Goal: Task Accomplishment & Management: Manage account settings

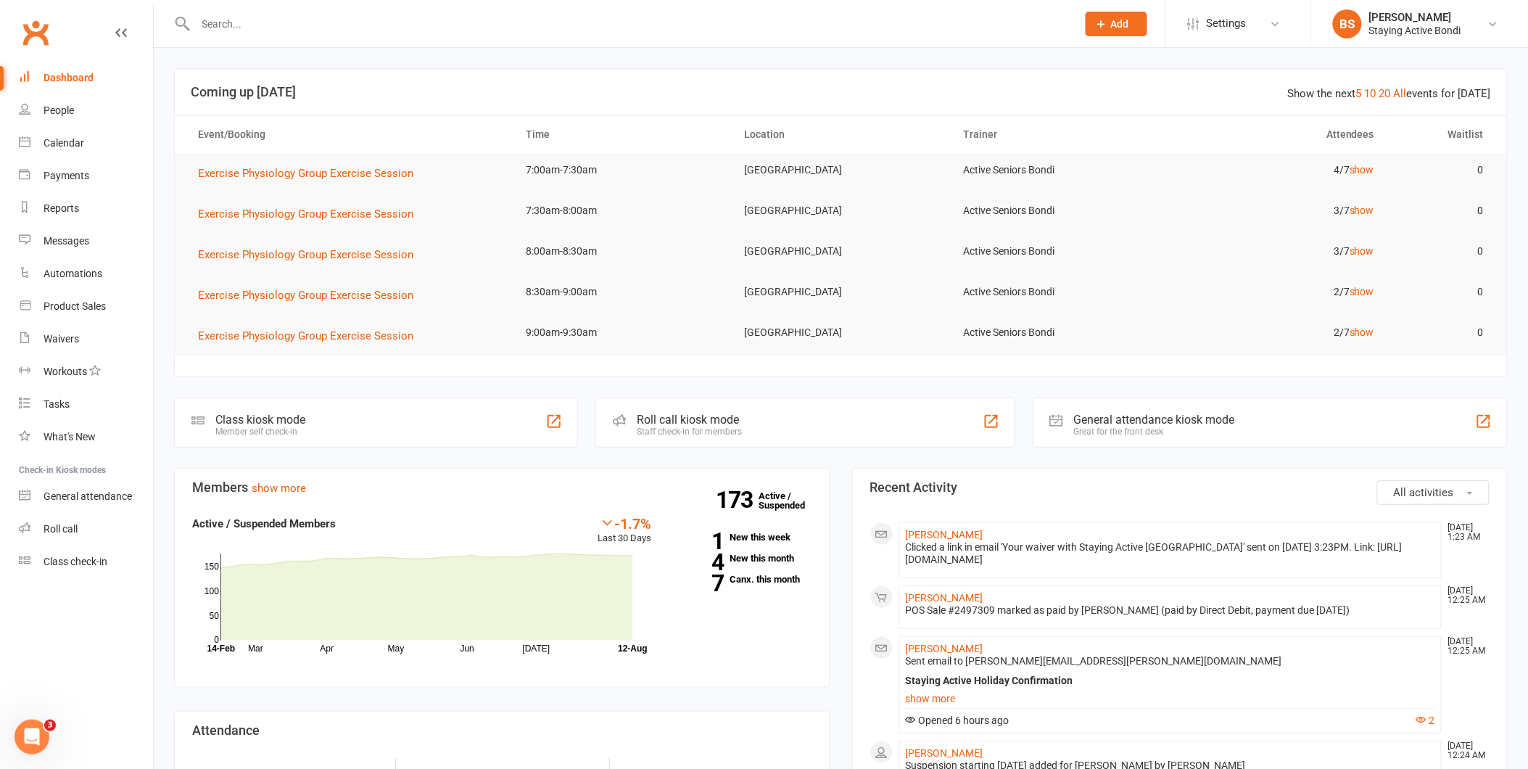
click at [337, 33] on div at bounding box center [620, 23] width 893 height 47
click at [354, 25] on input "text" at bounding box center [628, 24] width 875 height 20
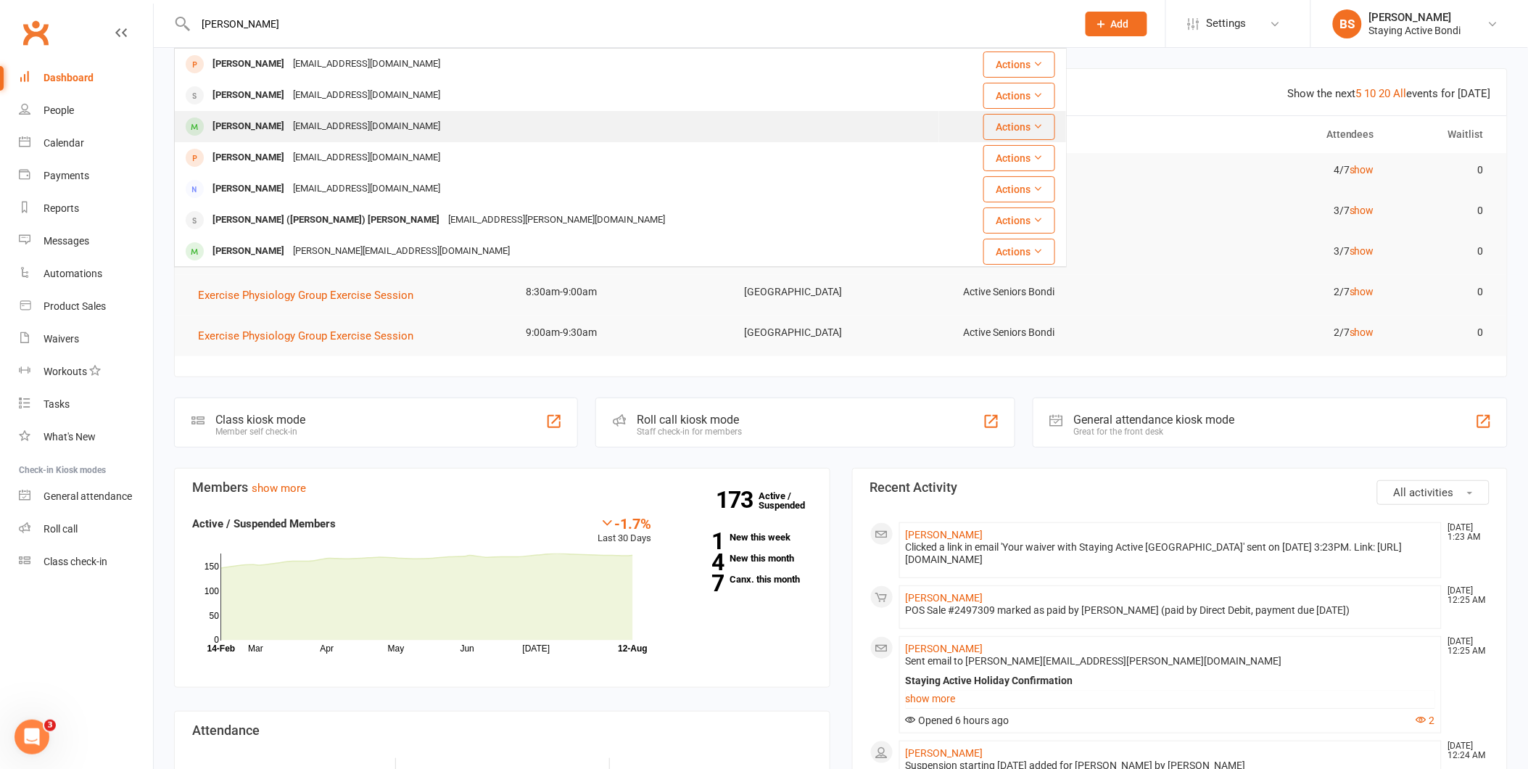
type input "jennifer co"
click at [303, 133] on div "jennifercornwall@outlook.com" at bounding box center [367, 126] width 156 height 21
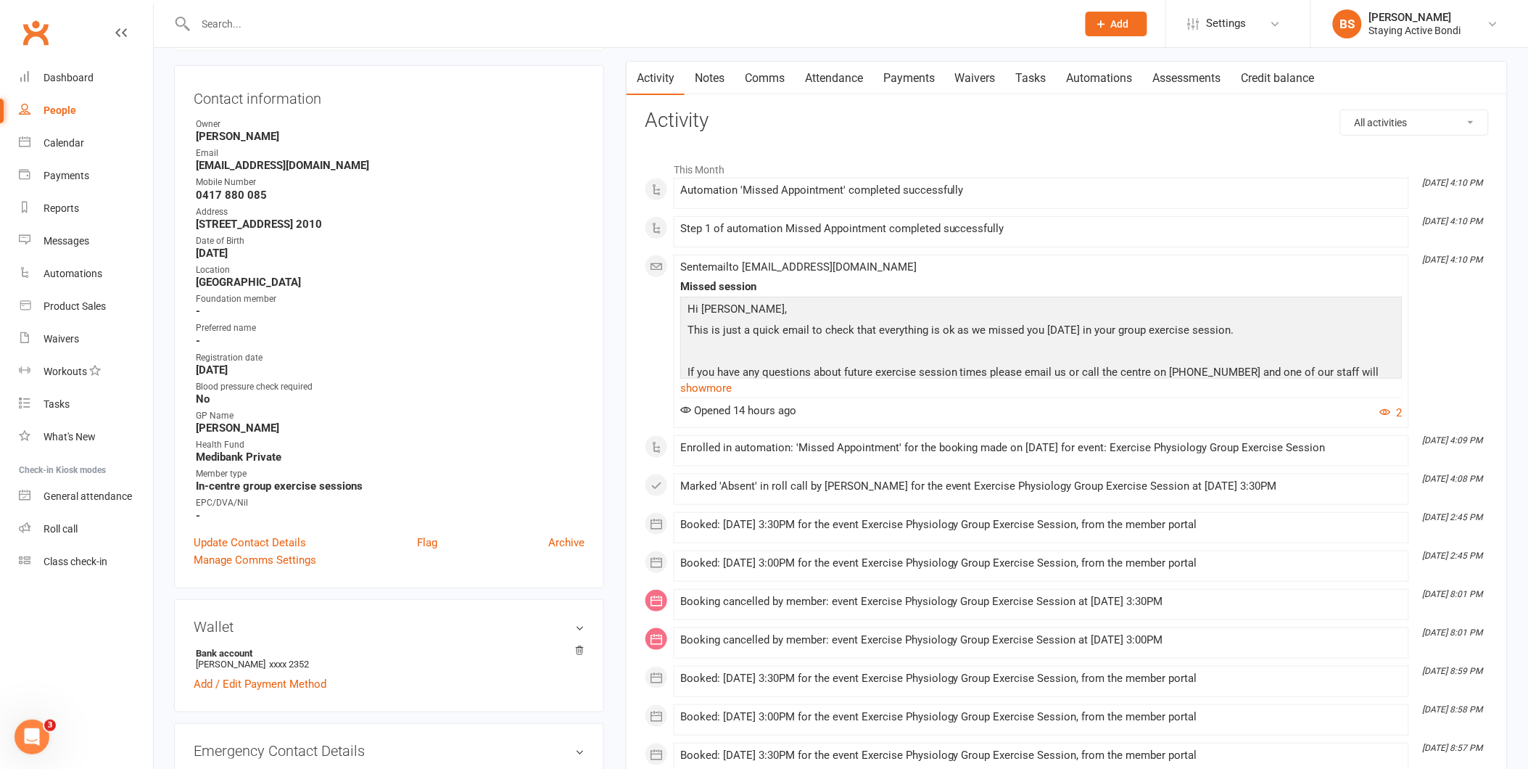
scroll to position [161, 0]
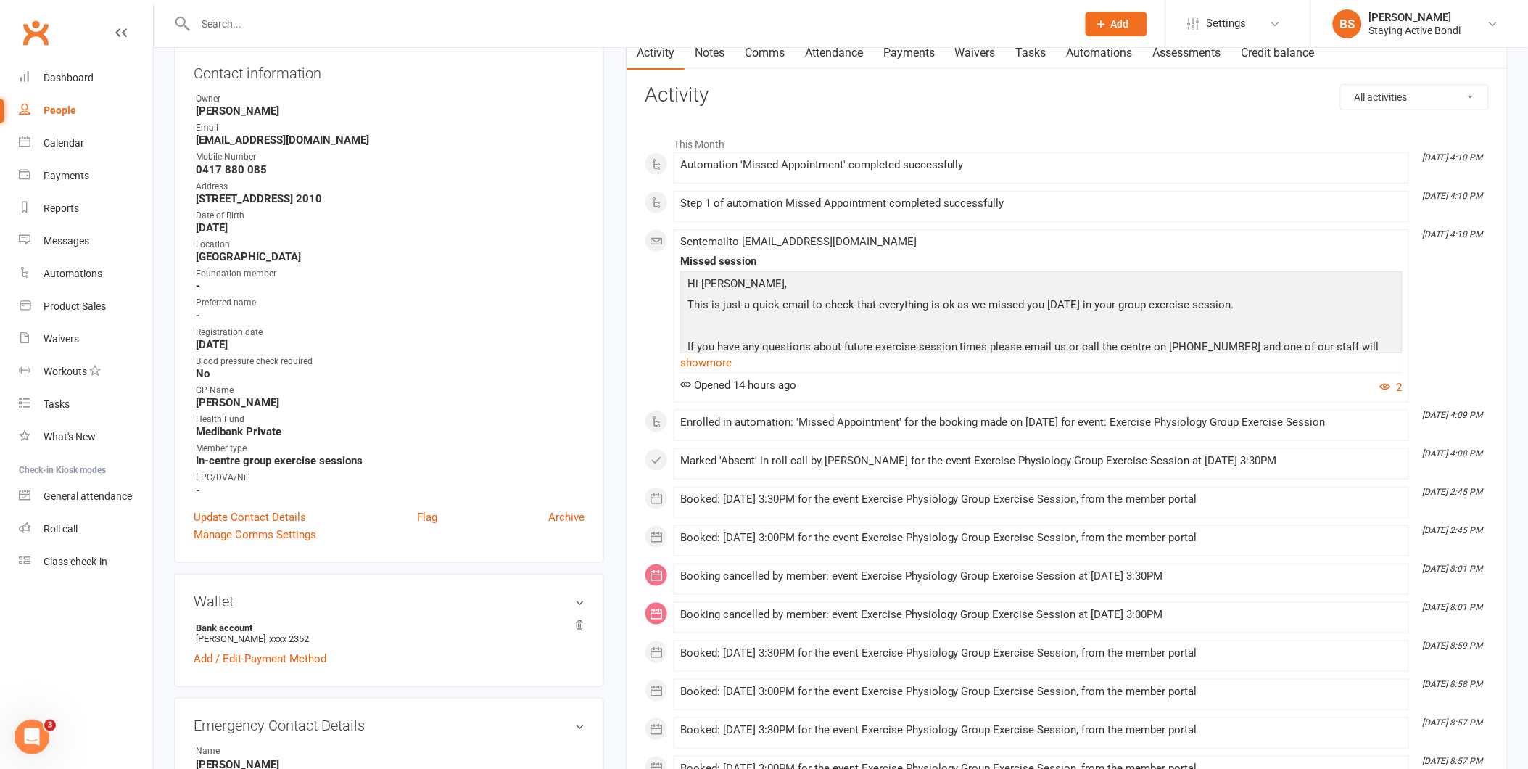
click at [737, 502] on div "Booked: 11 Aug 2025 at 3:30PM for the event Exercise Physiology Group Exercise …" at bounding box center [1041, 499] width 722 height 12
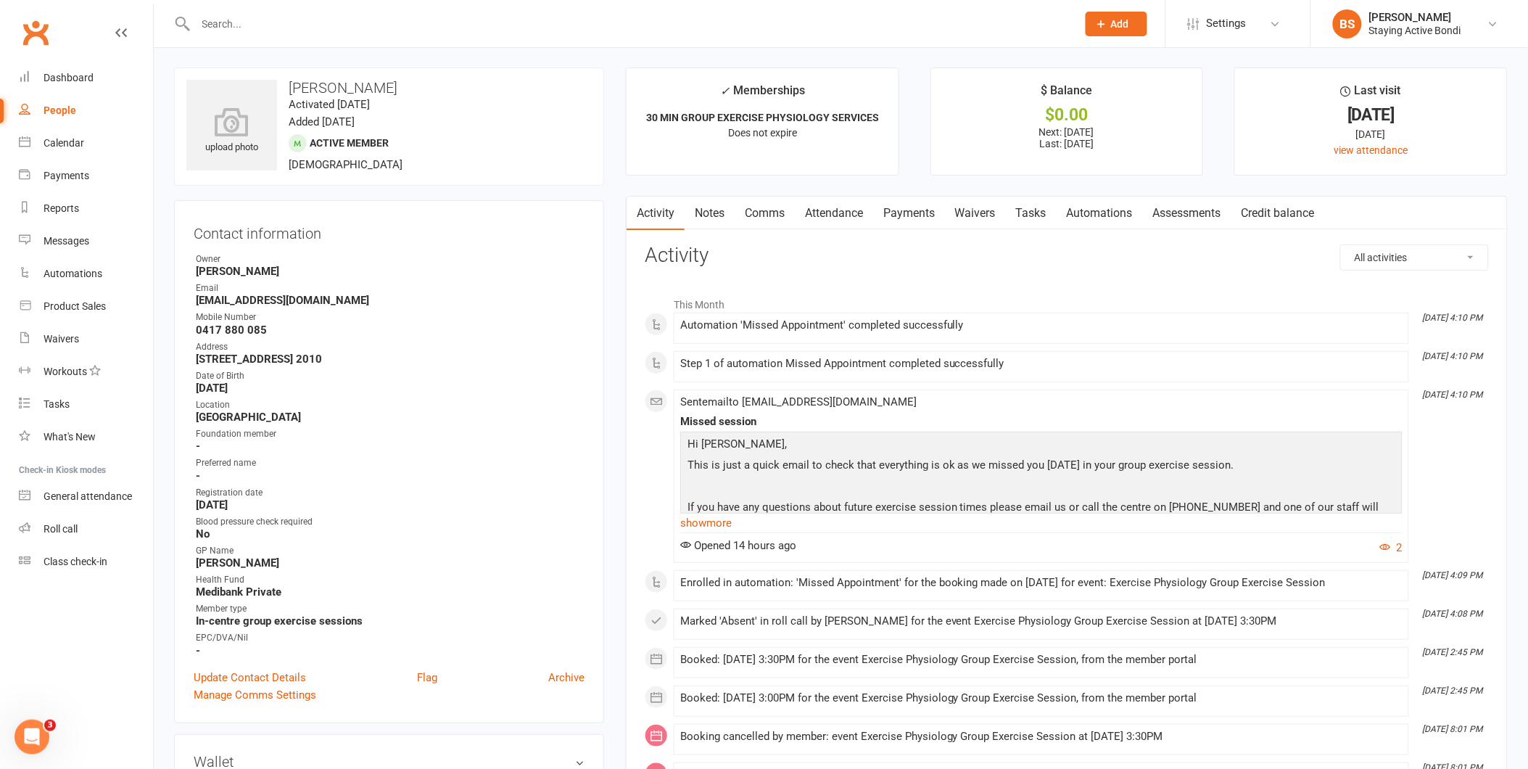
scroll to position [0, 0]
click at [843, 214] on link "Attendance" at bounding box center [834, 213] width 78 height 33
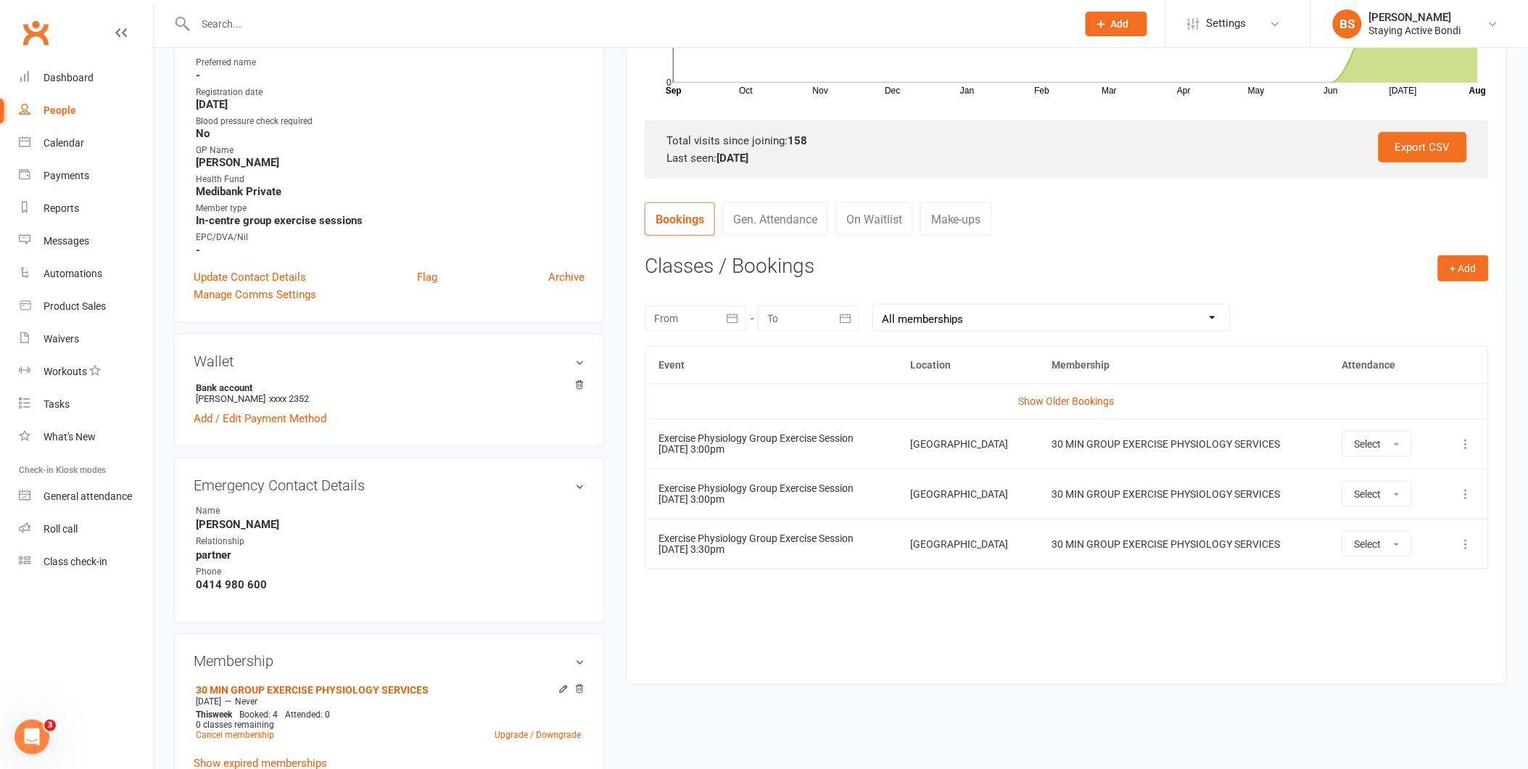
scroll to position [402, 0]
click at [144, 618] on nav "Clubworx Dashboard People Calendar Payments Reports Messages Automations Produc…" at bounding box center [77, 388] width 154 height 769
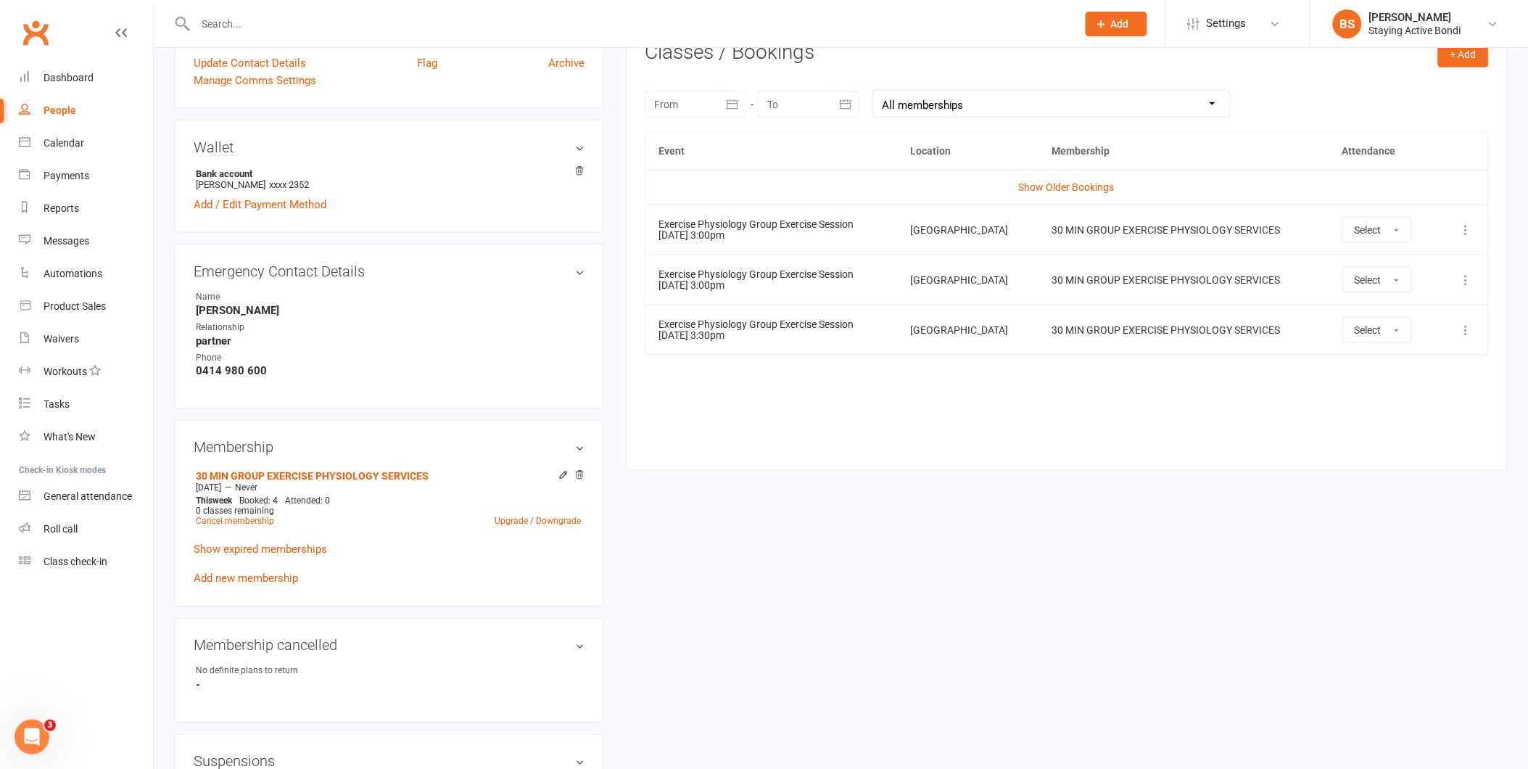
scroll to position [644, 0]
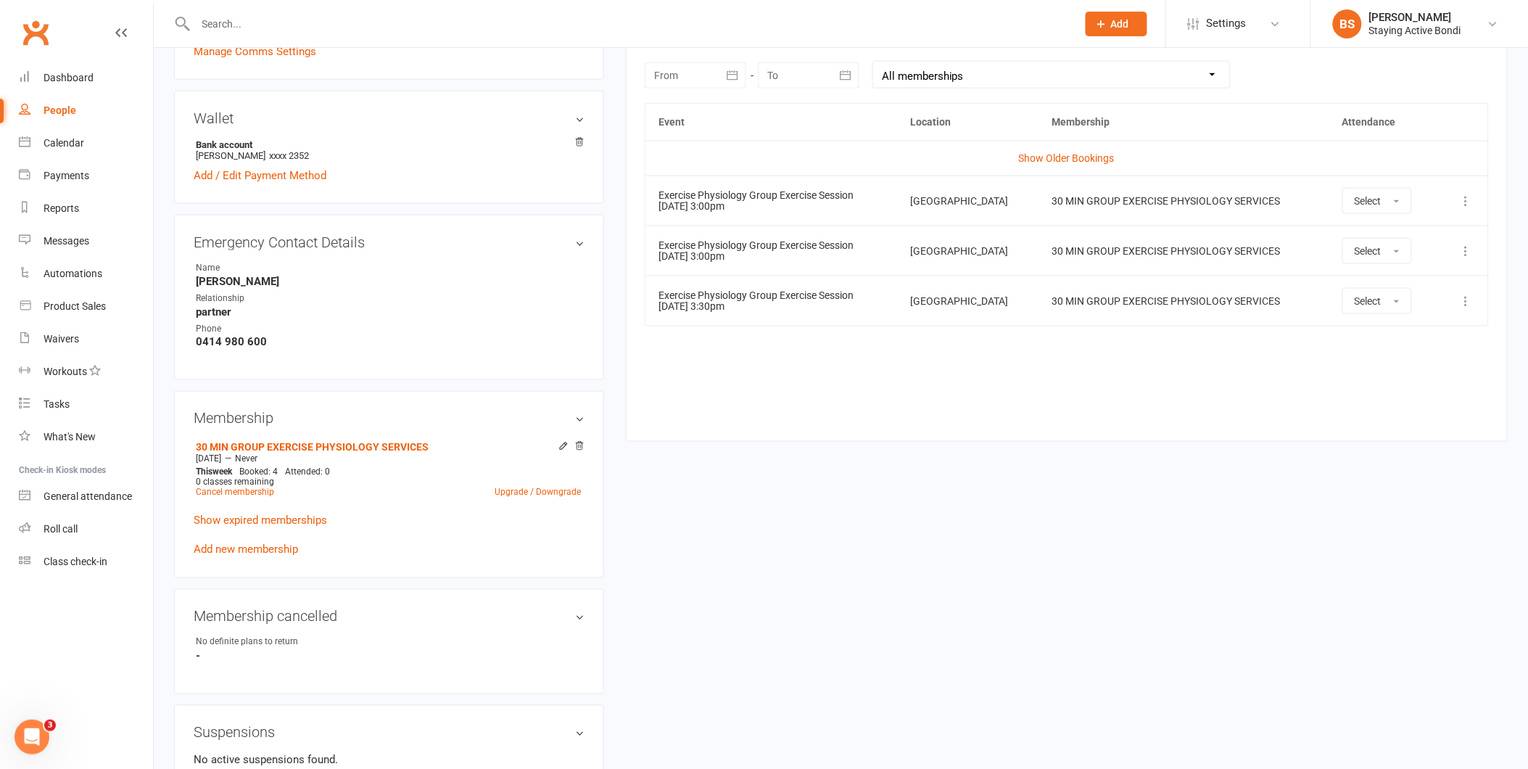
click at [846, 484] on div "upload photo Jennifer Cornwall Activated 23 March, 2022 Added 21 March, 2022 Ac…" at bounding box center [840, 341] width 1355 height 1835
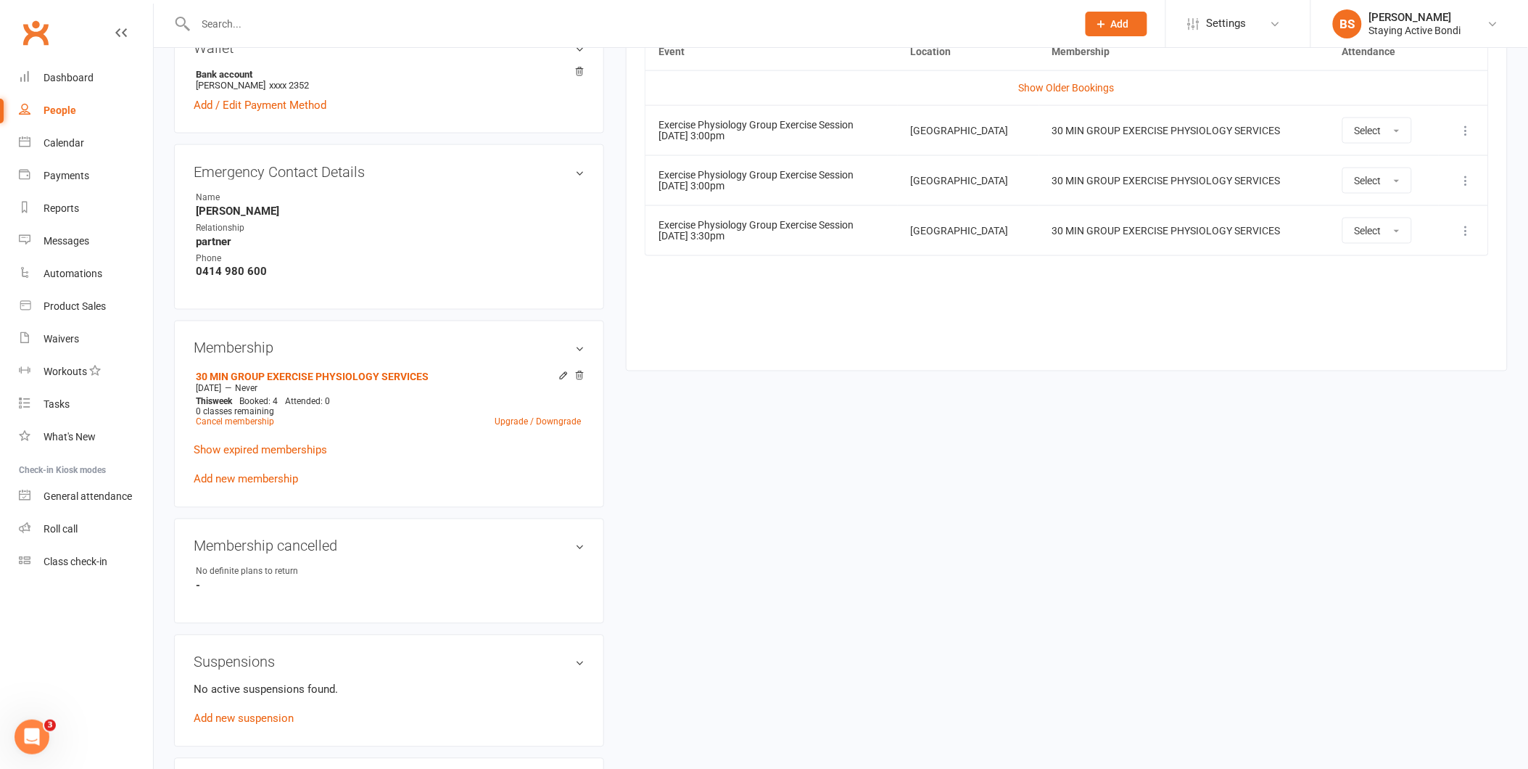
scroll to position [725, 0]
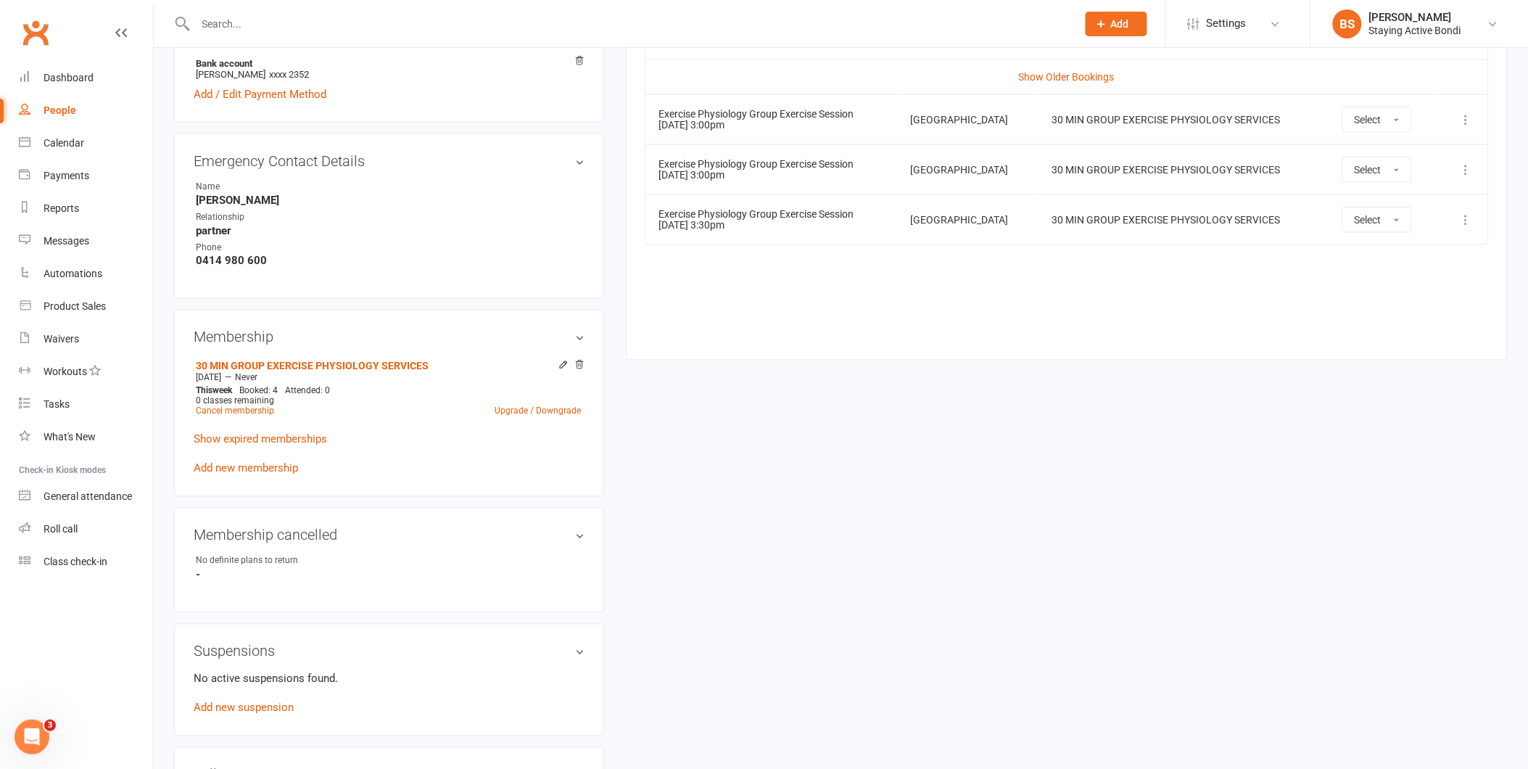
click at [985, 534] on div "upload photo Jennifer Cornwall Activated 23 March, 2022 Added 21 March, 2022 Ac…" at bounding box center [840, 260] width 1355 height 1835
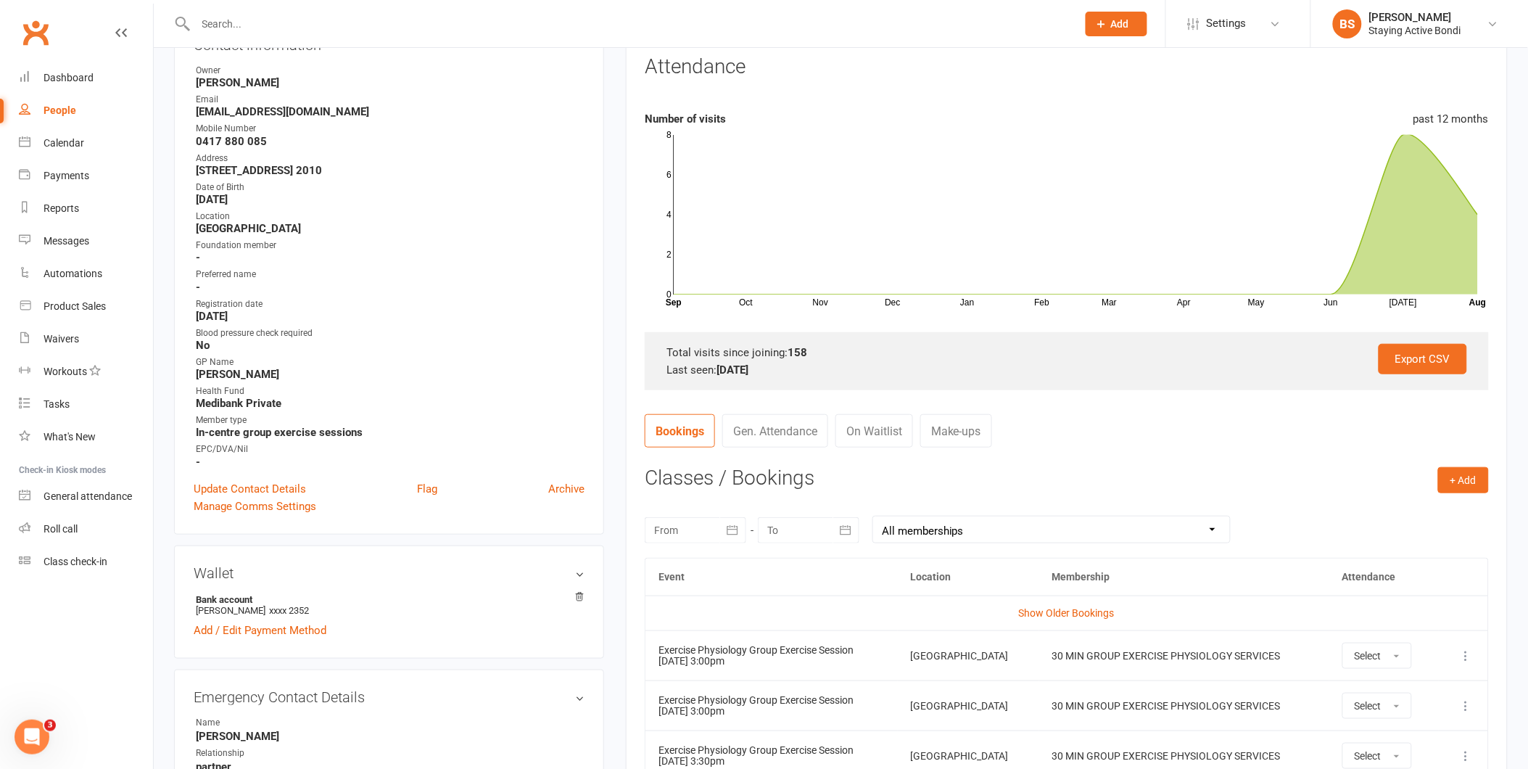
scroll to position [161, 0]
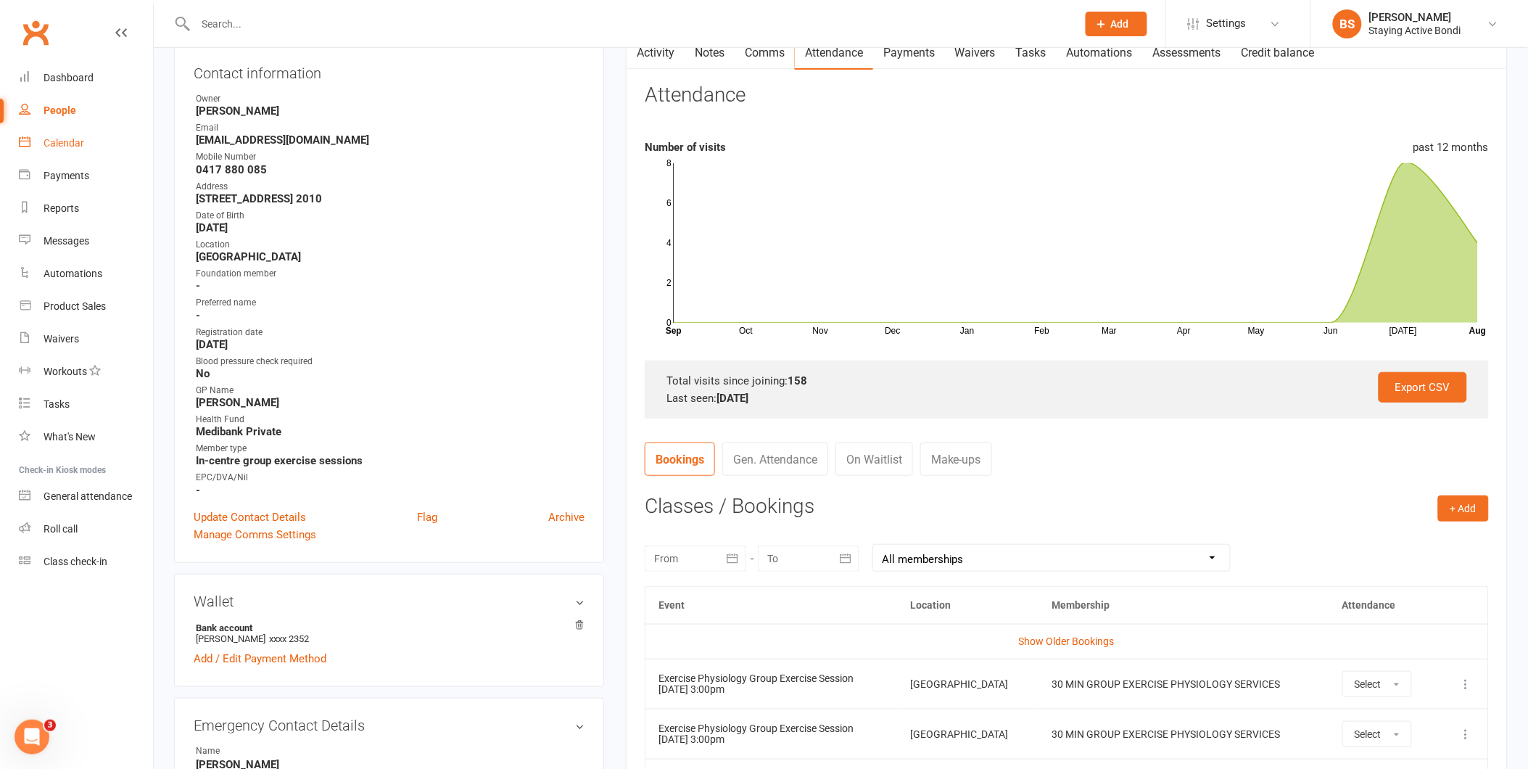
click at [83, 142] on div "Calendar" at bounding box center [64, 143] width 41 height 12
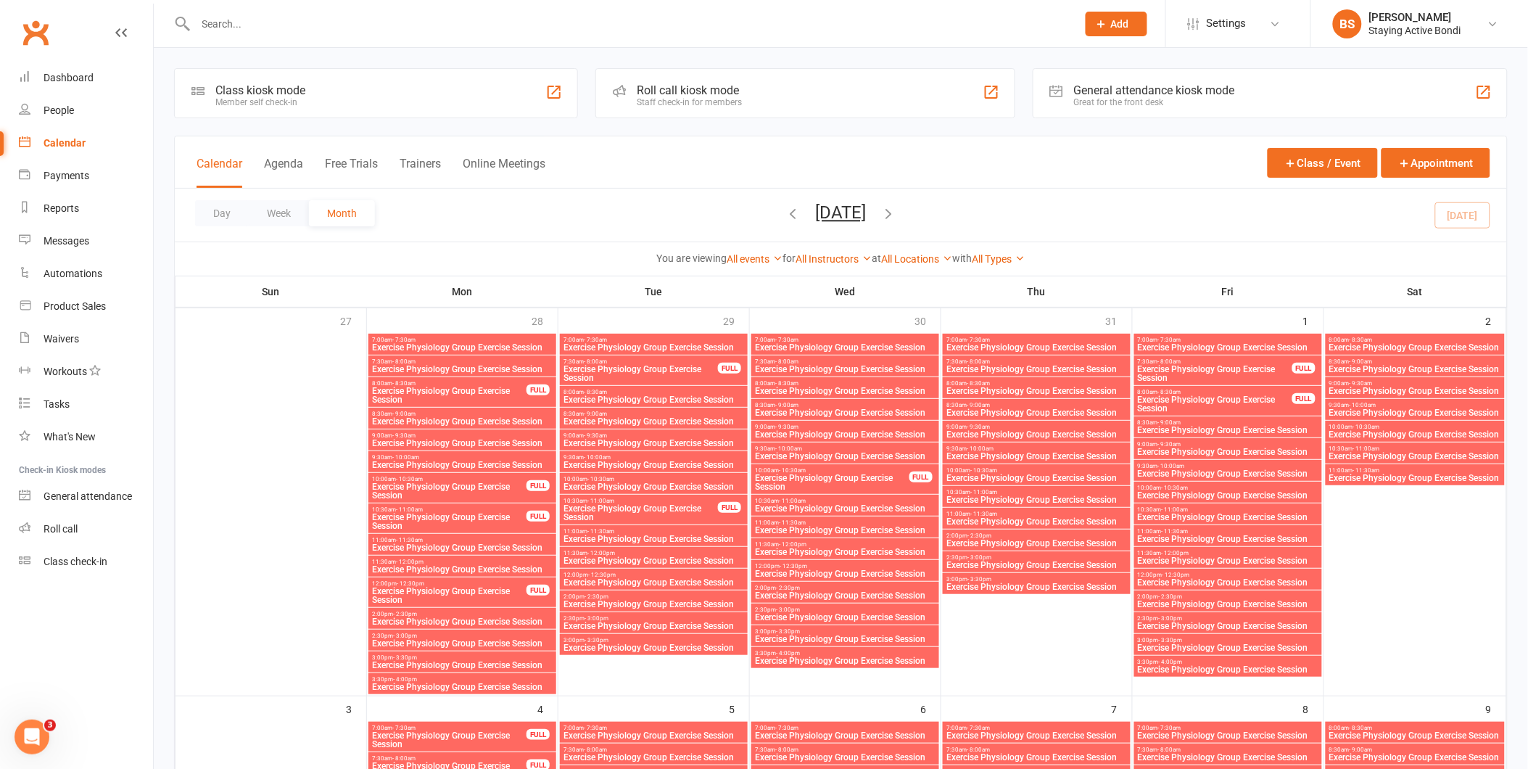
click at [715, 91] on div "Roll call kiosk mode" at bounding box center [689, 90] width 105 height 14
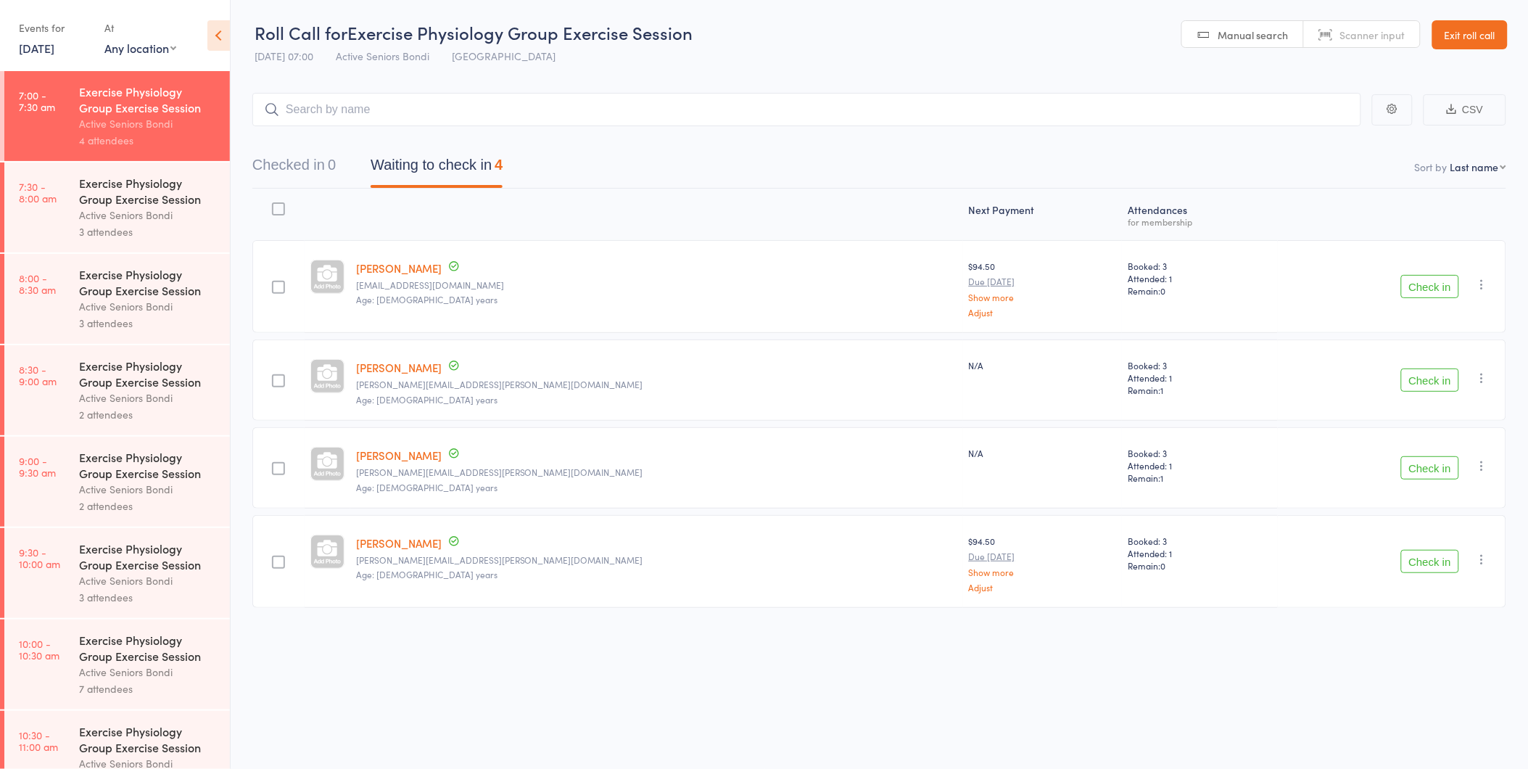
click at [1429, 281] on button "Check in" at bounding box center [1430, 286] width 58 height 23
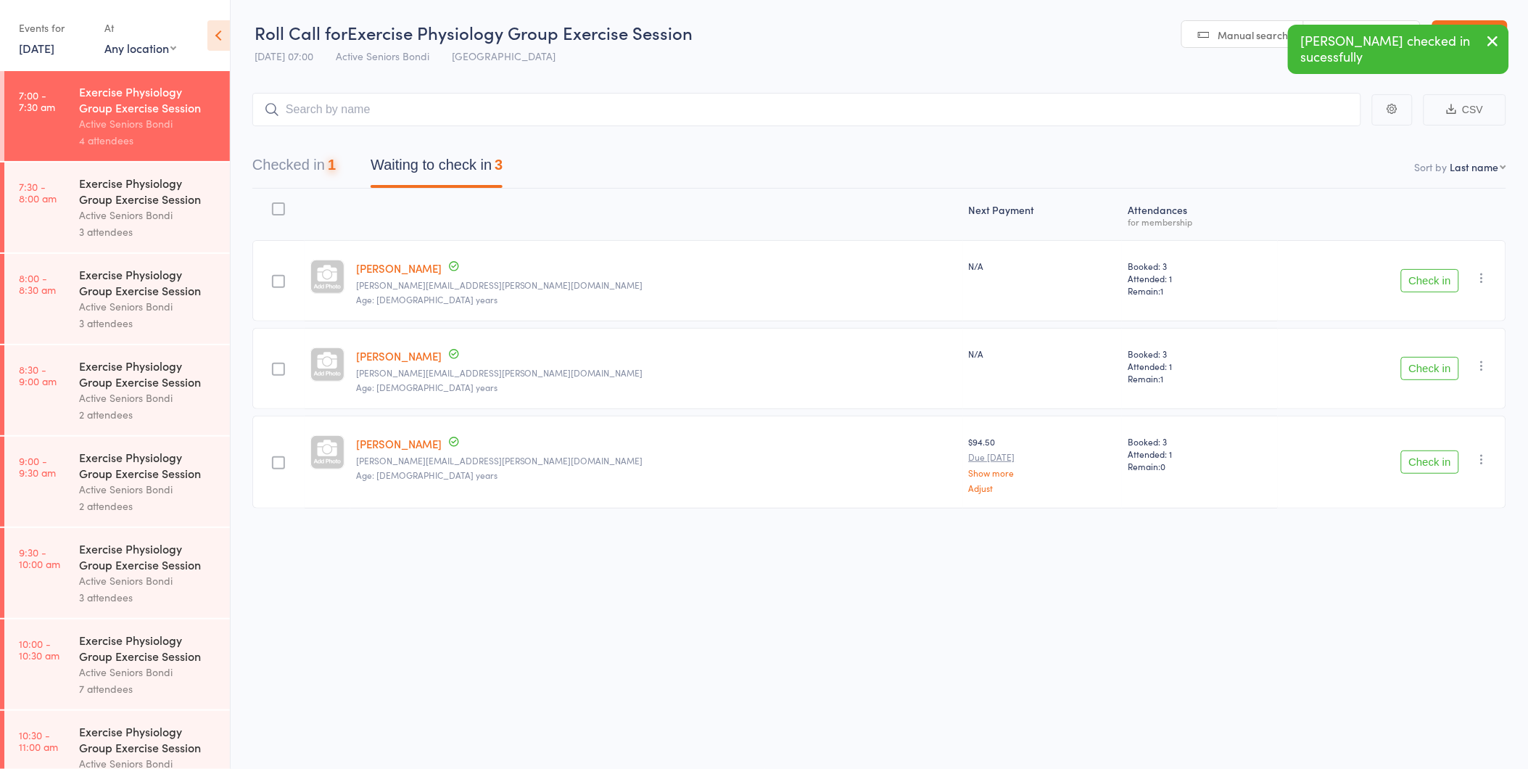
click at [1434, 281] on button "Check in" at bounding box center [1430, 280] width 58 height 23
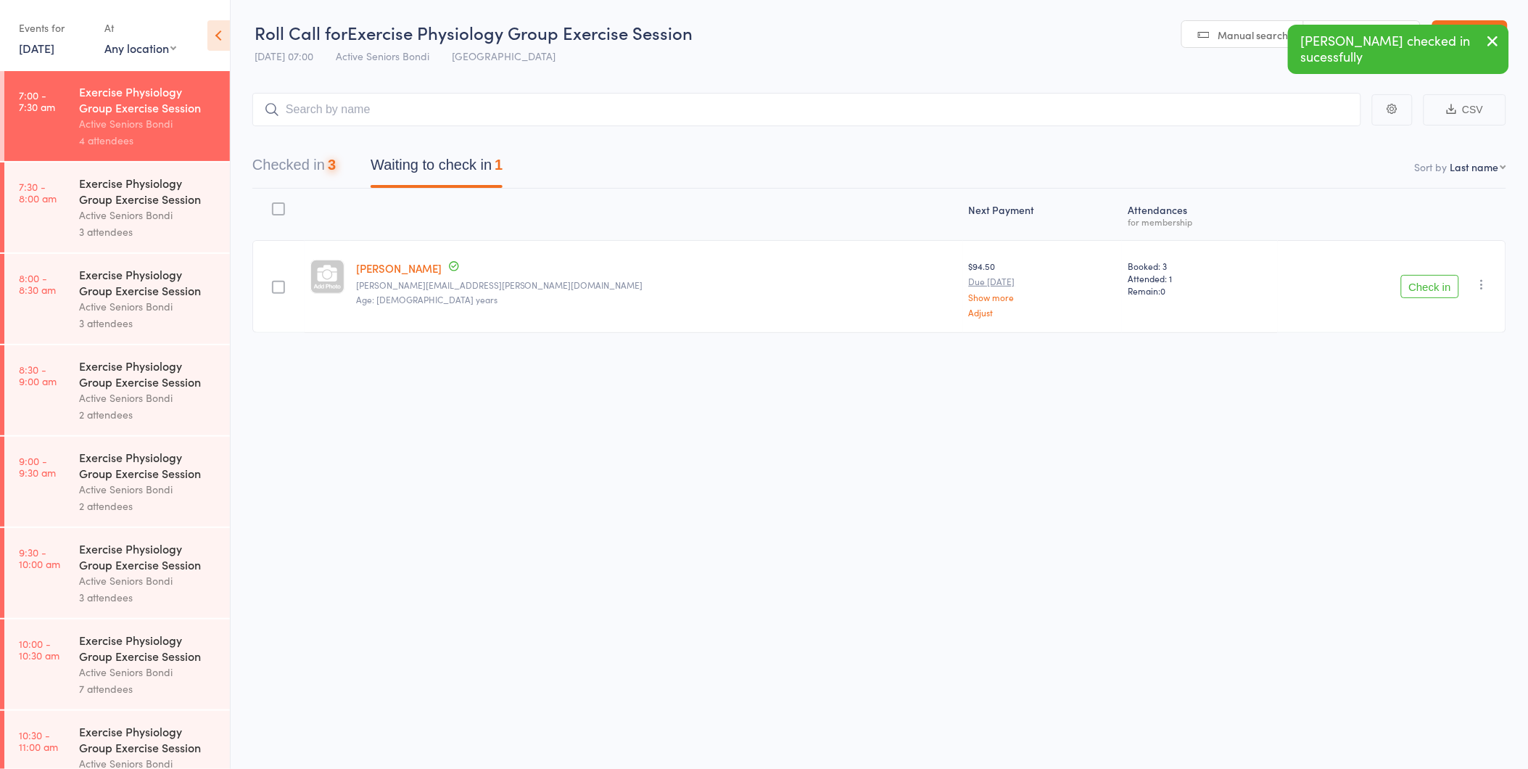
click at [1434, 281] on button "Check in" at bounding box center [1430, 286] width 58 height 23
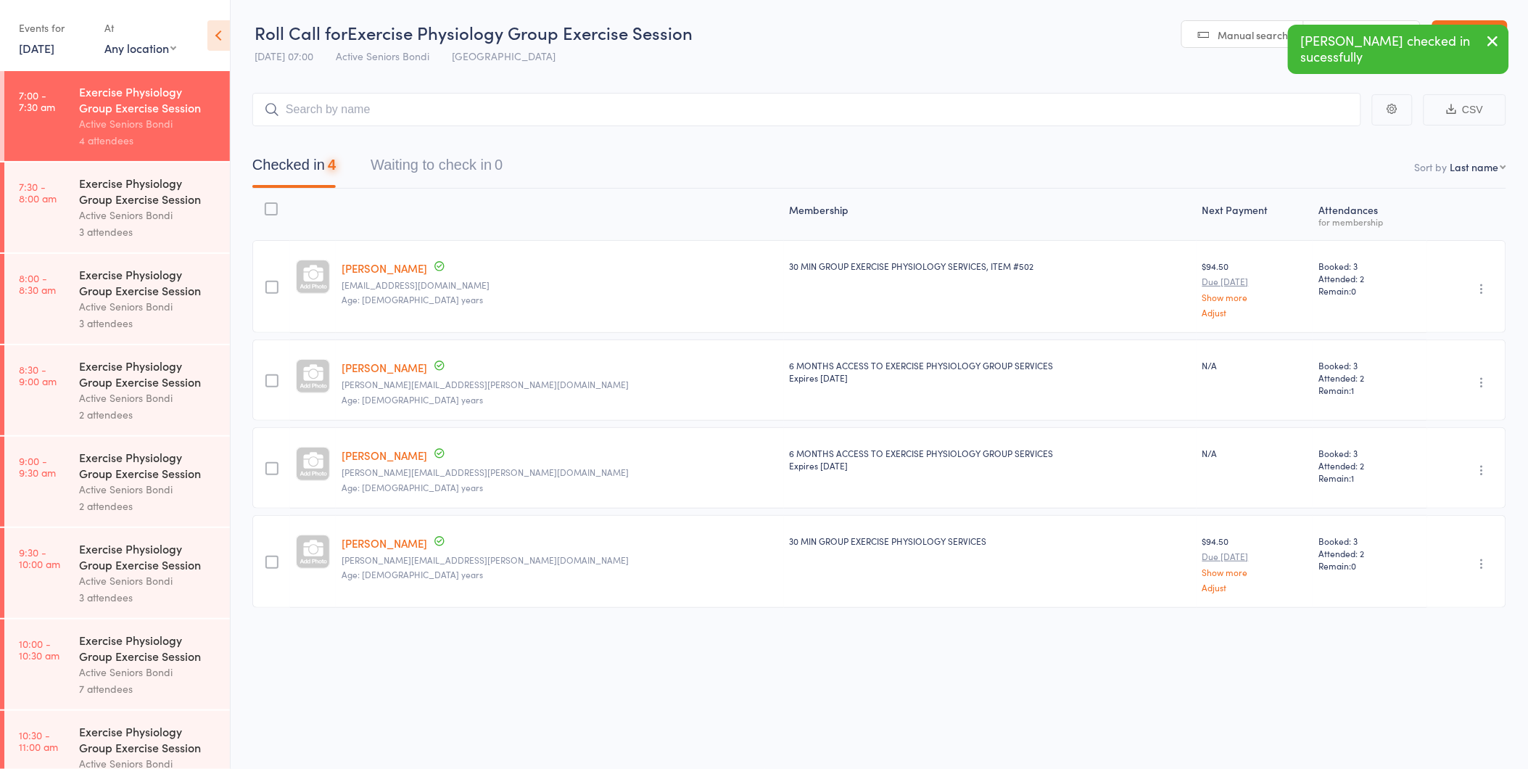
click at [176, 220] on div "Active Seniors Bondi" at bounding box center [148, 215] width 139 height 17
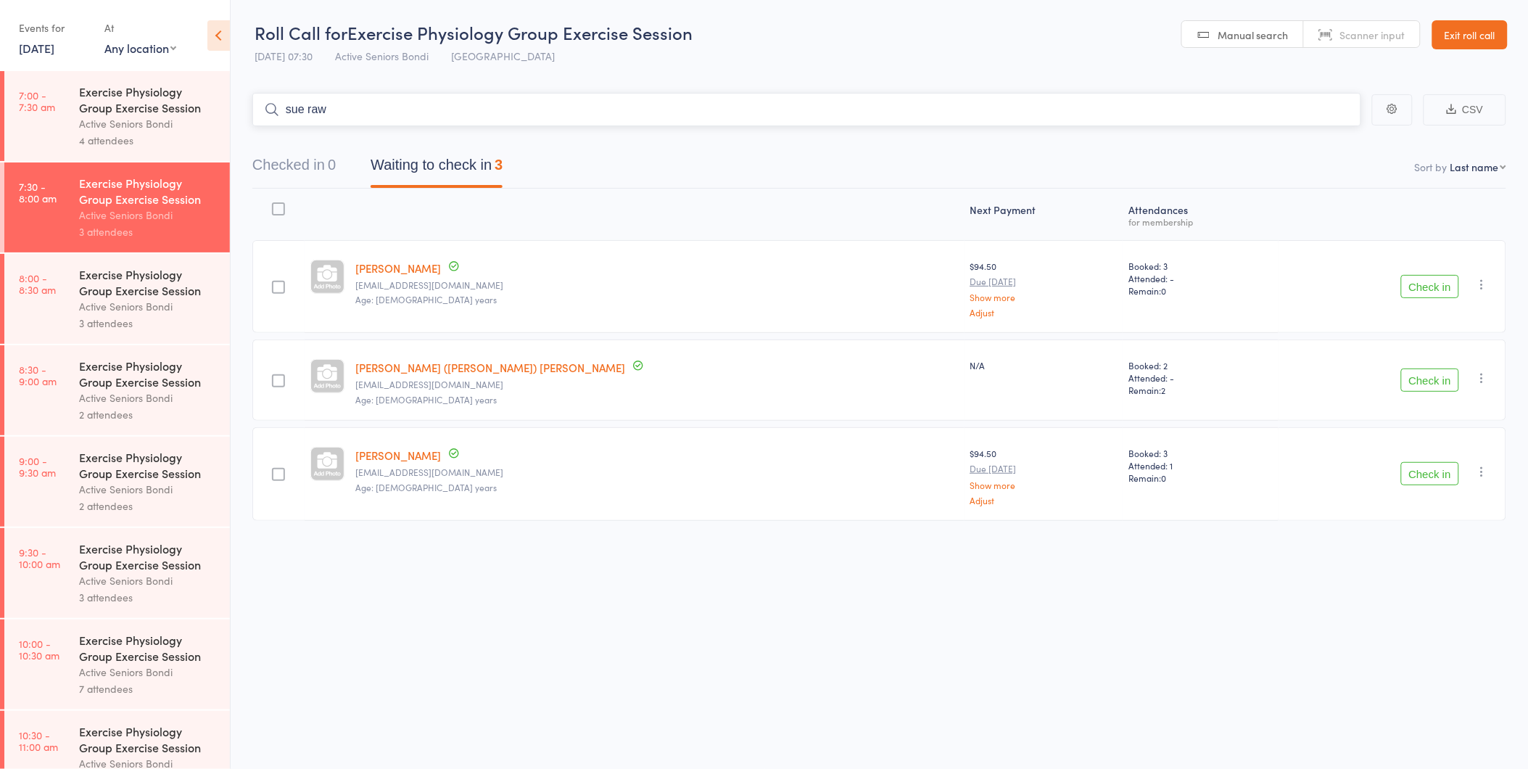
click at [346, 111] on input "sue raw" at bounding box center [806, 109] width 1109 height 33
click at [355, 105] on input "sue raw" at bounding box center [806, 109] width 1109 height 33
click at [352, 102] on input "sue raw" at bounding box center [806, 109] width 1109 height 33
drag, startPoint x: 328, startPoint y: 111, endPoint x: 185, endPoint y: 112, distance: 142.9
click at [185, 112] on div "Roll Call for Exercise Physiology Group Exercise Session 12 Aug 07:30 Active Se…" at bounding box center [764, 384] width 1528 height 769
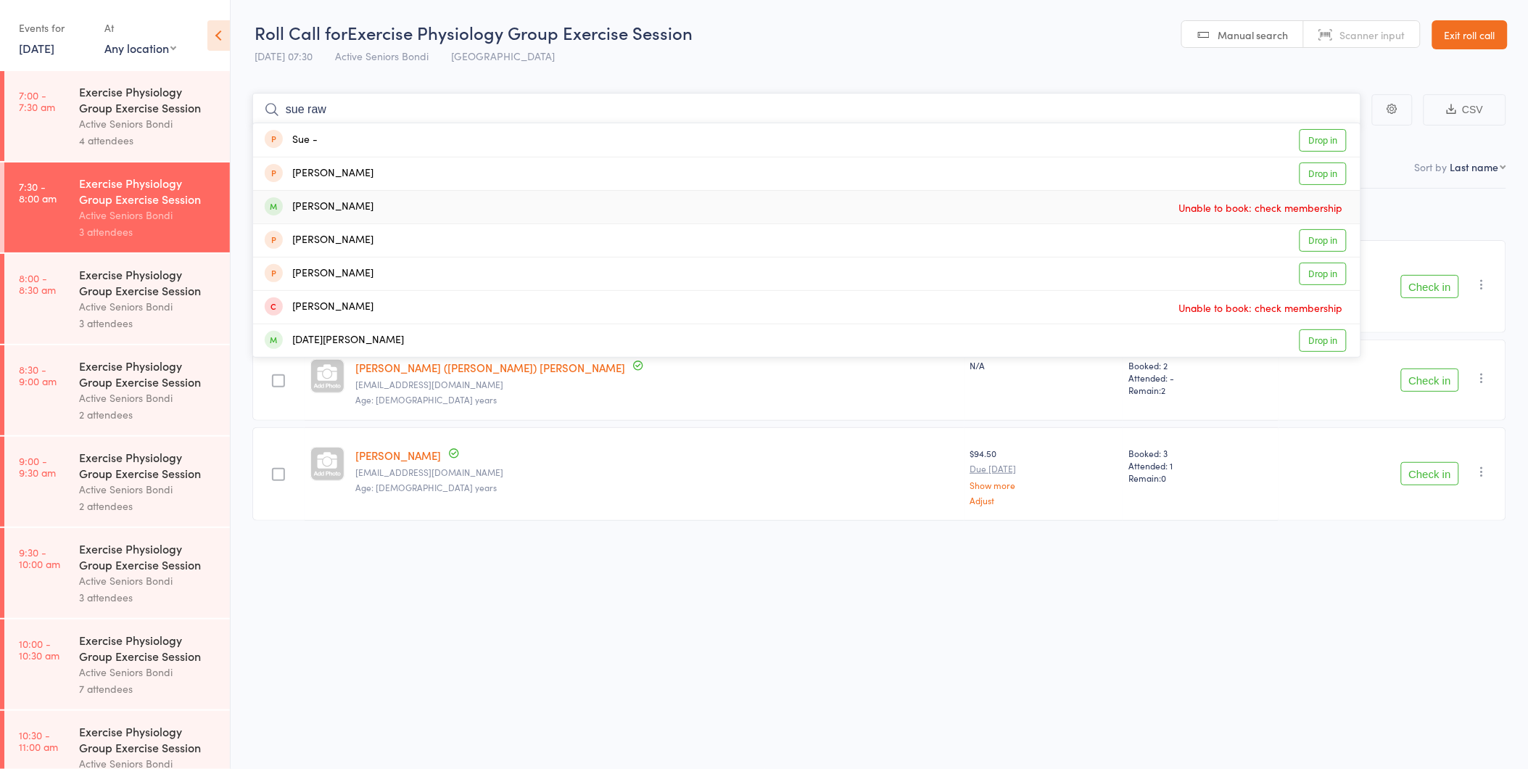
type input "sue raw"
click at [338, 202] on div "[PERSON_NAME]" at bounding box center [319, 207] width 109 height 17
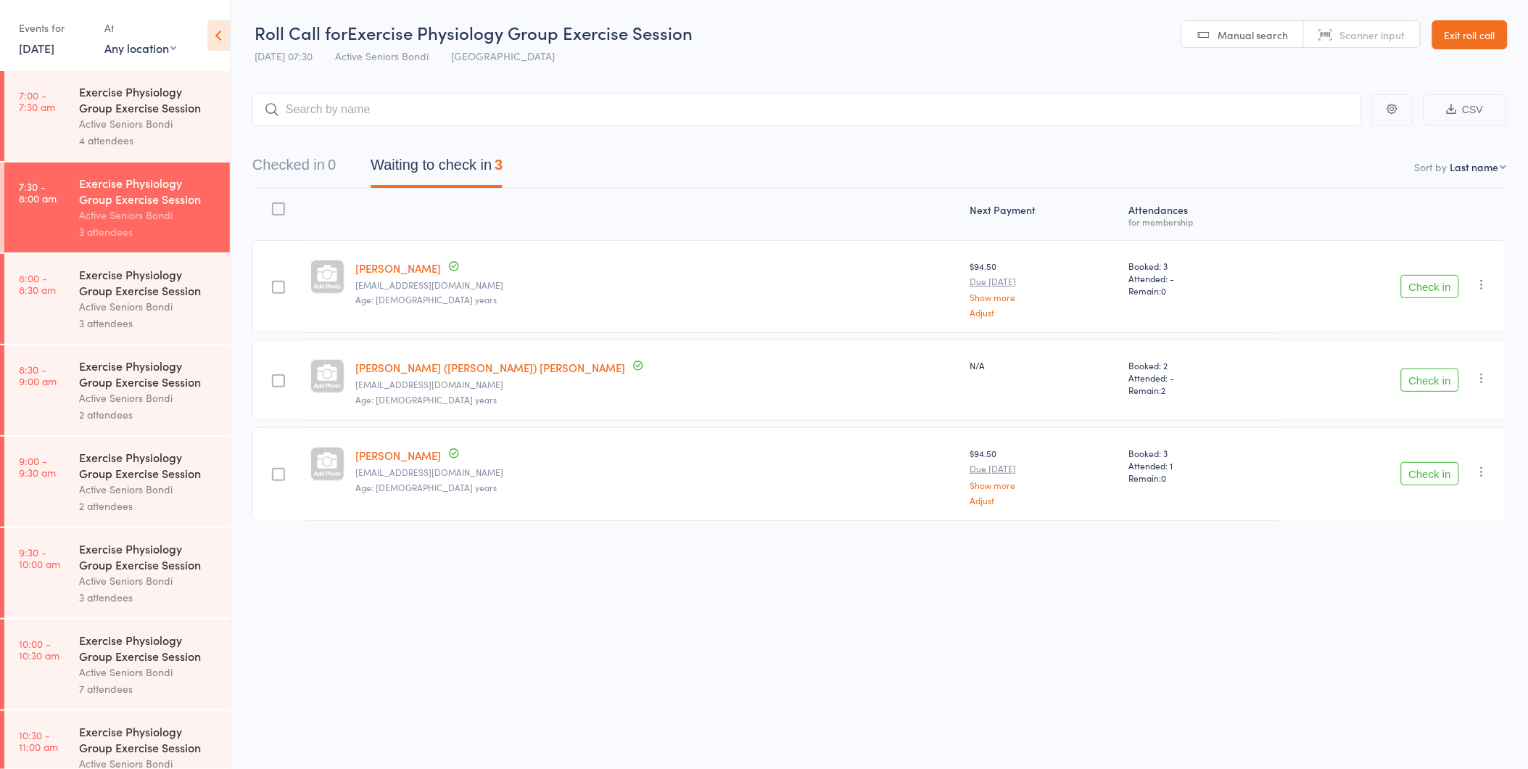
click at [142, 298] on div "Exercise Physiology Group Exercise Session" at bounding box center [148, 282] width 139 height 32
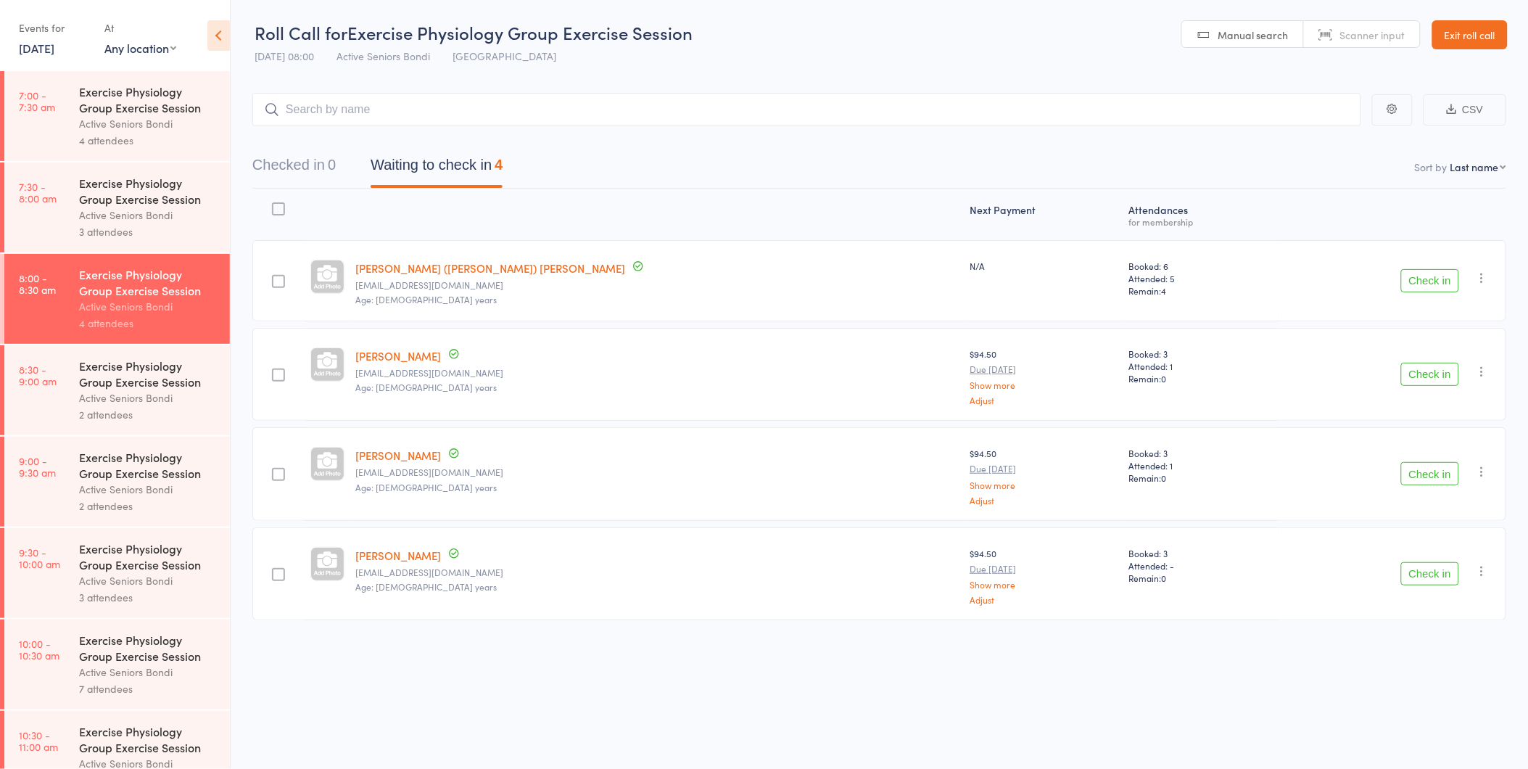
click at [1478, 571] on icon "button" at bounding box center [1482, 570] width 15 height 15
click at [1432, 692] on li "Remove" at bounding box center [1431, 697] width 120 height 20
click at [174, 211] on div "Active Seniors Bondi" at bounding box center [148, 215] width 139 height 17
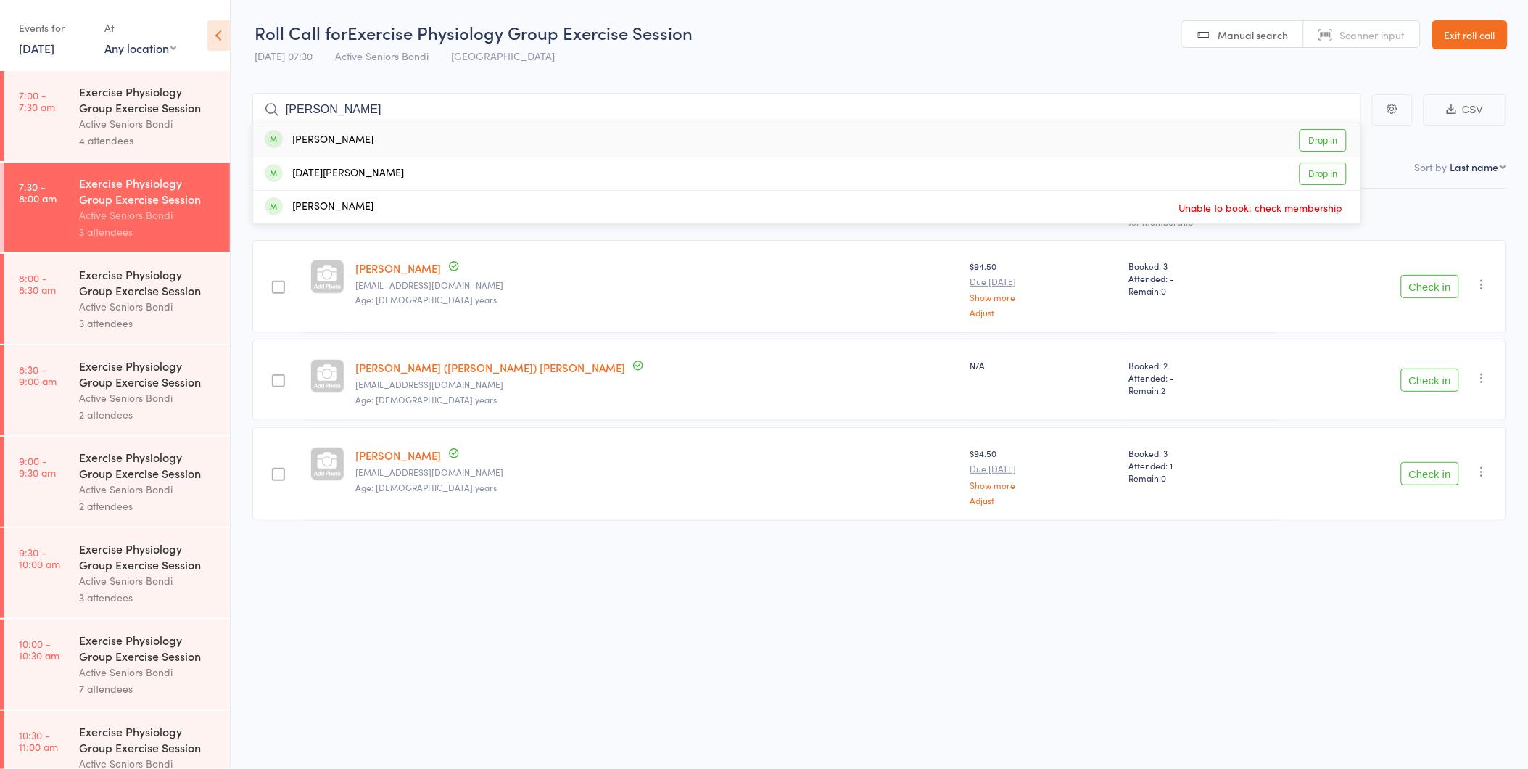
type input "rawlin"
click at [339, 135] on div "[PERSON_NAME]" at bounding box center [319, 140] width 109 height 17
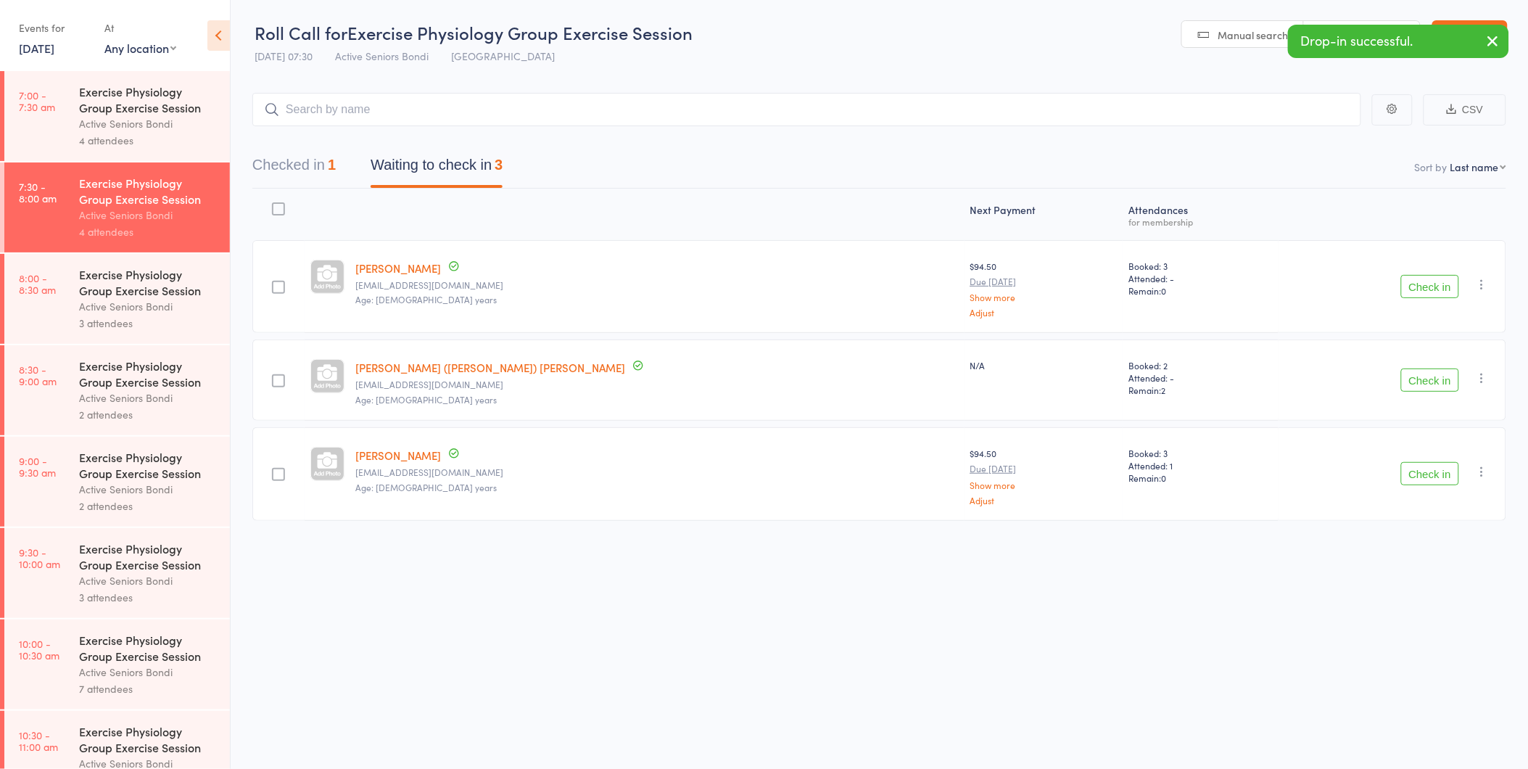
click at [1415, 376] on button "Check in" at bounding box center [1430, 379] width 58 height 23
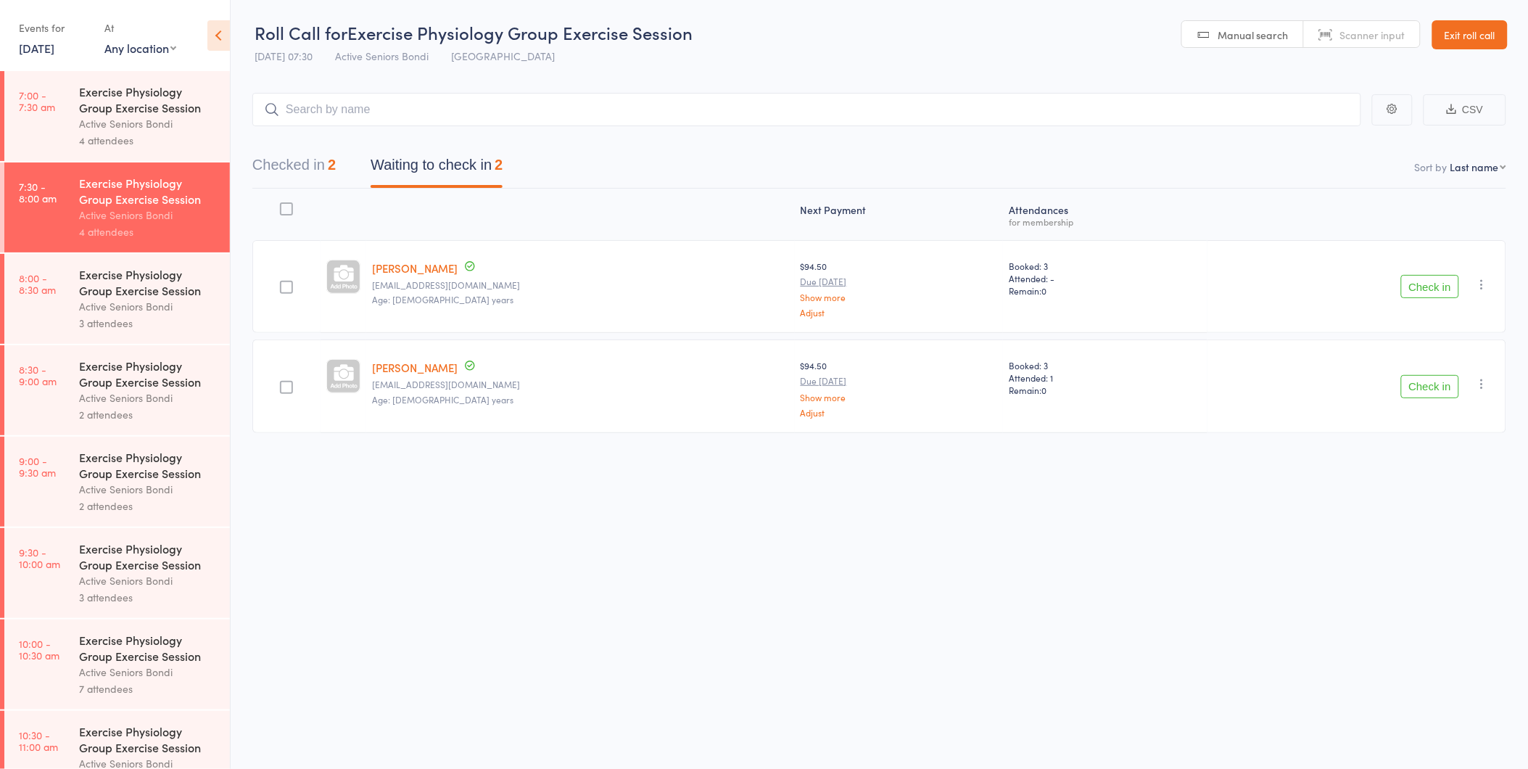
click at [1442, 287] on button "Check in" at bounding box center [1430, 286] width 58 height 23
click at [1404, 276] on button "Check in" at bounding box center [1430, 286] width 58 height 23
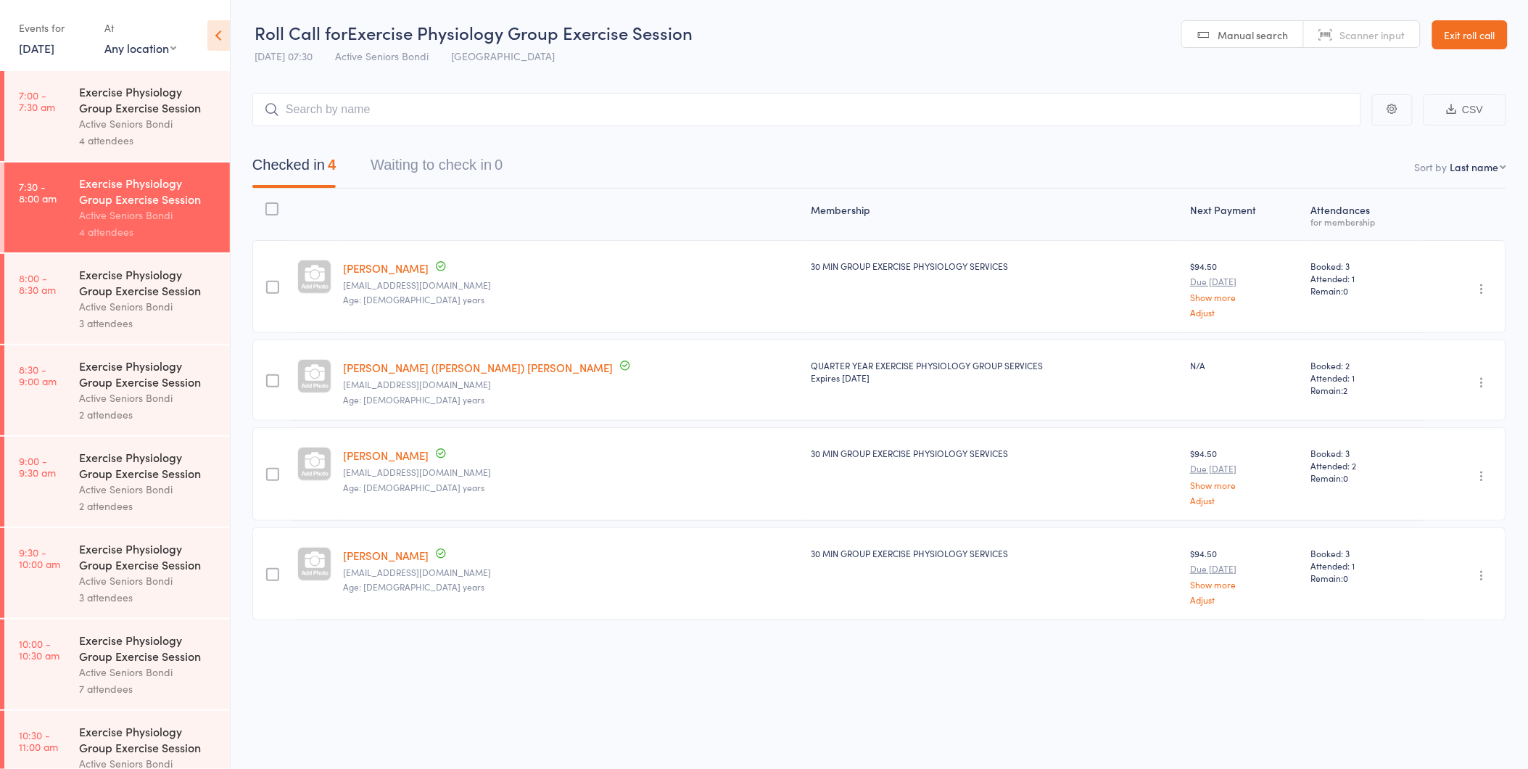
click at [1491, 39] on link "Exit roll call" at bounding box center [1469, 34] width 75 height 29
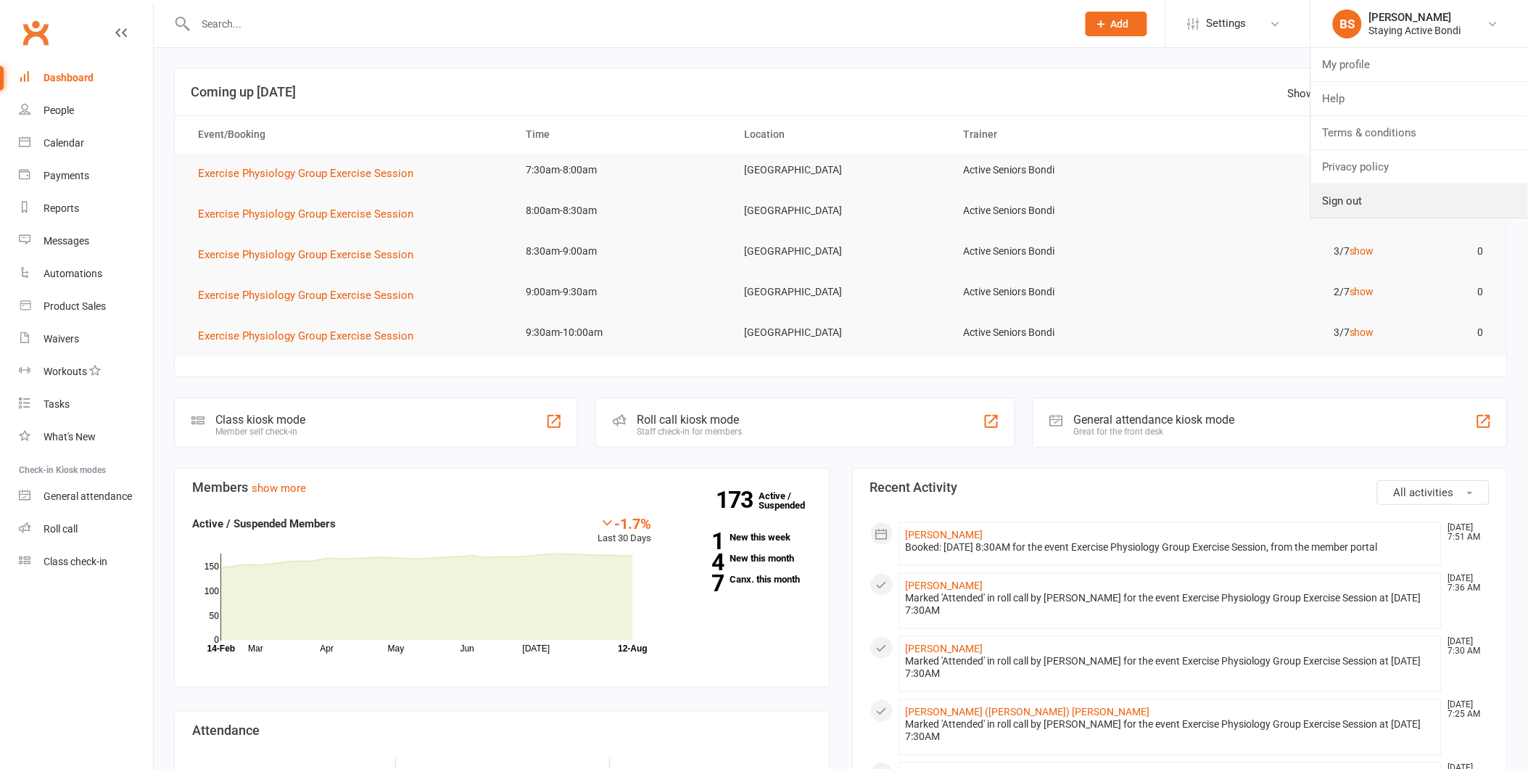
click at [1375, 204] on link "Sign out" at bounding box center [1419, 200] width 217 height 33
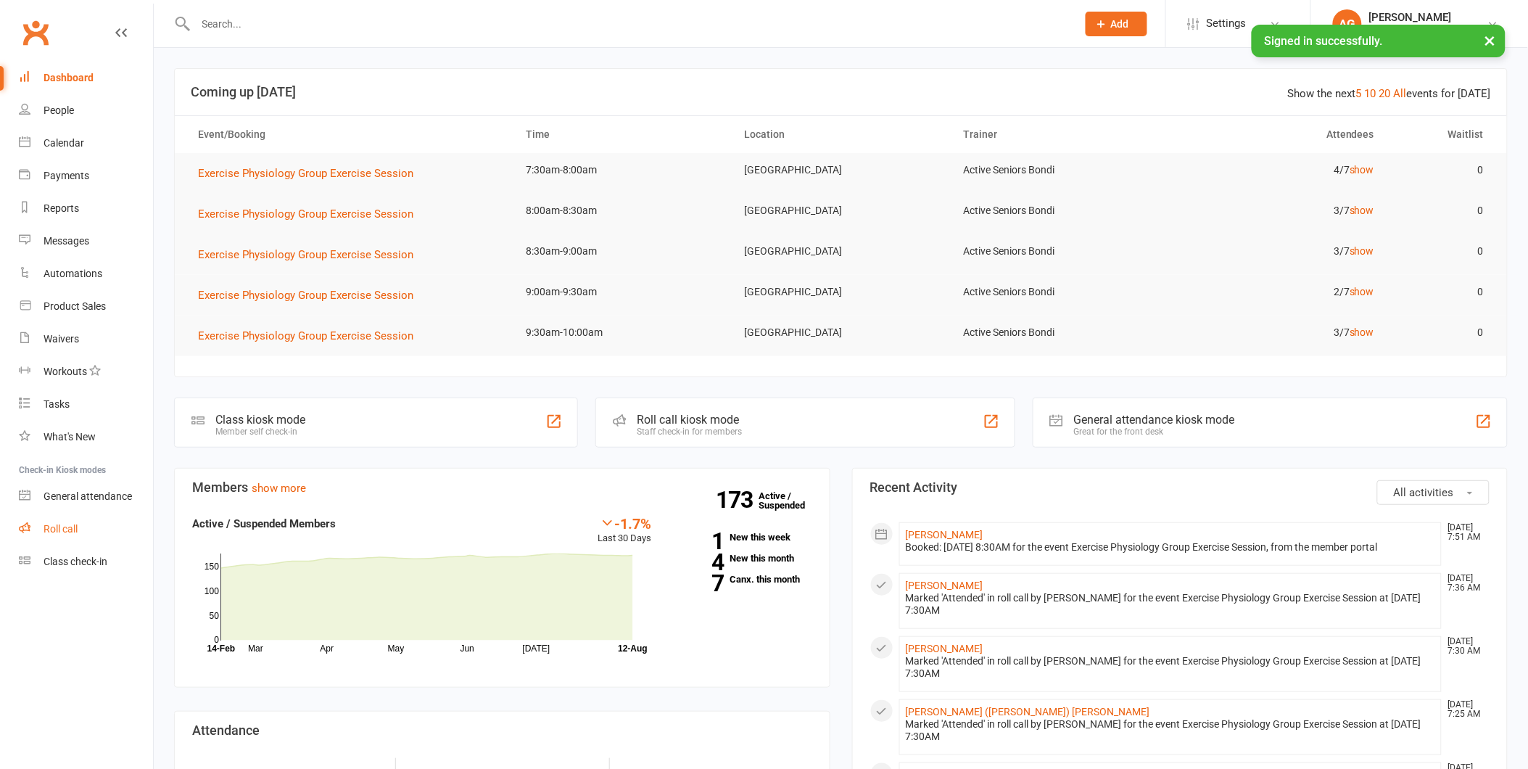
click at [96, 539] on link "Roll call" at bounding box center [86, 529] width 134 height 33
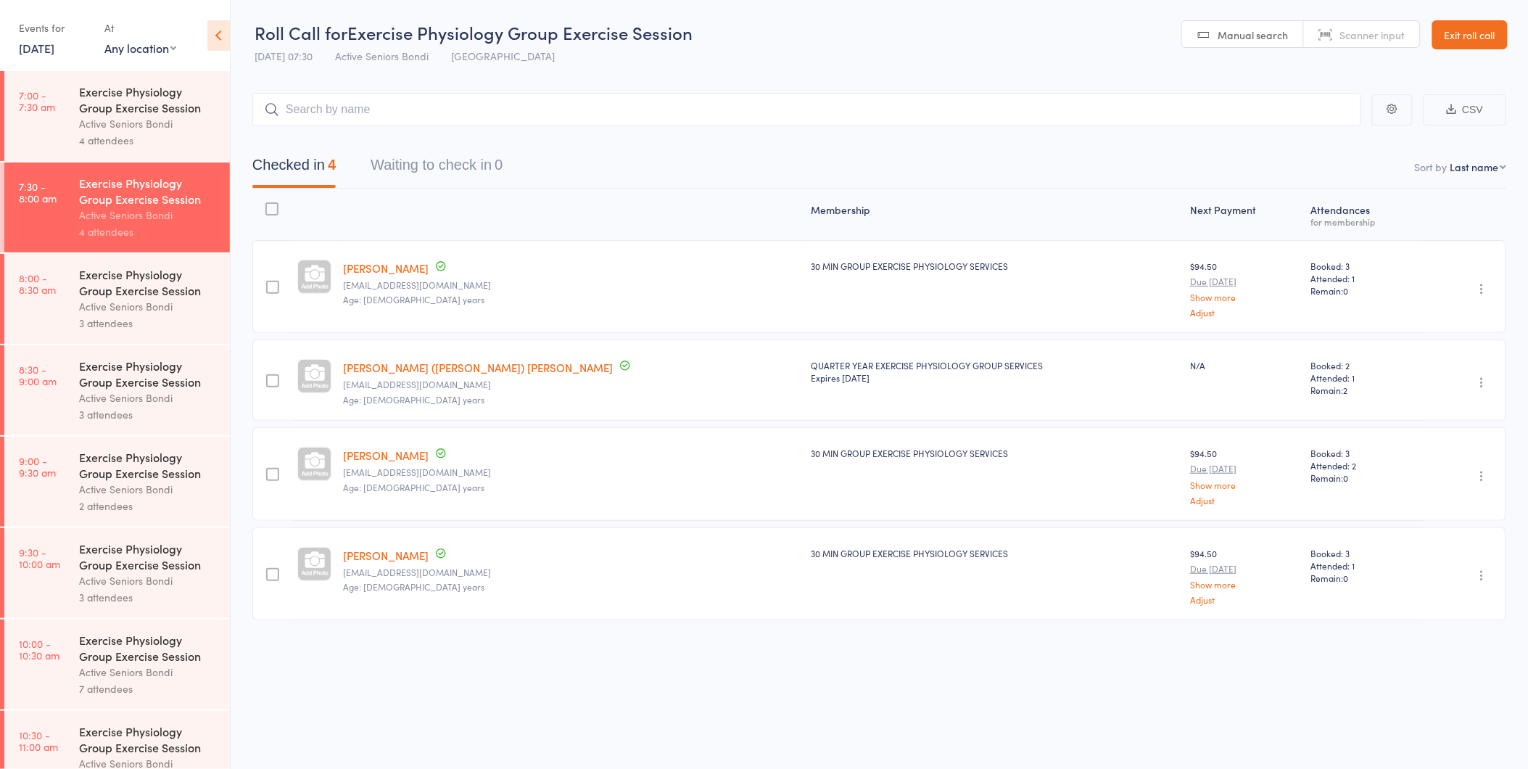
click at [160, 300] on div "Active Seniors Bondi" at bounding box center [148, 306] width 139 height 17
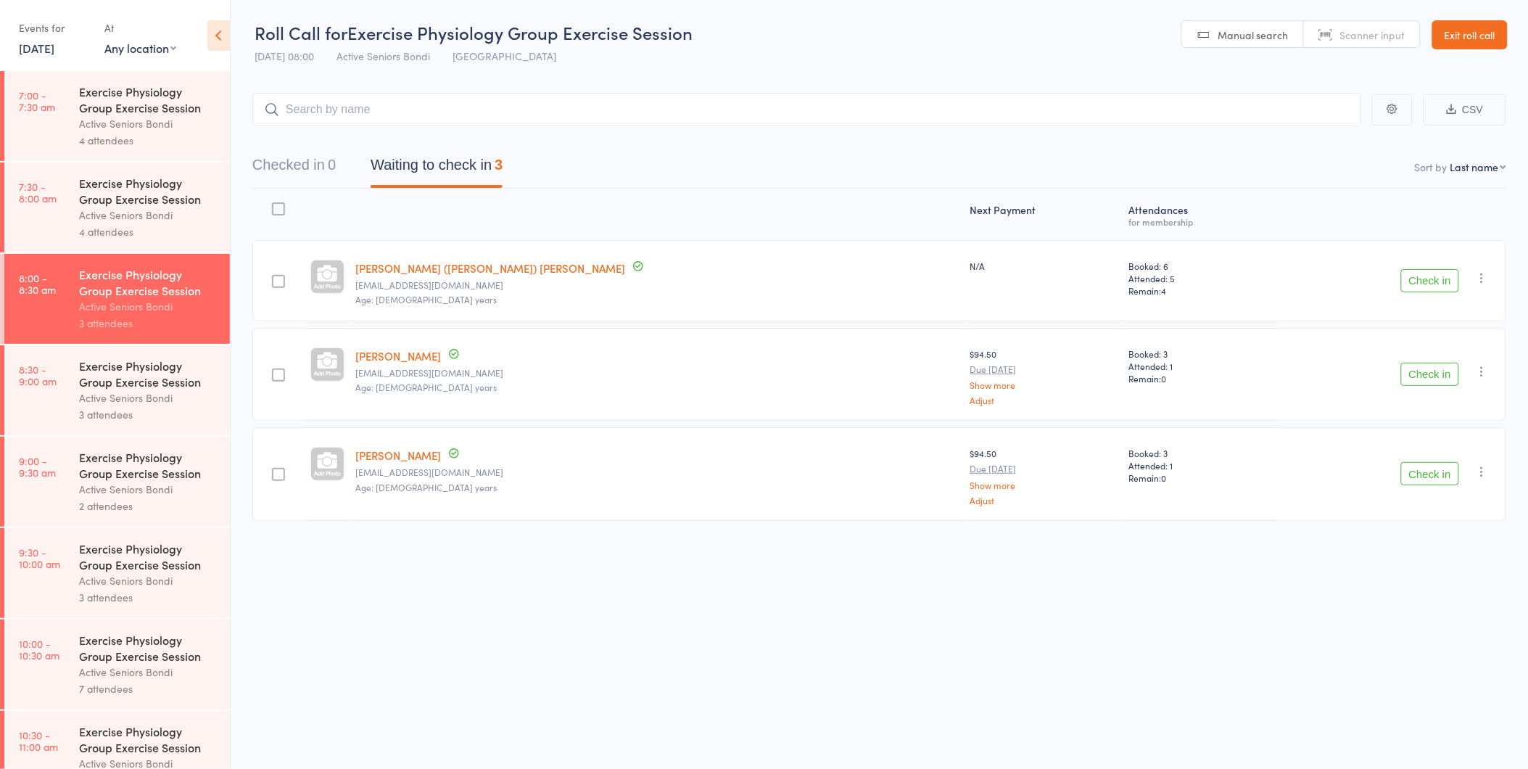
click at [172, 383] on div "Exercise Physiology Group Exercise Session" at bounding box center [148, 373] width 139 height 32
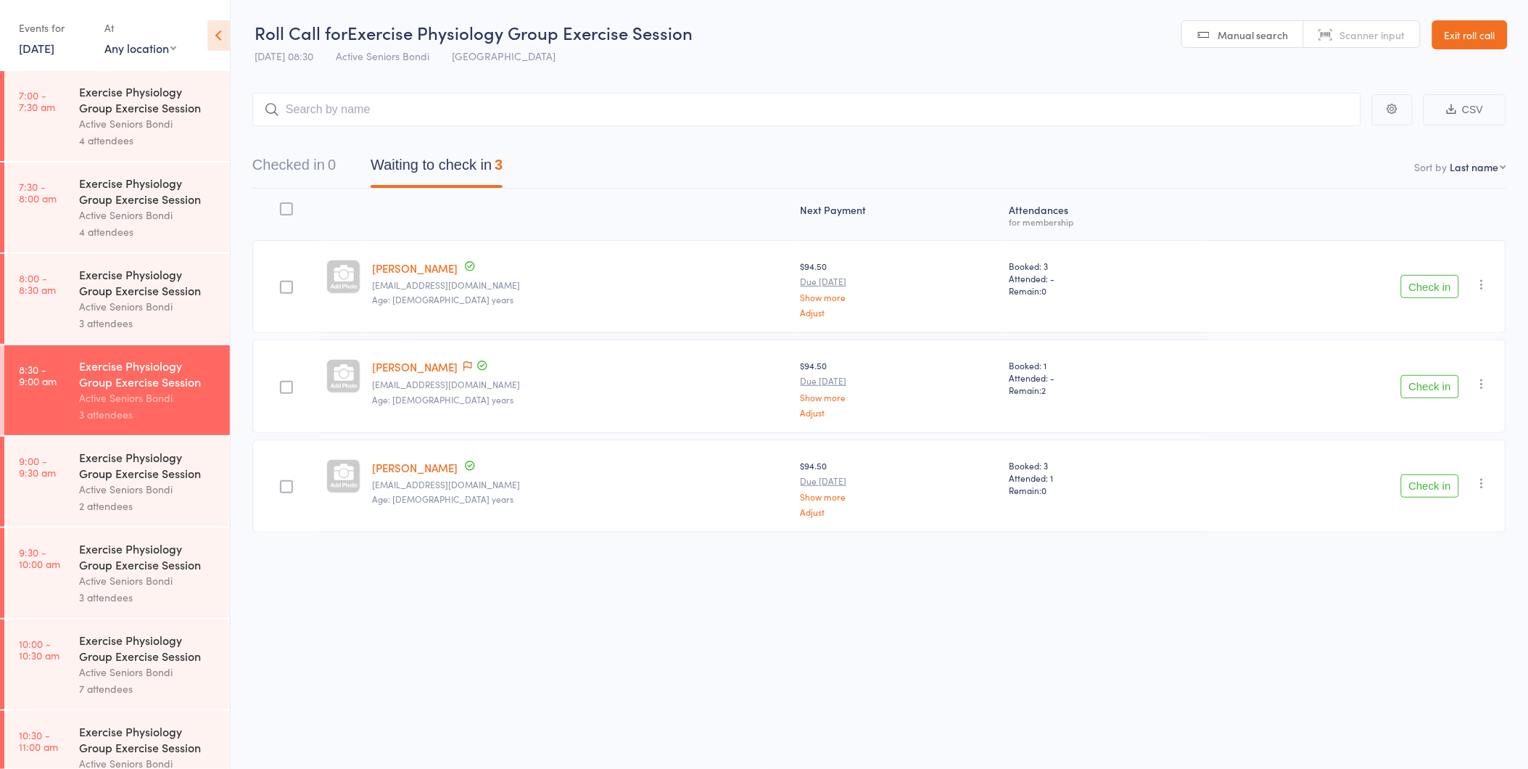
click at [1483, 289] on icon "button" at bounding box center [1482, 284] width 15 height 15
click at [1447, 415] on li "Remove" at bounding box center [1431, 410] width 120 height 20
click at [52, 299] on link "8:00 - 8:30 am Exercise Physiology Group Exercise Session Active Seniors Bondi …" at bounding box center [117, 299] width 226 height 90
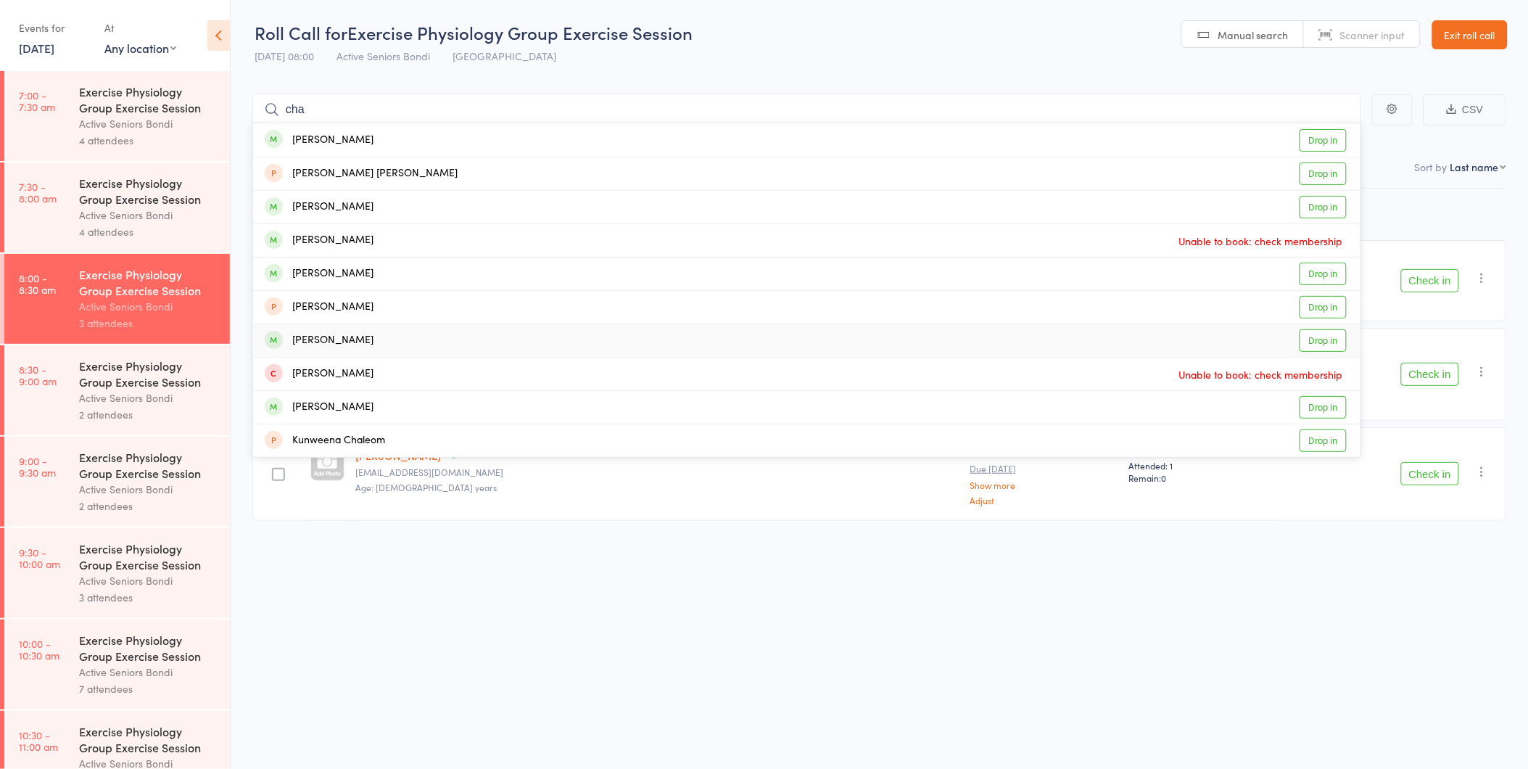
type input "cha"
click at [1326, 336] on link "Drop in" at bounding box center [1322, 340] width 47 height 22
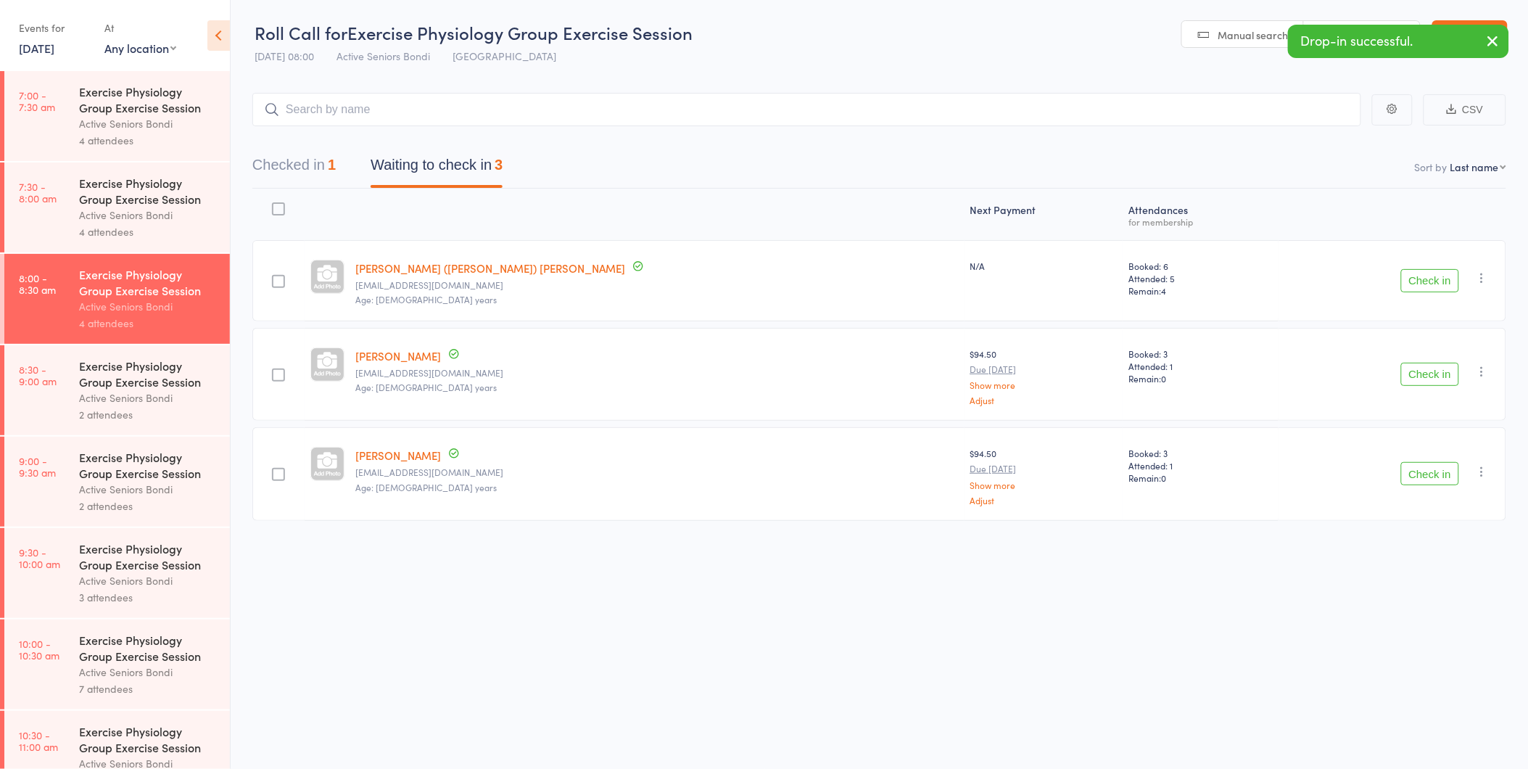
click at [1439, 371] on button "Check in" at bounding box center [1430, 374] width 58 height 23
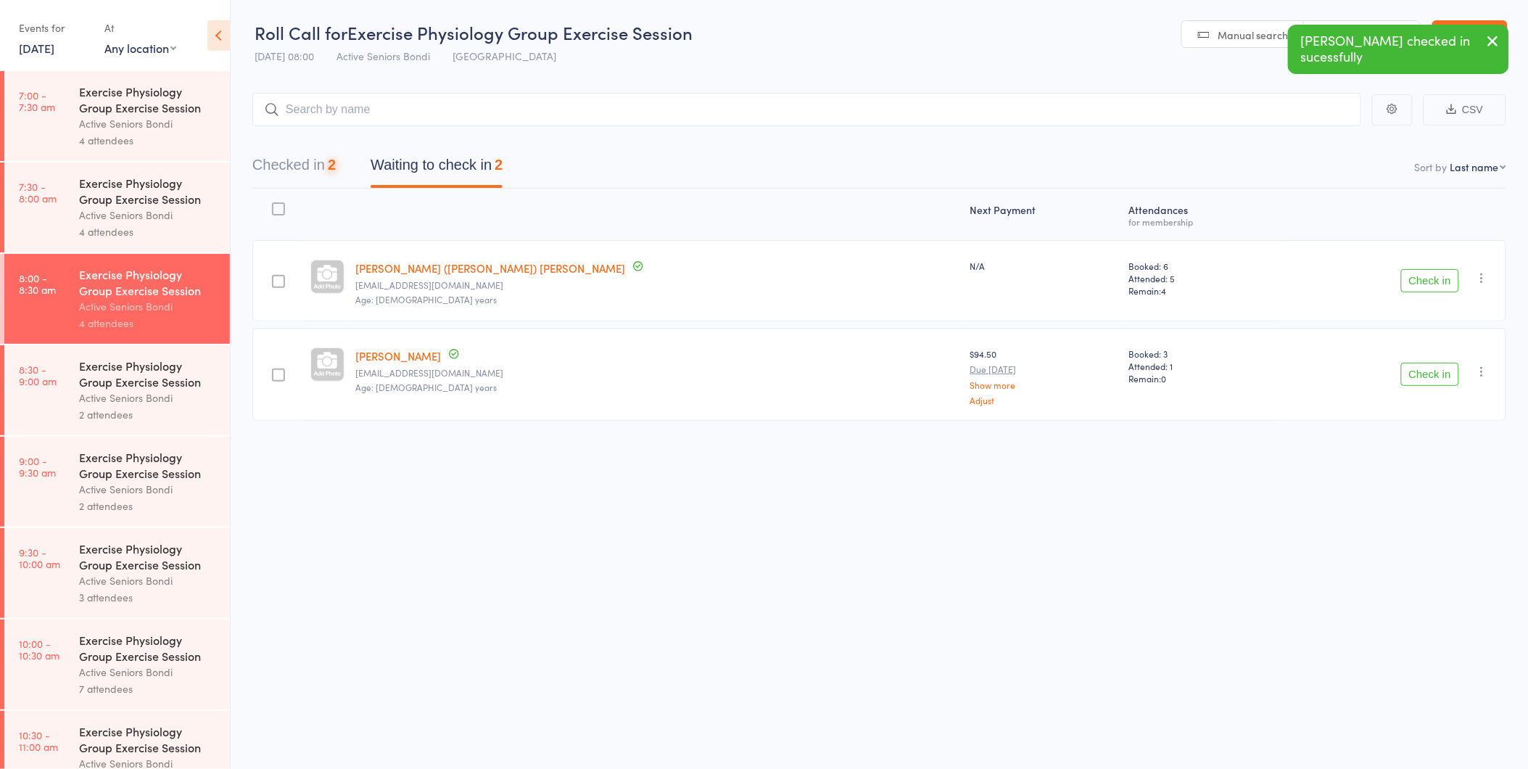
click at [1439, 371] on button "Check in" at bounding box center [1430, 374] width 58 height 23
click at [91, 338] on div "Exercise Physiology Group Exercise Session Active Seniors Bondi 4 attendees" at bounding box center [154, 299] width 151 height 90
click at [94, 353] on div "Exercise Physiology Group Exercise Session Active Seniors Bondi 2 attendees" at bounding box center [154, 390] width 151 height 90
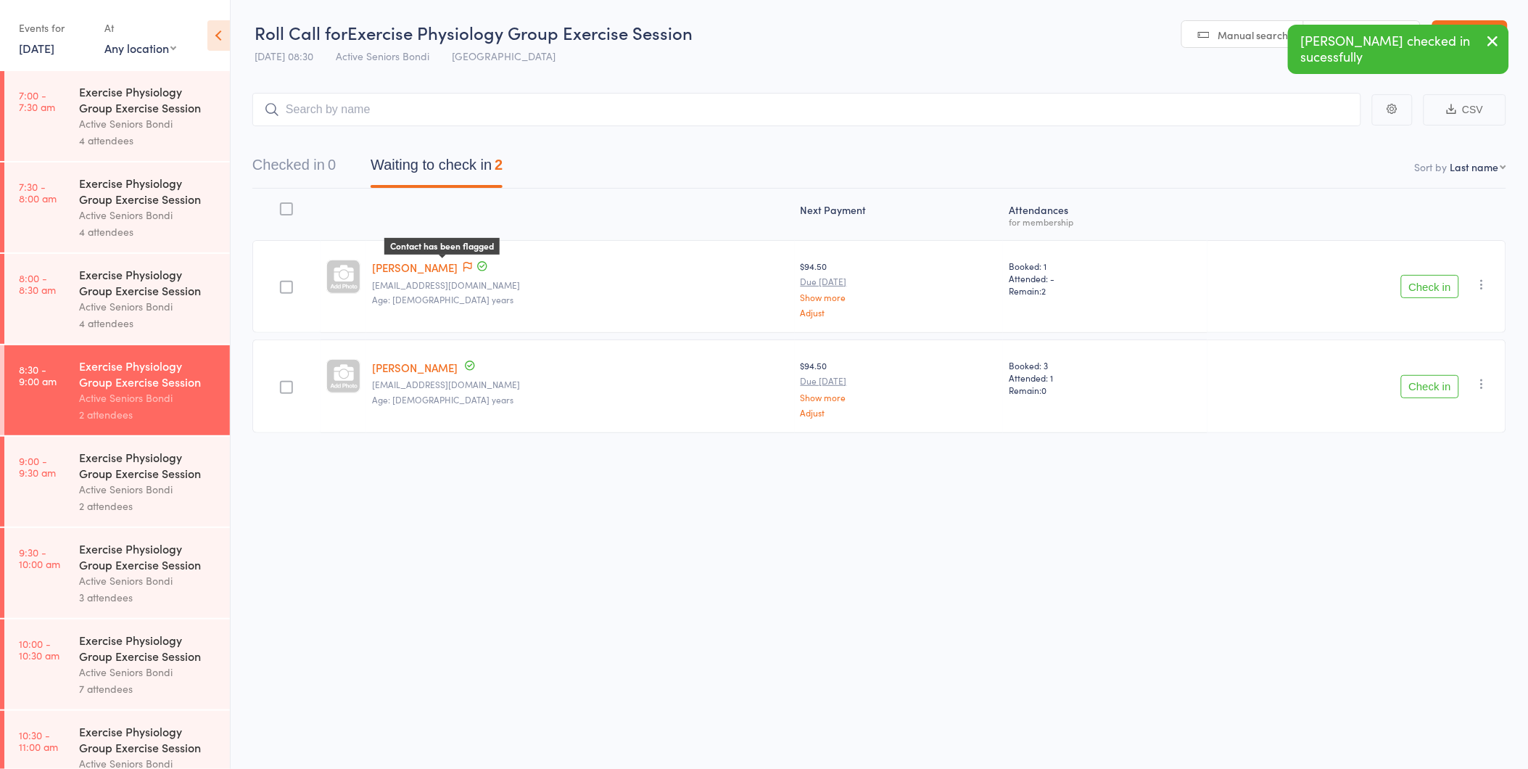
click at [463, 265] on icon at bounding box center [467, 267] width 9 height 10
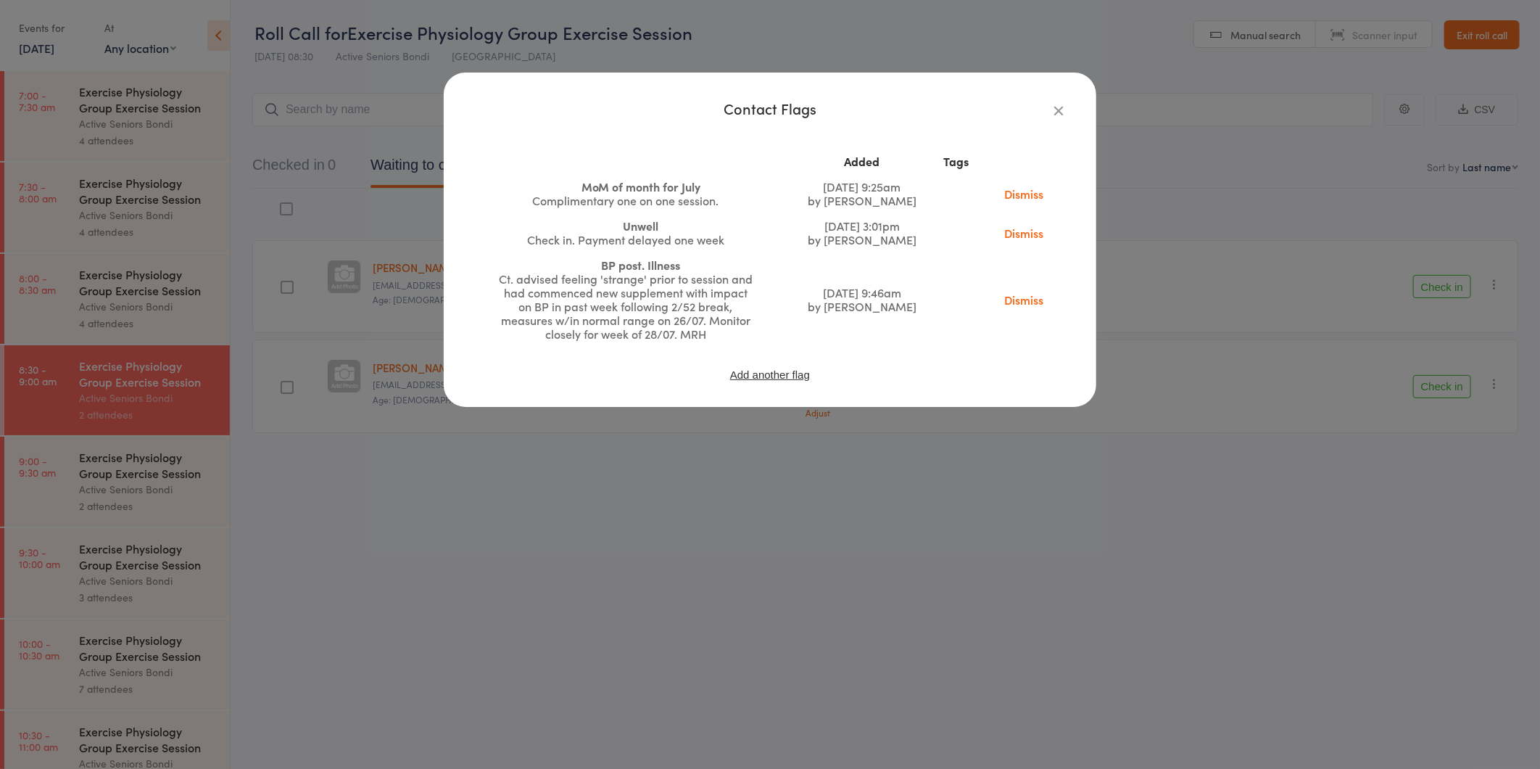
click at [1020, 296] on link "Dismiss" at bounding box center [1023, 300] width 61 height 16
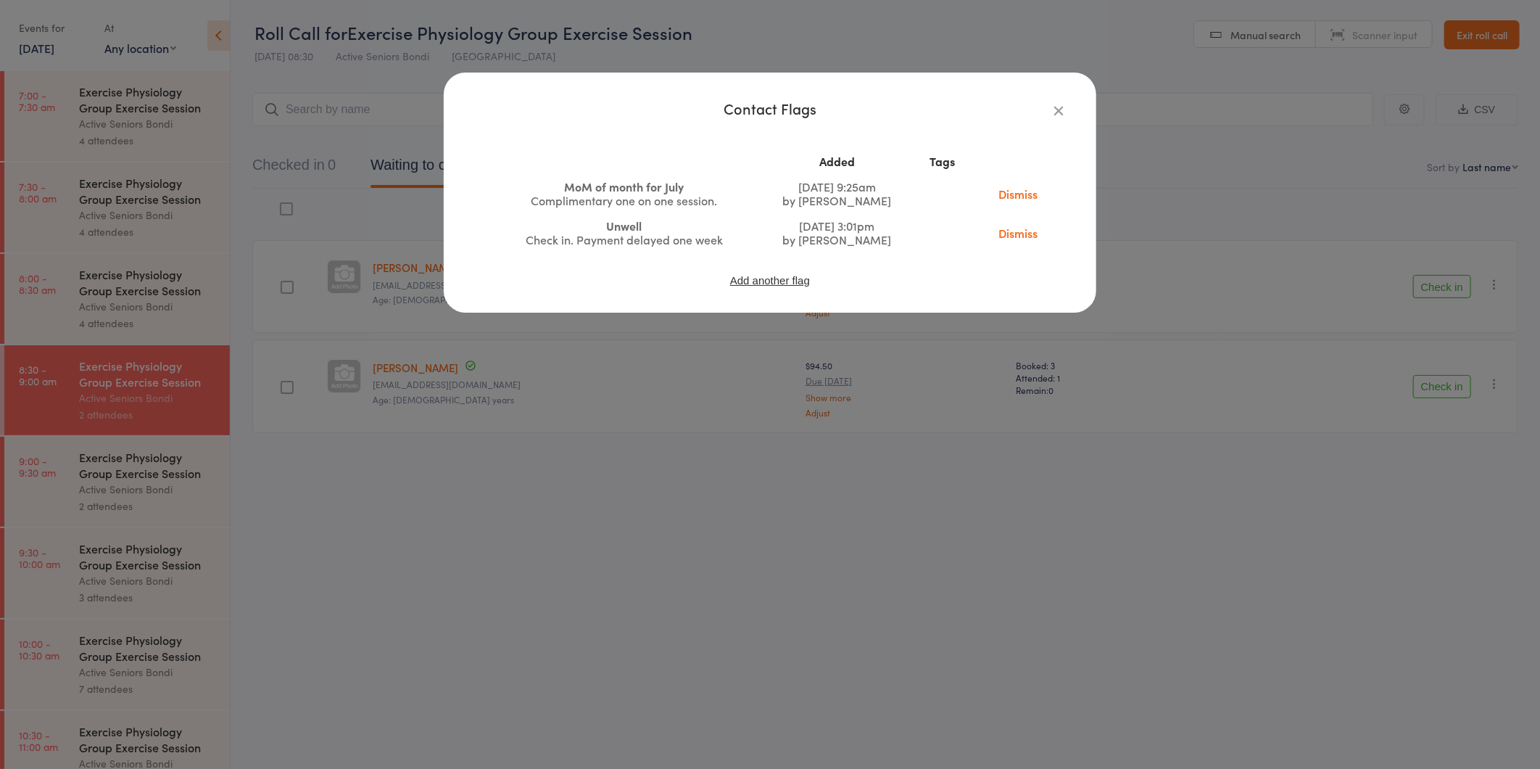
click at [1010, 232] on link "Dismiss" at bounding box center [1018, 233] width 61 height 16
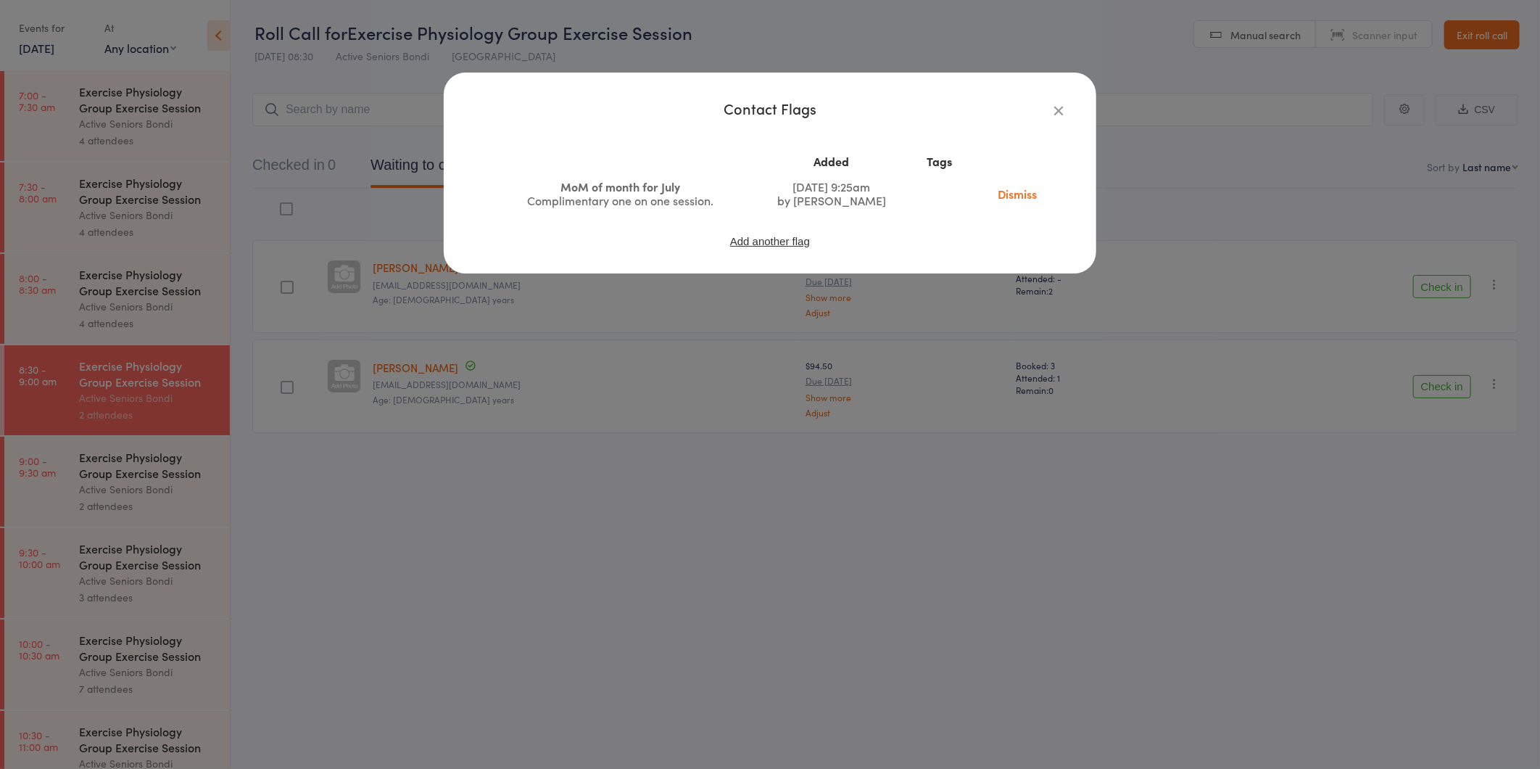
click at [518, 417] on div "Contact Flags Added Tags MoM of month for July Complimentary one on one session…" at bounding box center [770, 384] width 1540 height 769
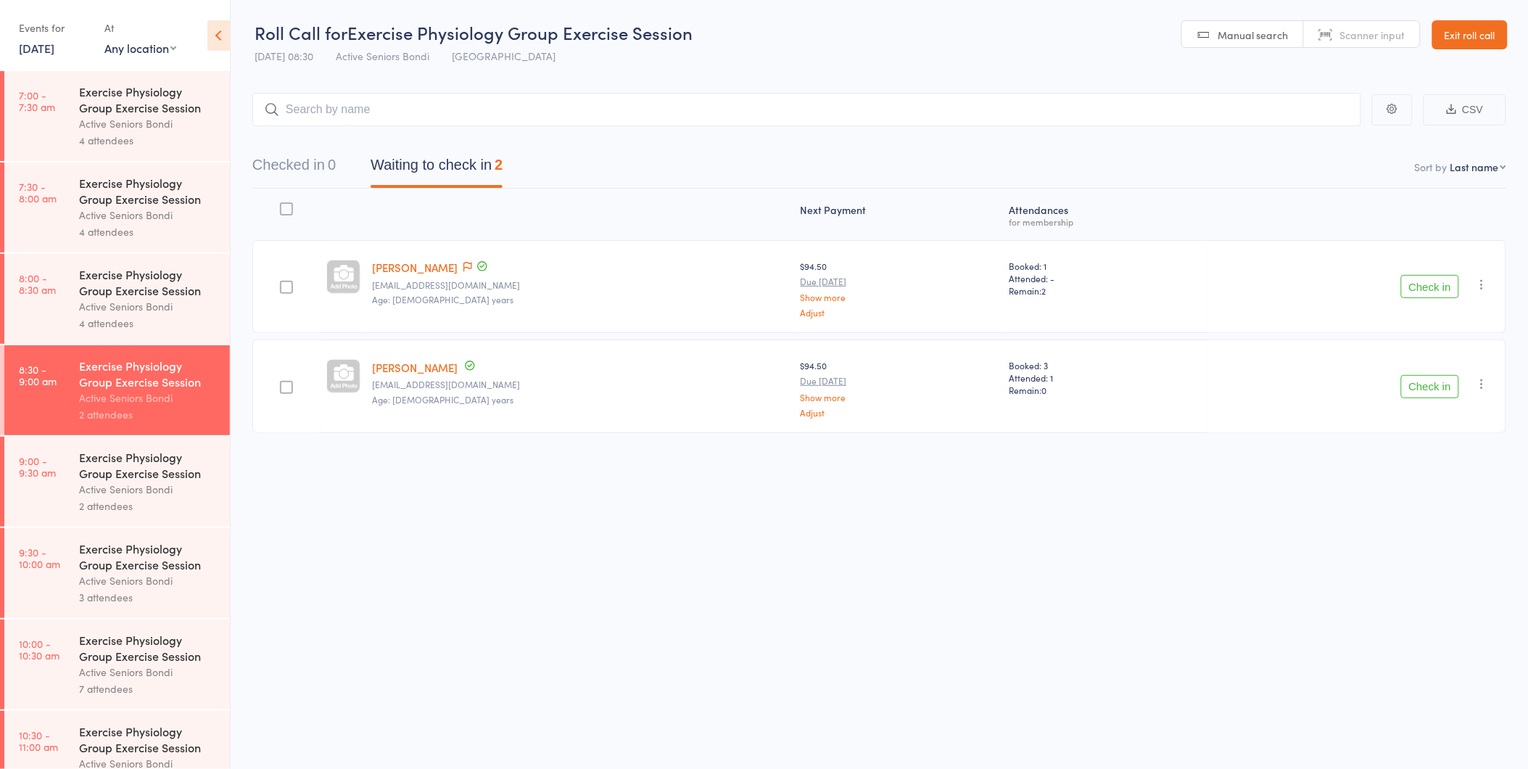
click at [77, 489] on link "9:00 - 9:30 am Exercise Physiology Group Exercise Session Active Seniors Bondi …" at bounding box center [117, 482] width 226 height 90
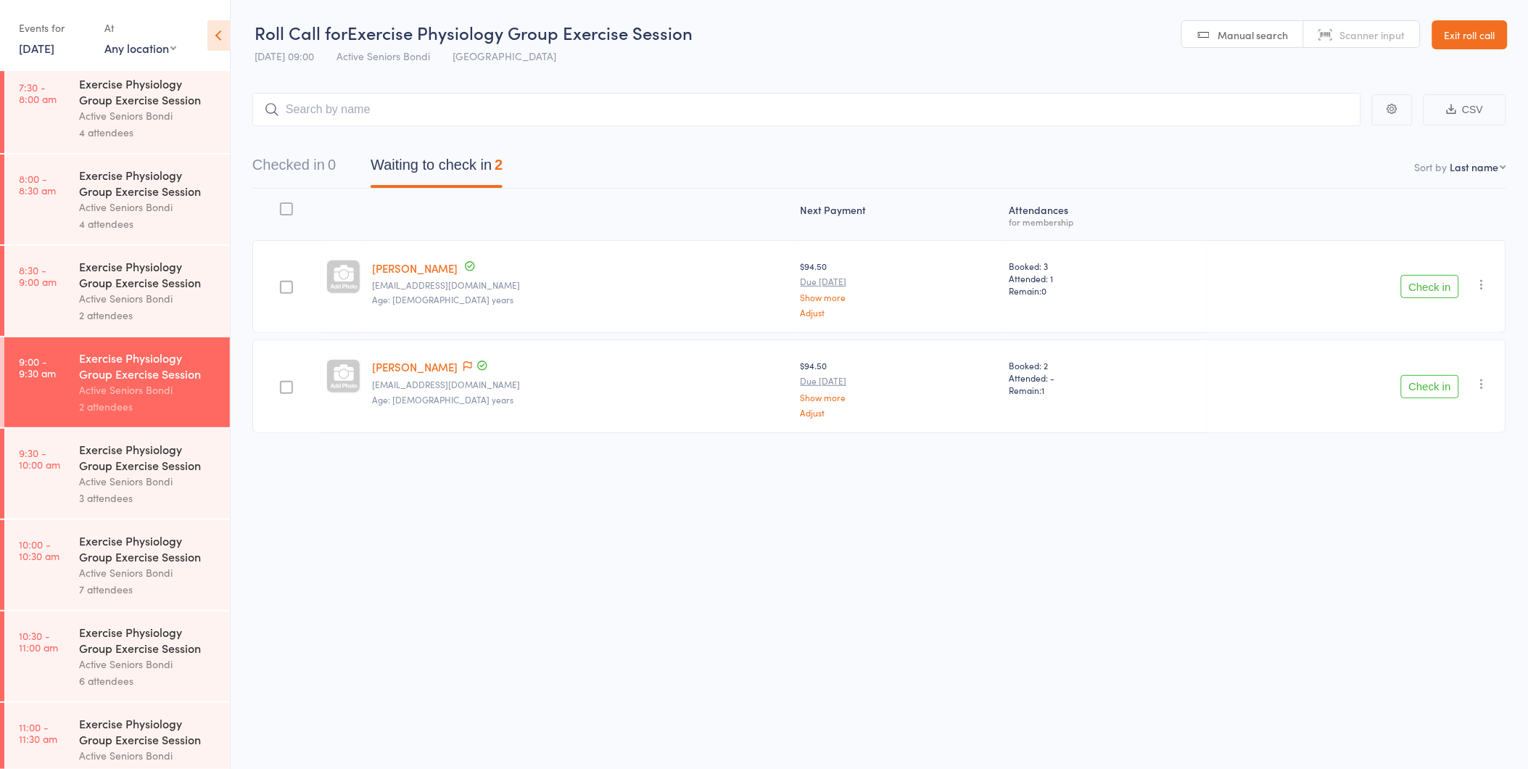
scroll to position [127, 0]
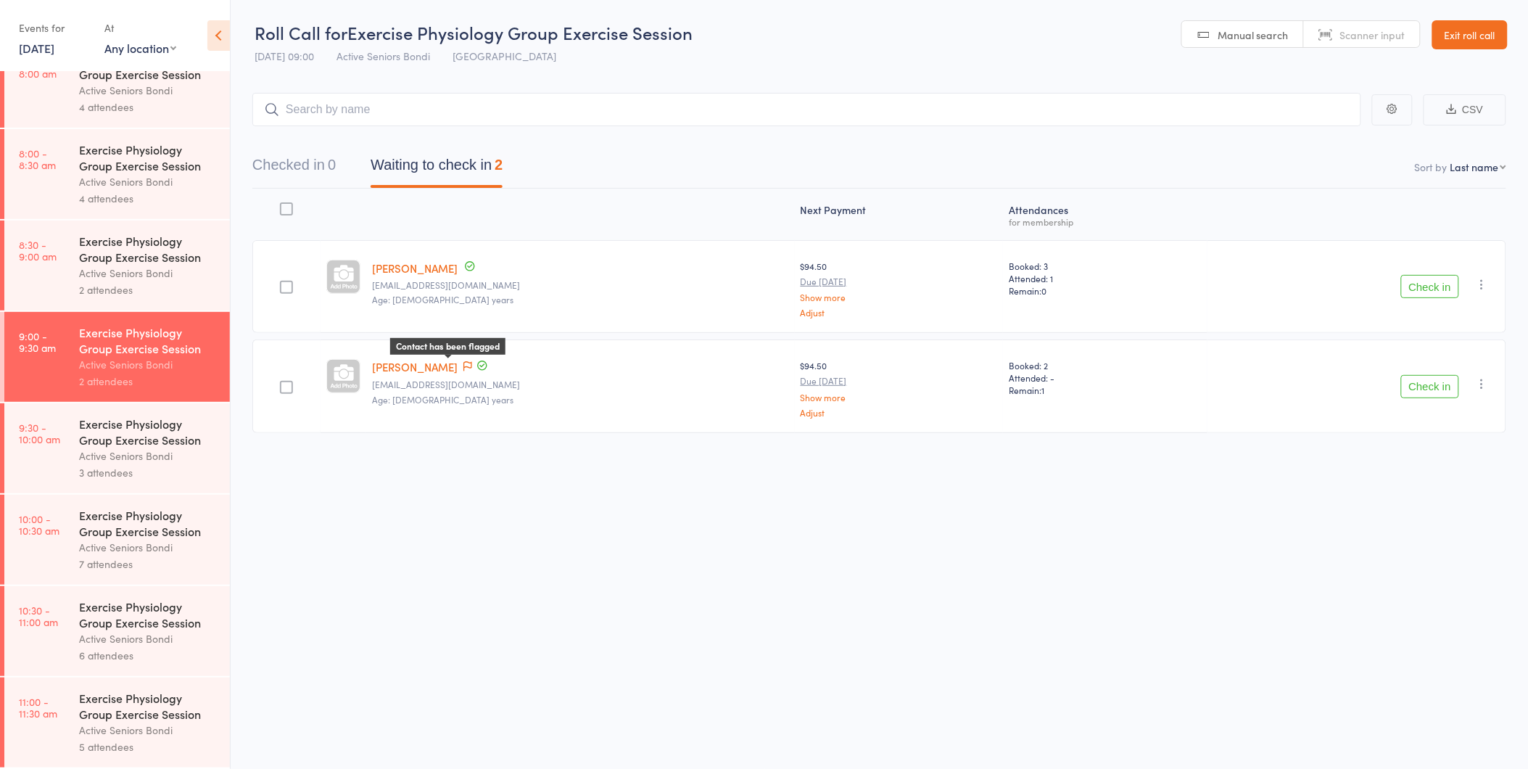
click at [463, 365] on icon at bounding box center [467, 366] width 9 height 10
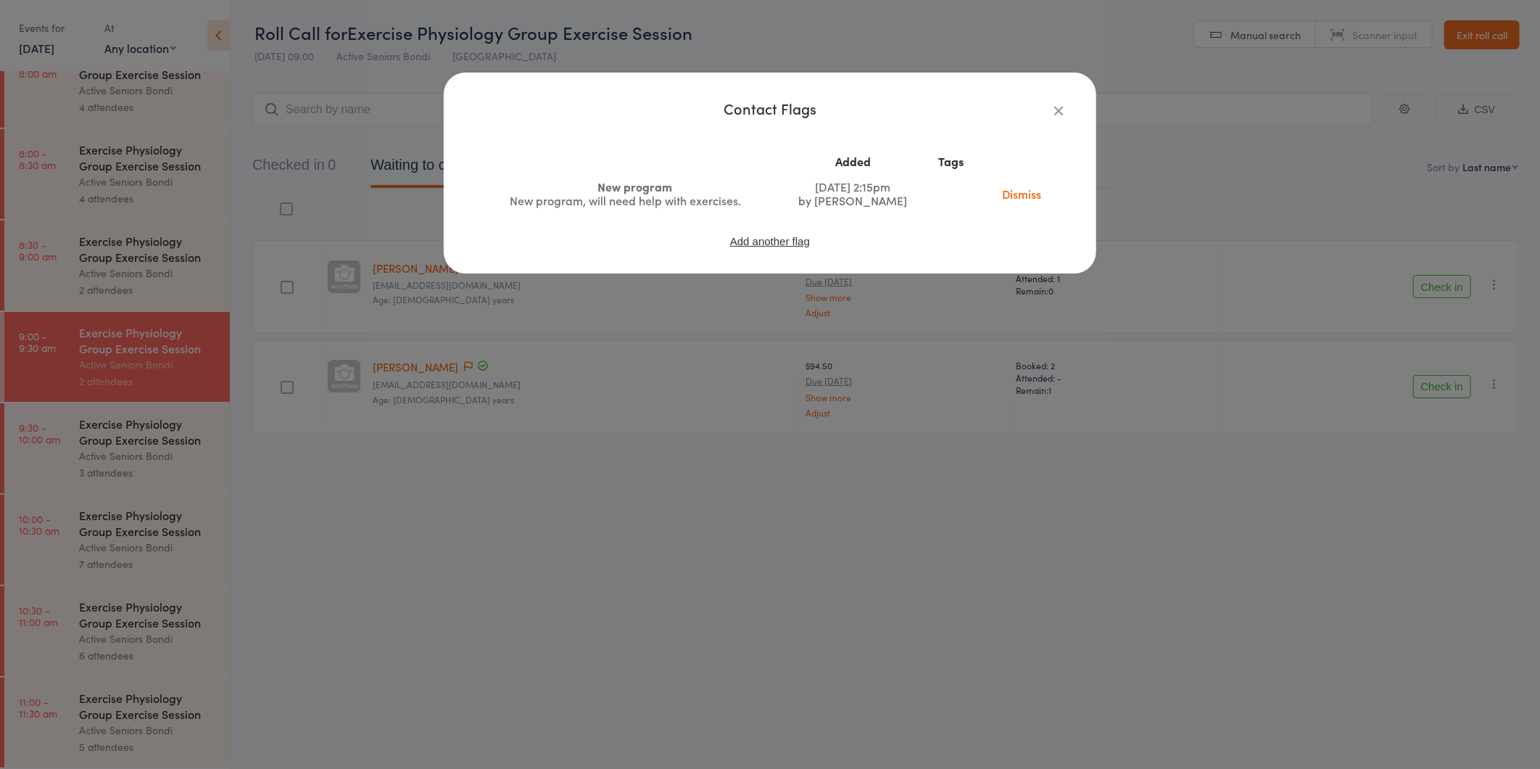
click at [445, 426] on div "Contact Flags Added Tags New program New program, will need help with exercises…" at bounding box center [770, 384] width 1540 height 769
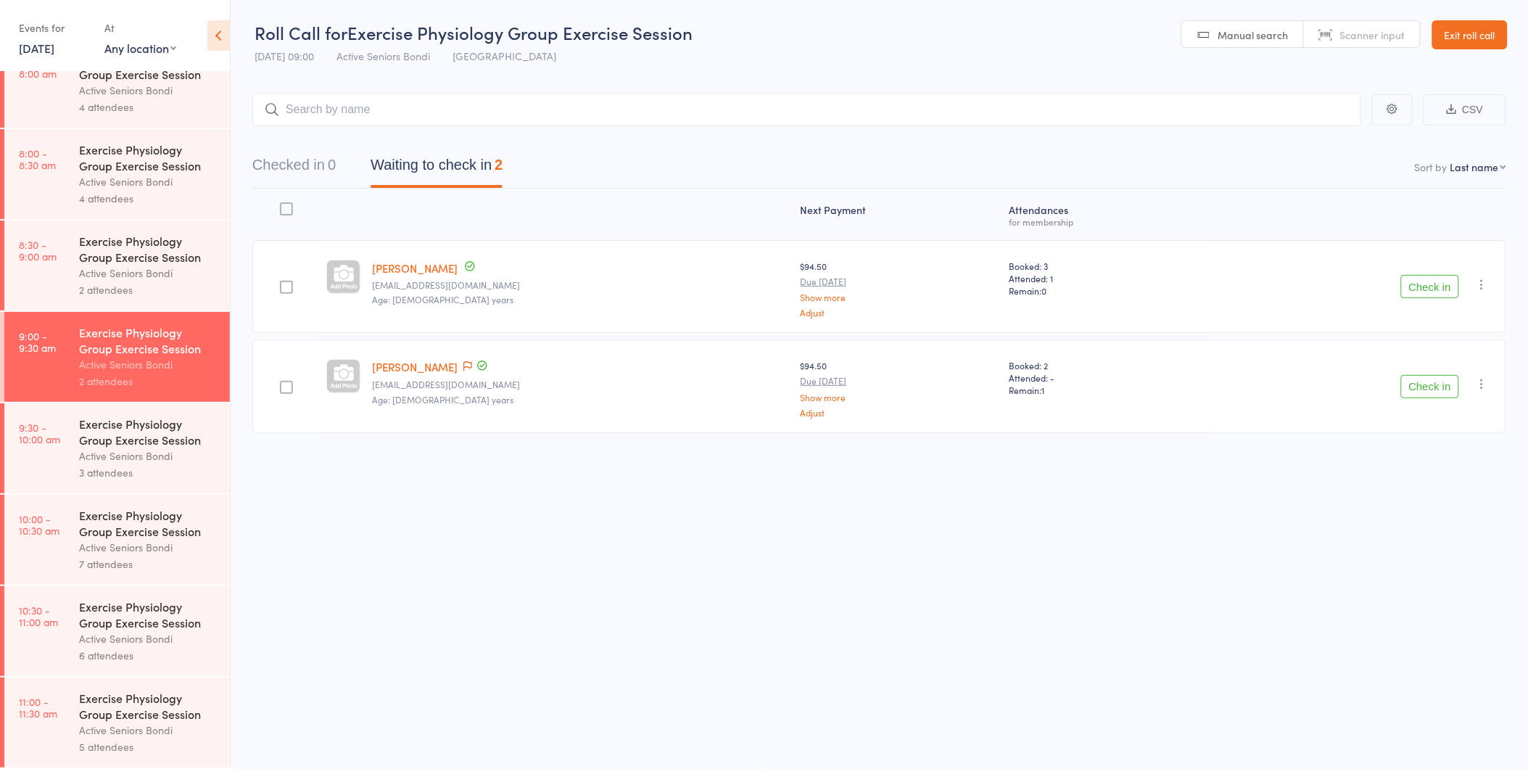
click at [109, 169] on div "Exercise Physiology Group Exercise Session" at bounding box center [148, 157] width 139 height 32
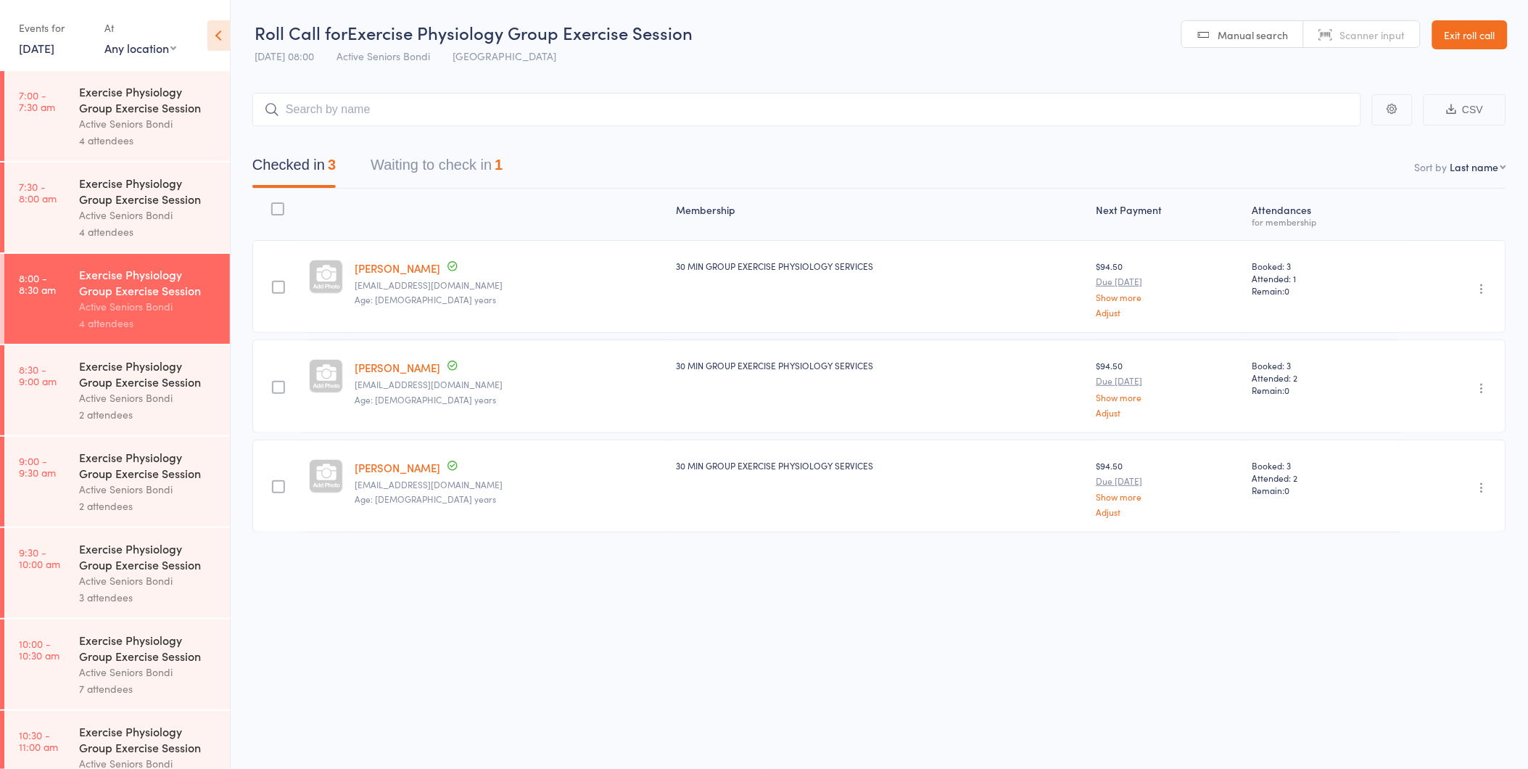
click at [436, 184] on button "Waiting to check in 1" at bounding box center [437, 168] width 132 height 38
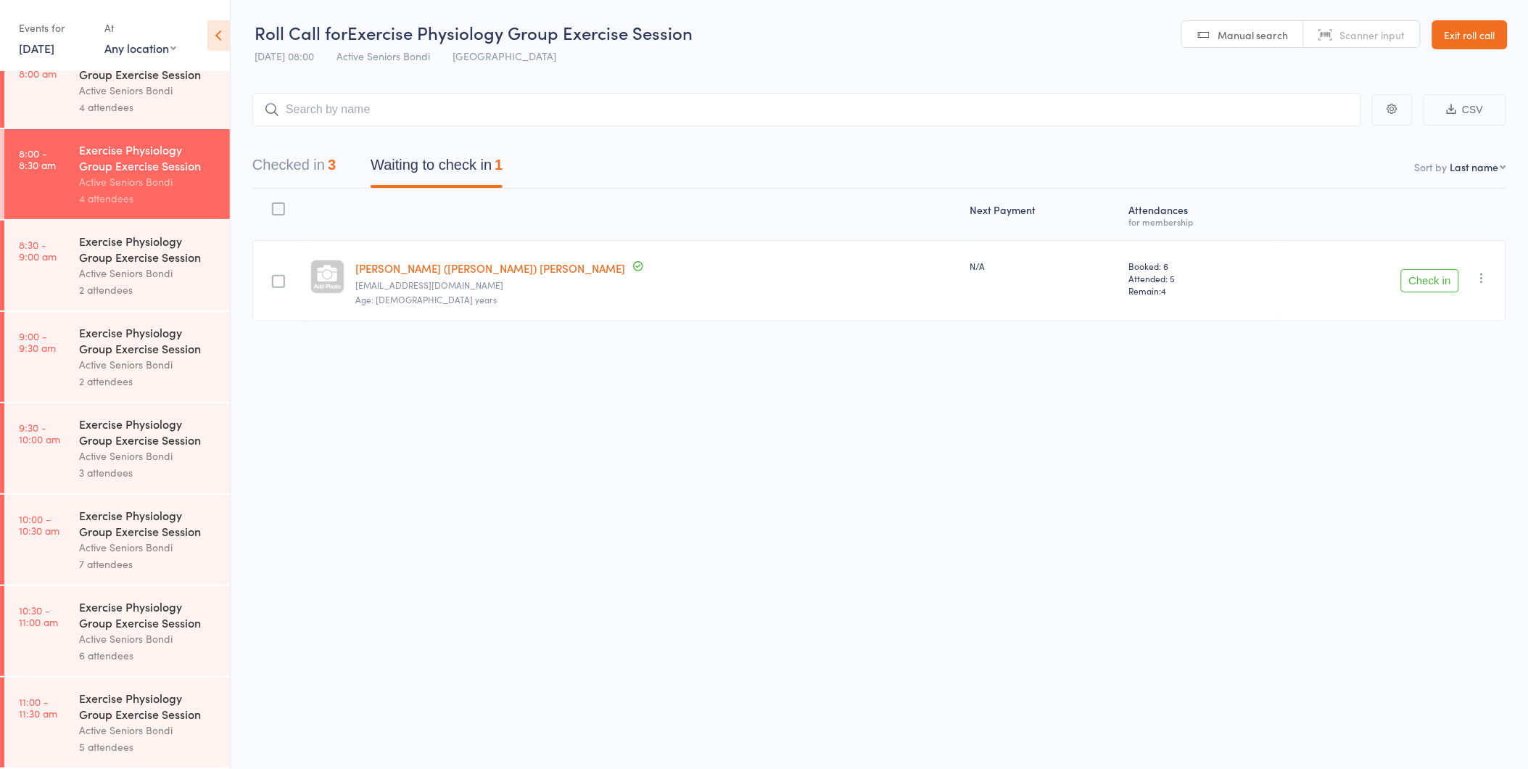
scroll to position [1, 0]
click at [1495, 25] on link "Exit roll call" at bounding box center [1469, 34] width 75 height 29
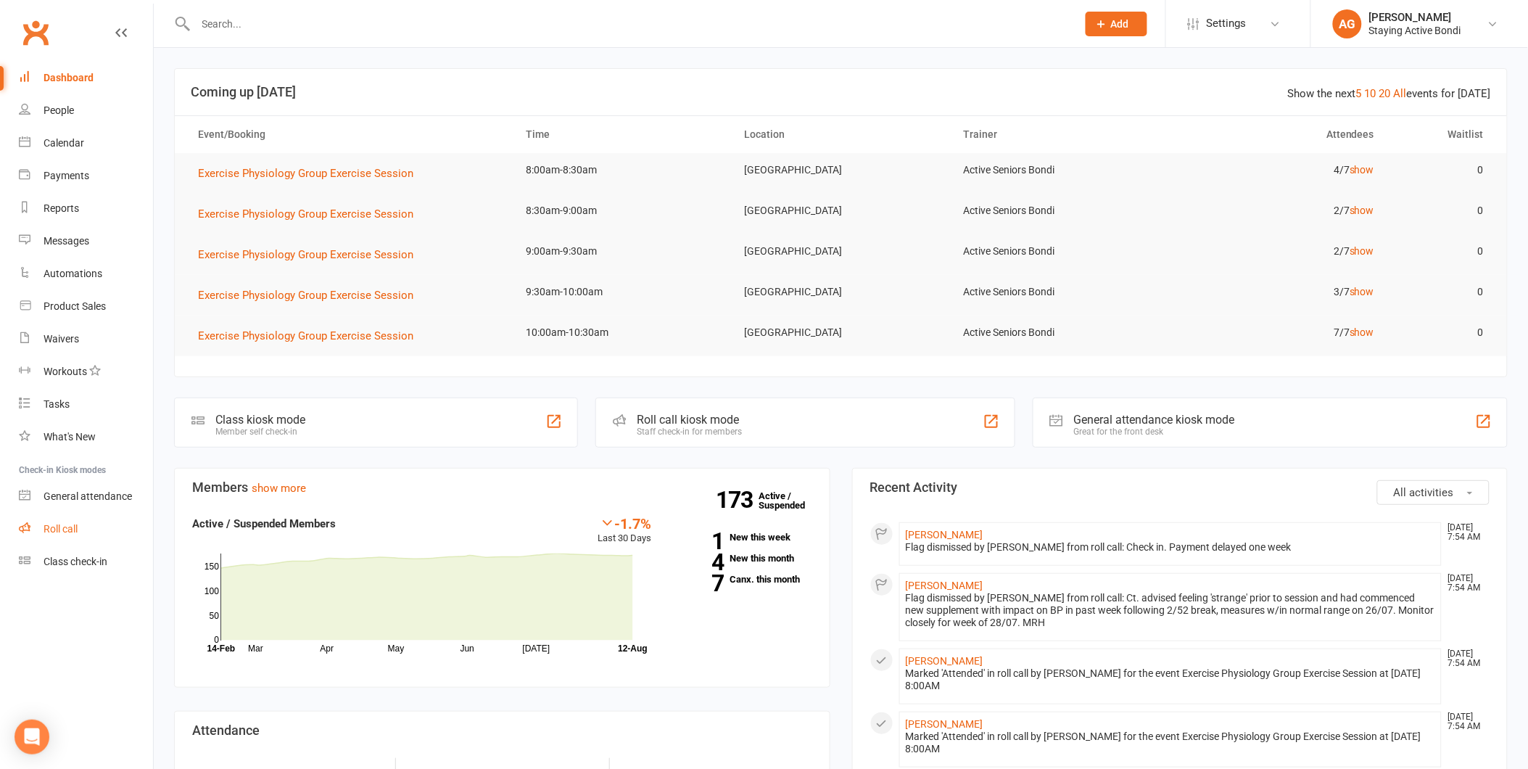
click at [117, 526] on link "Roll call" at bounding box center [86, 529] width 134 height 33
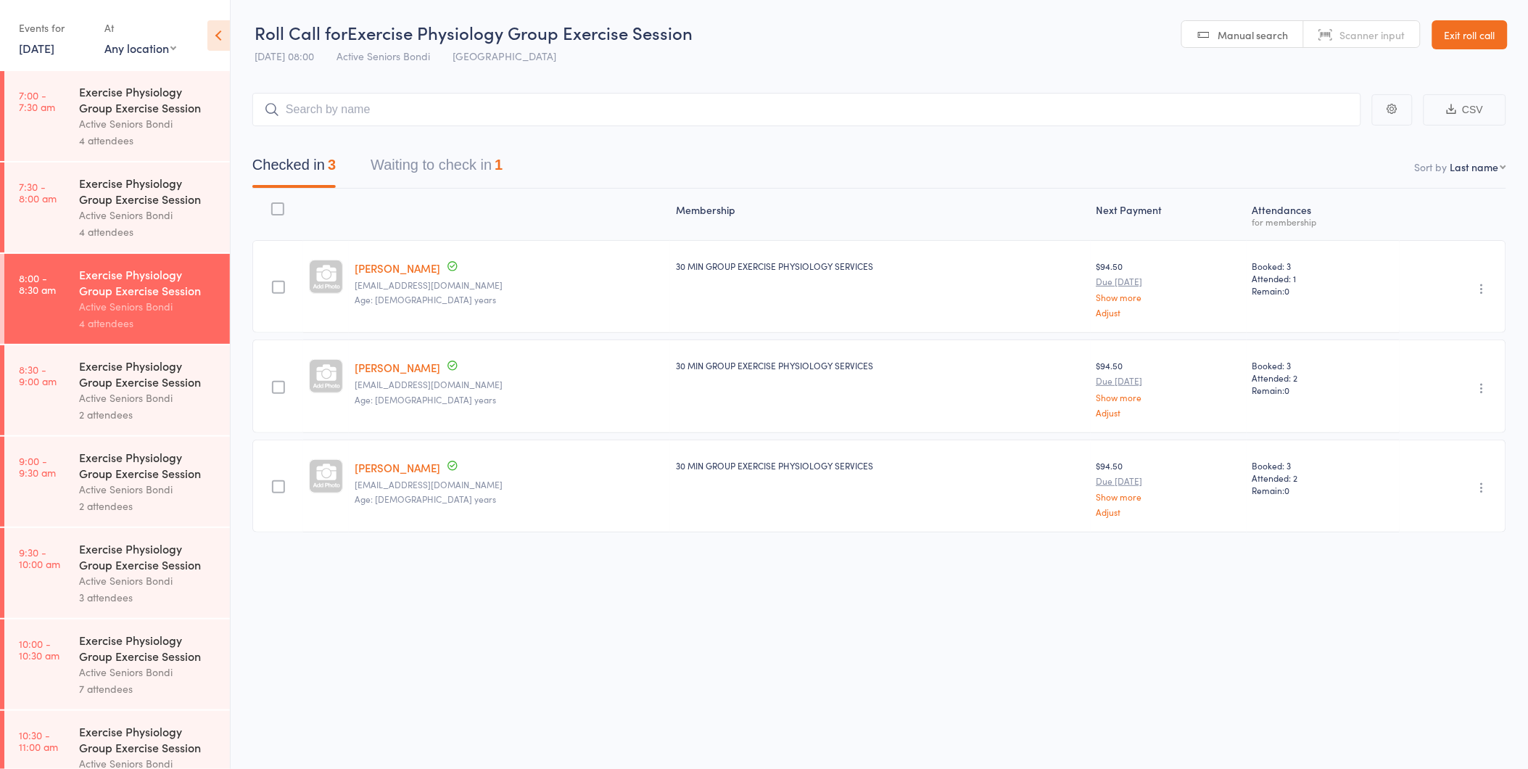
click at [516, 168] on div "Checked in 3 Waiting to check in 1" at bounding box center [377, 168] width 285 height 38
click at [503, 170] on div "1" at bounding box center [499, 165] width 8 height 16
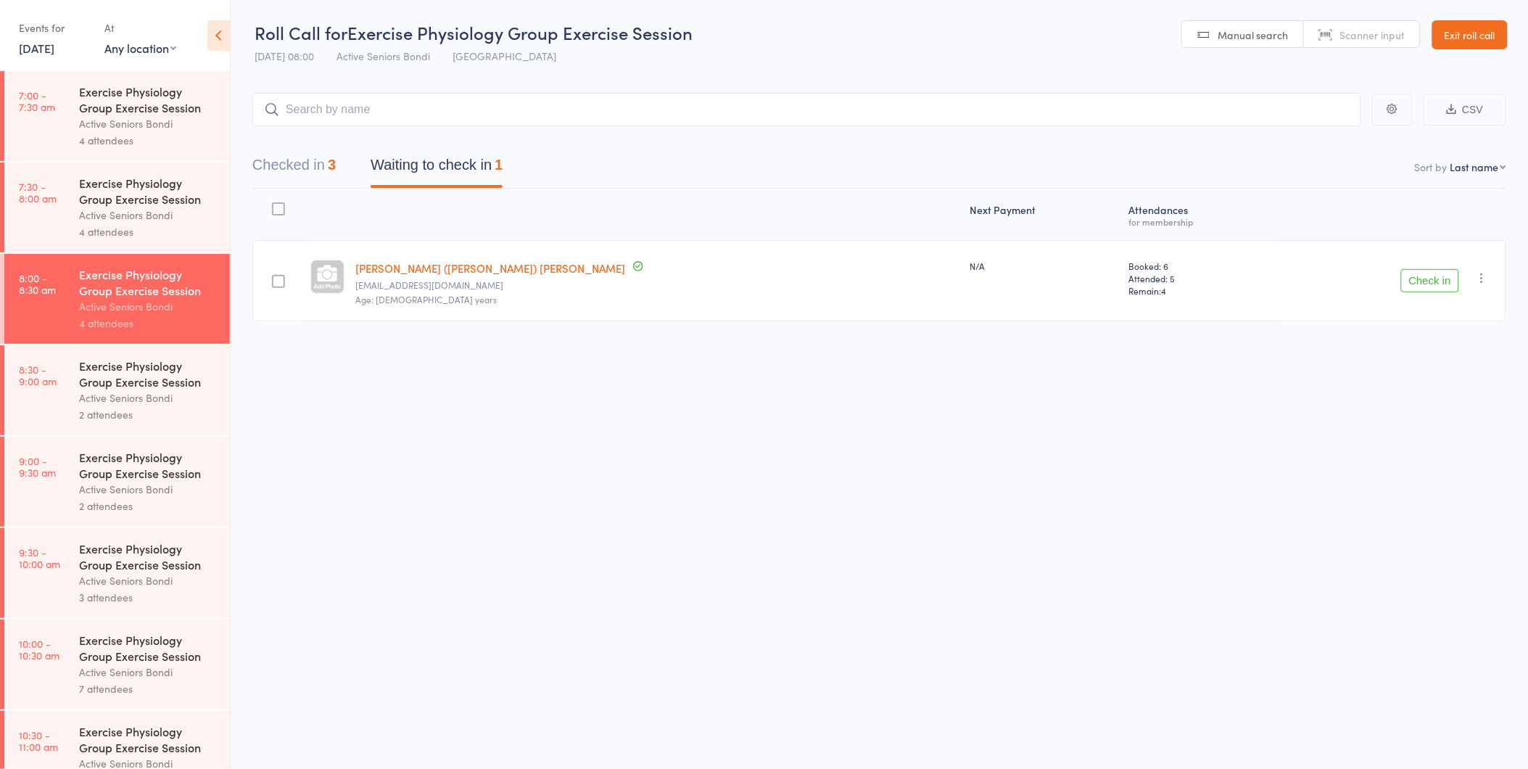
click at [1441, 270] on button "Check in" at bounding box center [1430, 280] width 58 height 23
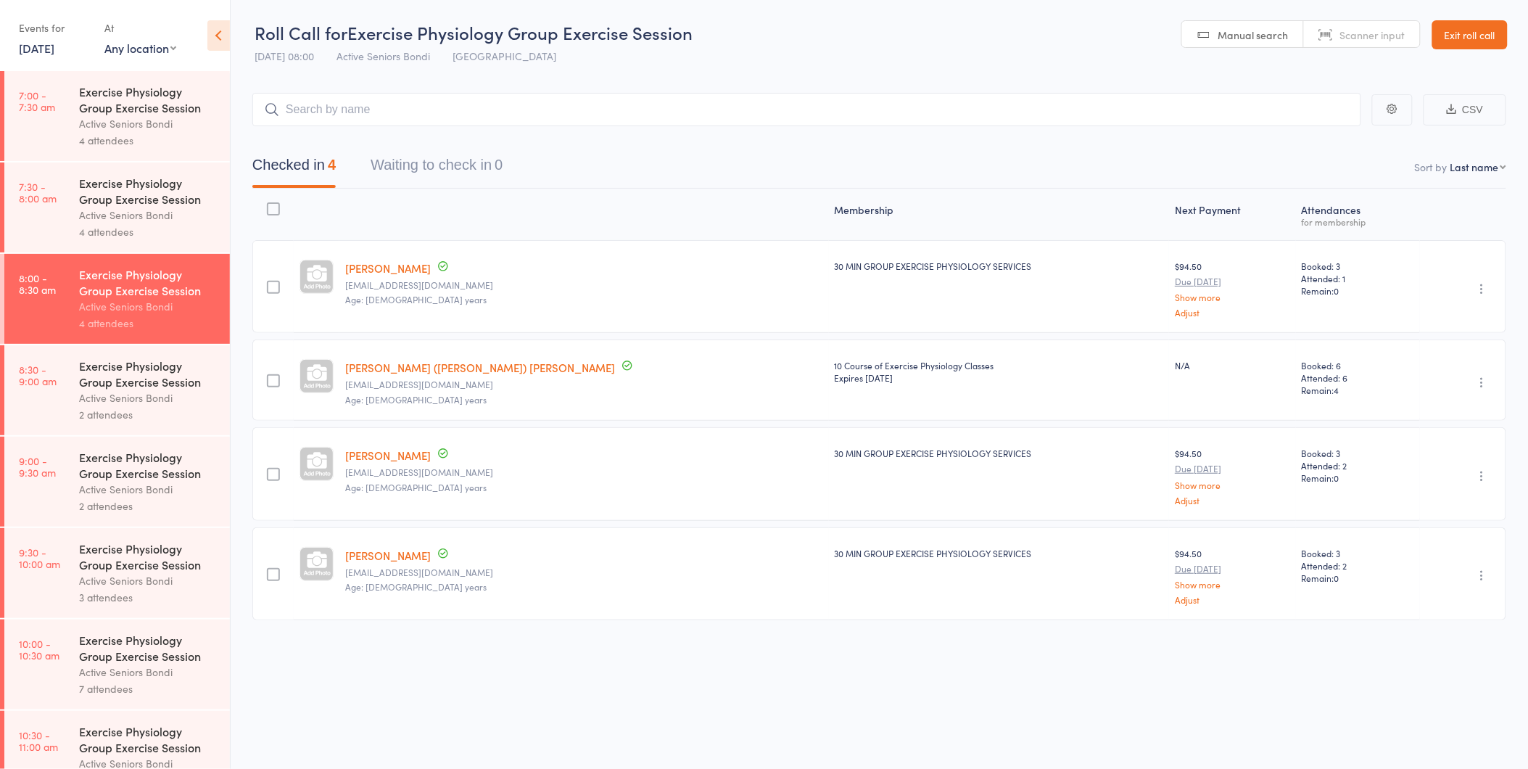
click at [148, 397] on div "Active Seniors Bondi" at bounding box center [148, 397] width 139 height 17
click at [185, 392] on div "Active Seniors Bondi" at bounding box center [148, 397] width 139 height 17
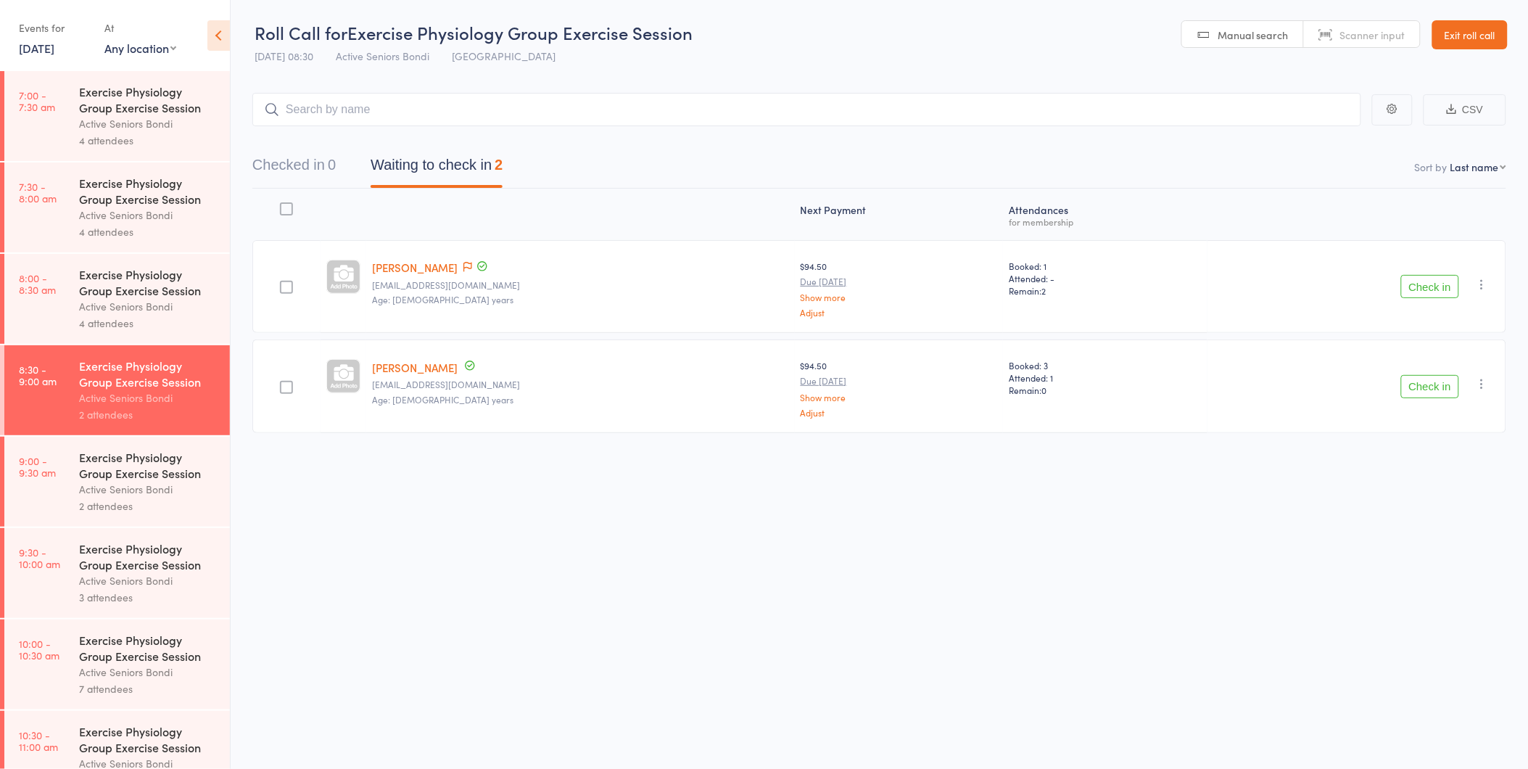
click at [1423, 376] on button "Check in" at bounding box center [1430, 386] width 58 height 23
click at [1484, 36] on link "Exit roll call" at bounding box center [1469, 34] width 75 height 29
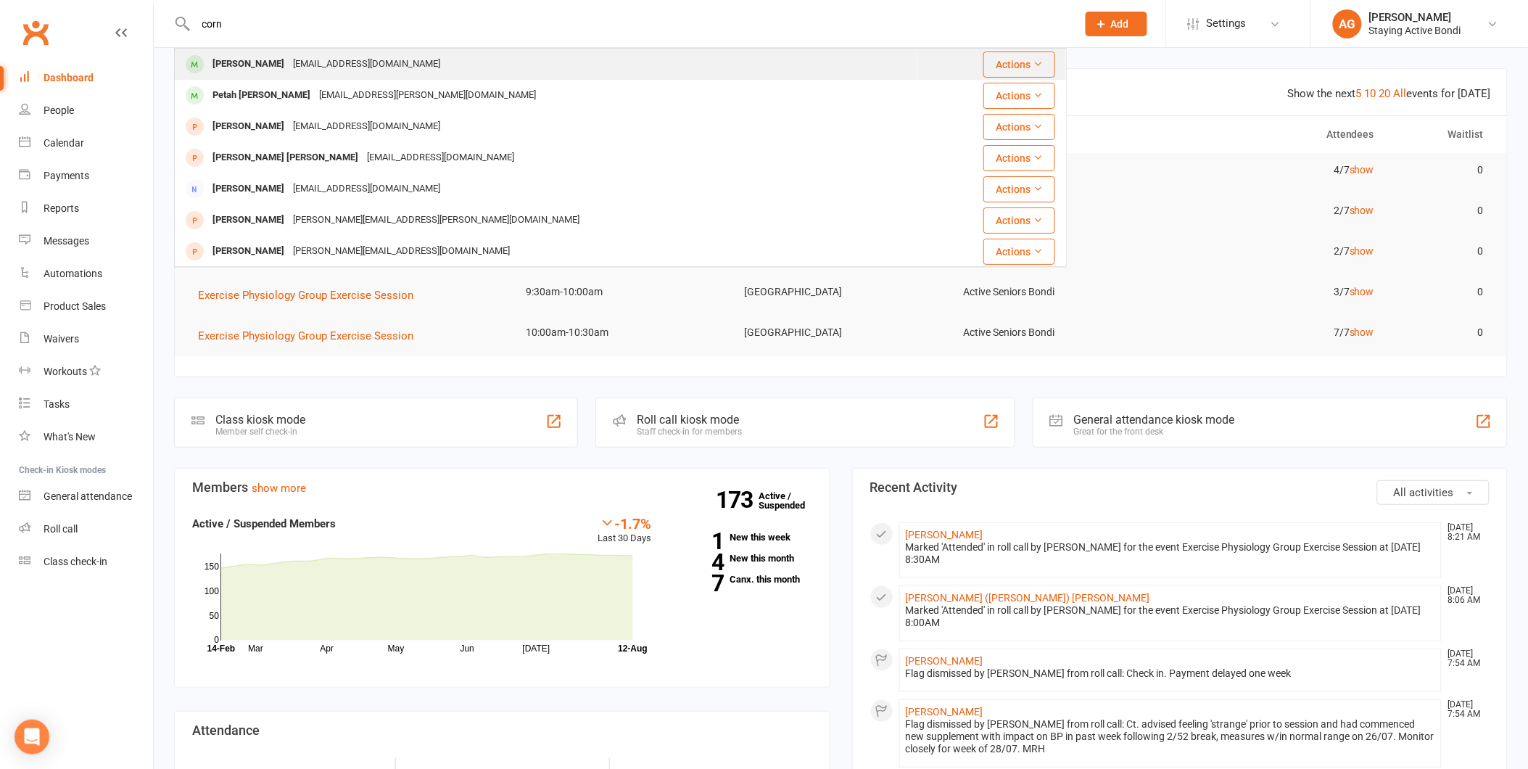
type input "corn"
click at [328, 73] on div "[EMAIL_ADDRESS][DOMAIN_NAME]" at bounding box center [367, 64] width 156 height 21
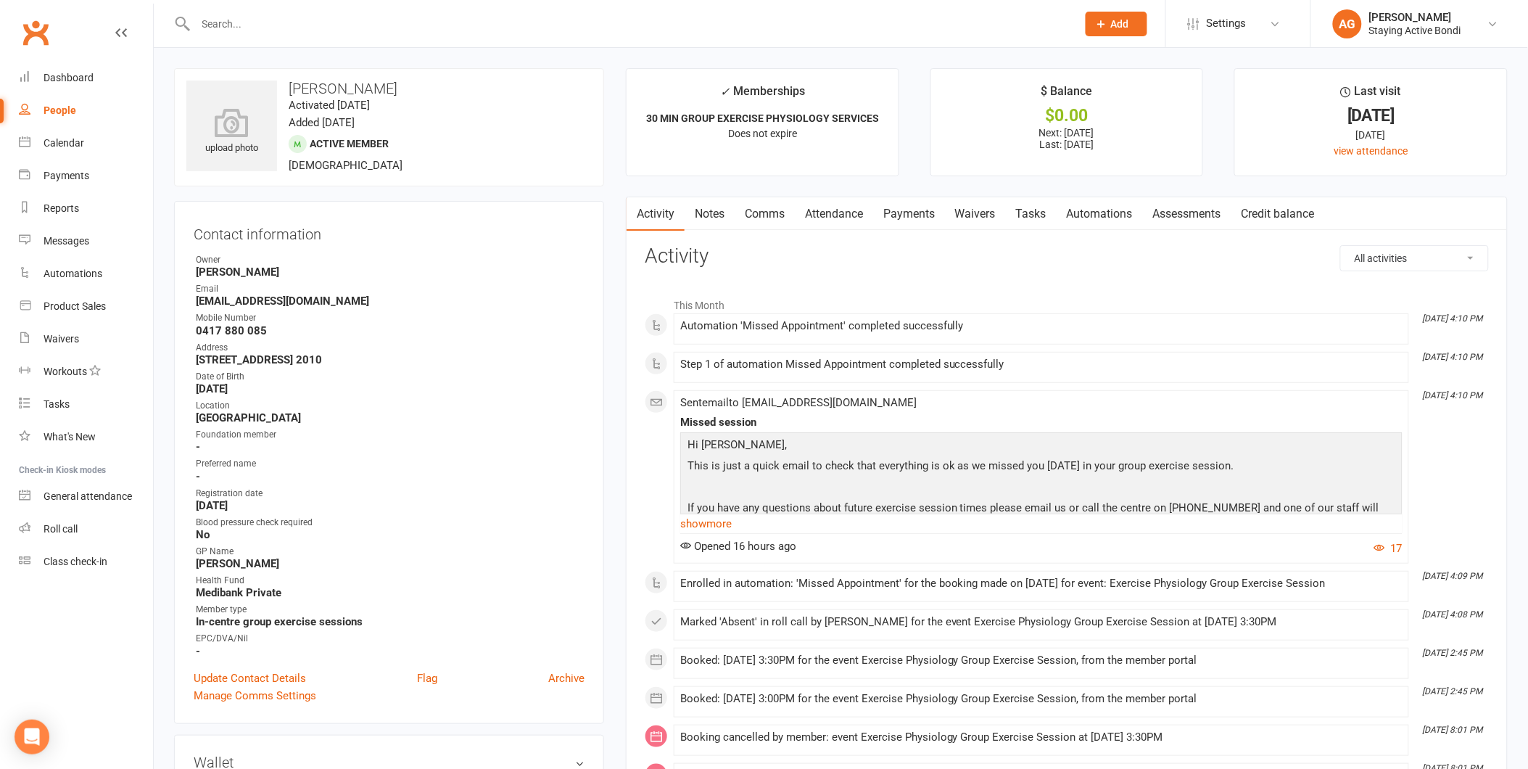
click at [850, 223] on link "Attendance" at bounding box center [834, 213] width 78 height 33
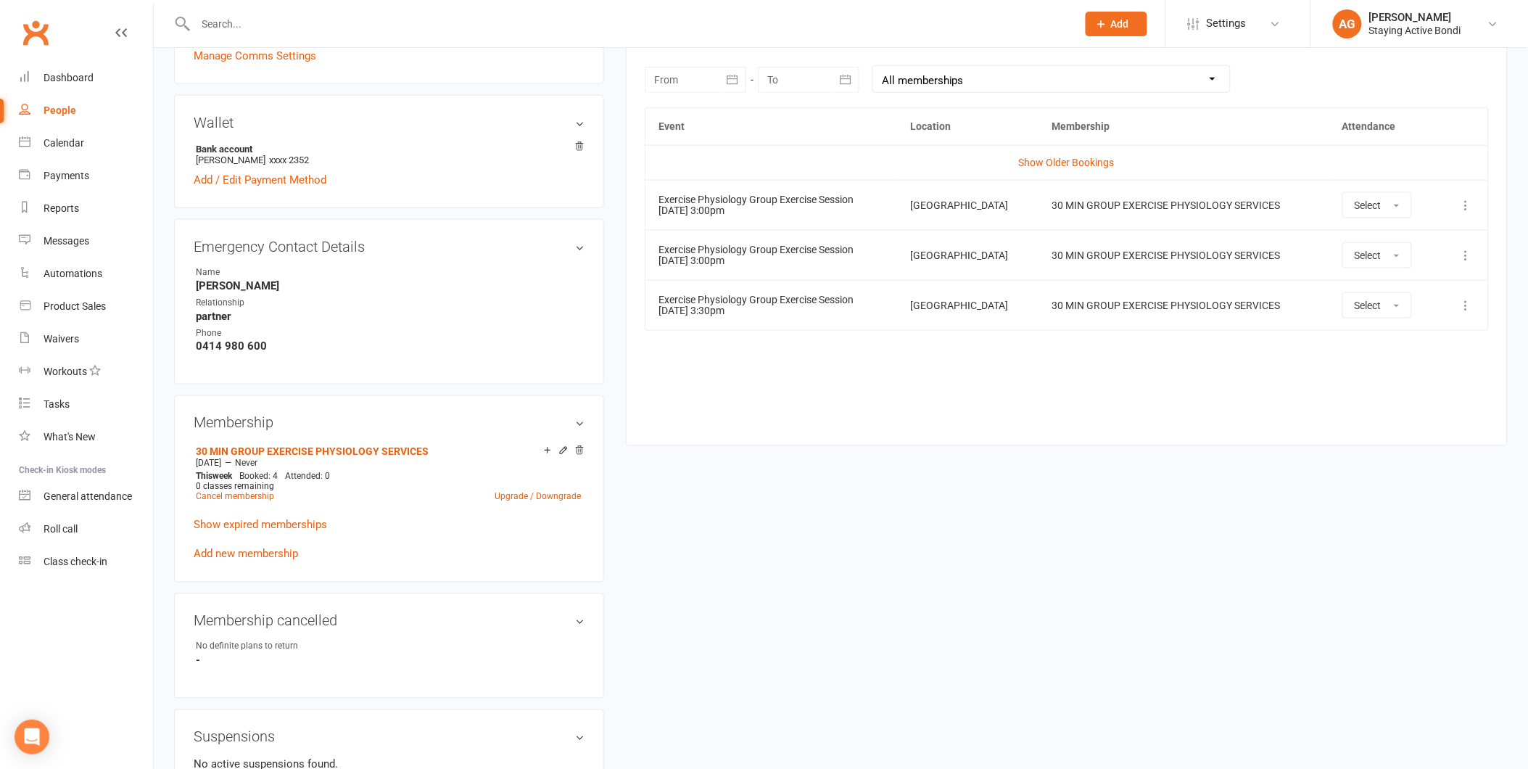
scroll to position [644, 0]
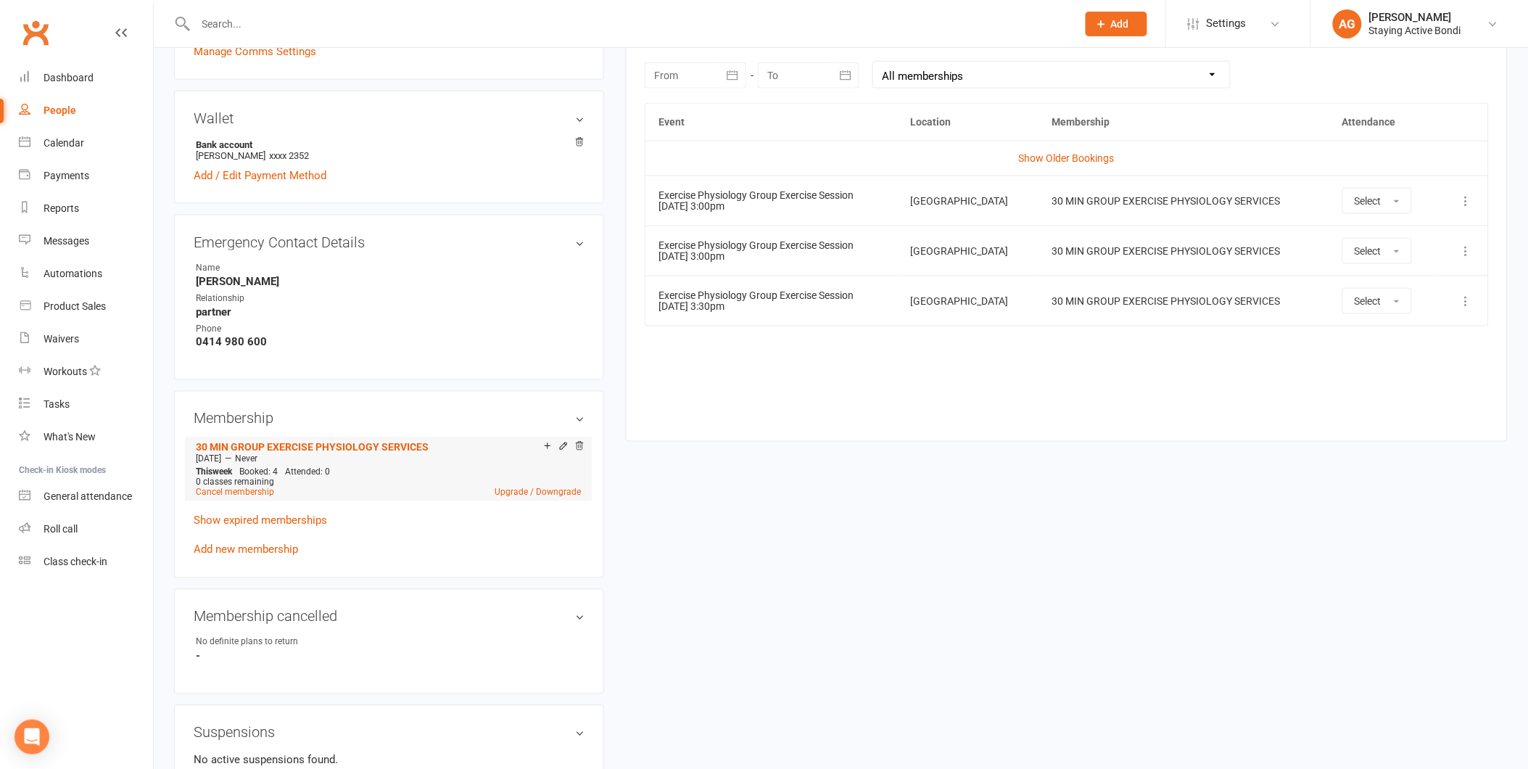
click at [539, 443] on div "Add make-up class" at bounding box center [562, 447] width 46 height 12
click at [545, 443] on icon at bounding box center [547, 446] width 10 height 10
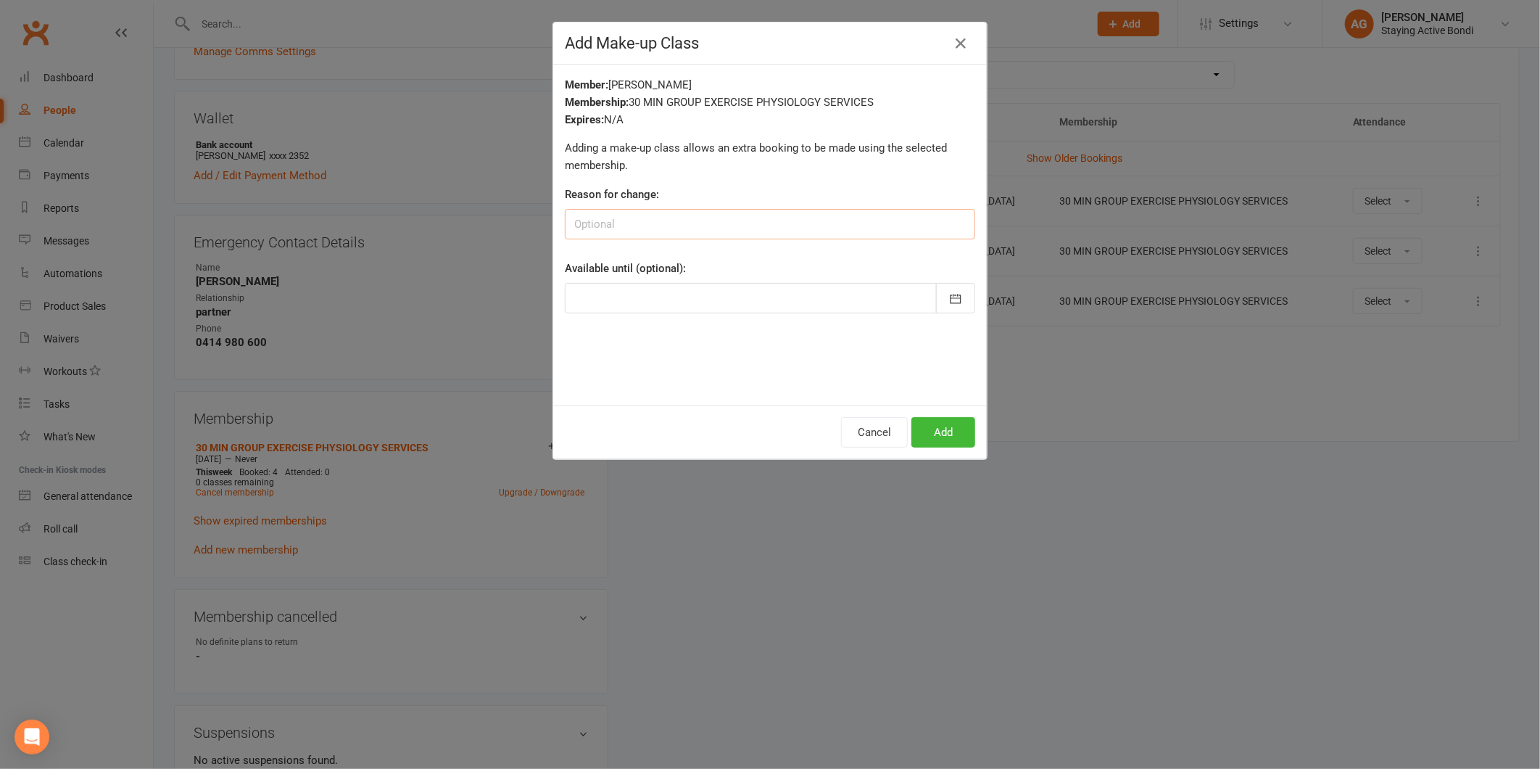
click at [608, 222] on input at bounding box center [770, 224] width 410 height 30
click at [953, 38] on icon "button" at bounding box center [960, 43] width 17 height 17
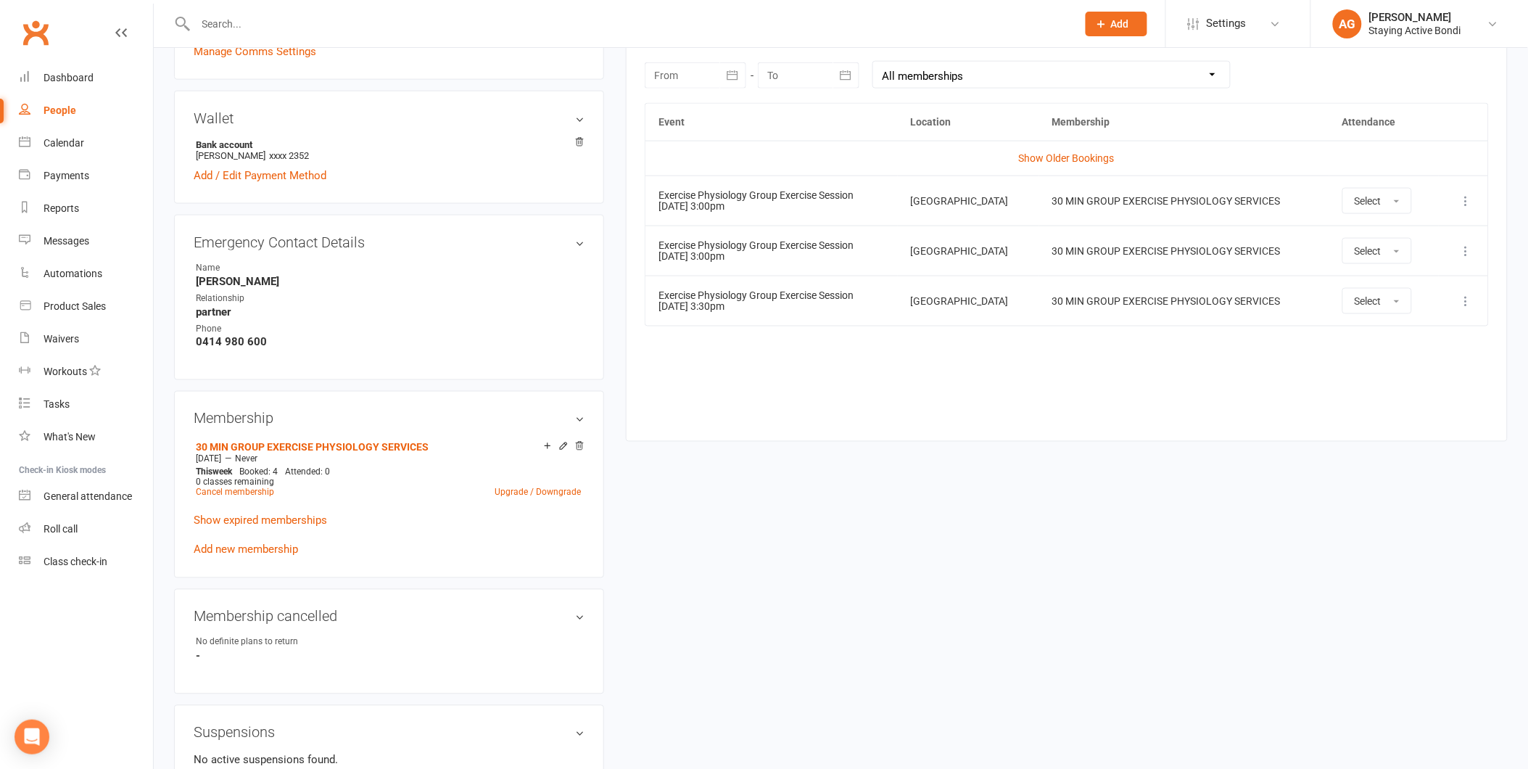
click at [1458, 252] on button at bounding box center [1466, 250] width 17 height 17
click at [1400, 323] on link "Remove booking" at bounding box center [1403, 337] width 144 height 29
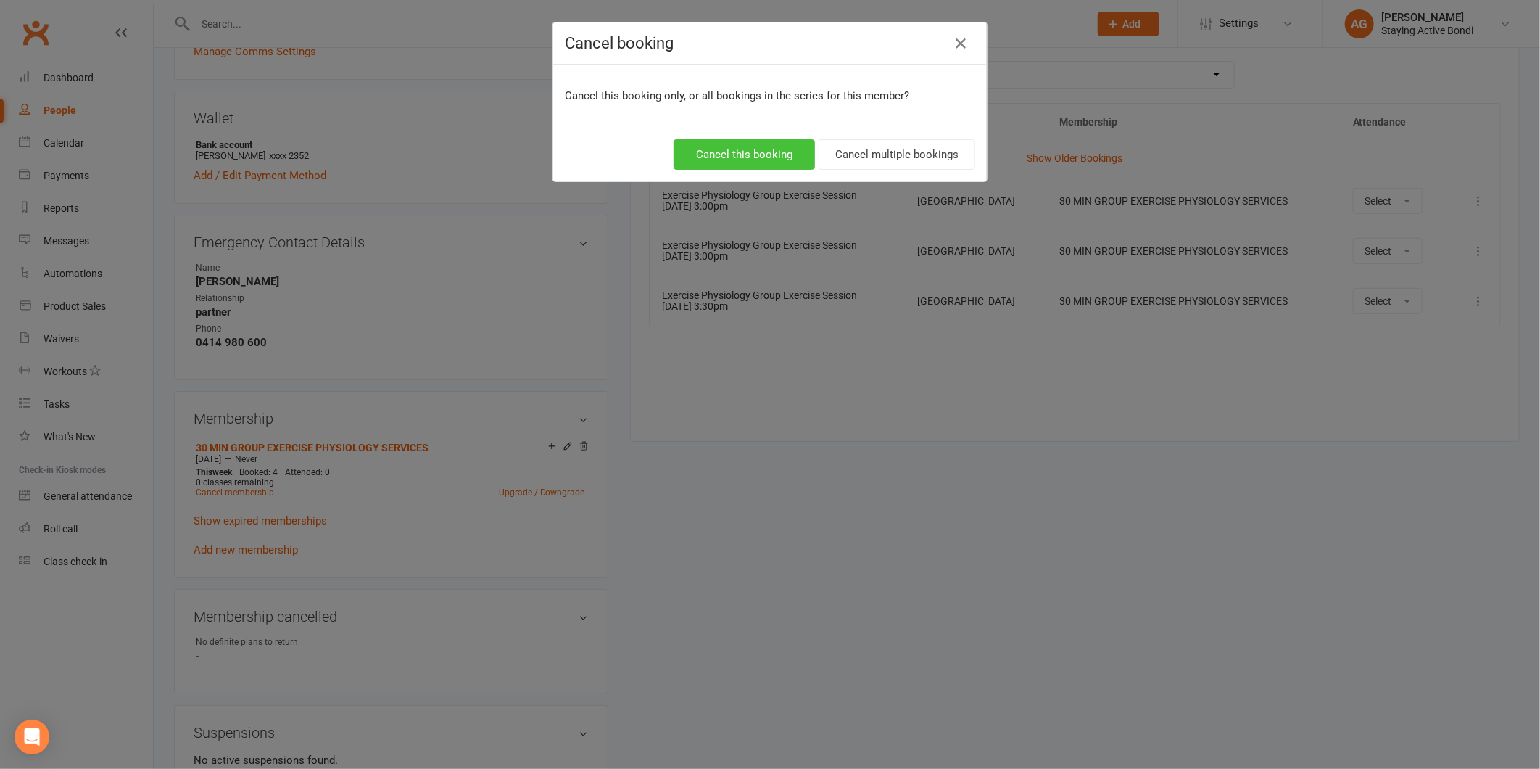
click at [769, 149] on button "Cancel this booking" at bounding box center [744, 154] width 141 height 30
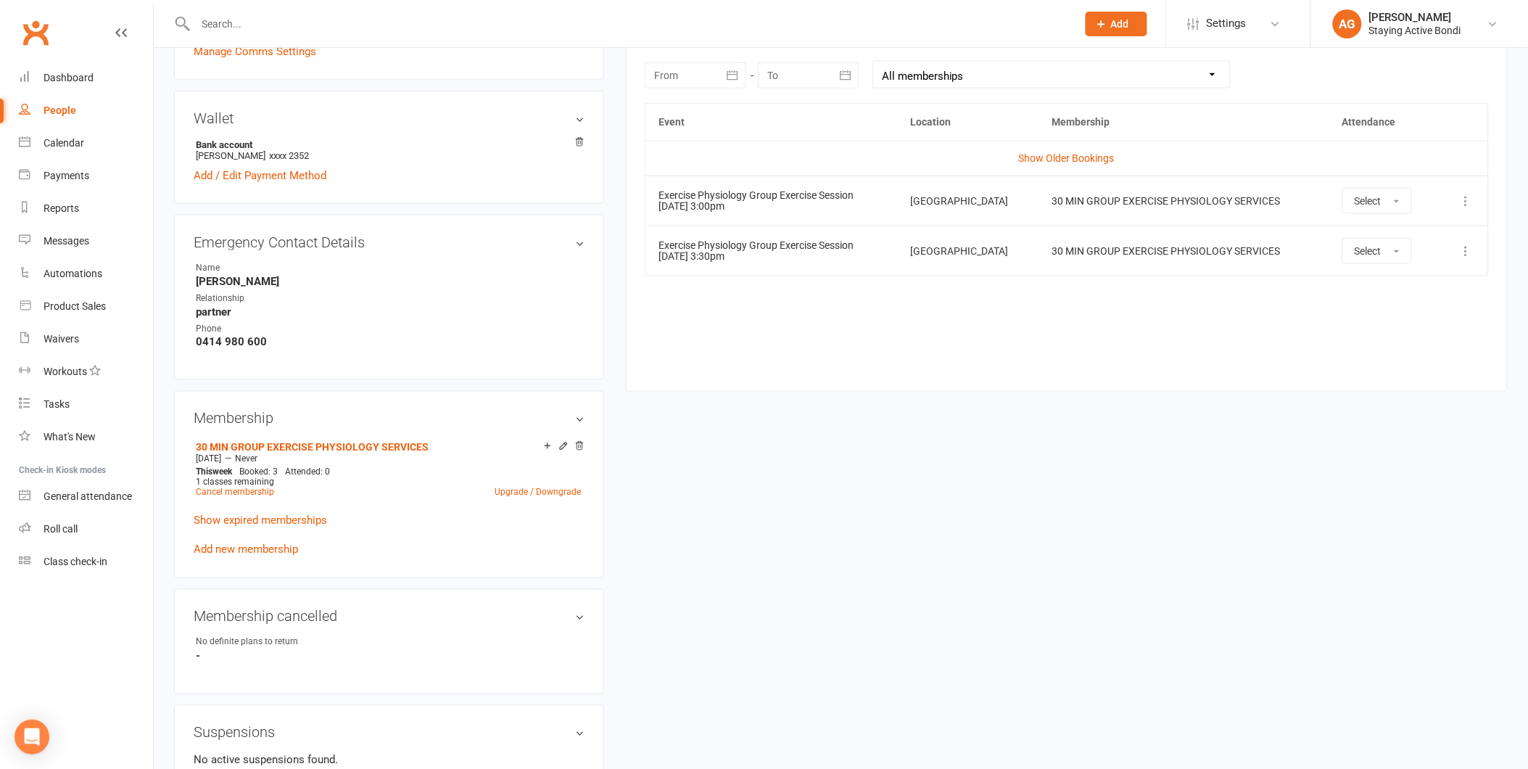
click at [1462, 242] on button at bounding box center [1466, 250] width 17 height 17
click at [1368, 331] on link "Remove booking" at bounding box center [1403, 337] width 144 height 29
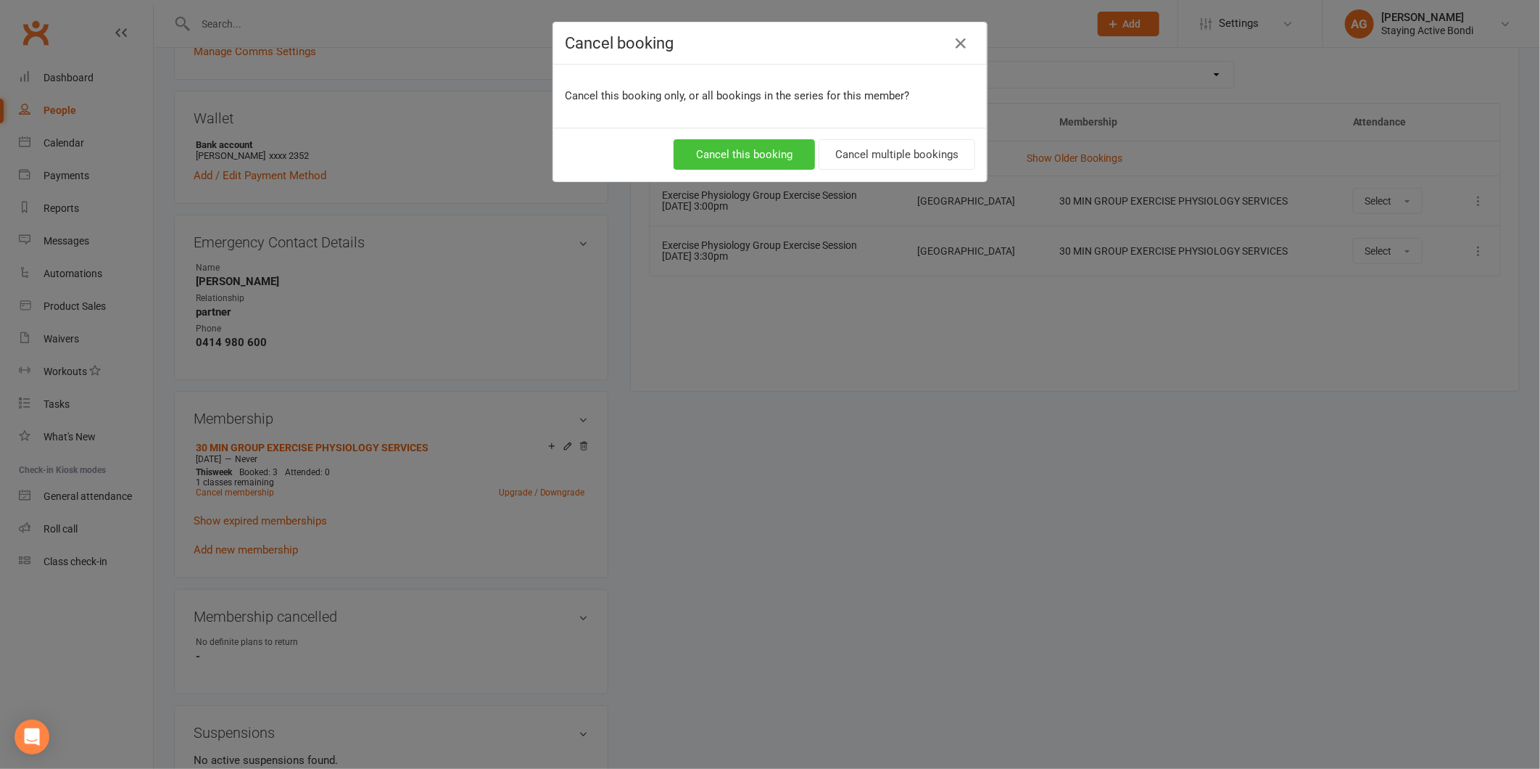
click at [780, 152] on button "Cancel this booking" at bounding box center [744, 154] width 141 height 30
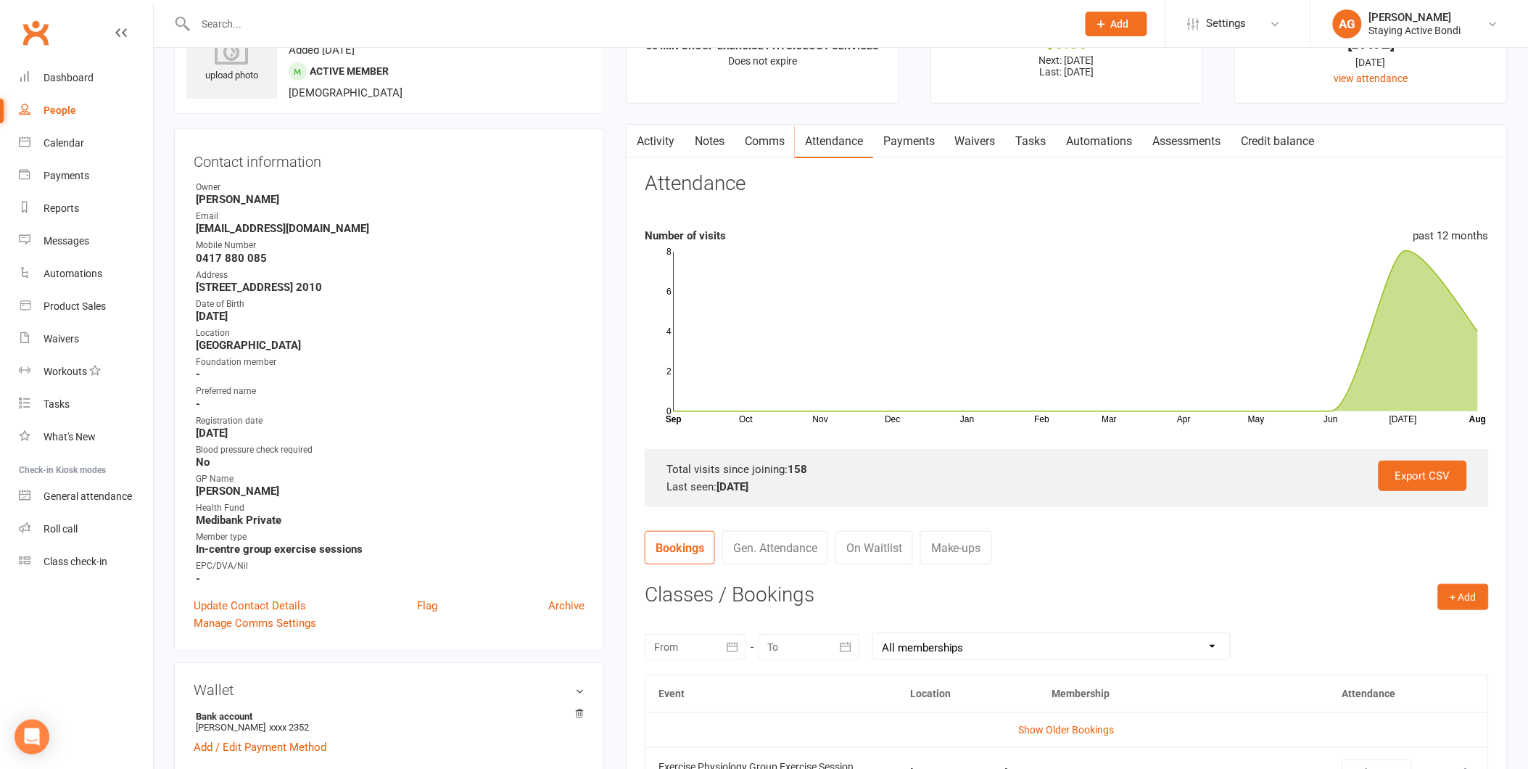
scroll to position [161, 0]
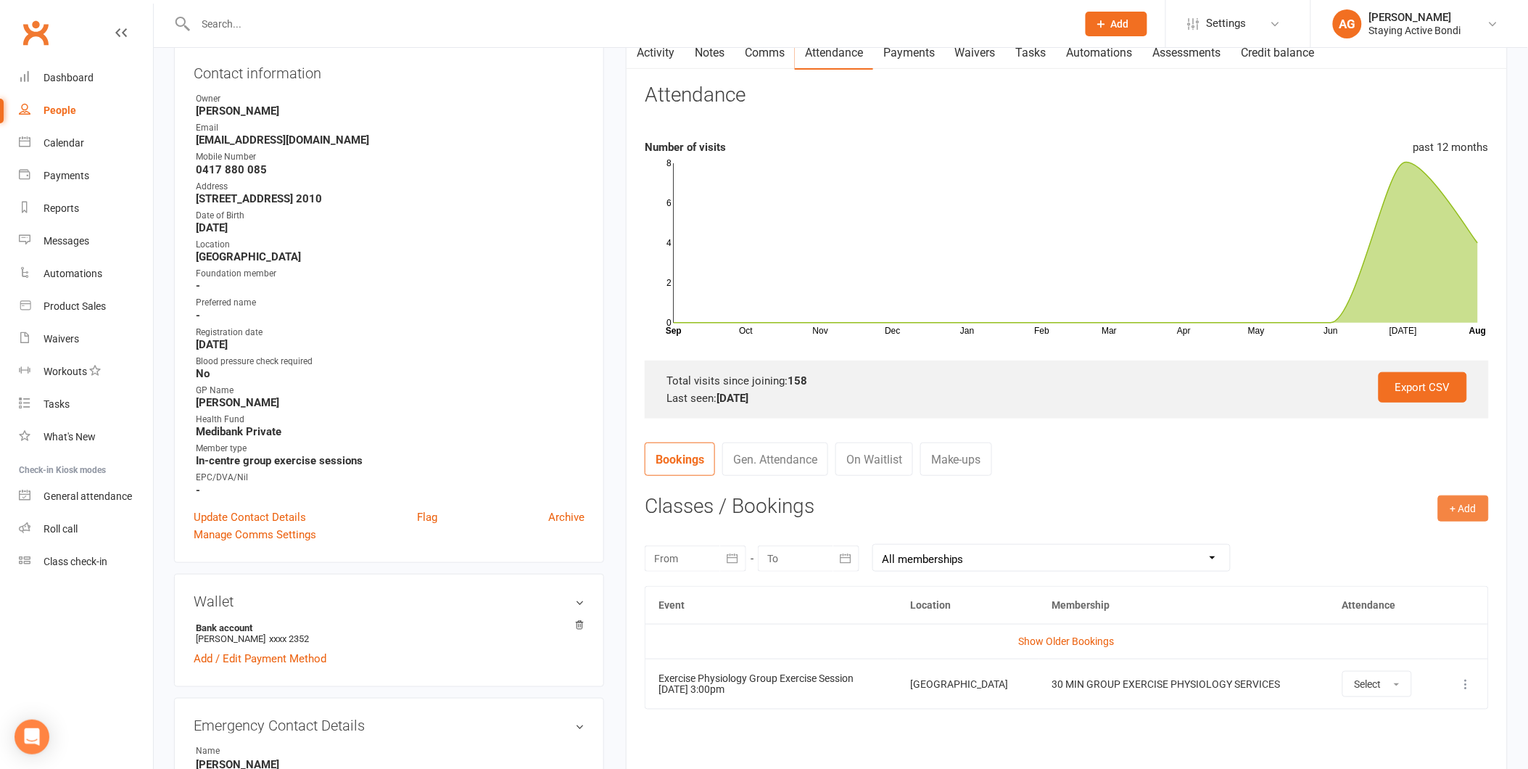
click at [1467, 503] on button "+ Add" at bounding box center [1463, 508] width 51 height 26
drag, startPoint x: 1439, startPoint y: 545, endPoint x: 1441, endPoint y: 563, distance: 18.9
click at [1441, 563] on ul "Book Event Add Appointment Book a Friend" at bounding box center [1416, 570] width 145 height 96
click at [1441, 563] on div "August 2025 Sun Mon Tue Wed Thu Fri Sat 31 27 28 29 30 31 01 02 32 03 04 05 06 …" at bounding box center [1067, 557] width 844 height 57
drag, startPoint x: 1461, startPoint y: 517, endPoint x: 1455, endPoint y: 532, distance: 15.9
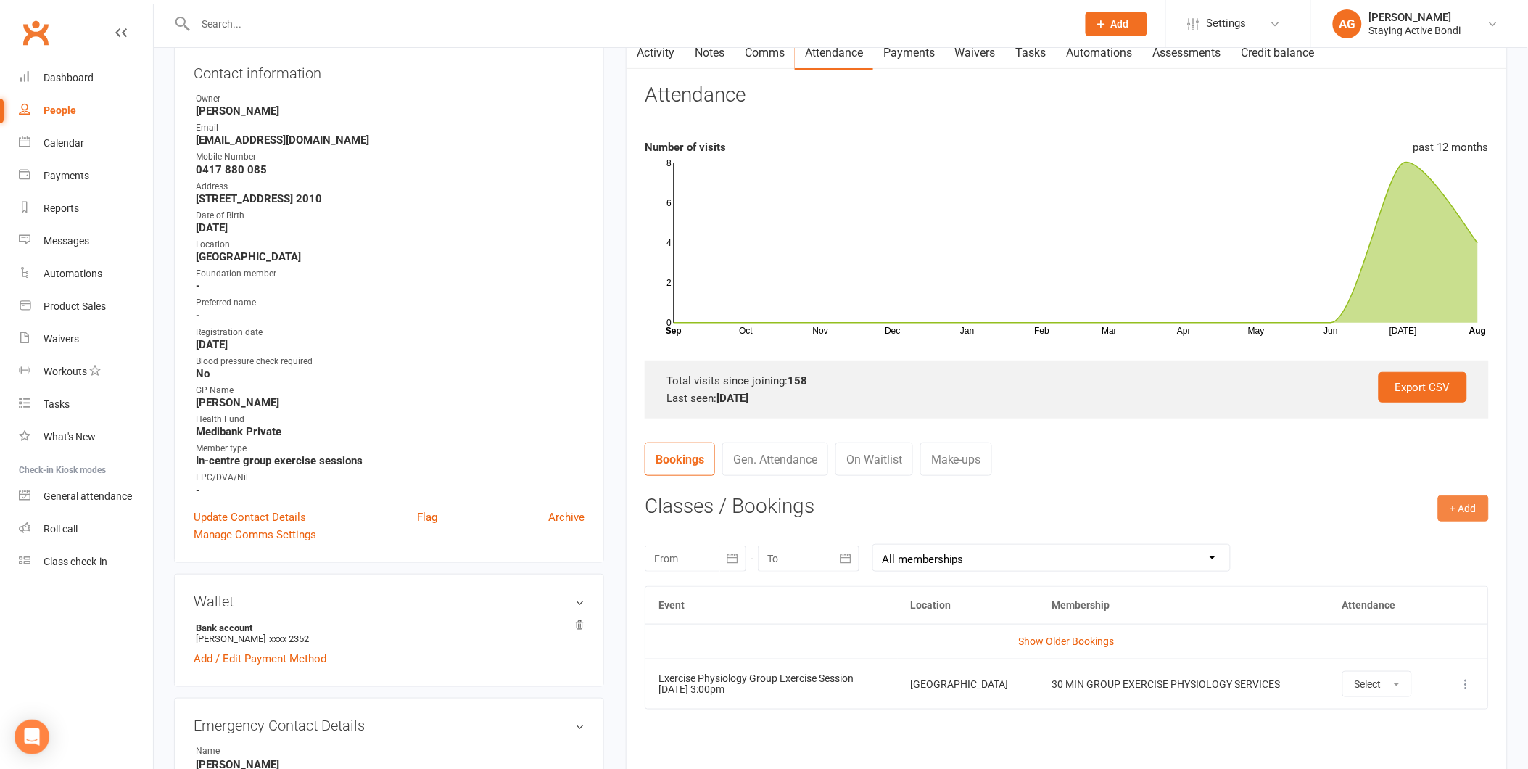
click at [1460, 517] on button "+ Add" at bounding box center [1463, 508] width 51 height 26
click at [1433, 574] on link "Add Appointment" at bounding box center [1416, 569] width 144 height 29
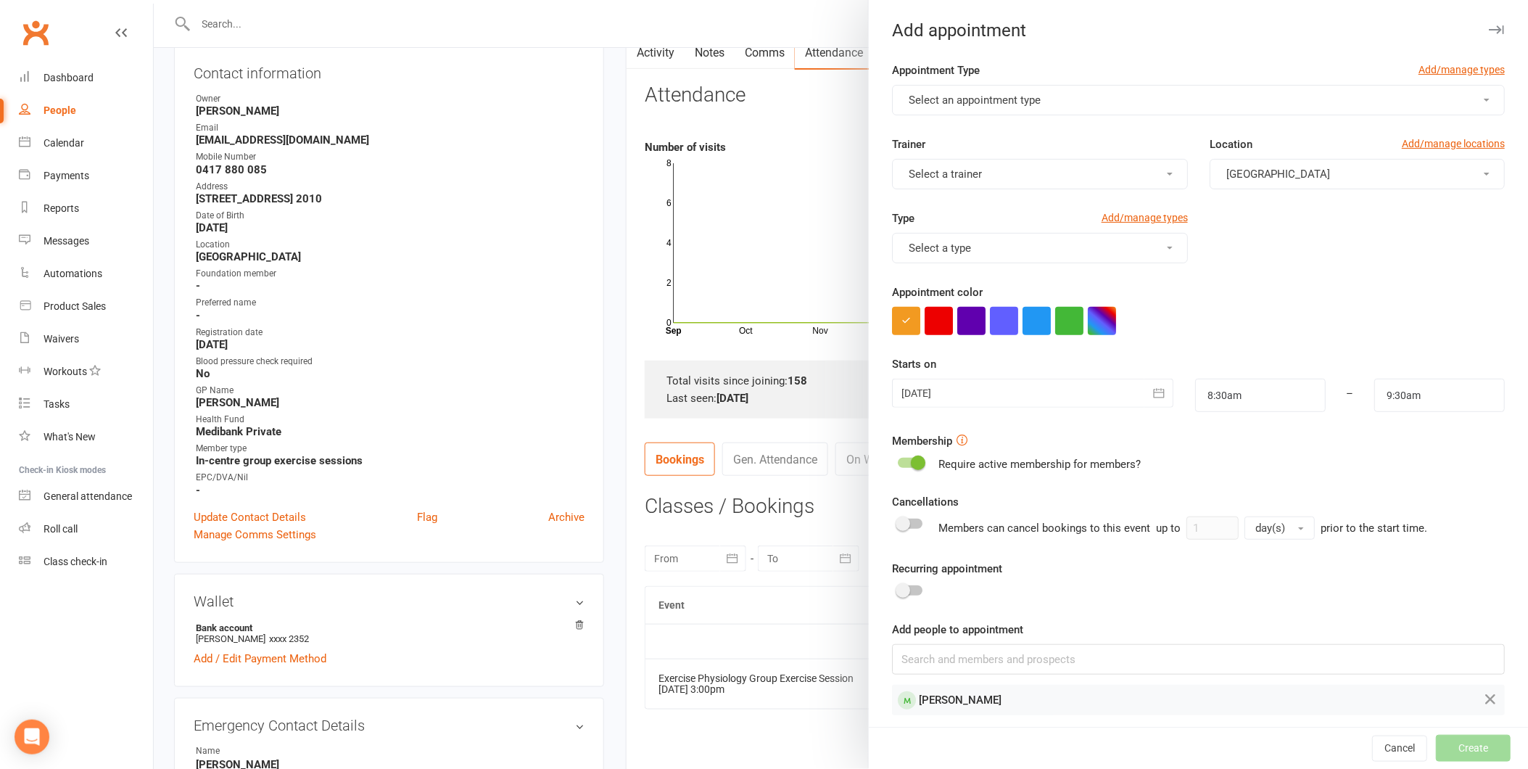
click at [983, 97] on span "Select an appointment type" at bounding box center [975, 100] width 132 height 13
drag, startPoint x: 1038, startPoint y: 97, endPoint x: 1048, endPoint y: 97, distance: 9.4
click at [1045, 97] on button "Select an appointment type" at bounding box center [1198, 100] width 613 height 30
click at [1060, 103] on button "Select an appointment type" at bounding box center [1198, 100] width 613 height 30
click at [1059, 127] on form "Appointment Type Add/manage types Select an appointment type Trainer Select a t…" at bounding box center [1198, 388] width 613 height 653
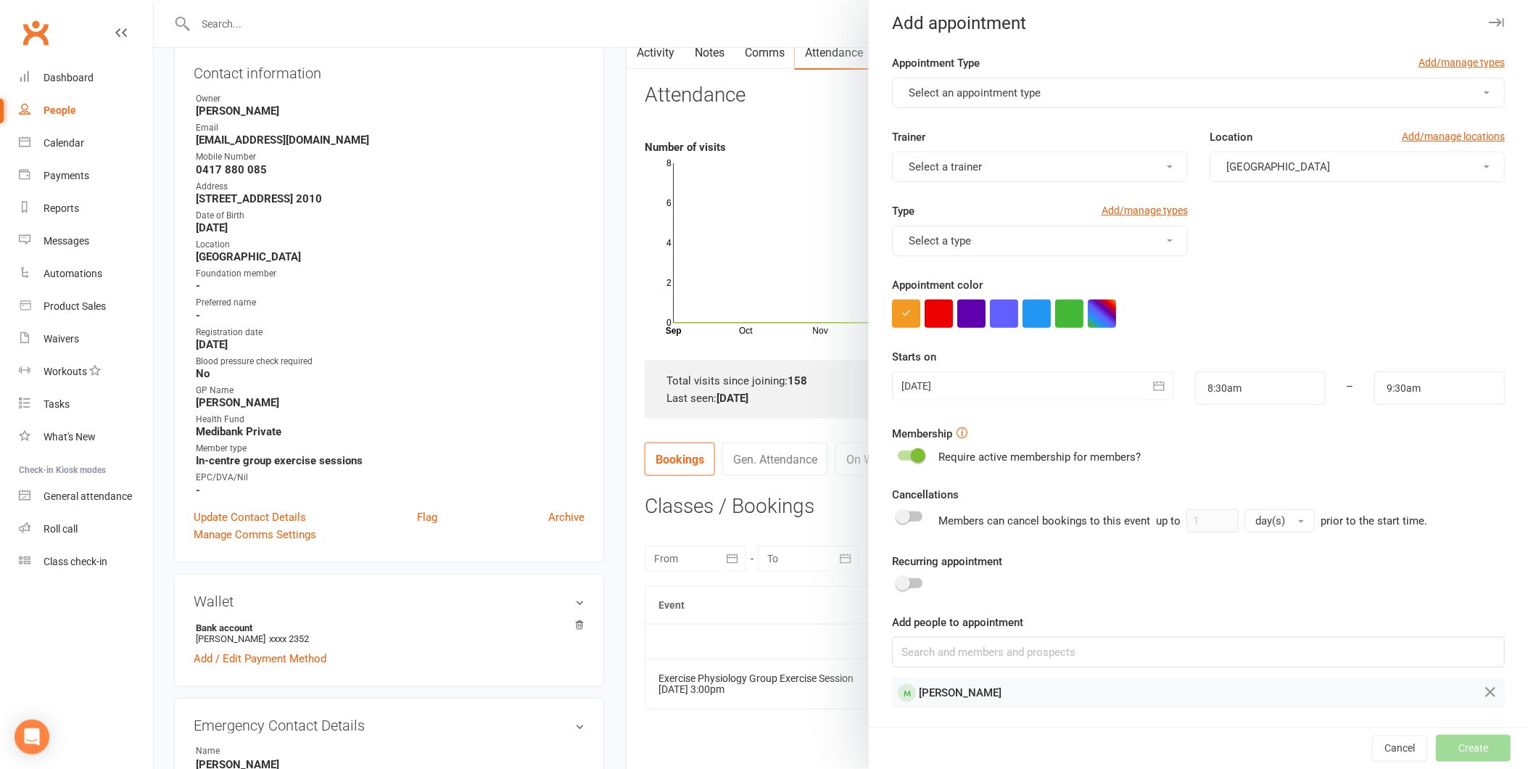
scroll to position [9, 0]
click at [1372, 753] on button "Cancel" at bounding box center [1399, 748] width 55 height 26
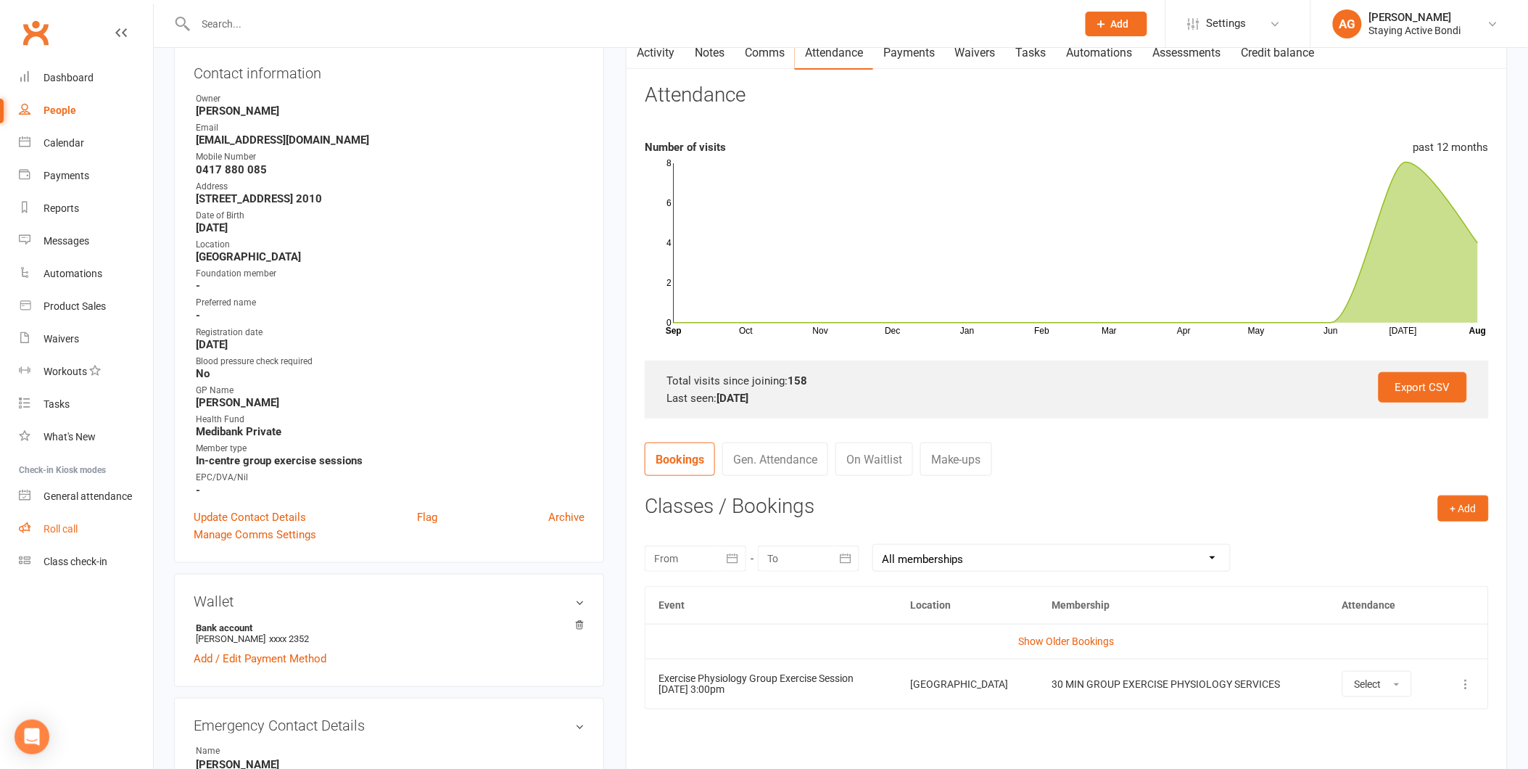
click at [131, 524] on link "Roll call" at bounding box center [86, 529] width 134 height 33
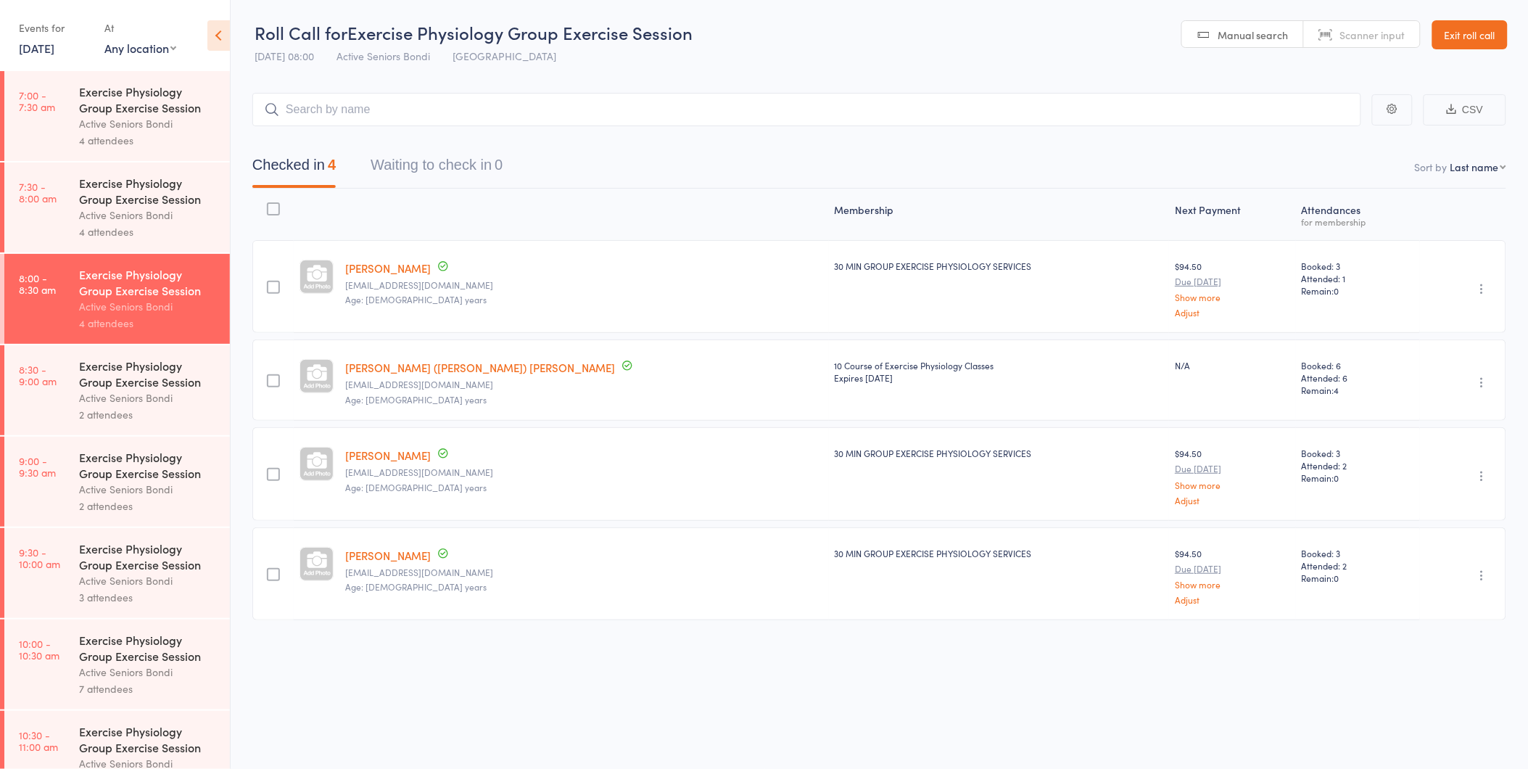
click at [51, 62] on div "Events for [DATE] [DATE] [DATE] Sun Mon Tue Wed Thu Fri Sat 31 27 28 29 30 31 0…" at bounding box center [115, 36] width 230 height 73
click at [49, 53] on link "[DATE]" at bounding box center [37, 48] width 36 height 16
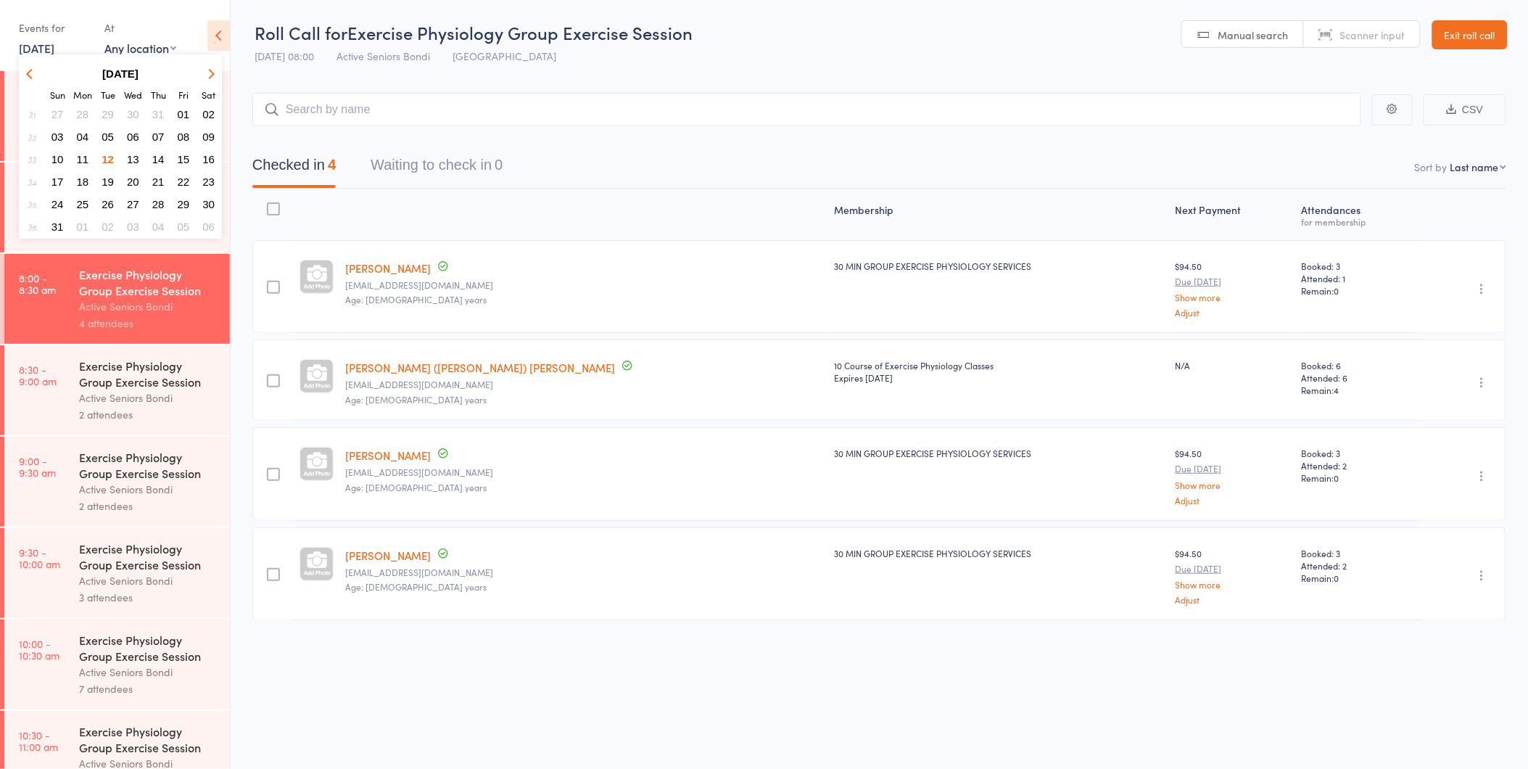
click at [134, 153] on span "13" at bounding box center [133, 159] width 12 height 12
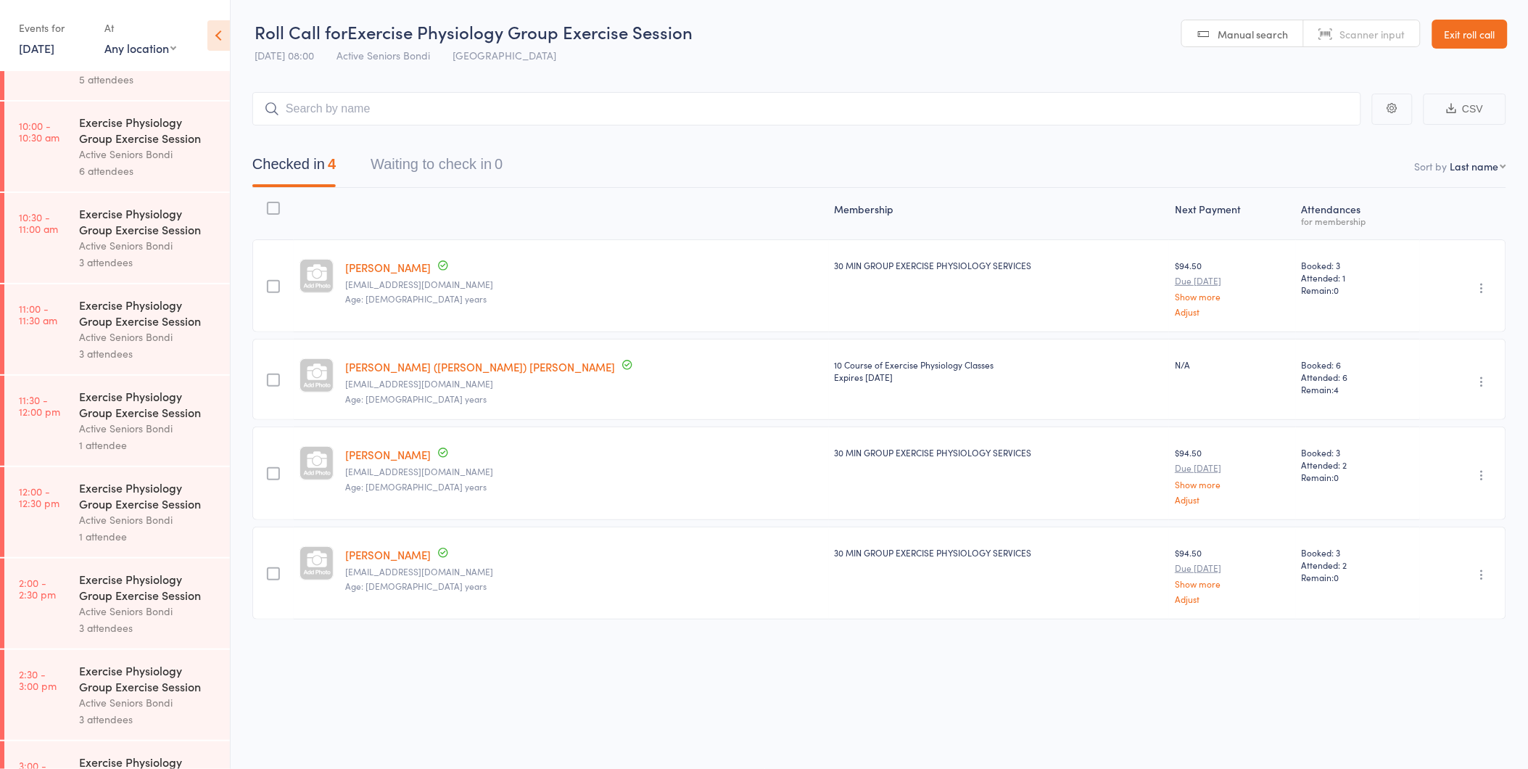
scroll to position [677, 0]
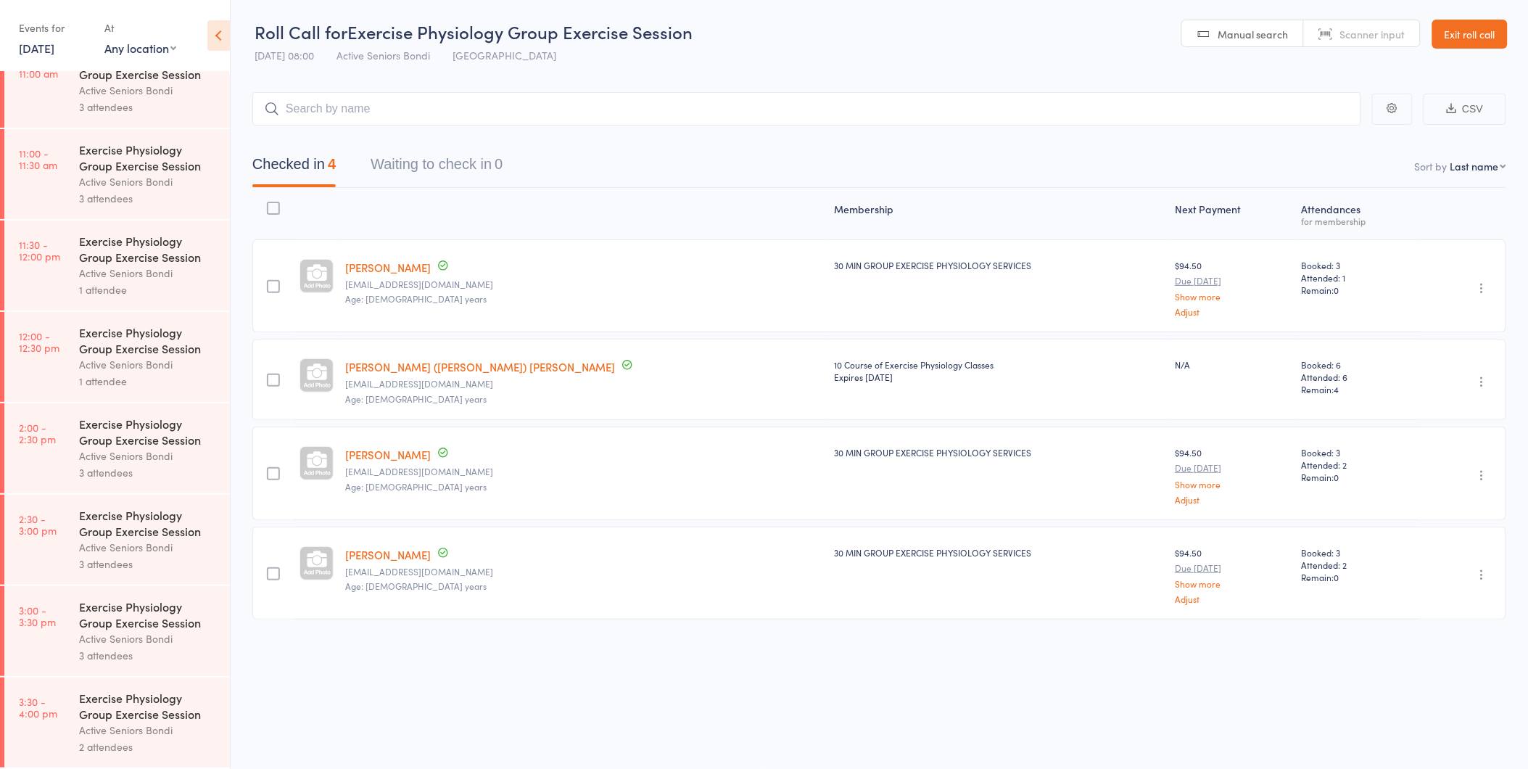
click at [147, 682] on div "Exercise Physiology Group Exercise Session Active Seniors Bondi 2 attendees" at bounding box center [154, 722] width 151 height 90
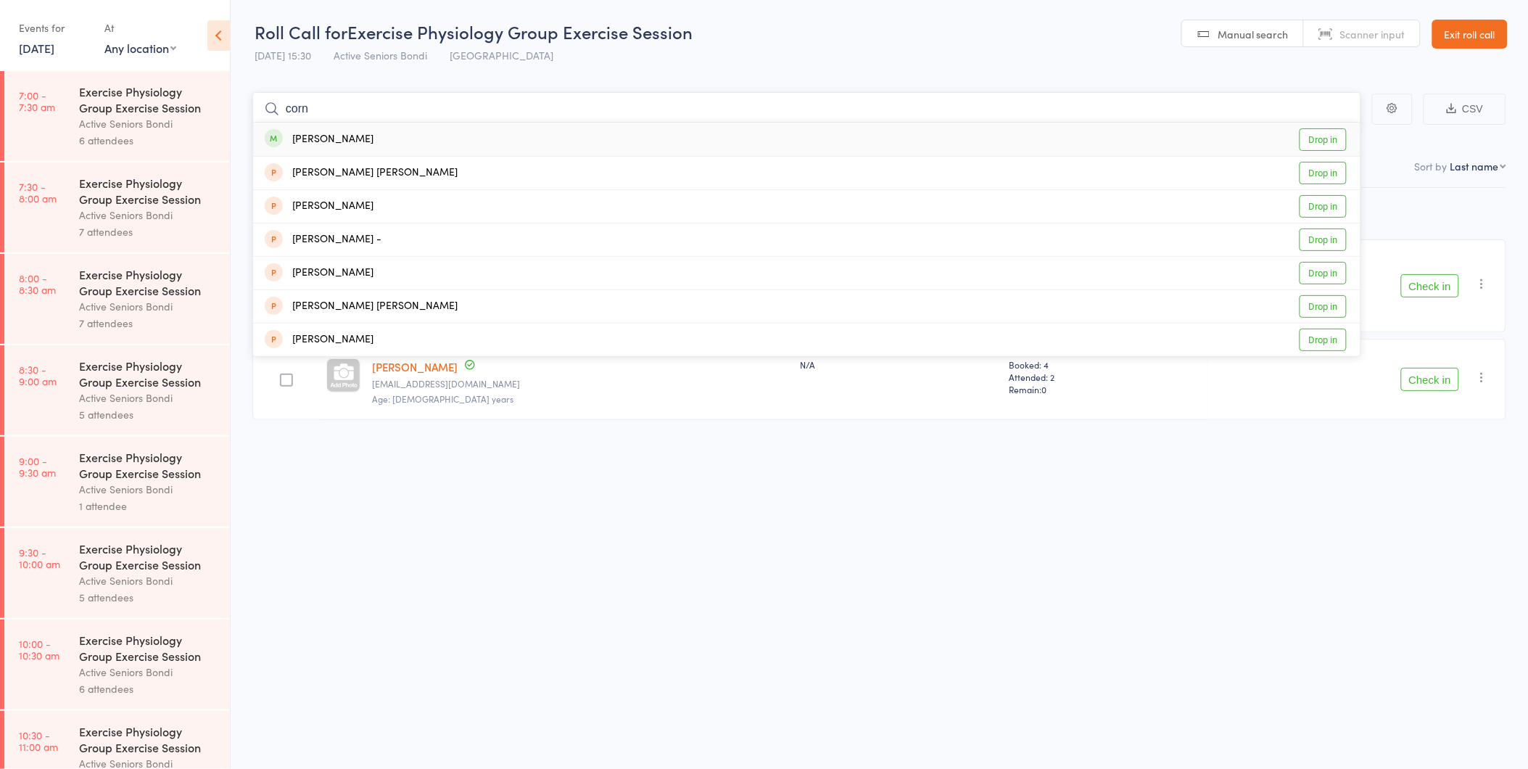
type input "corn"
click at [1326, 136] on link "Drop in" at bounding box center [1322, 139] width 47 height 22
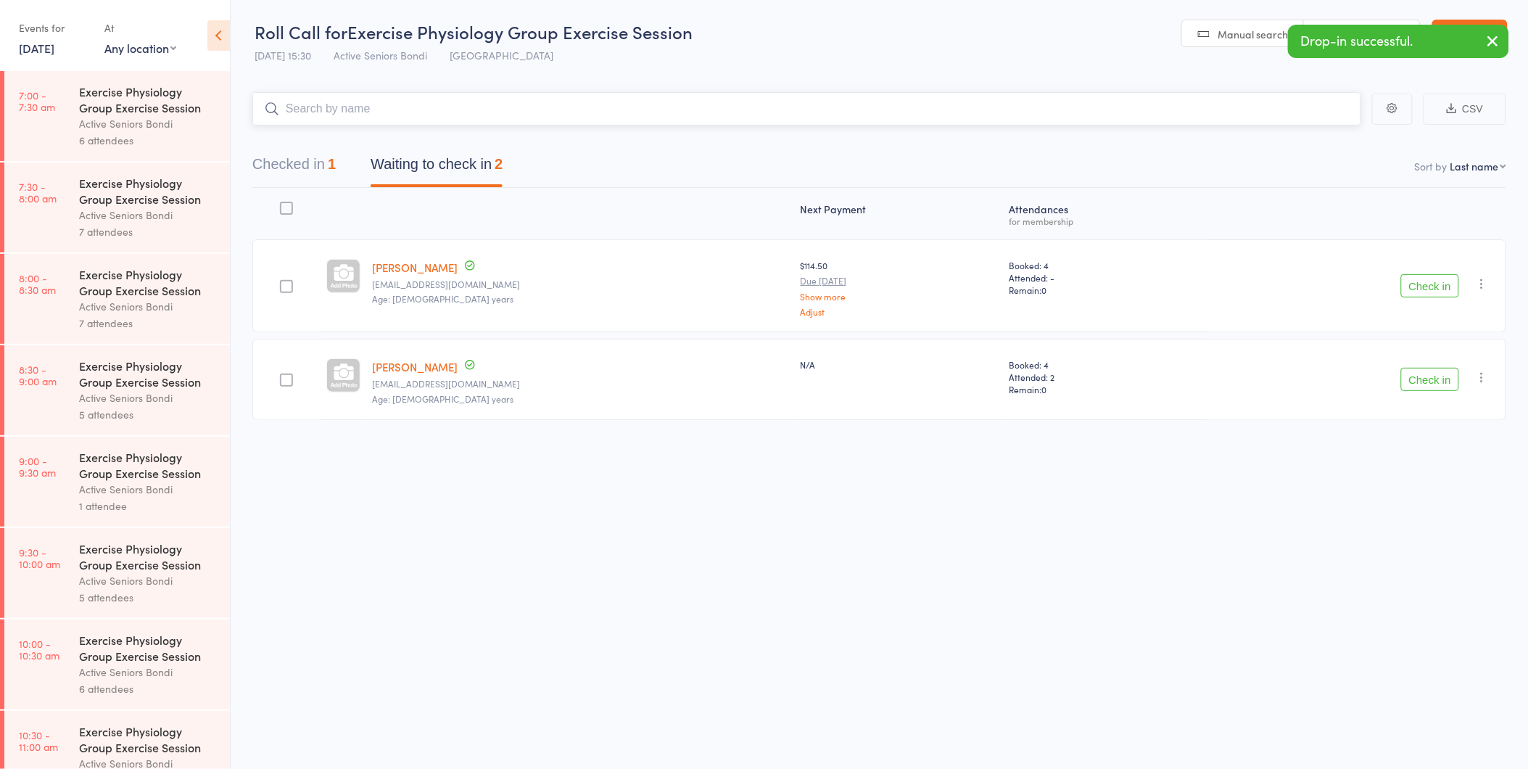
click at [280, 157] on button "Checked in 1" at bounding box center [293, 168] width 83 height 38
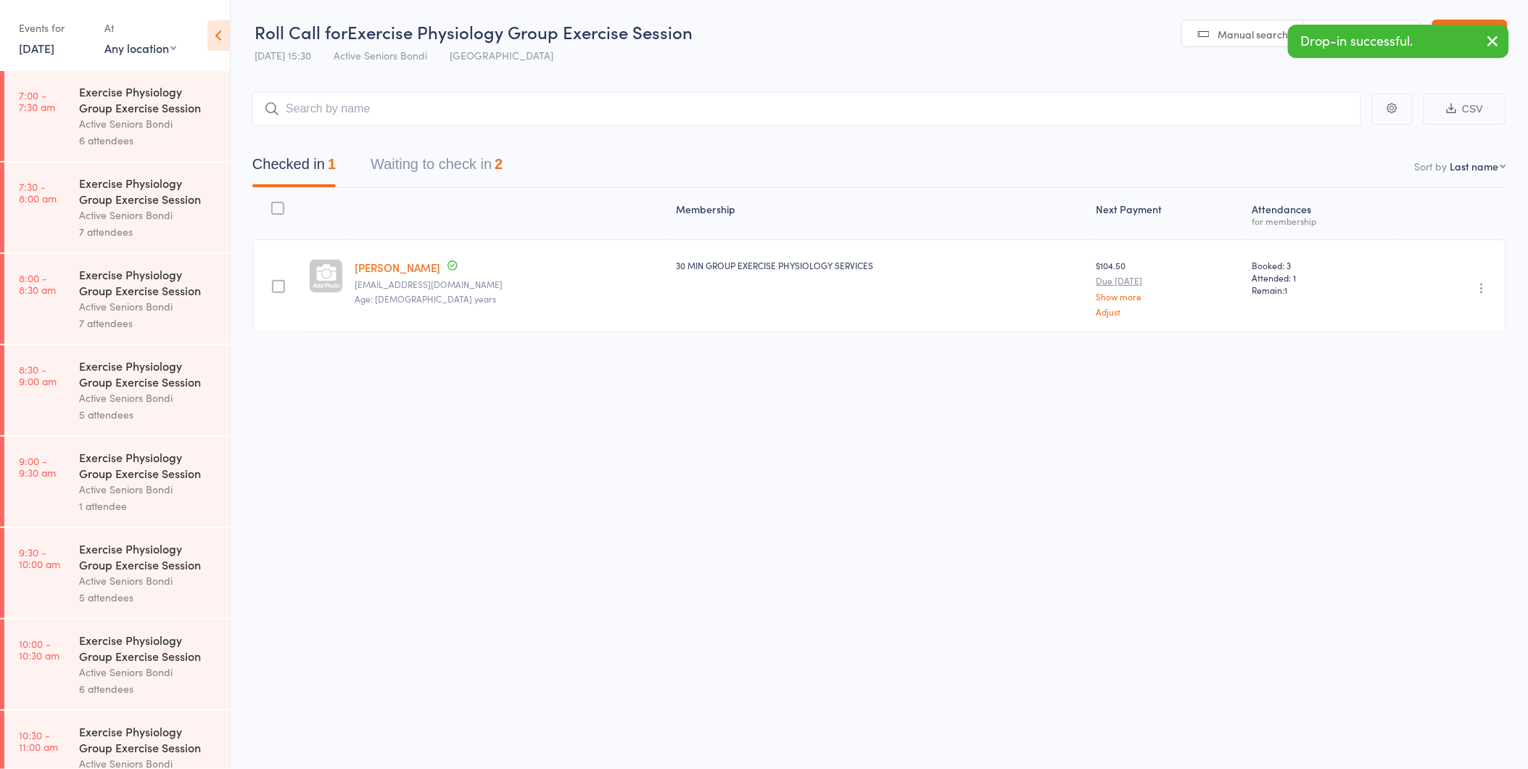
click at [1477, 294] on button "button" at bounding box center [1481, 287] width 17 height 17
click at [1463, 310] on li "Undo check-in" at bounding box center [1431, 316] width 120 height 18
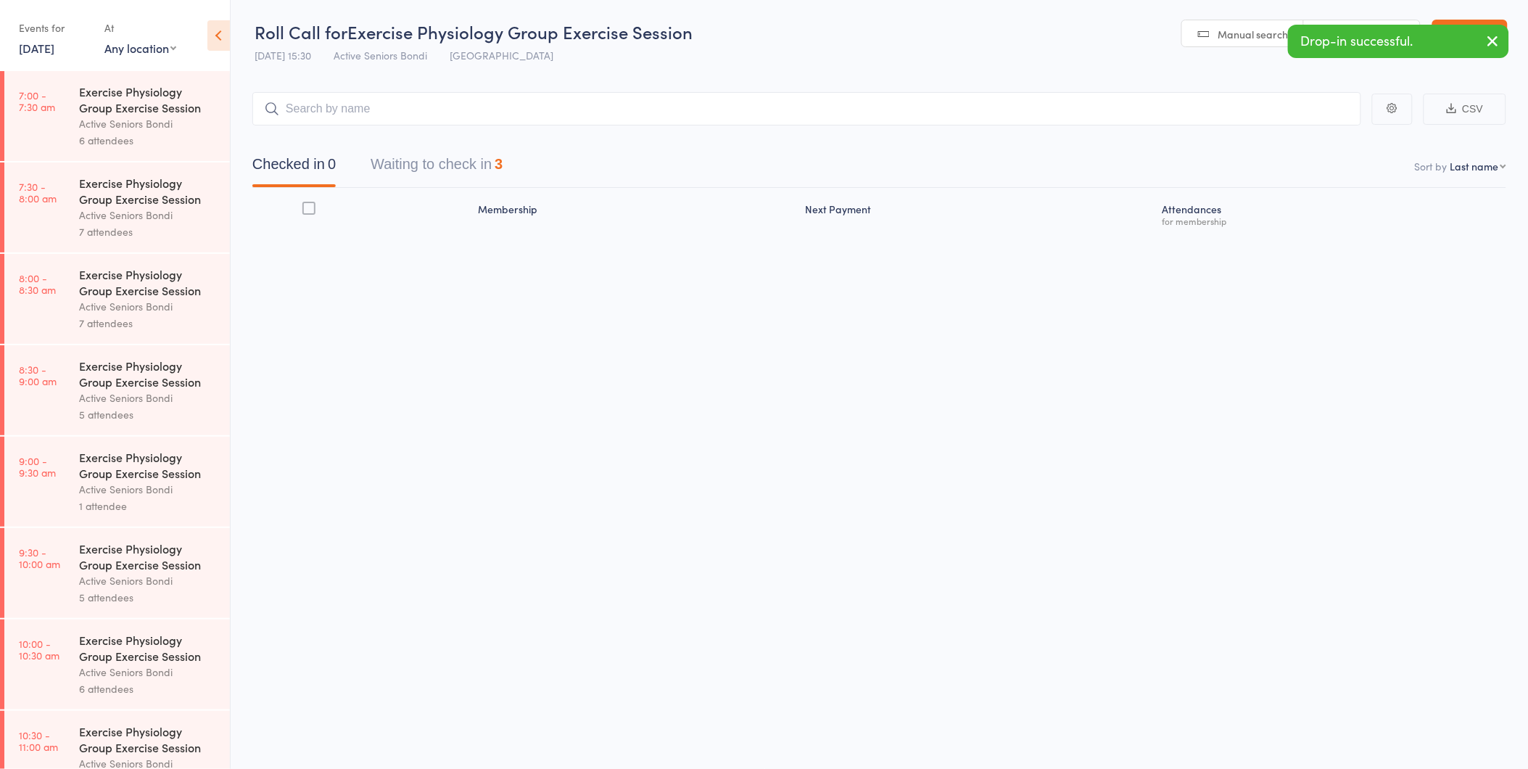
click at [437, 163] on button "Waiting to check in 3" at bounding box center [437, 168] width 132 height 38
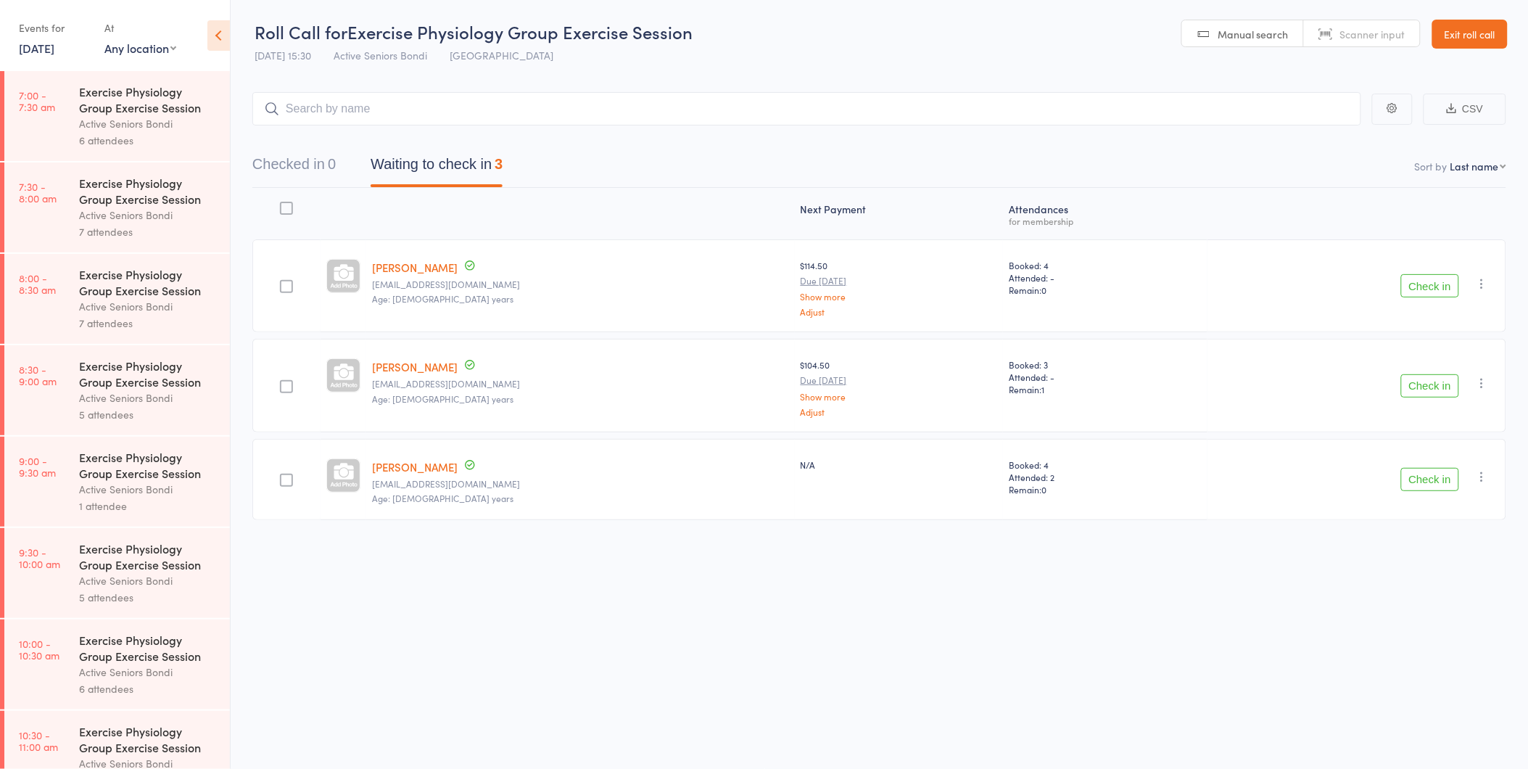
click at [411, 360] on link "[PERSON_NAME]" at bounding box center [415, 366] width 86 height 15
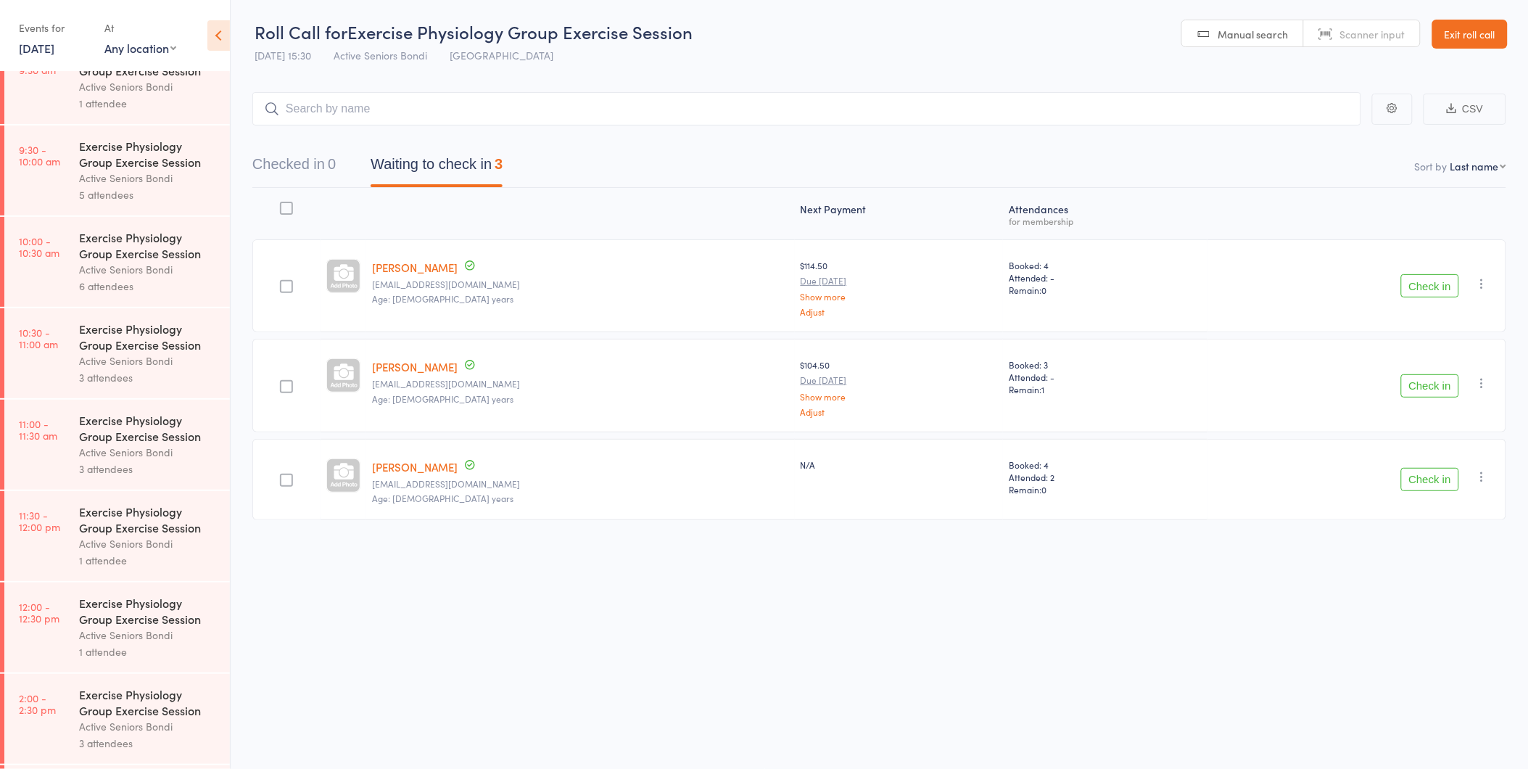
click at [1453, 55] on header "Roll Call for Exercise Physiology Group Exercise Session 13 Aug 15:30 Active Se…" at bounding box center [879, 34] width 1297 height 71
click at [1450, 38] on link "Exit roll call" at bounding box center [1469, 34] width 75 height 29
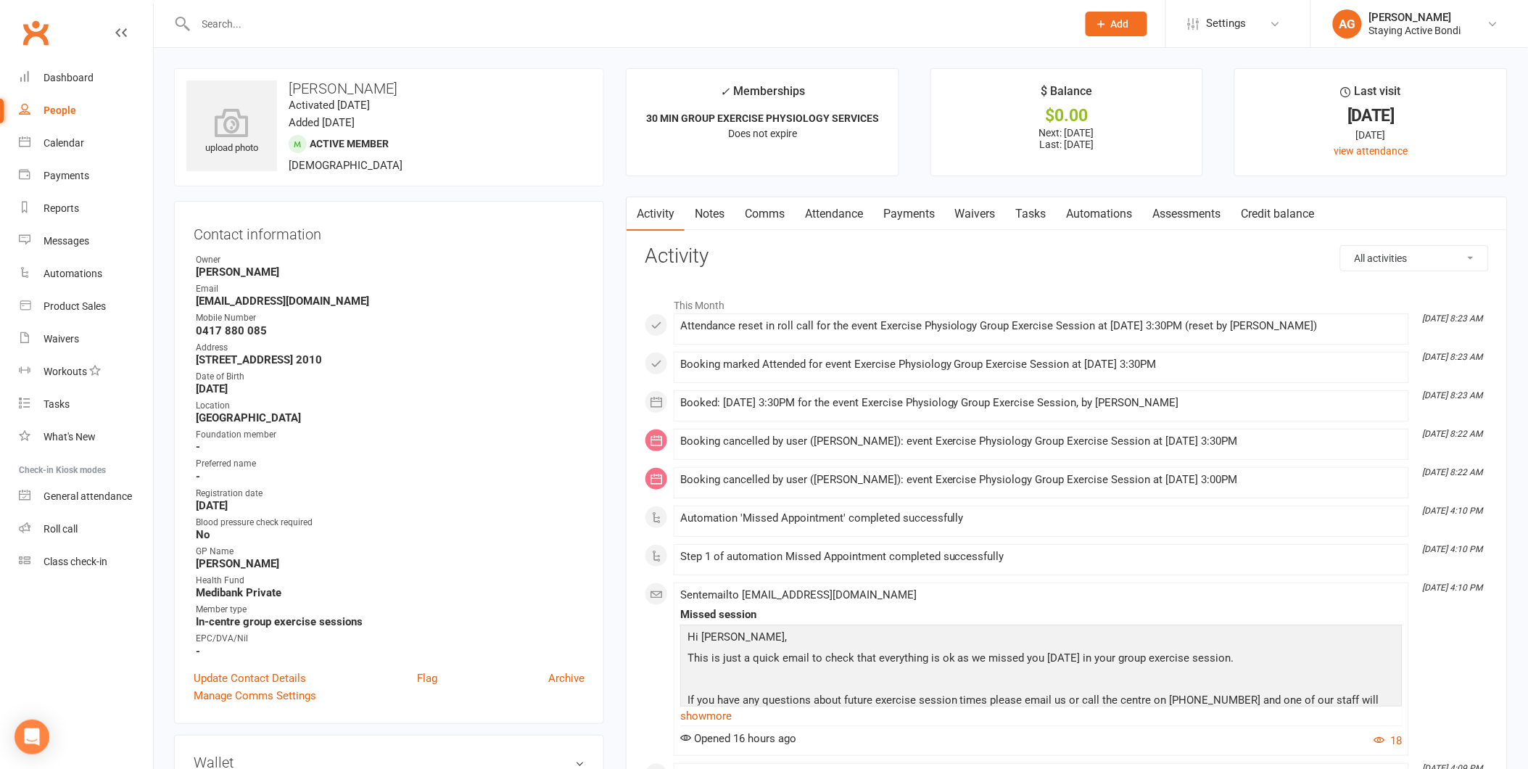
click at [811, 216] on link "Attendance" at bounding box center [834, 213] width 78 height 33
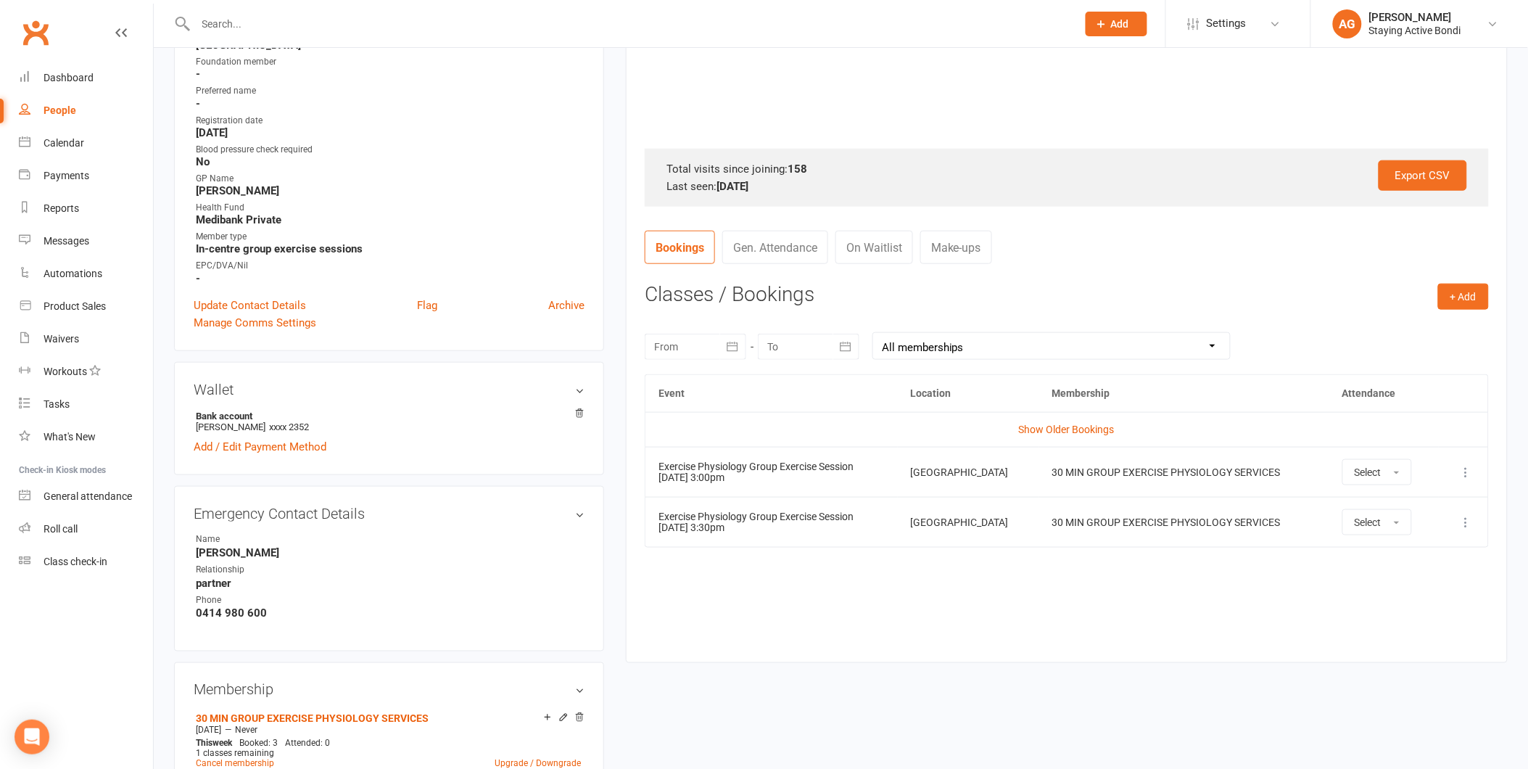
scroll to position [402, 0]
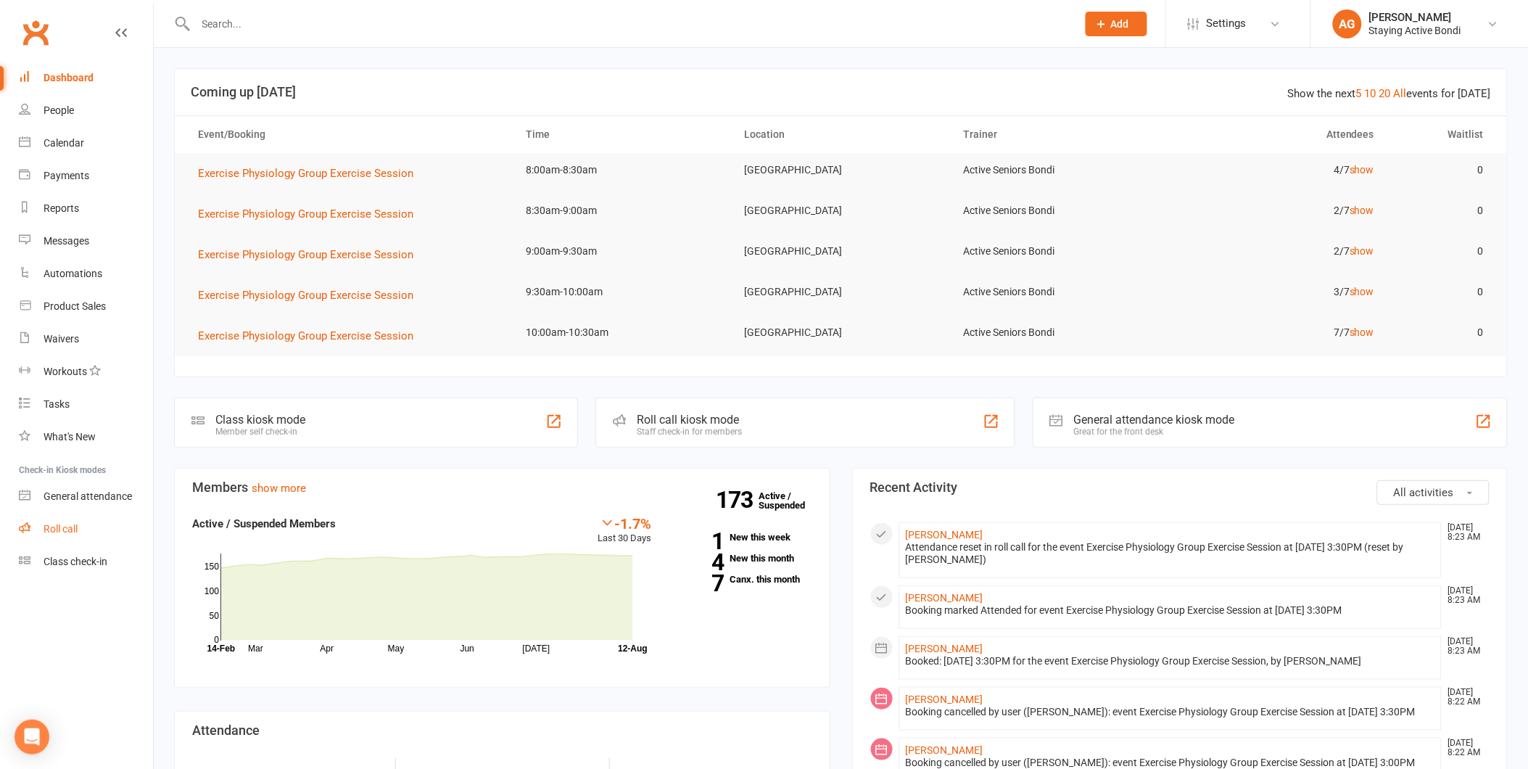
click at [48, 530] on div "Roll call" at bounding box center [61, 529] width 34 height 12
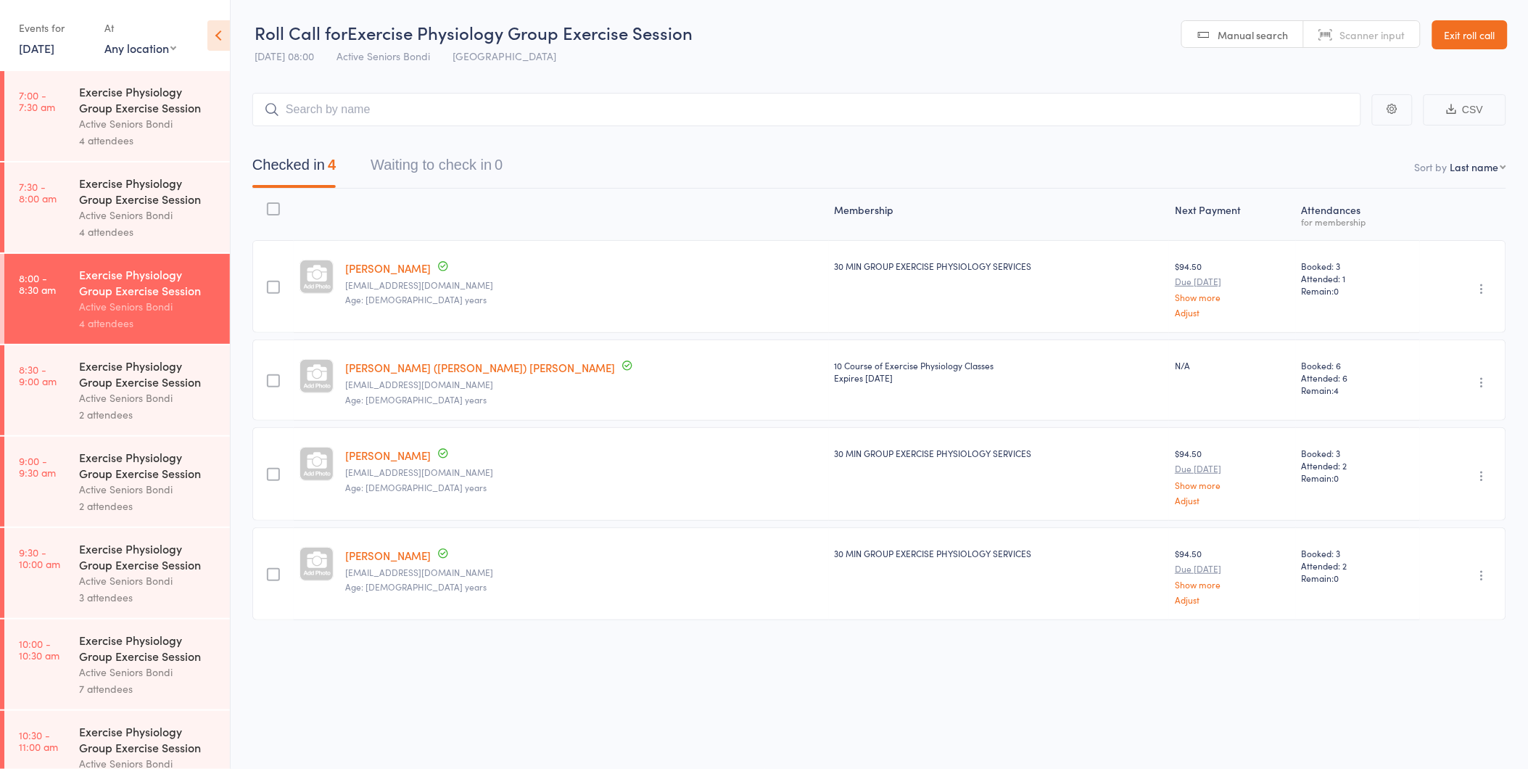
click at [169, 381] on div "Exercise Physiology Group Exercise Session" at bounding box center [148, 373] width 139 height 32
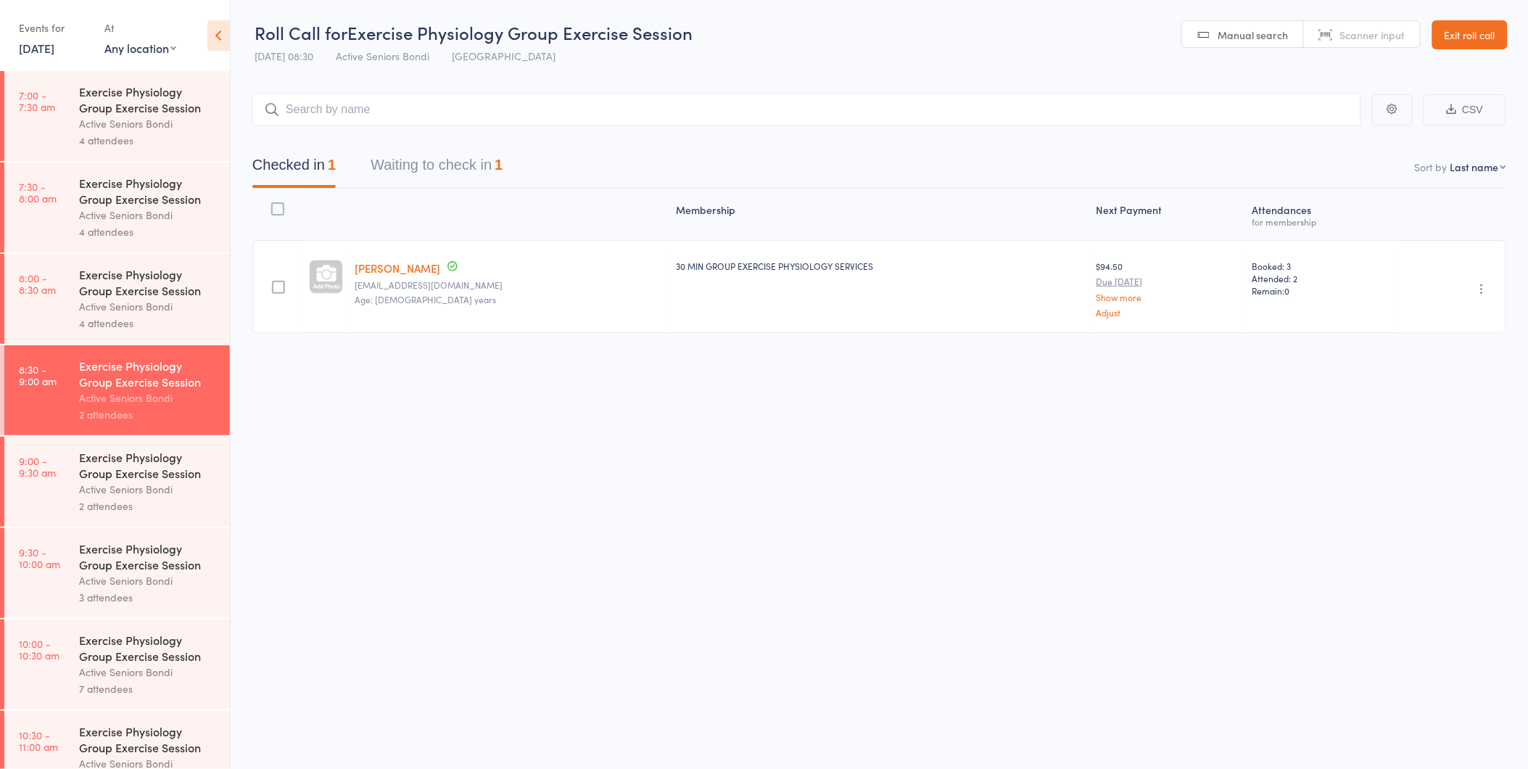
click at [479, 161] on button "Waiting to check in 1" at bounding box center [437, 168] width 132 height 38
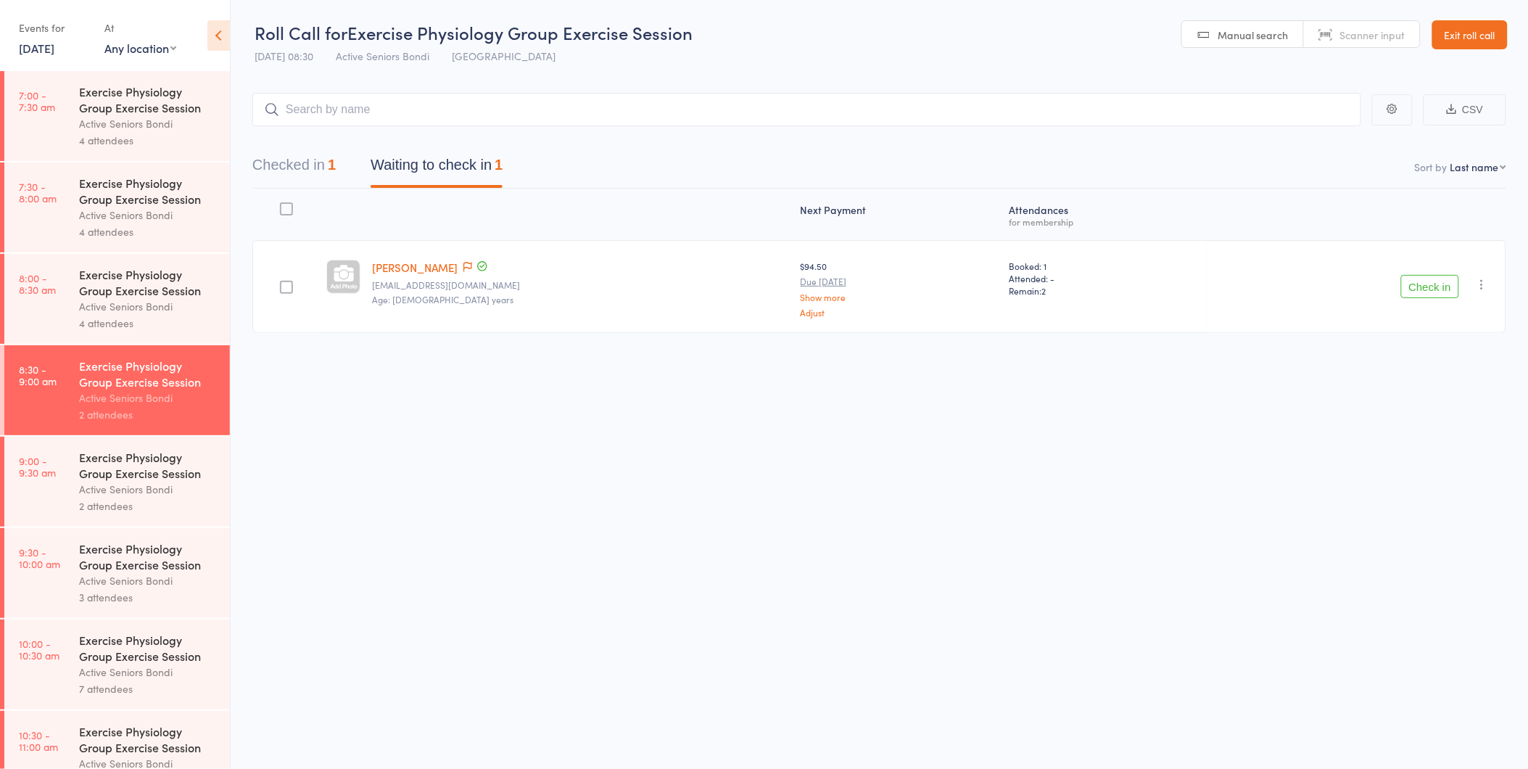
click at [1445, 292] on button "Check in" at bounding box center [1430, 286] width 58 height 23
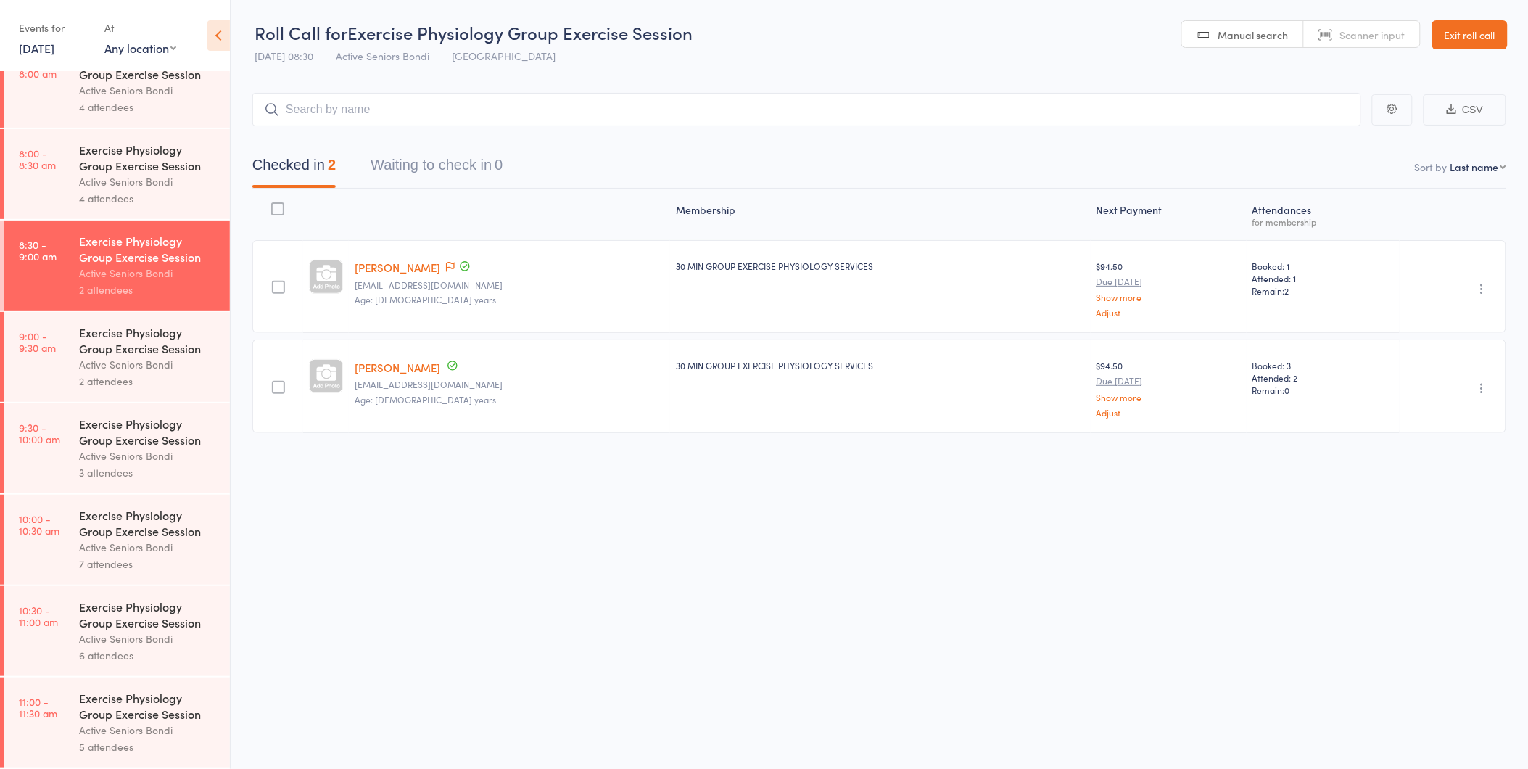
scroll to position [1, 0]
click at [1465, 44] on link "Exit roll call" at bounding box center [1469, 34] width 75 height 29
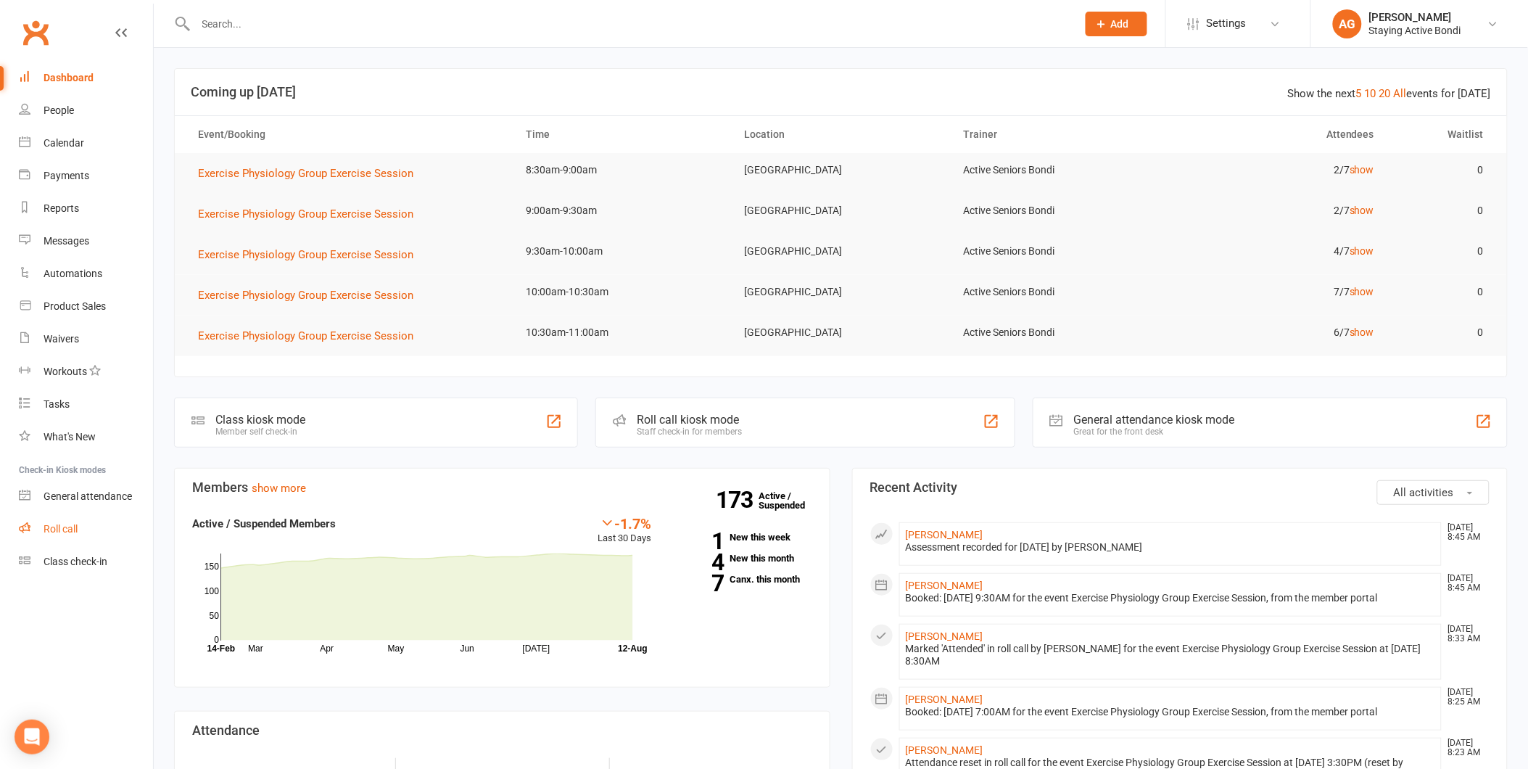
click at [53, 535] on link "Roll call" at bounding box center [86, 529] width 134 height 33
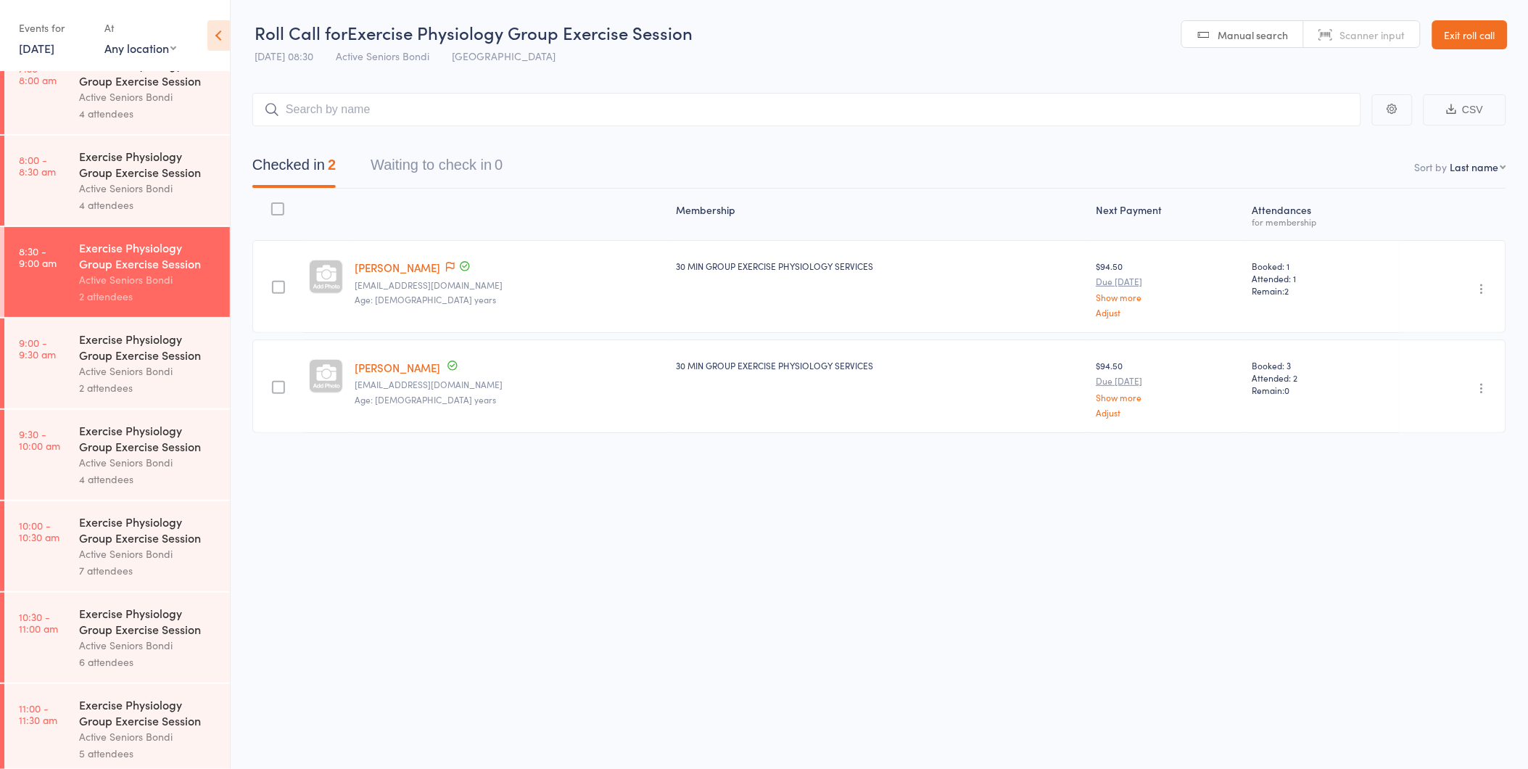
scroll to position [127, 0]
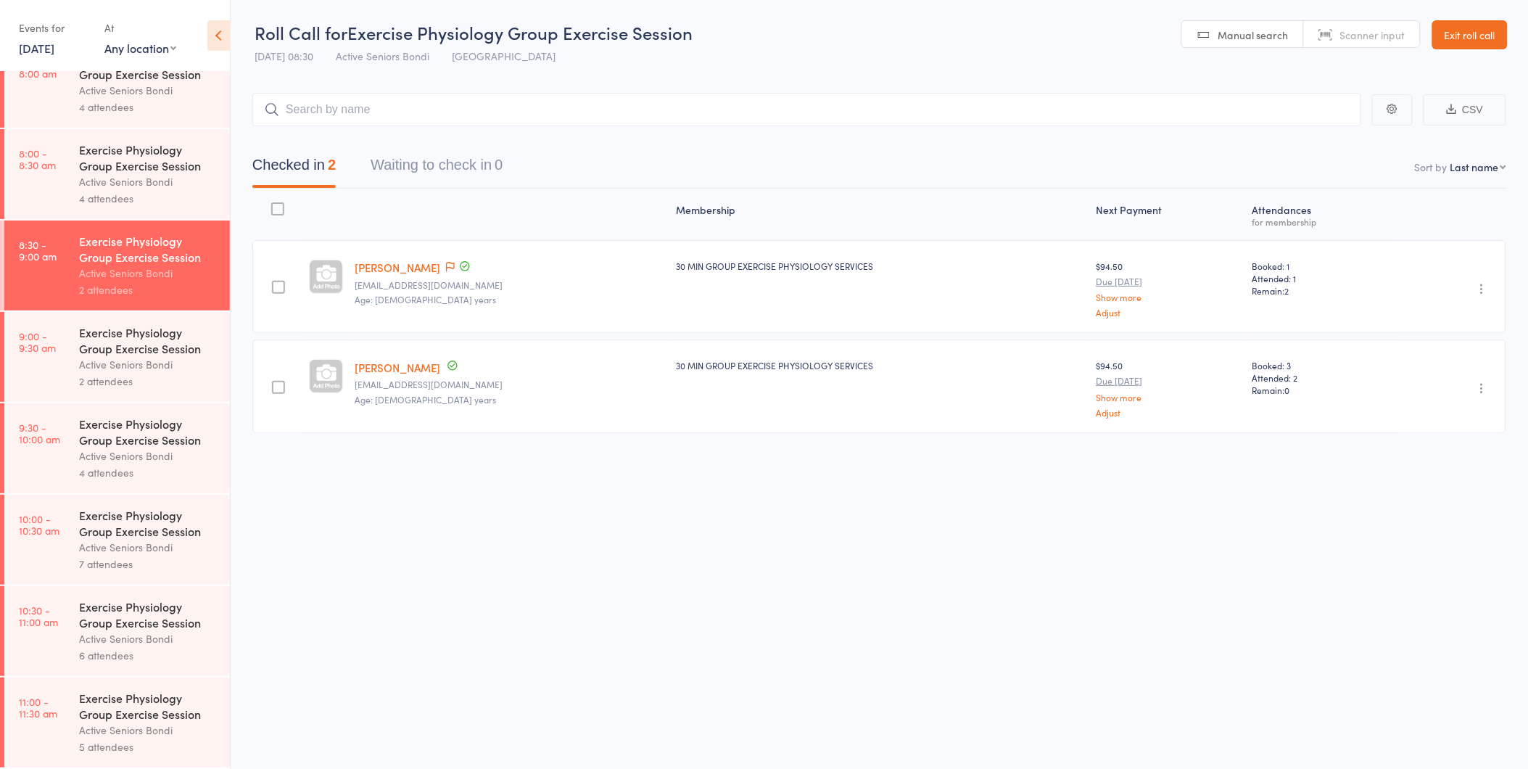
click at [53, 535] on link "10:00 - 10:30 am Exercise Physiology Group Exercise Session Active Seniors Bond…" at bounding box center [117, 540] width 226 height 90
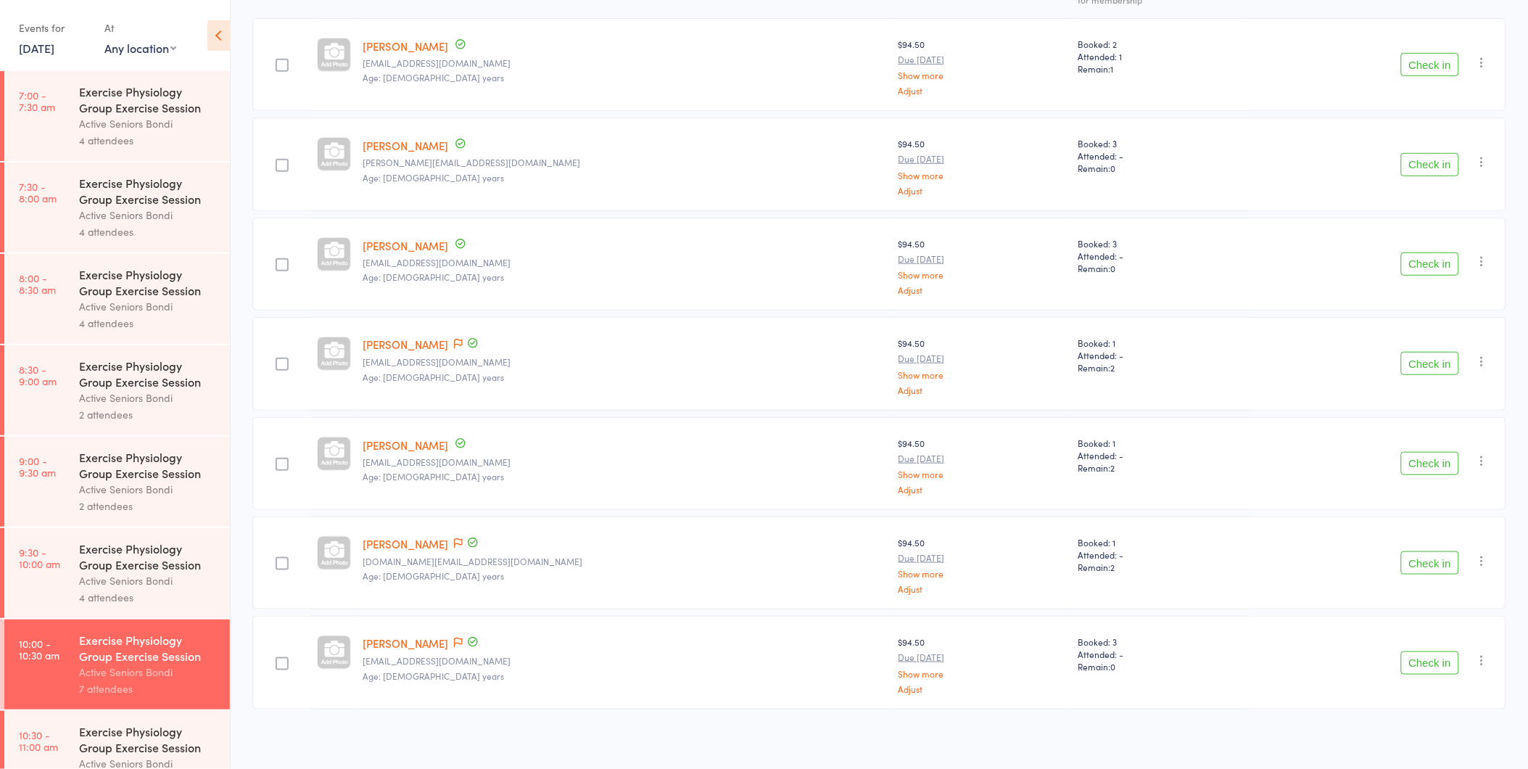
scroll to position [225, 0]
click at [1477, 258] on icon "button" at bounding box center [1482, 258] width 15 height 15
click at [1436, 378] on li "Remove" at bounding box center [1431, 384] width 120 height 20
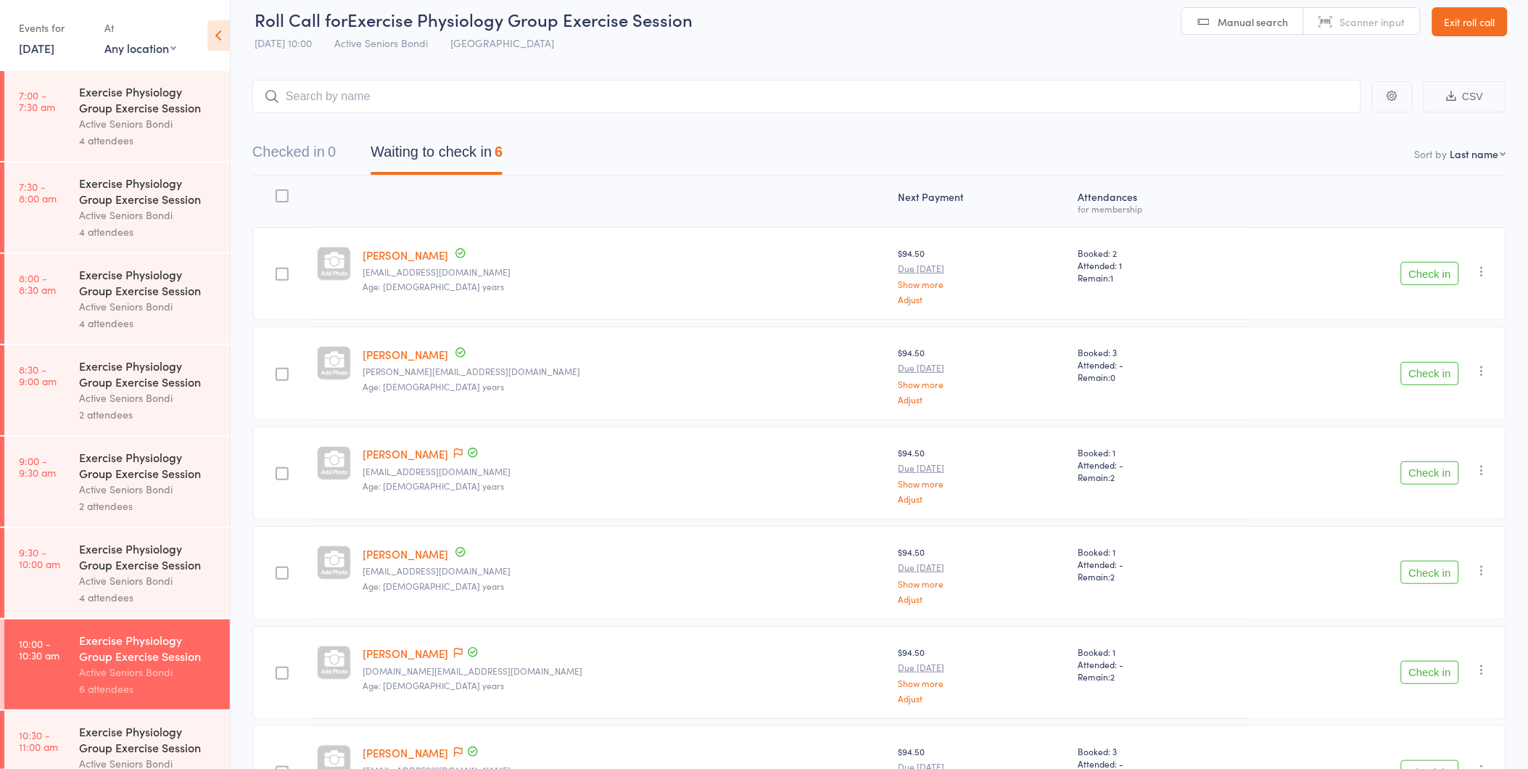
scroll to position [0, 0]
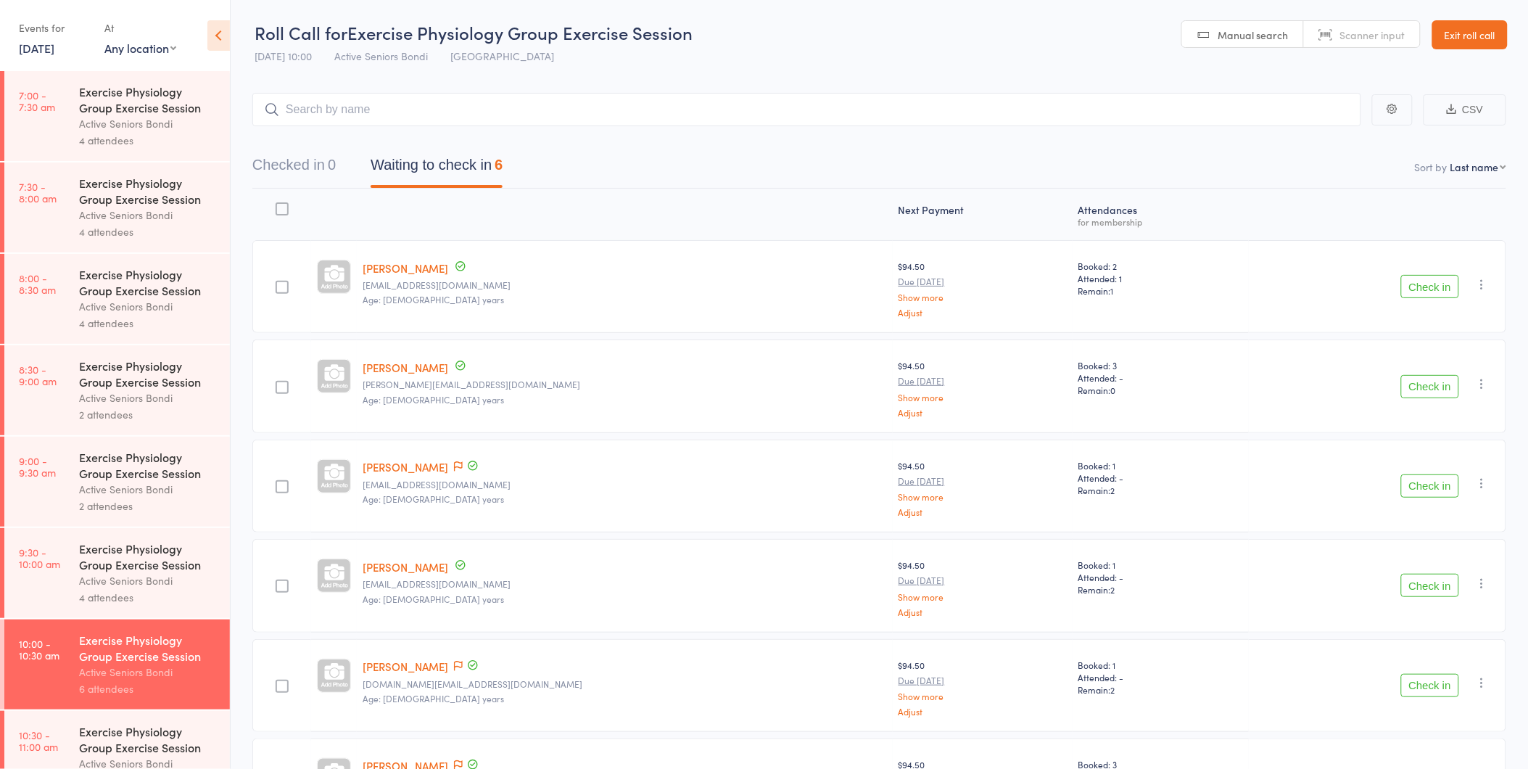
click at [35, 46] on link "12 Aug, 2025" at bounding box center [37, 48] width 36 height 16
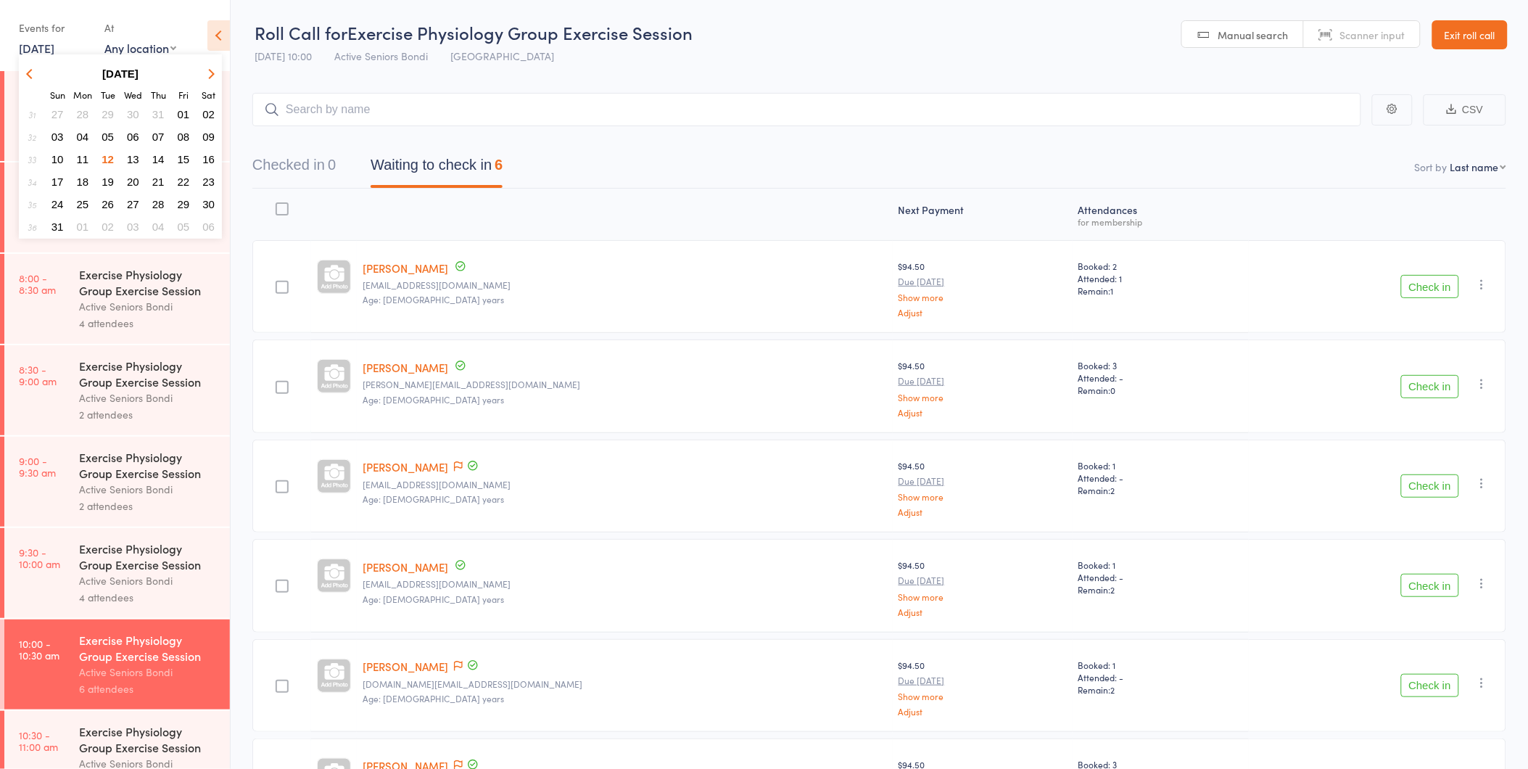
click at [336, 17] on header "Roll Call for Exercise Physiology Group Exercise Session 12 Aug 10:00 Active Se…" at bounding box center [879, 35] width 1297 height 71
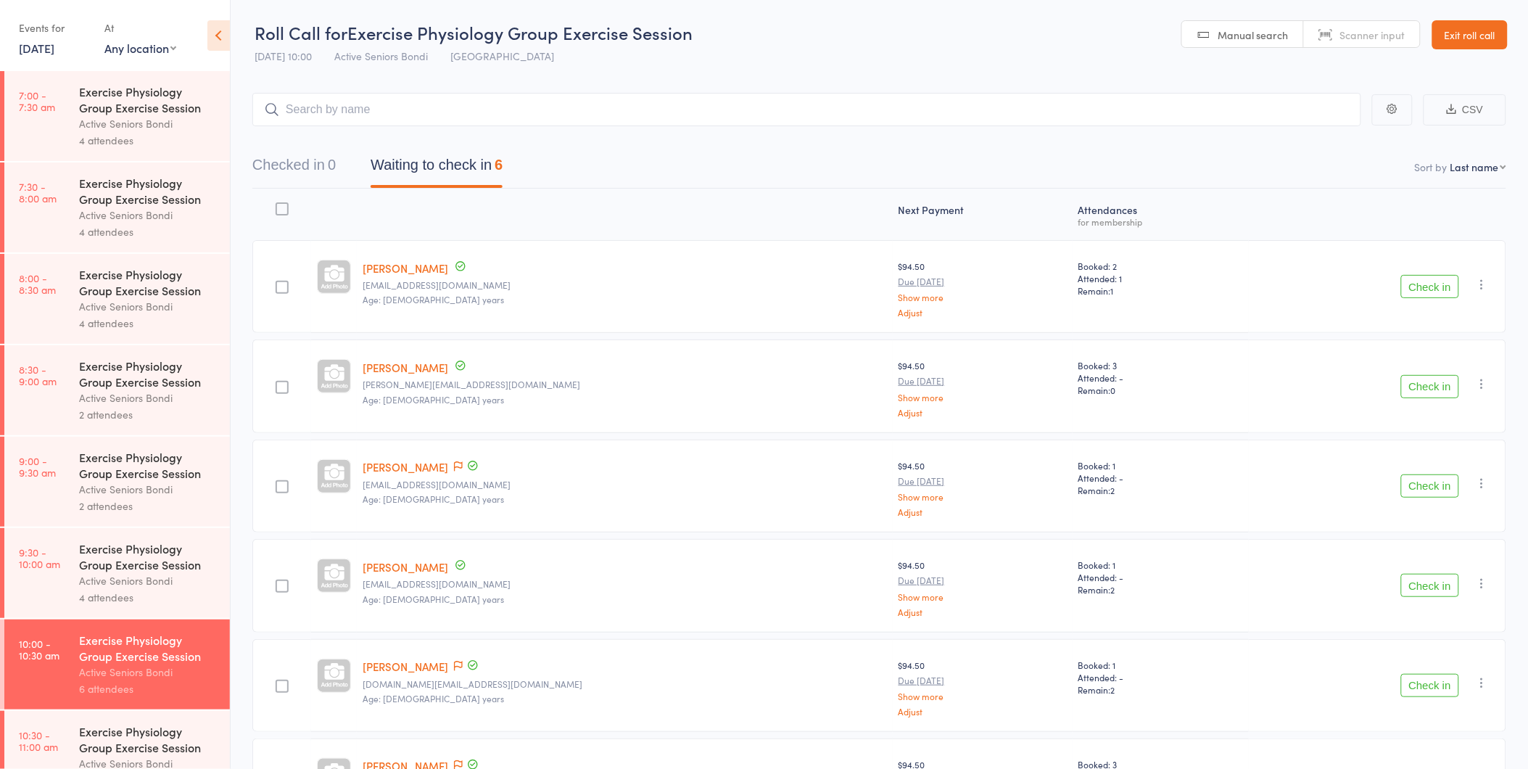
click at [89, 467] on div "Exercise Physiology Group Exercise Session" at bounding box center [148, 465] width 139 height 32
click at [90, 466] on div "Exercise Physiology Group Exercise Session" at bounding box center [148, 465] width 139 height 32
click at [102, 464] on div "Exercise Physiology Group Exercise Session" at bounding box center [148, 465] width 139 height 32
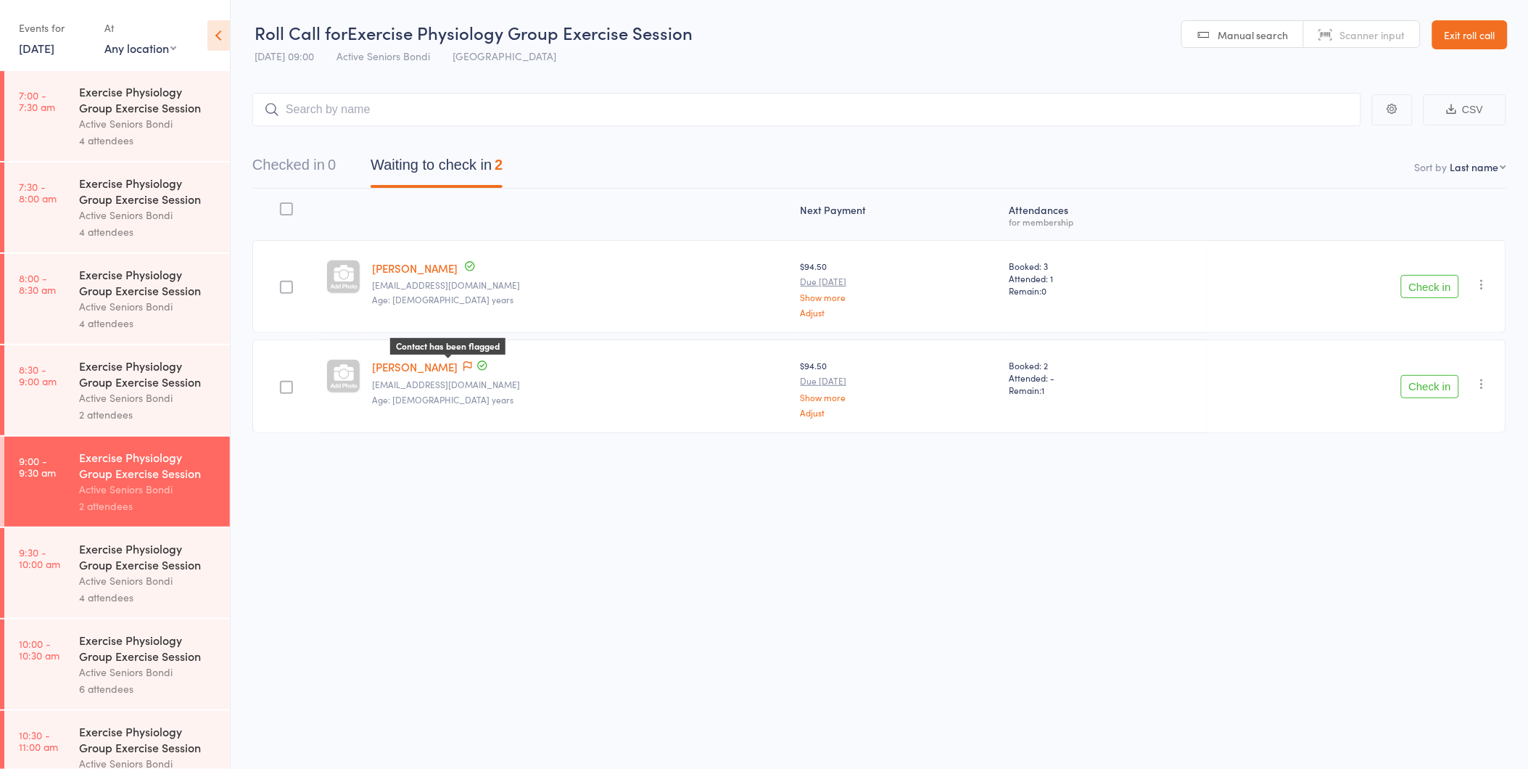
click at [463, 365] on icon at bounding box center [467, 366] width 9 height 10
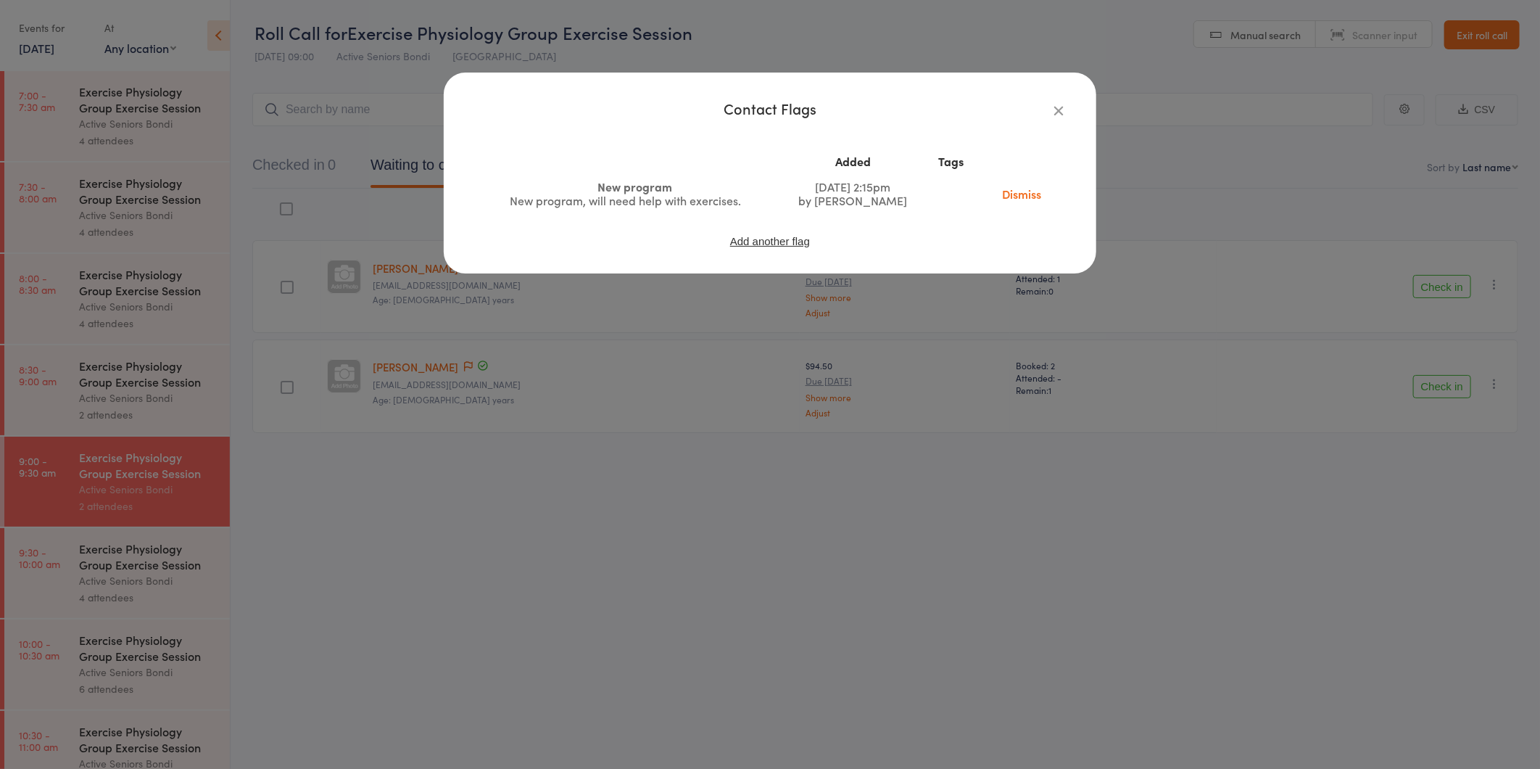
click at [1012, 193] on link "Dismiss" at bounding box center [1021, 194] width 61 height 16
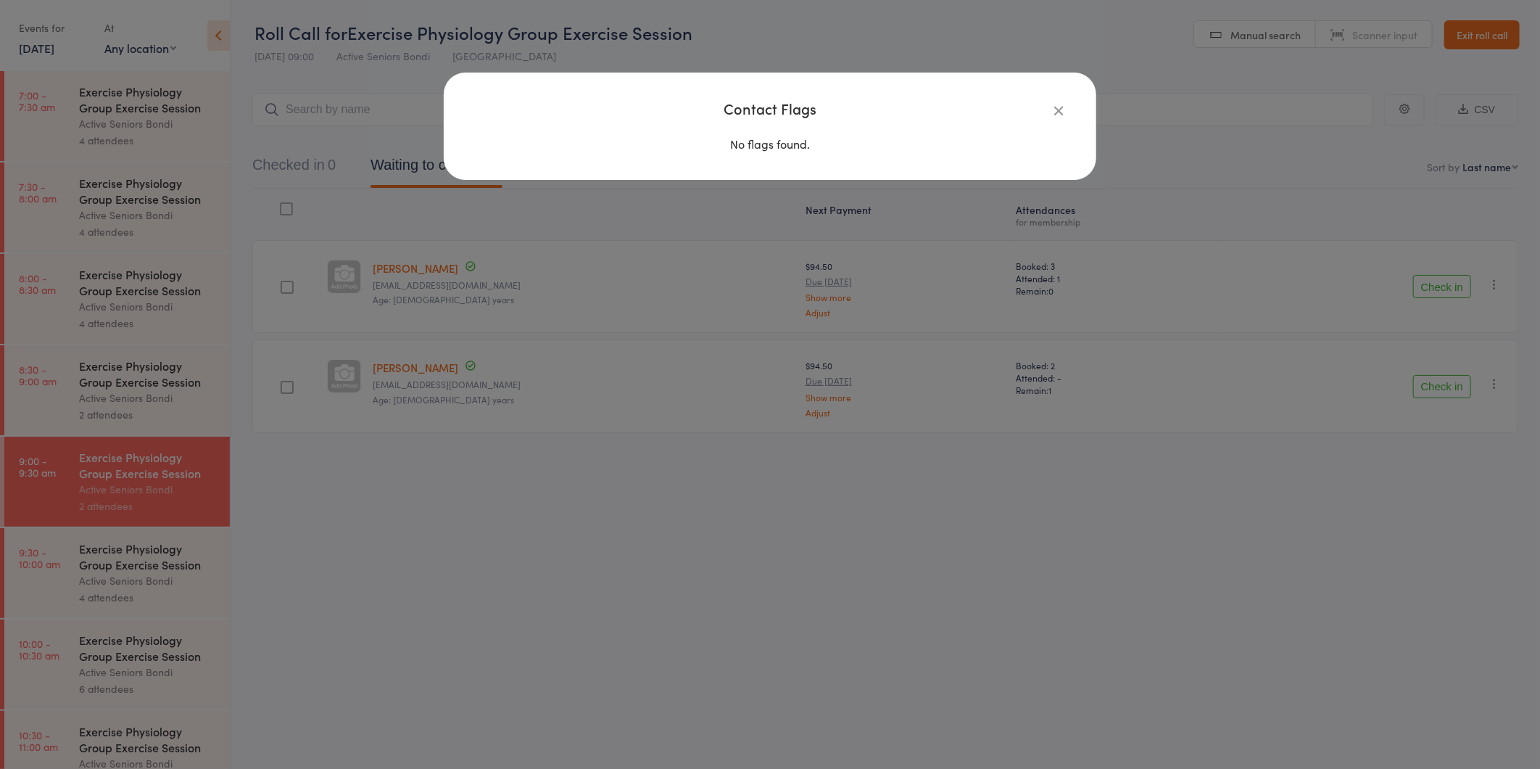
click at [854, 299] on div "Contact Flags No flags found." at bounding box center [770, 384] width 1540 height 769
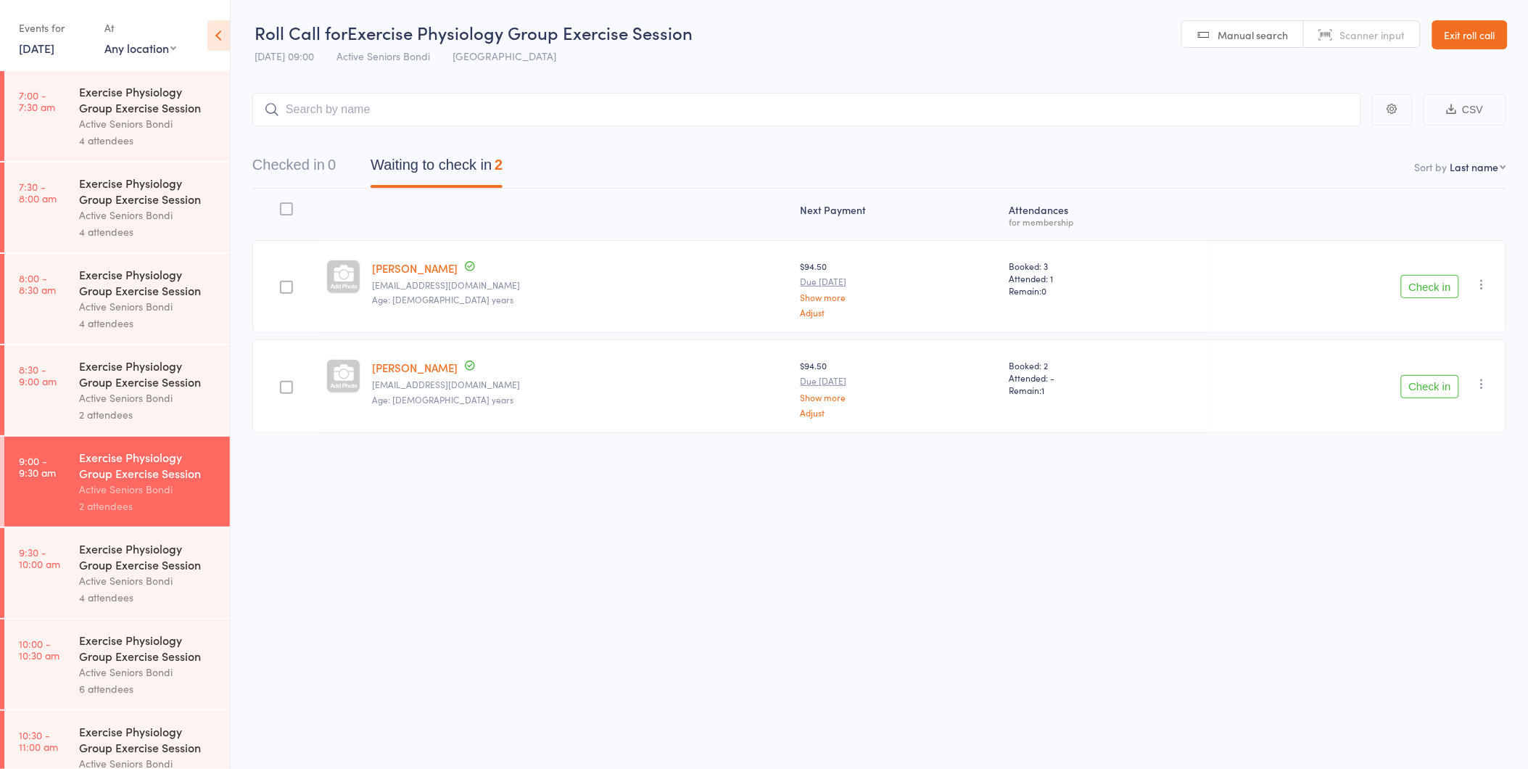
click at [1431, 384] on button "Check in" at bounding box center [1430, 386] width 58 height 23
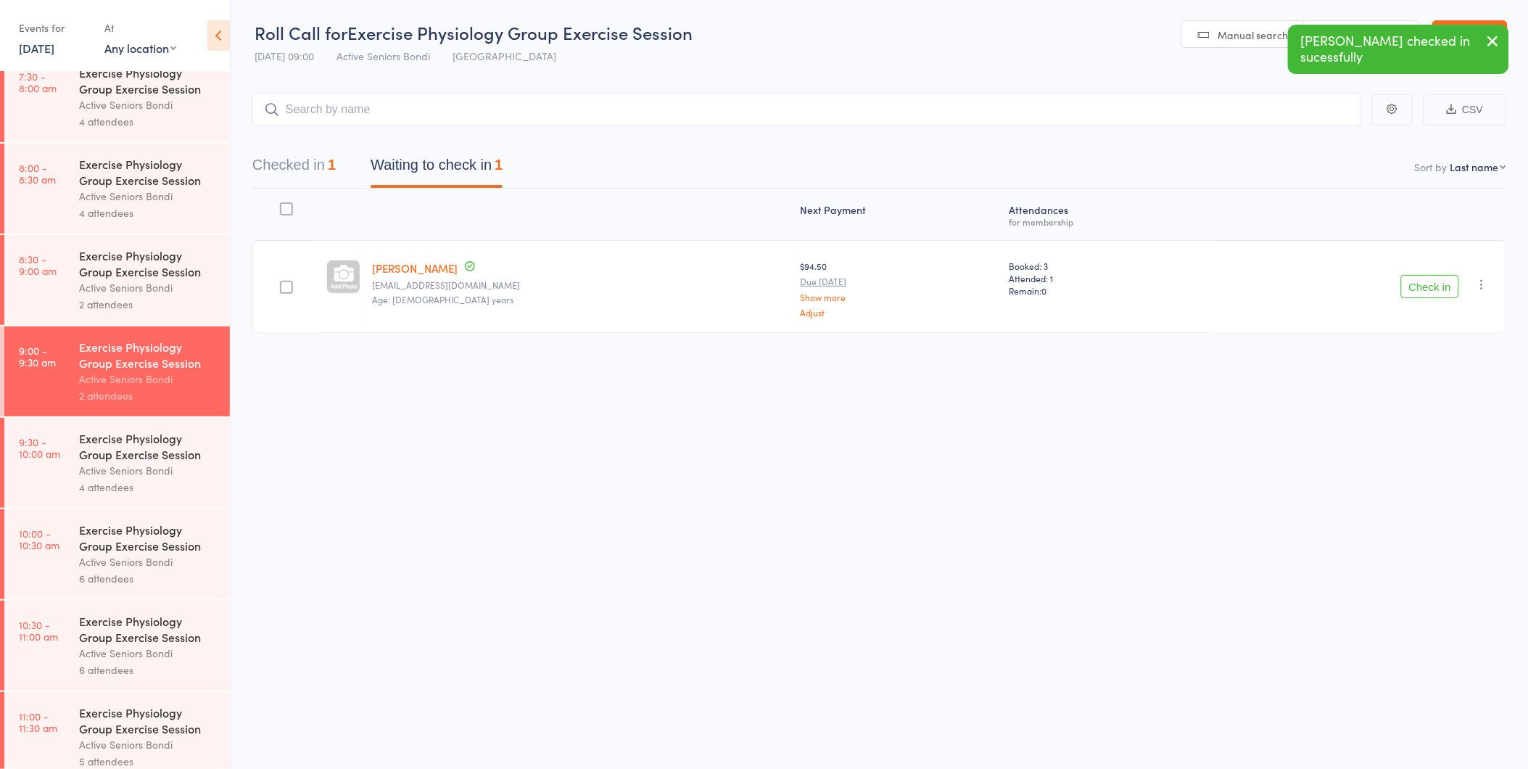
scroll to position [127, 0]
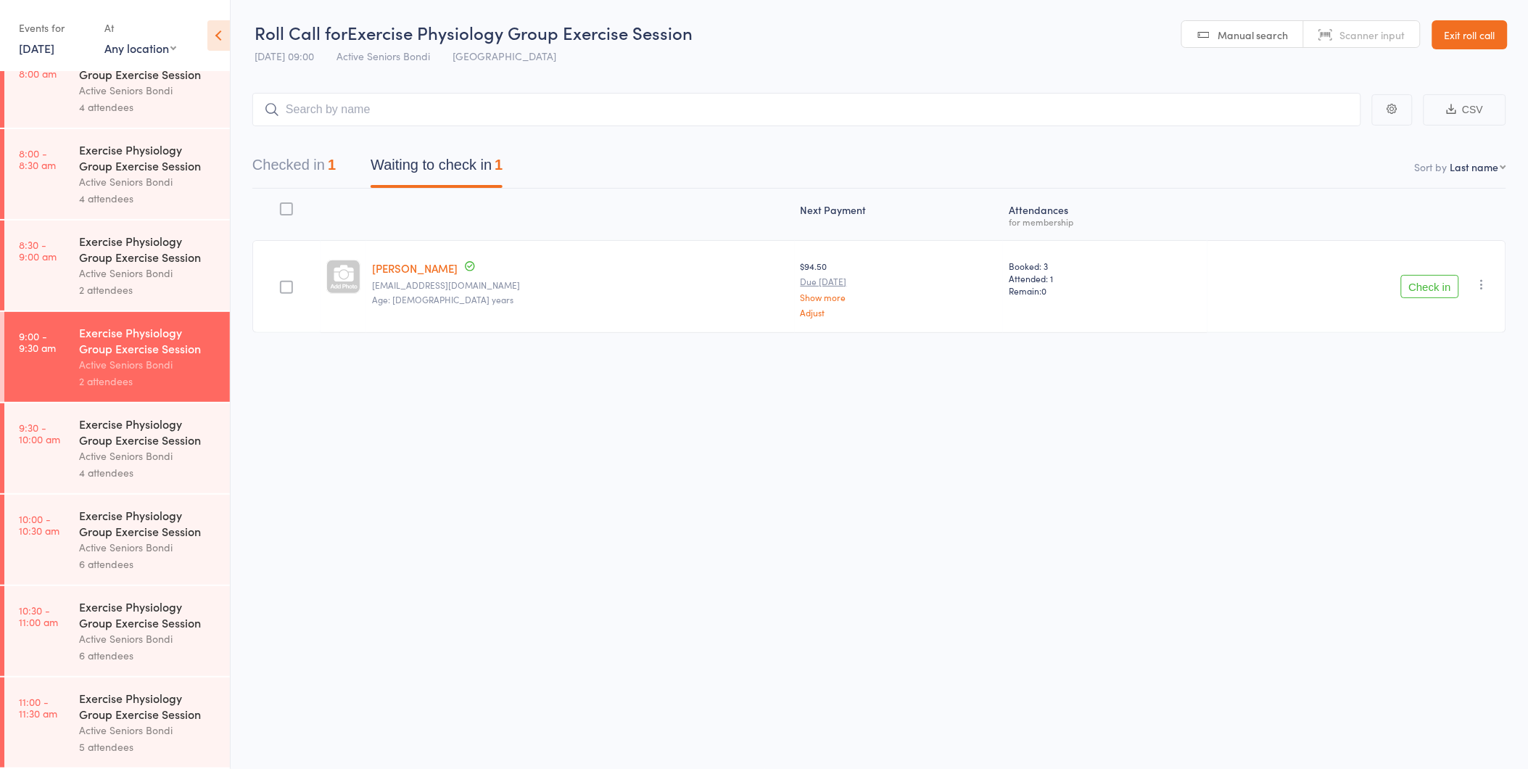
click at [1416, 273] on div "Check in Check in Send message Add Note Add Task Add Flag Remove Mark absent" at bounding box center [1356, 286] width 299 height 93
click at [1416, 280] on button "Check in" at bounding box center [1430, 286] width 58 height 23
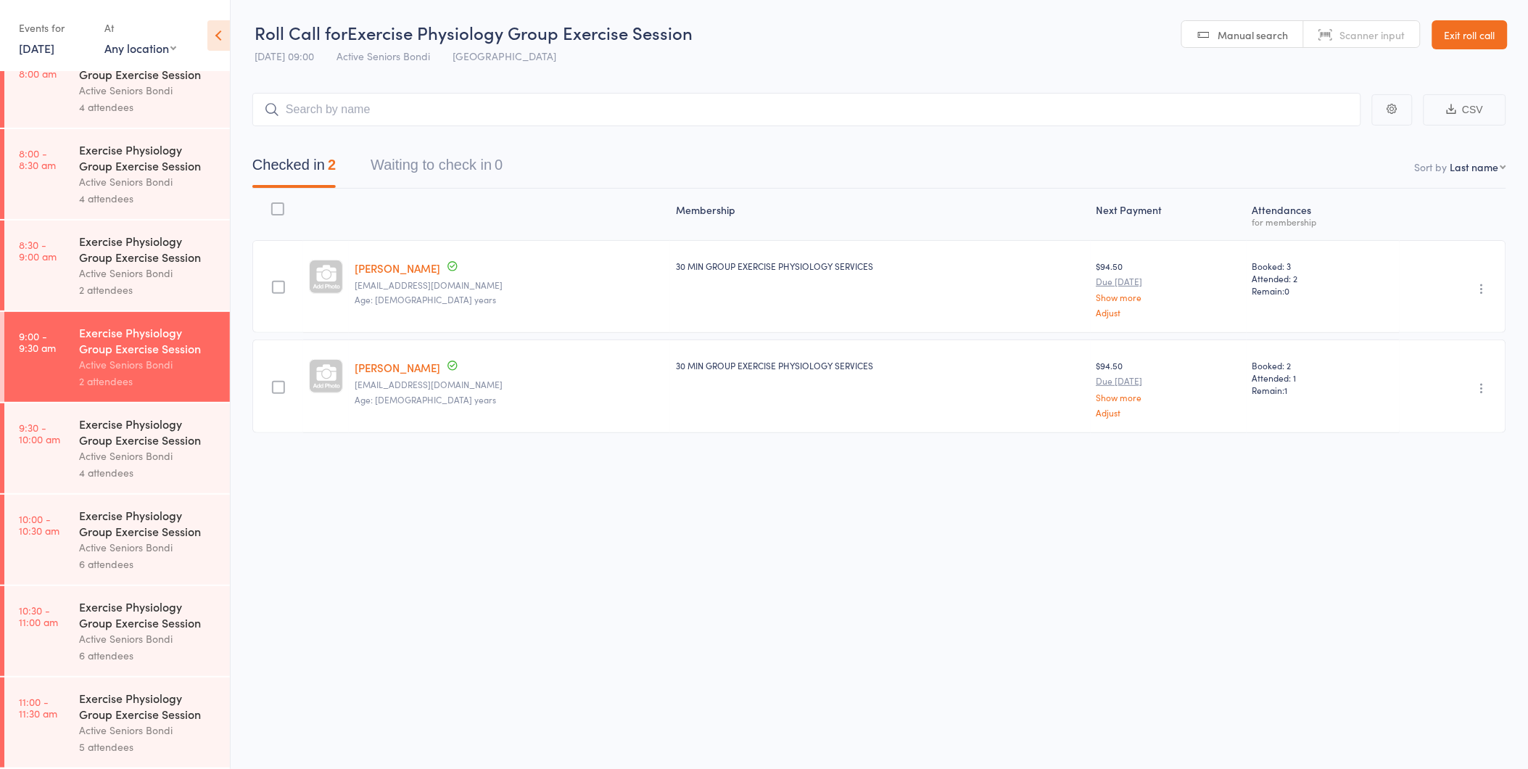
click at [213, 426] on div "Exercise Physiology Group Exercise Session Active Seniors Bondi 4 attendees" at bounding box center [154, 448] width 151 height 90
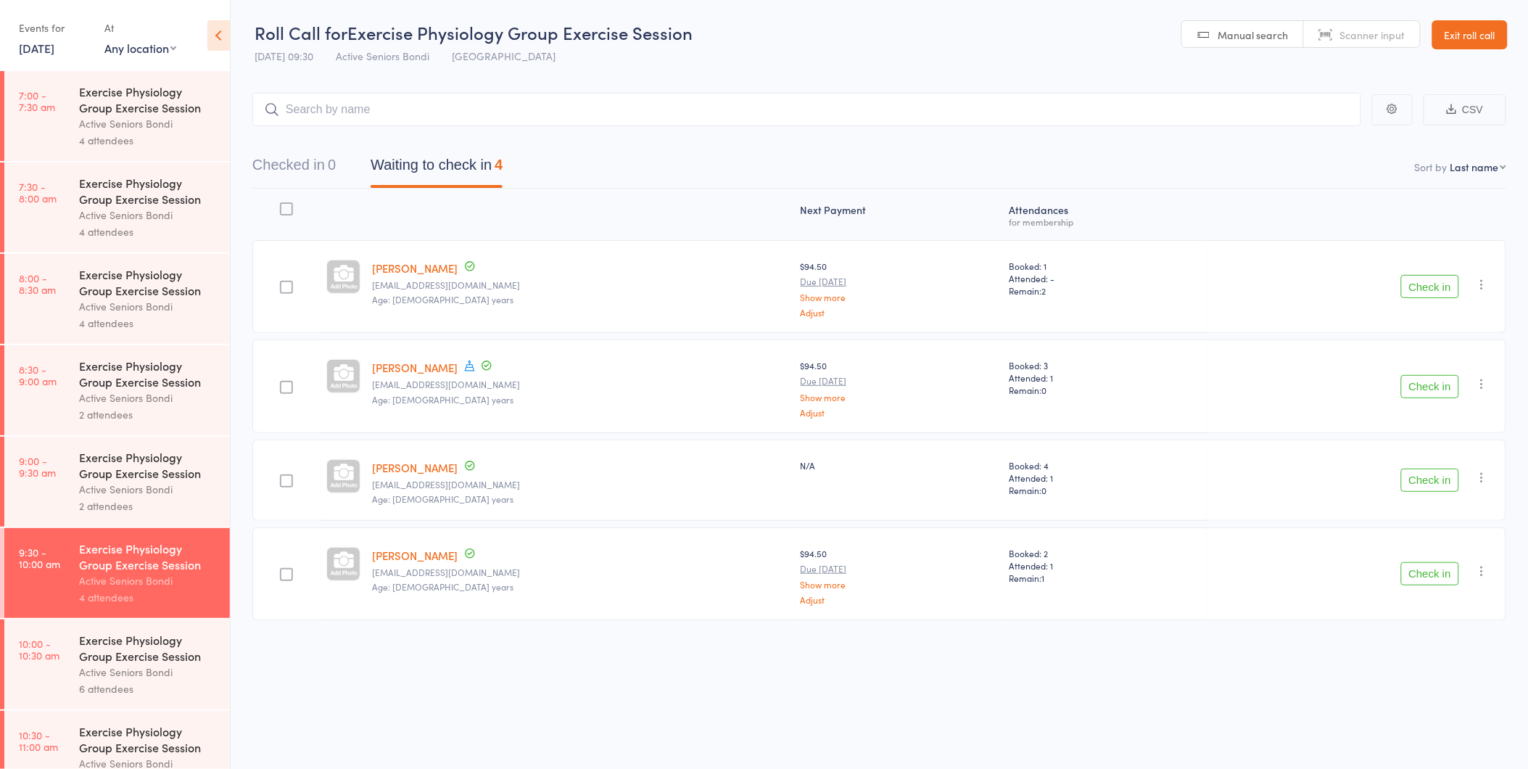
click at [54, 45] on link "12 Aug, 2025" at bounding box center [37, 48] width 36 height 16
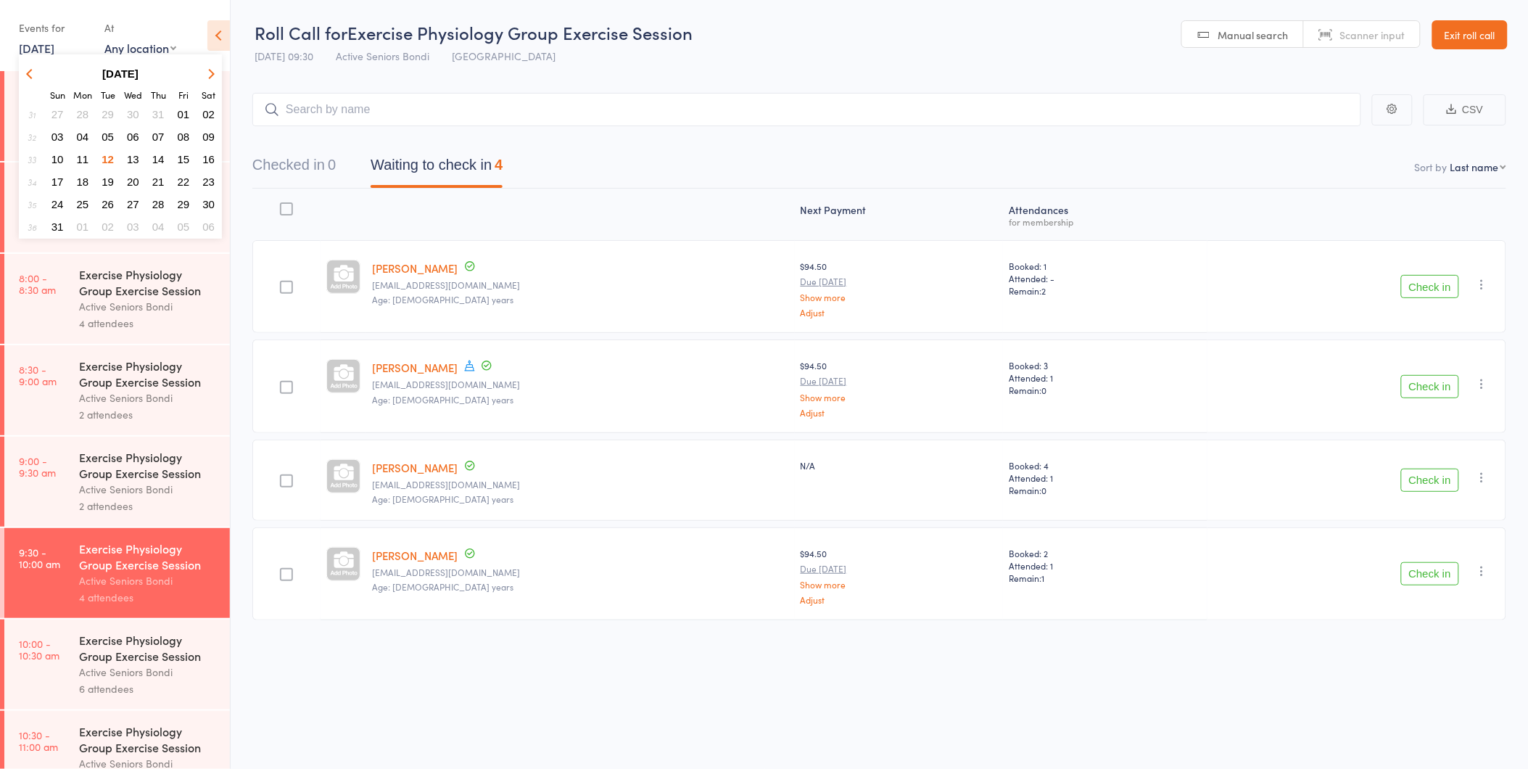
click at [83, 200] on span "25" at bounding box center [83, 204] width 12 height 12
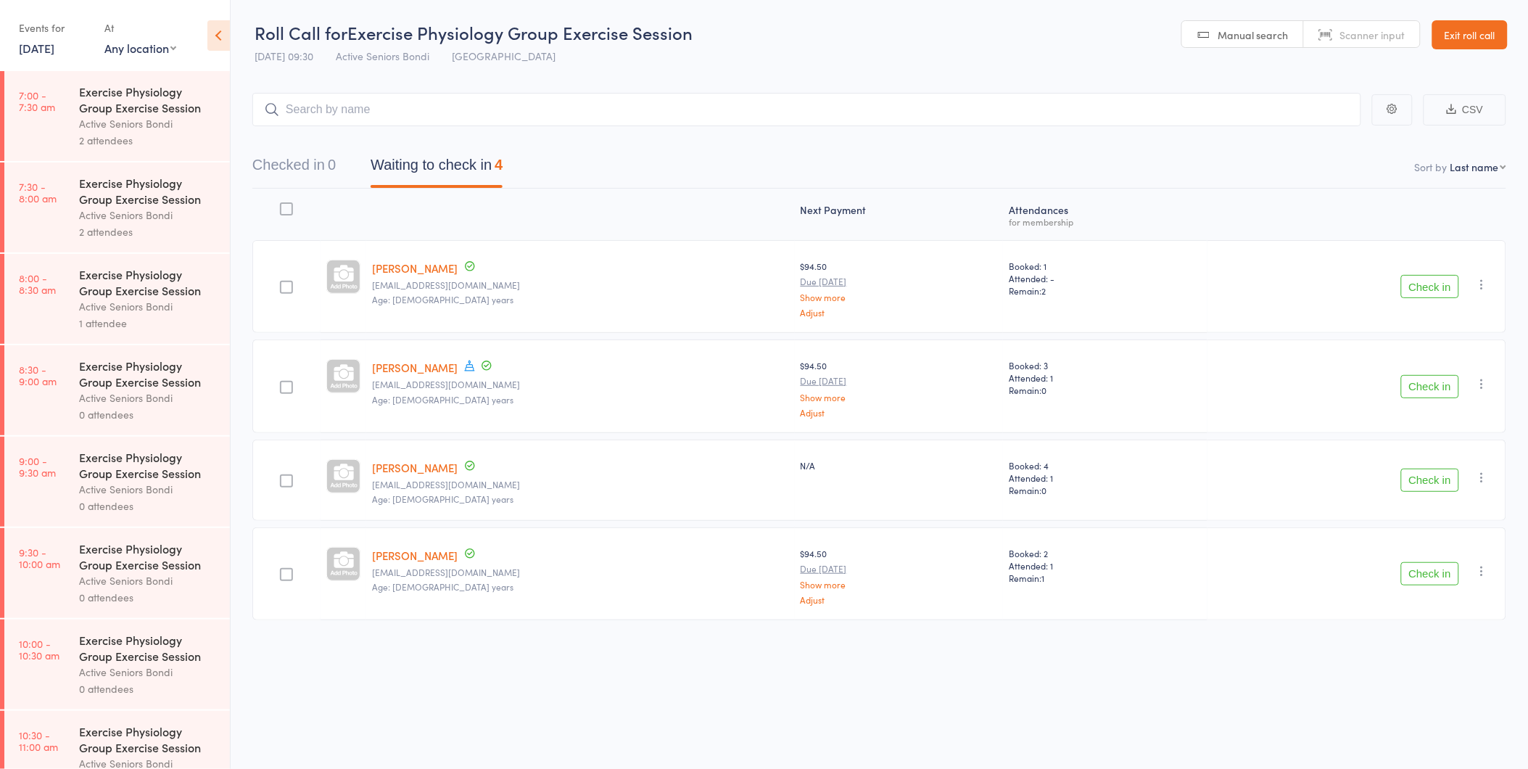
click at [104, 390] on div "Active Seniors Bondi" at bounding box center [148, 397] width 139 height 17
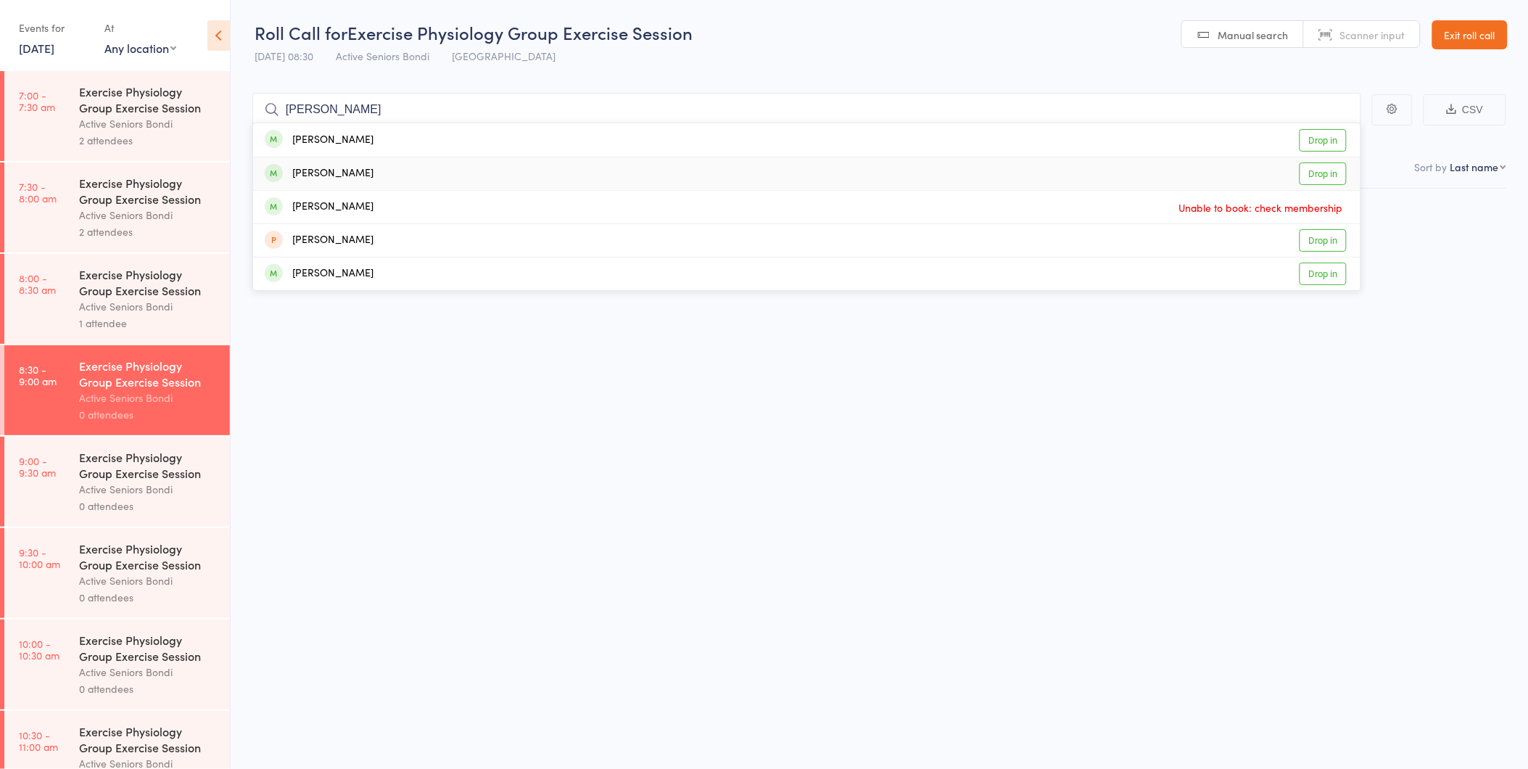
type input "jean"
click at [1318, 169] on link "Drop in" at bounding box center [1322, 173] width 47 height 22
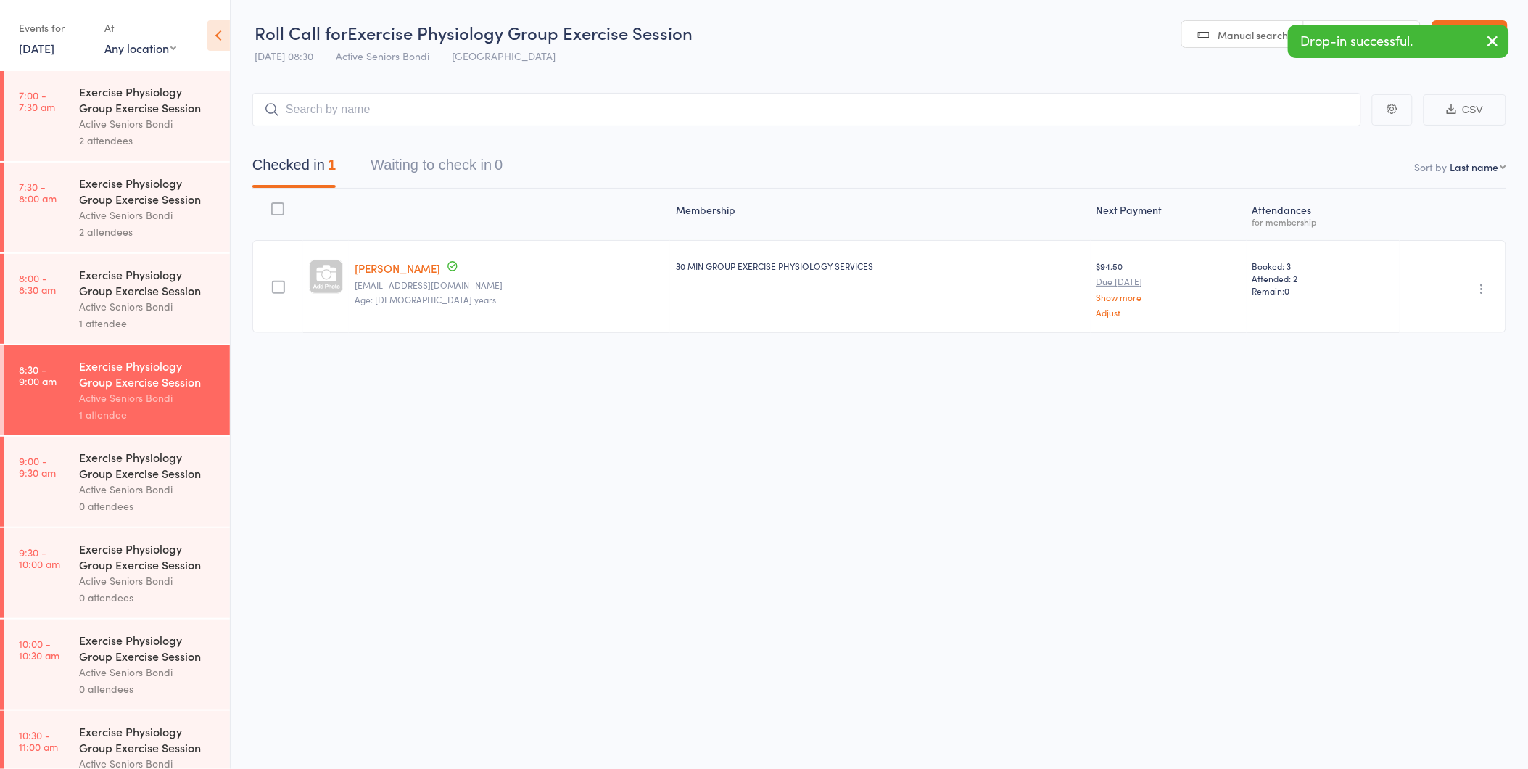
click at [1482, 285] on icon "button" at bounding box center [1482, 288] width 15 height 15
click at [1426, 315] on li "Undo check-in" at bounding box center [1431, 317] width 120 height 18
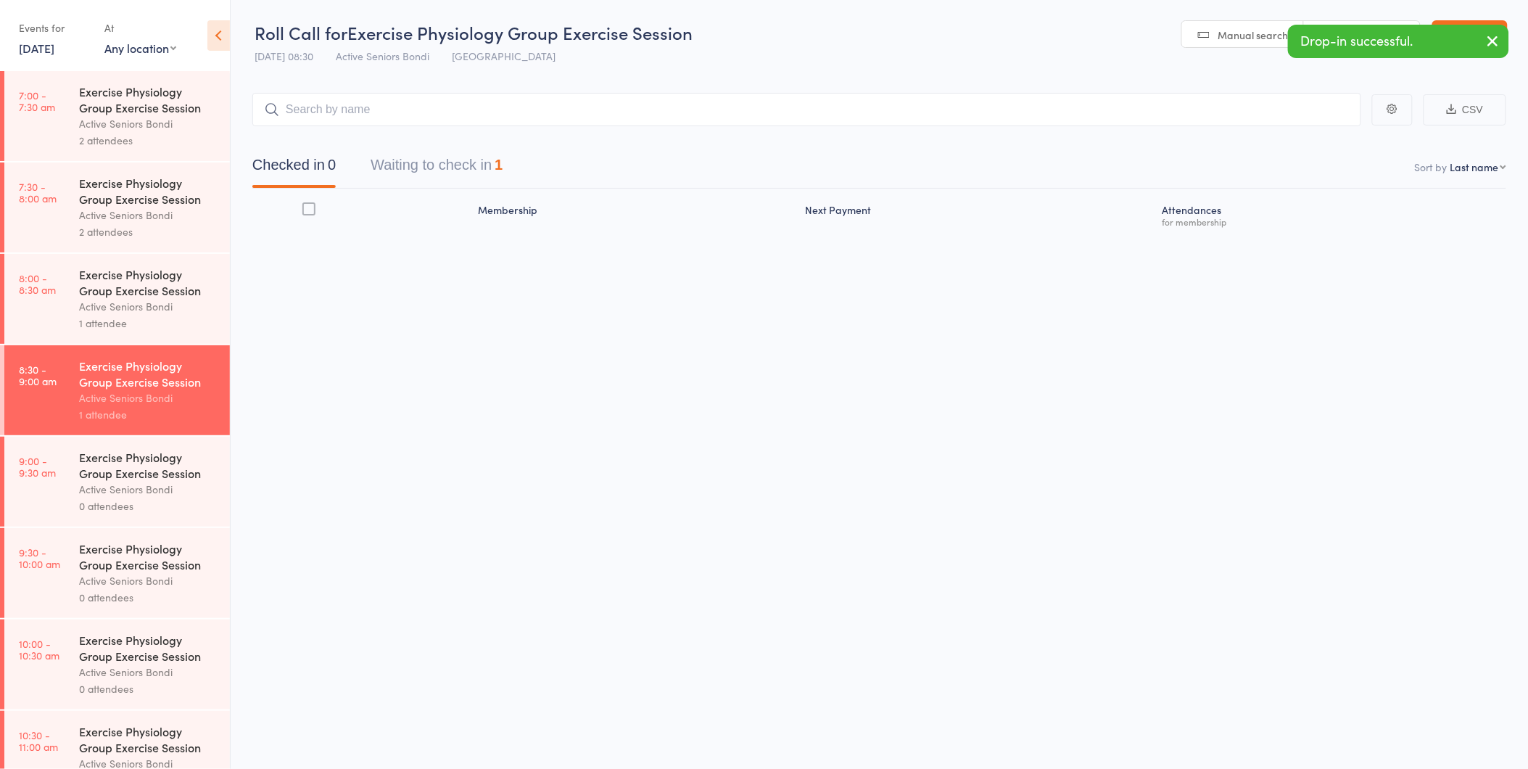
click at [42, 52] on link "25 Aug, 2025" at bounding box center [37, 48] width 36 height 16
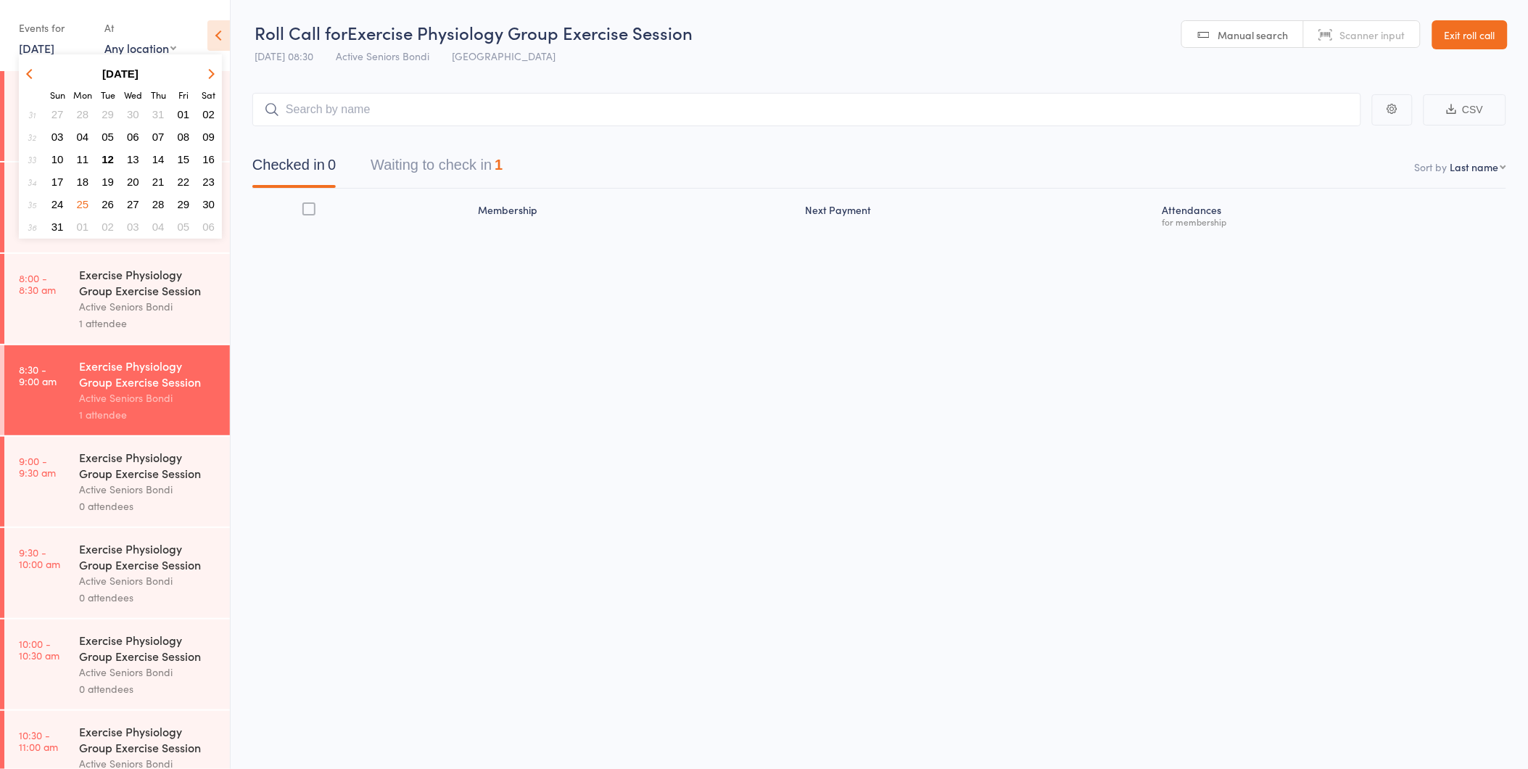
click at [127, 198] on span "27" at bounding box center [133, 204] width 12 height 12
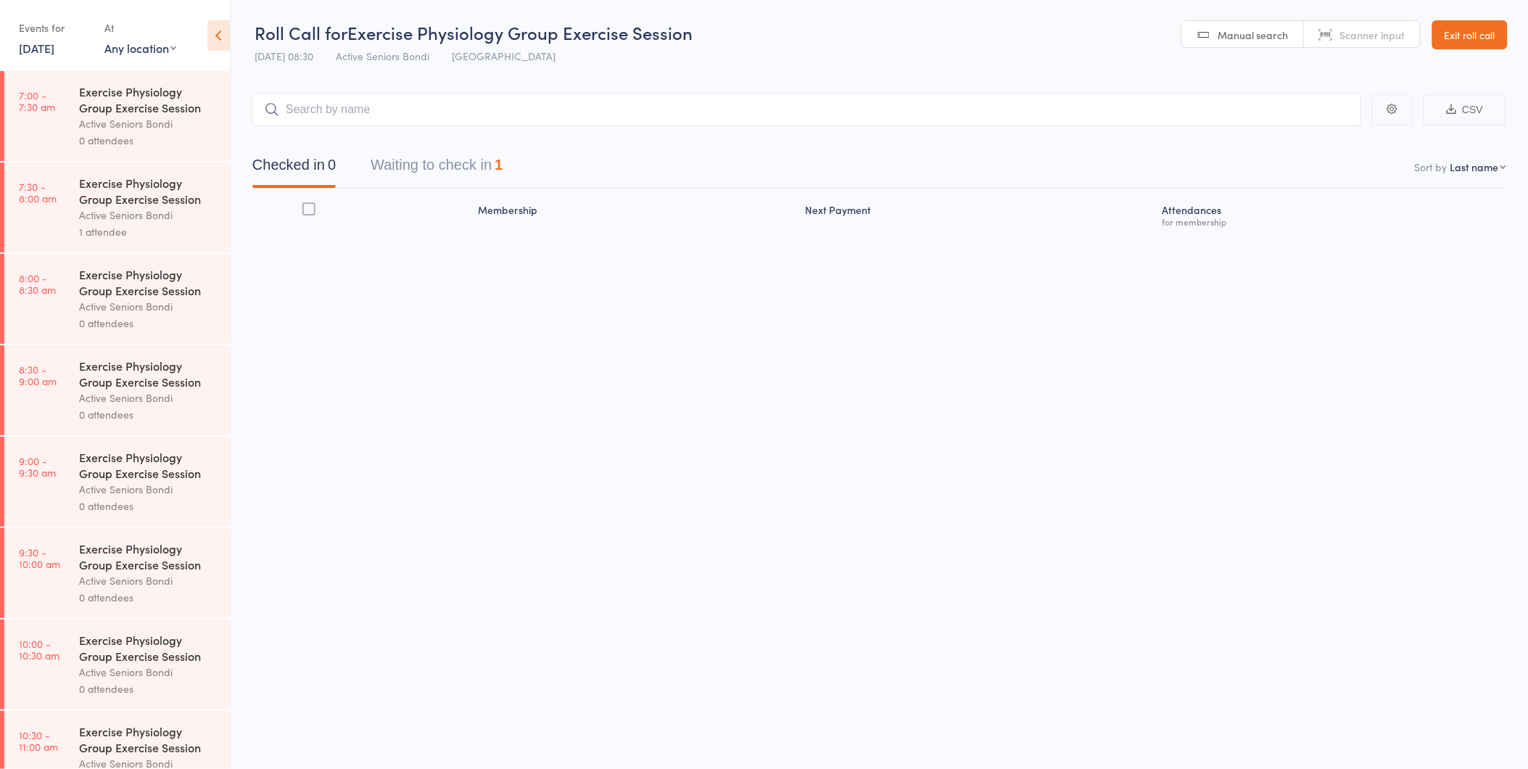
click at [136, 367] on div "Exercise Physiology Group Exercise Session" at bounding box center [148, 373] width 139 height 32
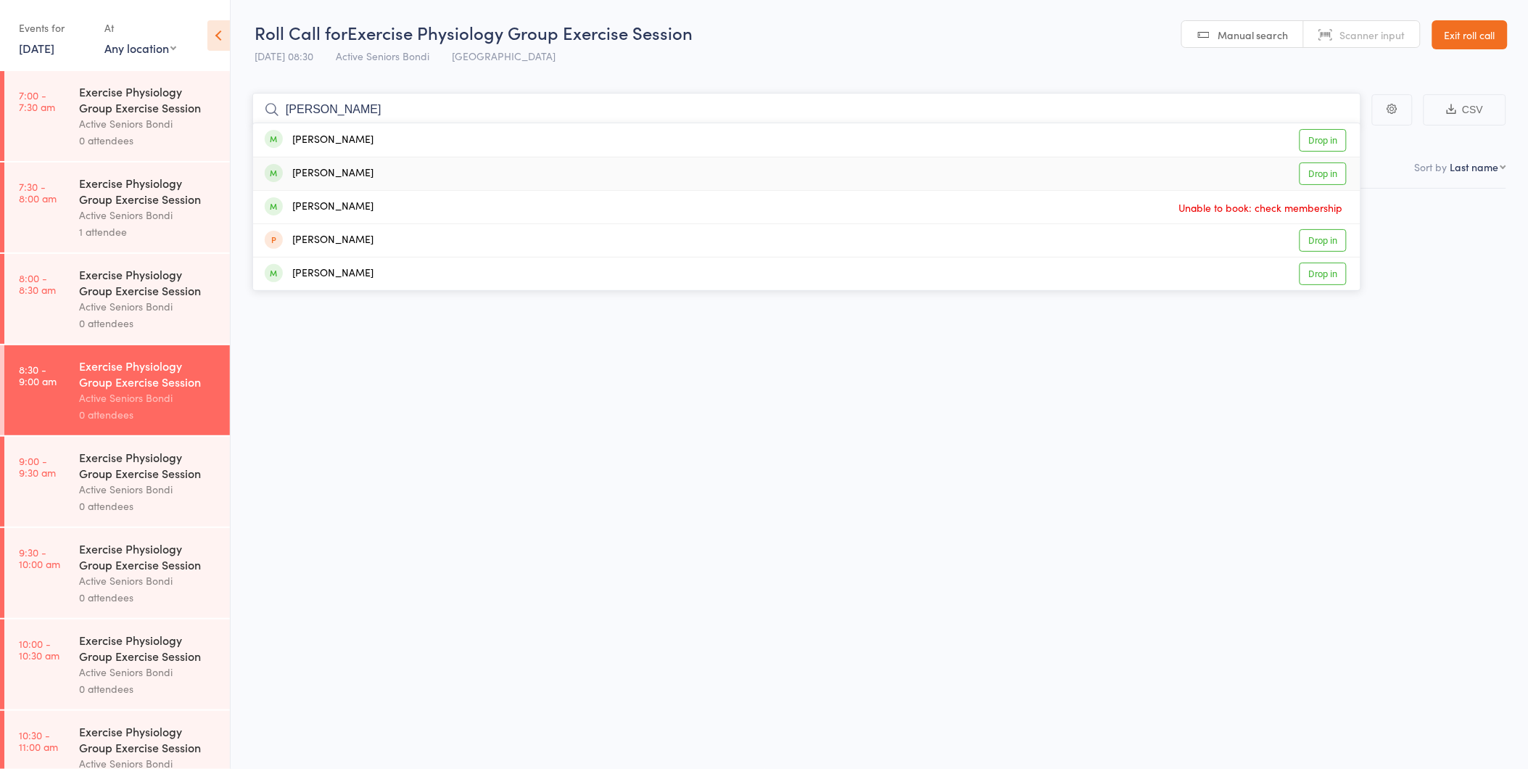
type input "jean"
click at [1314, 178] on link "Drop in" at bounding box center [1322, 173] width 47 height 22
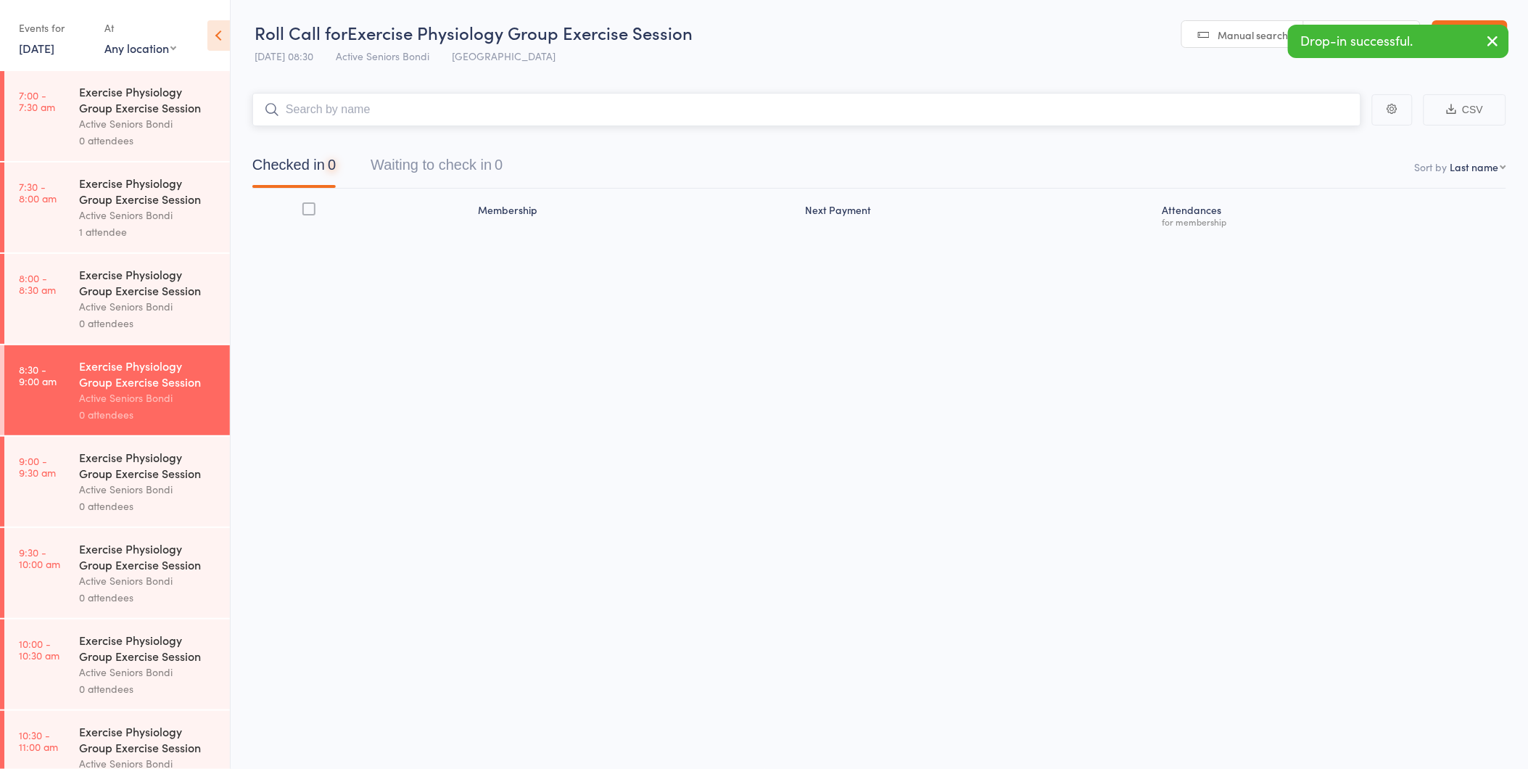
drag, startPoint x: 305, startPoint y: 172, endPoint x: 352, endPoint y: 178, distance: 46.9
click at [321, 173] on button "Checked in 0" at bounding box center [293, 168] width 83 height 38
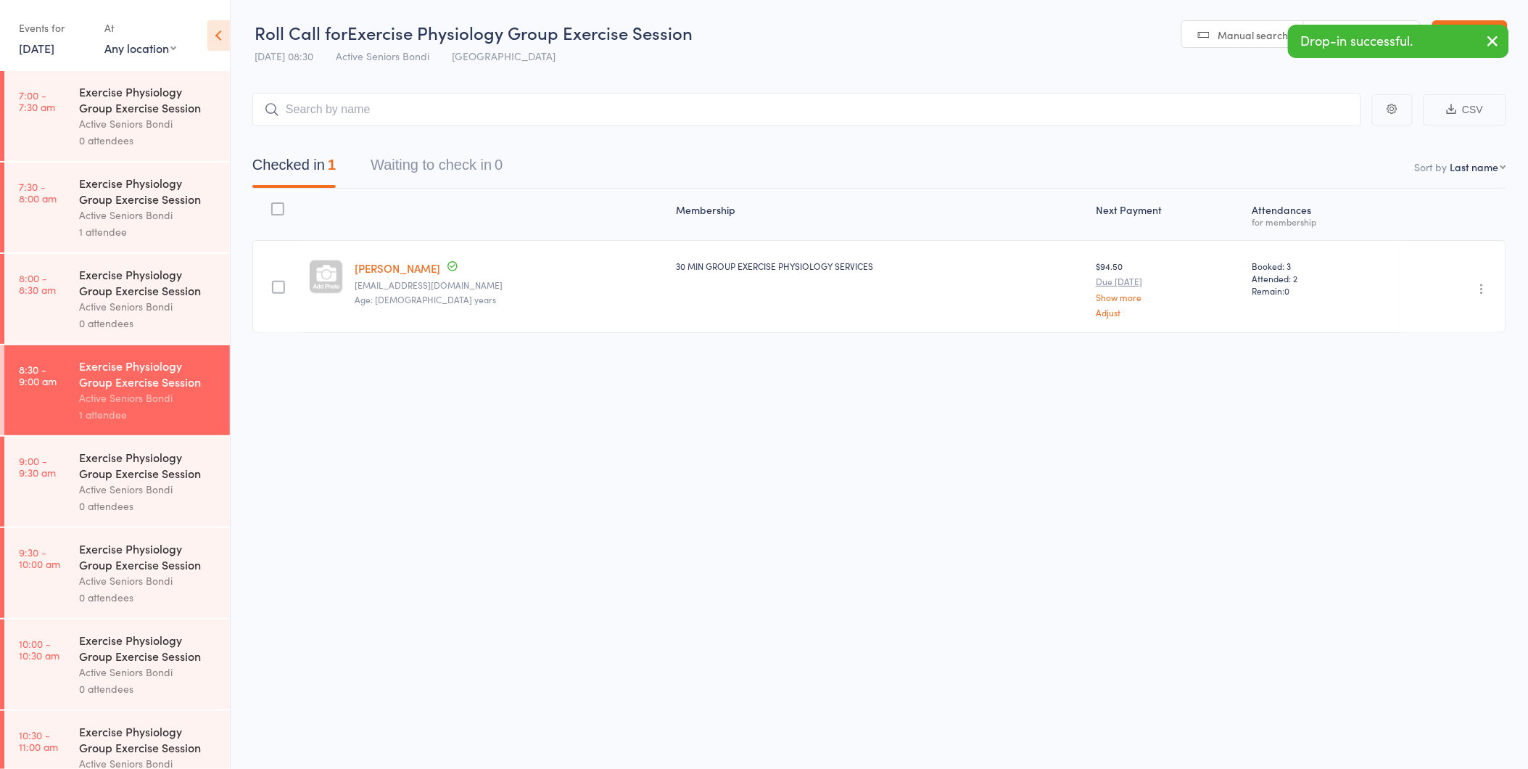
click at [1481, 281] on icon "button" at bounding box center [1482, 288] width 15 height 15
click at [1473, 310] on li "Undo check-in" at bounding box center [1431, 317] width 120 height 18
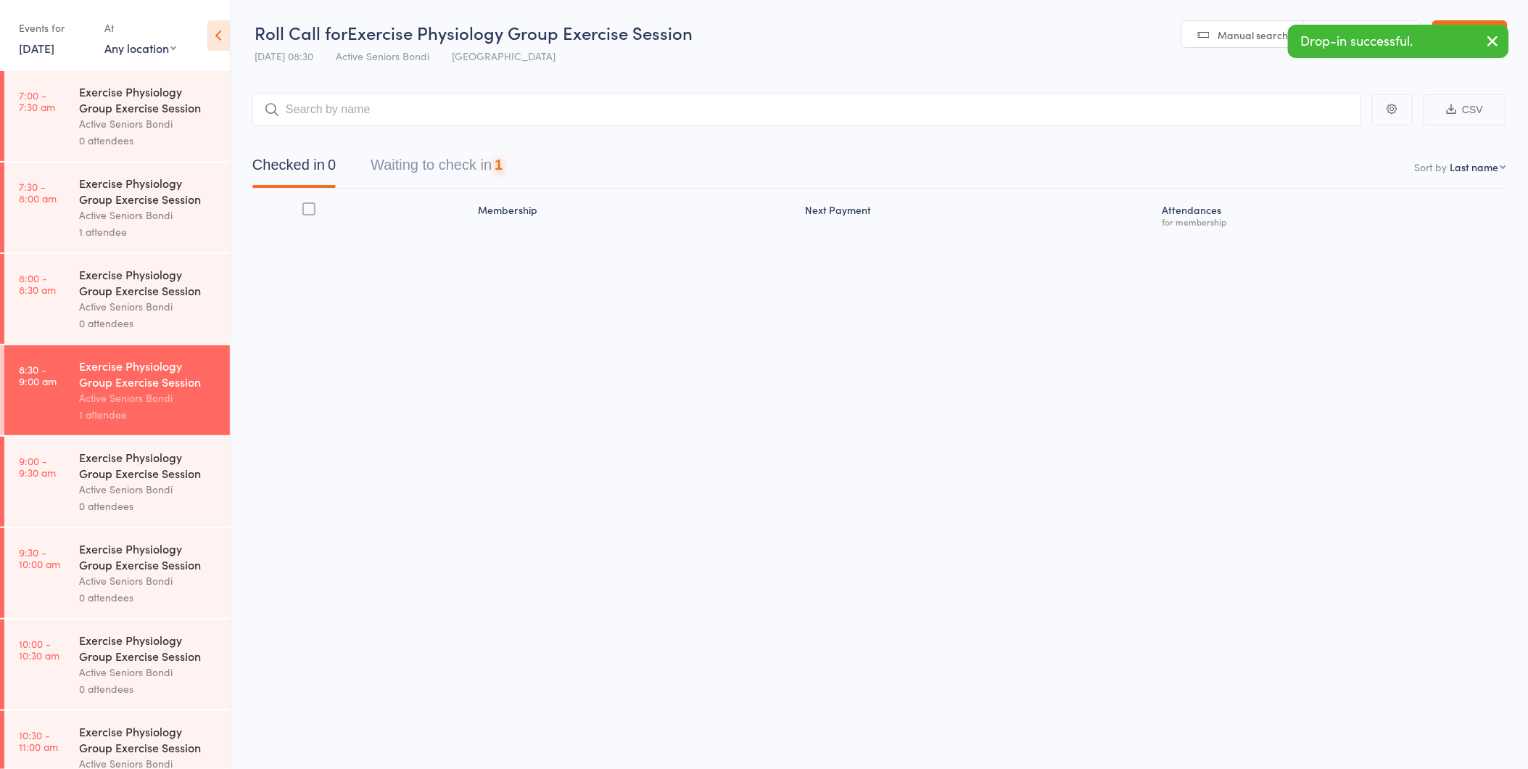
click at [28, 51] on link "27 Aug, 2025" at bounding box center [37, 48] width 36 height 16
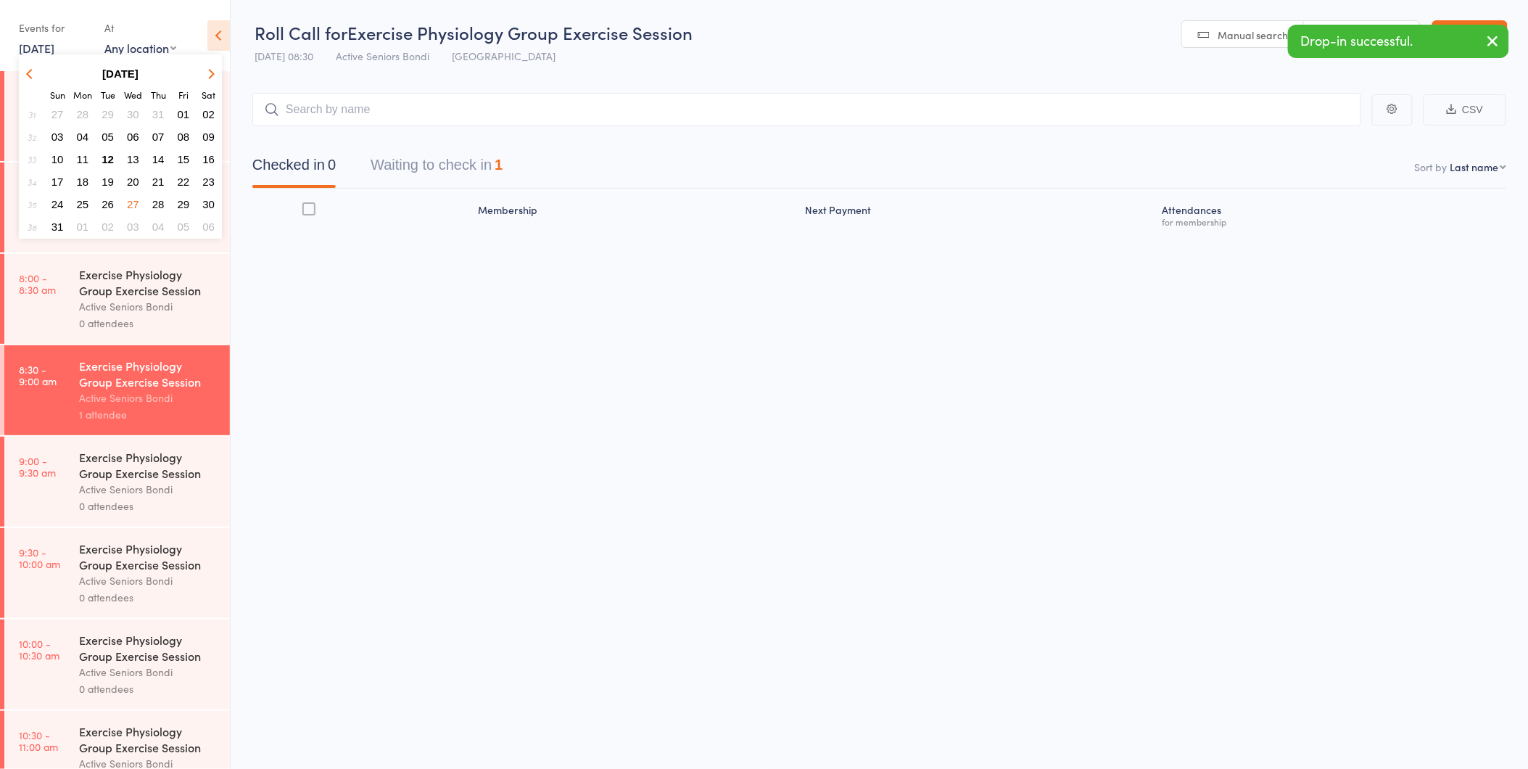
click at [182, 200] on span "29" at bounding box center [184, 204] width 12 height 12
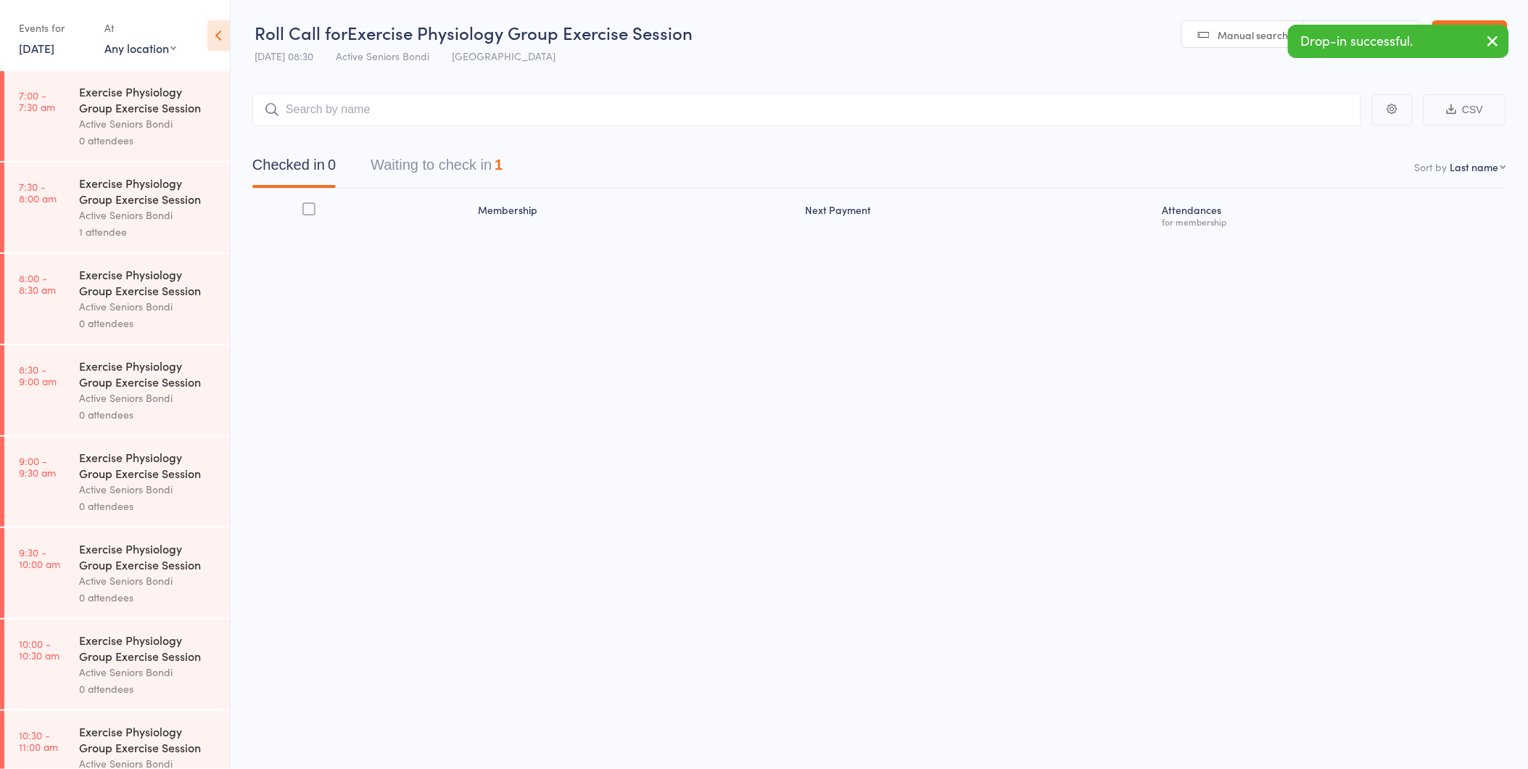
click at [131, 400] on div "Active Seniors Bondi" at bounding box center [148, 397] width 139 height 17
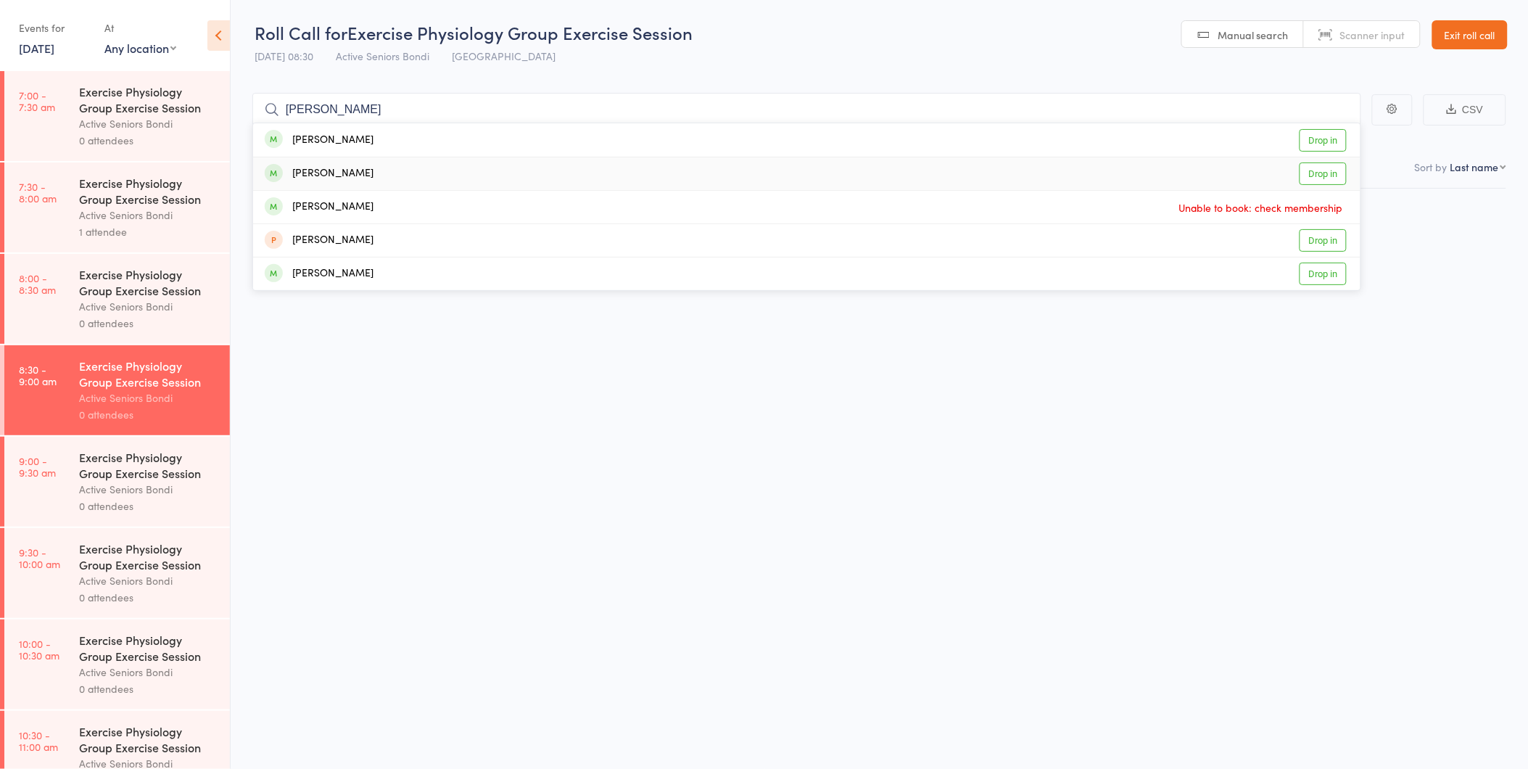
type input "jean"
click at [1307, 180] on link "Drop in" at bounding box center [1322, 173] width 47 height 22
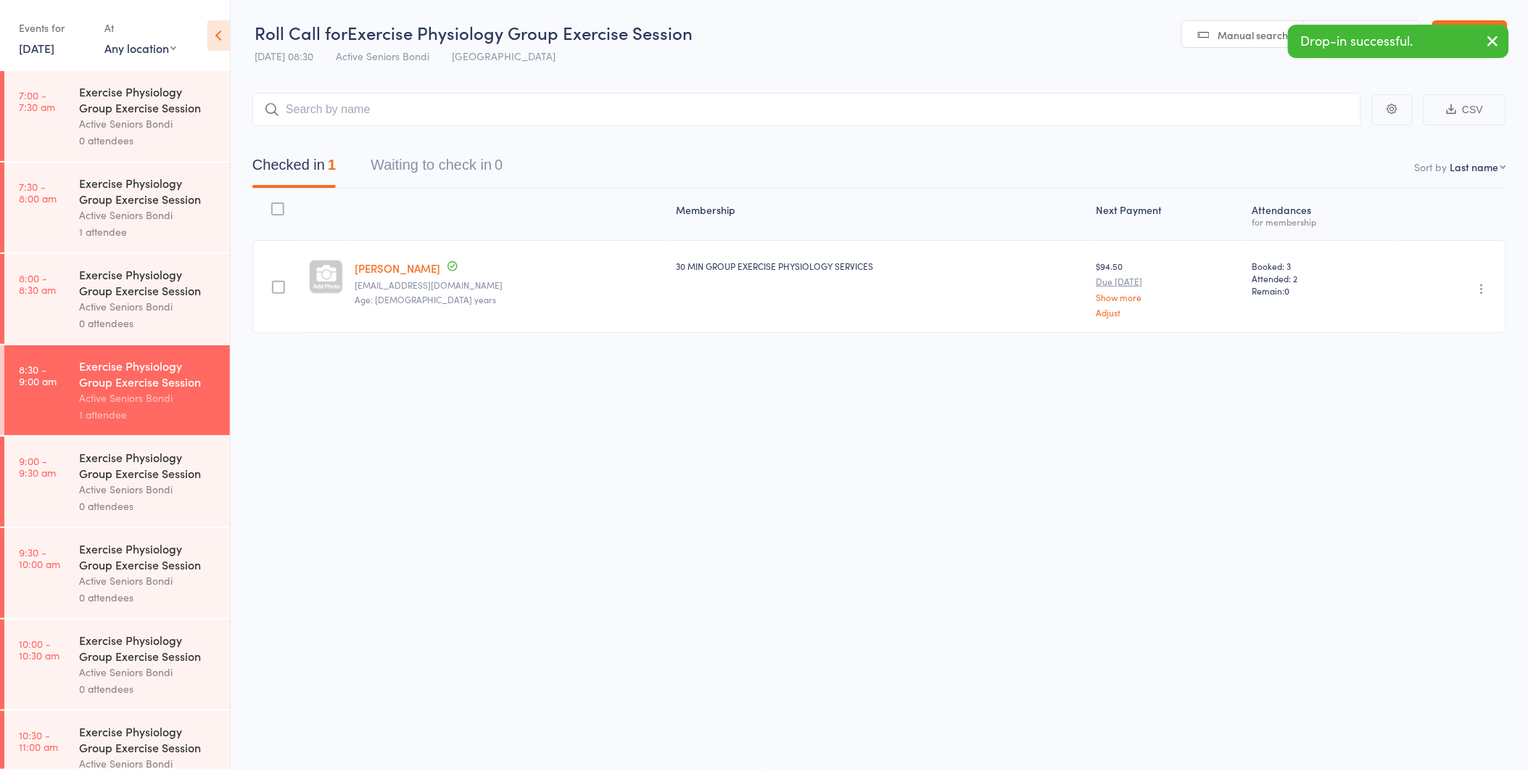
click at [1483, 289] on icon "button" at bounding box center [1482, 288] width 15 height 15
click at [1481, 310] on li "Undo check-in" at bounding box center [1431, 317] width 120 height 18
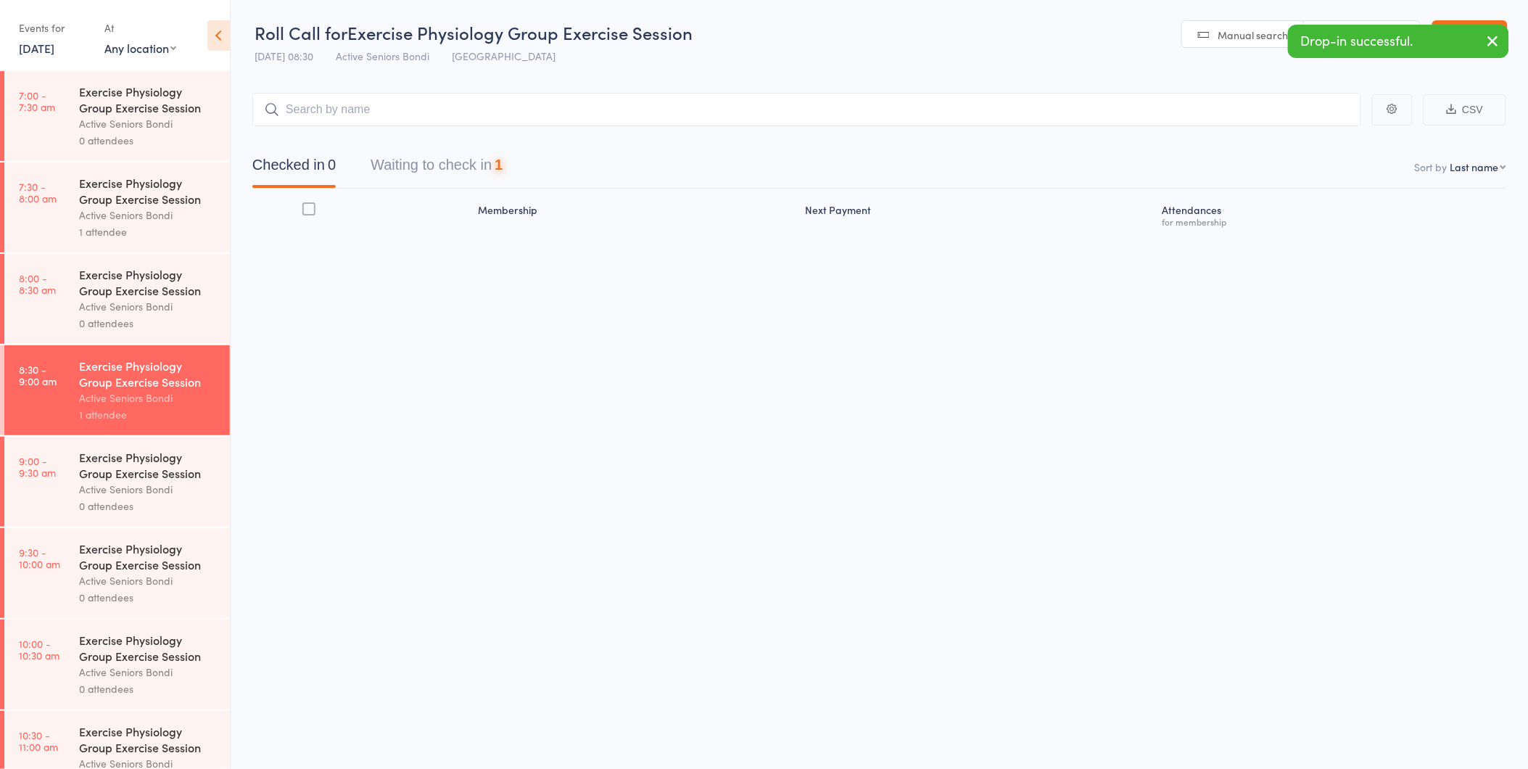
click at [1492, 39] on icon "button" at bounding box center [1492, 41] width 17 height 18
click at [1492, 39] on link "Exit roll call" at bounding box center [1469, 34] width 75 height 29
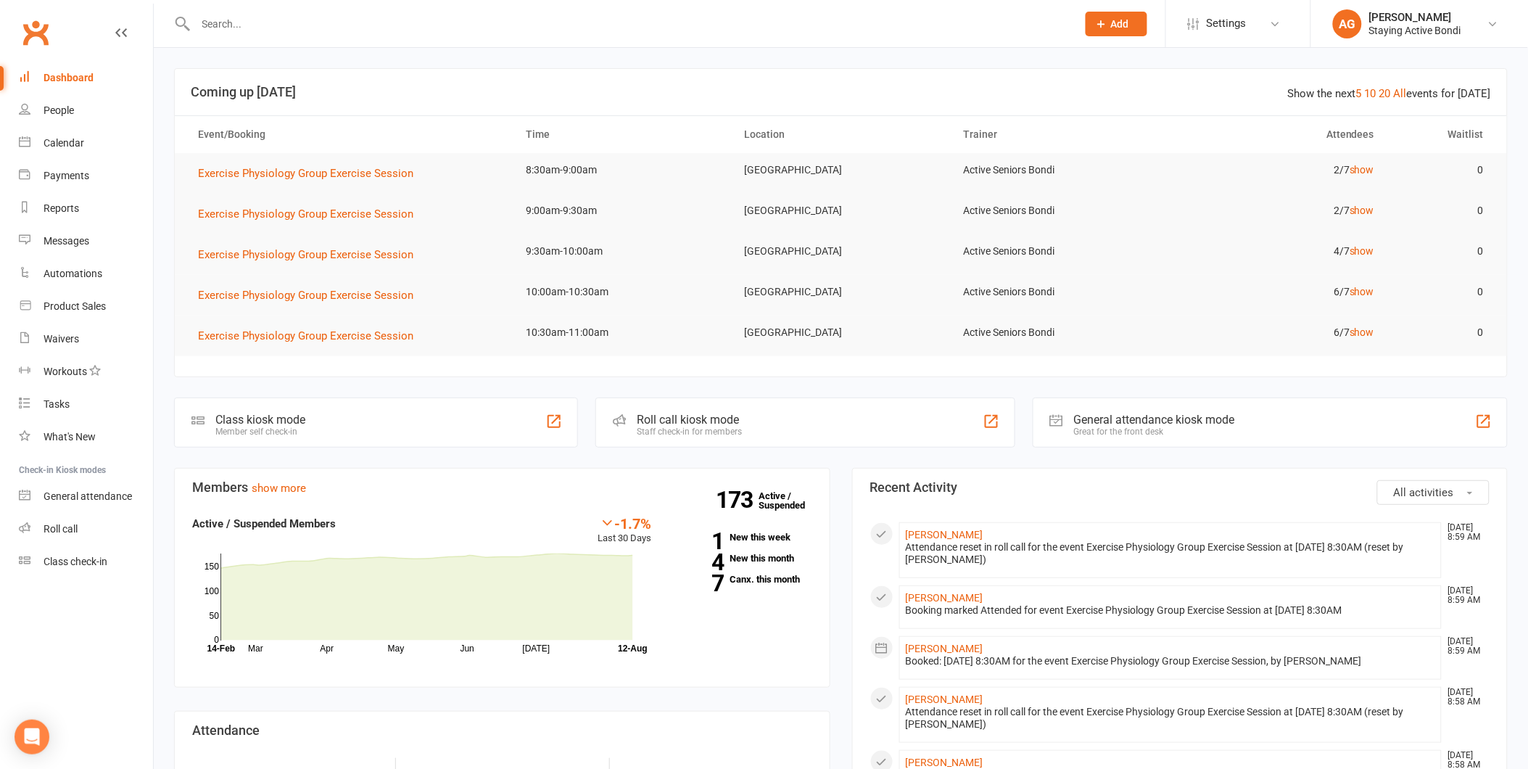
click at [107, 534] on link "Roll call" at bounding box center [86, 529] width 134 height 33
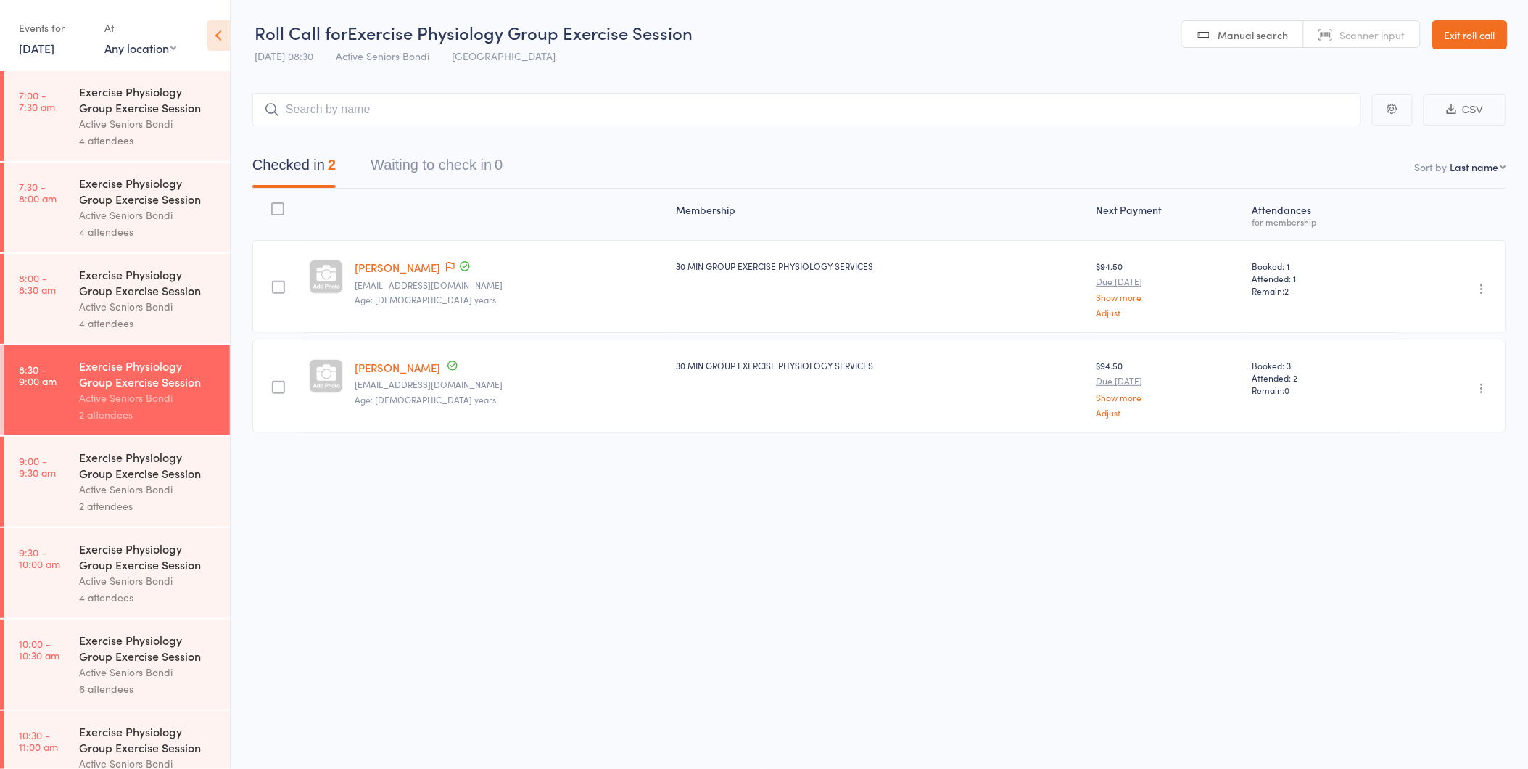
click at [149, 486] on div "Active Seniors Bondi" at bounding box center [148, 489] width 139 height 17
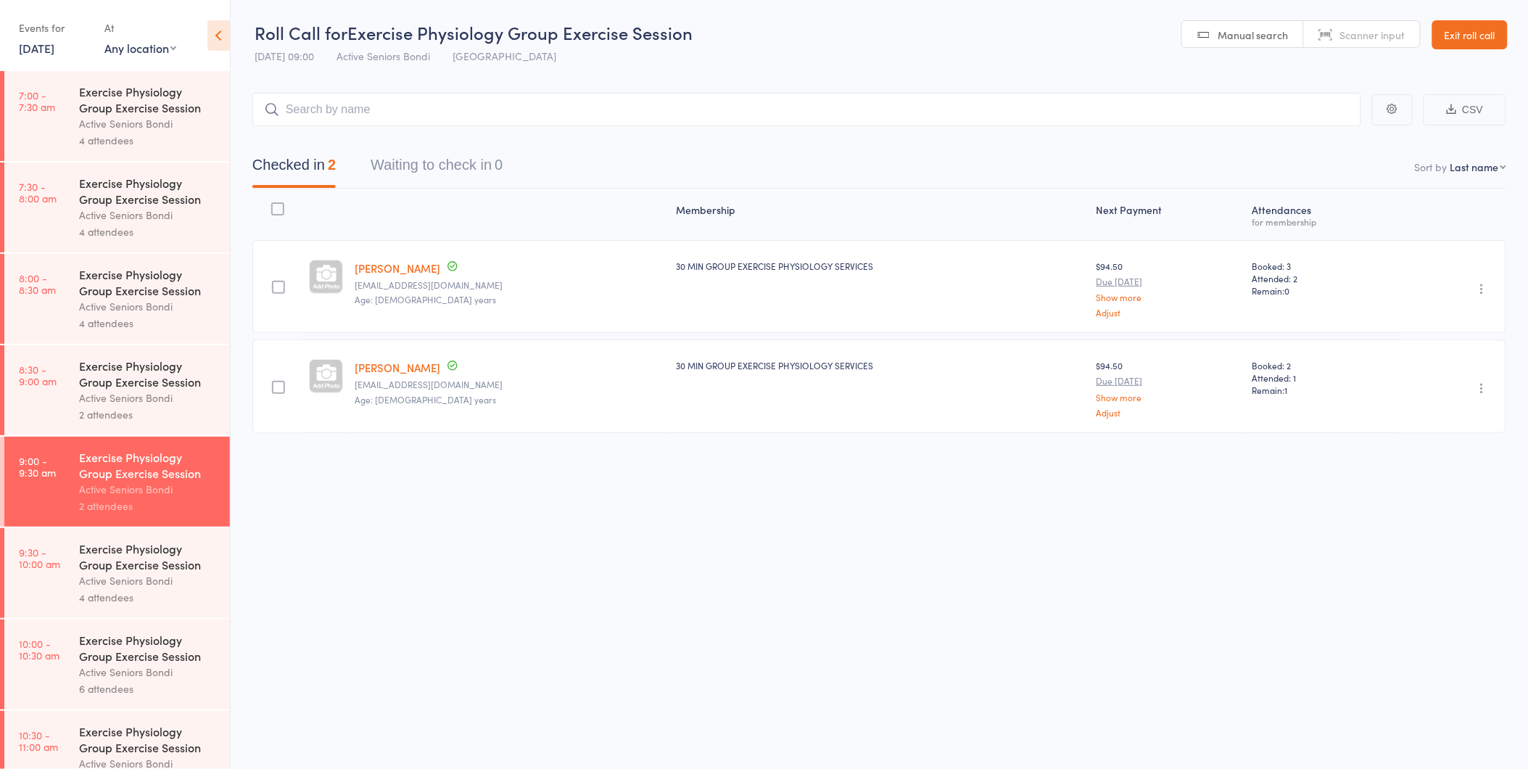
click at [1019, 559] on div "Roll Call for Exercise Physiology Group Exercise Session [DATE] 09:00 Active Se…" at bounding box center [764, 384] width 1528 height 769
click at [27, 51] on link "[DATE]" at bounding box center [37, 48] width 36 height 16
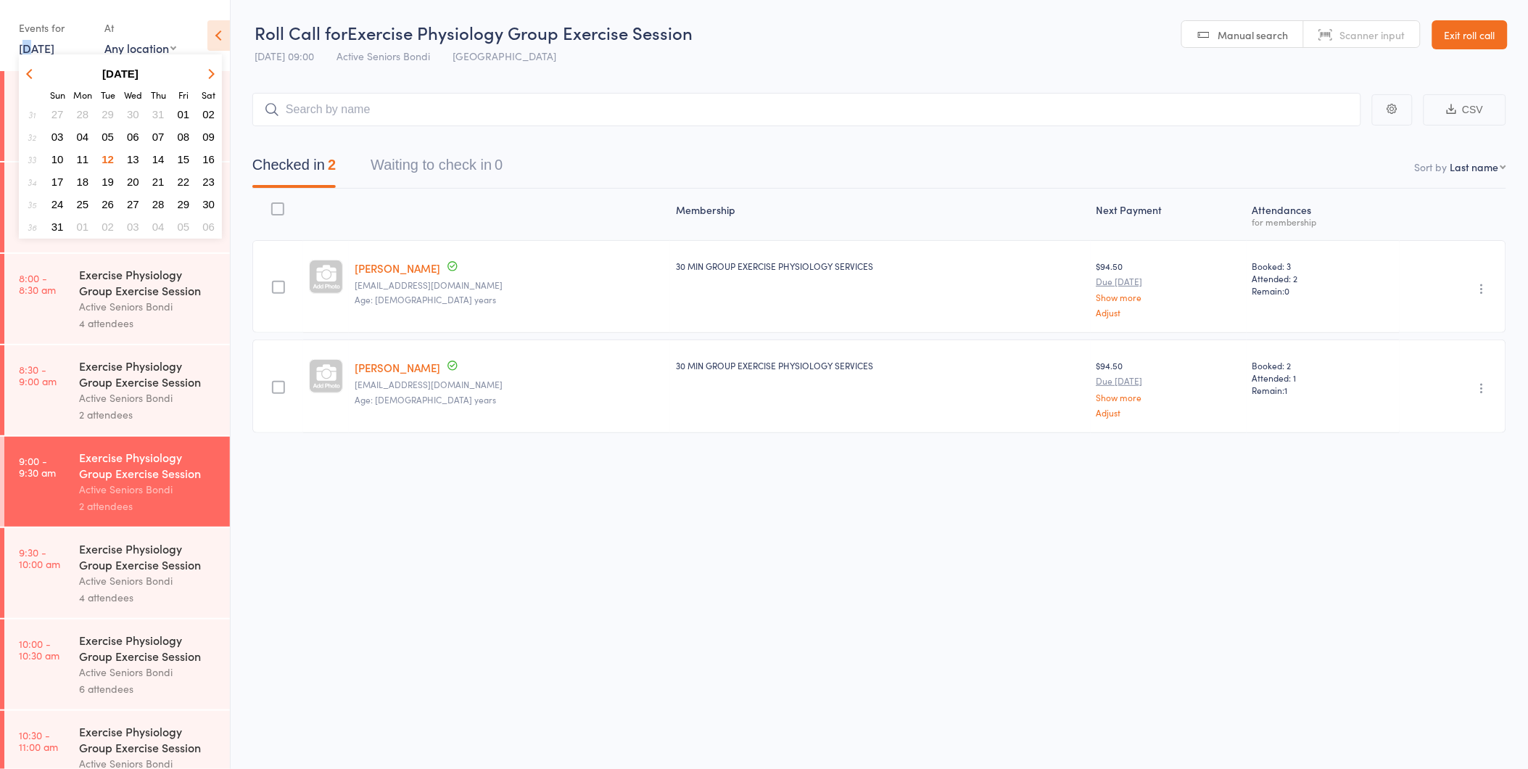
drag, startPoint x: 27, startPoint y: 51, endPoint x: 81, endPoint y: 154, distance: 117.1
click at [81, 154] on span "11" at bounding box center [83, 159] width 12 height 12
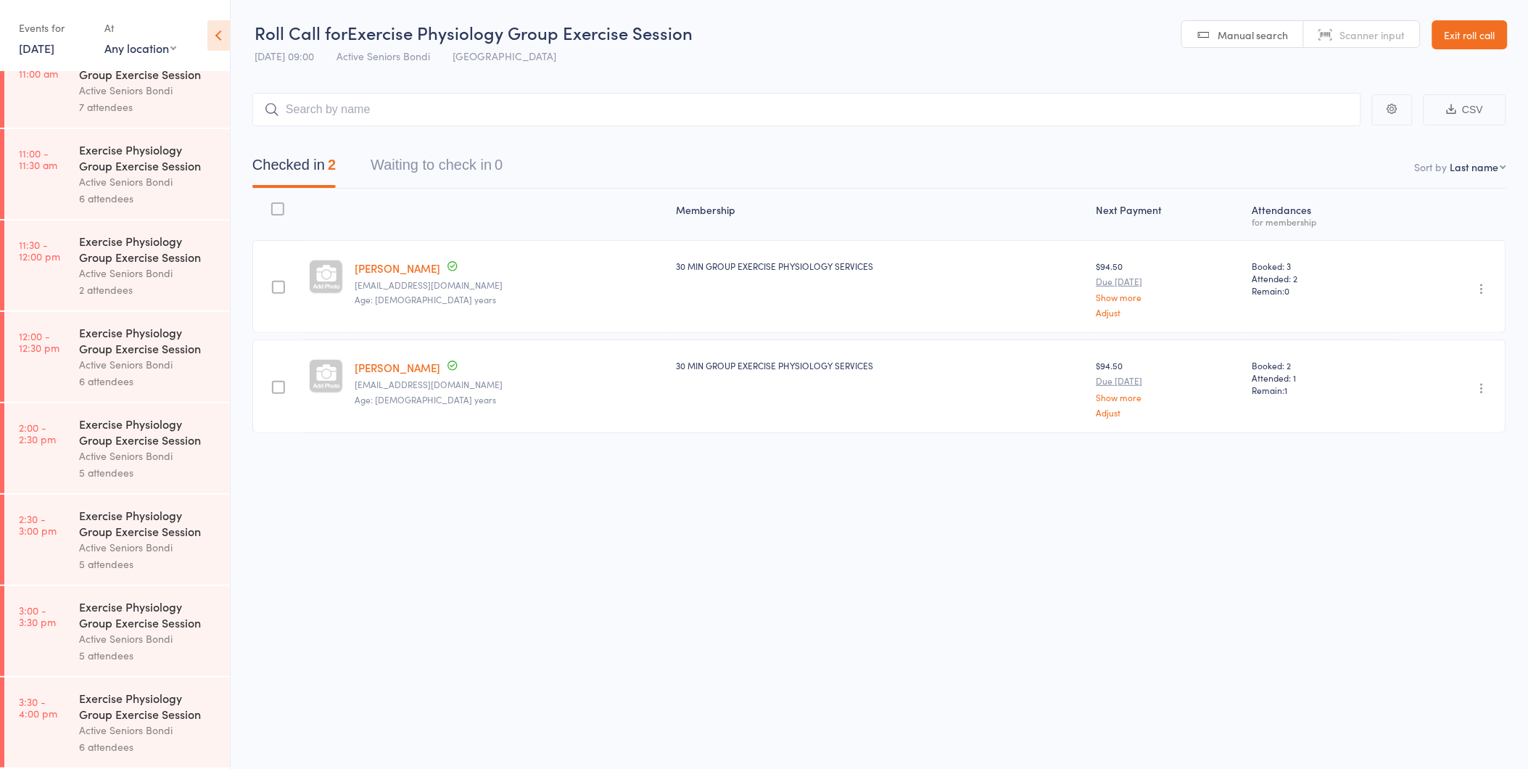
scroll to position [1, 0]
click at [168, 743] on div "6 attendees" at bounding box center [148, 746] width 139 height 17
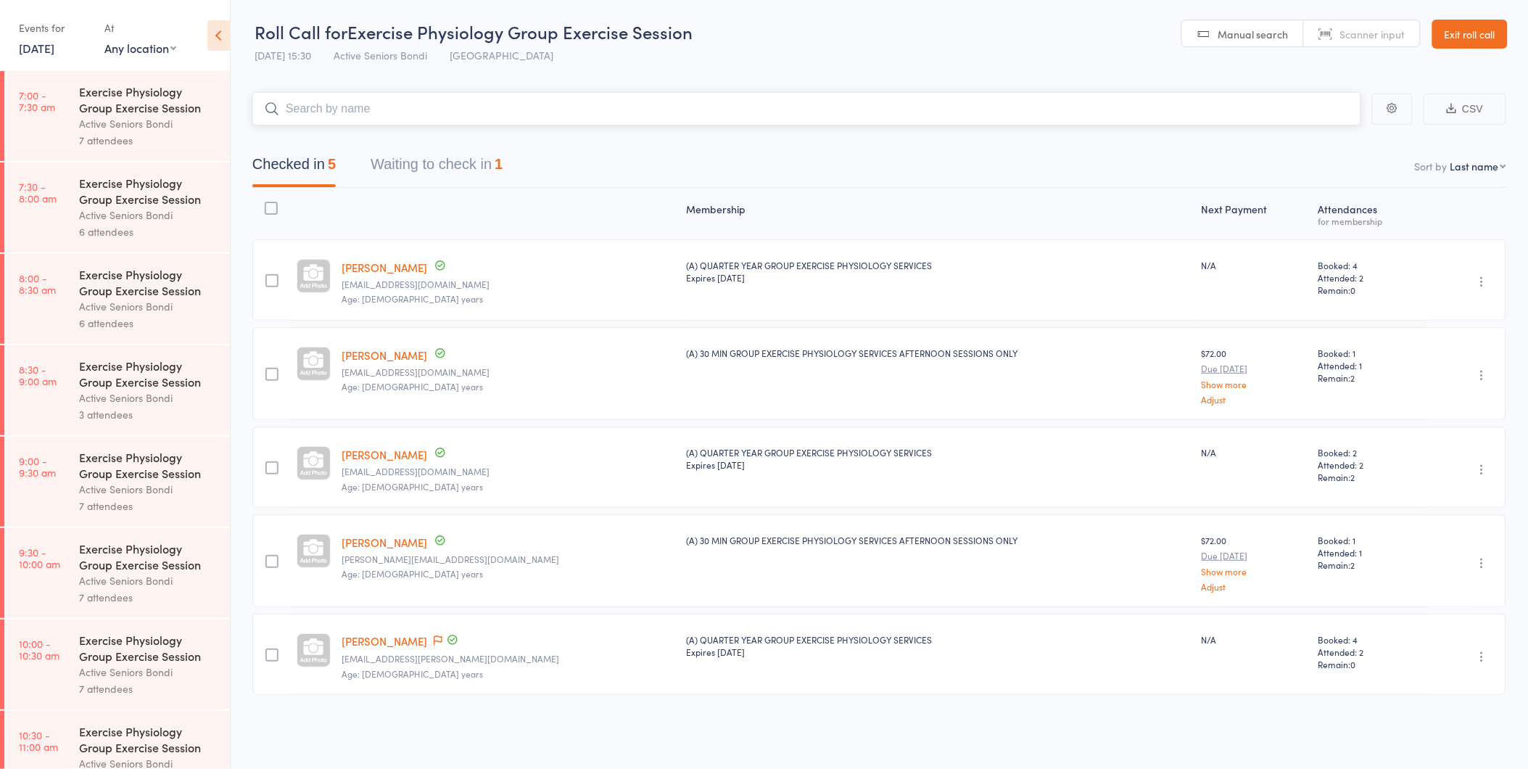
click at [406, 183] on button "Waiting to check in 1" at bounding box center [437, 168] width 132 height 38
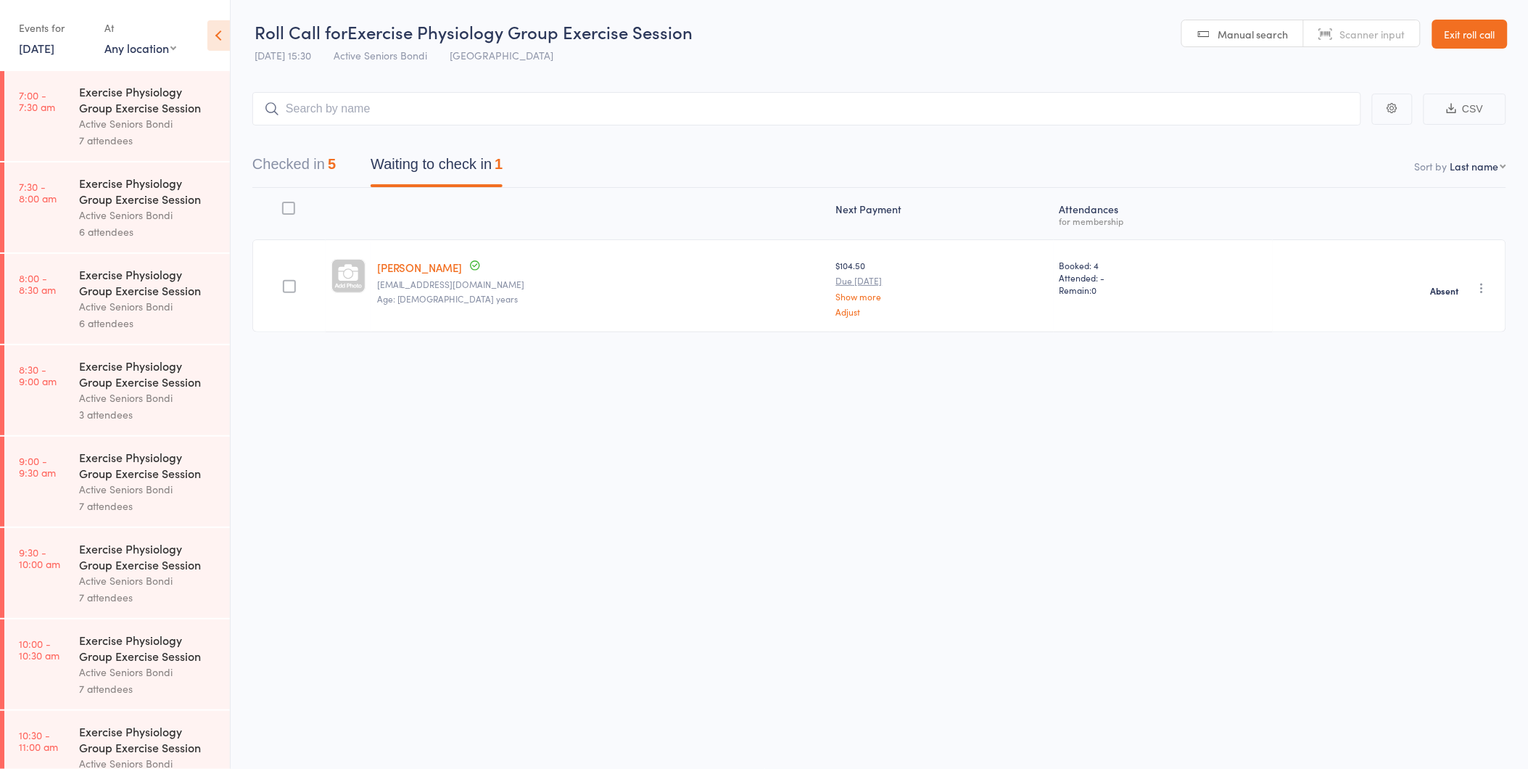
click at [1481, 295] on button "button" at bounding box center [1481, 287] width 17 height 17
click at [1410, 408] on li "Remove" at bounding box center [1431, 414] width 120 height 20
click at [321, 162] on button "Checked in 5" at bounding box center [293, 168] width 83 height 38
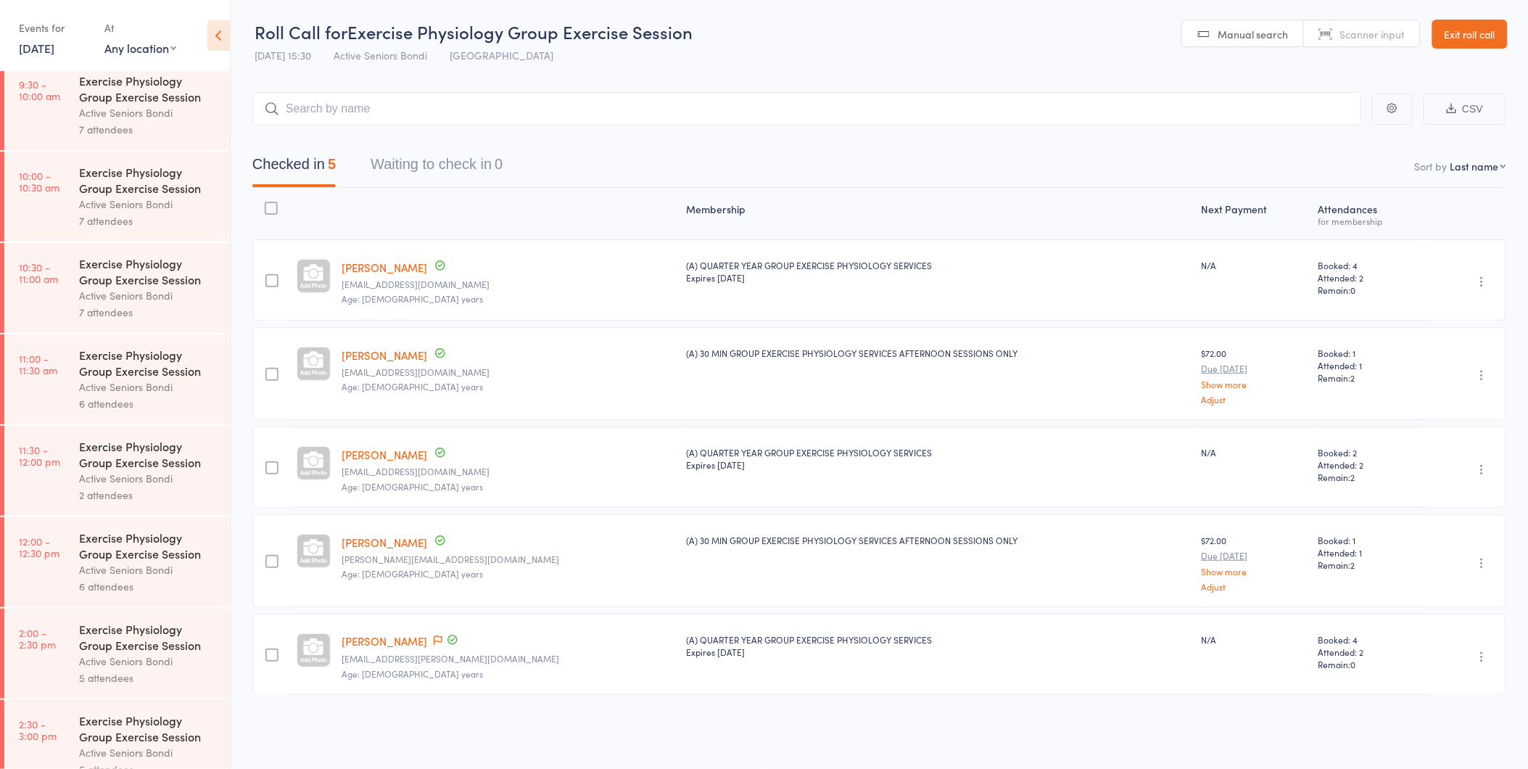
scroll to position [274, 0]
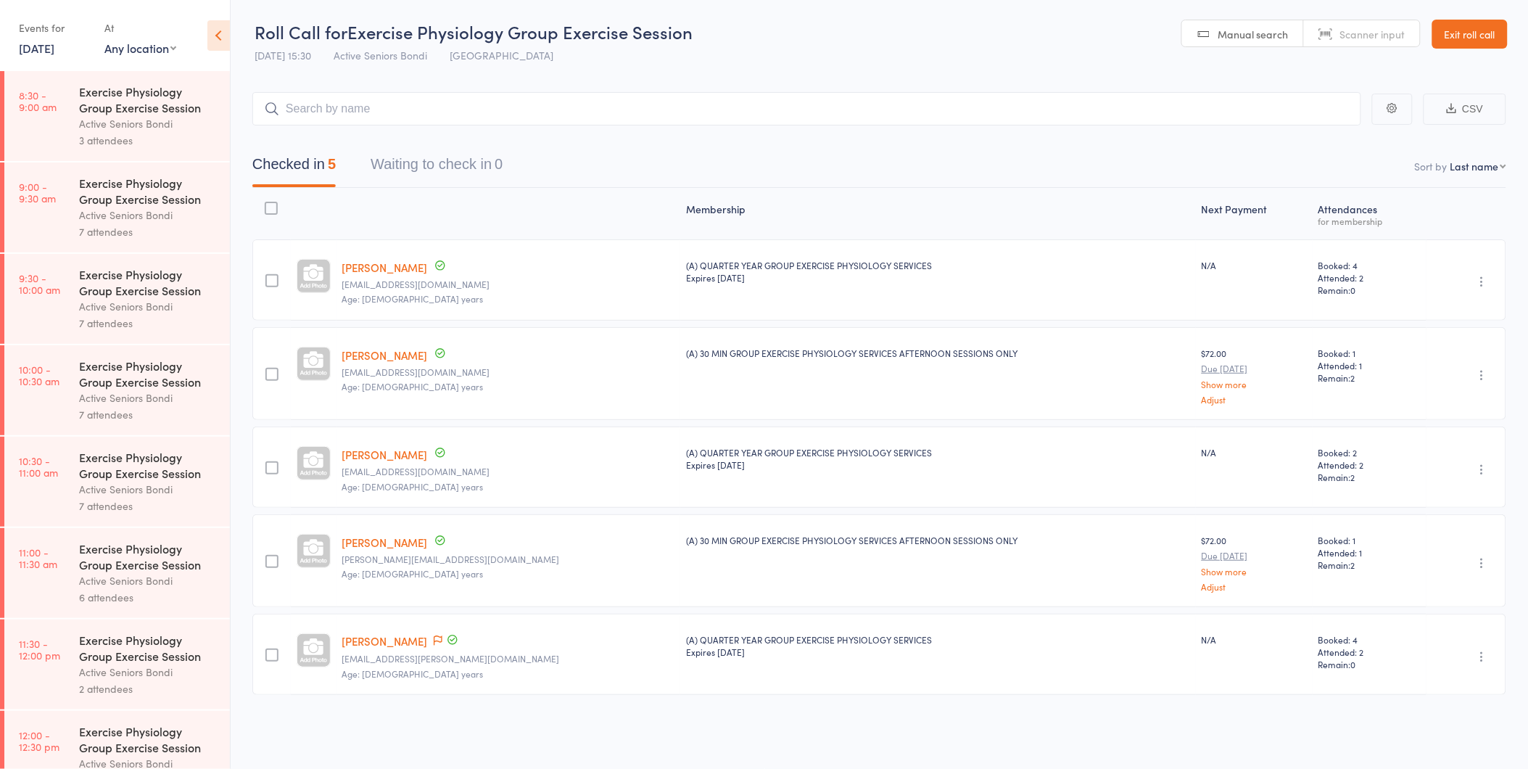
click at [1466, 38] on link "Exit roll call" at bounding box center [1469, 34] width 75 height 29
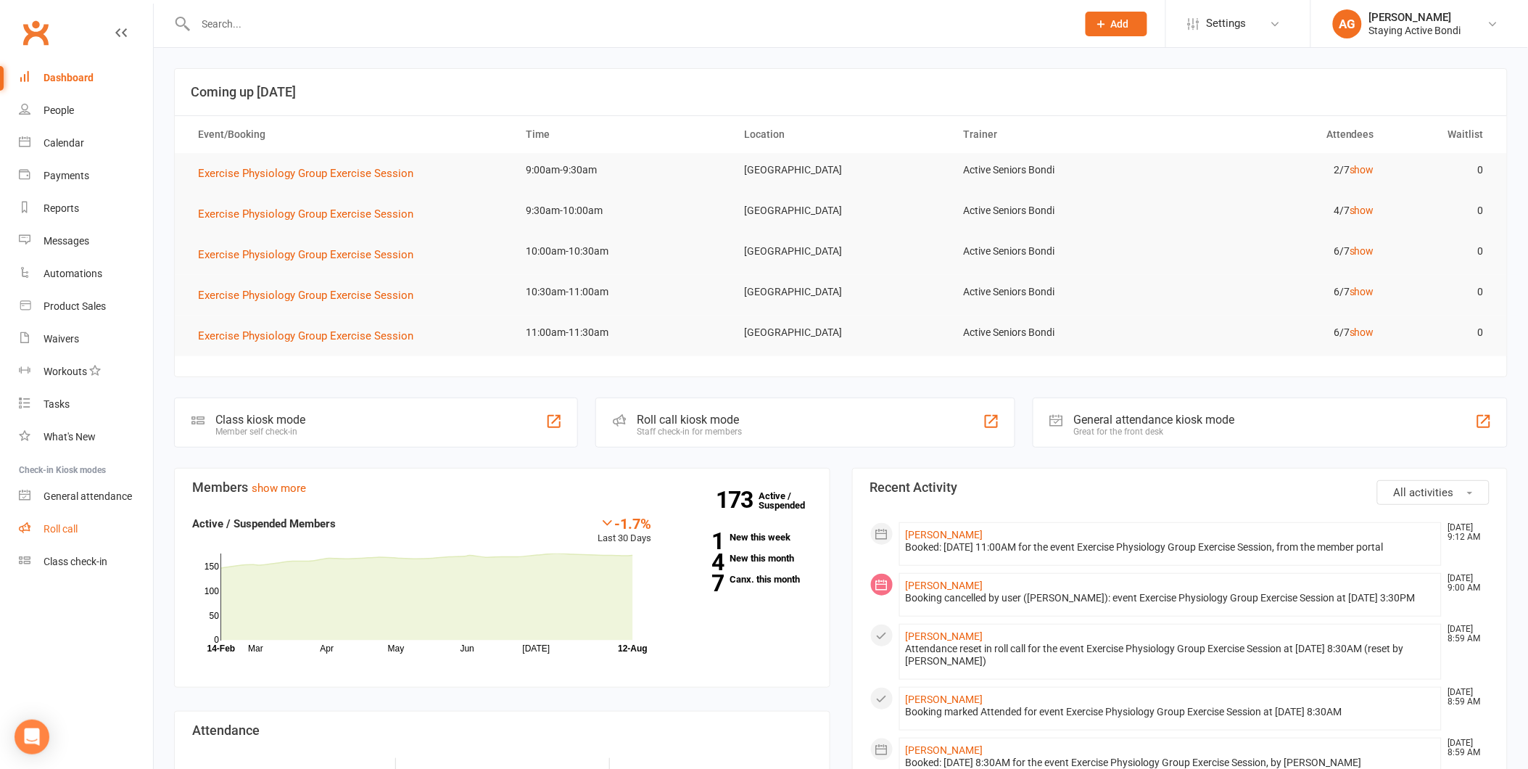
click at [102, 528] on link "Roll call" at bounding box center [86, 529] width 134 height 33
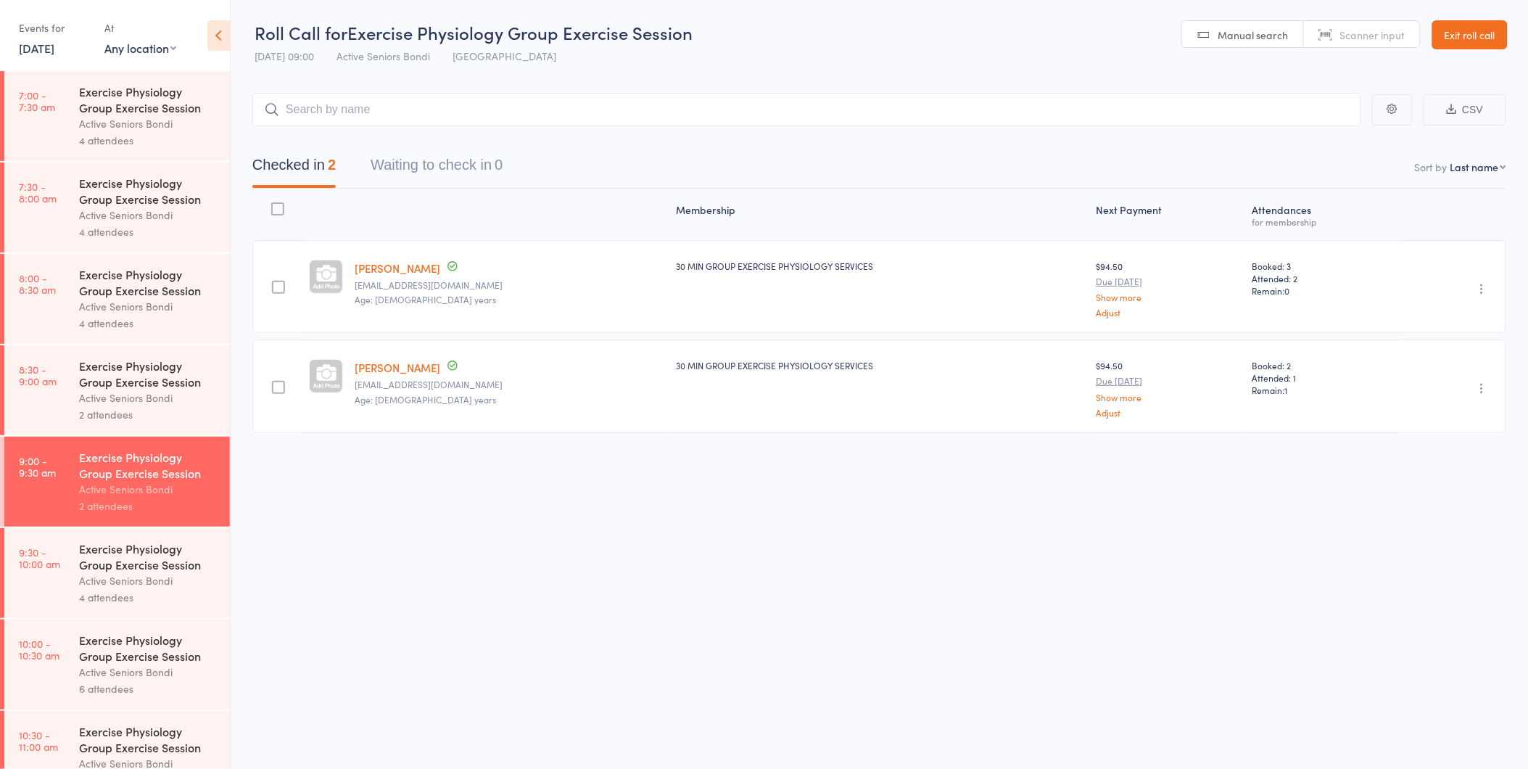
click at [142, 555] on div "Exercise Physiology Group Exercise Session" at bounding box center [148, 556] width 139 height 32
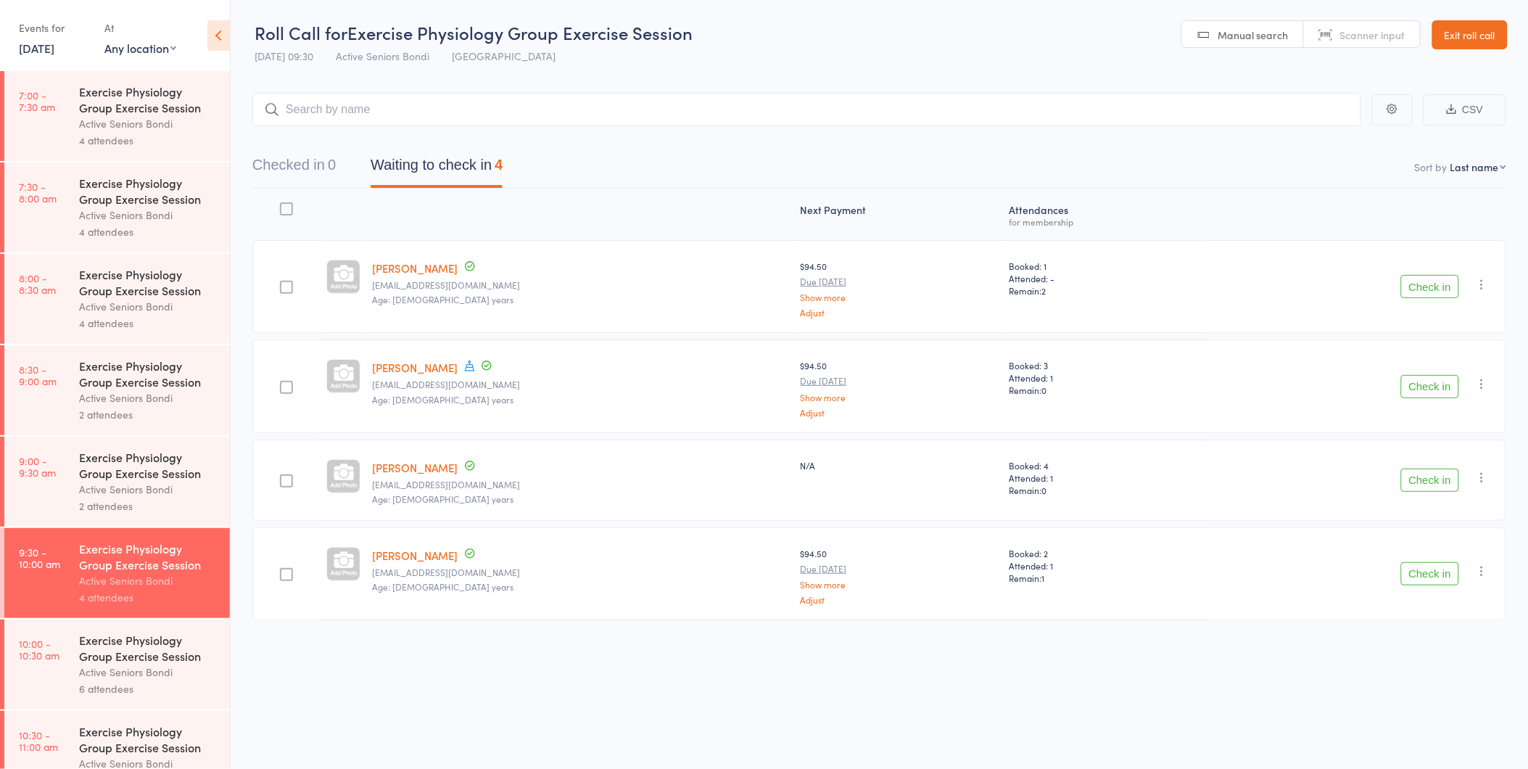
click at [1425, 389] on button "Check in" at bounding box center [1430, 386] width 58 height 23
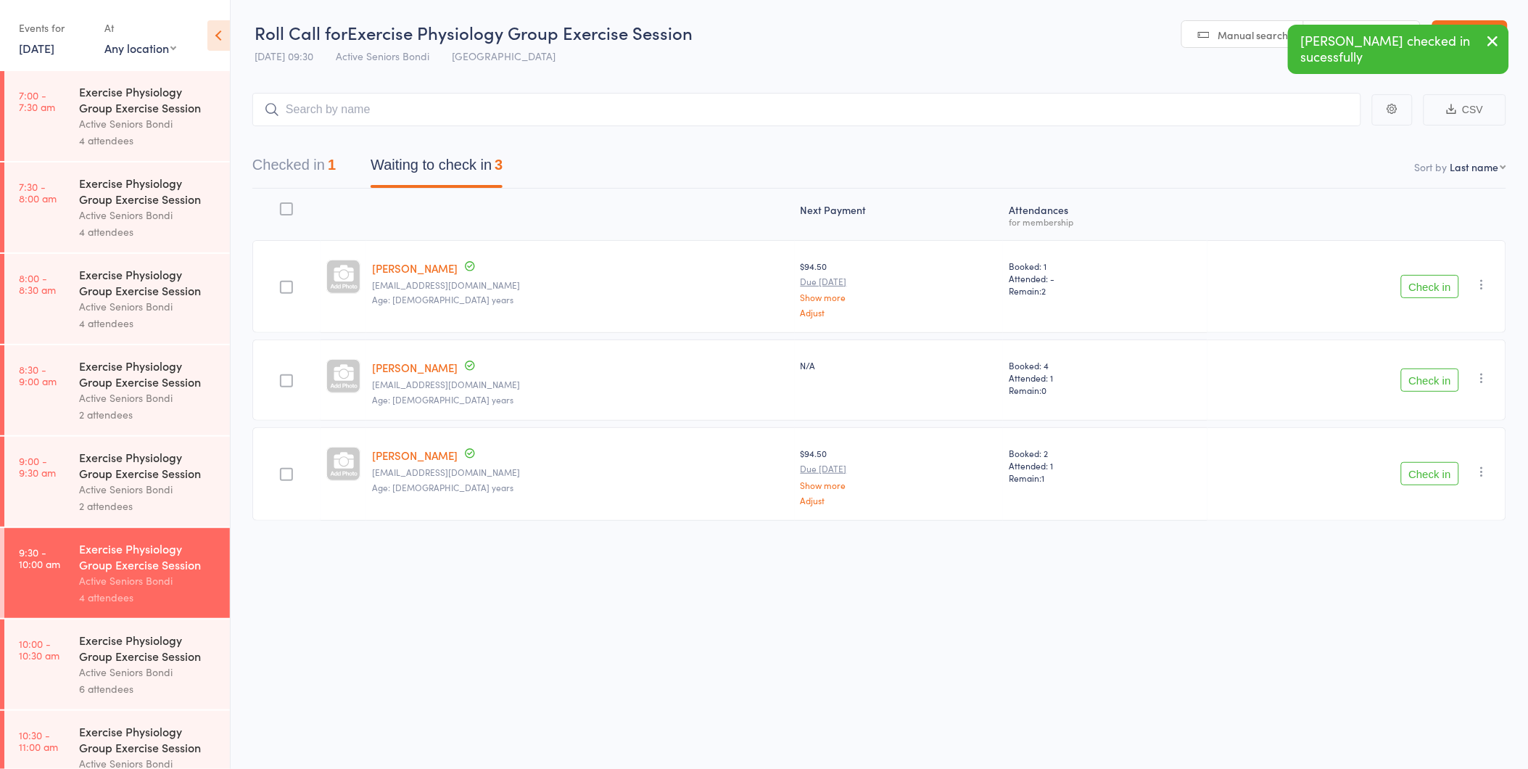
click at [1484, 37] on icon "button" at bounding box center [1492, 41] width 17 height 18
click at [294, 148] on div "Checked in 1 Waiting to check in 3" at bounding box center [879, 157] width 1254 height 62
click at [295, 158] on button "Checked in 1" at bounding box center [293, 168] width 83 height 38
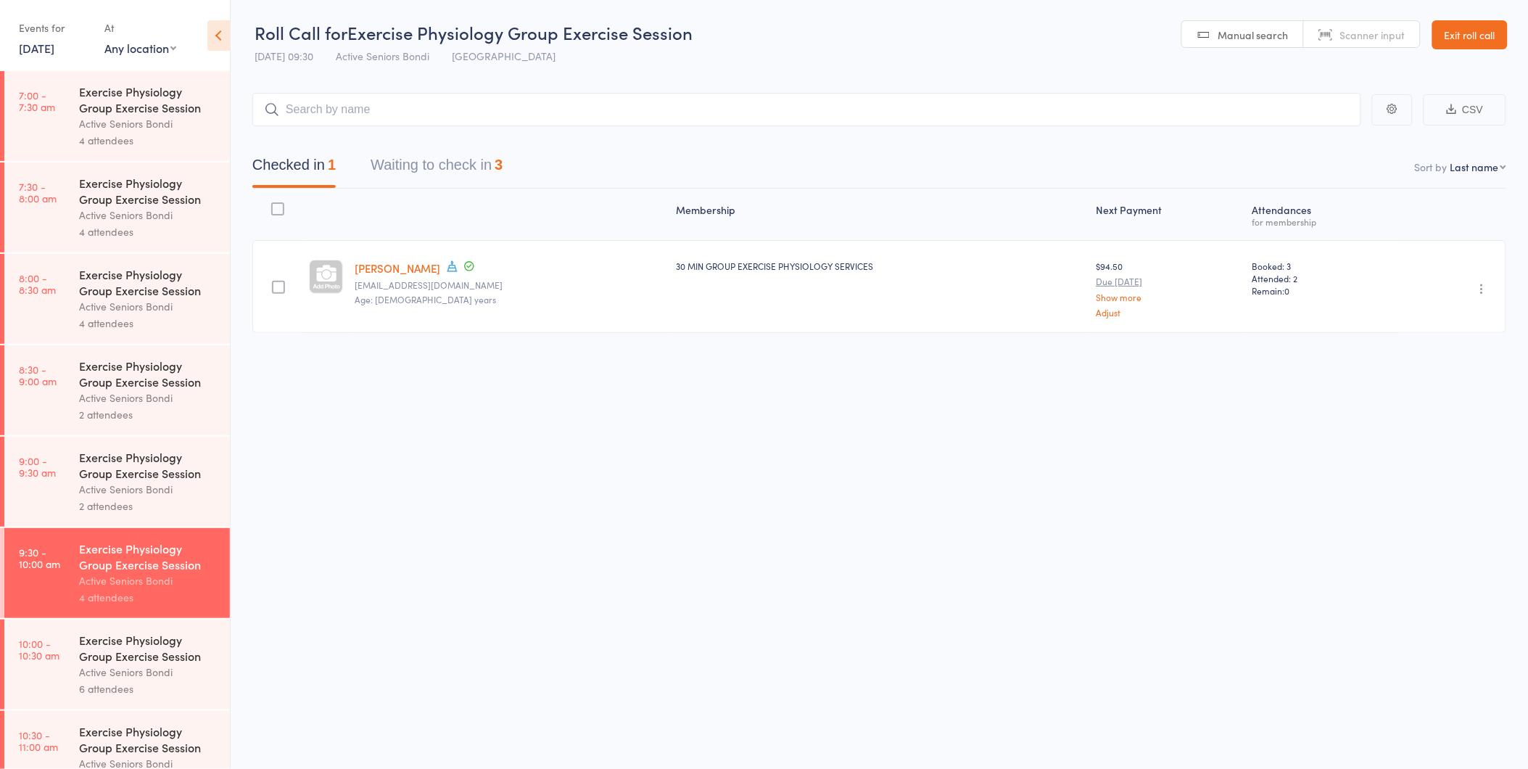
click at [464, 170] on button "Waiting to check in 3" at bounding box center [437, 168] width 132 height 38
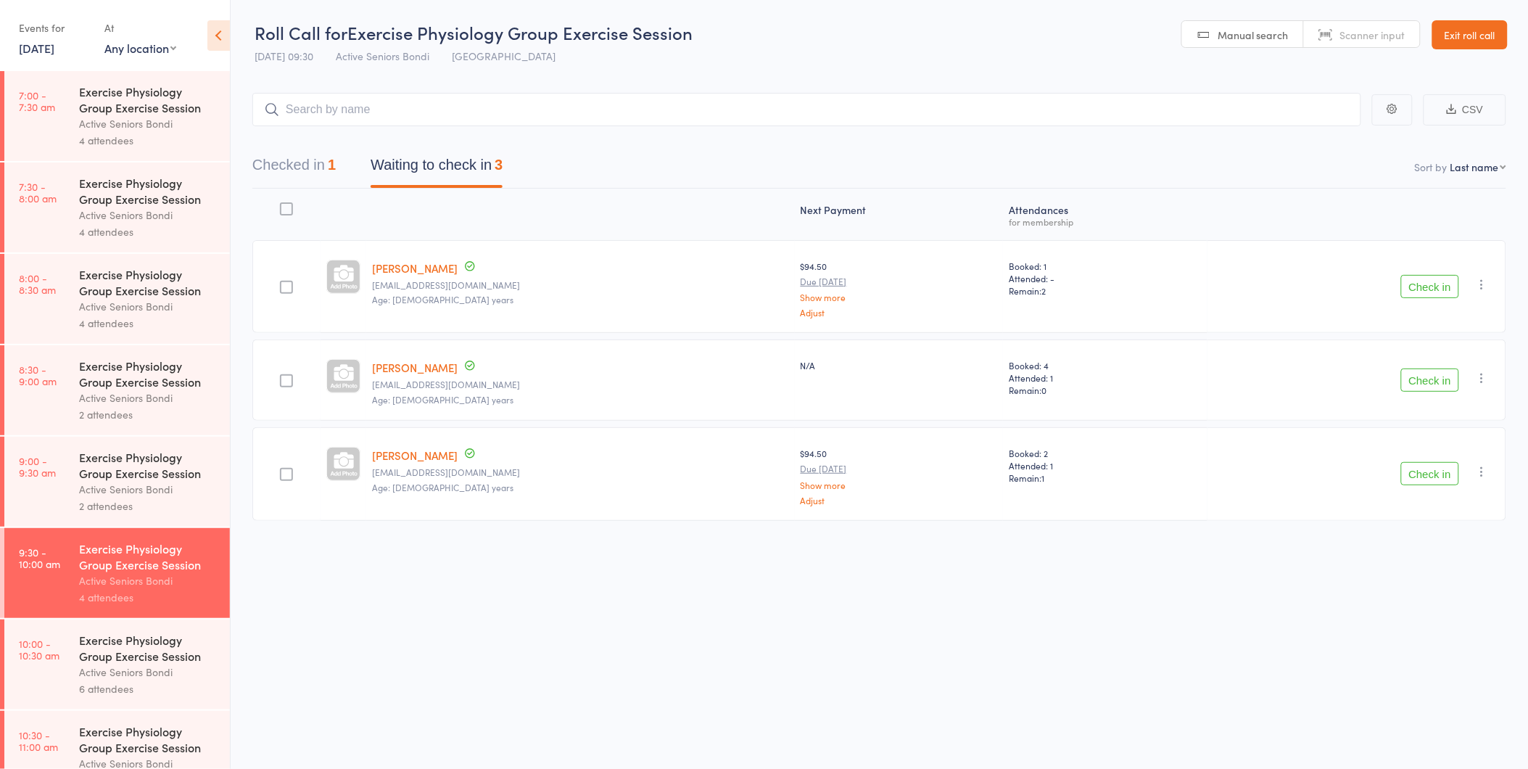
click at [328, 165] on button "Checked in 1" at bounding box center [293, 168] width 83 height 38
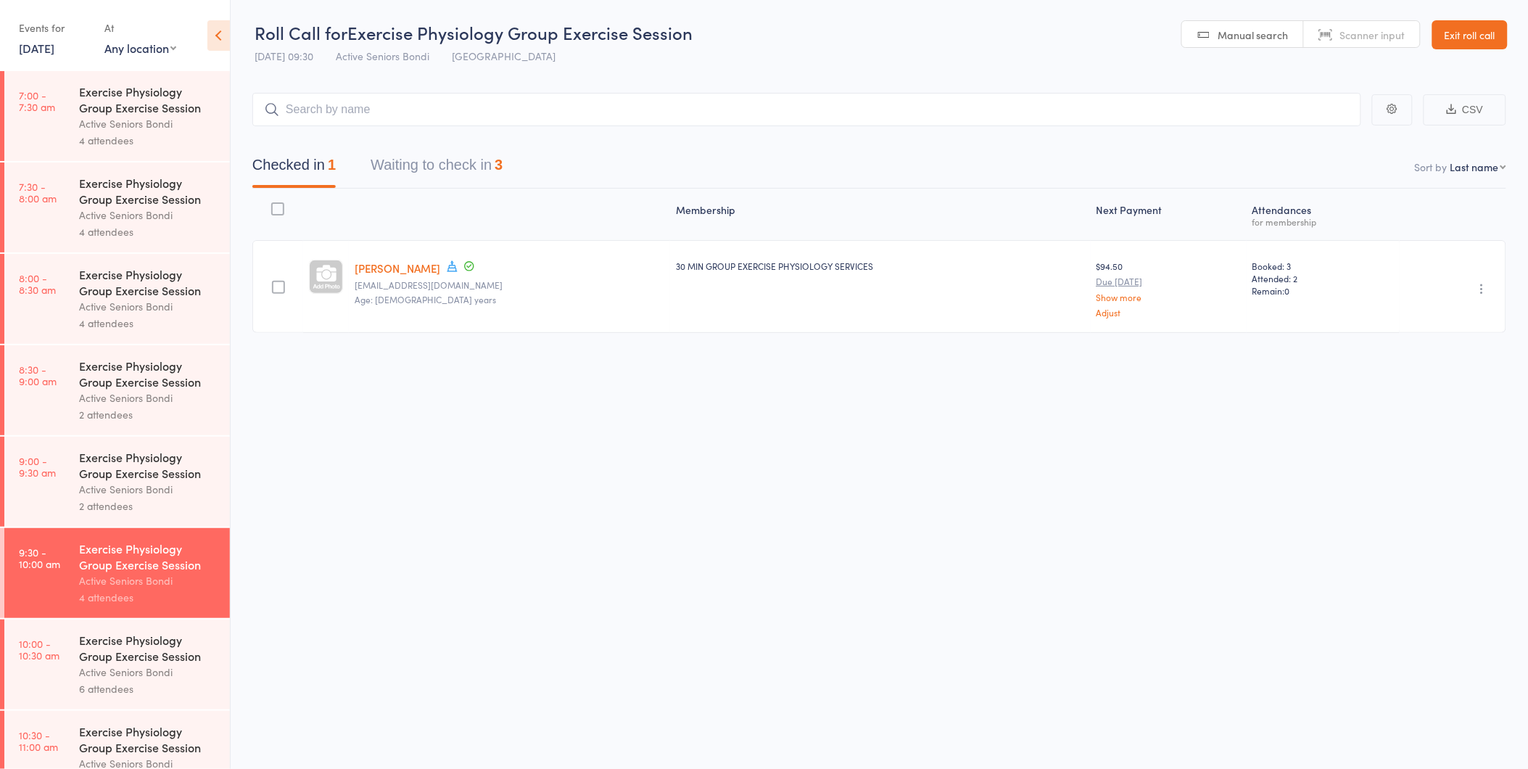
click at [430, 180] on button "Waiting to check in 3" at bounding box center [437, 168] width 132 height 38
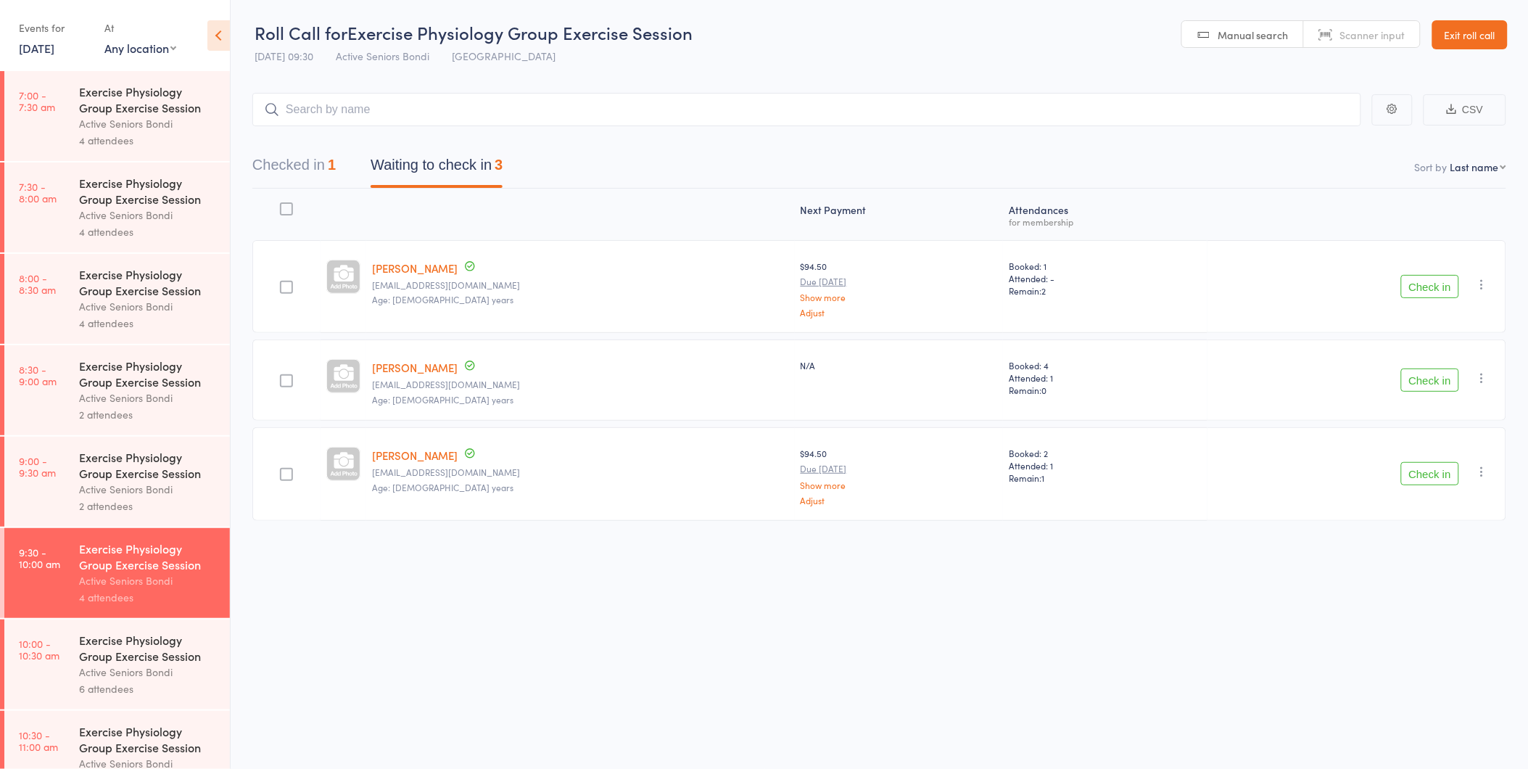
click at [1407, 462] on button "Check in" at bounding box center [1430, 473] width 58 height 23
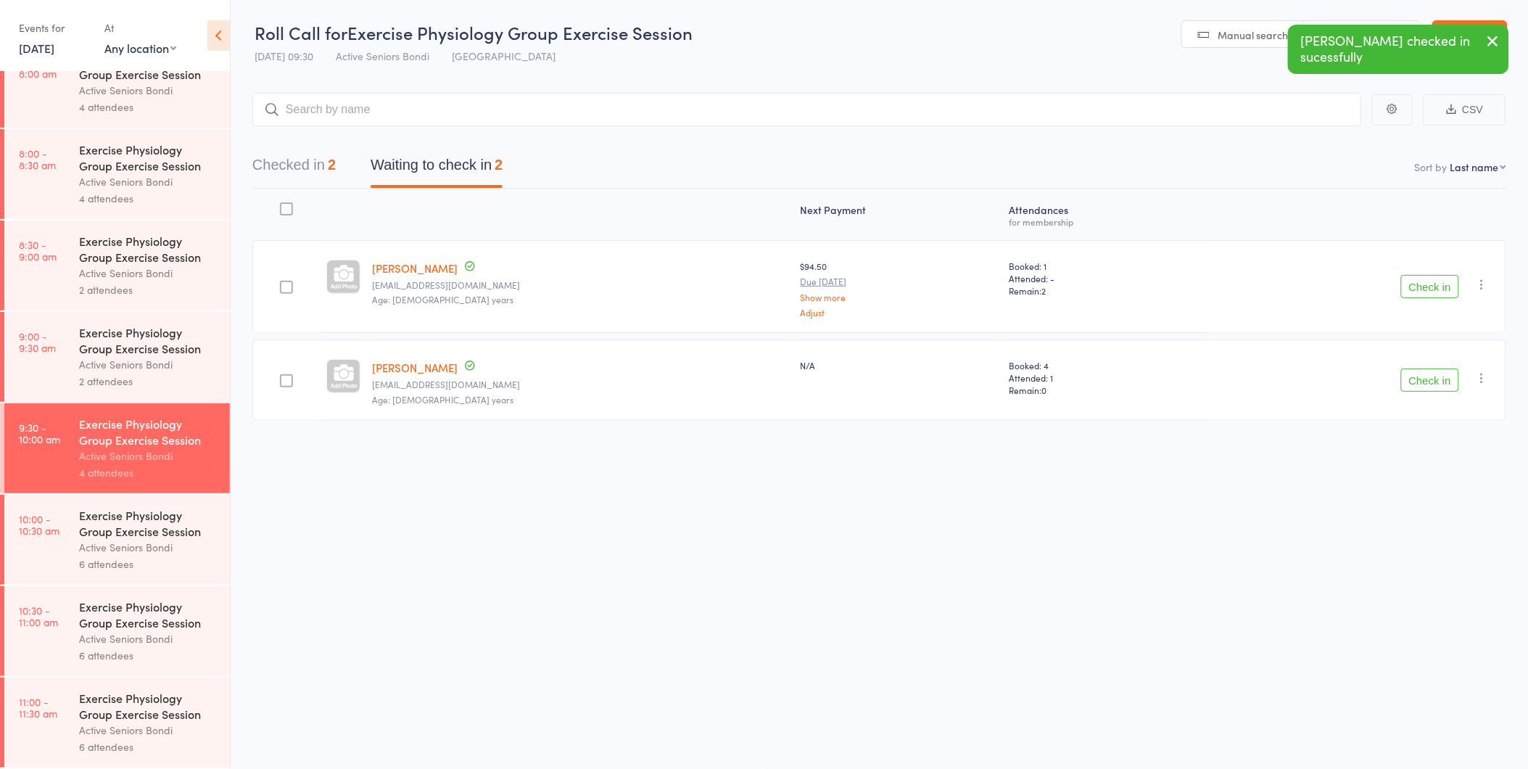
scroll to position [1, 0]
click at [176, 531] on div "Exercise Physiology Group Exercise Session" at bounding box center [148, 523] width 139 height 32
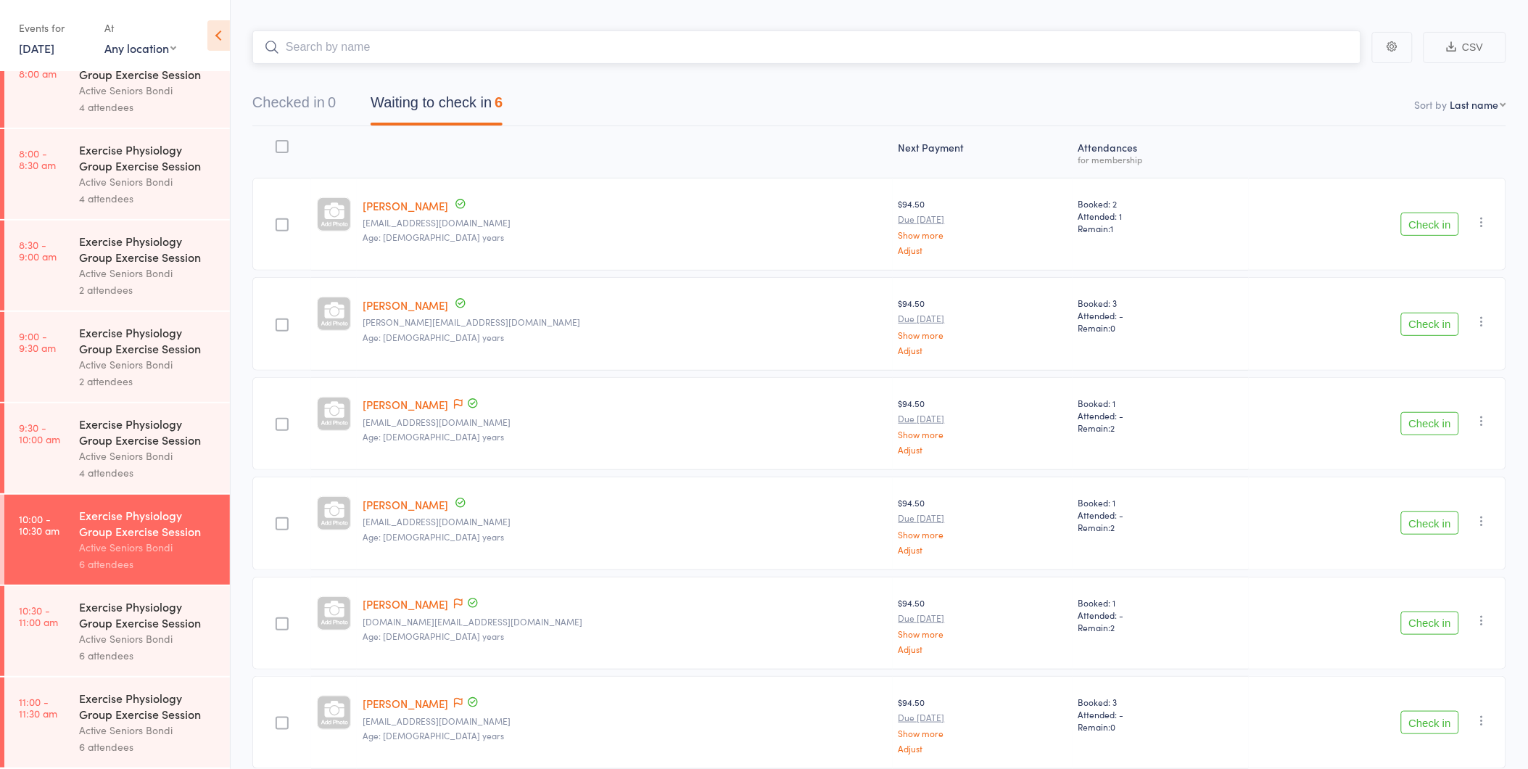
scroll to position [125, 0]
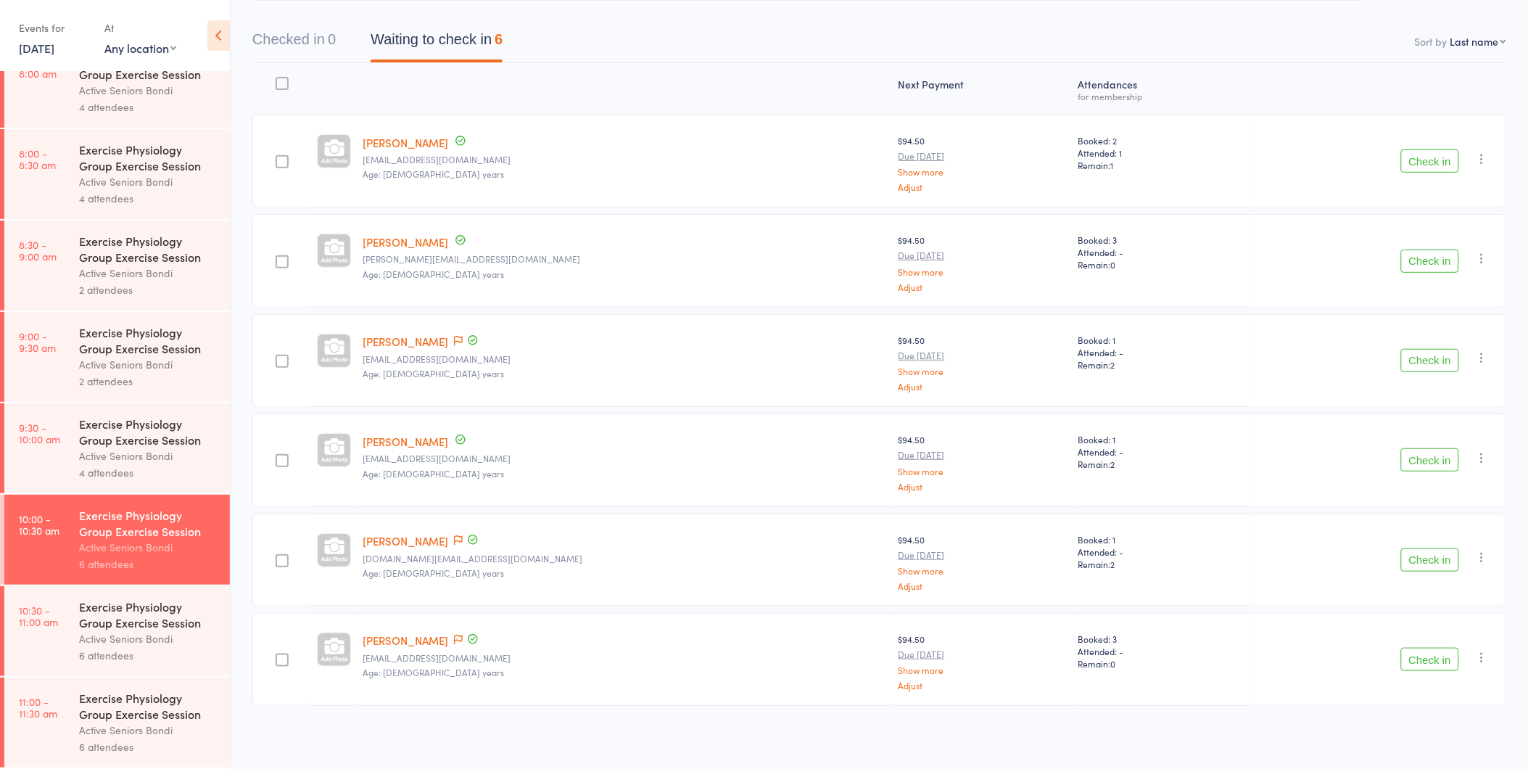
click at [152, 472] on div "4 attendees" at bounding box center [148, 472] width 139 height 17
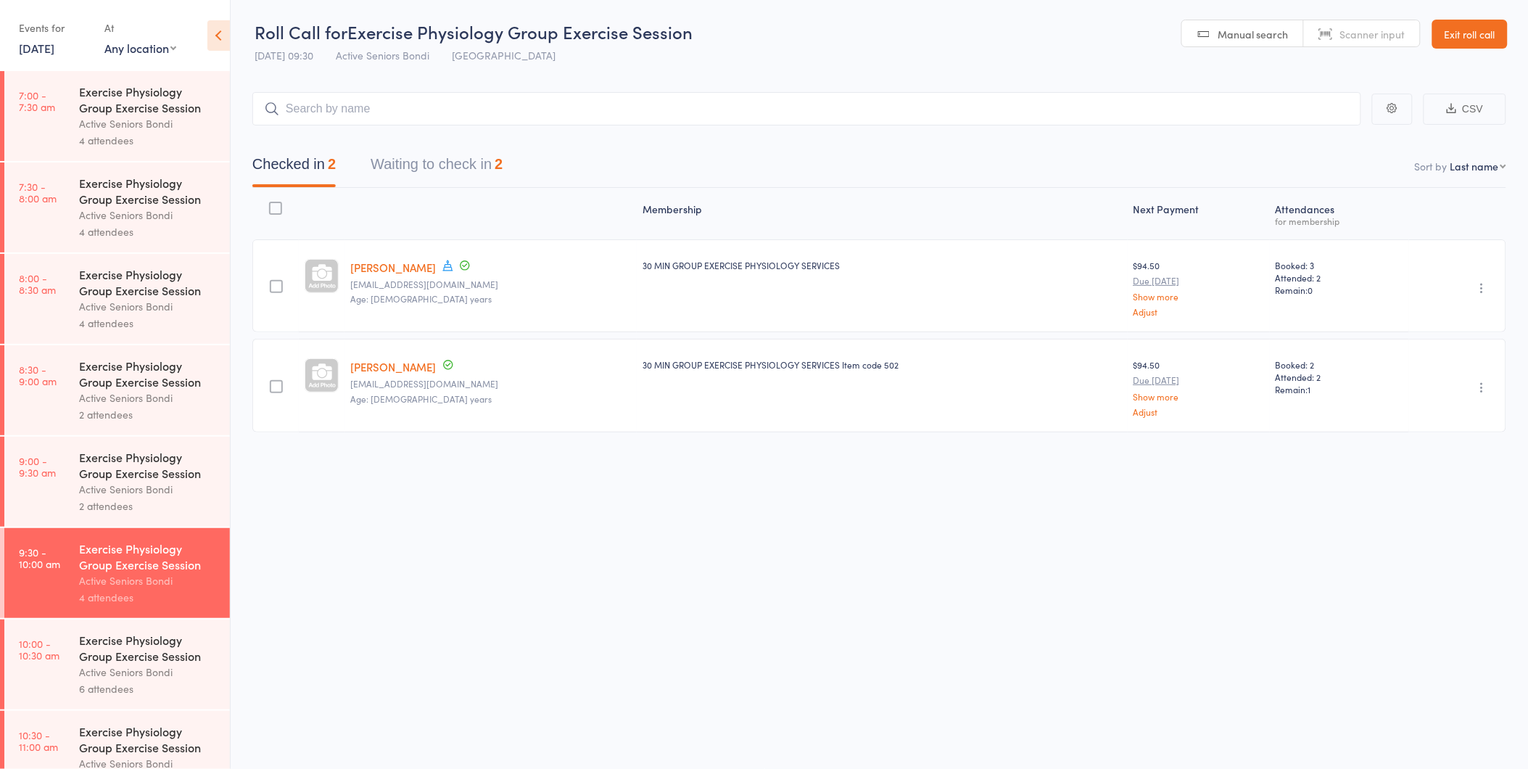
click at [481, 165] on button "Waiting to check in 2" at bounding box center [437, 168] width 132 height 38
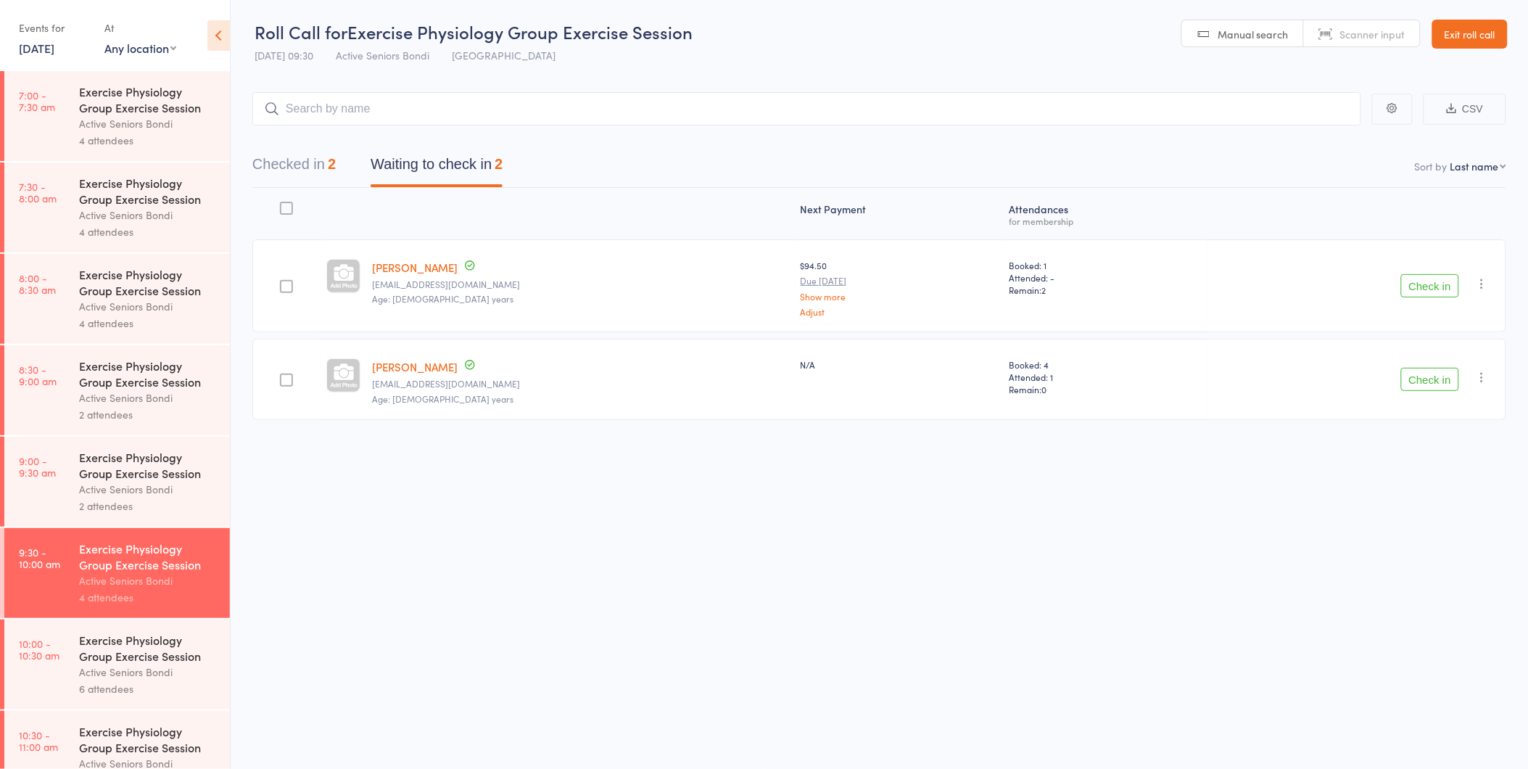
click at [1424, 371] on button "Check in" at bounding box center [1430, 379] width 58 height 23
click at [332, 161] on div "3" at bounding box center [332, 164] width 8 height 16
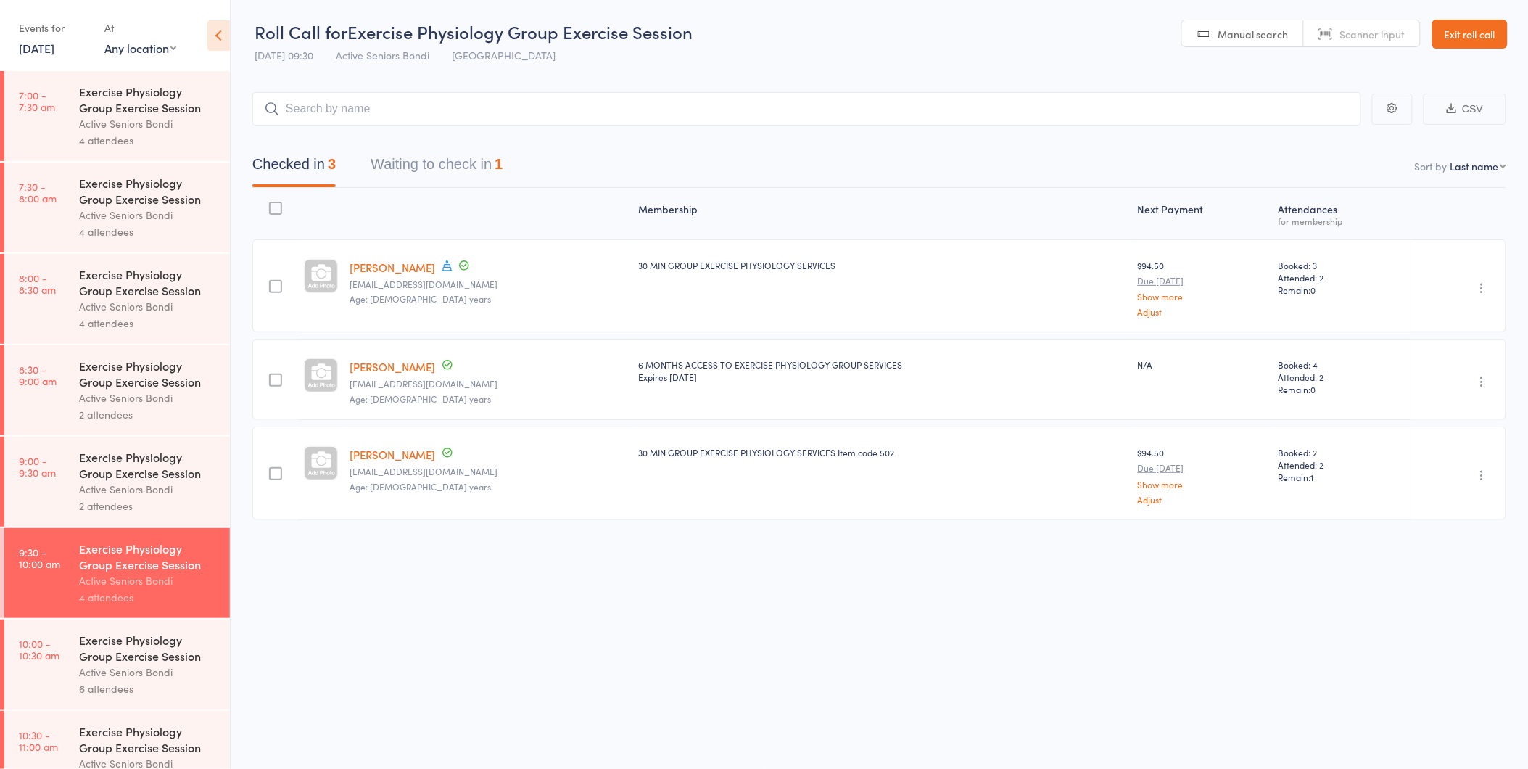
click at [464, 167] on button "Waiting to check in 1" at bounding box center [437, 168] width 132 height 38
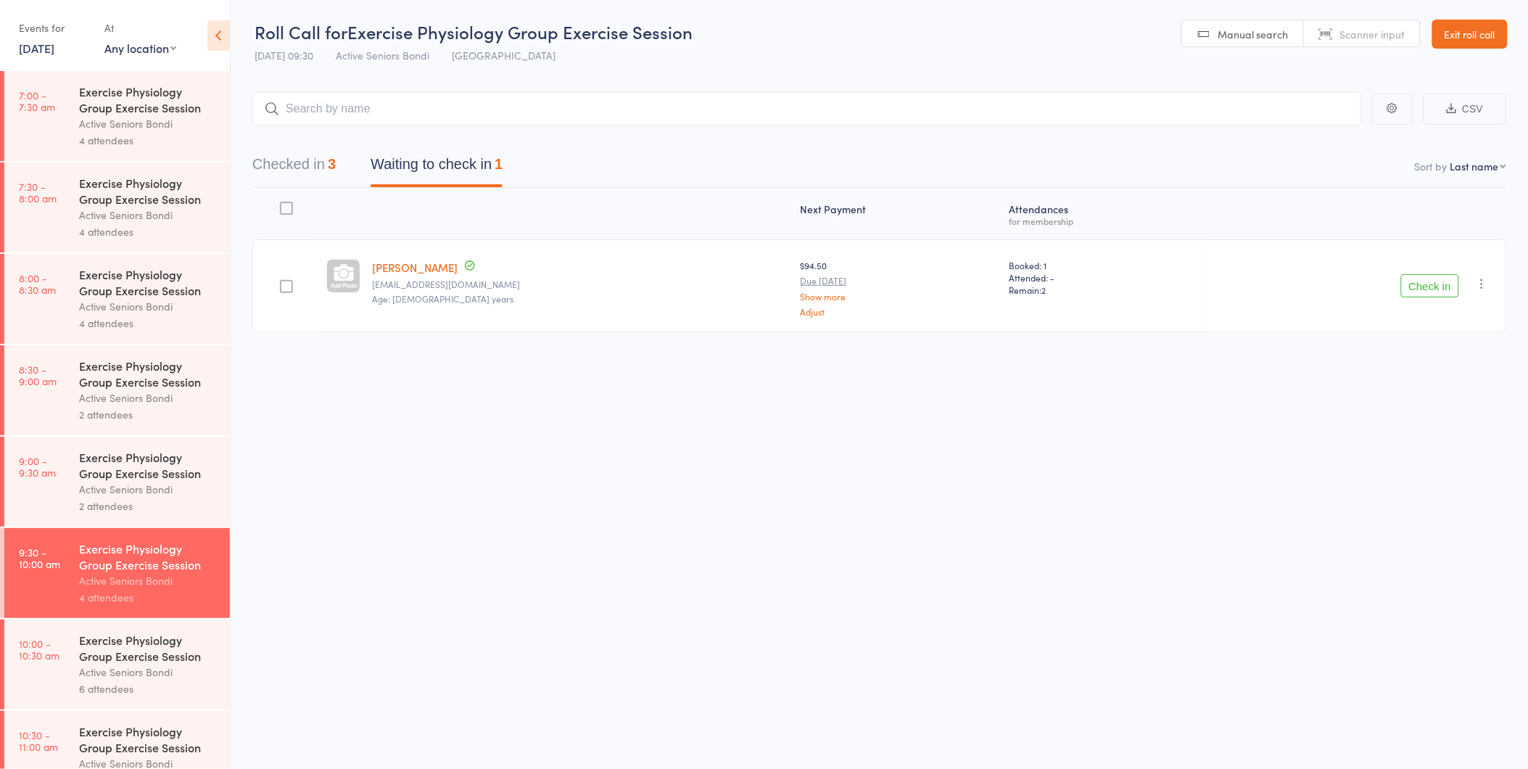
click at [339, 174] on div "Checked in 3 Waiting to check in 1" at bounding box center [377, 168] width 285 height 38
click at [323, 172] on button "Checked in 3" at bounding box center [293, 168] width 83 height 38
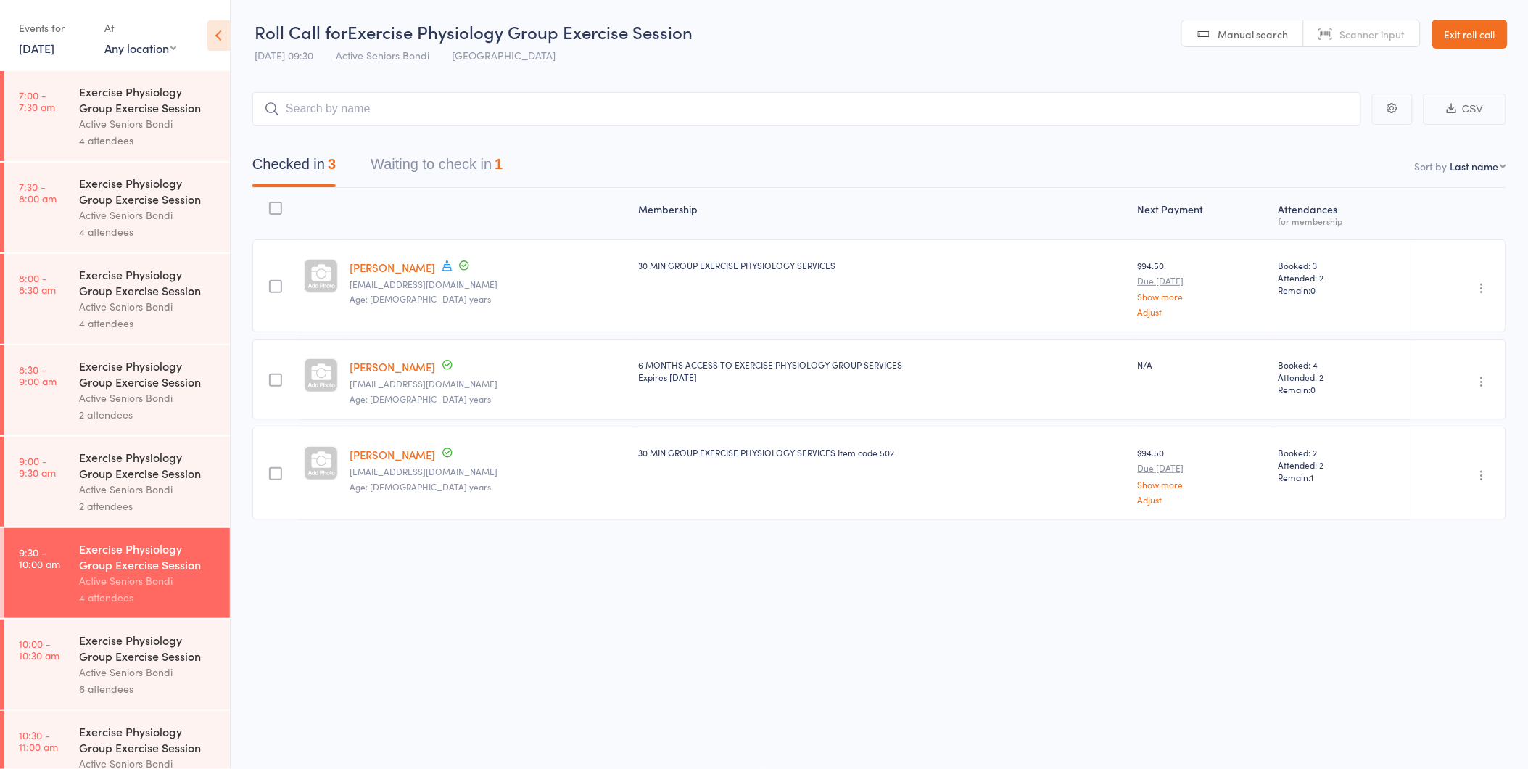
click at [393, 155] on button "Waiting to check in 1" at bounding box center [437, 168] width 132 height 38
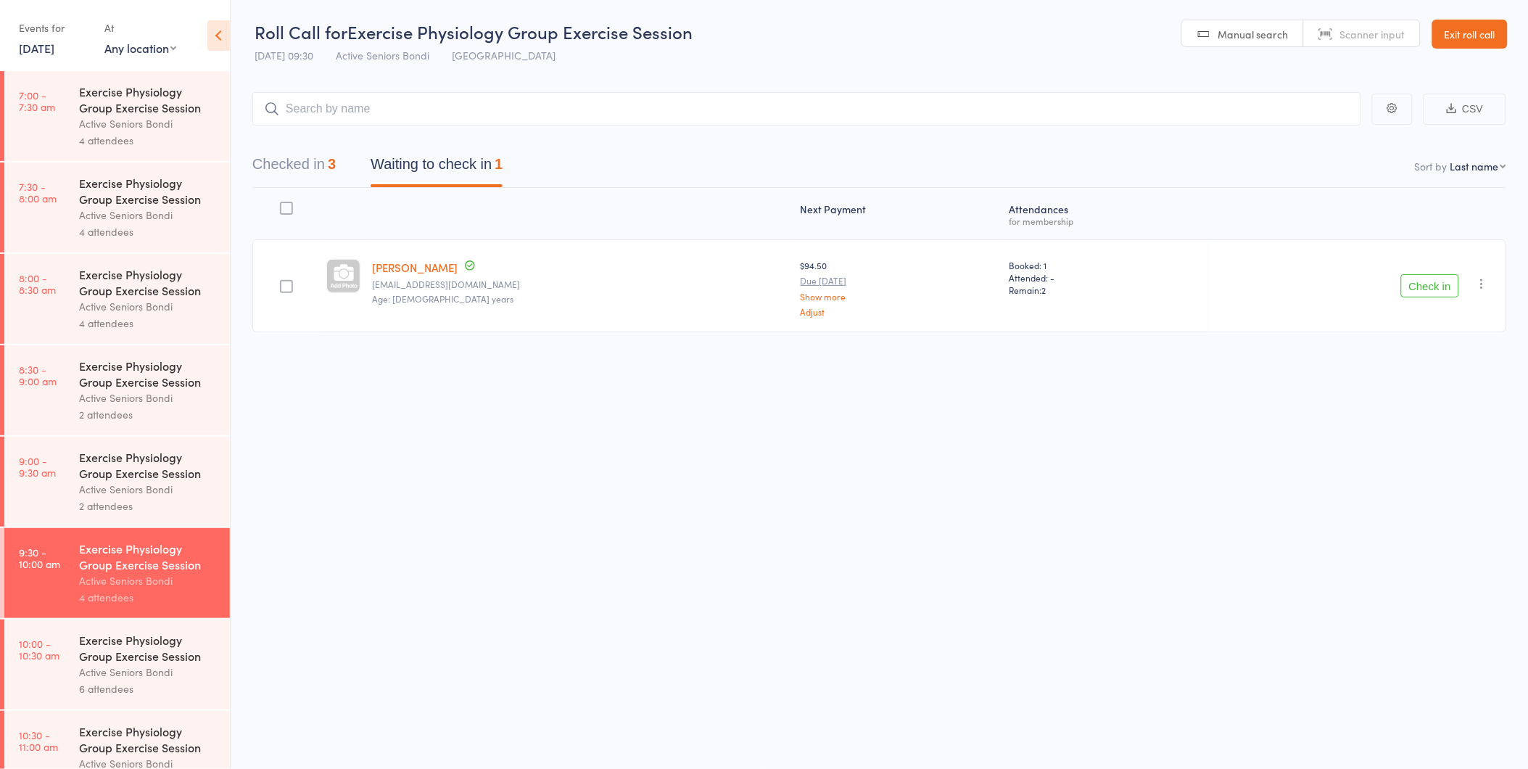
drag, startPoint x: 615, startPoint y: 177, endPoint x: 298, endPoint y: 163, distance: 317.2
click at [298, 163] on nav "Checked in 3 Waiting to check in 1" at bounding box center [879, 168] width 1289 height 38
click at [323, 165] on button "Checked in 3" at bounding box center [293, 168] width 83 height 38
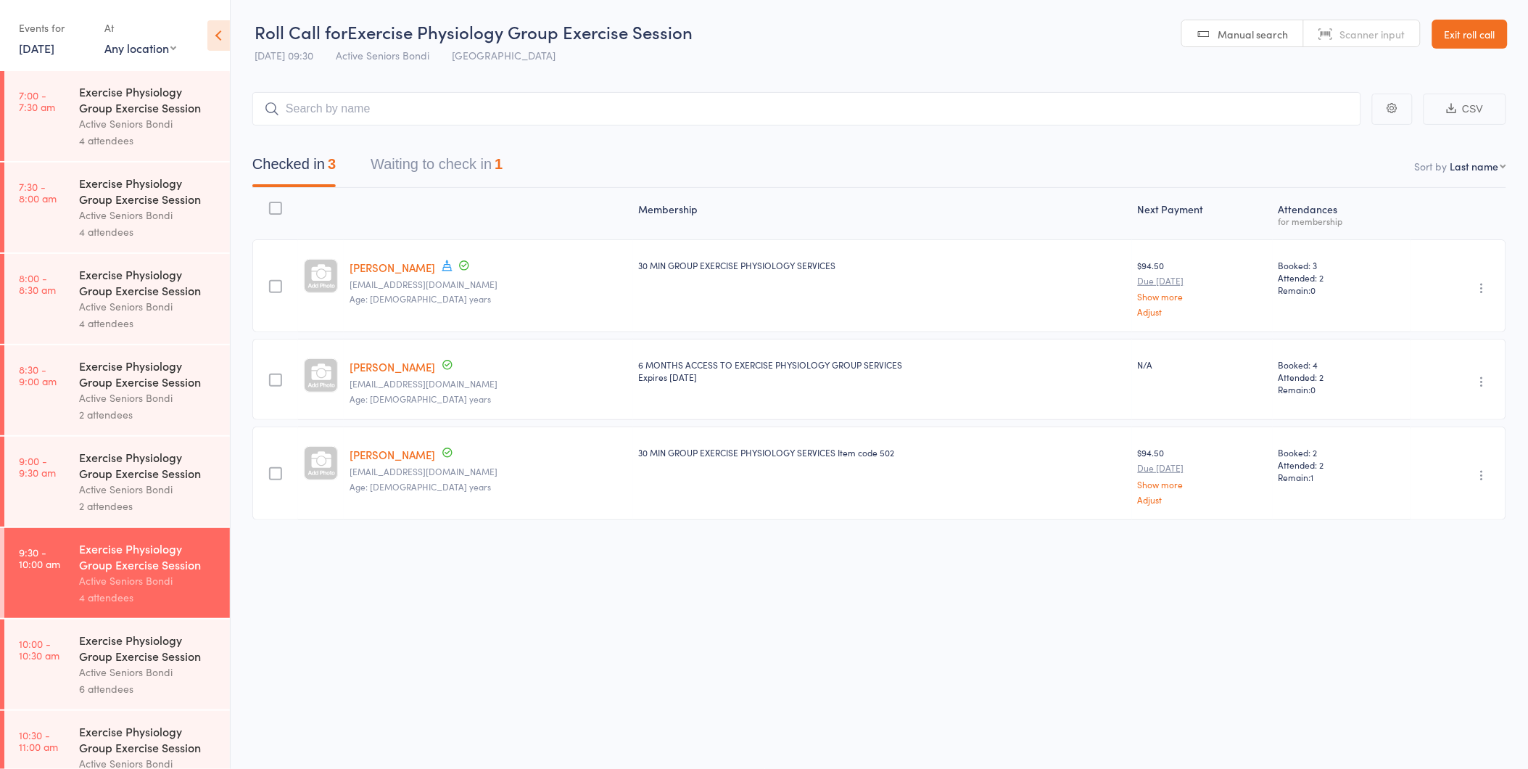
click at [423, 158] on button "Waiting to check in 1" at bounding box center [437, 168] width 132 height 38
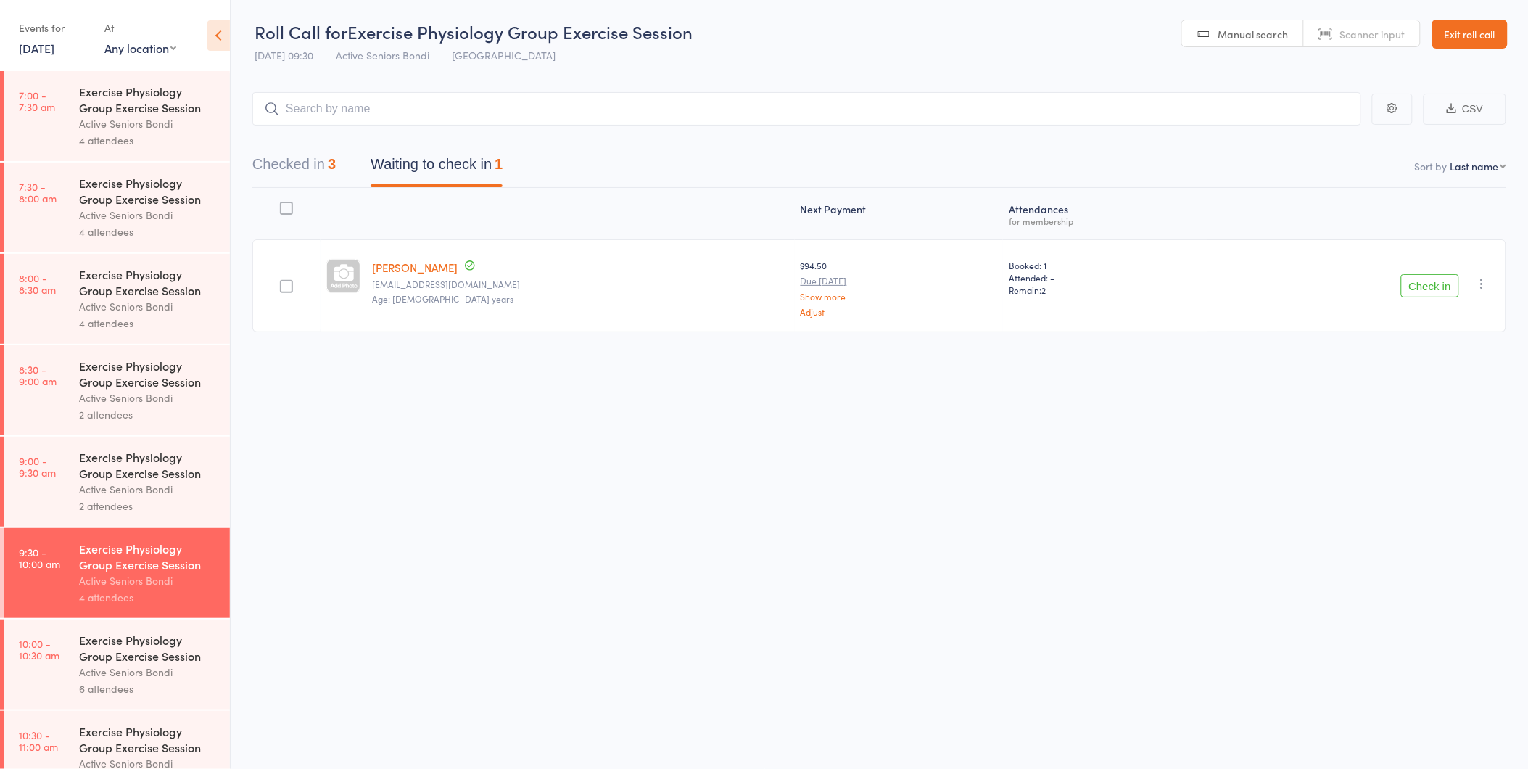
click at [336, 149] on button "Checked in 3" at bounding box center [293, 168] width 83 height 38
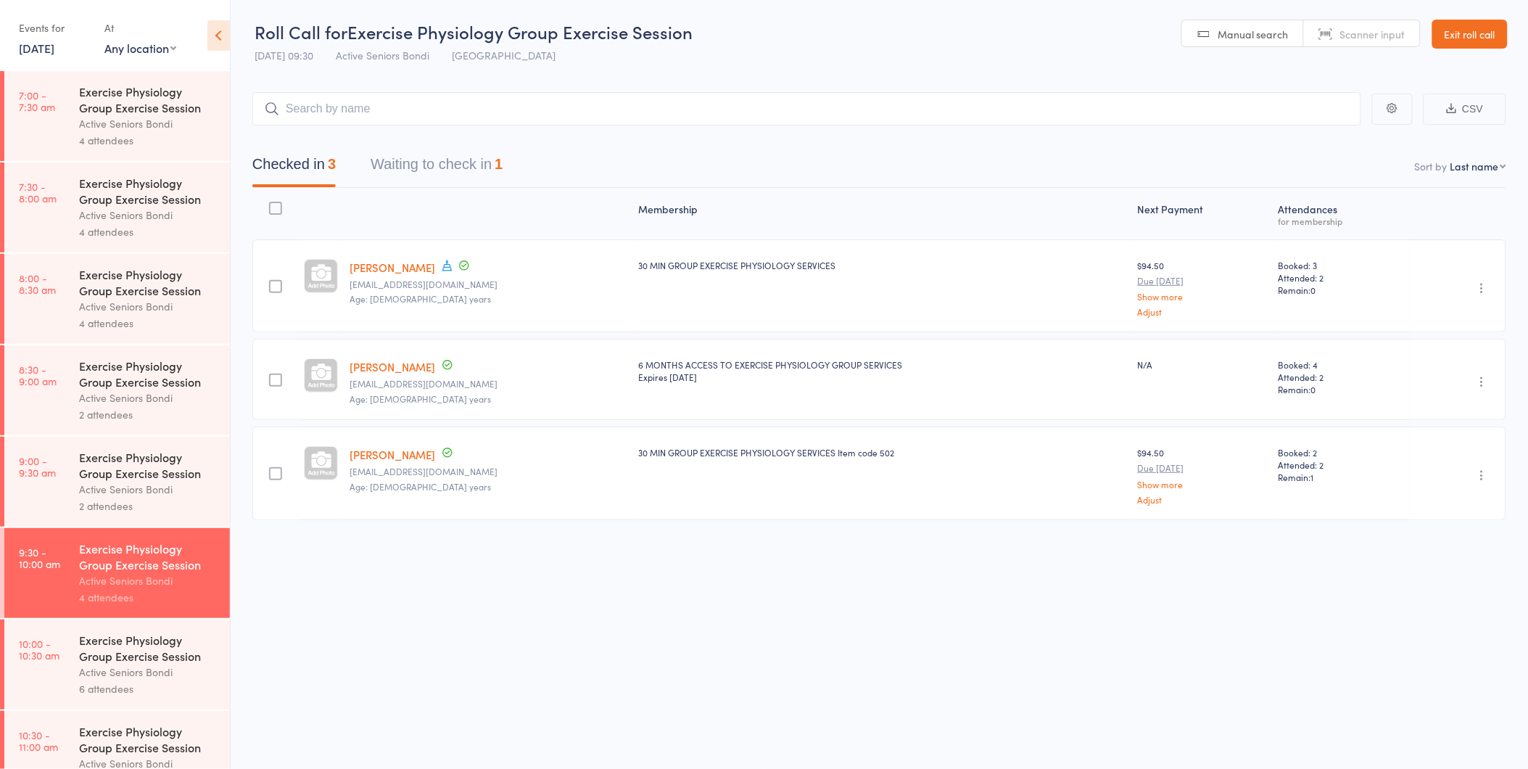
click at [436, 168] on button "Waiting to check in 1" at bounding box center [437, 168] width 132 height 38
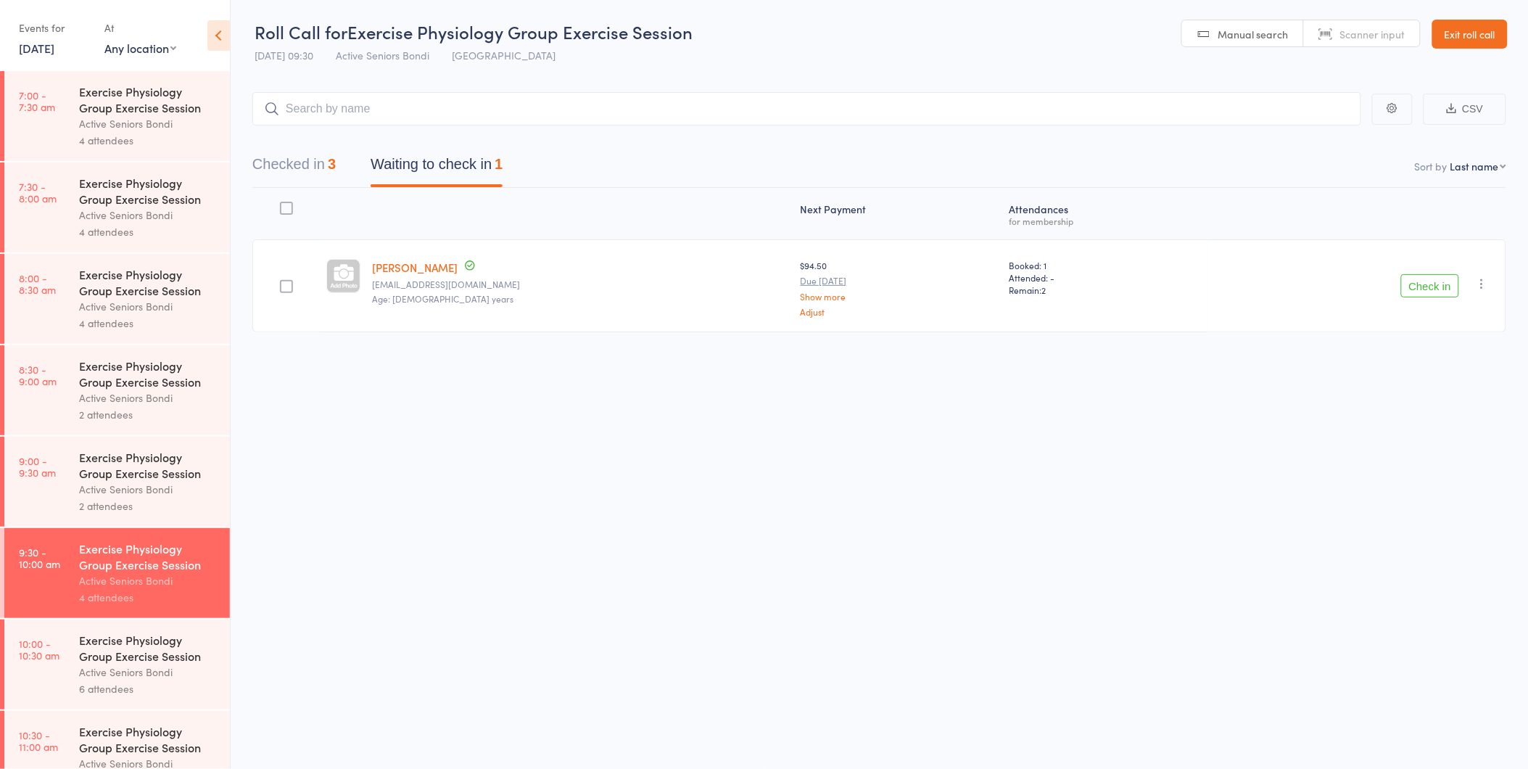
click at [1420, 283] on button "Check in" at bounding box center [1430, 285] width 58 height 23
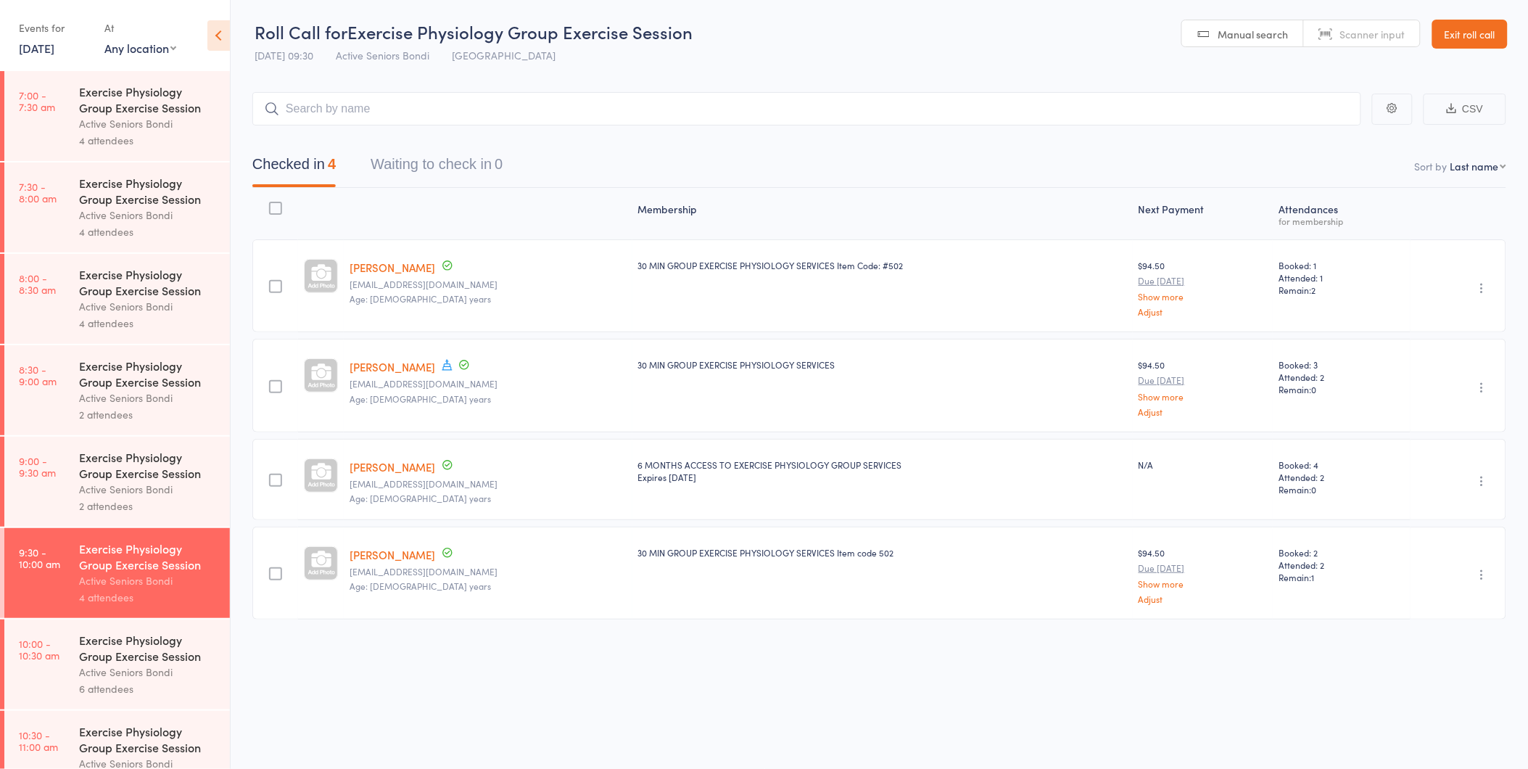
click at [164, 658] on div "Exercise Physiology Group Exercise Session" at bounding box center [148, 648] width 139 height 32
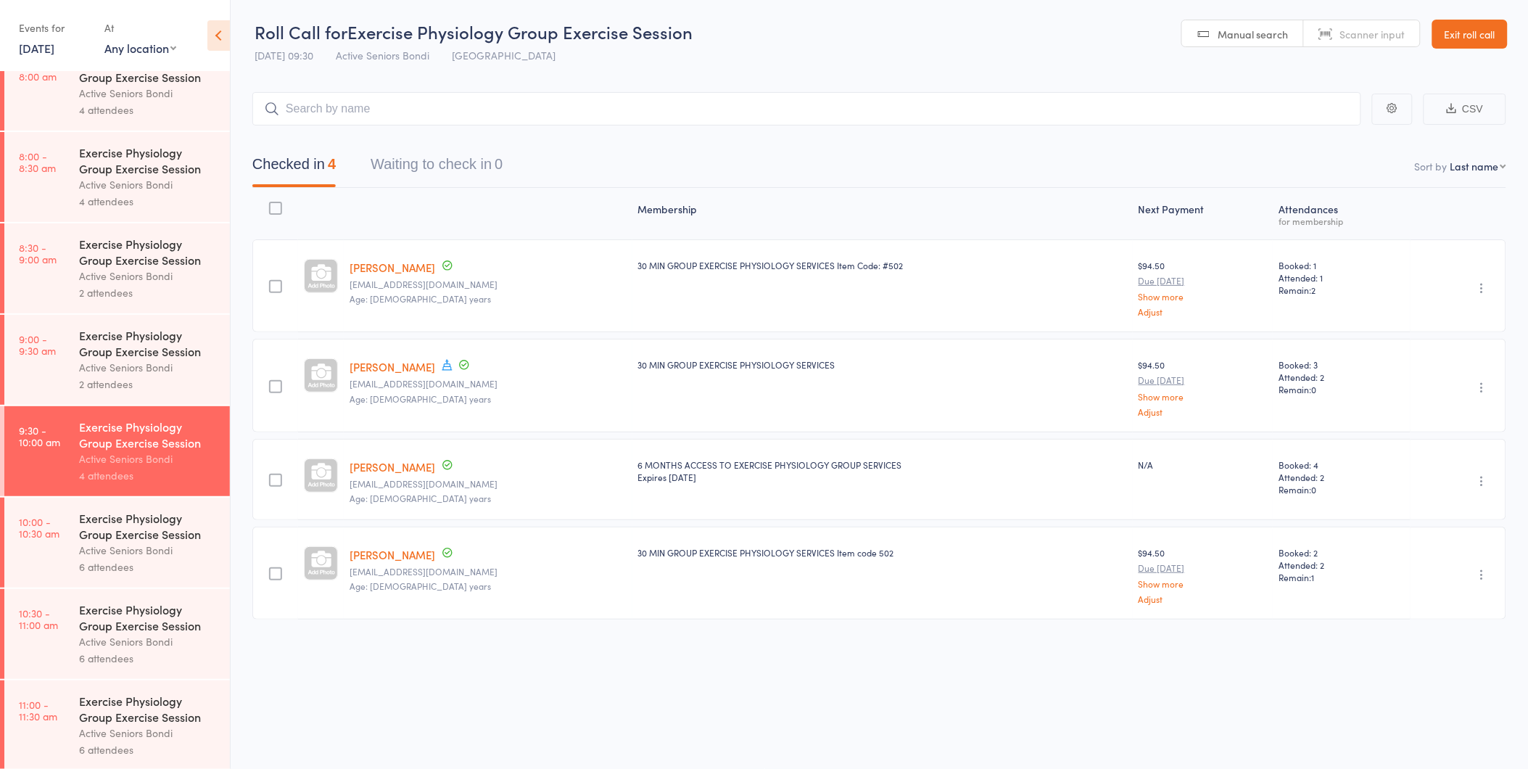
scroll to position [127, 0]
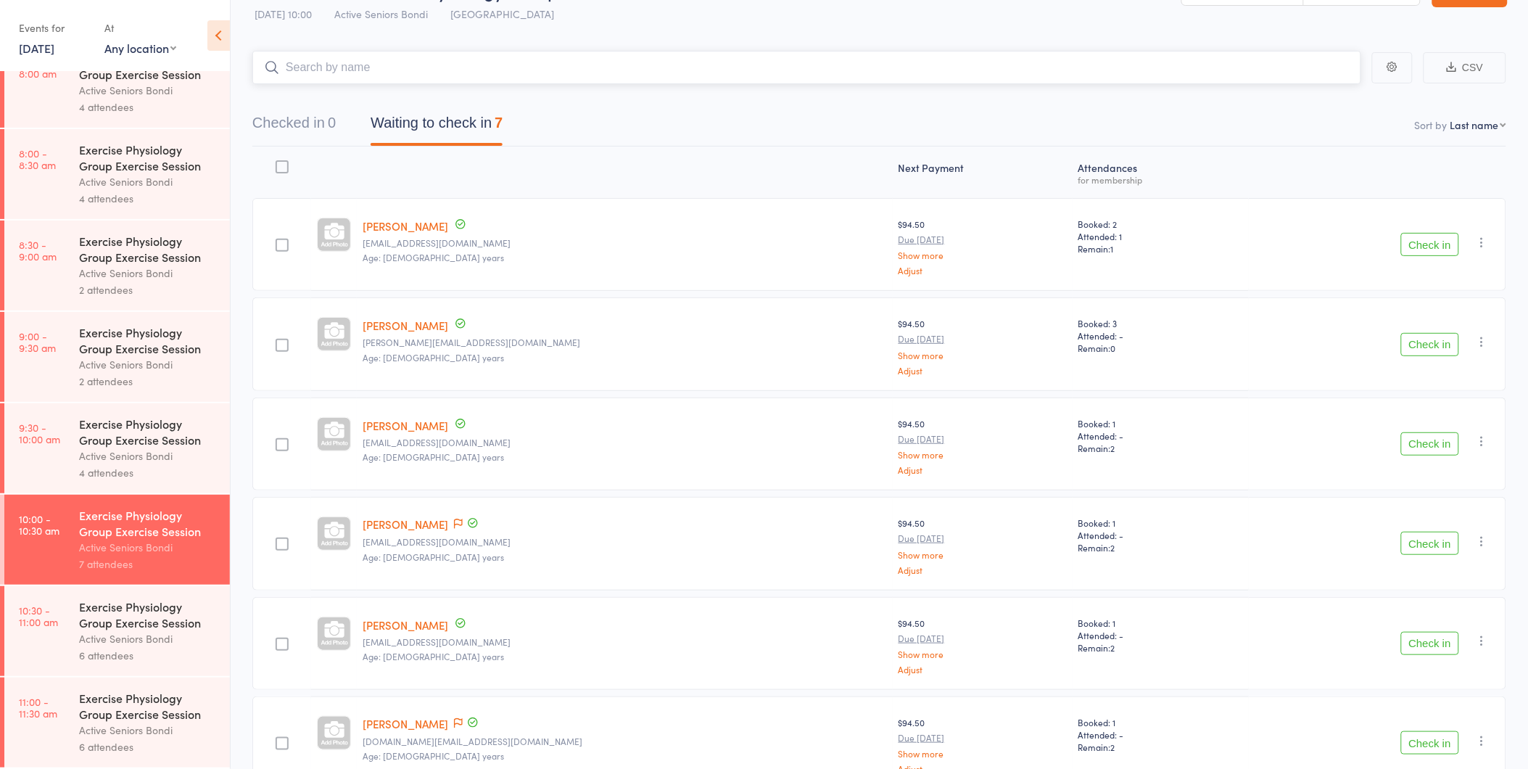
scroll to position [81, 0]
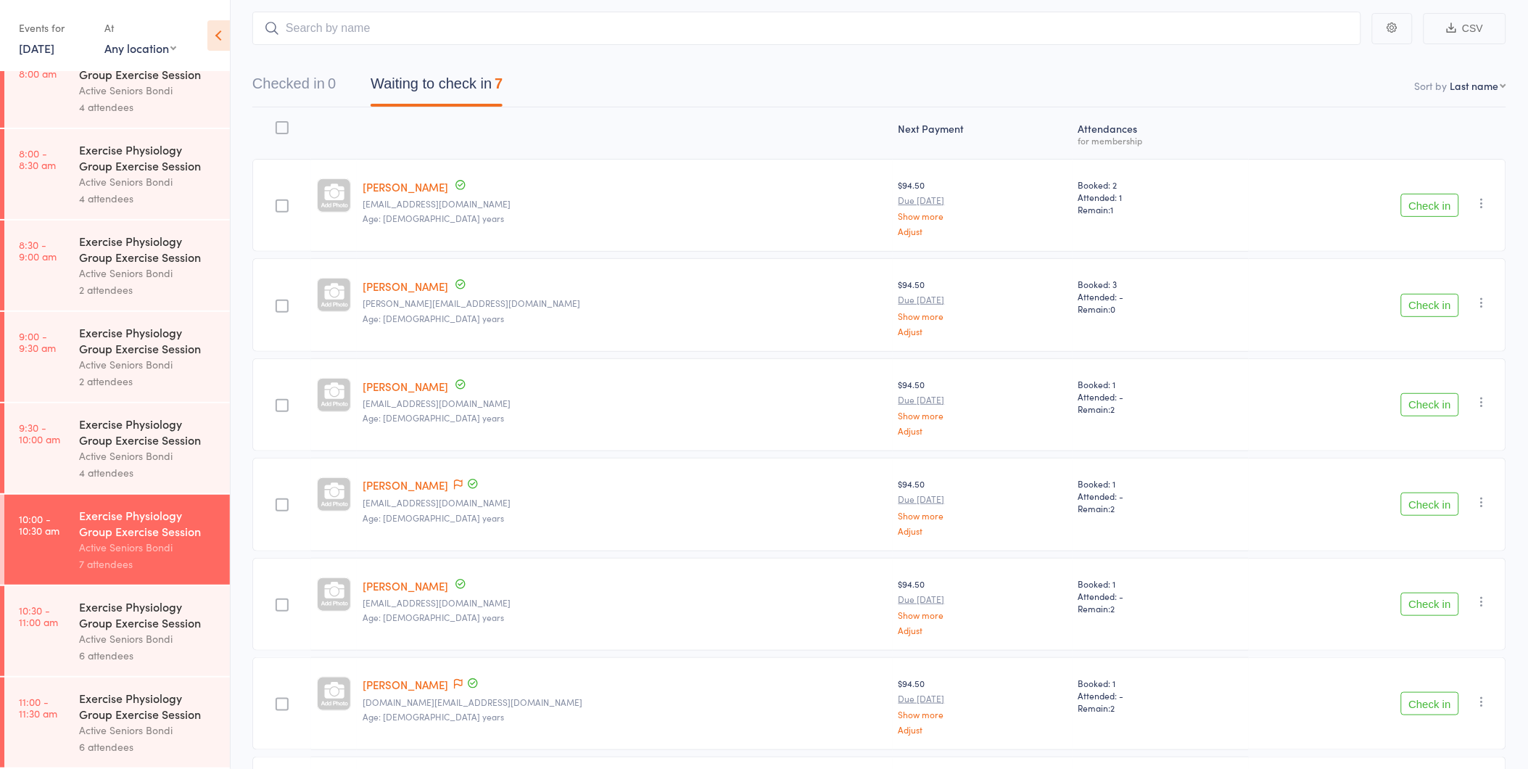
click at [1475, 302] on icon "button" at bounding box center [1482, 302] width 15 height 15
click at [1422, 425] on li "Remove" at bounding box center [1431, 428] width 120 height 20
click at [140, 648] on div "6 attendees" at bounding box center [148, 655] width 139 height 17
click at [133, 604] on div "Exercise Physiology Group Exercise Session" at bounding box center [148, 614] width 139 height 32
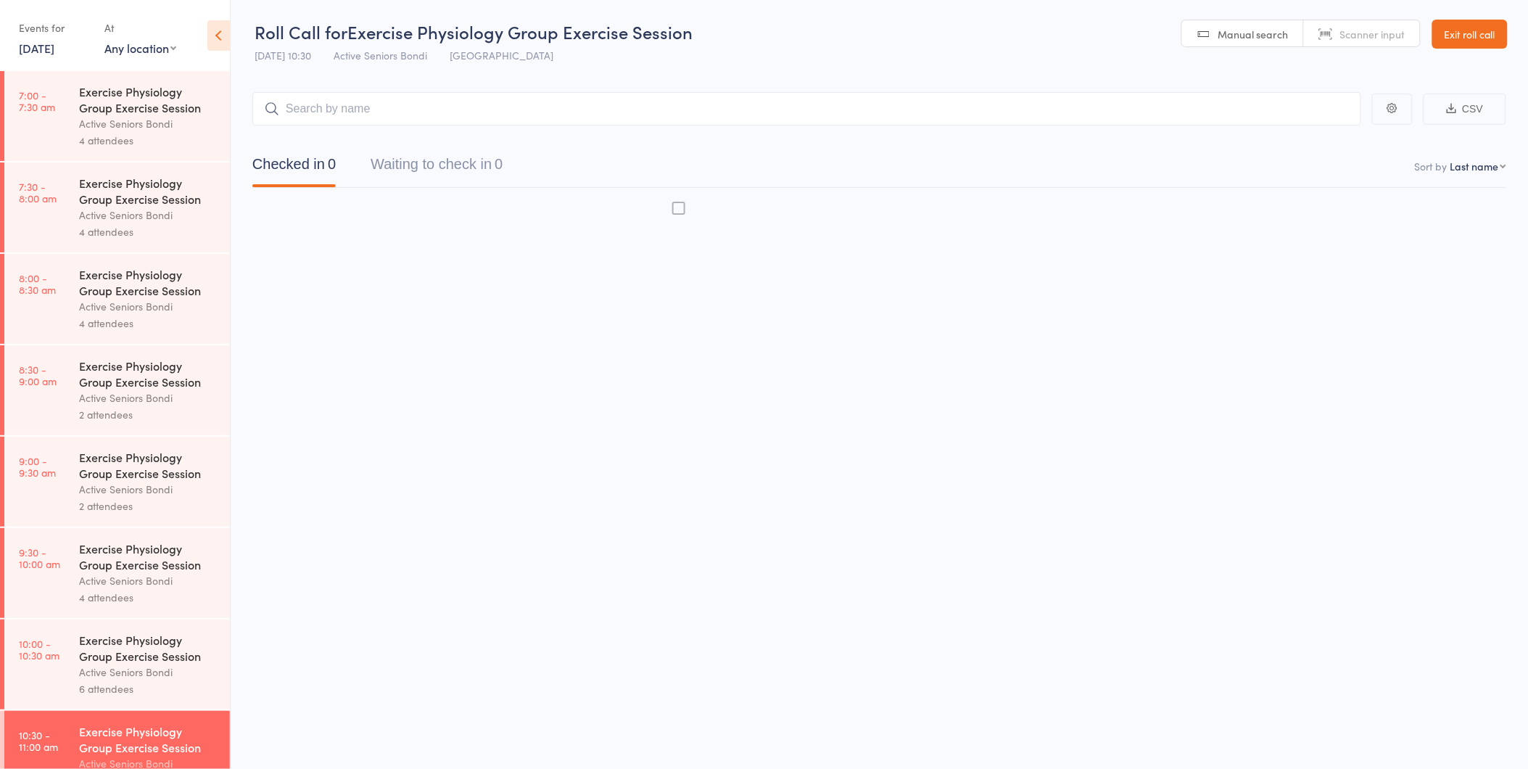
scroll to position [1, 0]
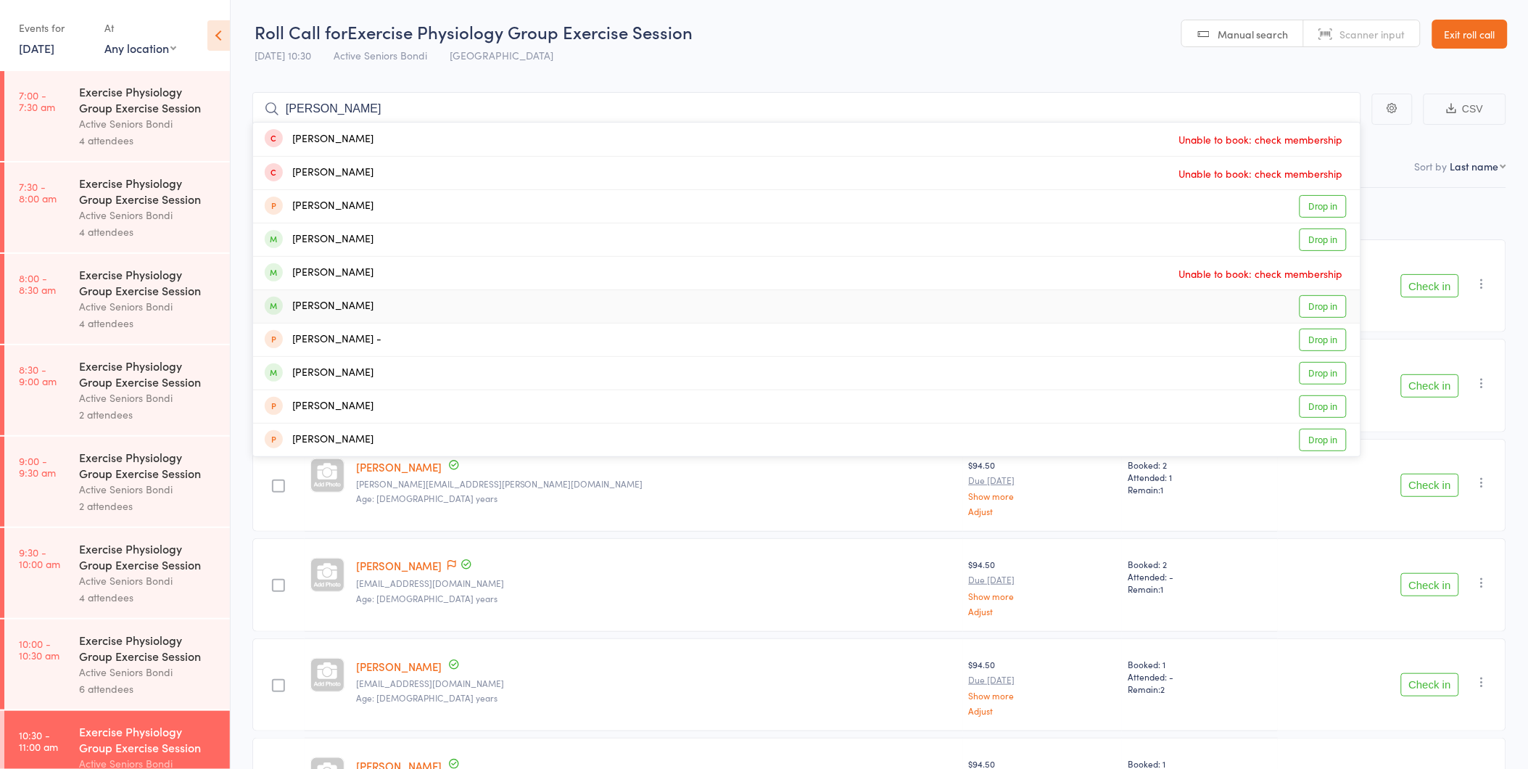
type input "anne"
click at [1330, 303] on link "Drop in" at bounding box center [1322, 306] width 47 height 22
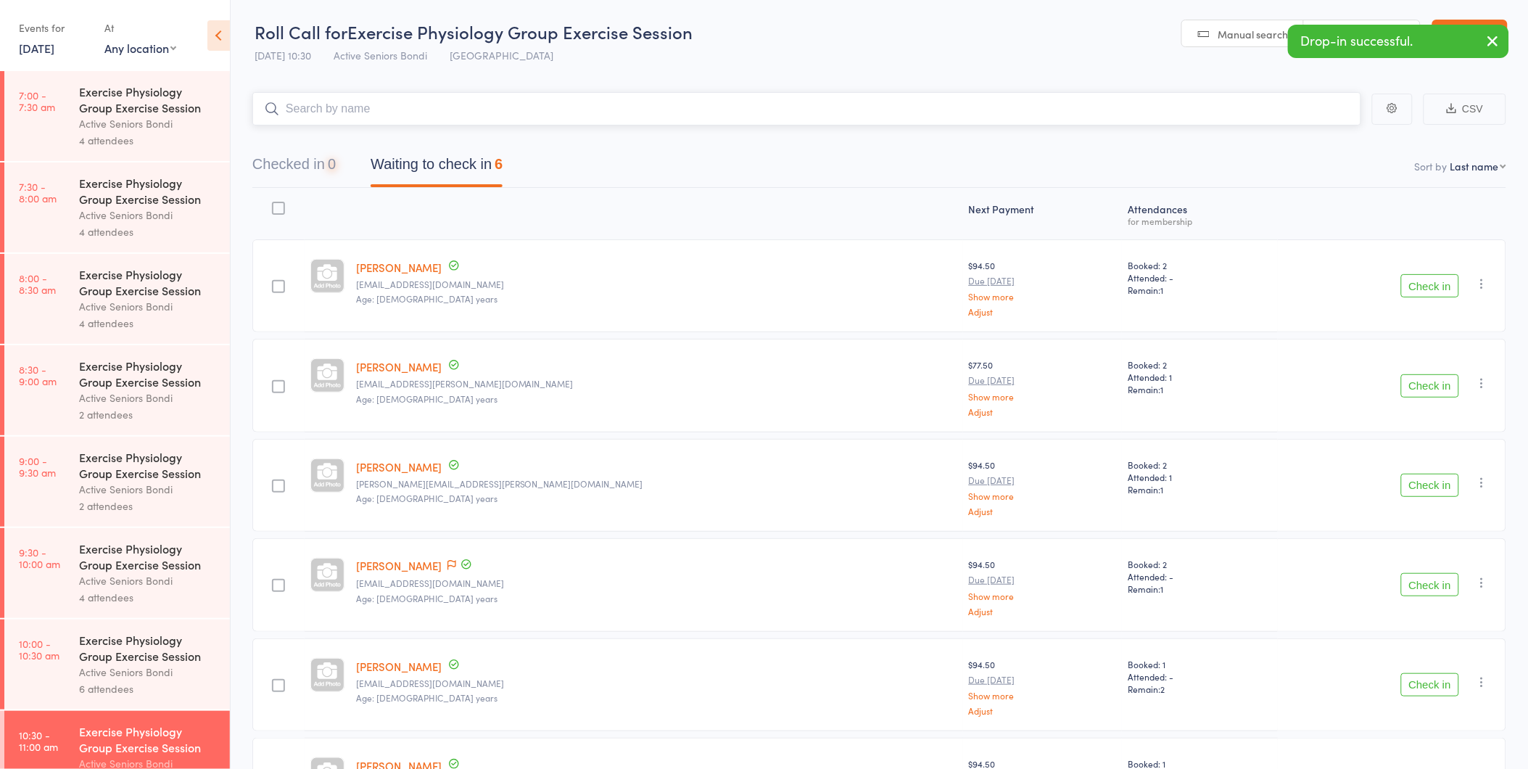
click at [312, 171] on button "Checked in 0" at bounding box center [293, 168] width 83 height 38
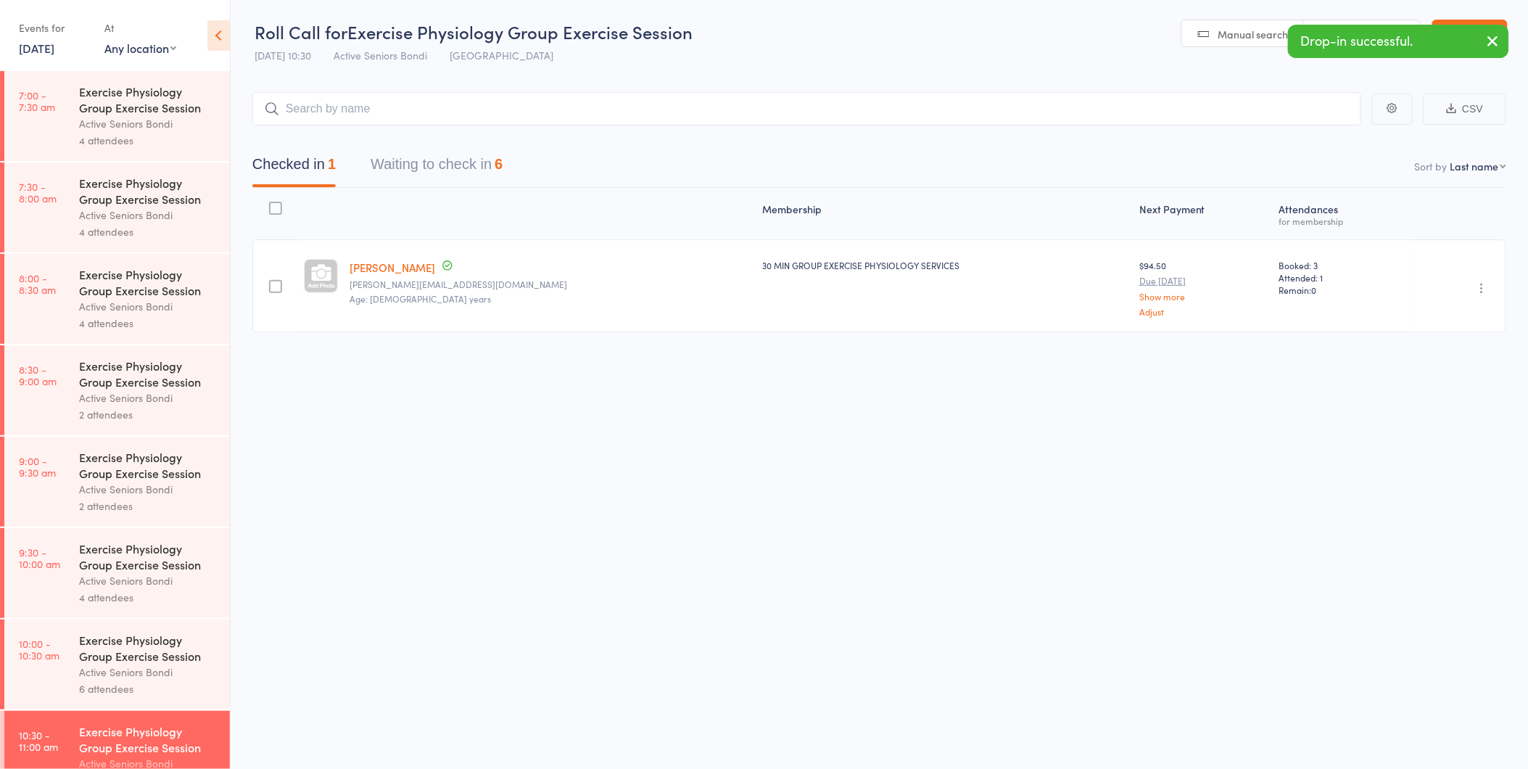
click at [1475, 284] on icon "button" at bounding box center [1482, 288] width 15 height 15
click at [1452, 316] on li "Undo check-in" at bounding box center [1431, 316] width 120 height 18
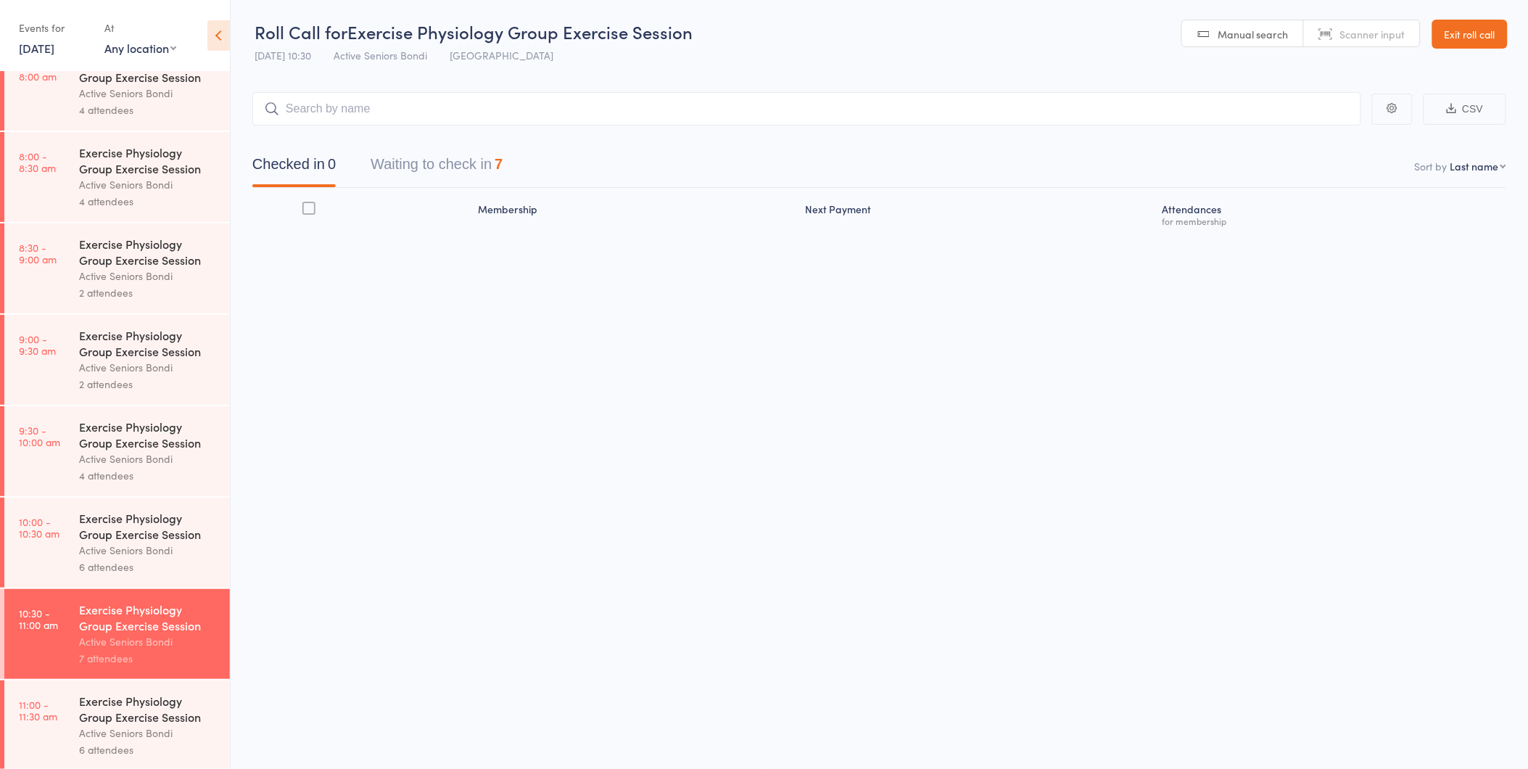
scroll to position [127, 0]
click at [184, 564] on div "6 attendees" at bounding box center [148, 563] width 139 height 17
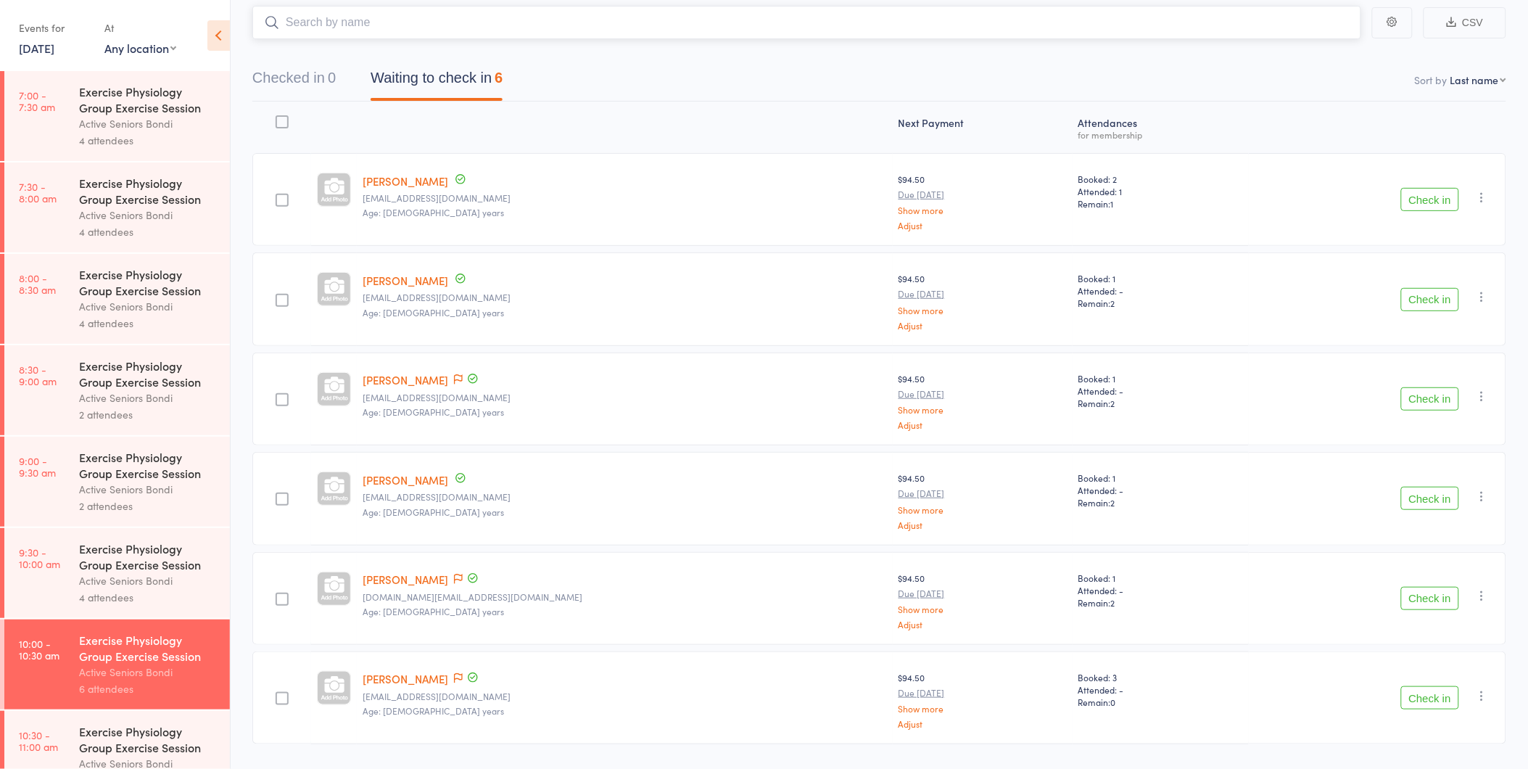
scroll to position [125, 0]
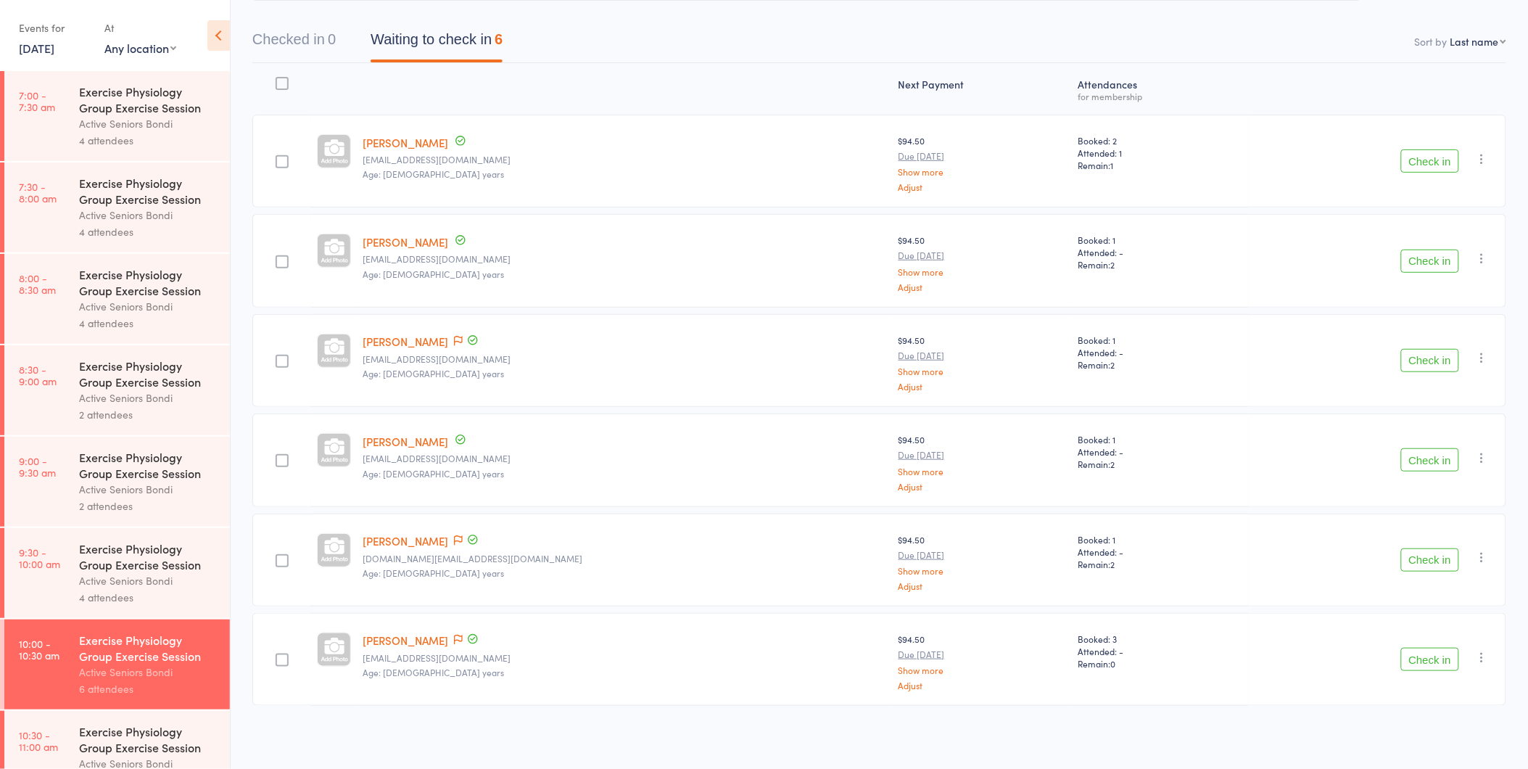
click at [1421, 666] on button "Check in" at bounding box center [1430, 659] width 58 height 23
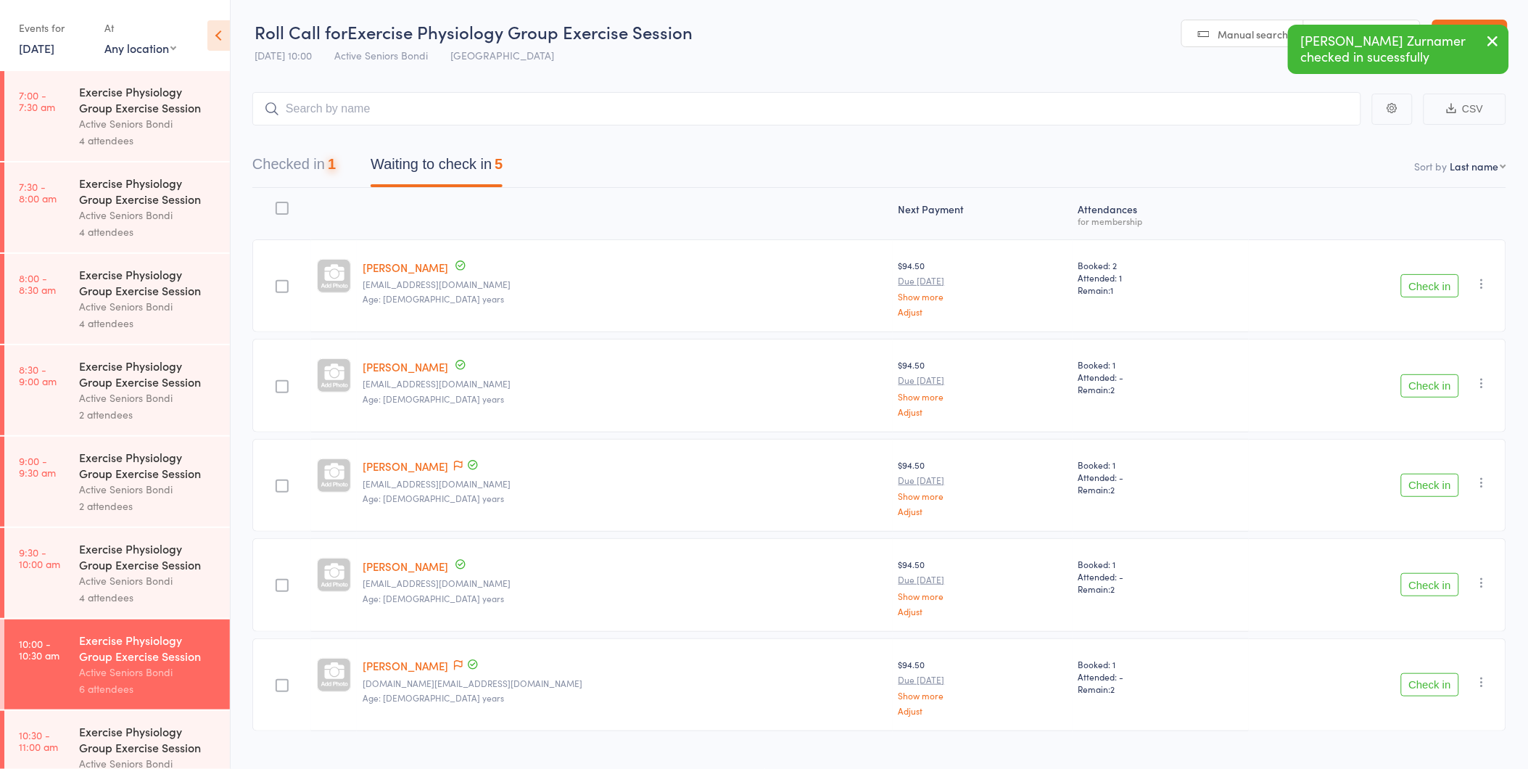
scroll to position [0, 0]
click at [1501, 31] on button "button" at bounding box center [1493, 41] width 32 height 33
click at [1492, 31] on link "Exit roll call" at bounding box center [1469, 34] width 75 height 29
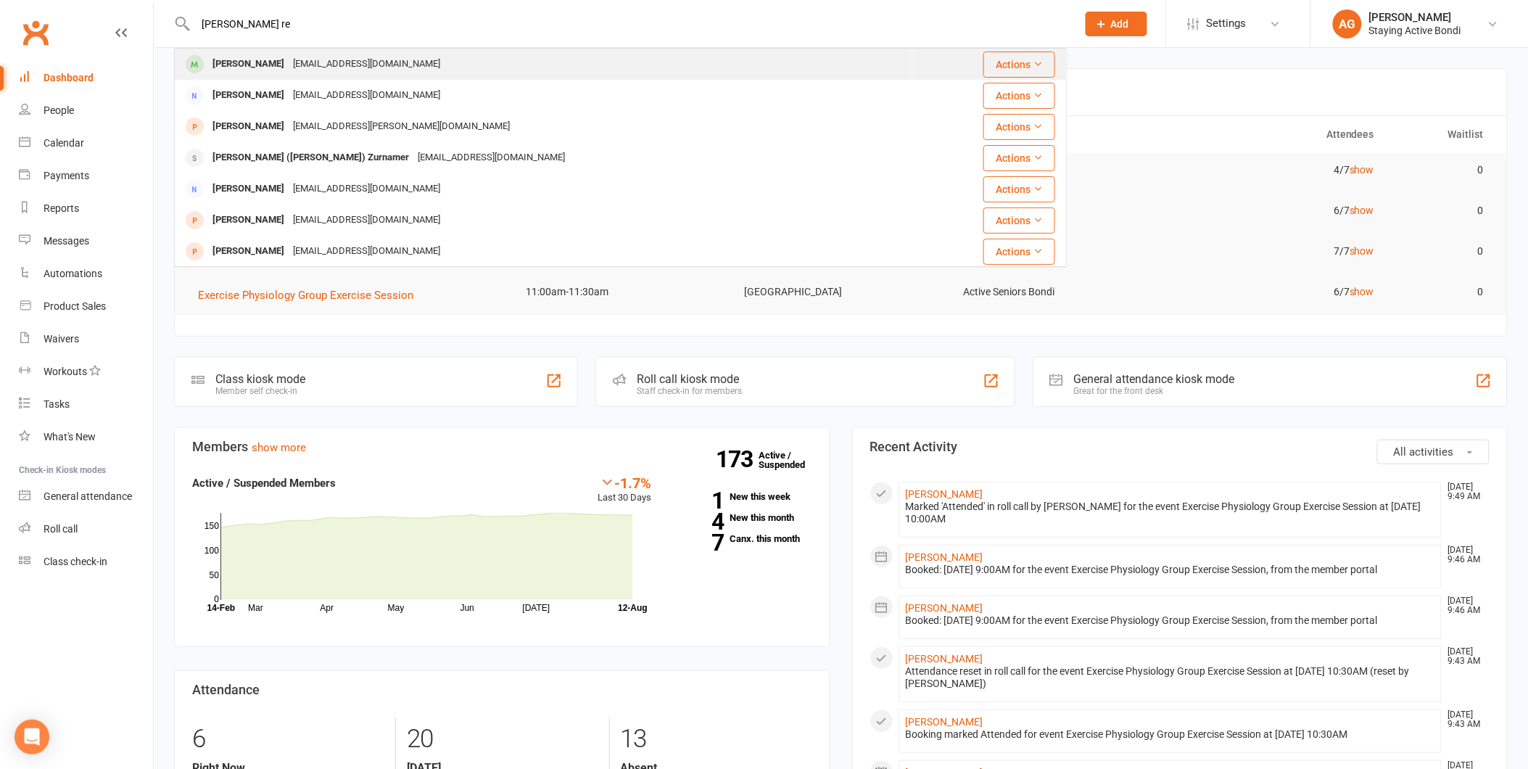
type input "[PERSON_NAME] re"
click at [257, 75] on div "[PERSON_NAME] [EMAIL_ADDRESS][DOMAIN_NAME]" at bounding box center [543, 64] width 736 height 30
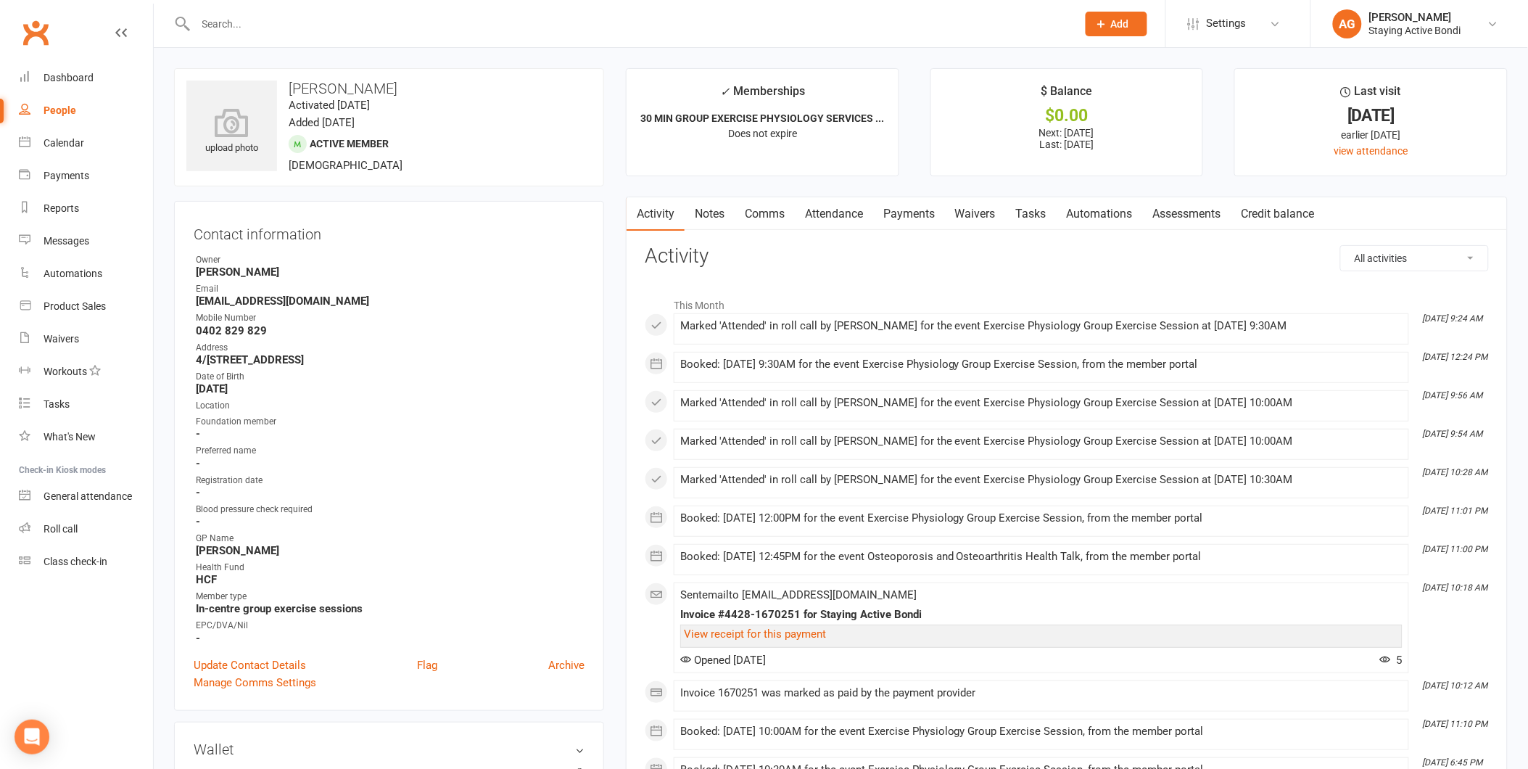
click at [351, 27] on input "text" at bounding box center [628, 24] width 875 height 20
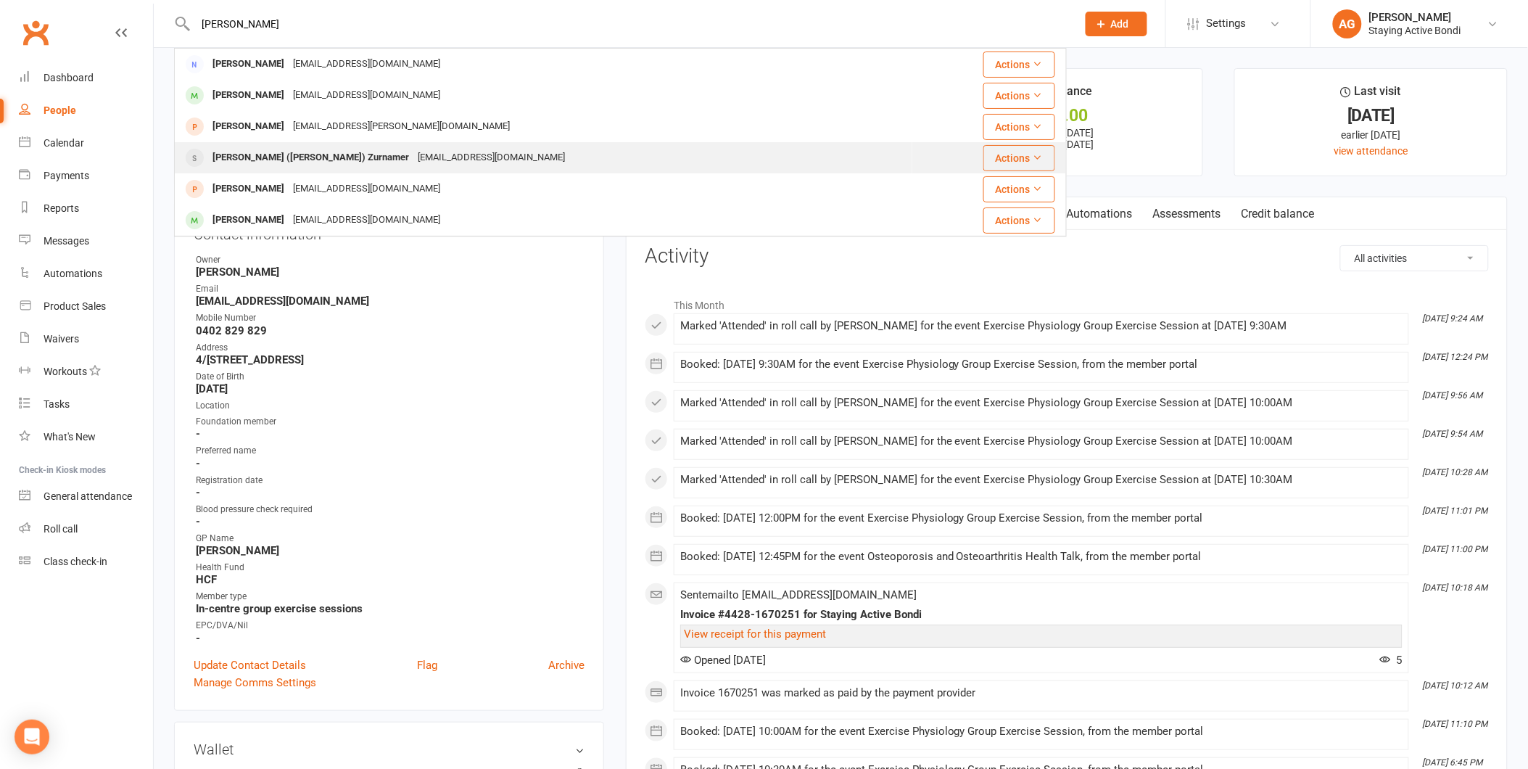
type input "[PERSON_NAME]"
click at [413, 147] on div "[EMAIL_ADDRESS][DOMAIN_NAME]" at bounding box center [491, 157] width 156 height 21
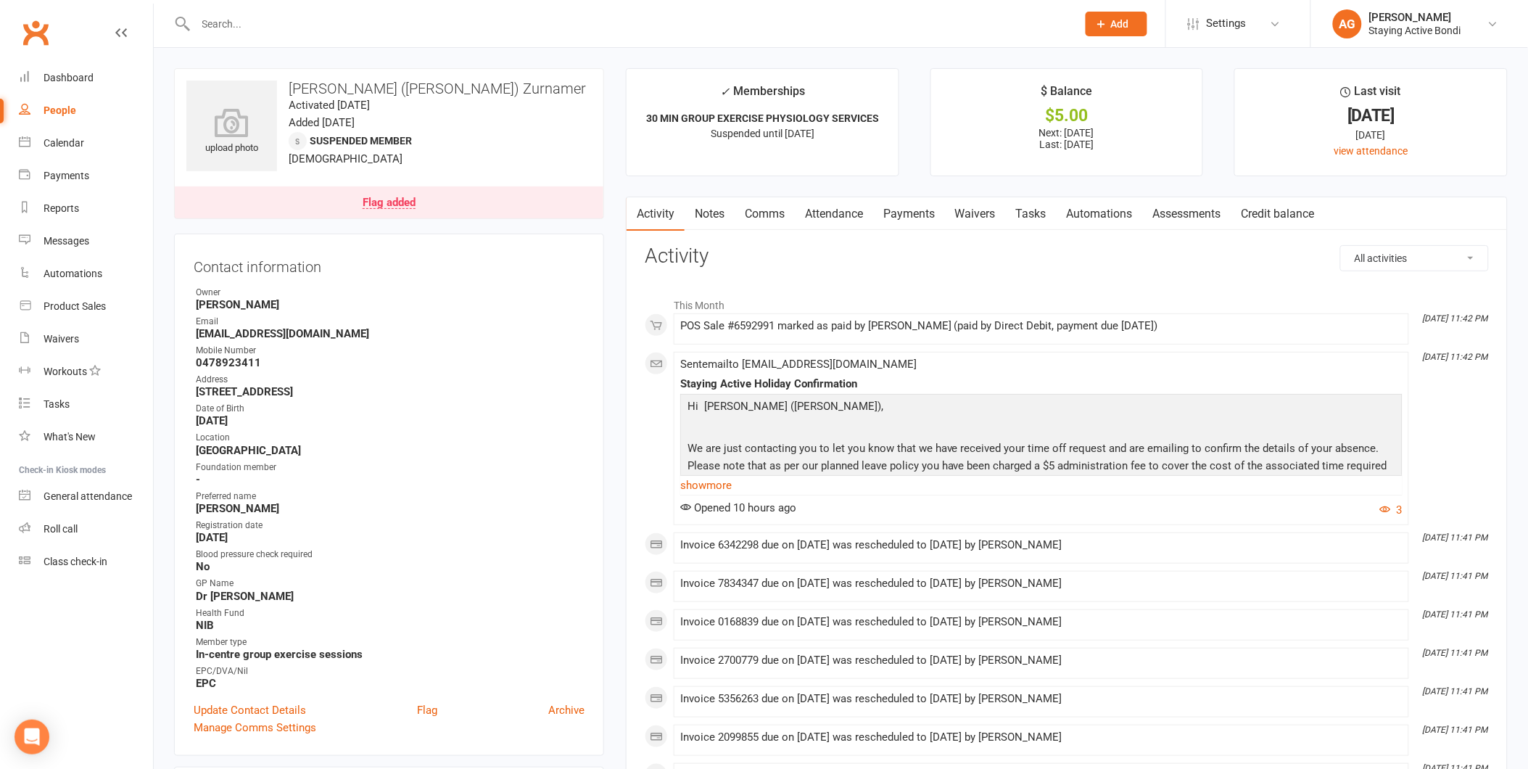
drag, startPoint x: 1220, startPoint y: 336, endPoint x: 789, endPoint y: 321, distance: 431.8
click at [789, 321] on div "POS Sale #6592991 marked as paid by [PERSON_NAME] (paid by Direct Debit, paymen…" at bounding box center [1041, 329] width 722 height 18
drag, startPoint x: 789, startPoint y: 321, endPoint x: 785, endPoint y: 292, distance: 29.3
click at [785, 292] on li "This Month" at bounding box center [1067, 301] width 844 height 23
click at [88, 532] on link "Roll call" at bounding box center [86, 529] width 134 height 33
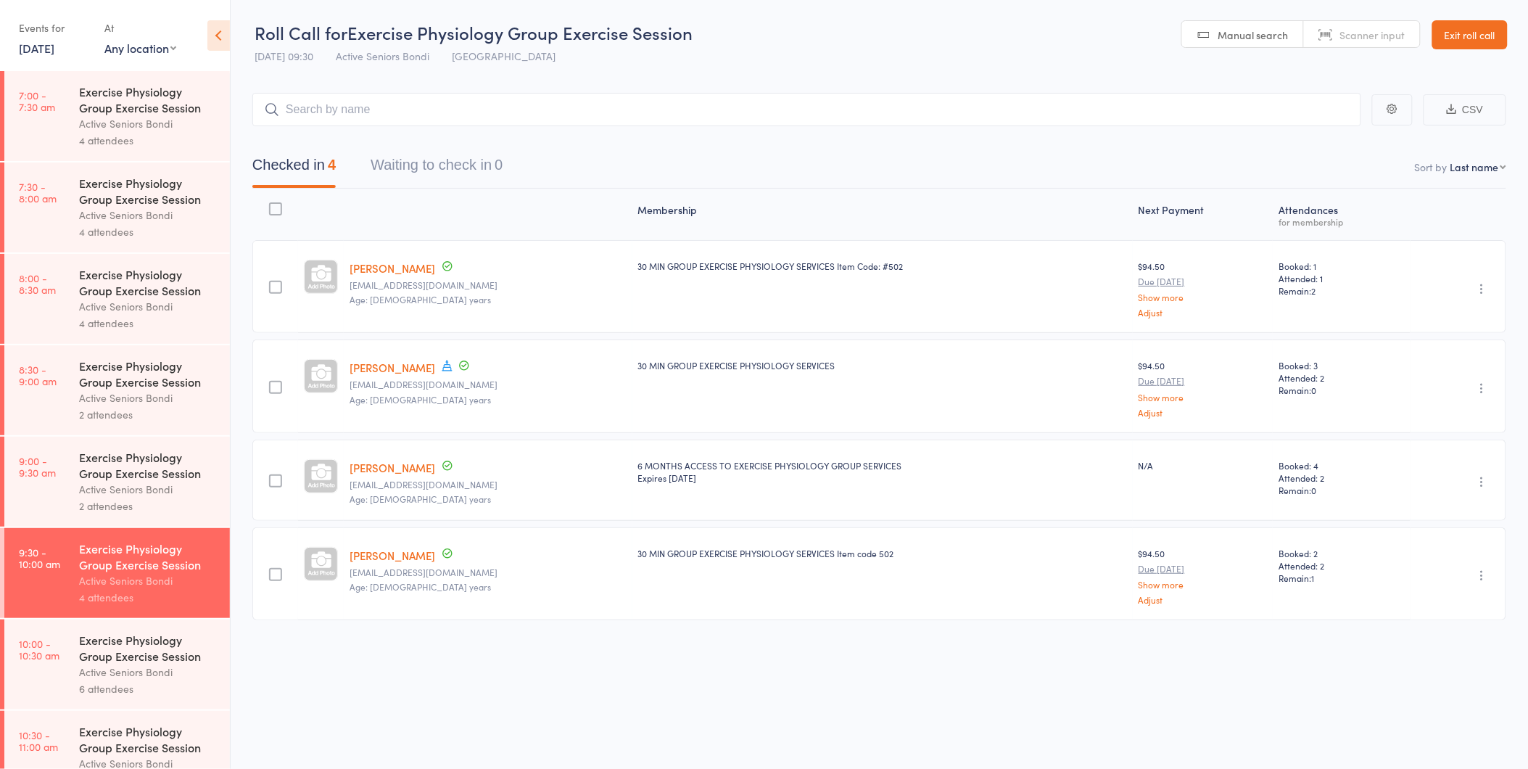
click at [385, 408] on div "[PERSON_NAME] [EMAIL_ADDRESS][DOMAIN_NAME] Age: [DEMOGRAPHIC_DATA] years" at bounding box center [488, 385] width 289 height 93
click at [167, 632] on div "Exercise Physiology Group Exercise Session Active Seniors Bondi 6 attendees" at bounding box center [154, 664] width 151 height 90
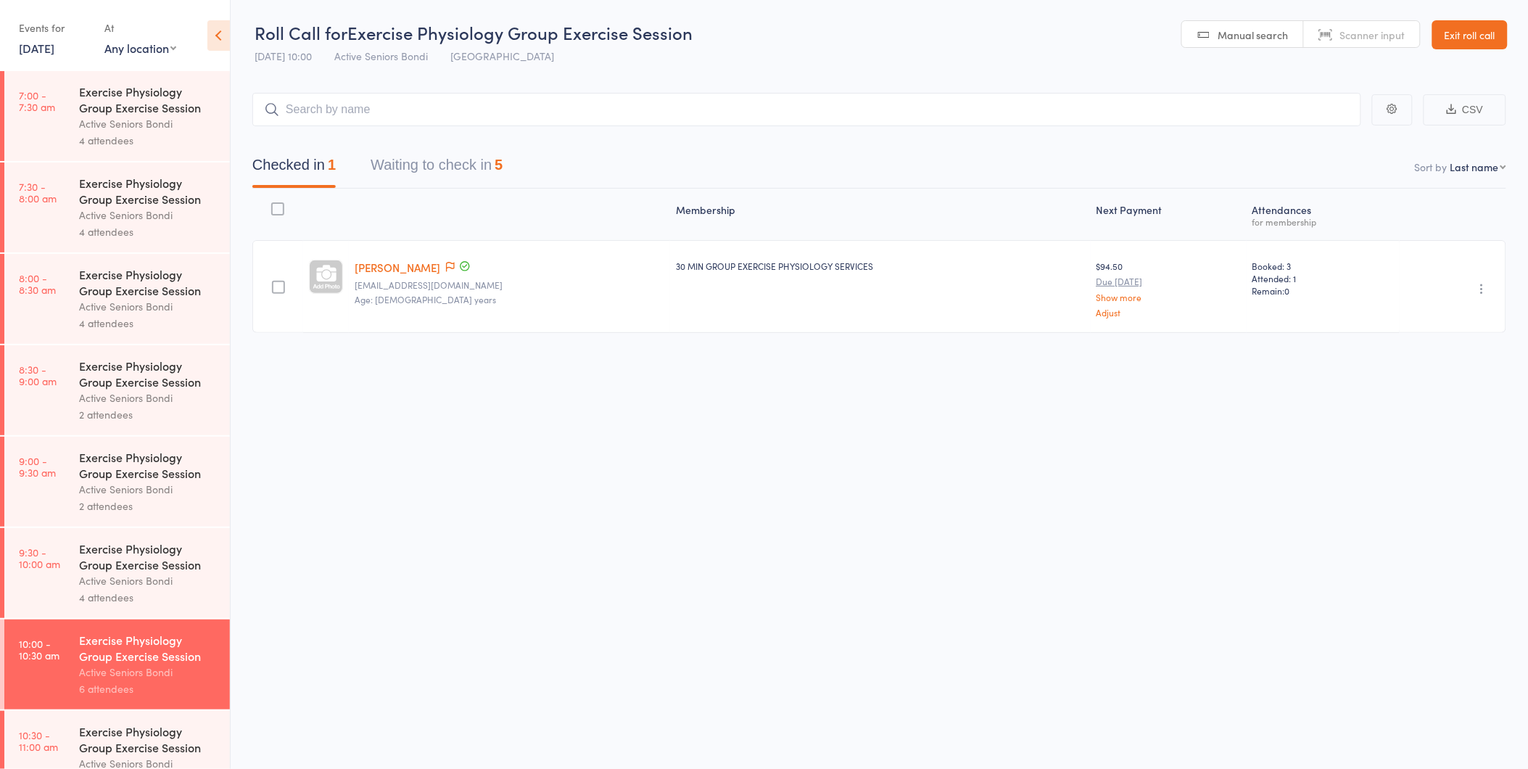
click at [467, 175] on button "Waiting to check in 5" at bounding box center [437, 168] width 132 height 38
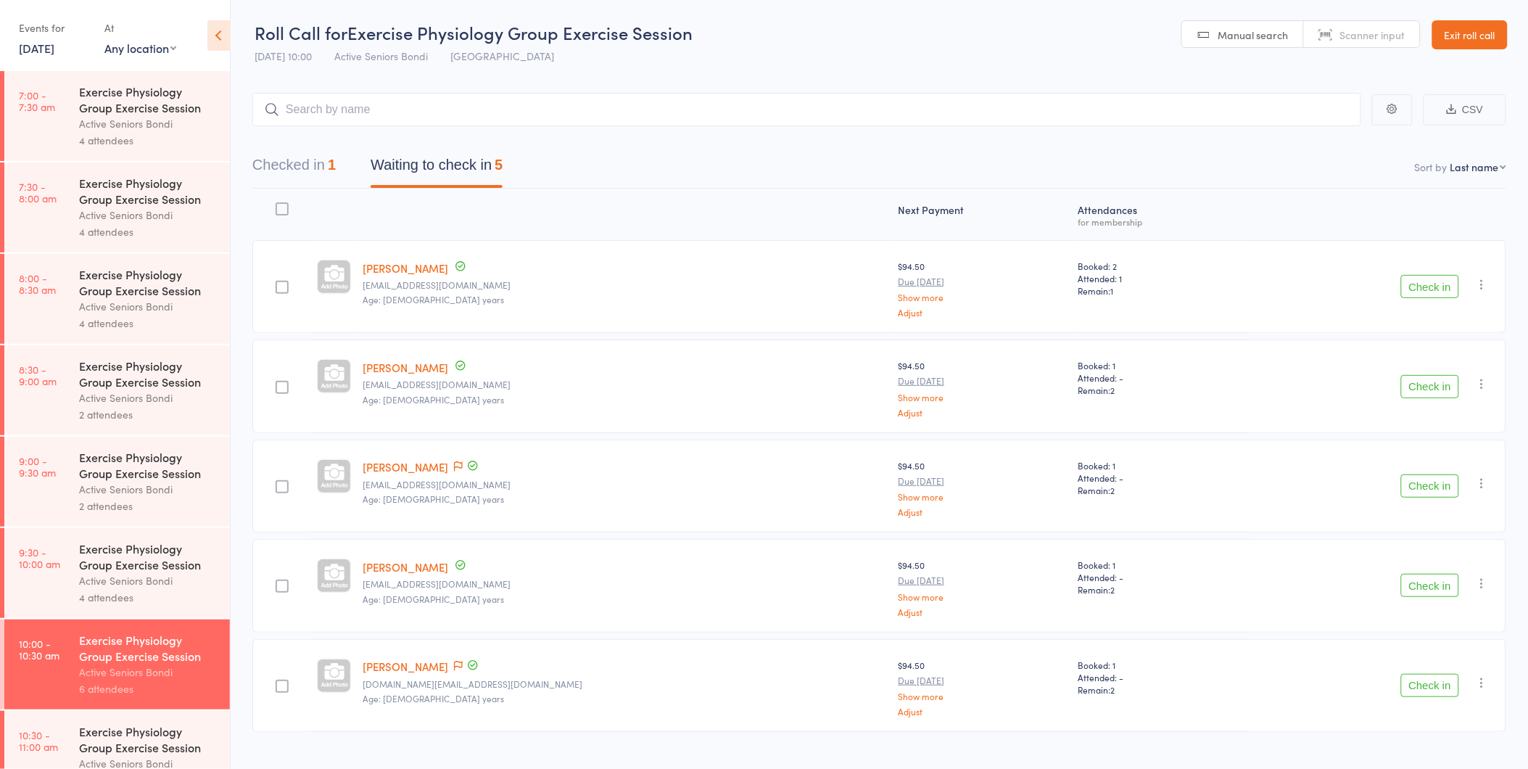
click at [1431, 379] on button "Check in" at bounding box center [1430, 386] width 58 height 23
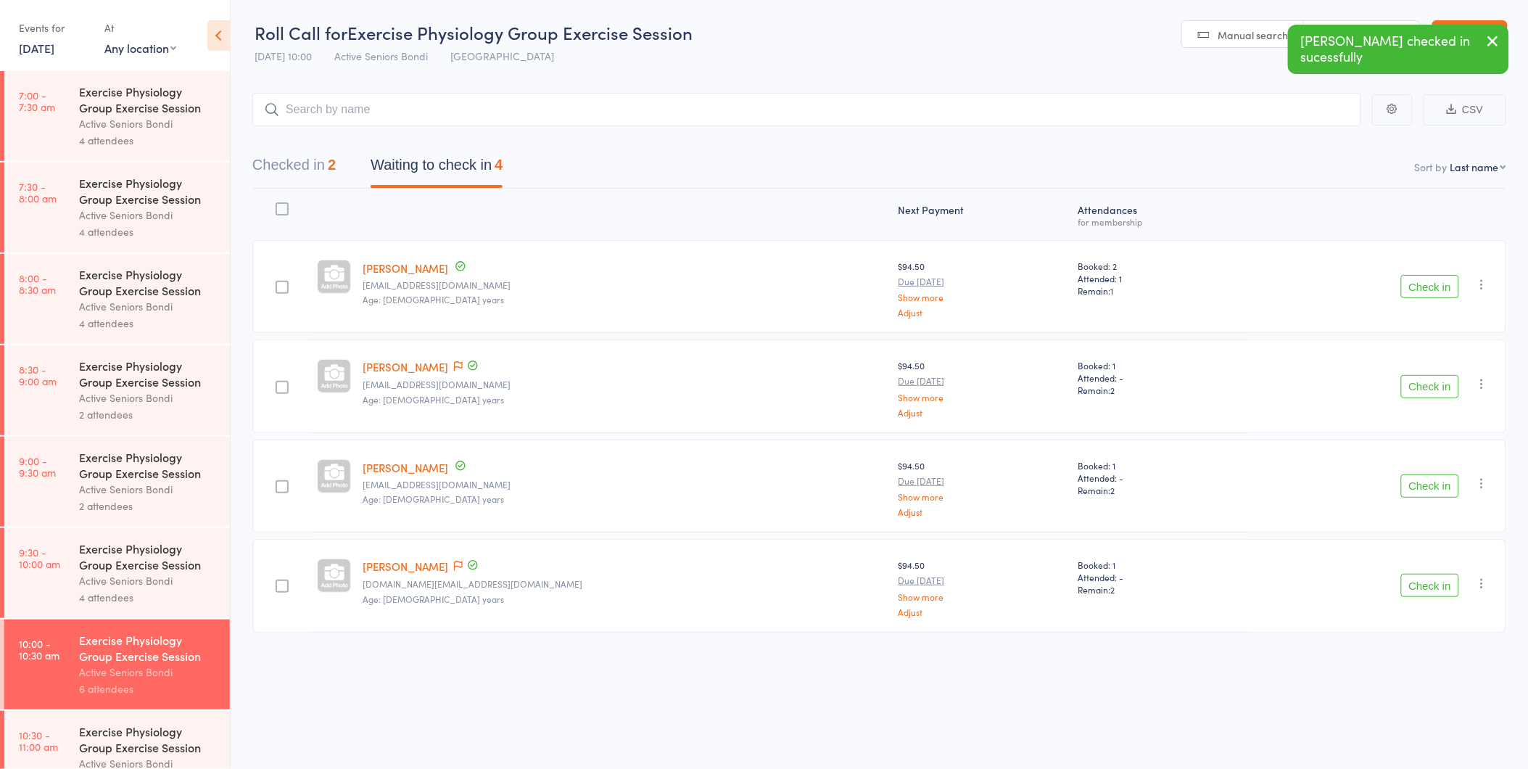
click at [1431, 379] on button "Check in" at bounding box center [1430, 386] width 58 height 23
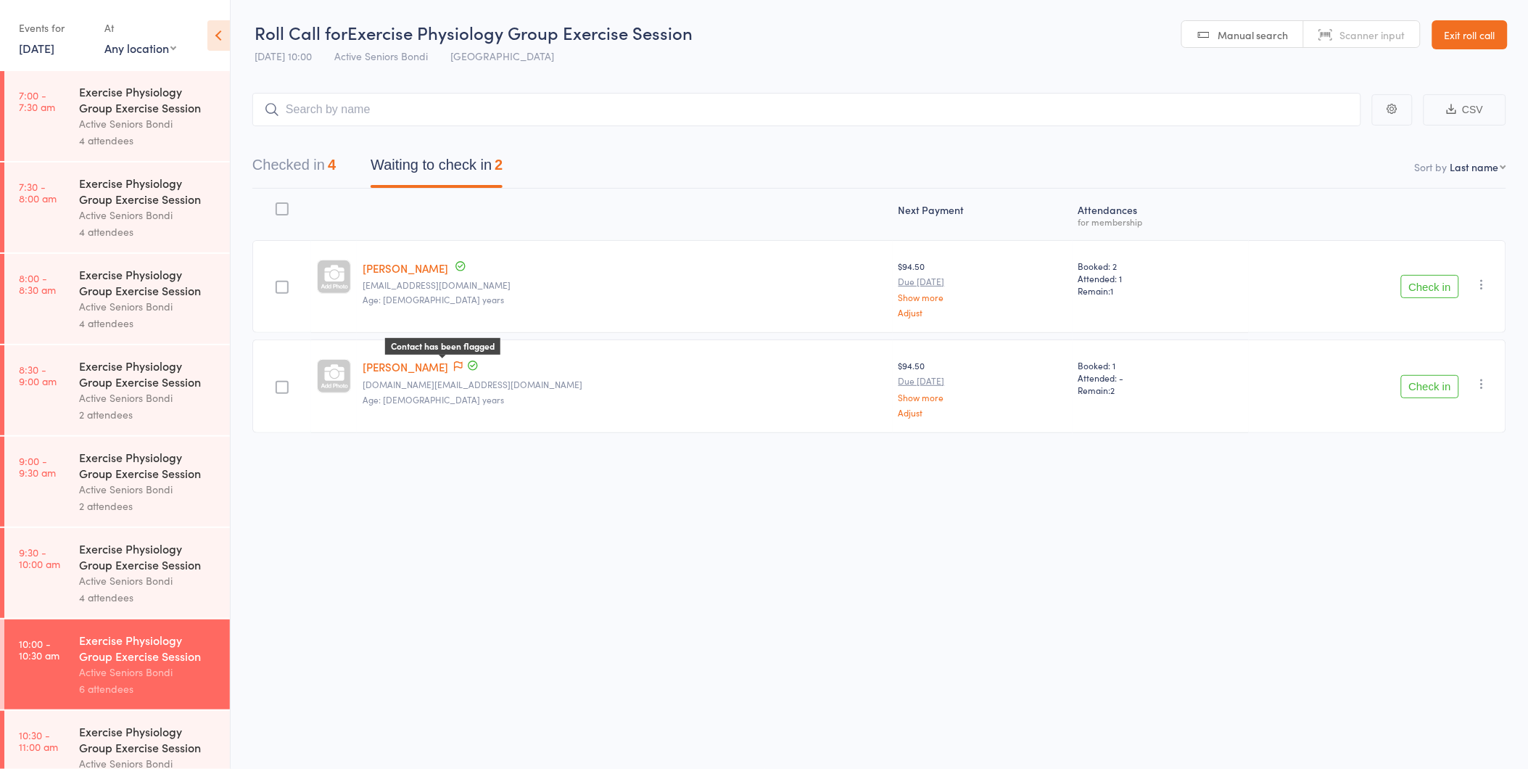
click at [457, 371] on span at bounding box center [458, 367] width 9 height 15
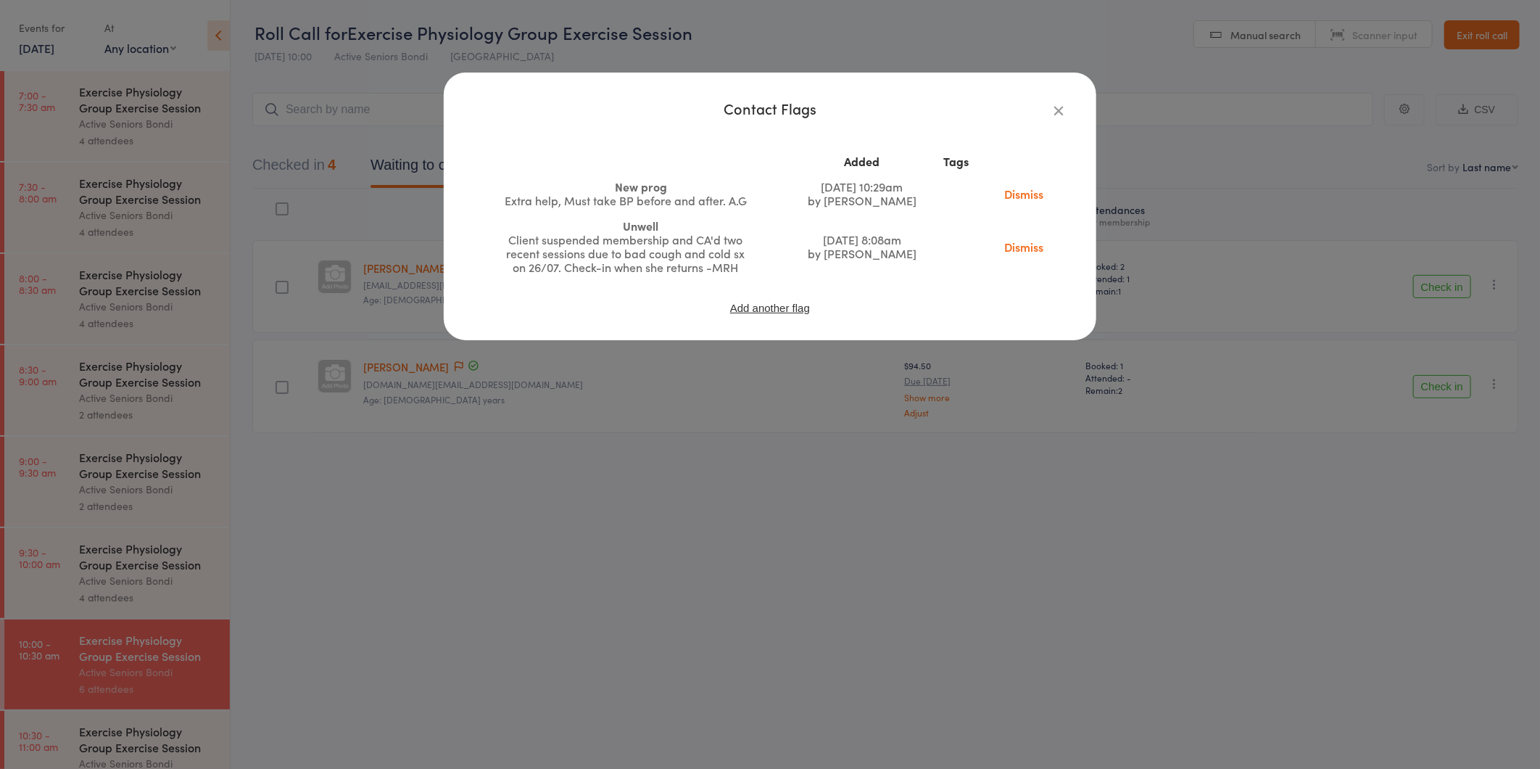
drag, startPoint x: 1039, startPoint y: 191, endPoint x: 859, endPoint y: 70, distance: 217.0
click at [1039, 191] on link "Dismiss" at bounding box center [1023, 194] width 61 height 16
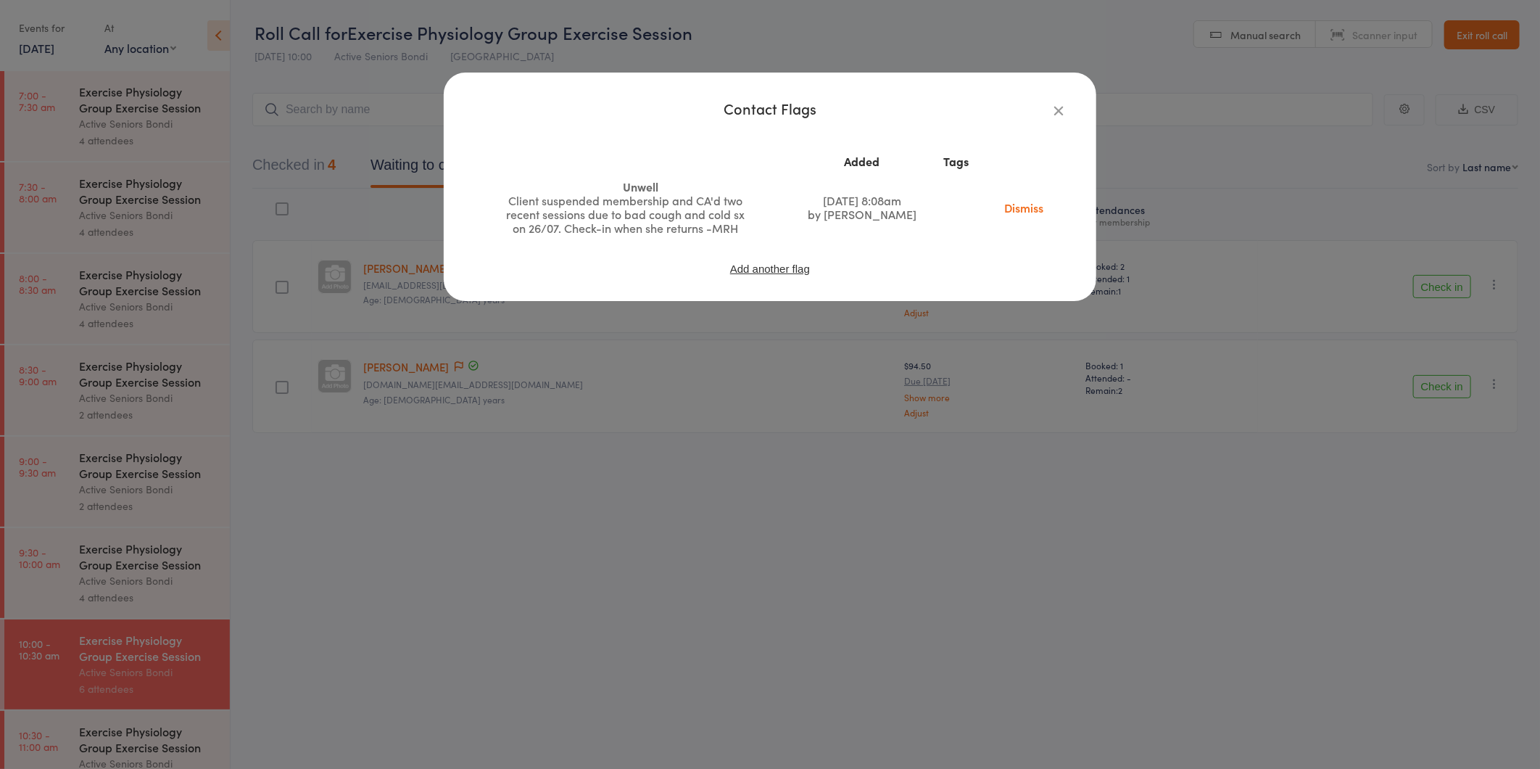
click at [1014, 201] on link "Dismiss" at bounding box center [1023, 207] width 61 height 16
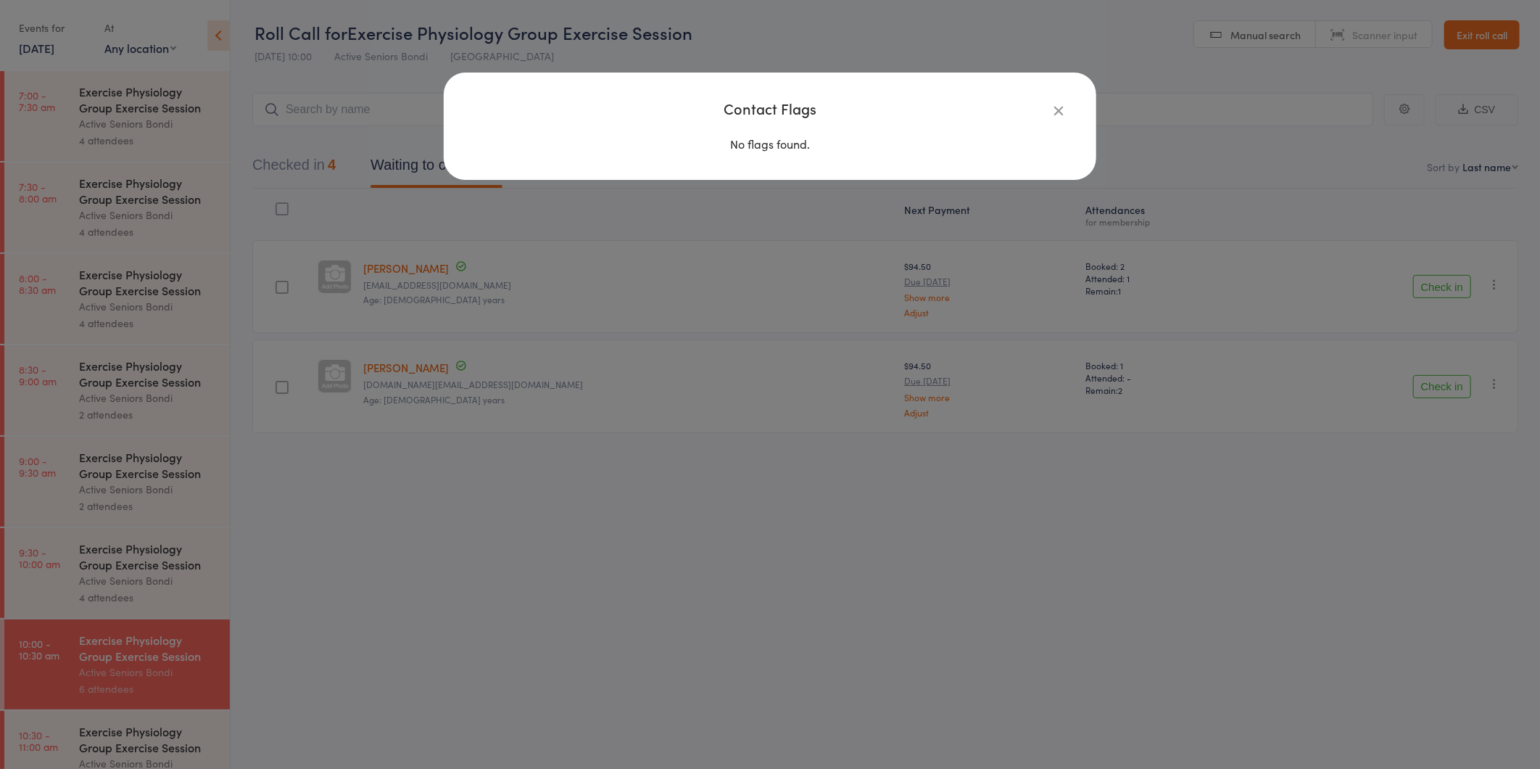
click at [922, 408] on div "Contact Flags No flags found." at bounding box center [770, 384] width 1540 height 769
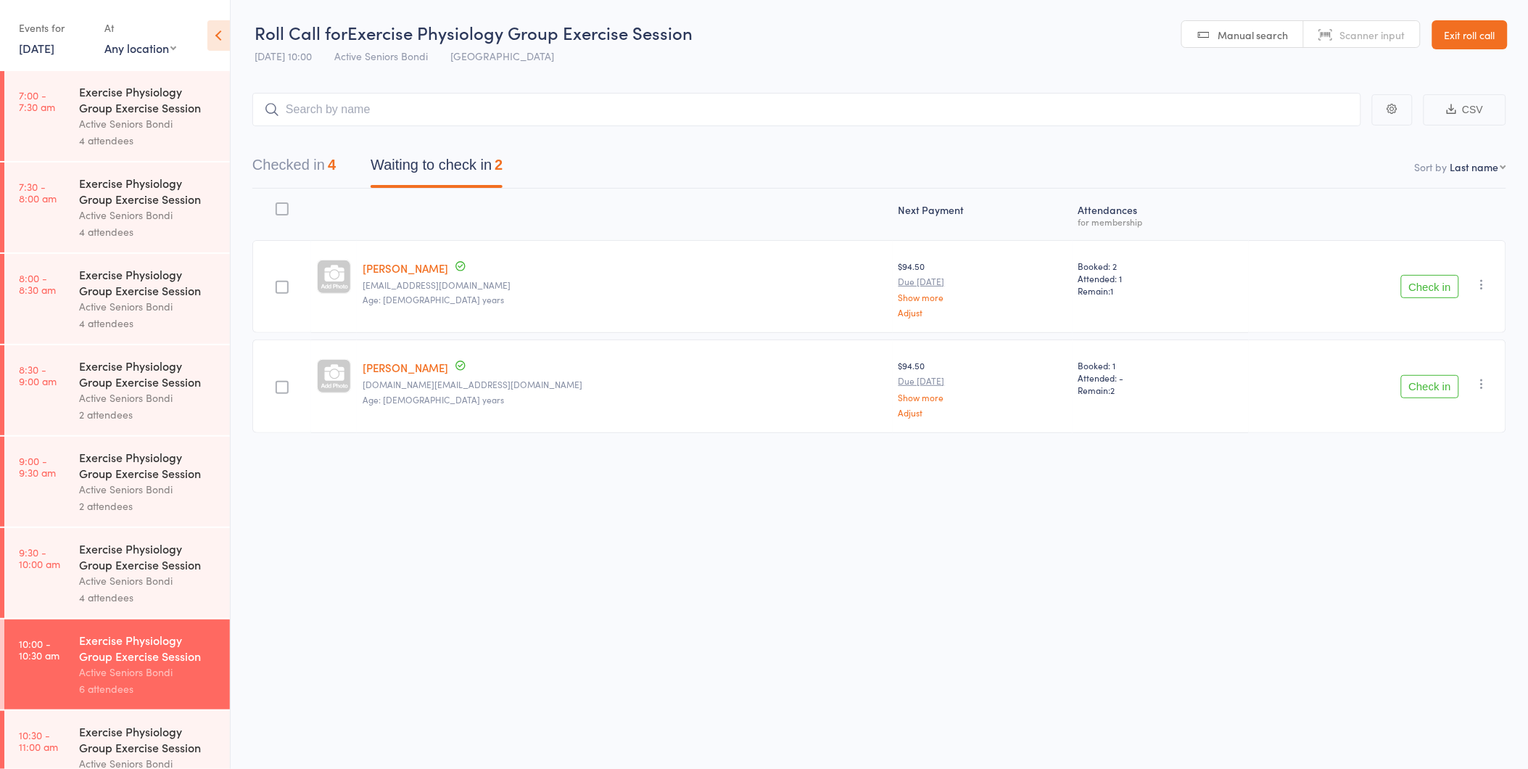
click at [1438, 289] on button "Check in" at bounding box center [1430, 286] width 58 height 23
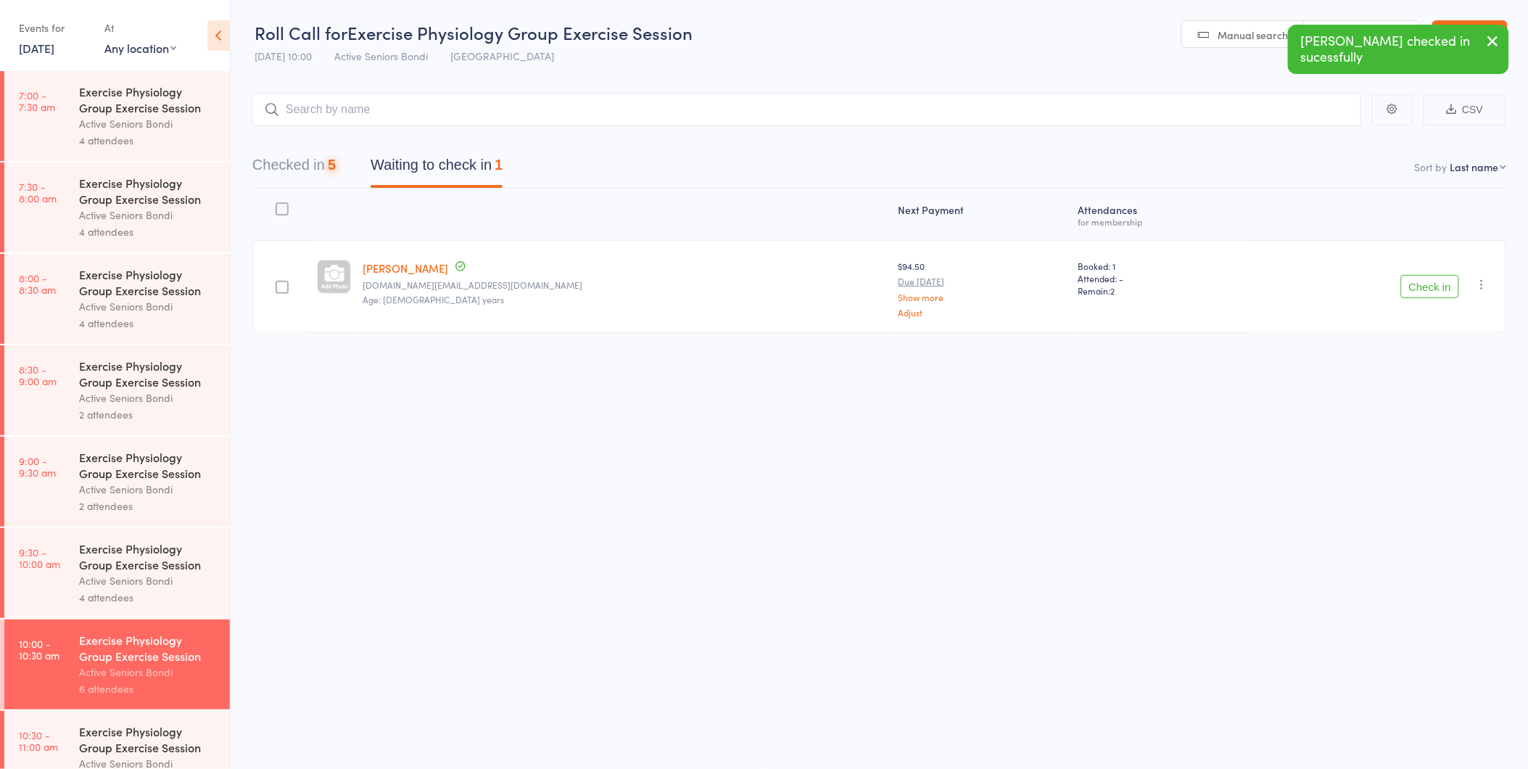
click at [1438, 289] on button "Check in" at bounding box center [1430, 286] width 58 height 23
click at [1438, 292] on button "Check in" at bounding box center [1430, 286] width 58 height 23
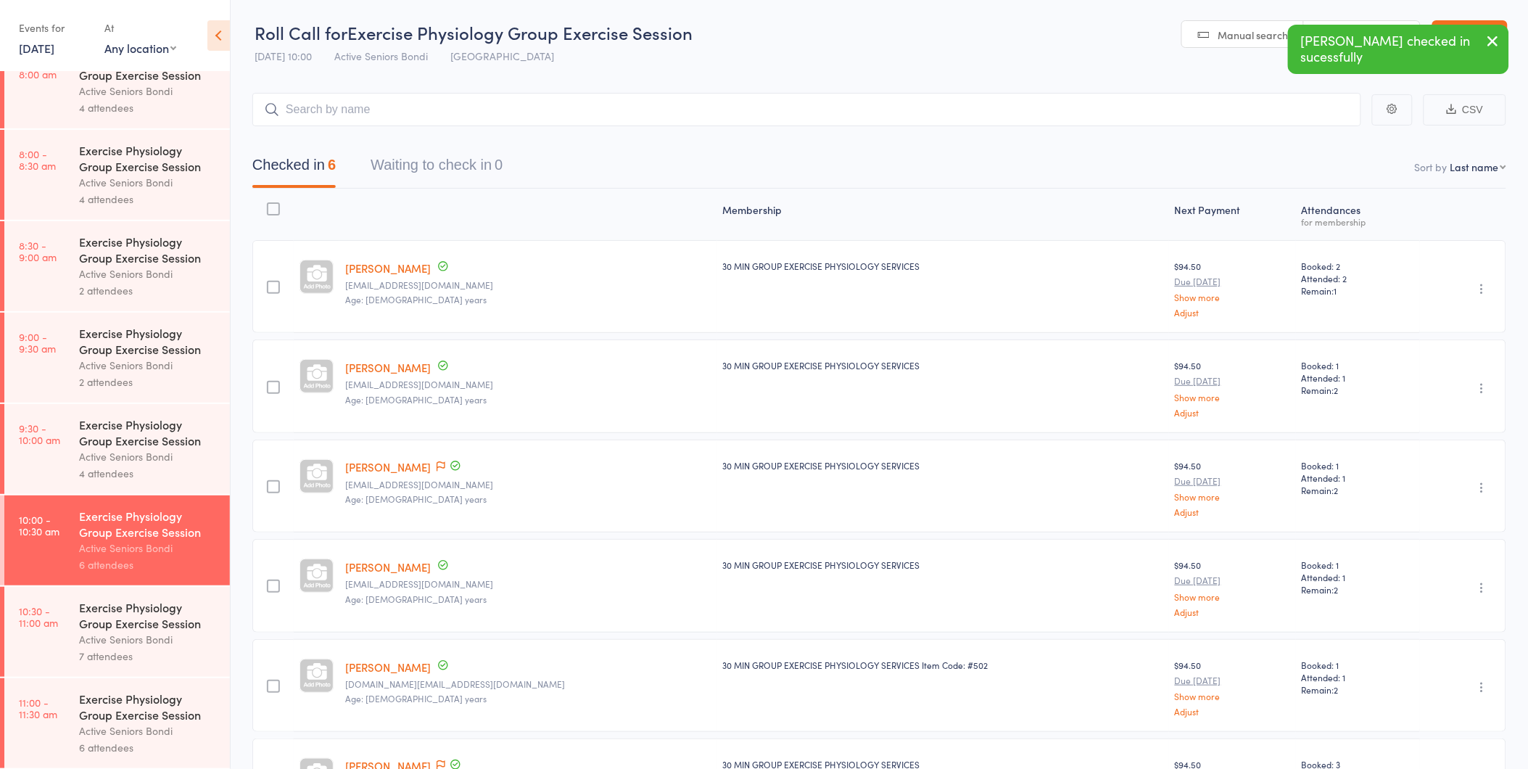
scroll to position [127, 0]
click at [93, 645] on div "Active Seniors Bondi" at bounding box center [148, 638] width 139 height 17
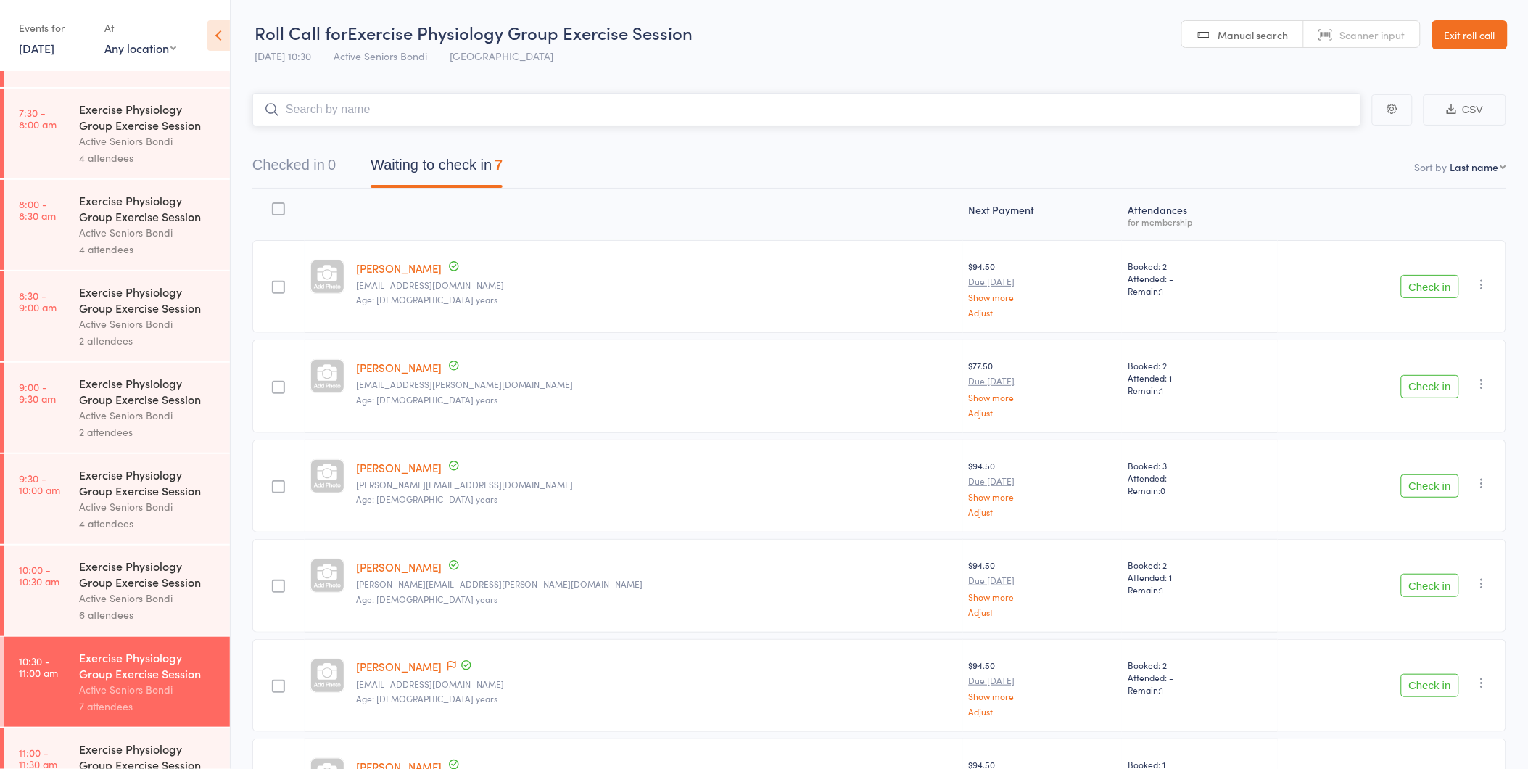
scroll to position [127, 0]
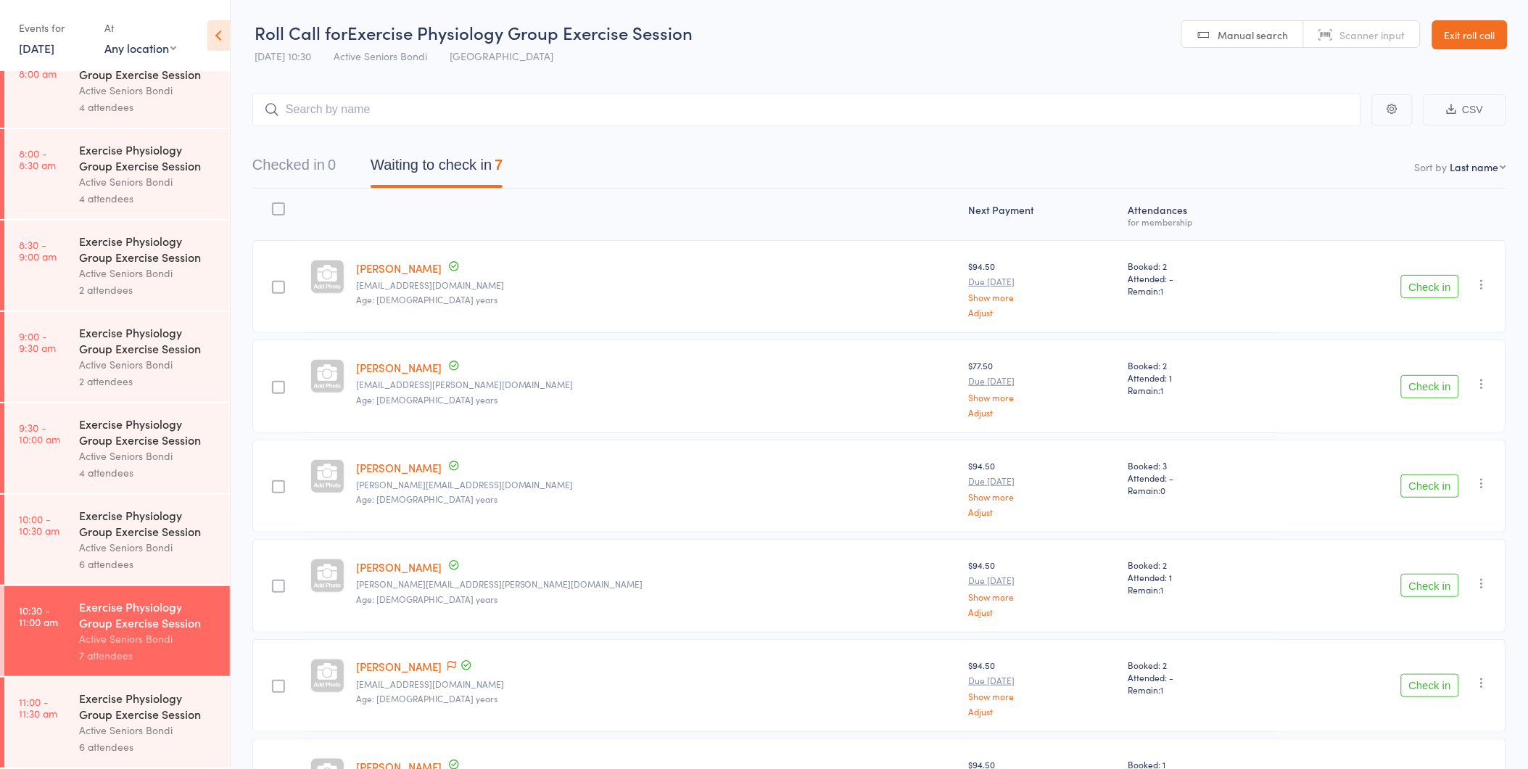
click at [186, 722] on div "Active Seniors Bondi" at bounding box center [148, 730] width 139 height 17
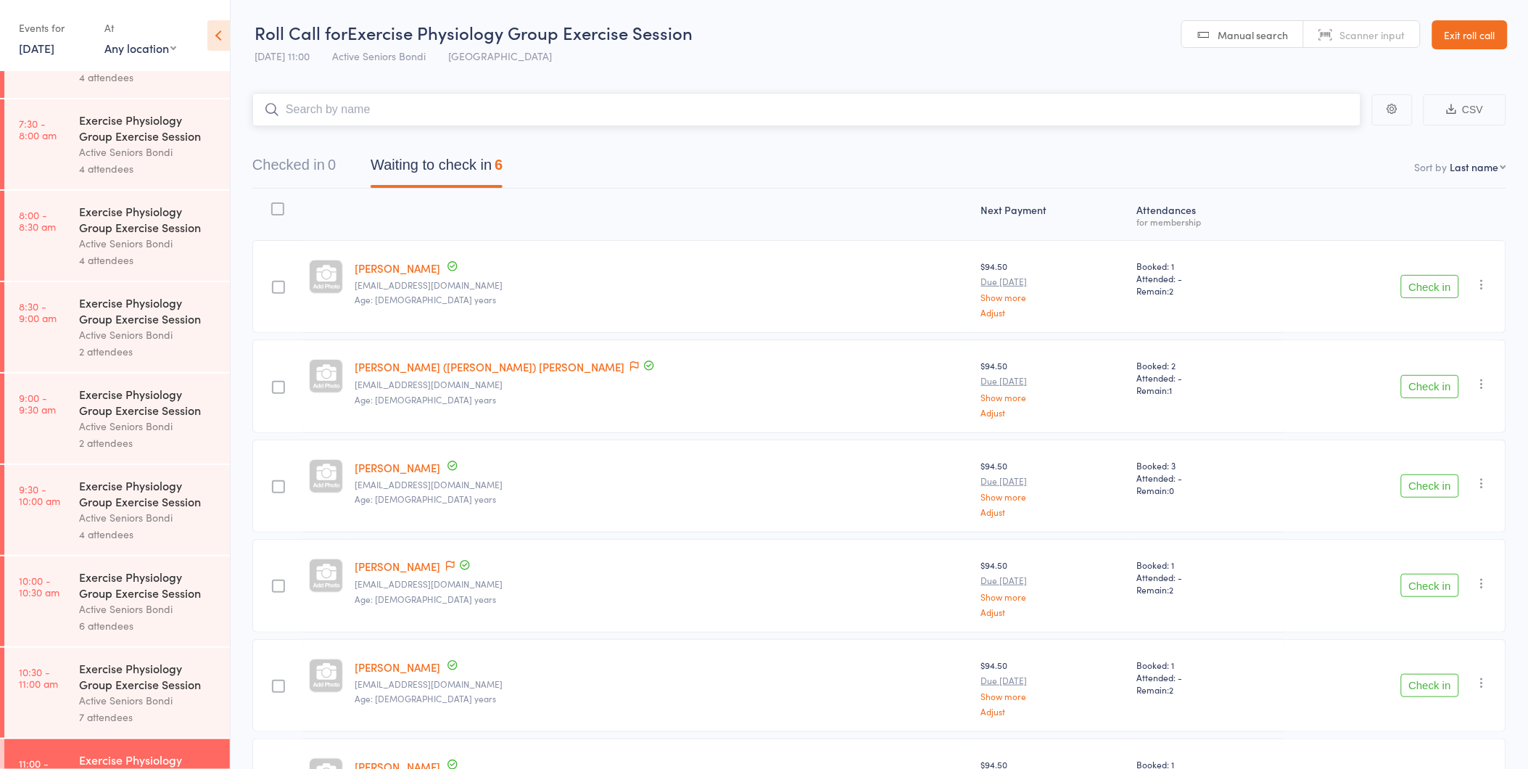
scroll to position [127, 0]
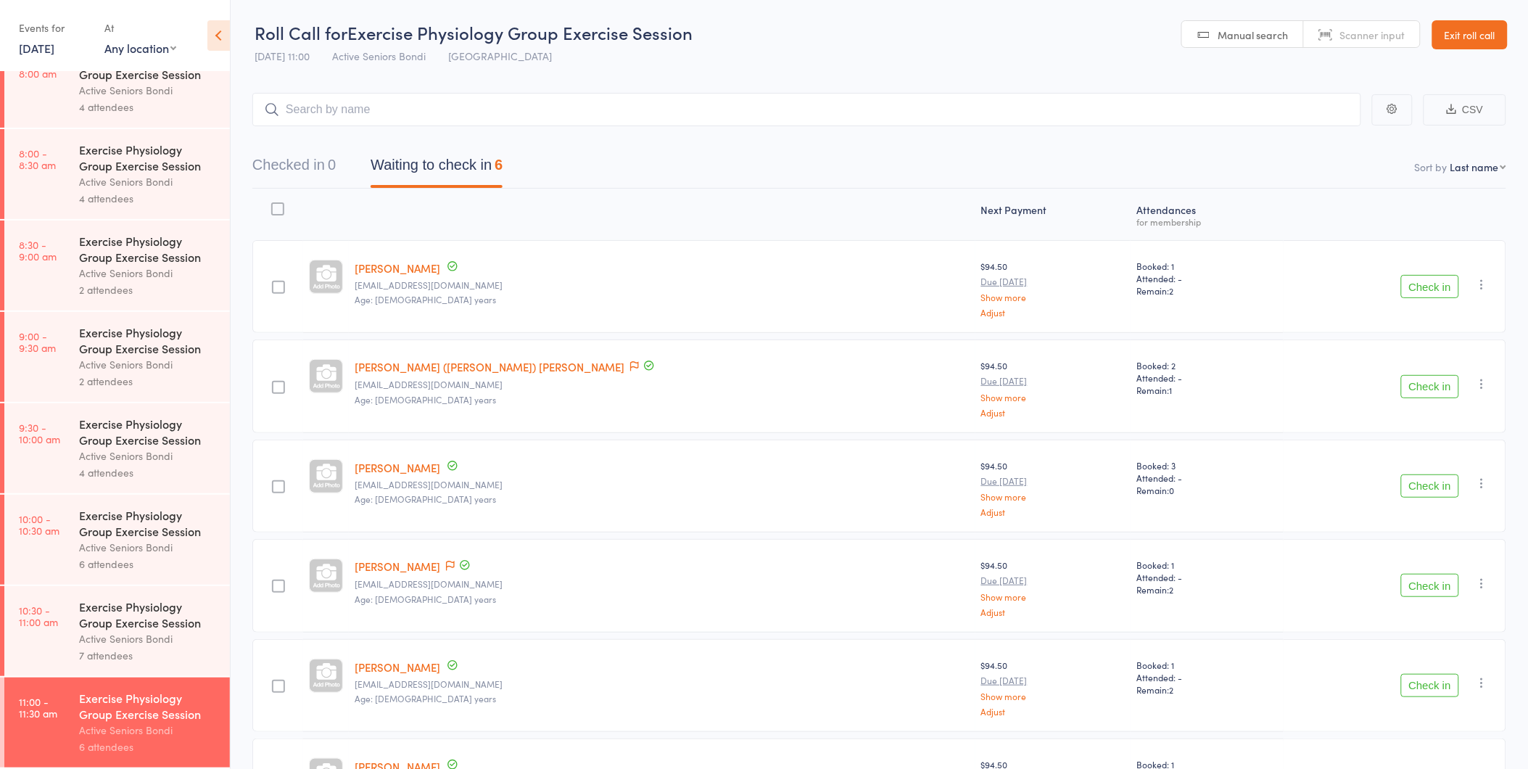
click at [179, 648] on div "7 attendees" at bounding box center [148, 655] width 139 height 17
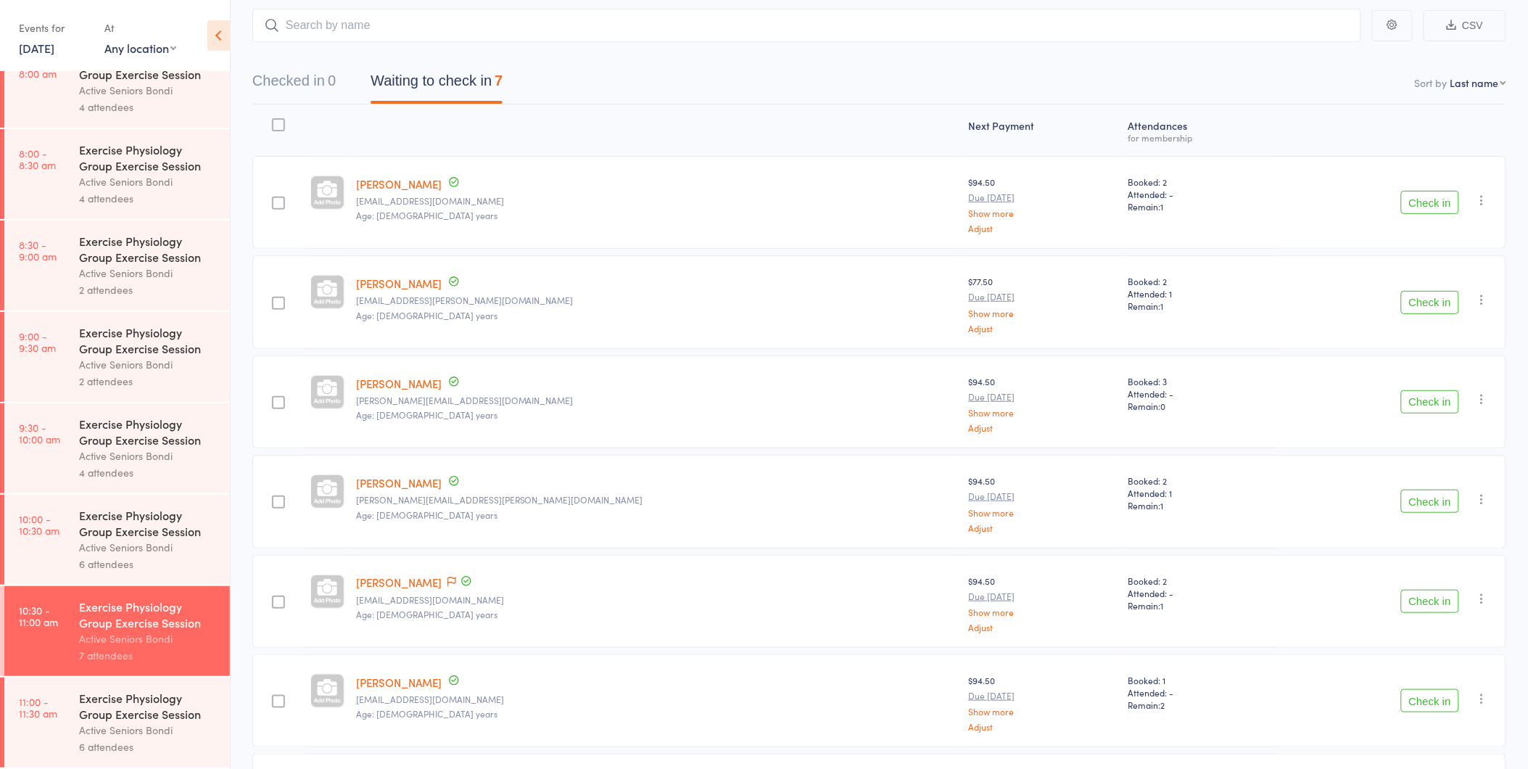
scroll to position [63, 0]
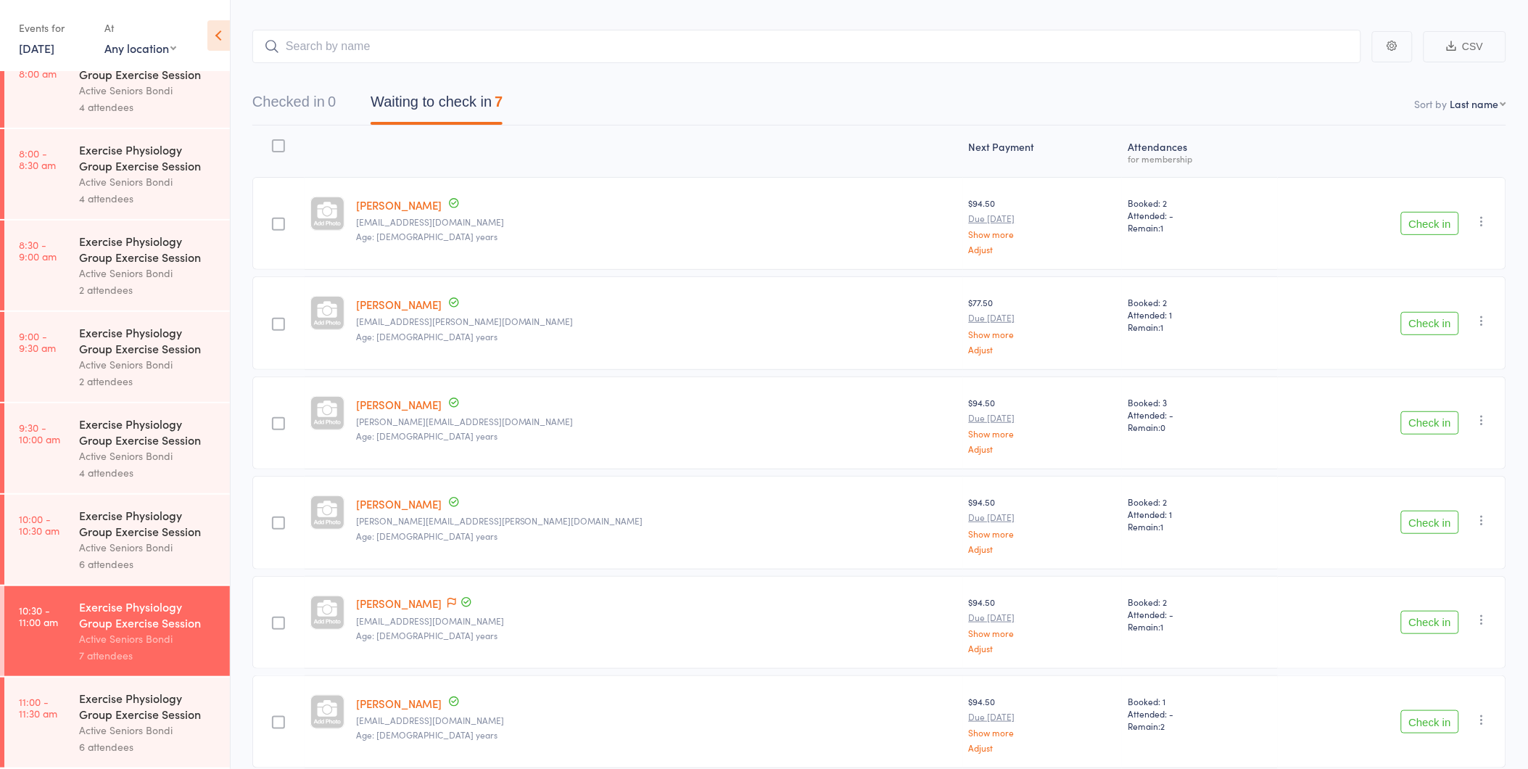
click at [1451, 297] on div "Check in Check in Send message Add Note Add Task Add Flag Remove [PERSON_NAME] …" at bounding box center [1392, 322] width 228 height 93
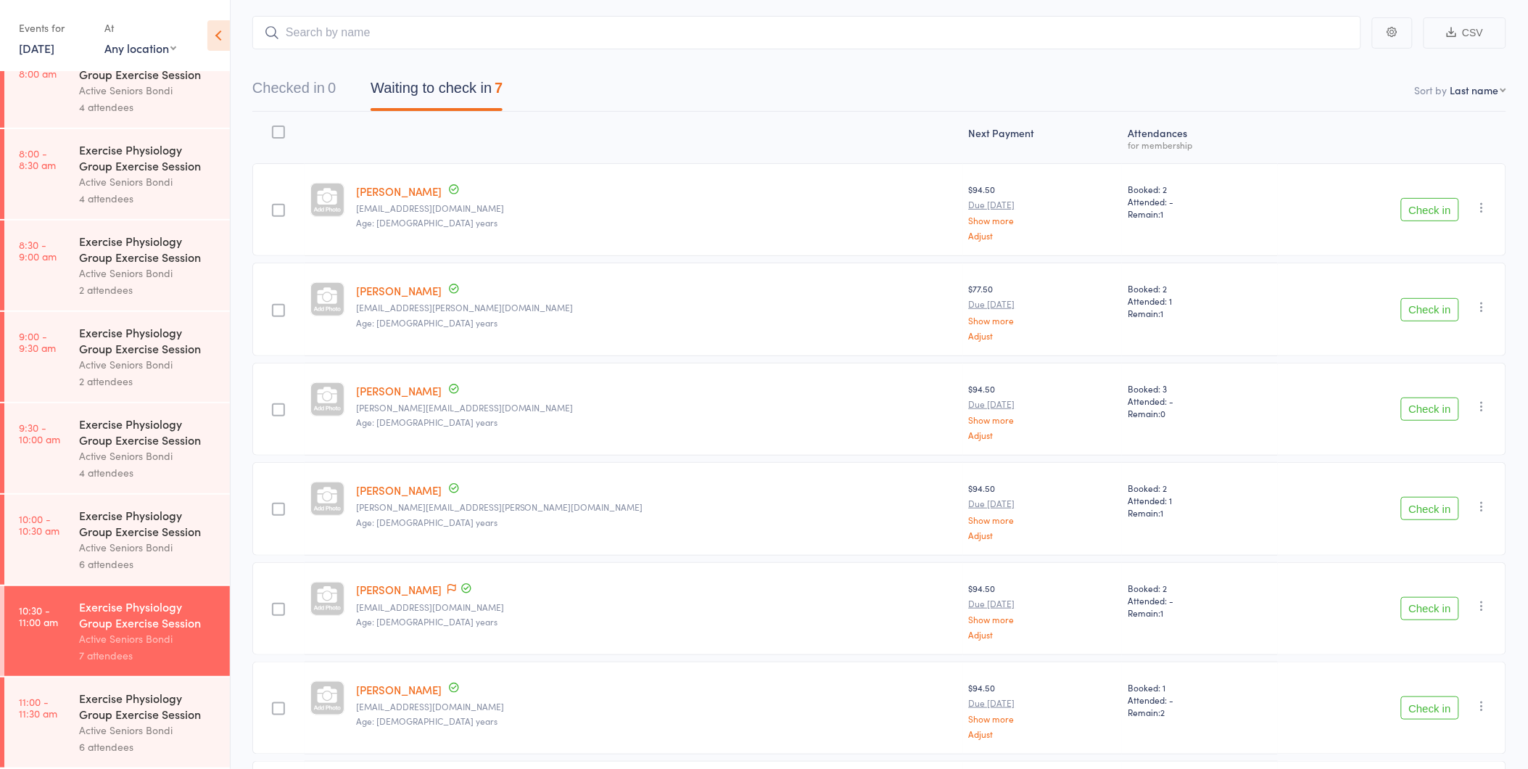
scroll to position [0, 0]
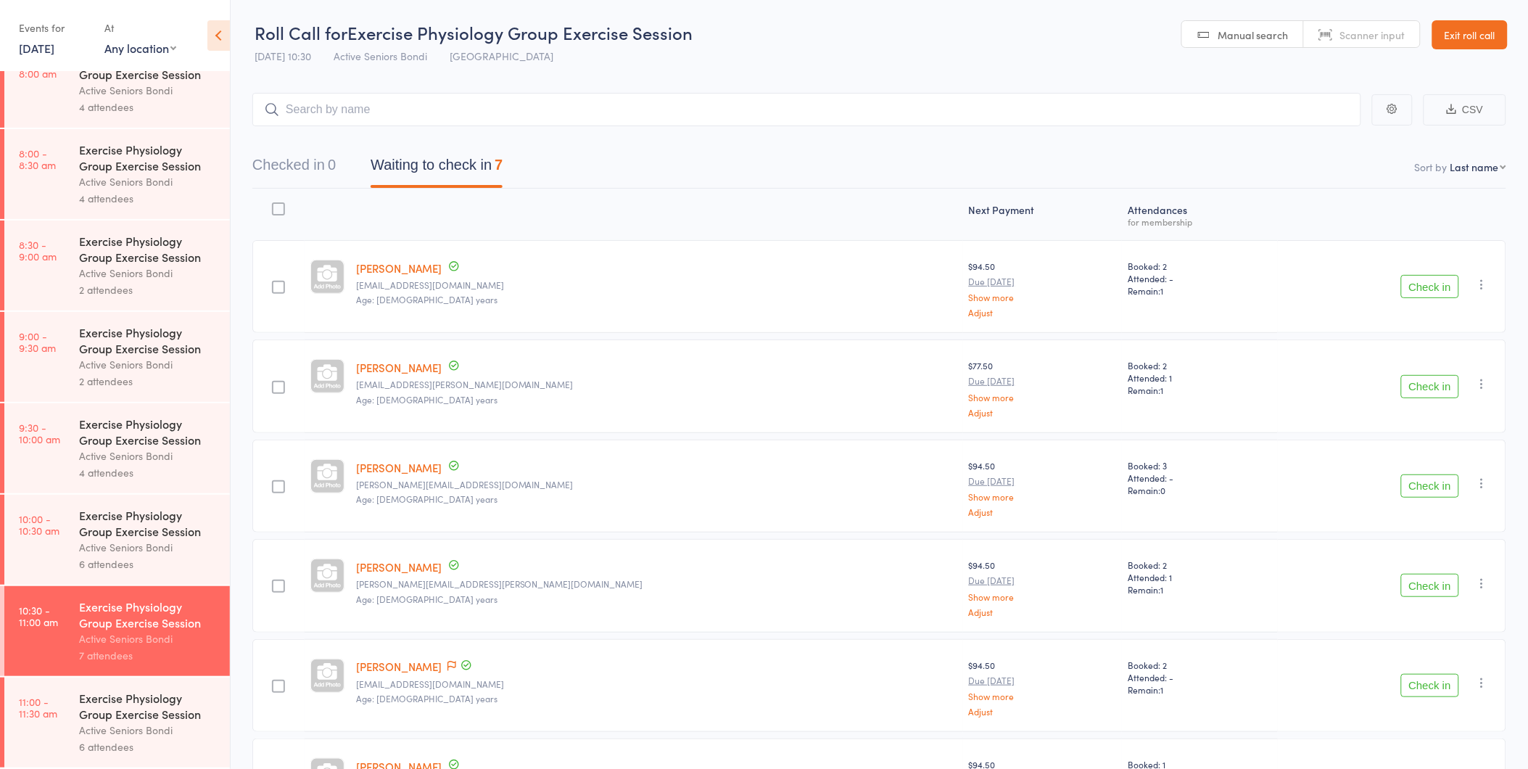
click at [1466, 39] on link "Exit roll call" at bounding box center [1469, 34] width 75 height 29
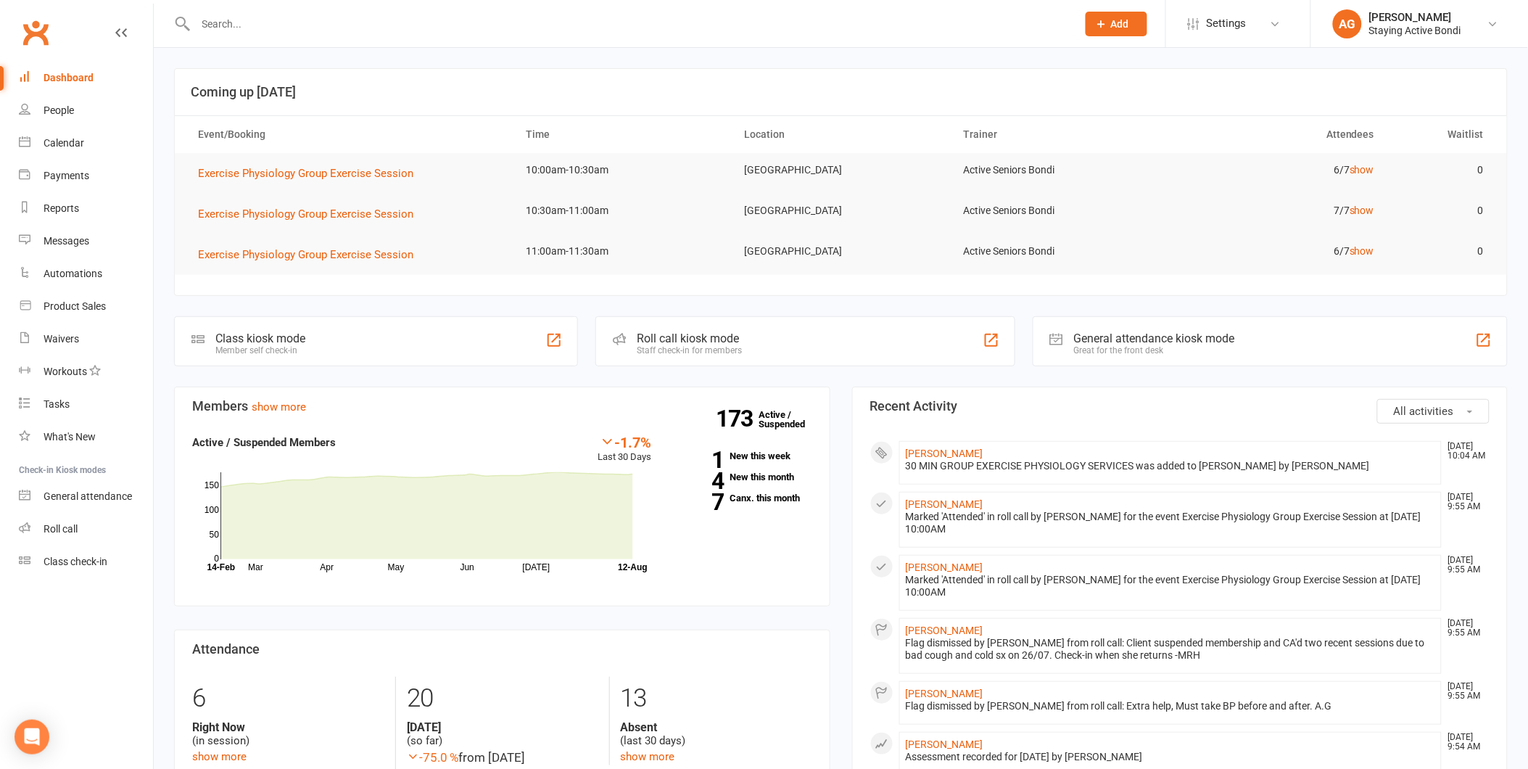
click at [464, 22] on input "text" at bounding box center [628, 24] width 875 height 20
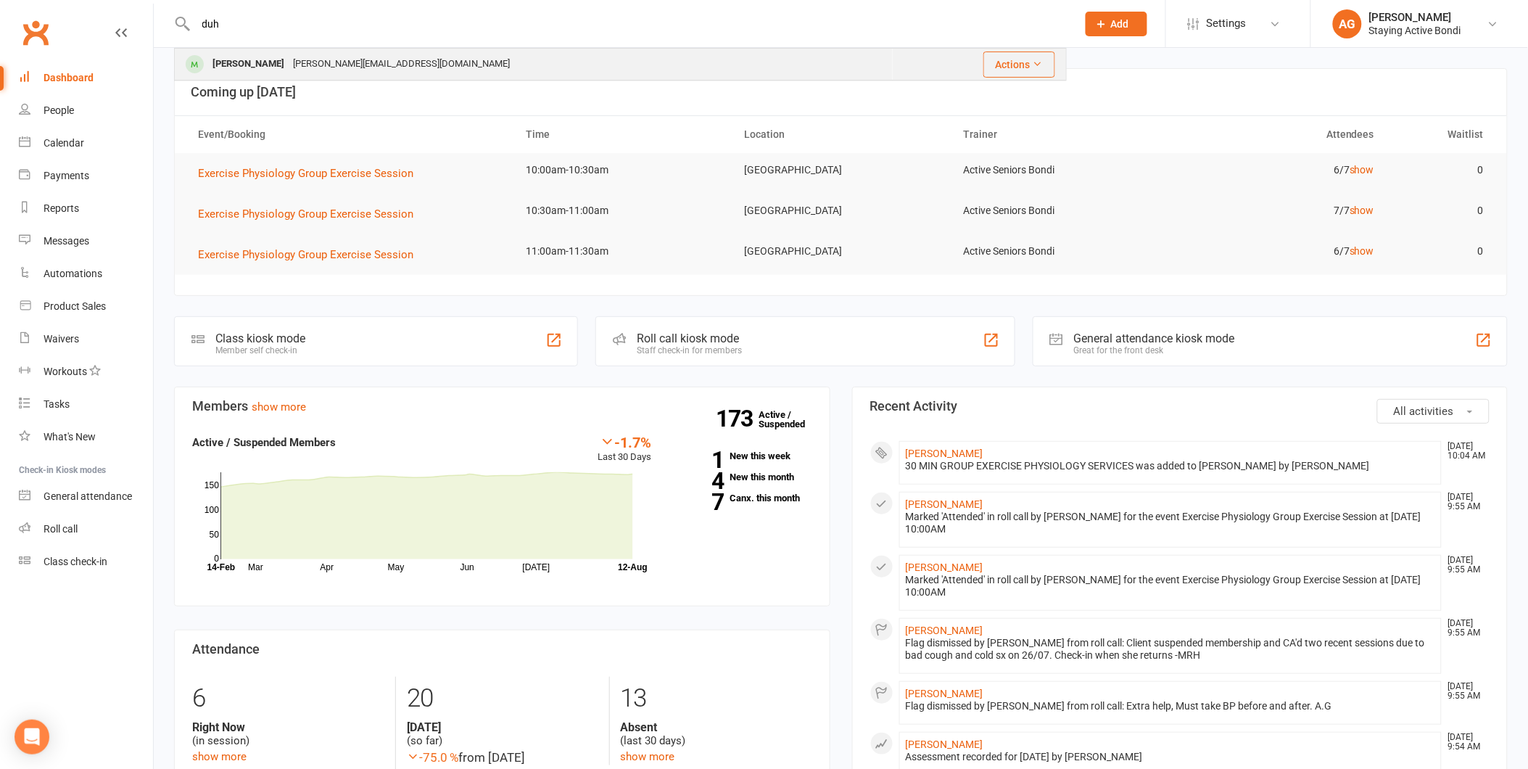
type input "duh"
click at [367, 67] on div "jennifer.rld@gmail.com" at bounding box center [402, 64] width 226 height 21
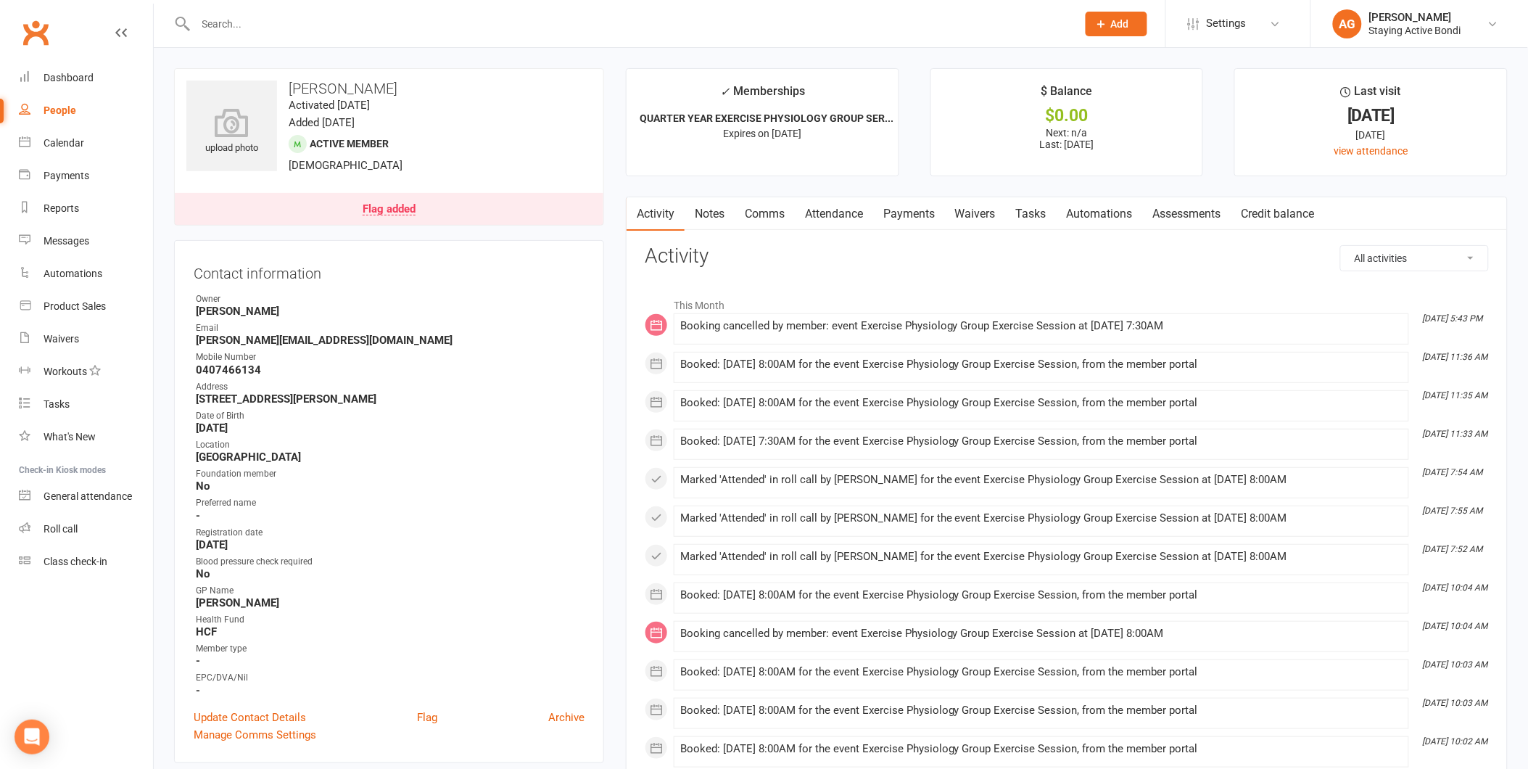
click at [814, 227] on link "Attendance" at bounding box center [834, 213] width 78 height 33
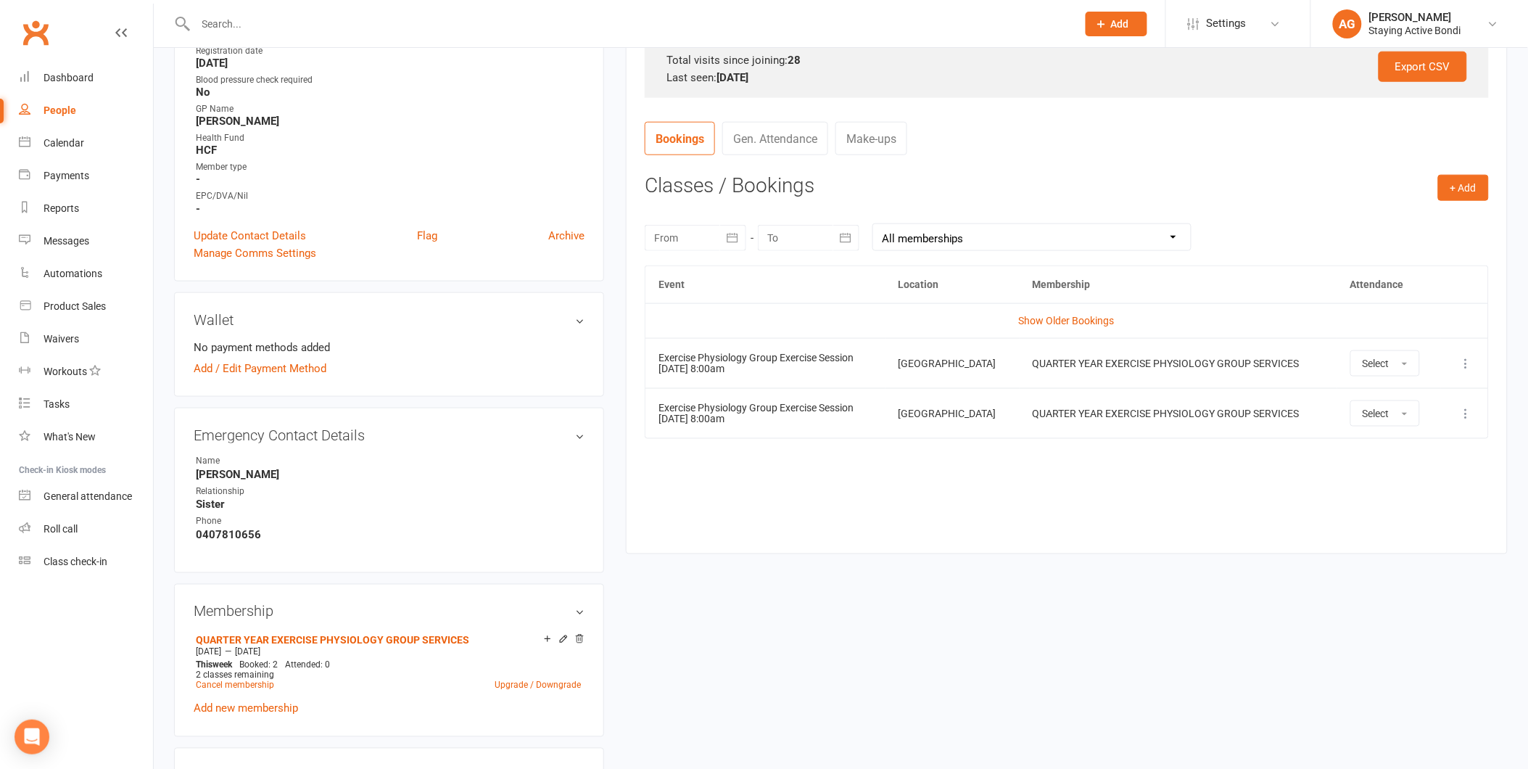
scroll to position [563, 0]
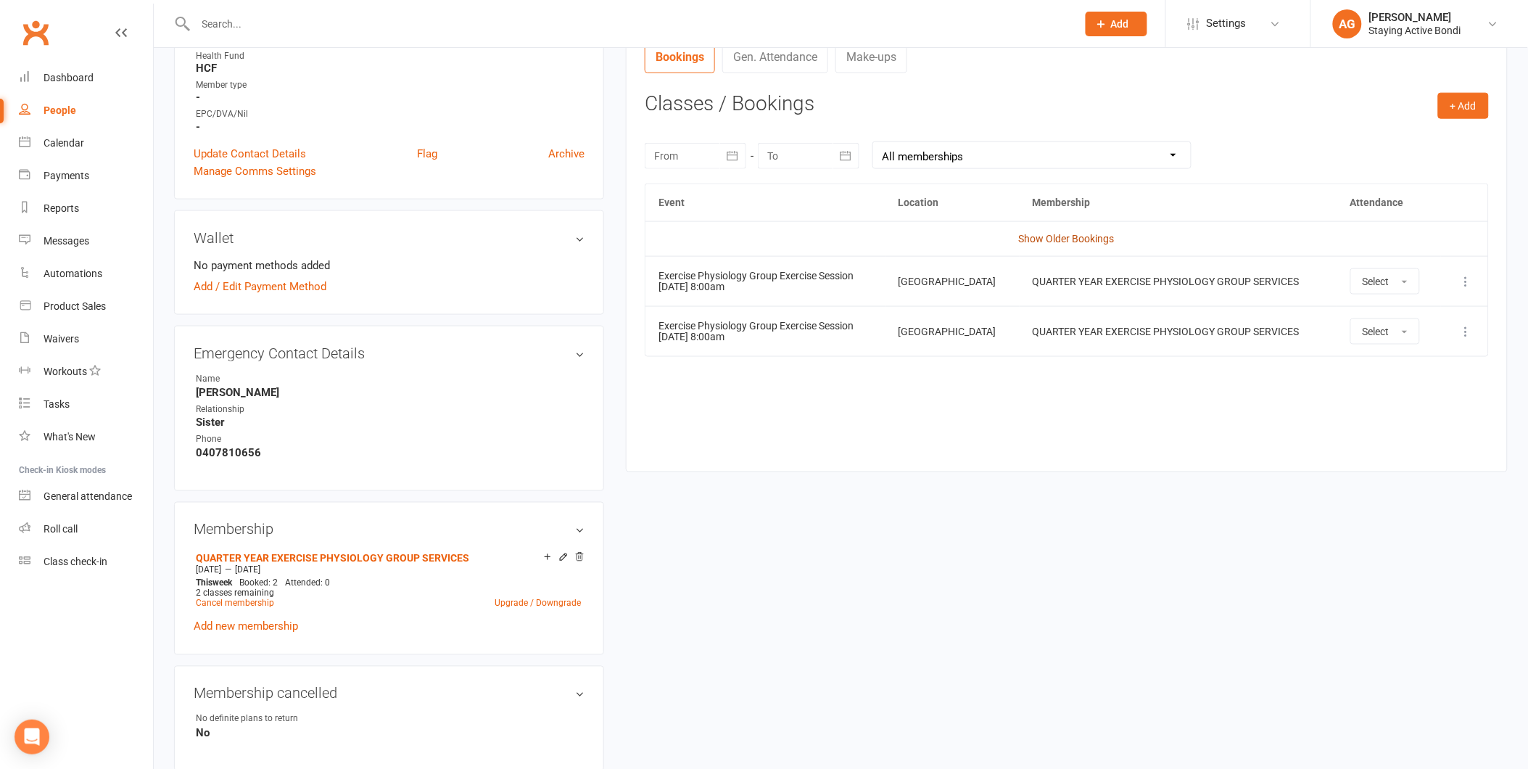
click at [1026, 239] on link "Show Older Bookings" at bounding box center [1067, 239] width 96 height 12
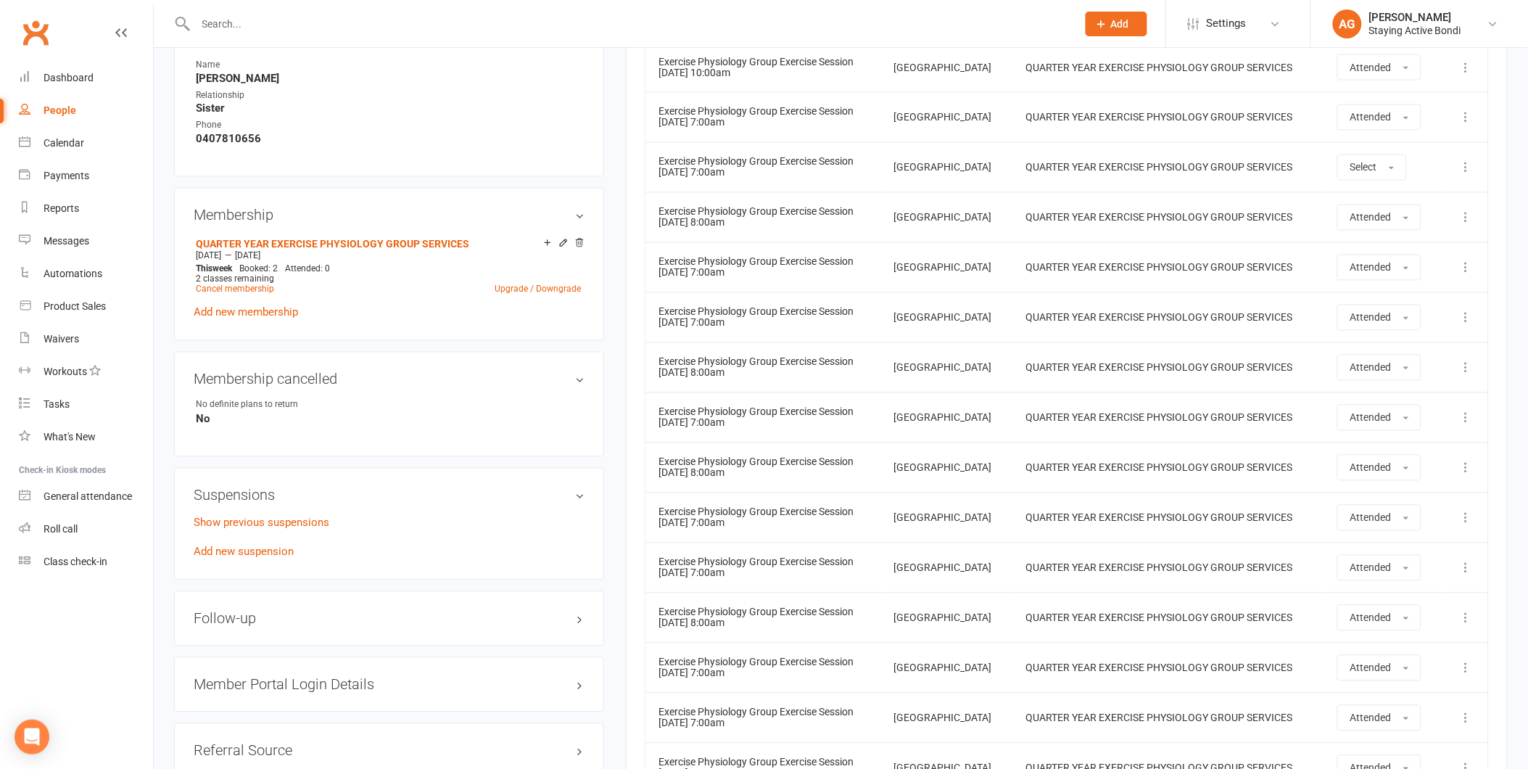
scroll to position [886, 0]
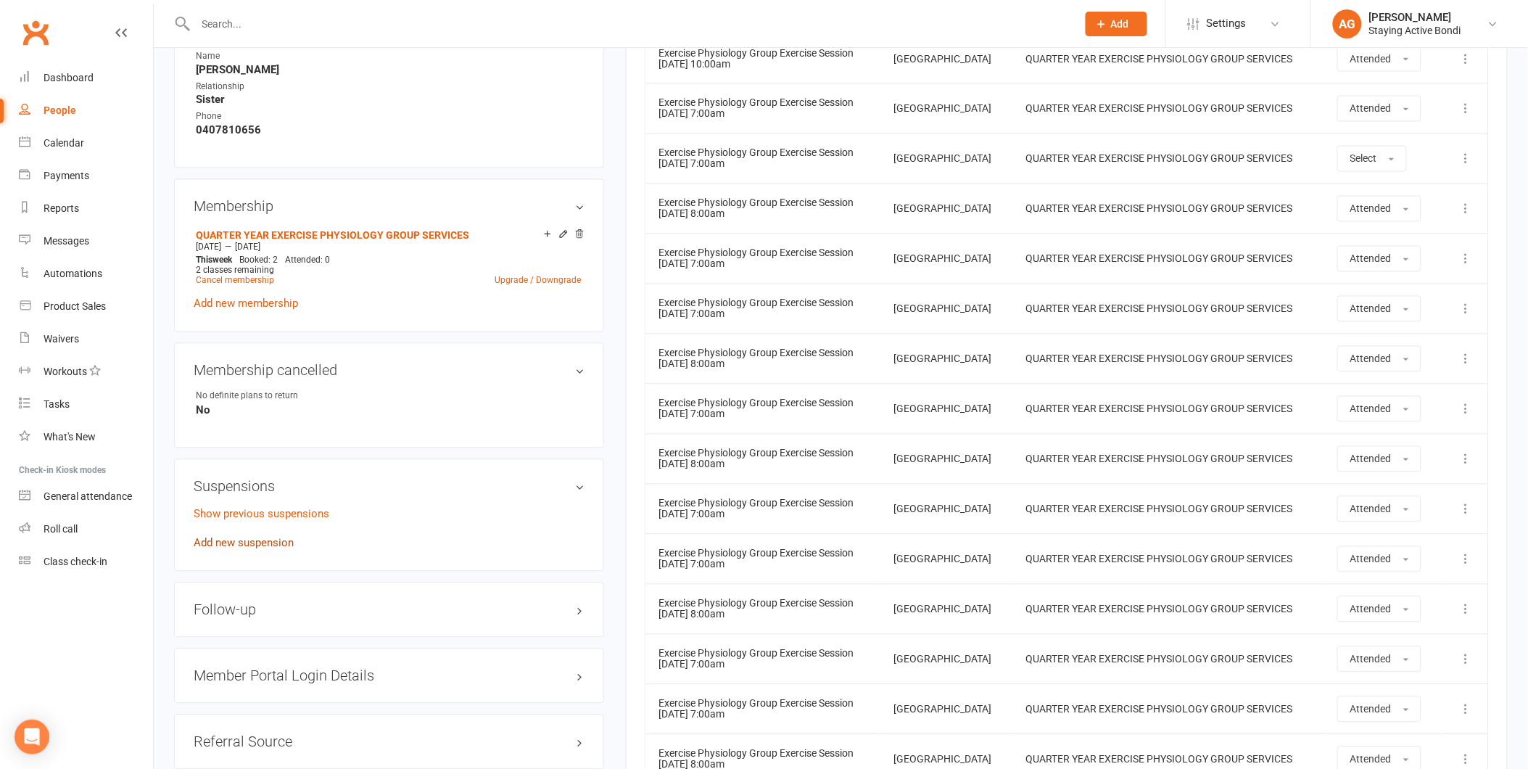
click at [269, 539] on link "Add new suspension" at bounding box center [244, 543] width 100 height 13
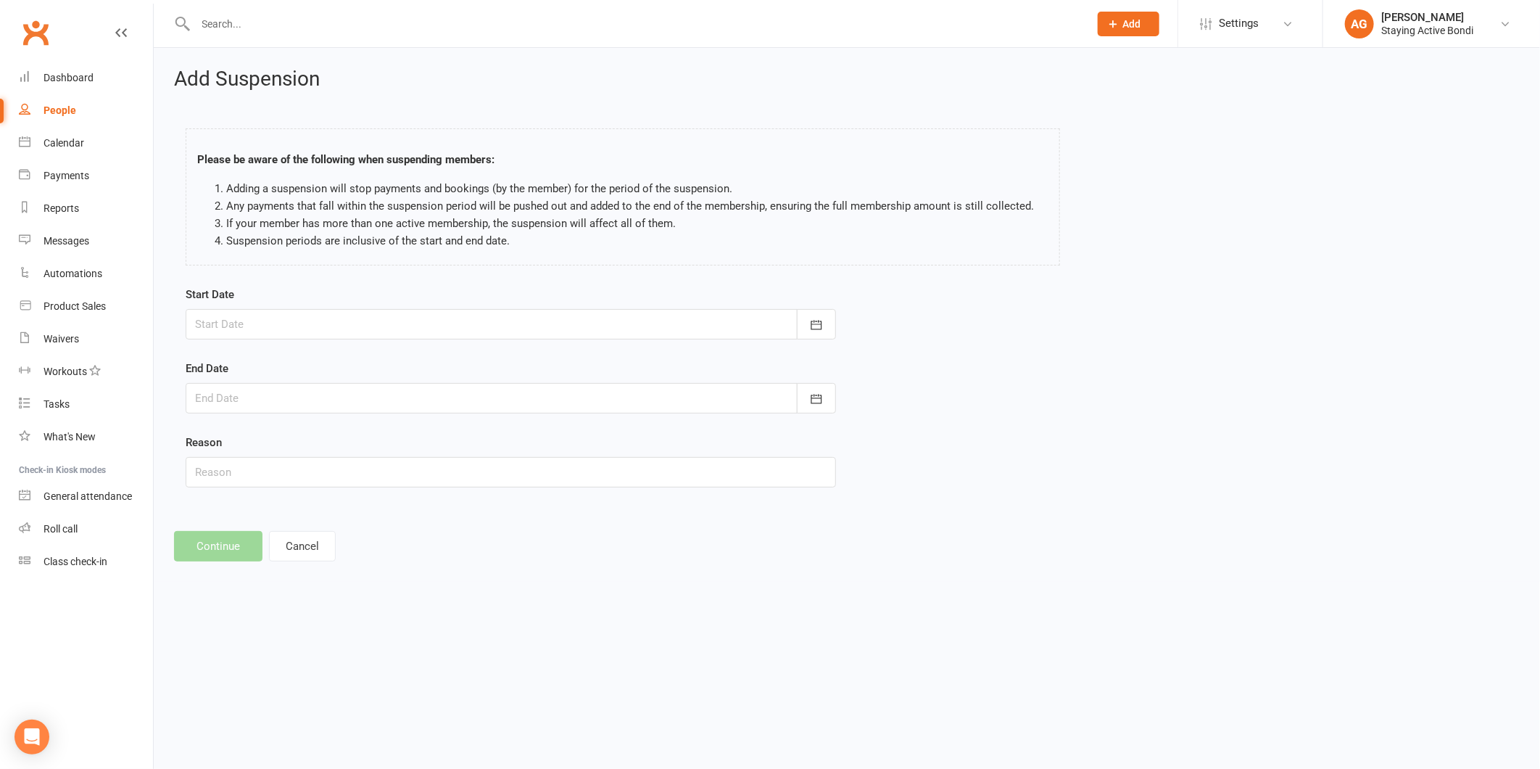
click at [247, 325] on div at bounding box center [511, 324] width 650 height 30
click at [310, 479] on button "12" at bounding box center [308, 471] width 30 height 26
type input "12 Aug 2025"
click at [244, 393] on div at bounding box center [511, 398] width 650 height 30
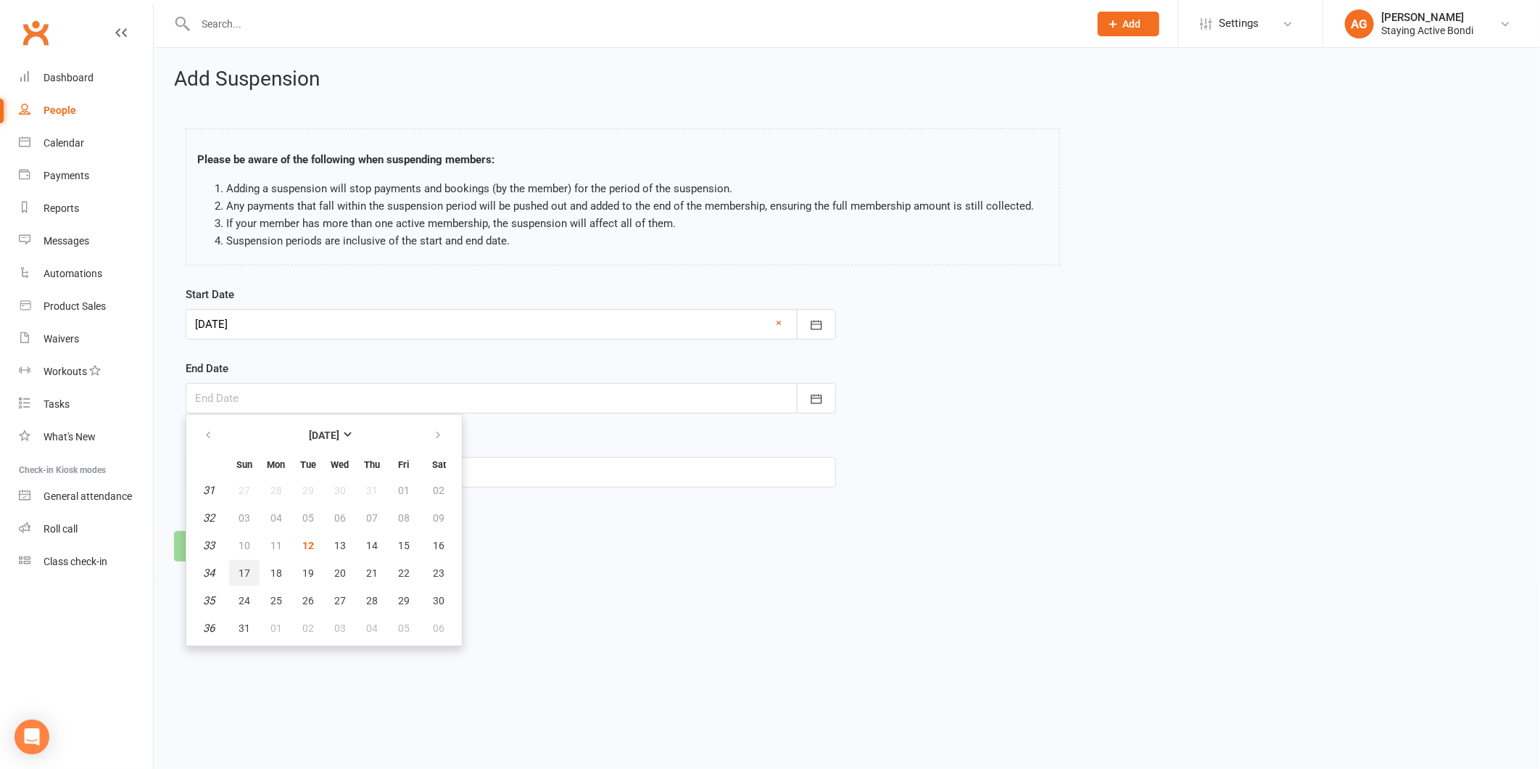
click at [240, 567] on span "17" at bounding box center [245, 573] width 12 height 12
type input "17 Aug 2025"
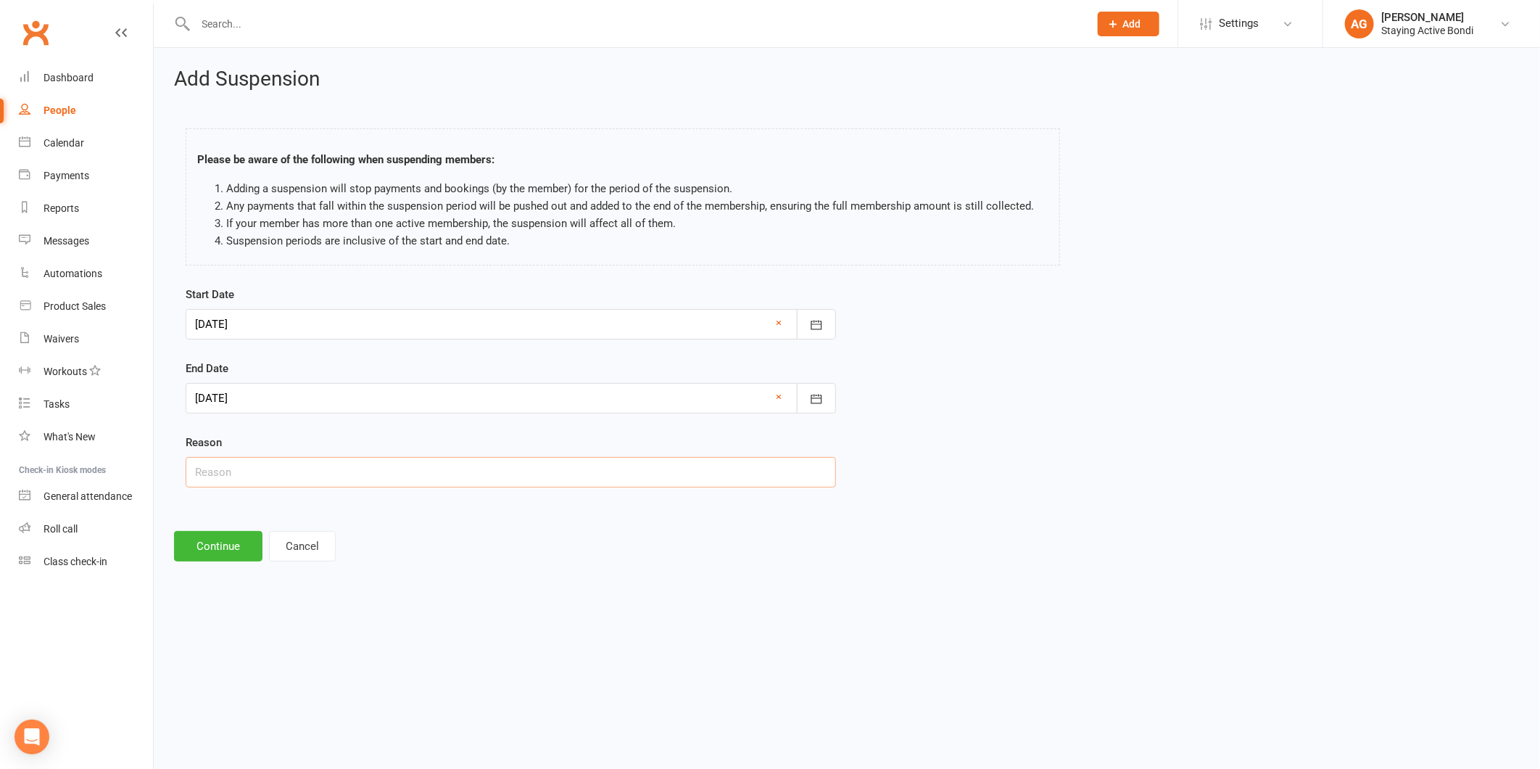
click at [234, 468] on input "text" at bounding box center [511, 472] width 650 height 30
type input "unwell"
click at [239, 553] on button "Continue" at bounding box center [218, 546] width 88 height 30
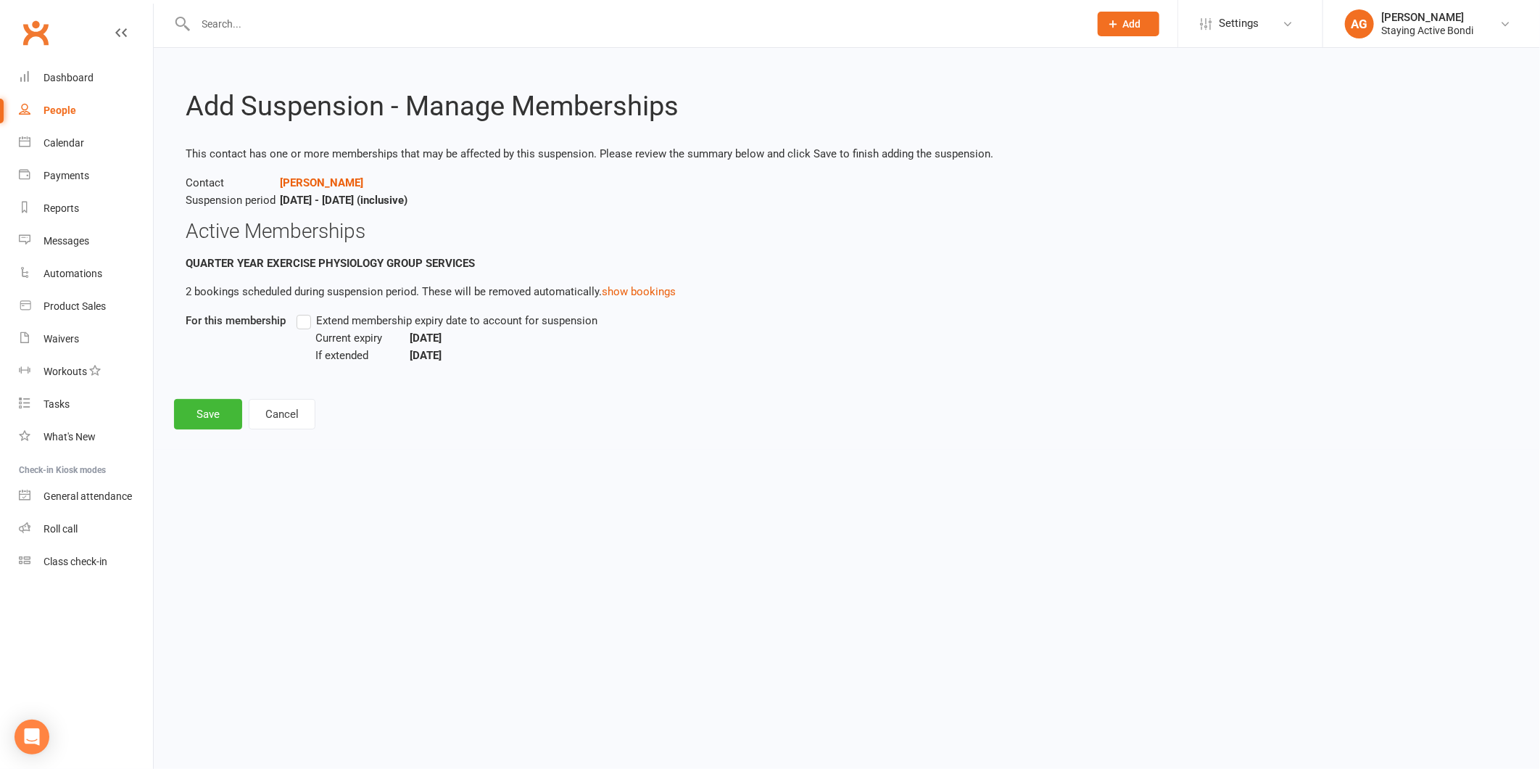
click at [305, 321] on label "Extend membership expiry date to account for suspension" at bounding box center [447, 320] width 301 height 17
click at [305, 312] on input "Extend membership expiry date to account for suspension" at bounding box center [301, 312] width 9 height 0
click at [184, 413] on button "Save" at bounding box center [208, 414] width 68 height 30
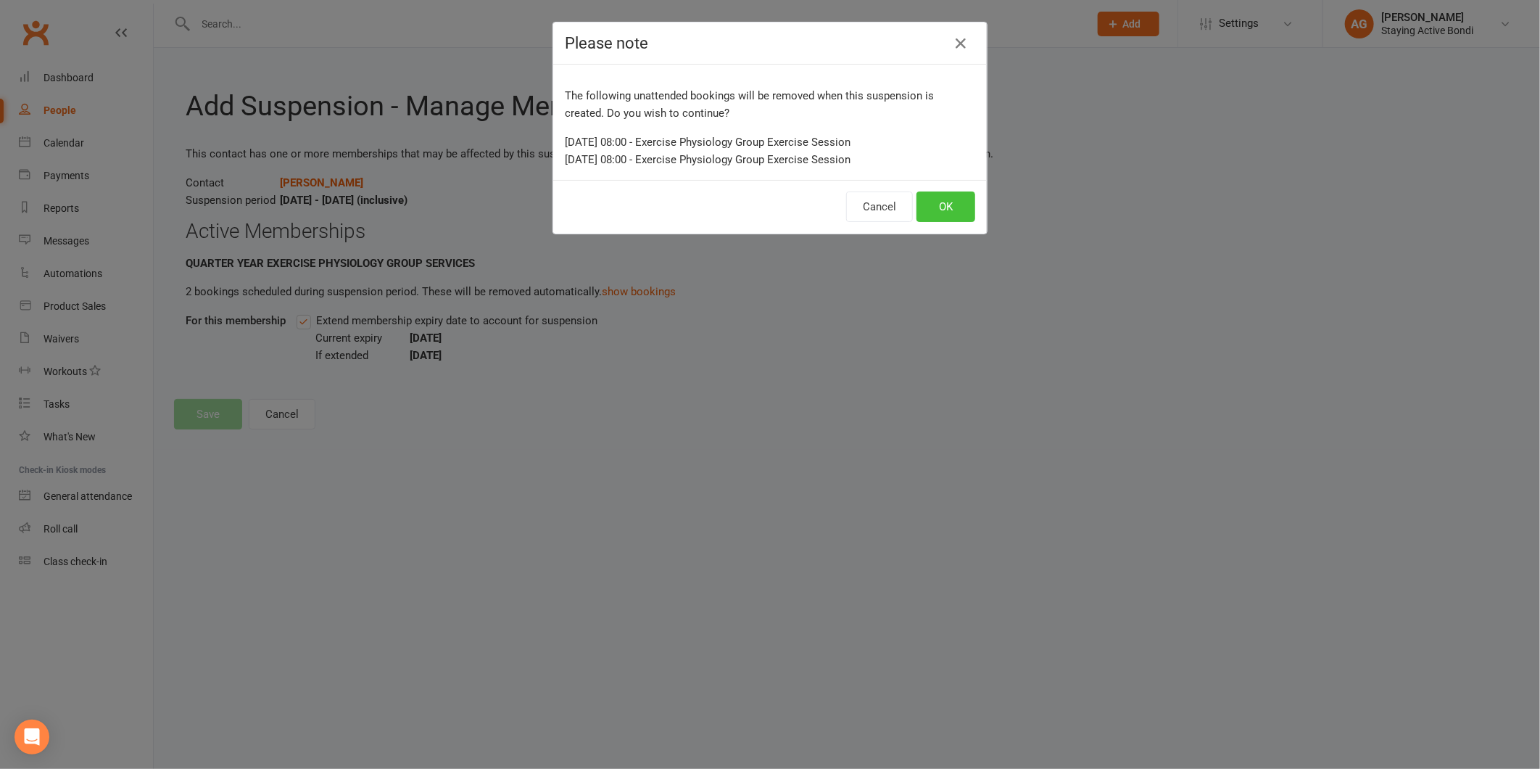
click at [937, 212] on button "OK" at bounding box center [946, 206] width 59 height 30
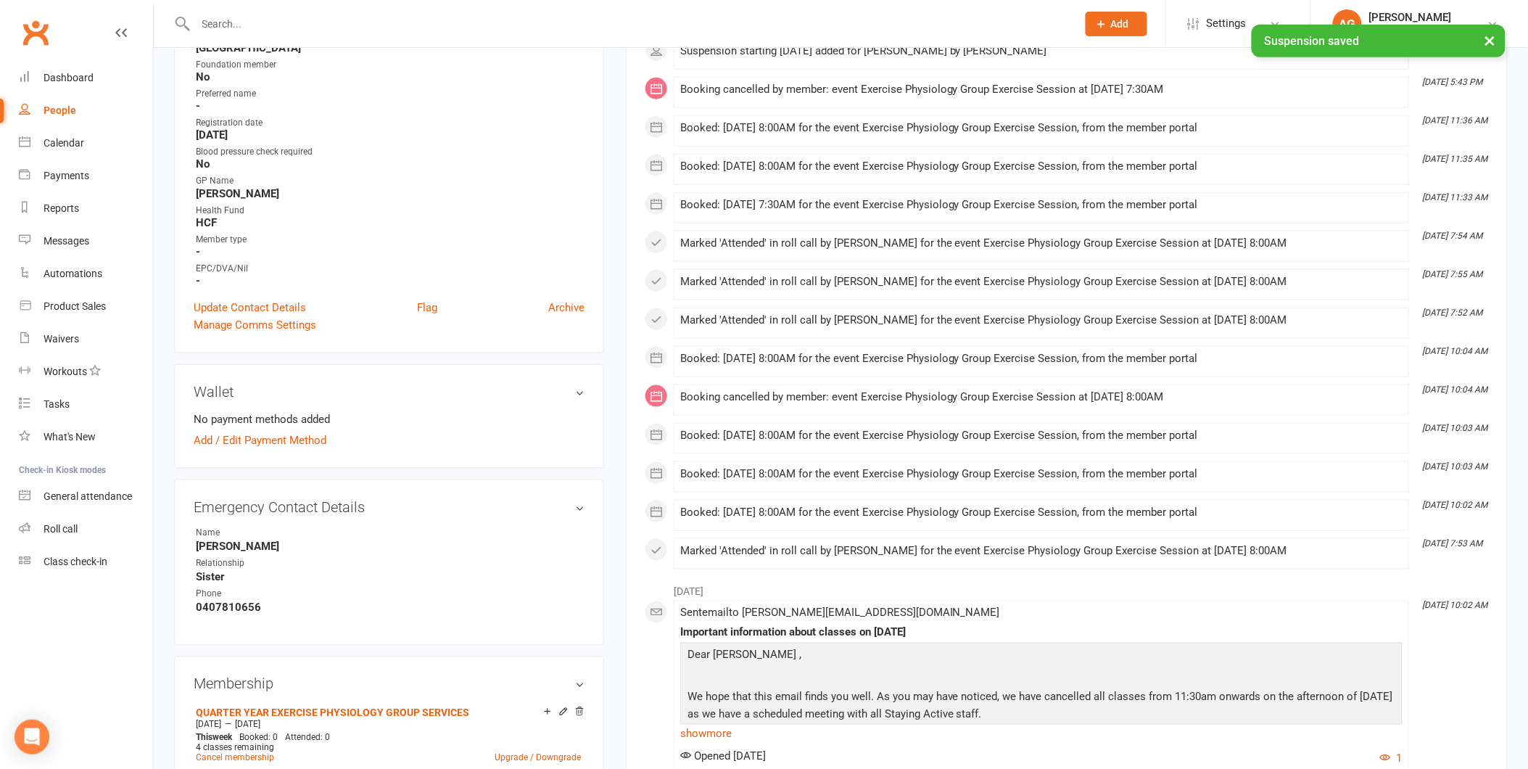
scroll to position [886, 0]
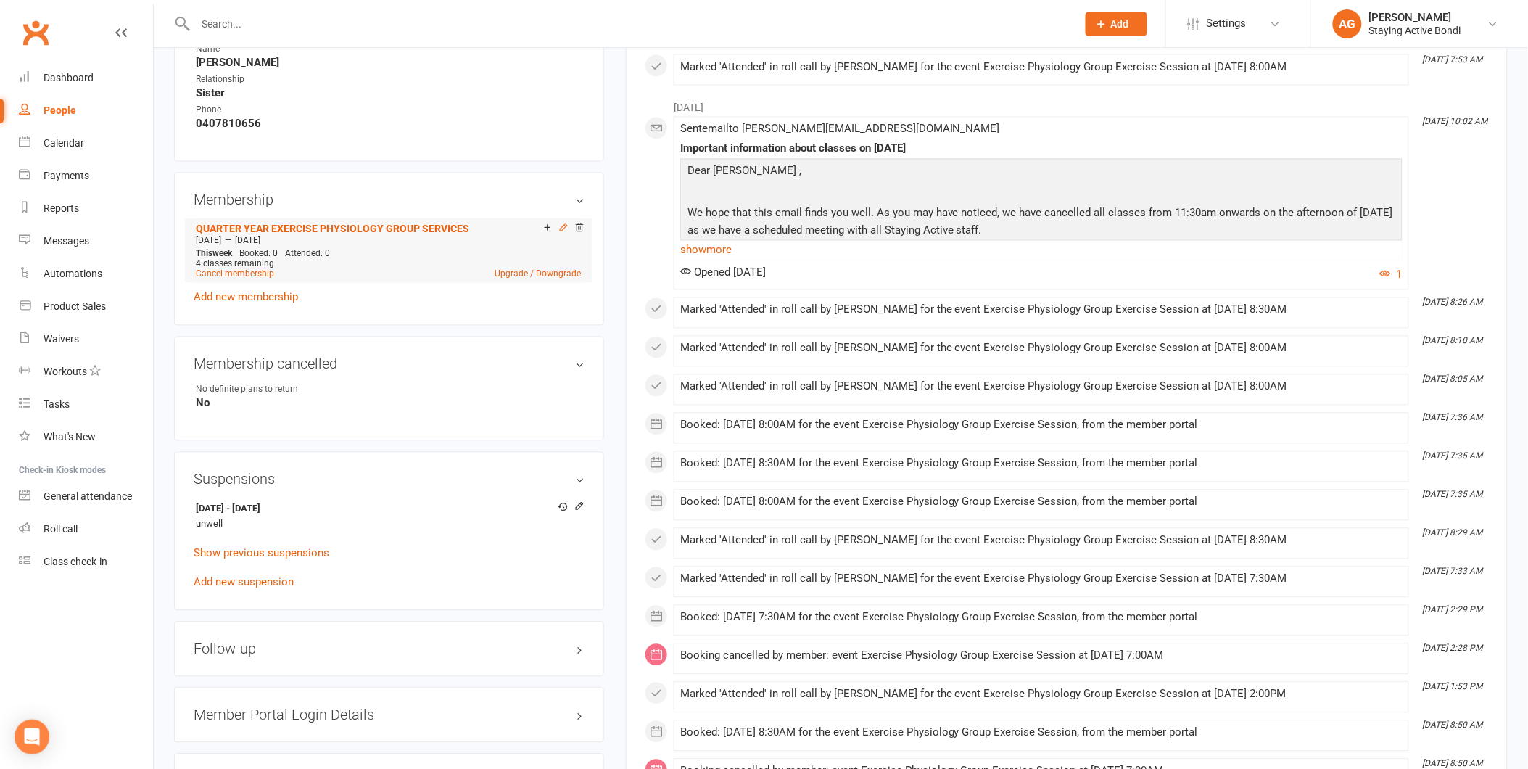
click at [566, 223] on icon at bounding box center [563, 228] width 10 height 10
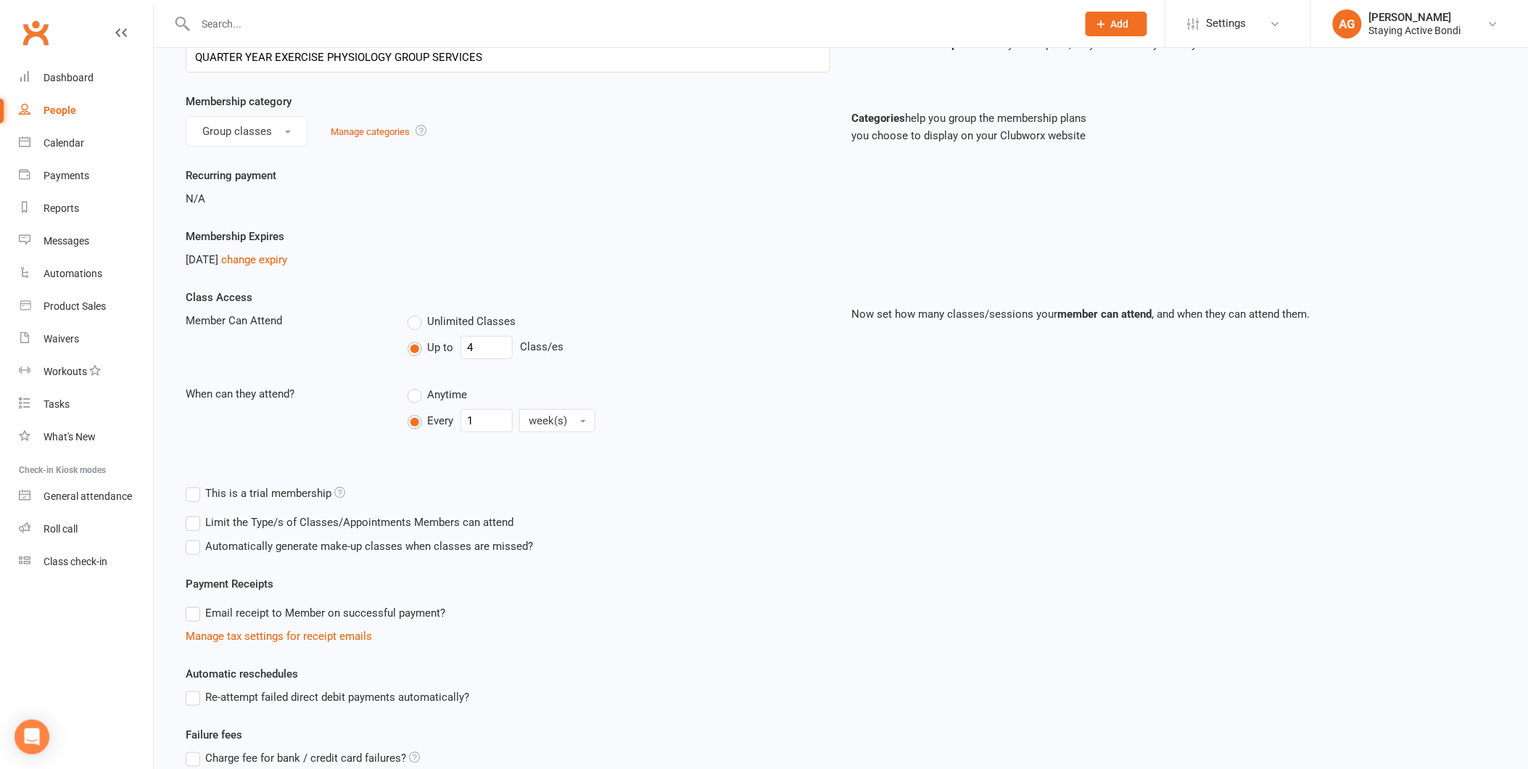
scroll to position [236, 0]
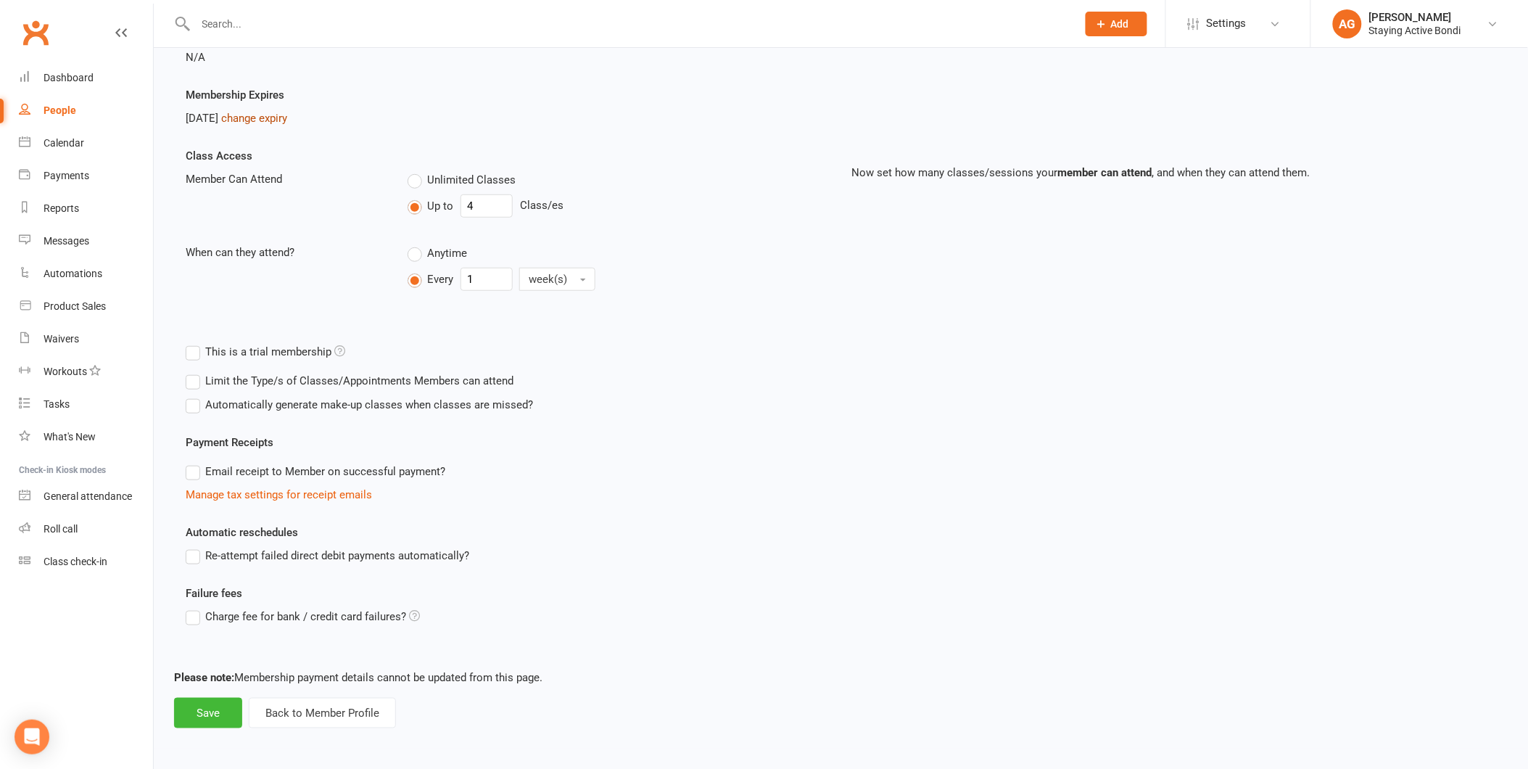
click at [263, 117] on link "change expiry" at bounding box center [254, 118] width 66 height 13
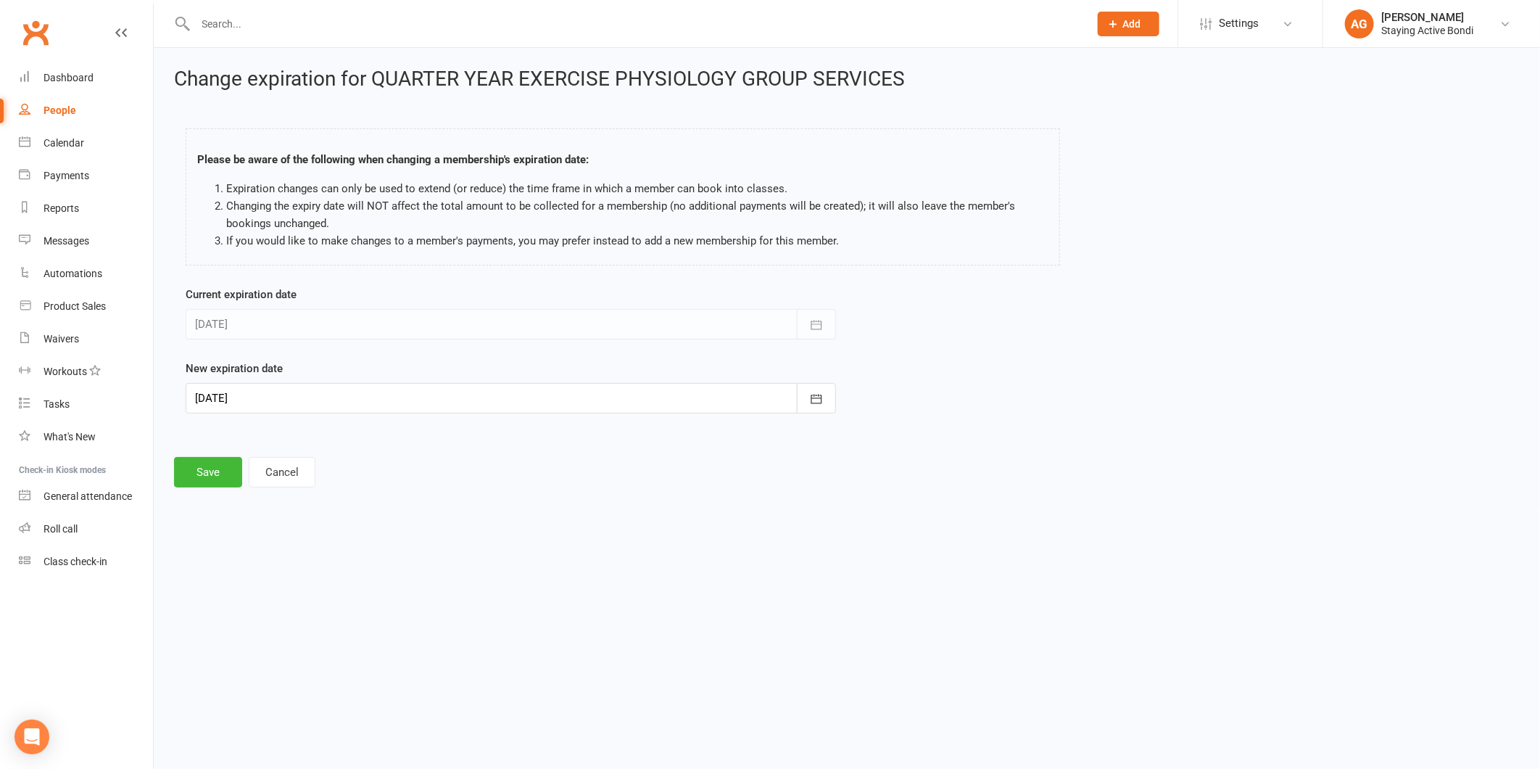
click at [343, 383] on div at bounding box center [511, 398] width 650 height 30
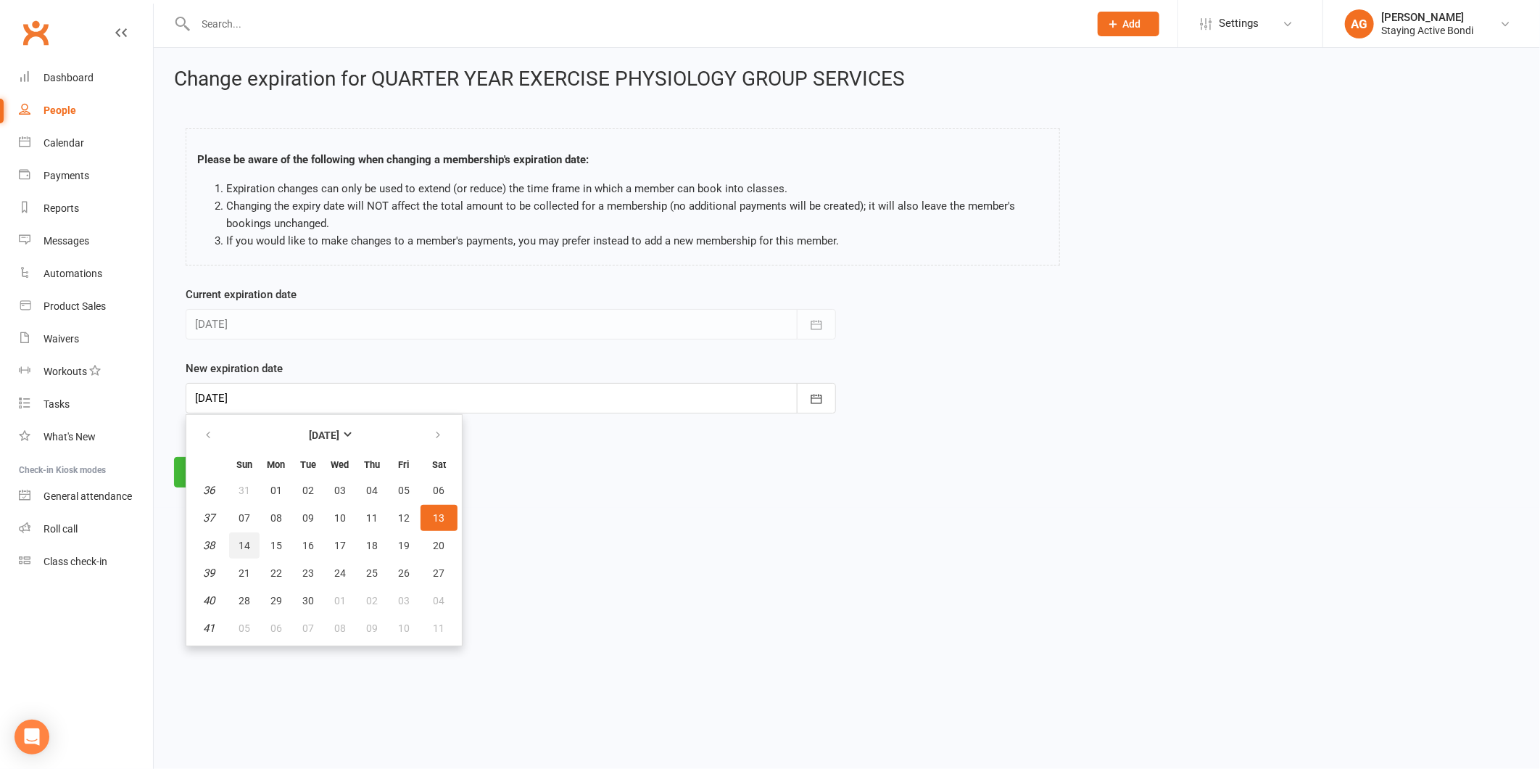
click at [230, 534] on button "14" at bounding box center [244, 545] width 30 height 26
type input "14 Sep 2025"
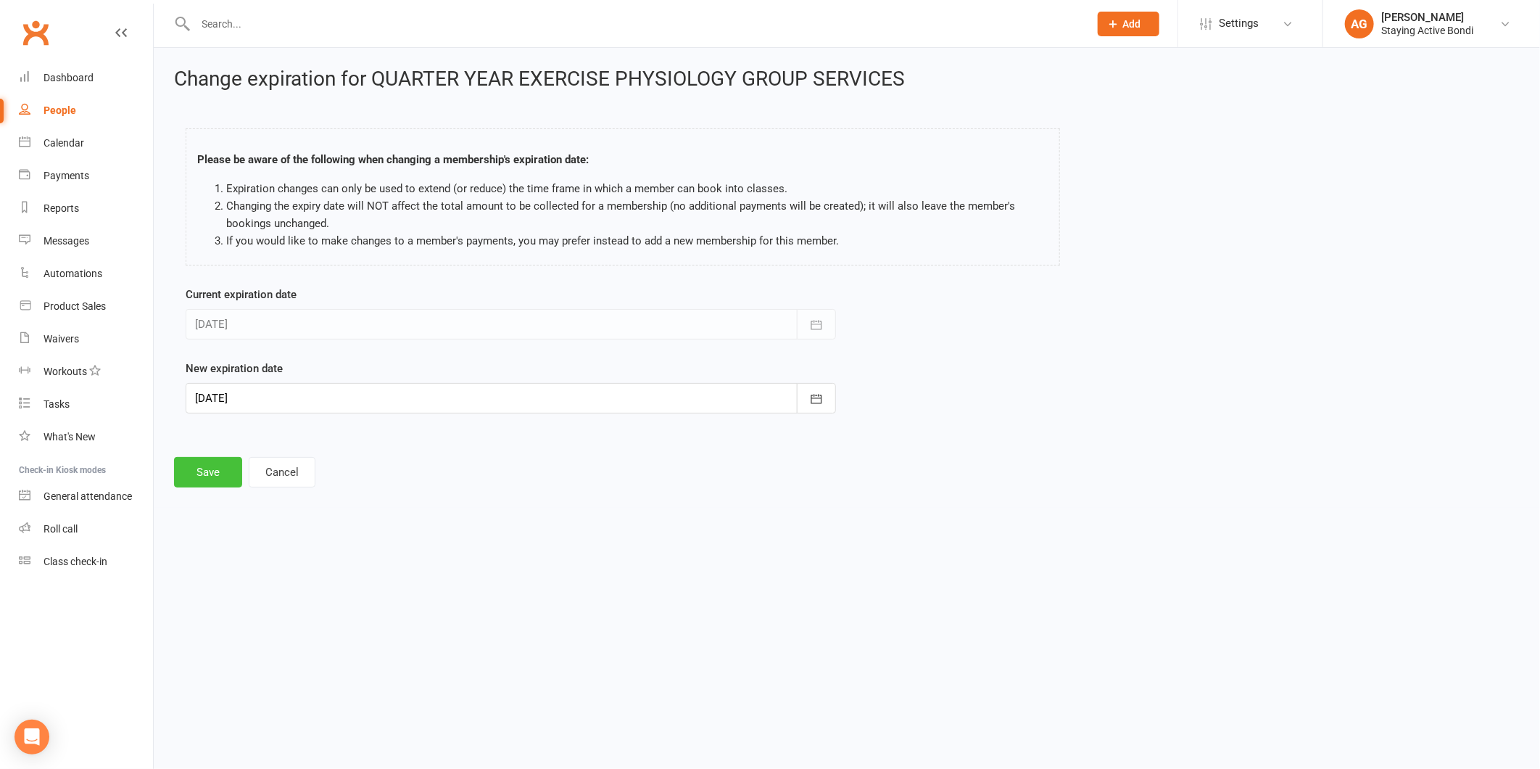
click at [218, 472] on button "Save" at bounding box center [208, 472] width 68 height 30
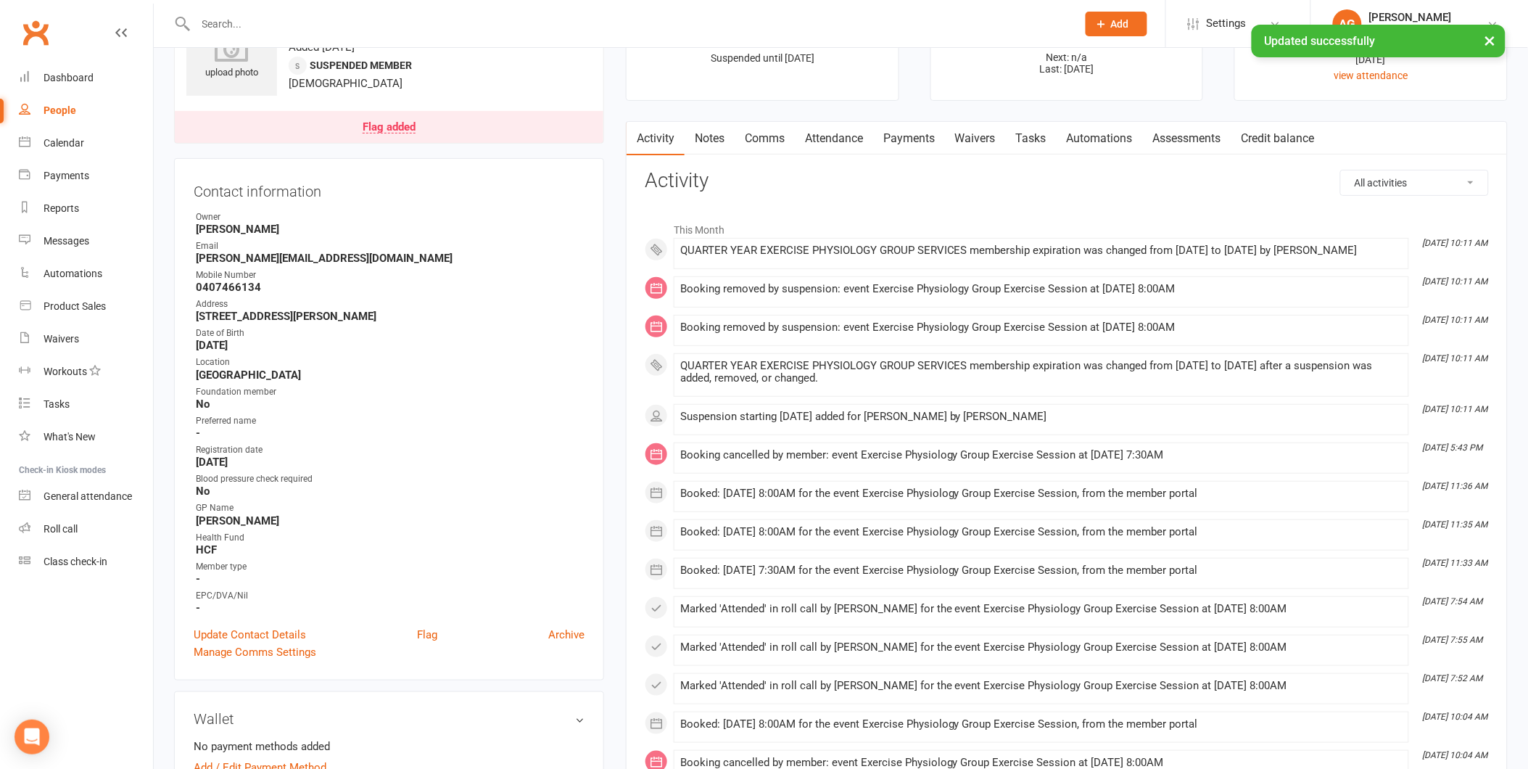
scroll to position [322, 0]
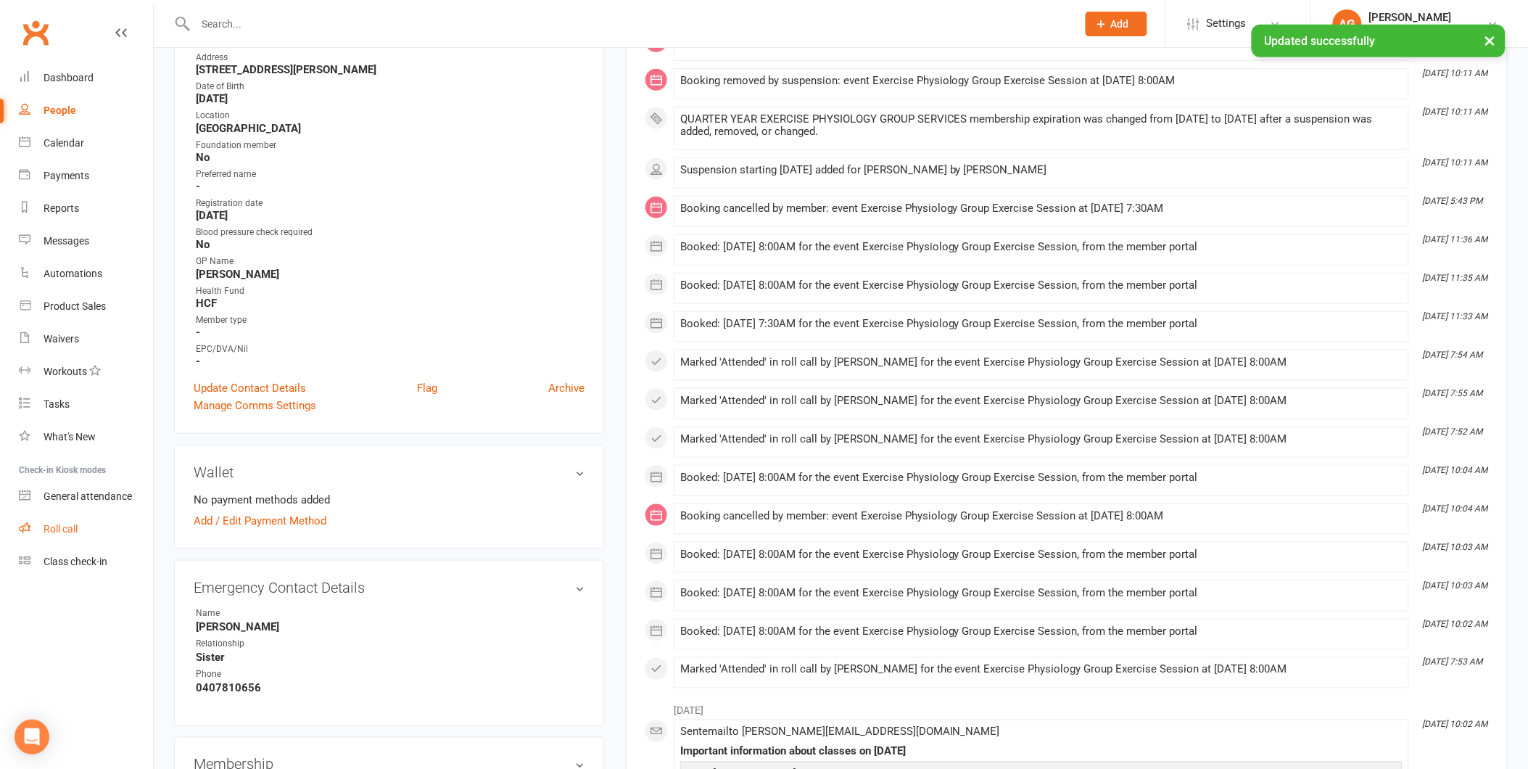
click at [122, 522] on link "Roll call" at bounding box center [86, 529] width 134 height 33
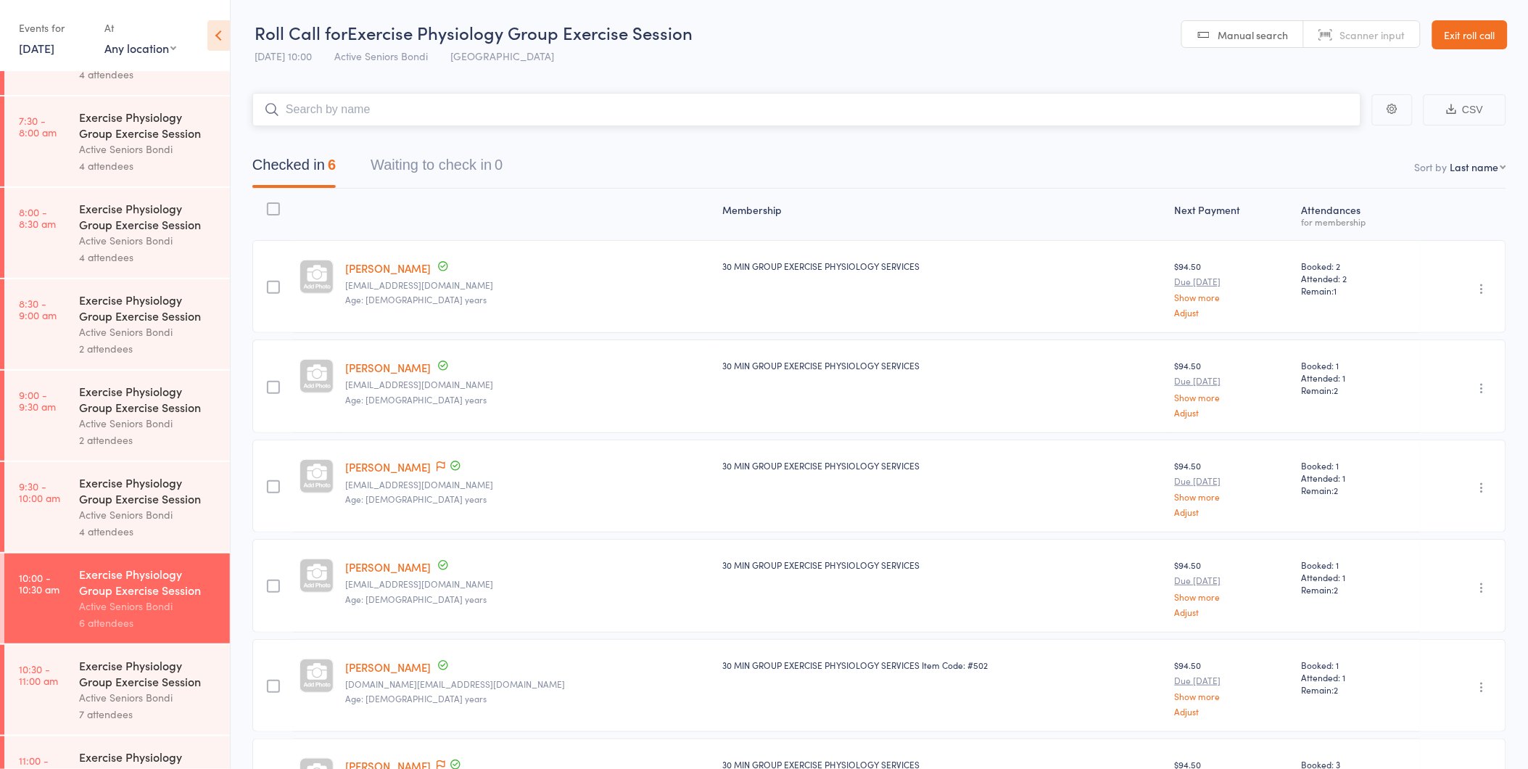
scroll to position [127, 0]
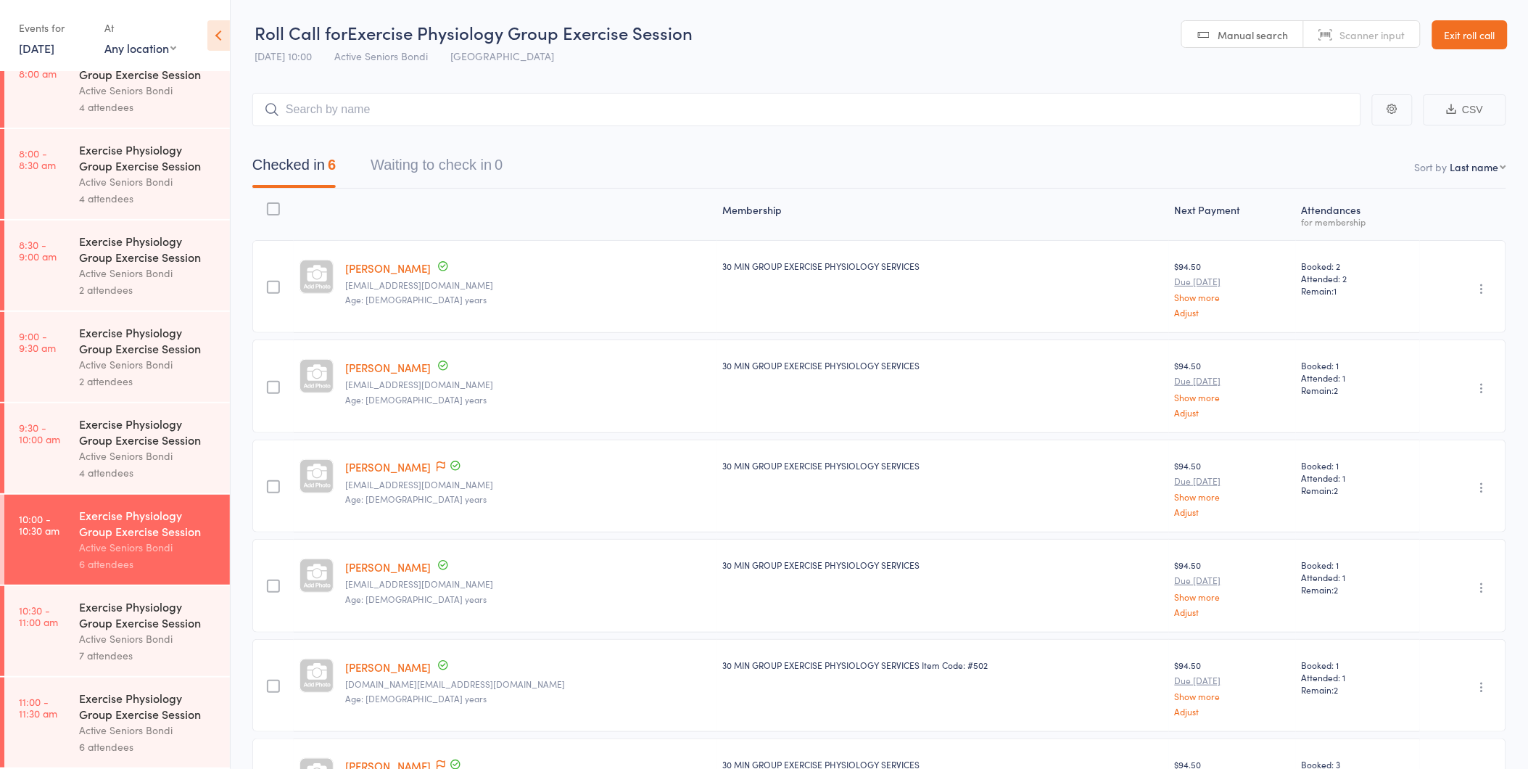
click at [153, 636] on div "Active Seniors Bondi" at bounding box center [148, 638] width 139 height 17
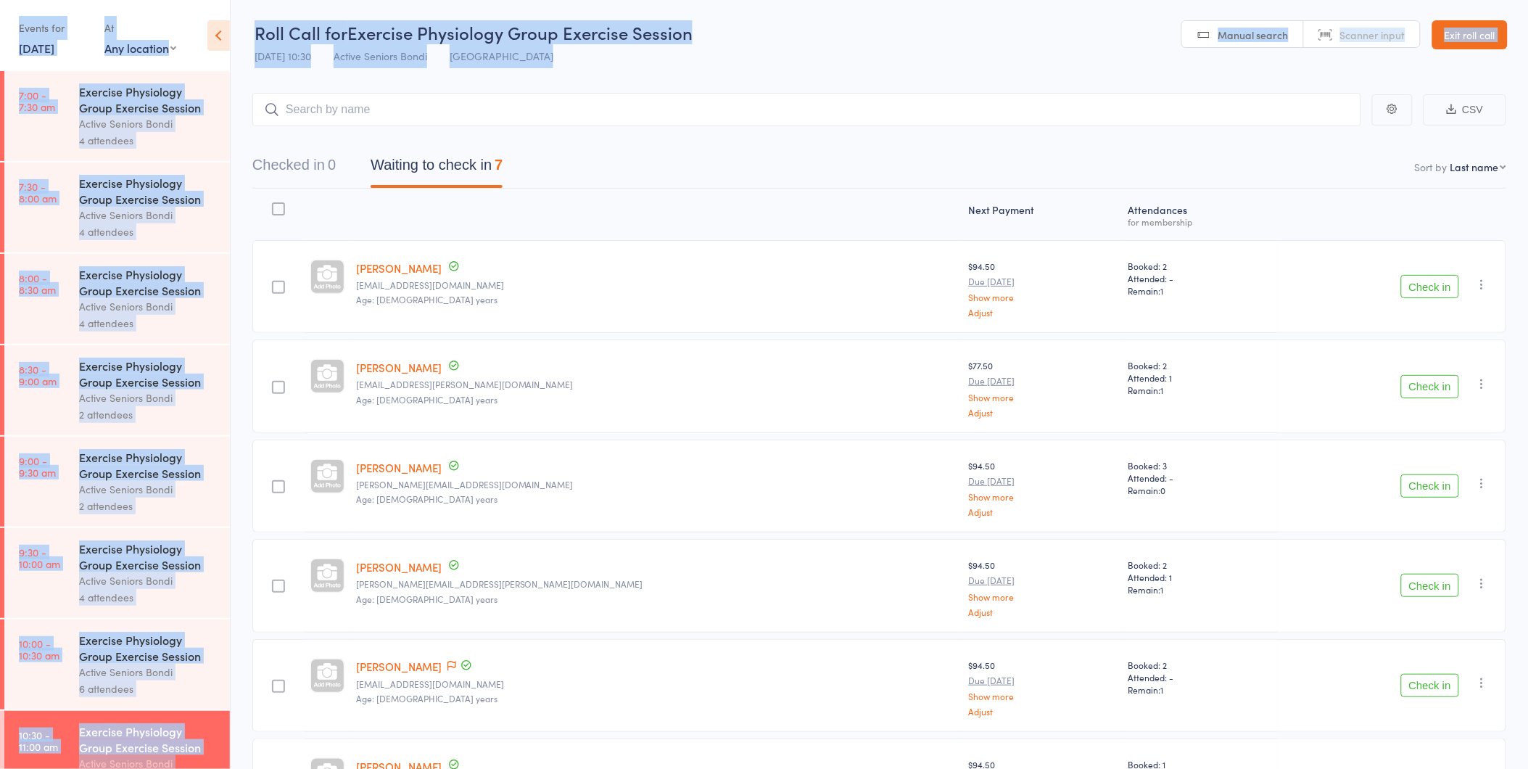
drag, startPoint x: 258, startPoint y: 30, endPoint x: 574, endPoint y: 80, distance: 319.5
click at [574, 80] on div "Roll Call for Exercise Physiology Group Exercise Session [DATE] 10:30 Active Se…" at bounding box center [764, 384] width 1528 height 769
click at [573, 80] on main "CSV Checked in 0 Waiting to check in 7 Sort by Last name First name Last name B…" at bounding box center [879, 533] width 1297 height 925
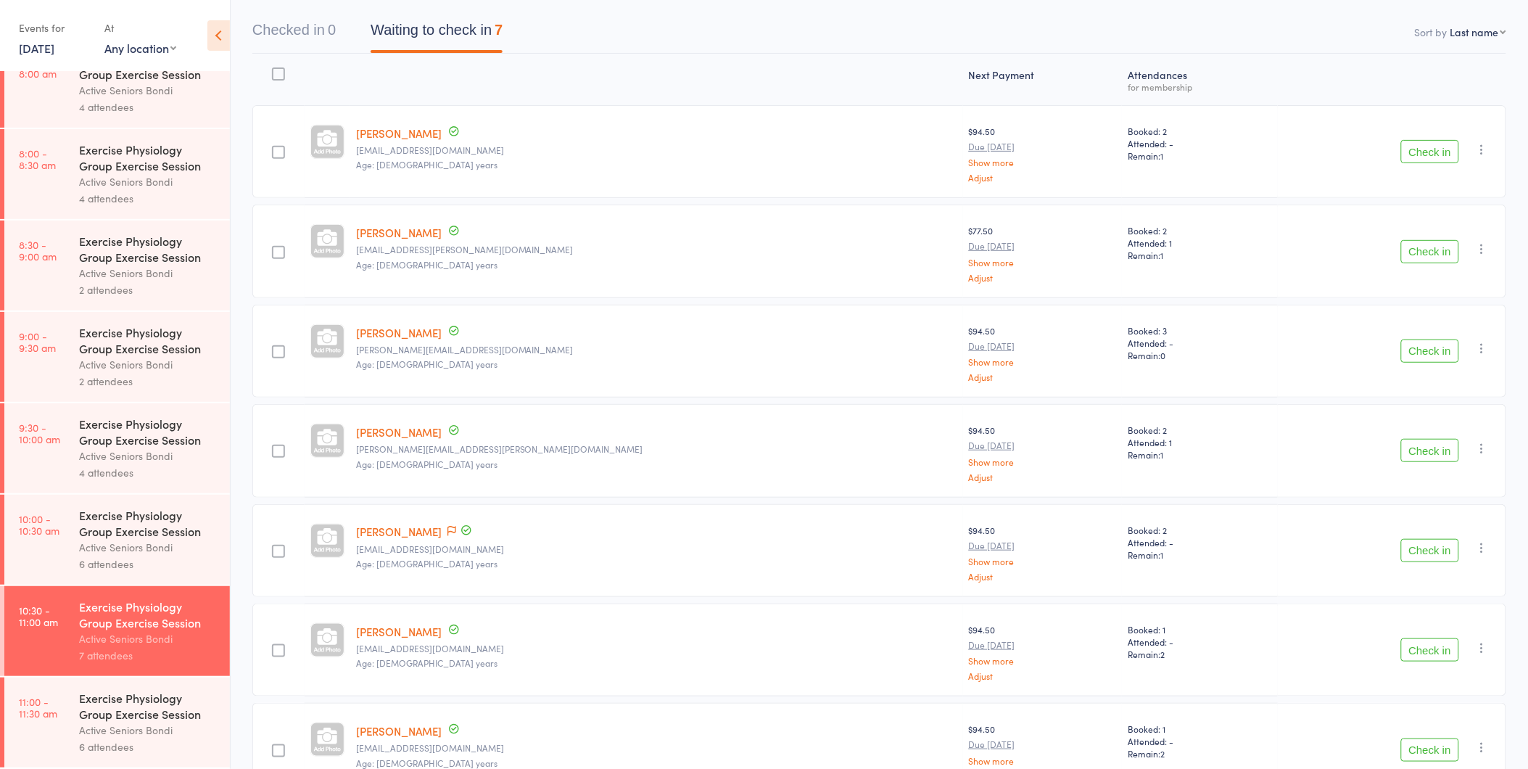
scroll to position [225, 0]
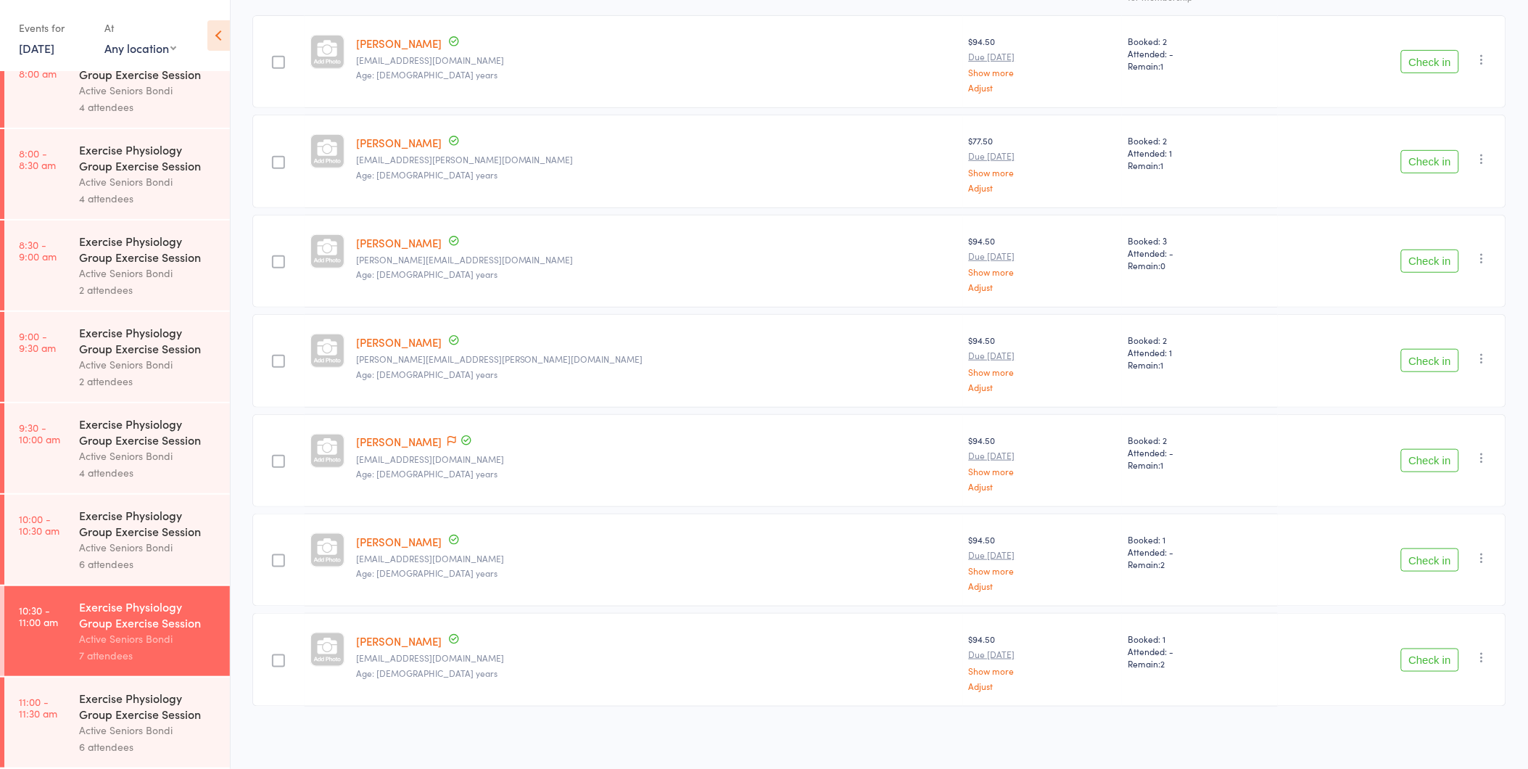
click at [135, 555] on div "6 attendees" at bounding box center [148, 563] width 139 height 17
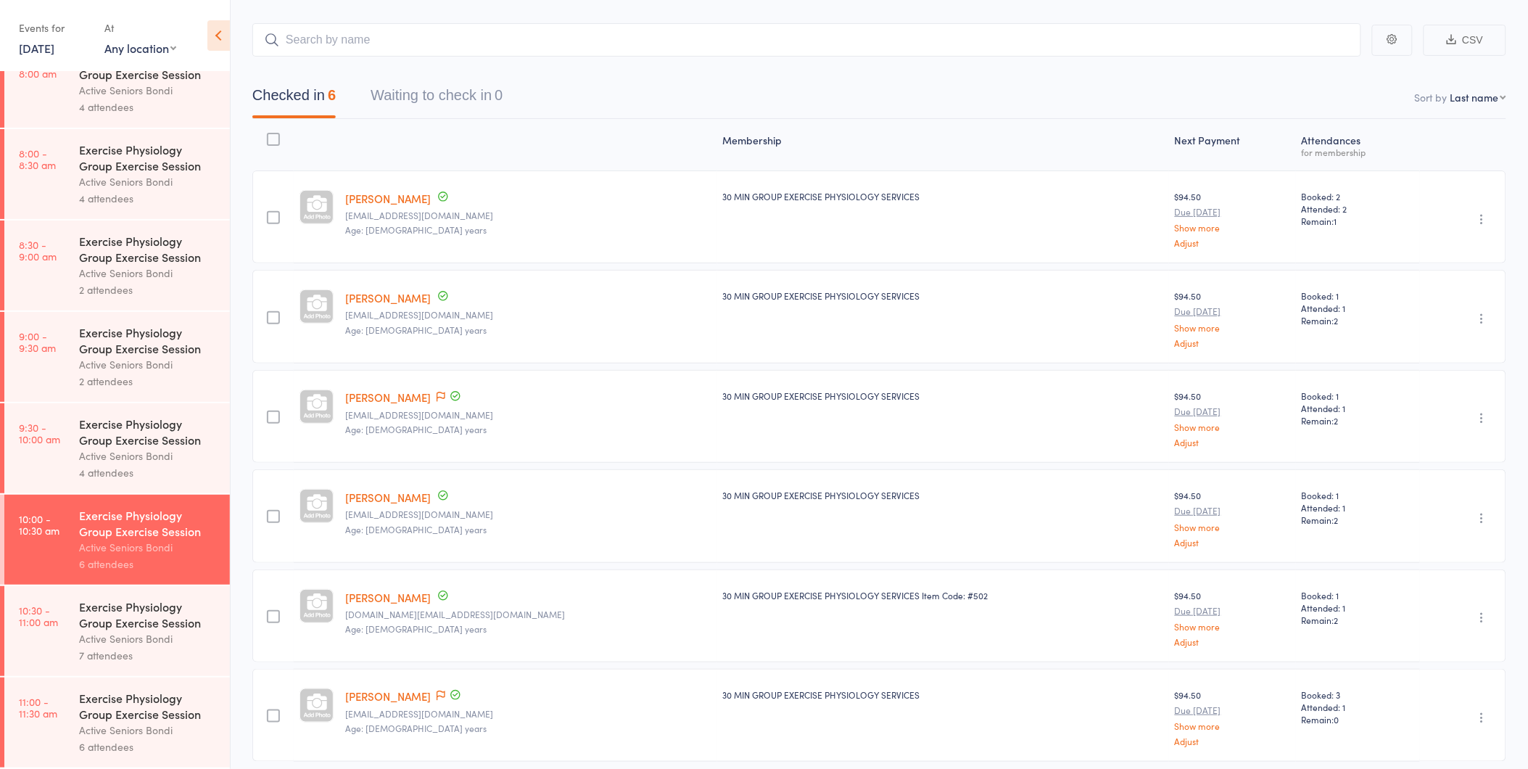
scroll to position [125, 0]
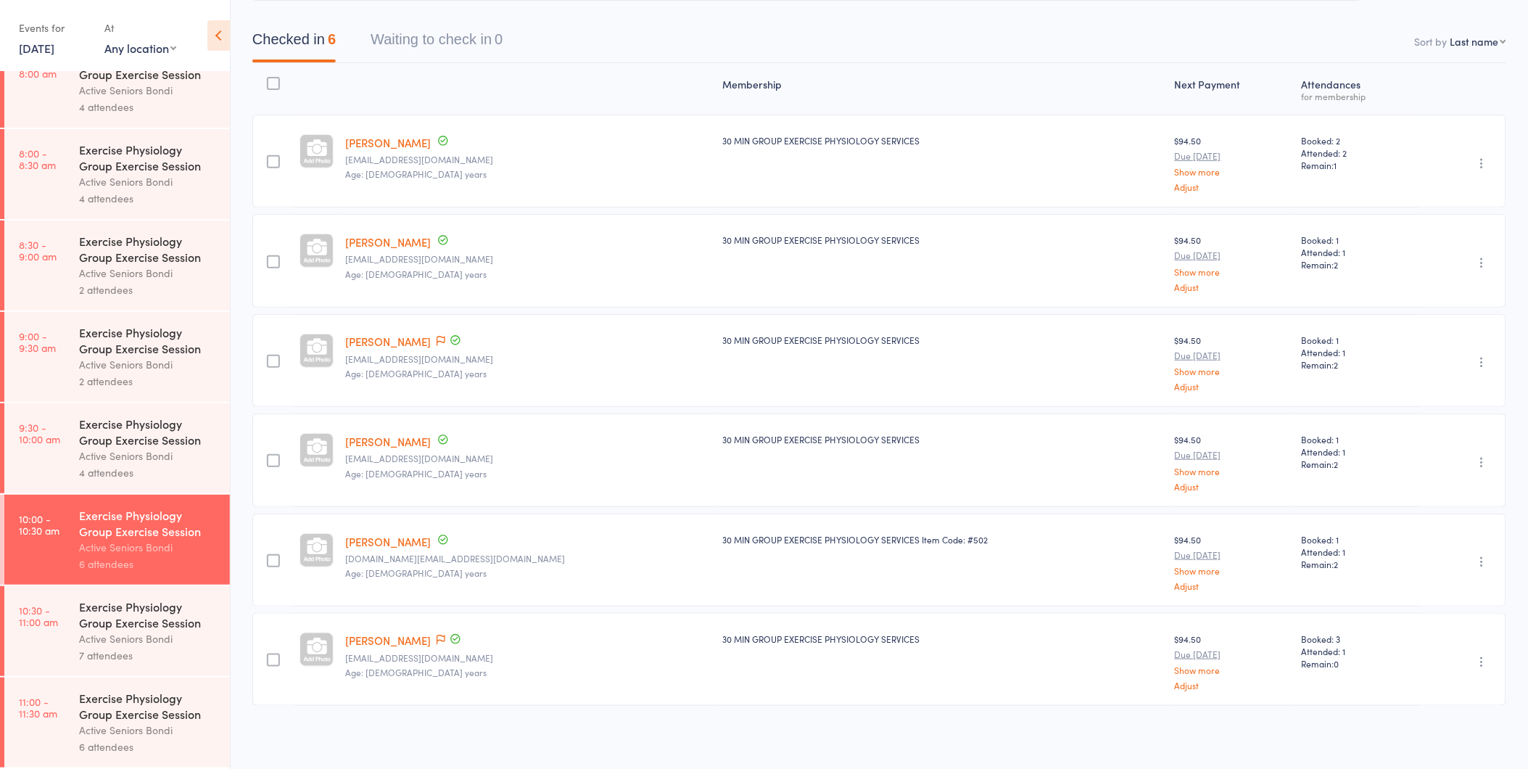
click at [109, 610] on div "Exercise Physiology Group Exercise Session" at bounding box center [148, 614] width 139 height 32
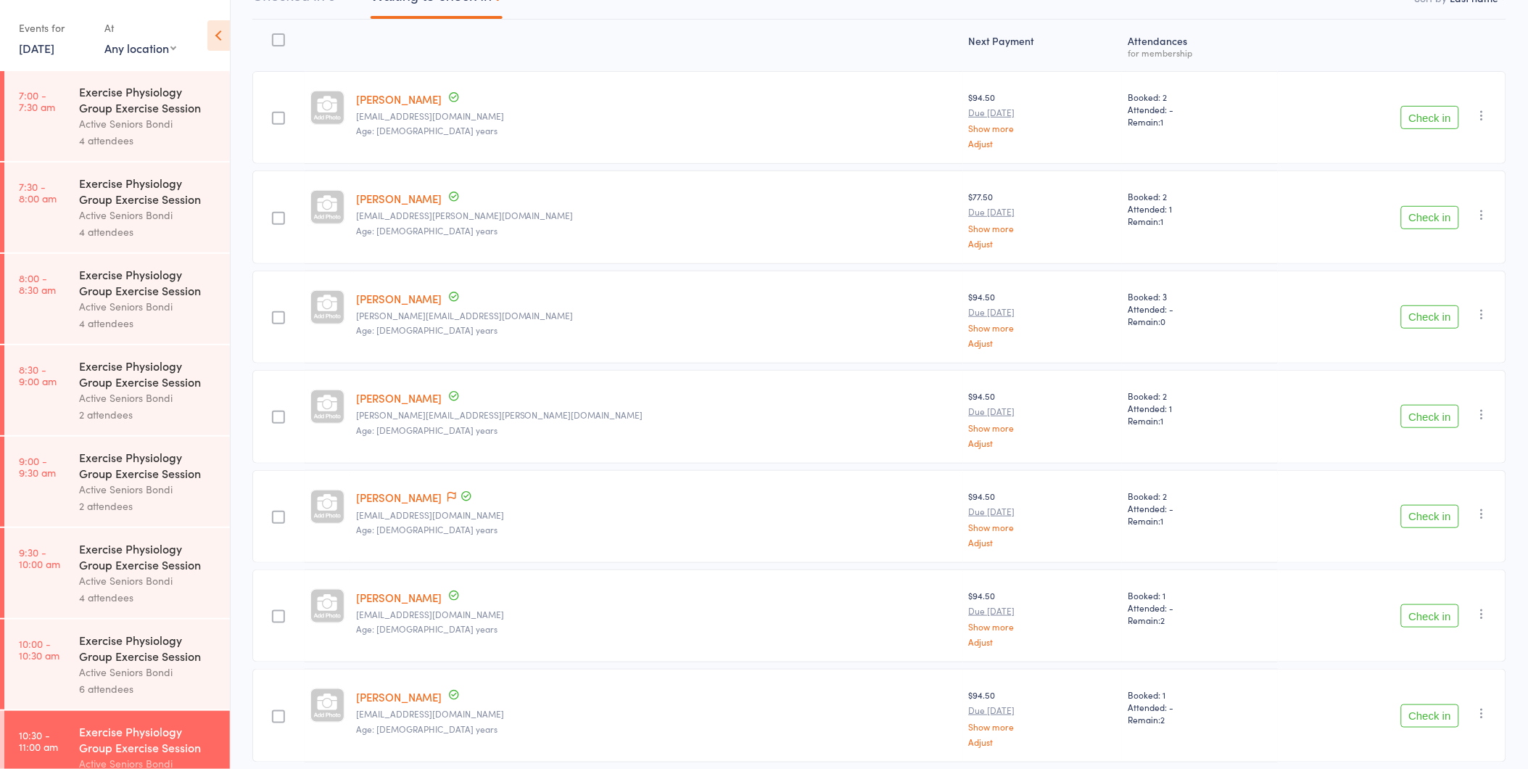
scroll to position [144, 0]
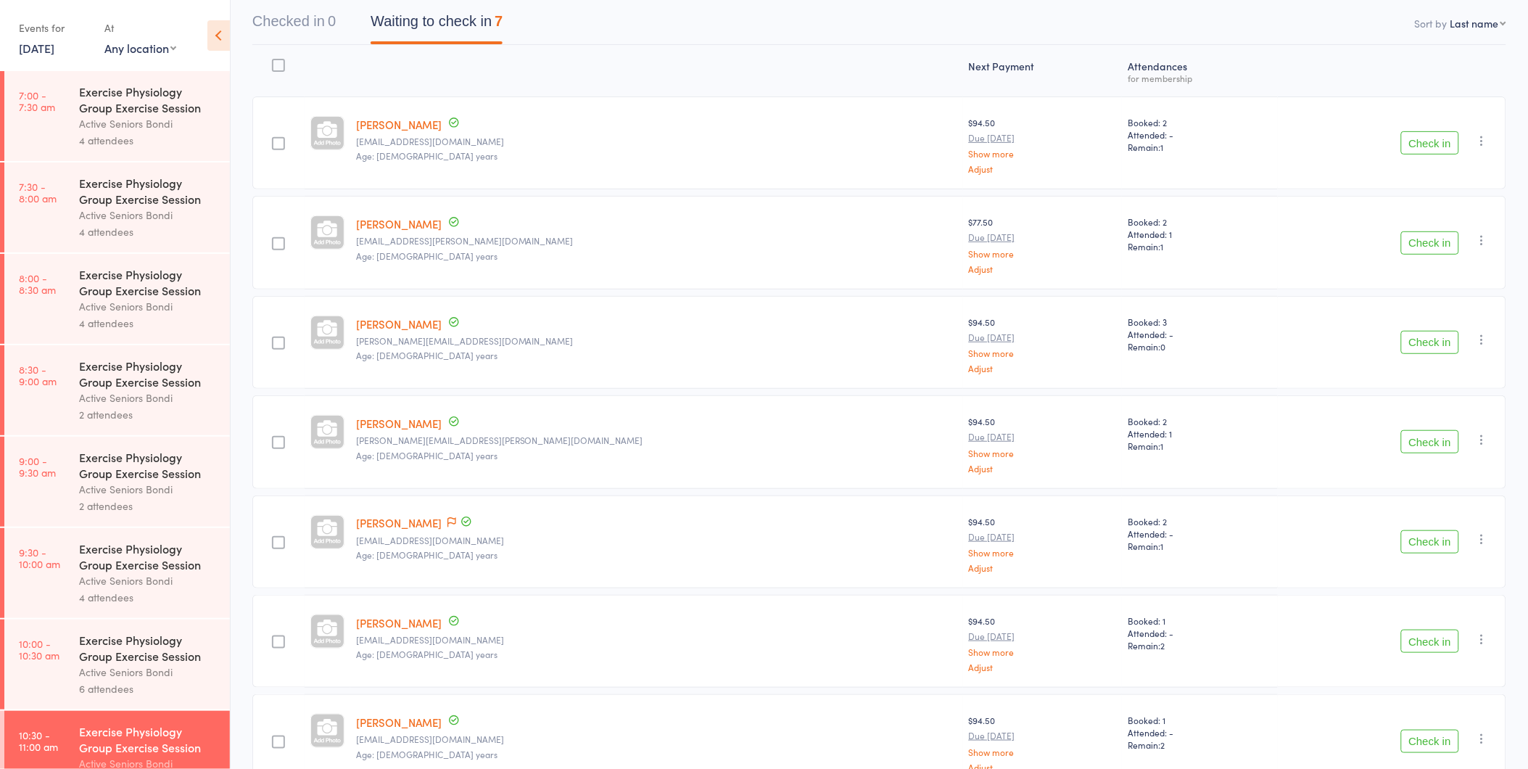
click at [1430, 139] on button "Check in" at bounding box center [1430, 142] width 58 height 23
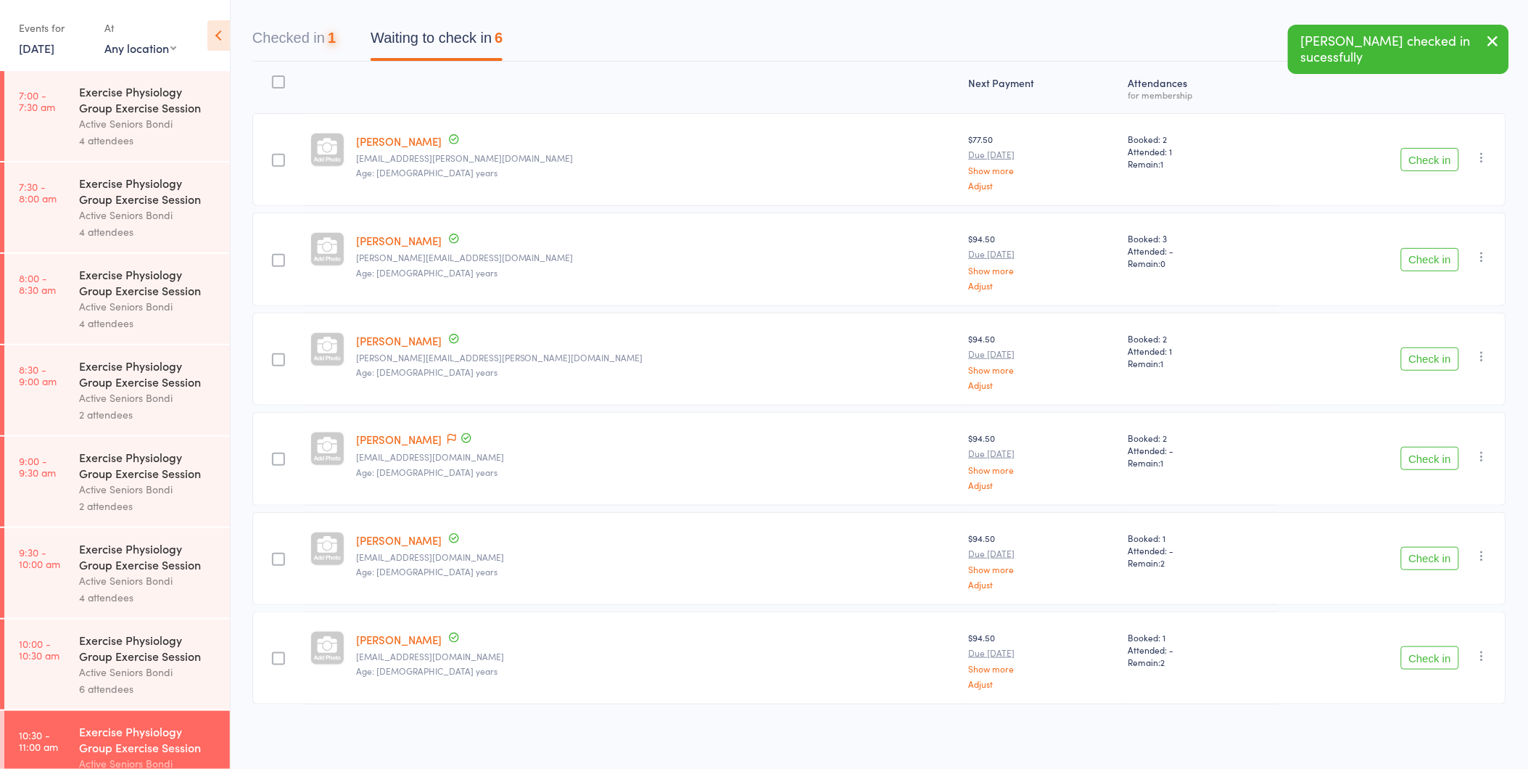
scroll to position [125, 0]
click at [1432, 152] on button "Check in" at bounding box center [1430, 160] width 58 height 23
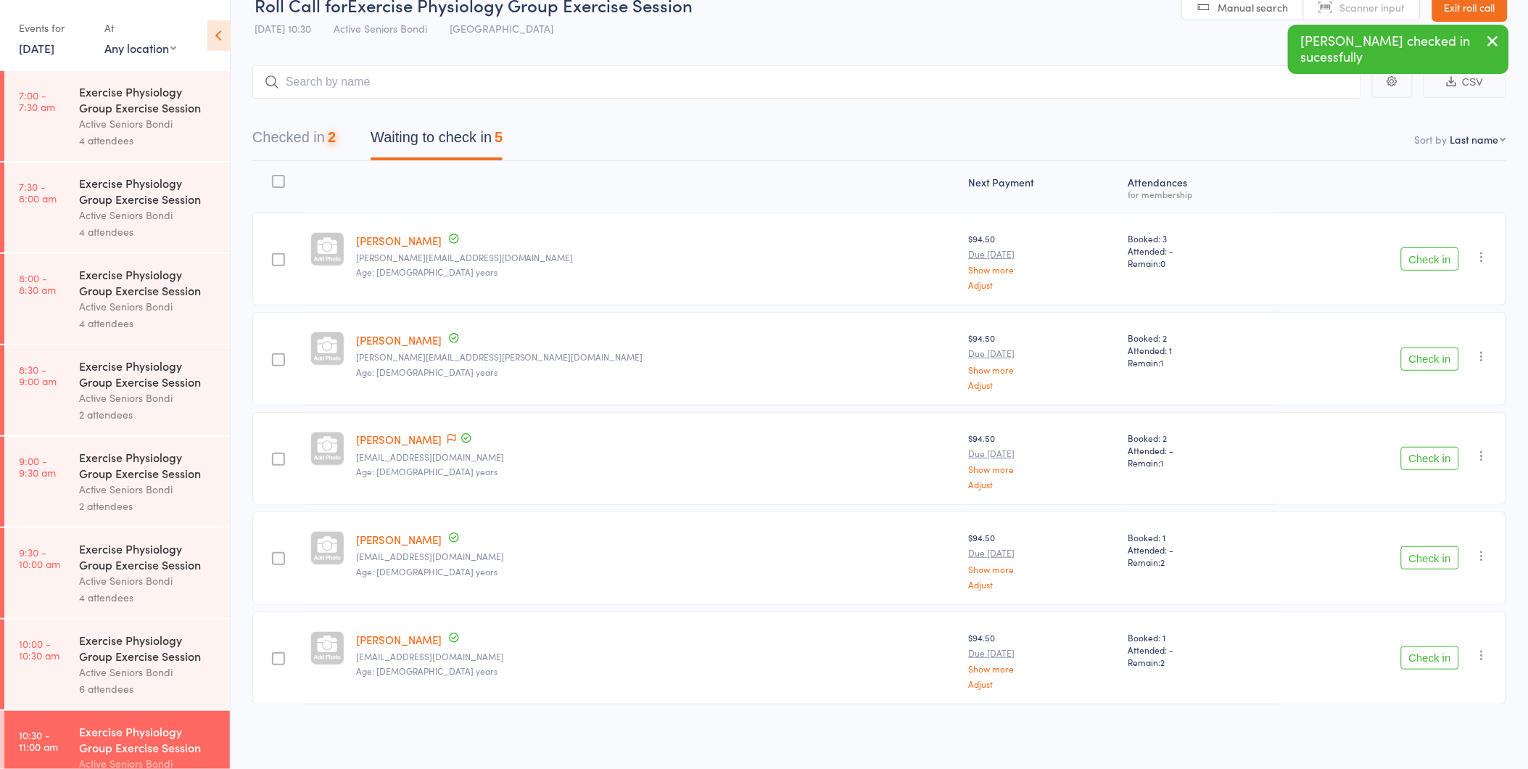
scroll to position [26, 0]
click at [1416, 255] on button "Check in" at bounding box center [1430, 260] width 58 height 23
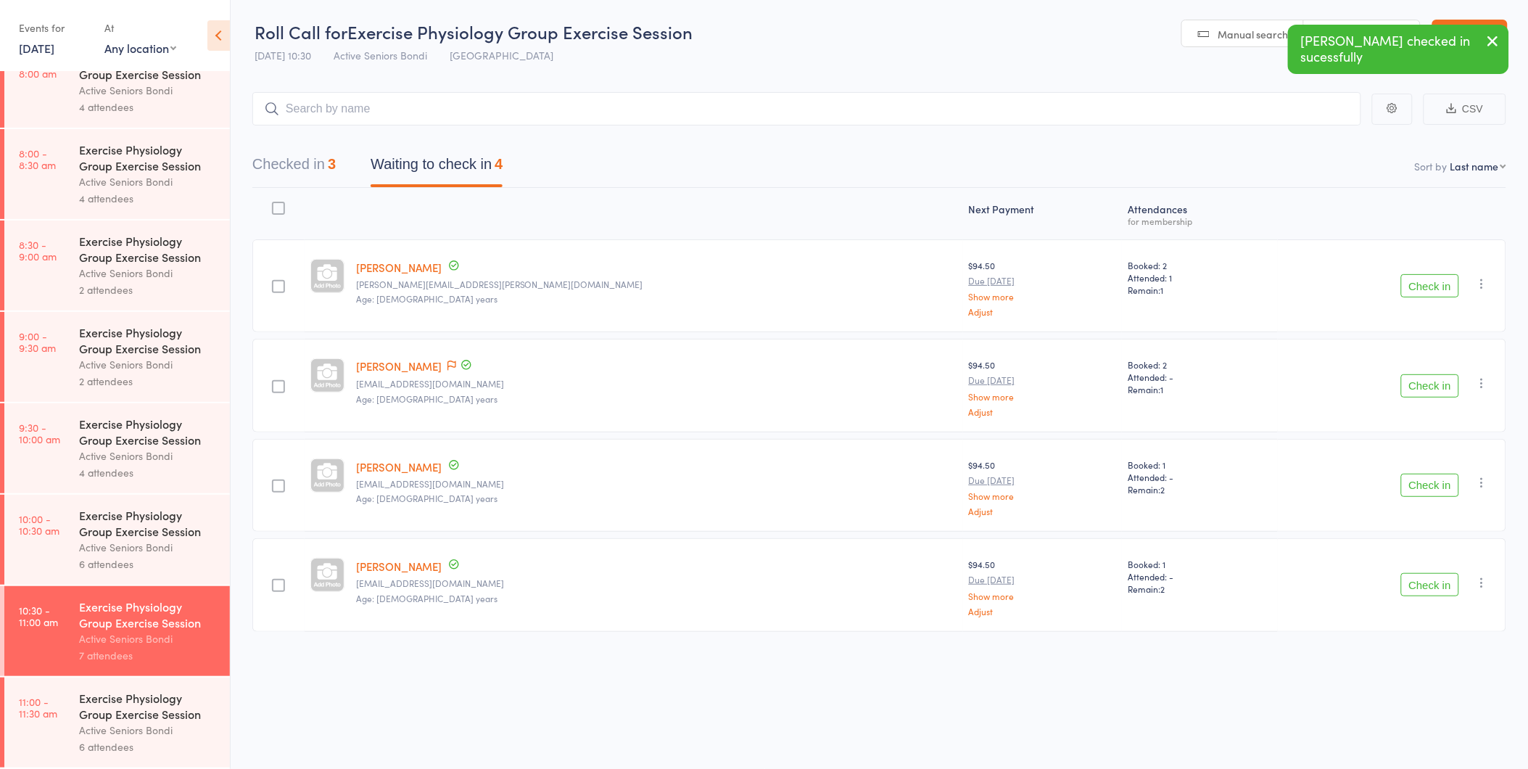
scroll to position [127, 0]
click at [134, 716] on div "Exercise Physiology Group Exercise Session" at bounding box center [148, 706] width 139 height 32
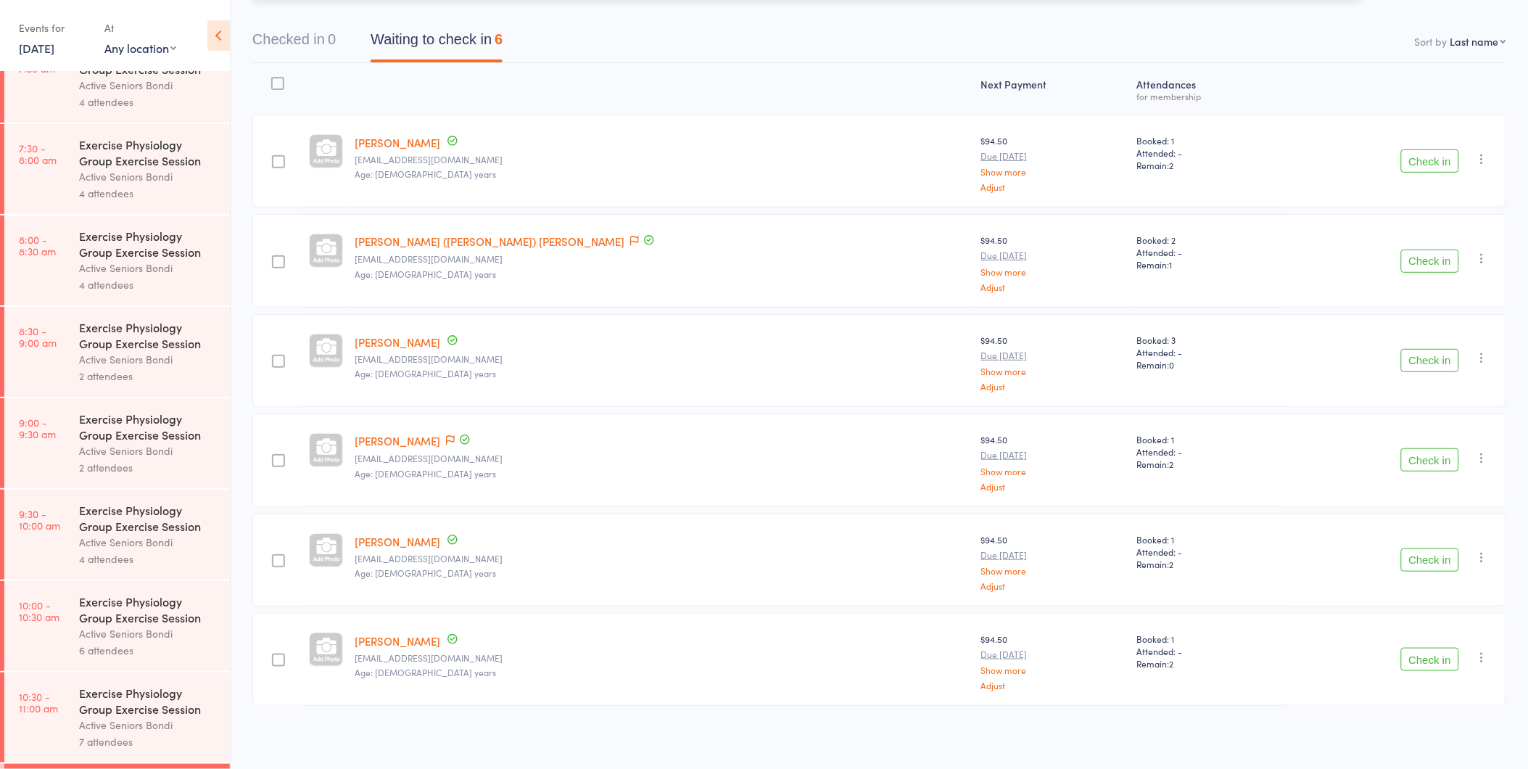
scroll to position [127, 0]
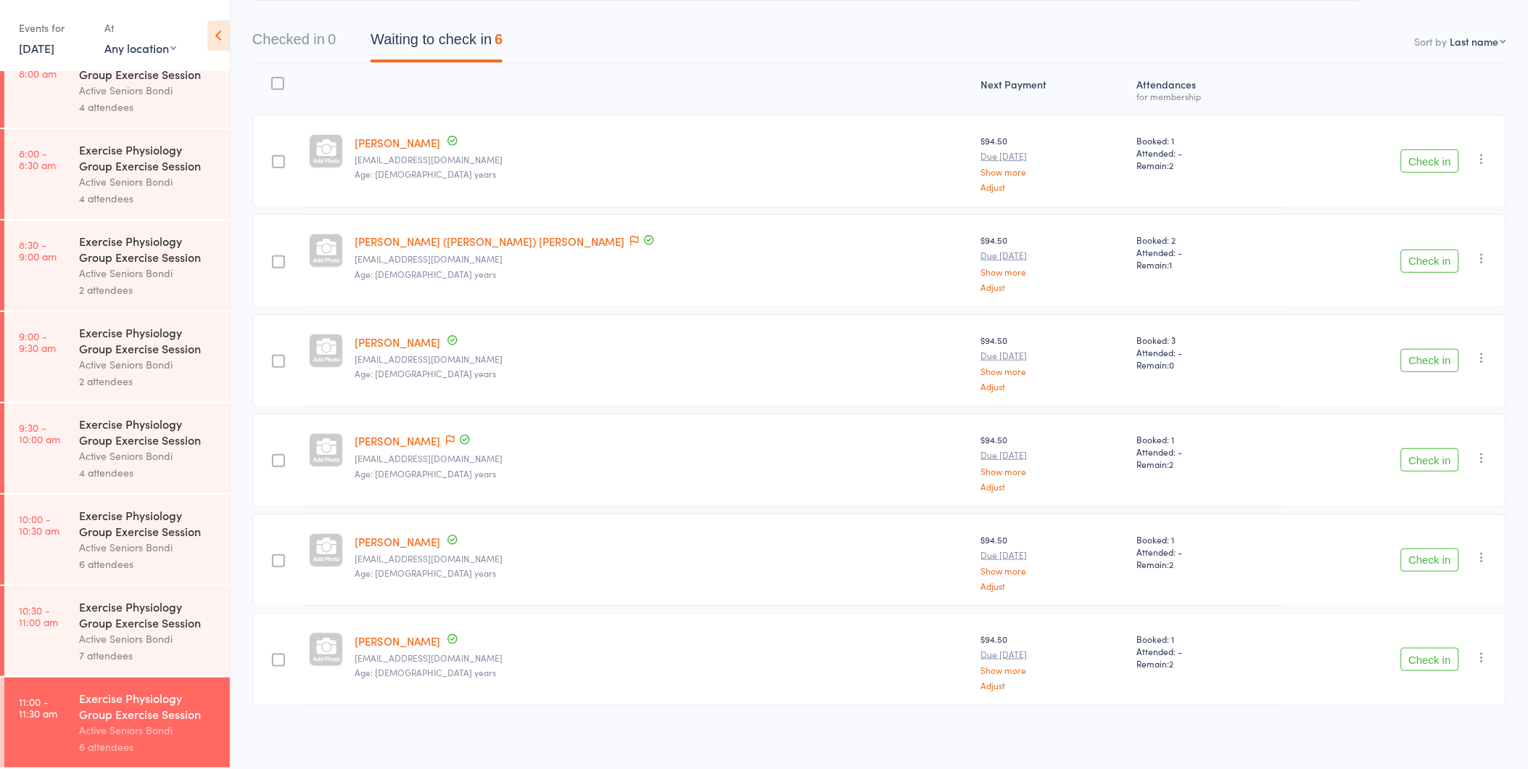
click at [93, 633] on div "Active Seniors Bondi" at bounding box center [148, 638] width 139 height 17
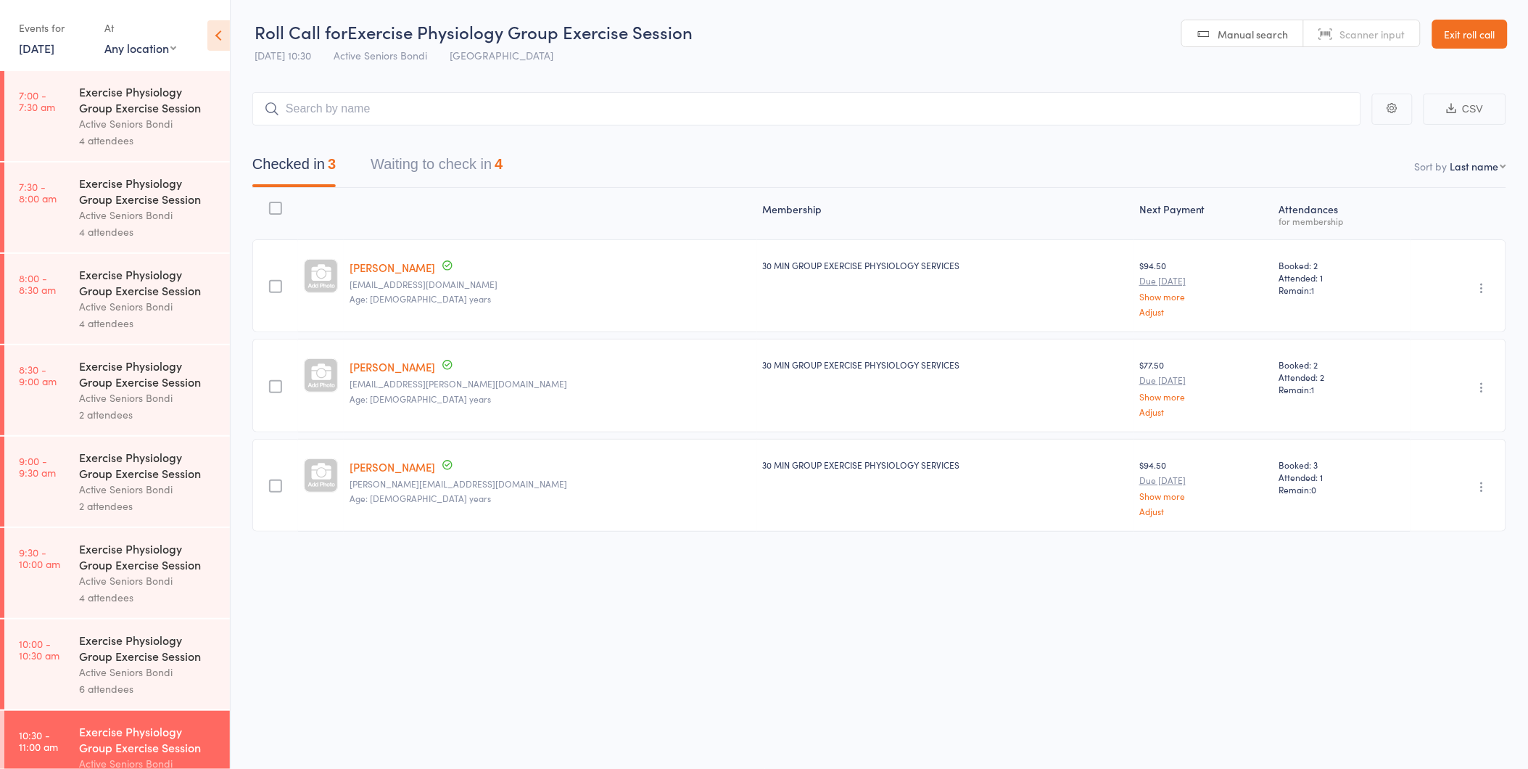
click at [410, 129] on div "Checked in 3 Waiting to check in 4" at bounding box center [879, 156] width 1254 height 62
click at [409, 145] on div "Checked in 3 Waiting to check in 4" at bounding box center [879, 156] width 1254 height 62
click at [412, 157] on button "Waiting to check in 4" at bounding box center [437, 168] width 132 height 38
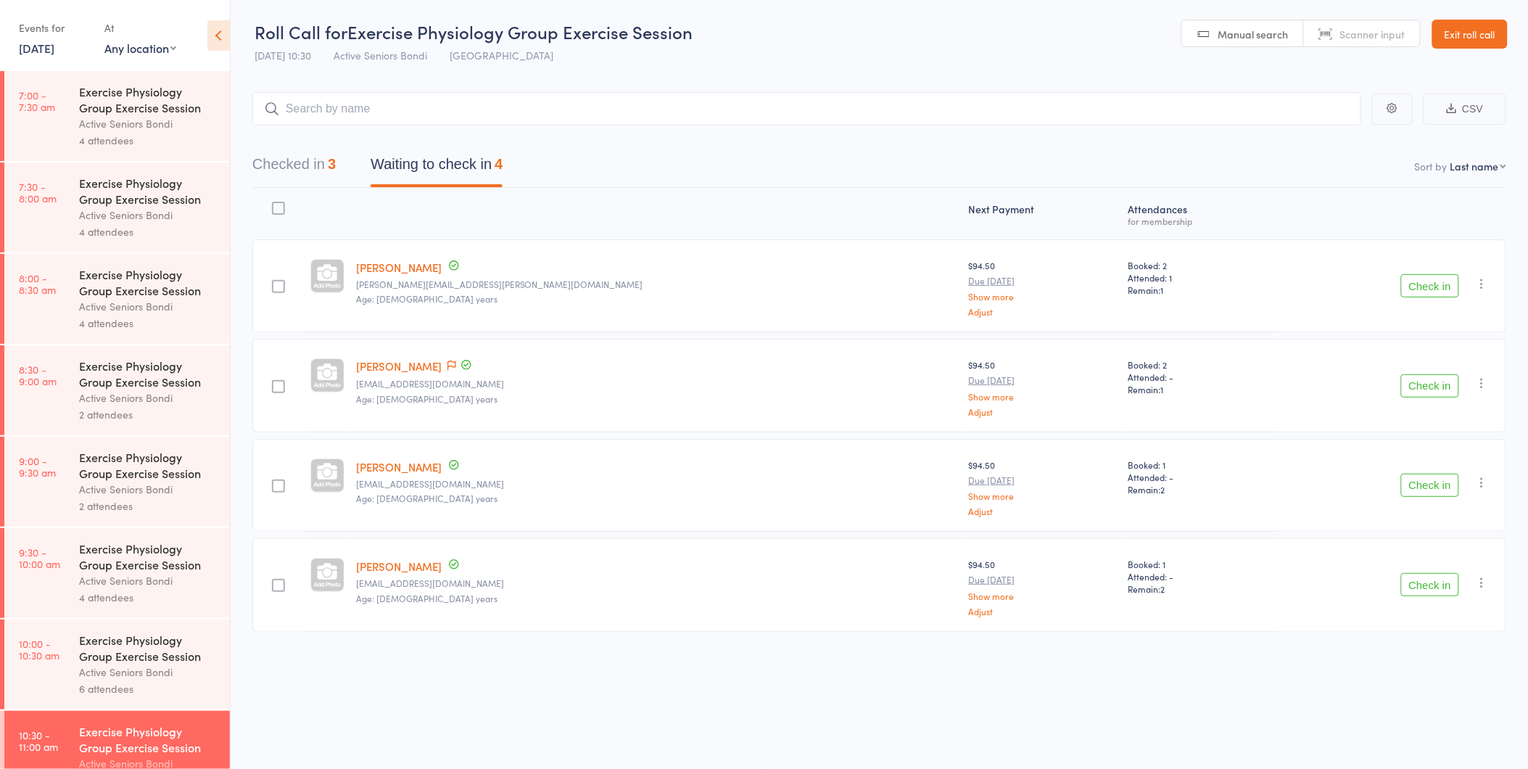
click at [1437, 289] on button "Check in" at bounding box center [1430, 285] width 58 height 23
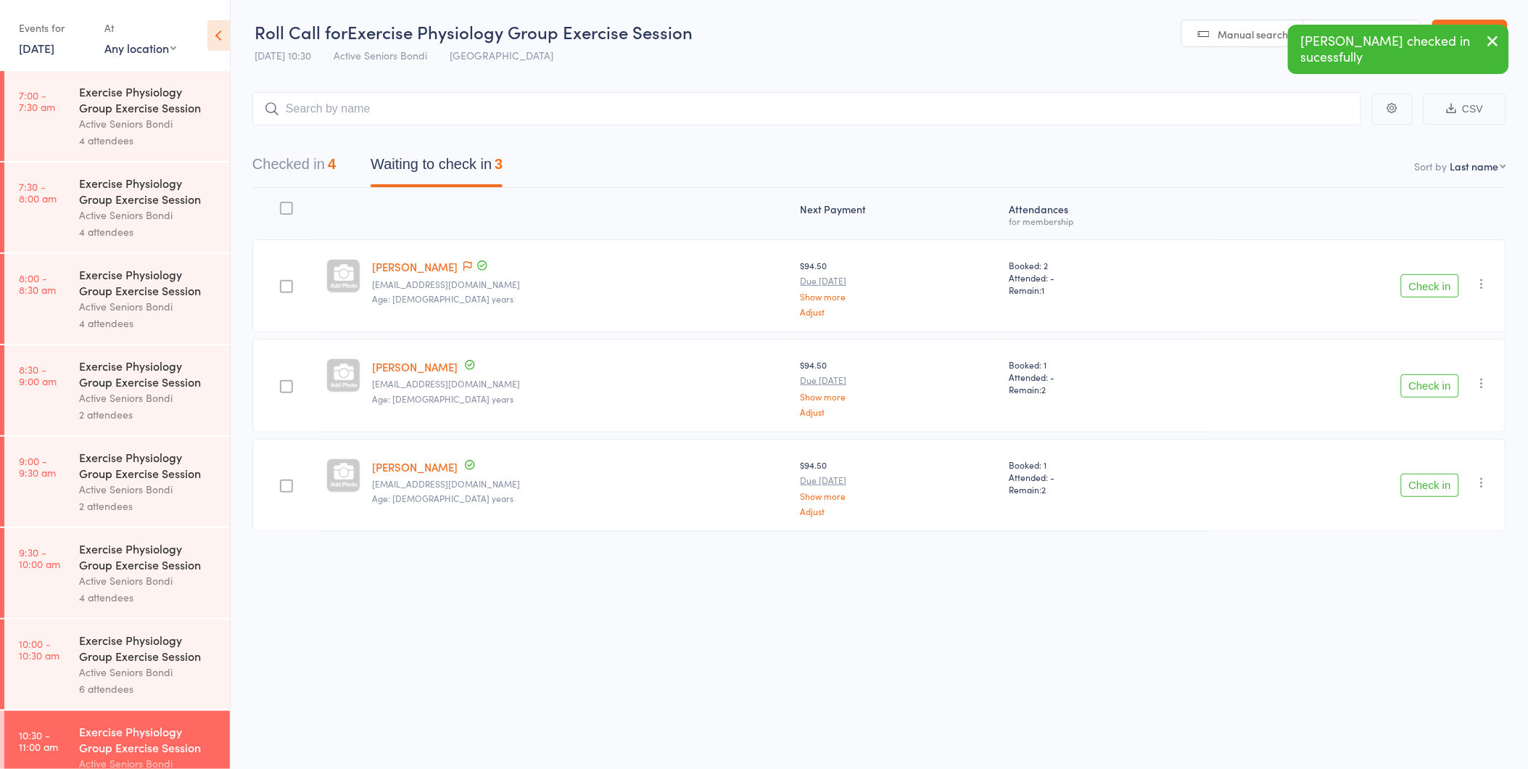
click at [1431, 323] on div "Check in Check in Send message Add Note Add Task Add Flag Remove [PERSON_NAME] …" at bounding box center [1356, 285] width 299 height 93
click at [1413, 295] on button "Check in" at bounding box center [1430, 285] width 58 height 23
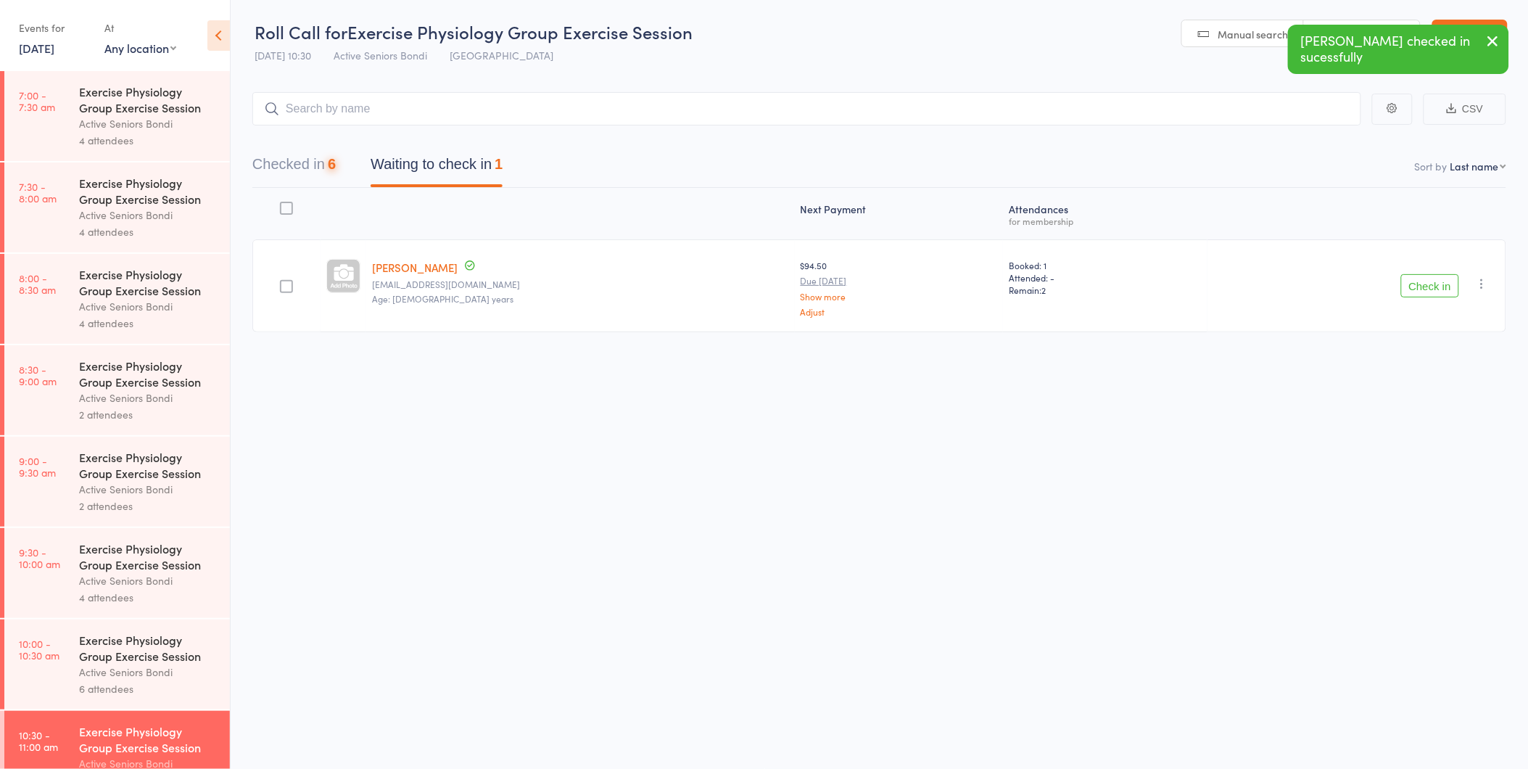
click at [1413, 295] on button "Check in" at bounding box center [1430, 285] width 58 height 23
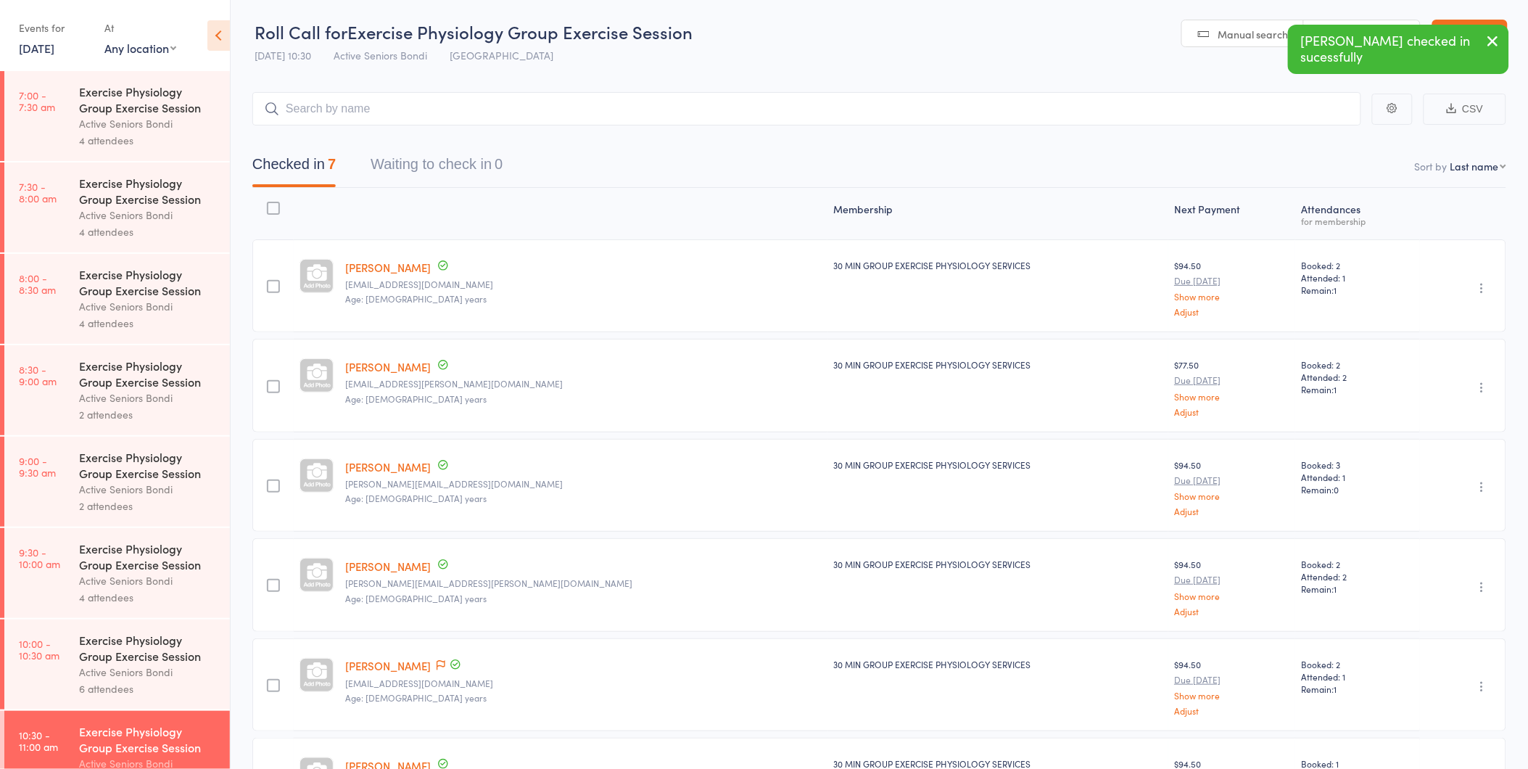
click at [1484, 27] on button "button" at bounding box center [1493, 41] width 32 height 33
click at [54, 54] on link "[DATE]" at bounding box center [37, 48] width 36 height 16
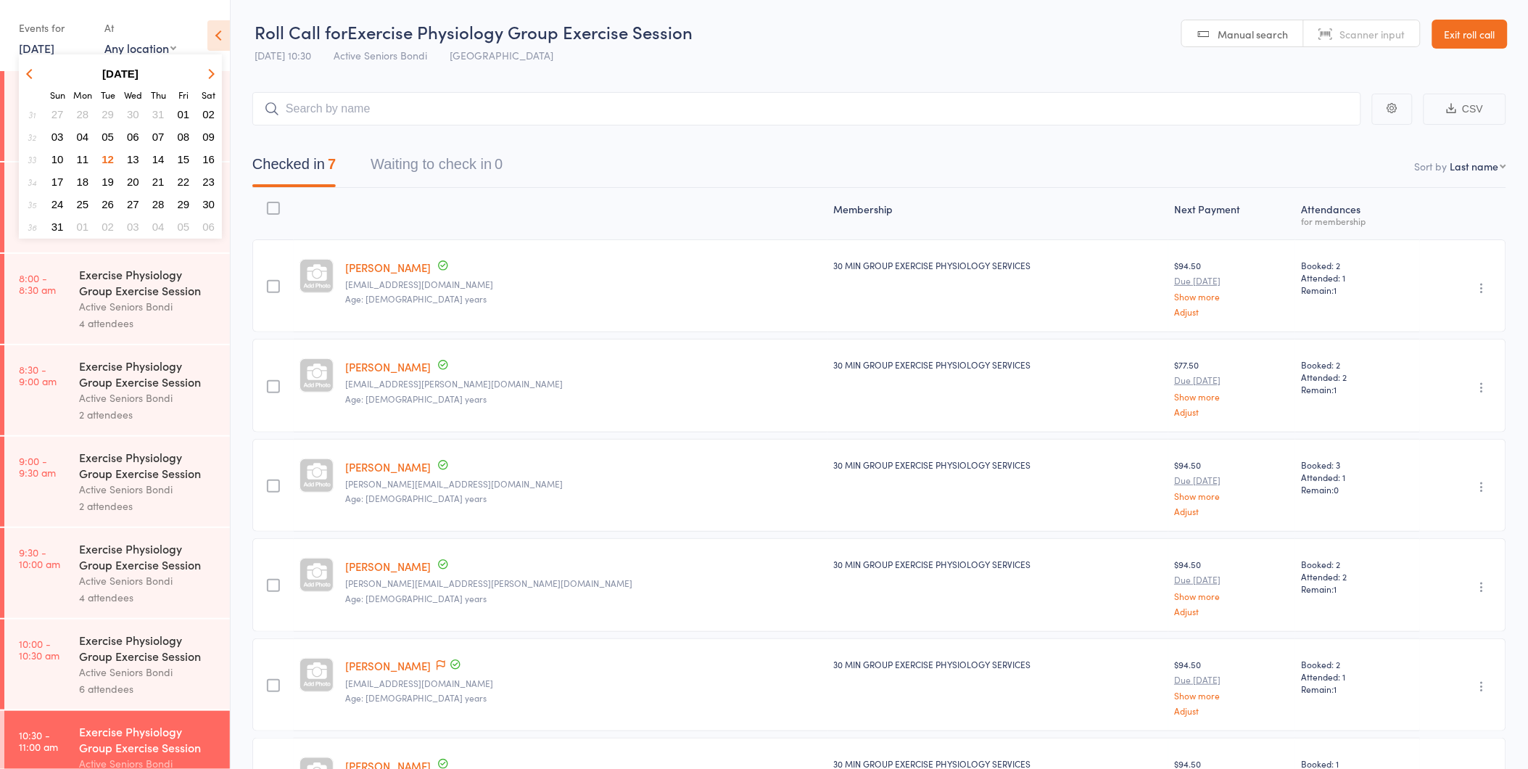
drag, startPoint x: 386, startPoint y: 207, endPoint x: 394, endPoint y: 204, distance: 8.1
click at [394, 204] on div at bounding box center [583, 213] width 488 height 38
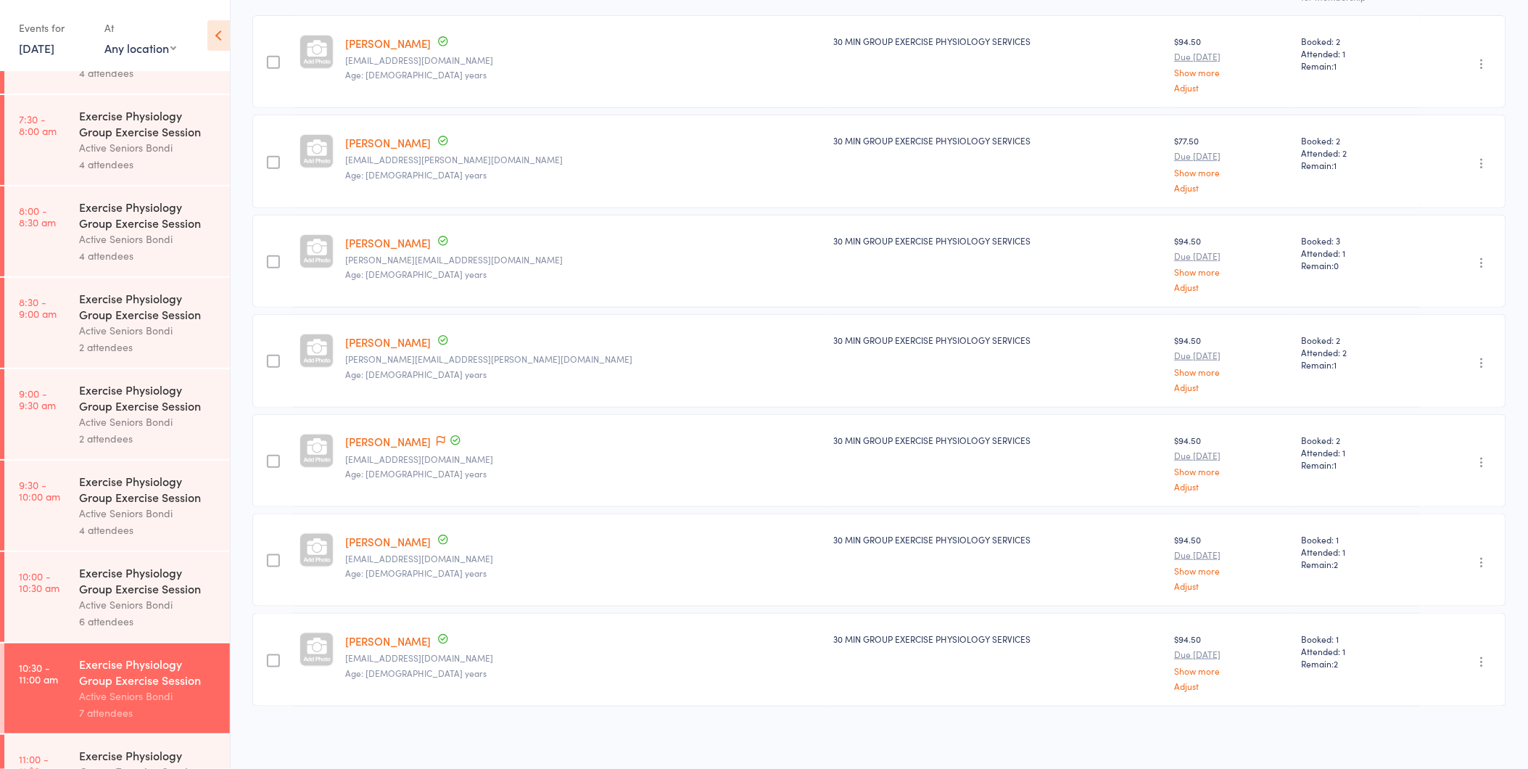
scroll to position [127, 0]
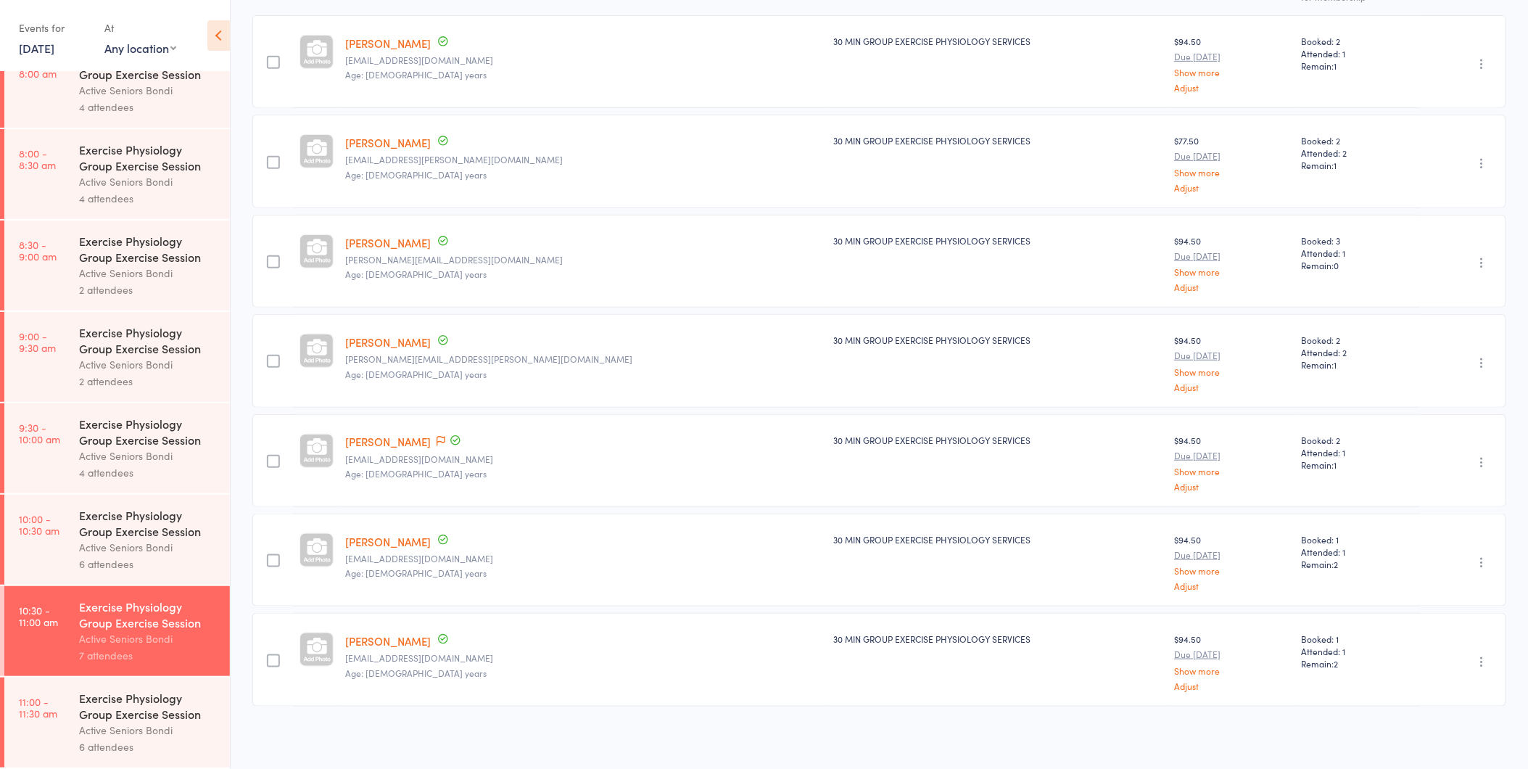
click at [194, 735] on div "Active Seniors Bondi" at bounding box center [148, 730] width 139 height 17
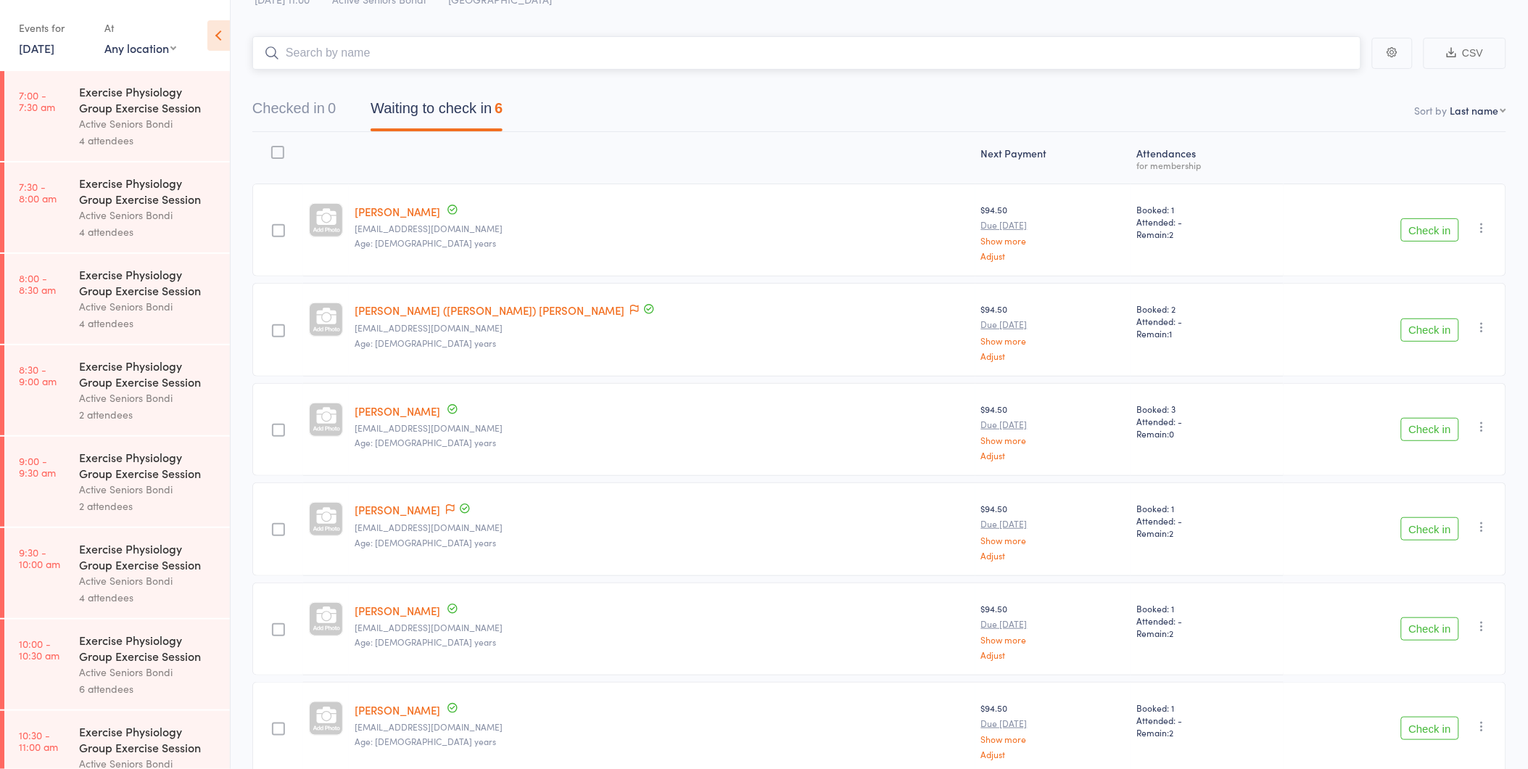
scroll to position [125, 0]
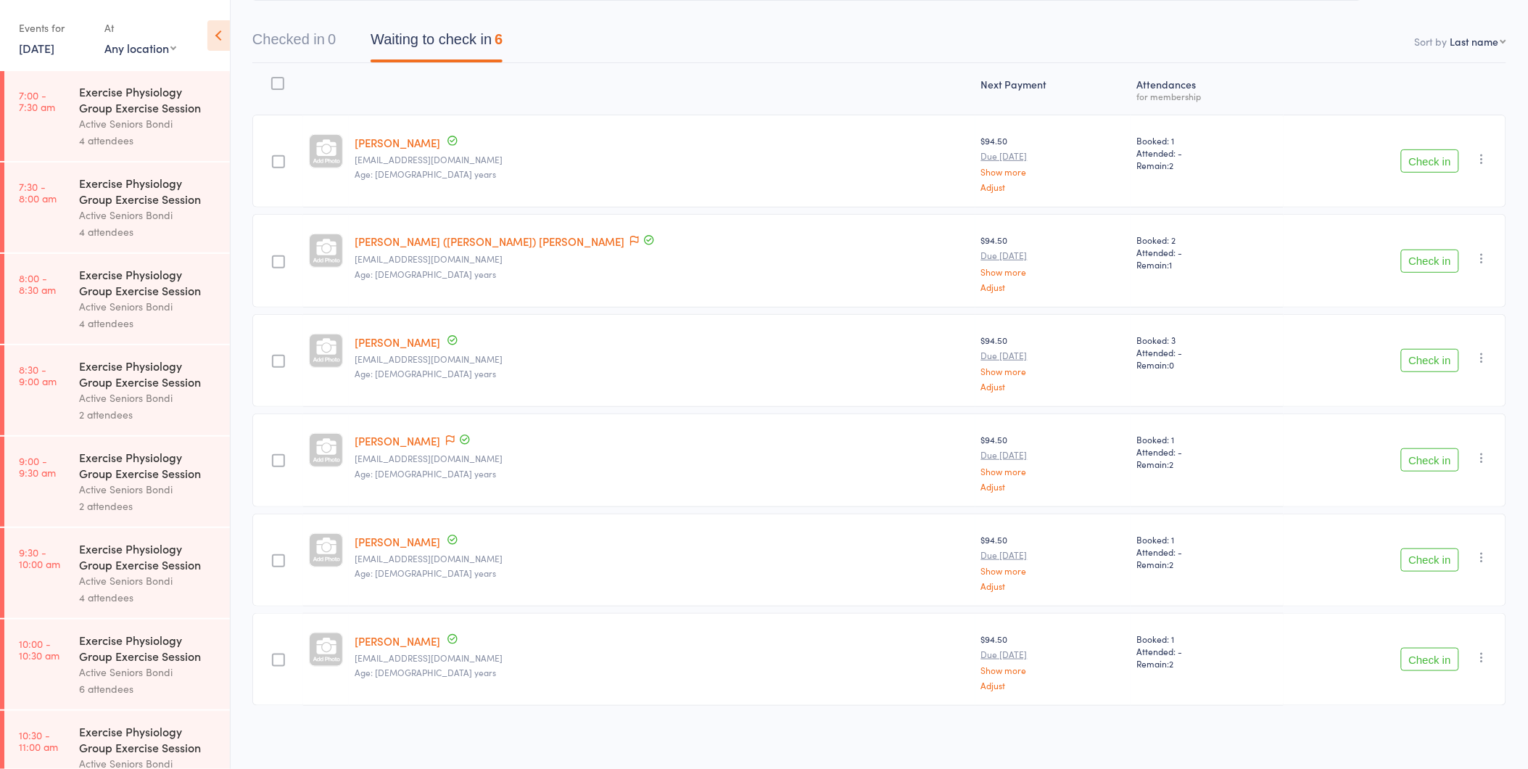
click at [1431, 164] on button "Check in" at bounding box center [1430, 160] width 58 height 23
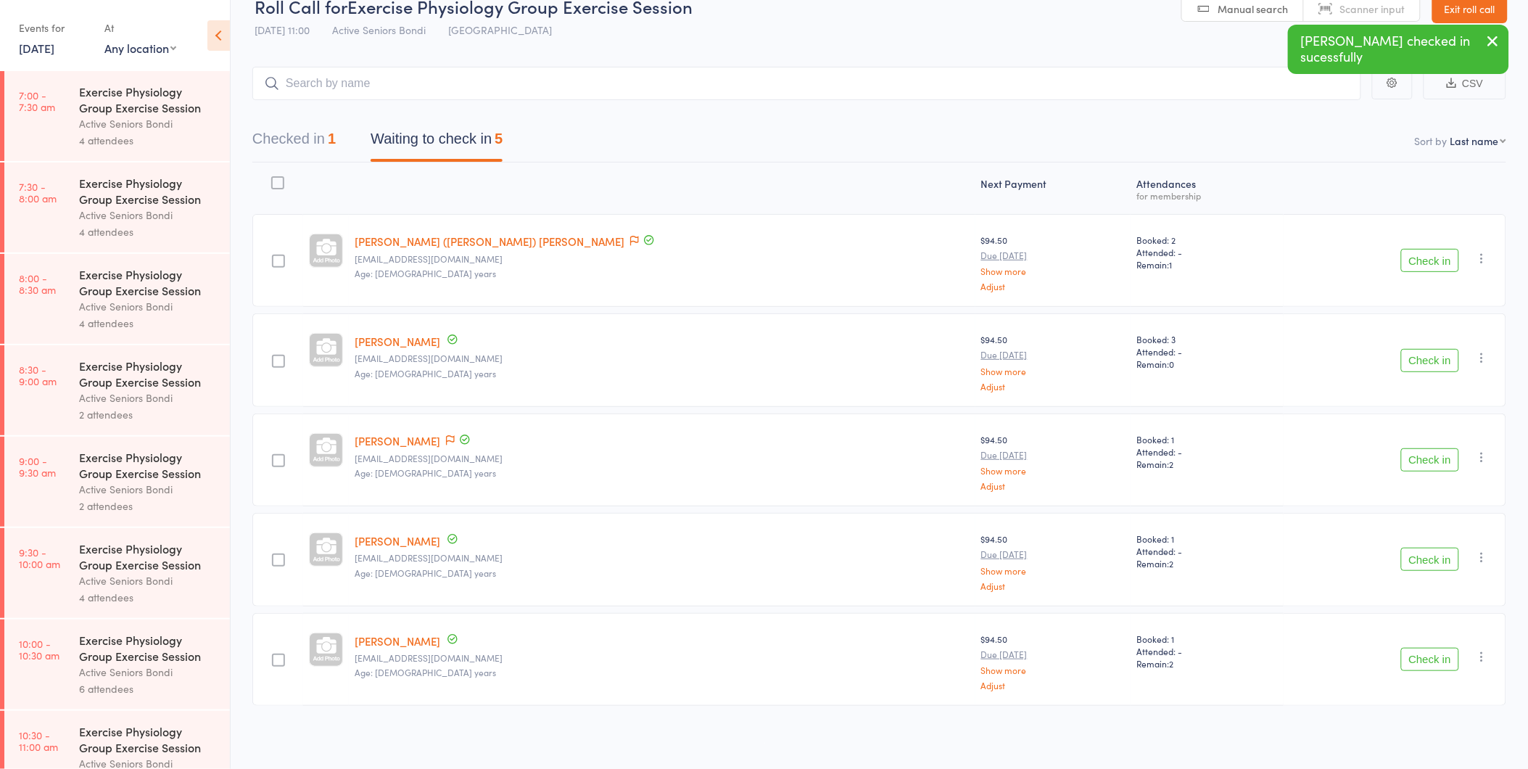
click at [1454, 355] on button "Check in" at bounding box center [1430, 360] width 58 height 23
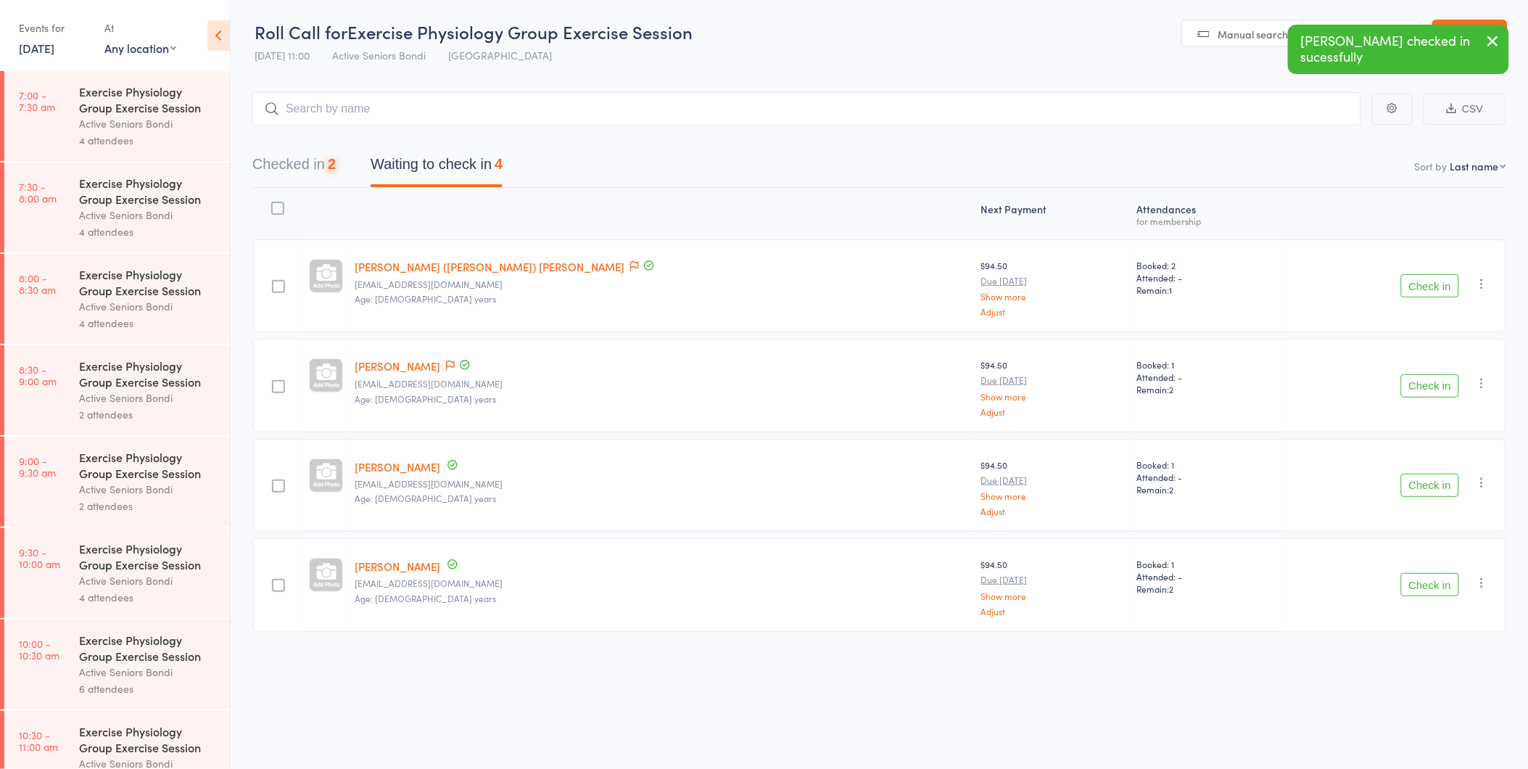
scroll to position [1, 0]
click at [302, 175] on button "Checked in 2" at bounding box center [293, 168] width 83 height 38
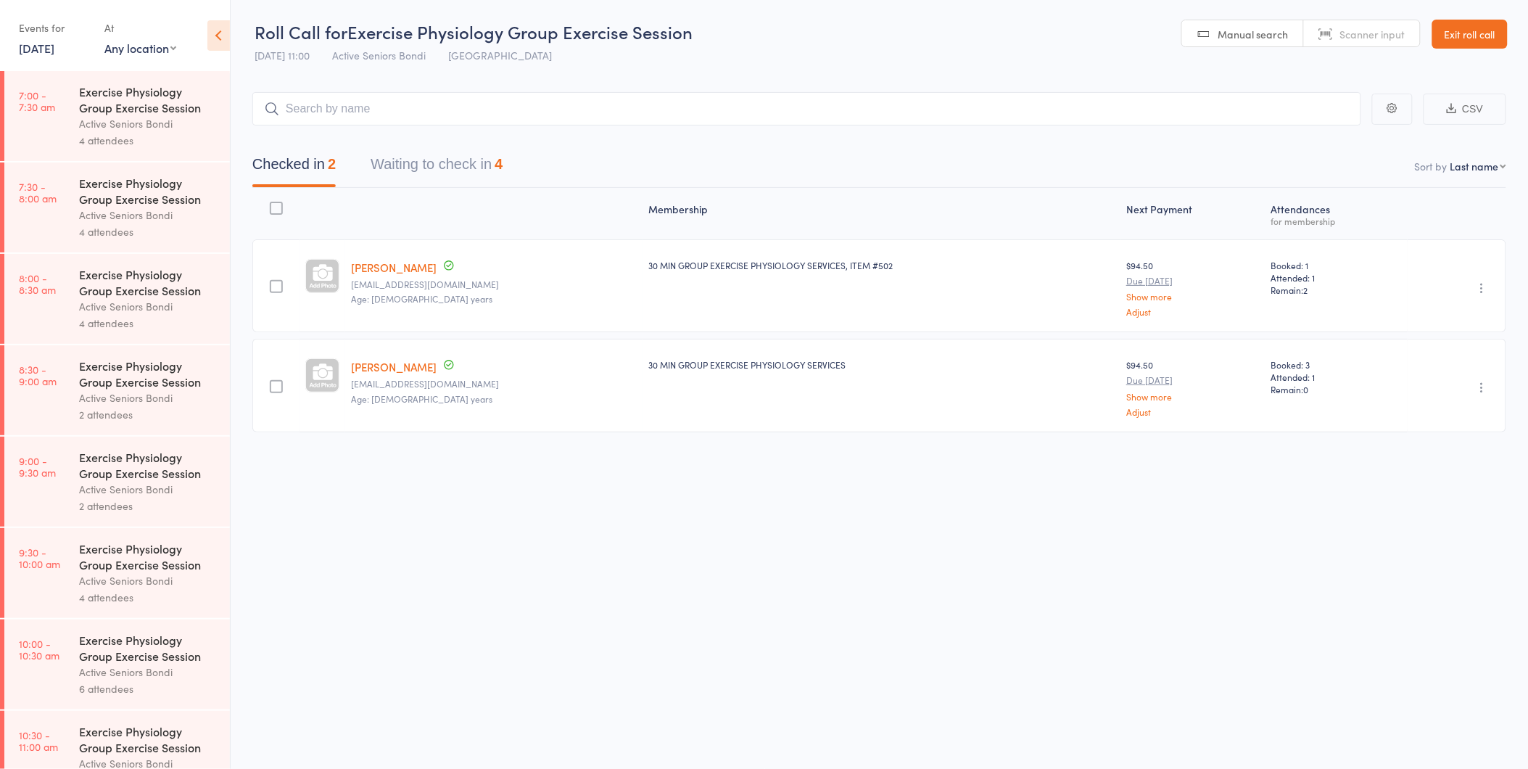
click at [394, 165] on button "Waiting to check in 4" at bounding box center [437, 168] width 132 height 38
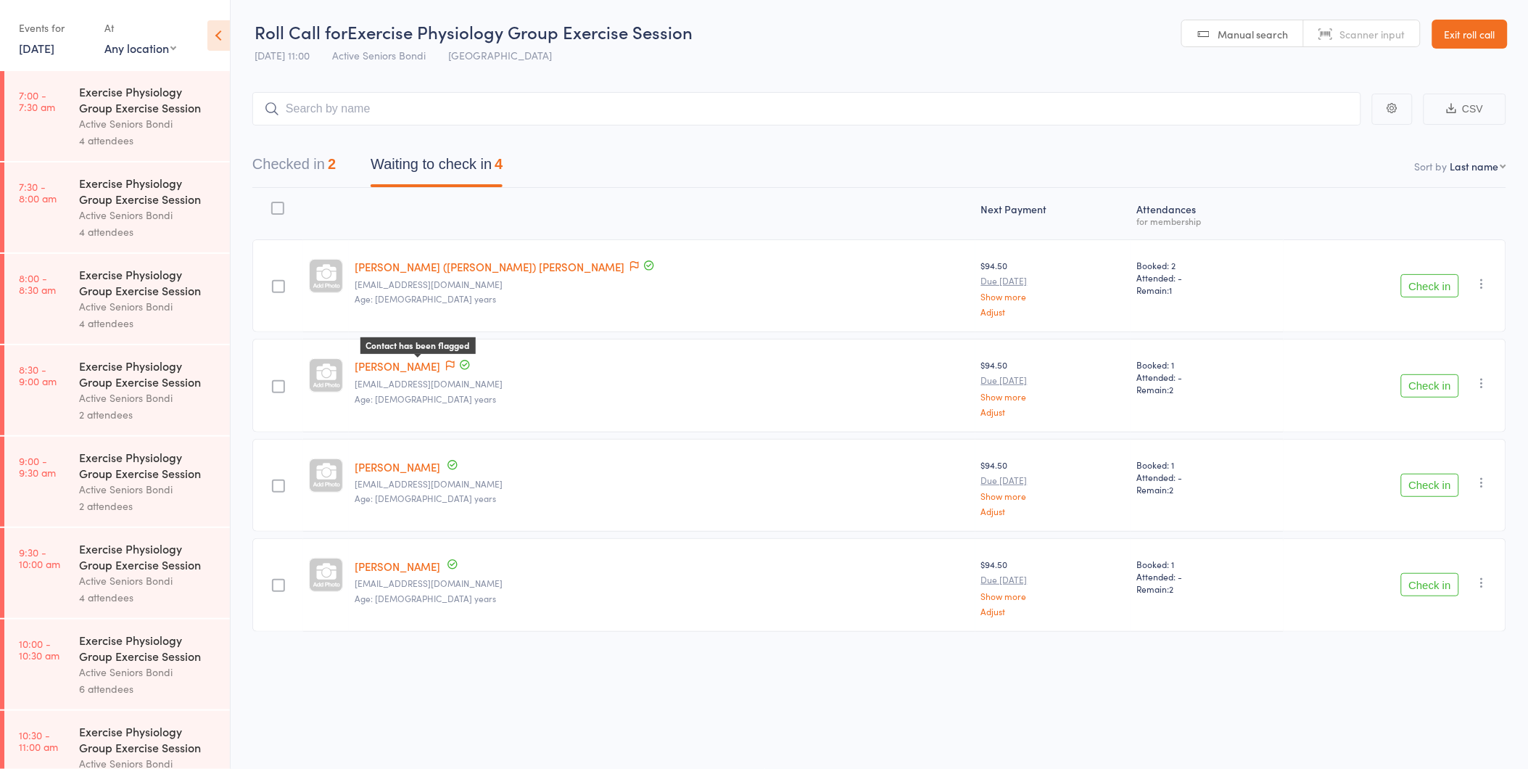
click at [446, 365] on icon at bounding box center [450, 365] width 9 height 10
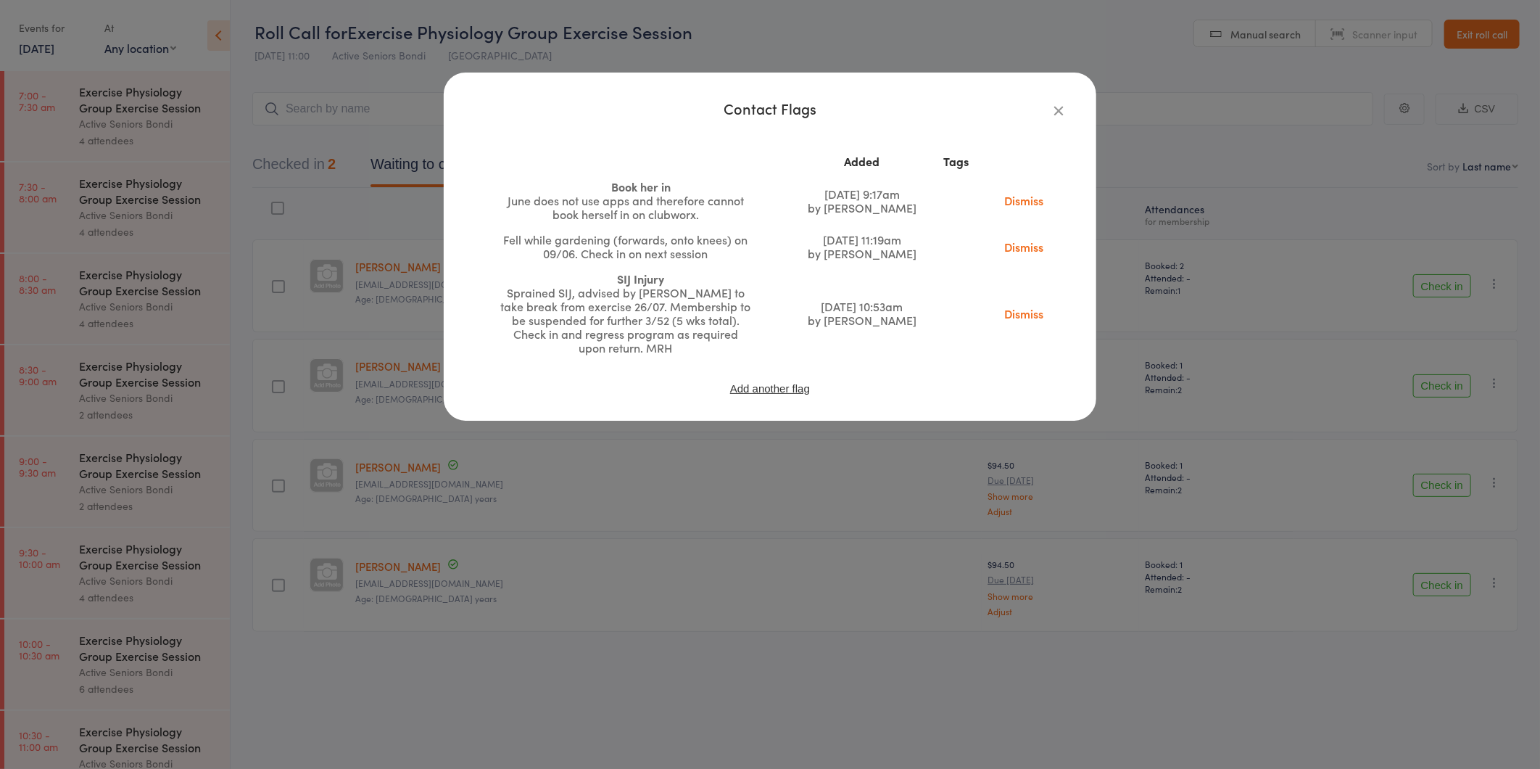
click at [426, 380] on div "Contact Flags Added Tags Book her in June does not use apps and therefore canno…" at bounding box center [770, 384] width 1540 height 769
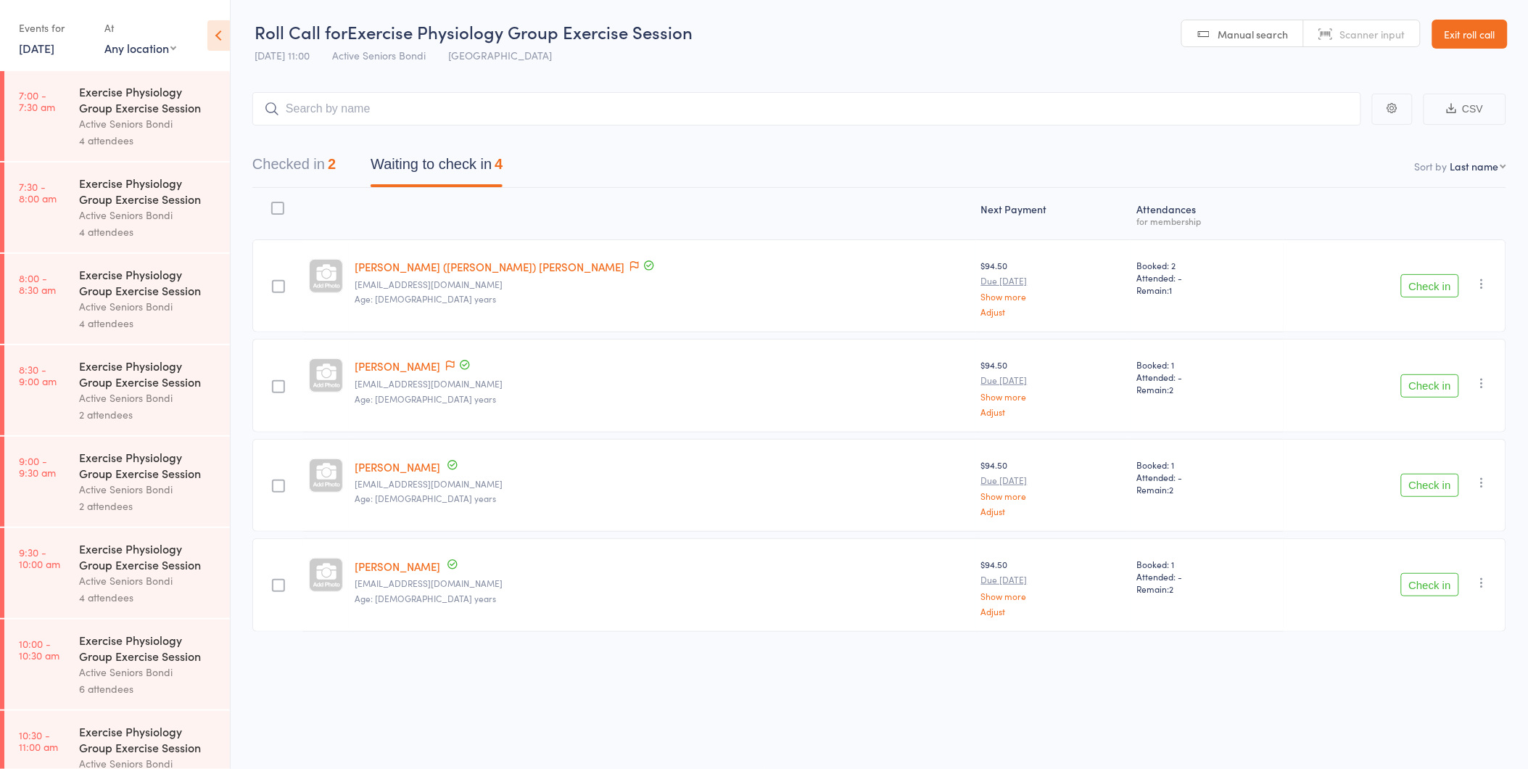
click at [1423, 382] on button "Check in" at bounding box center [1430, 385] width 58 height 23
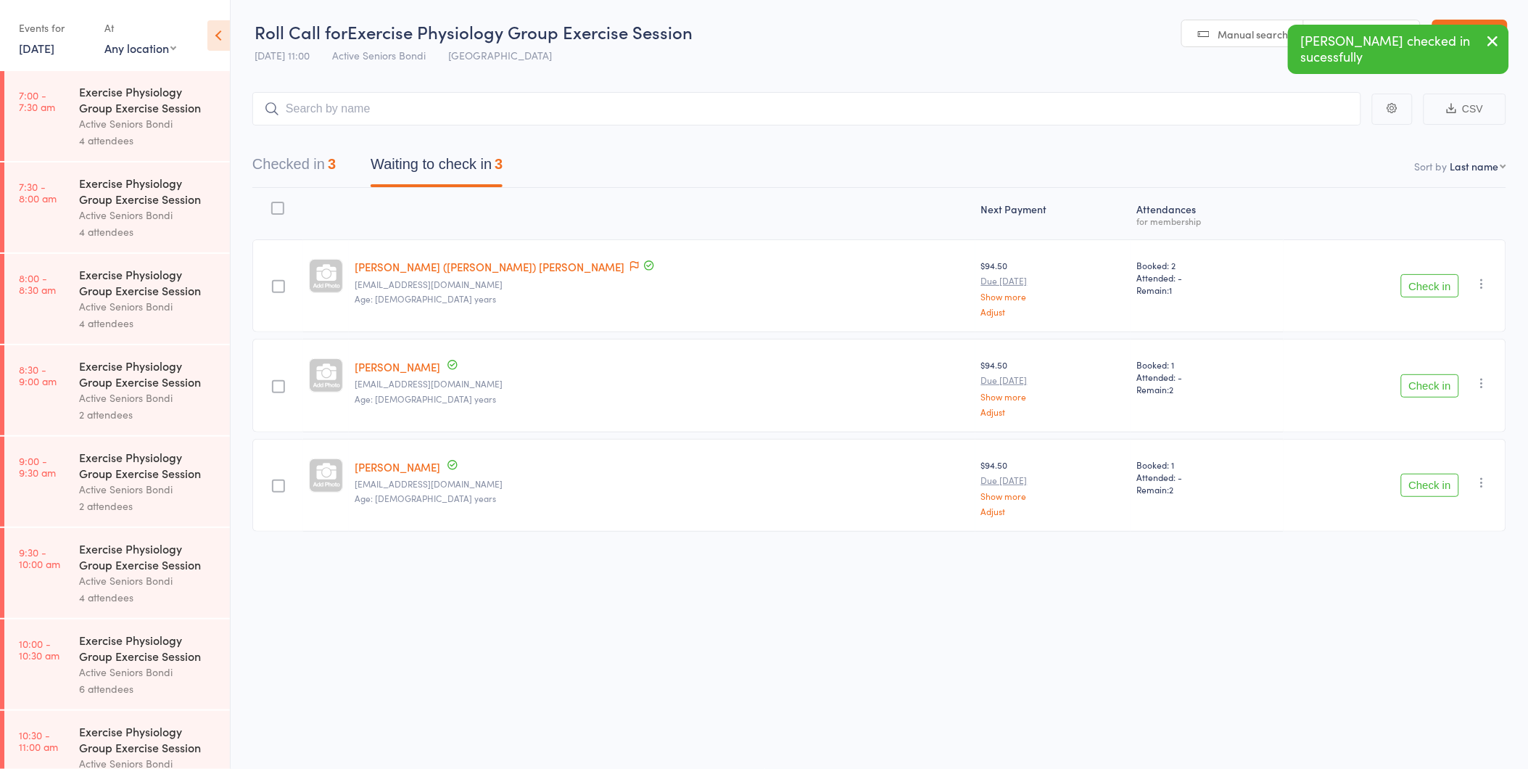
click at [296, 170] on button "Checked in 3" at bounding box center [293, 168] width 83 height 38
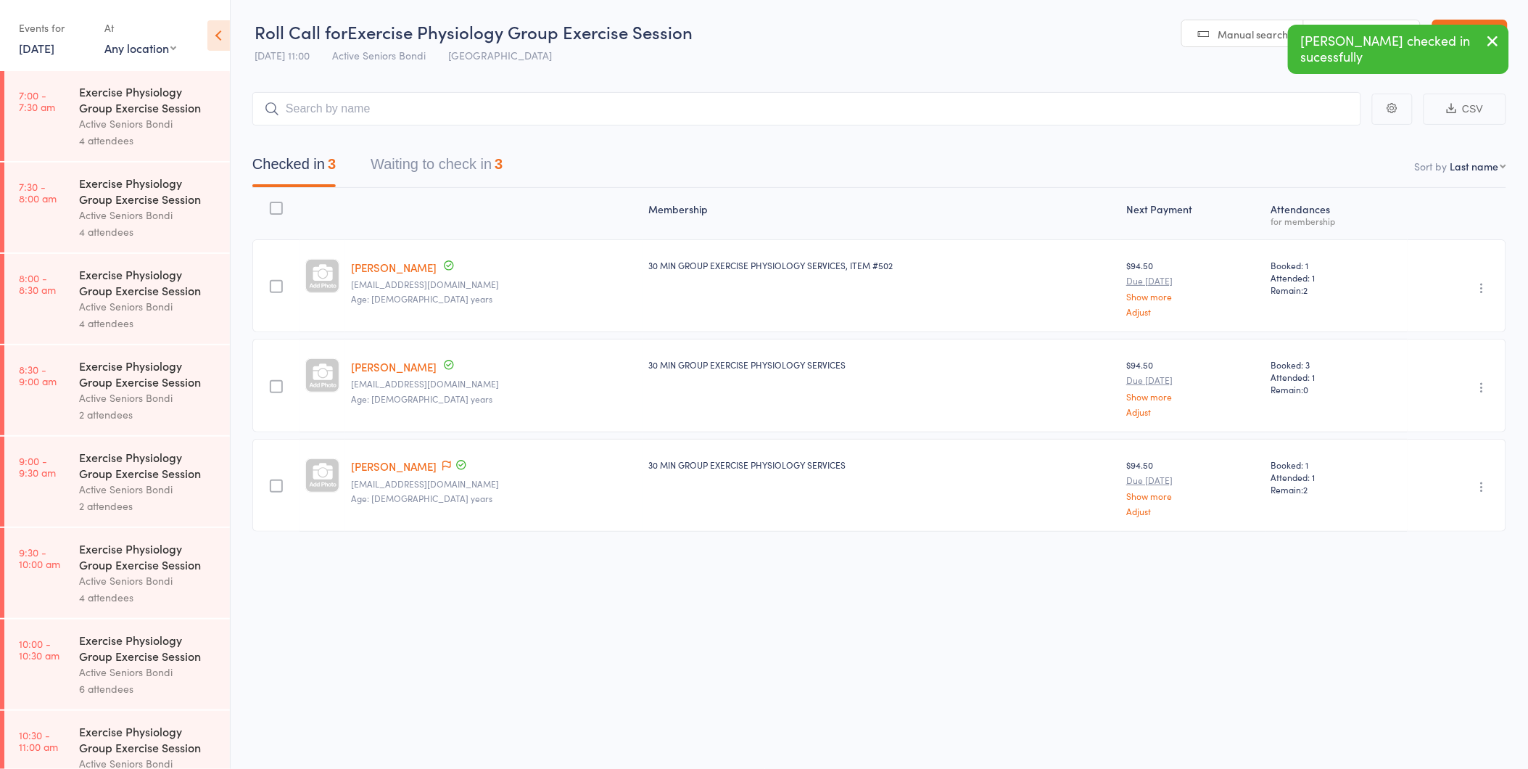
click at [445, 141] on div "Checked in 3 Waiting to check in 3" at bounding box center [879, 156] width 1254 height 62
click at [438, 170] on button "Waiting to check in 3" at bounding box center [437, 168] width 132 height 38
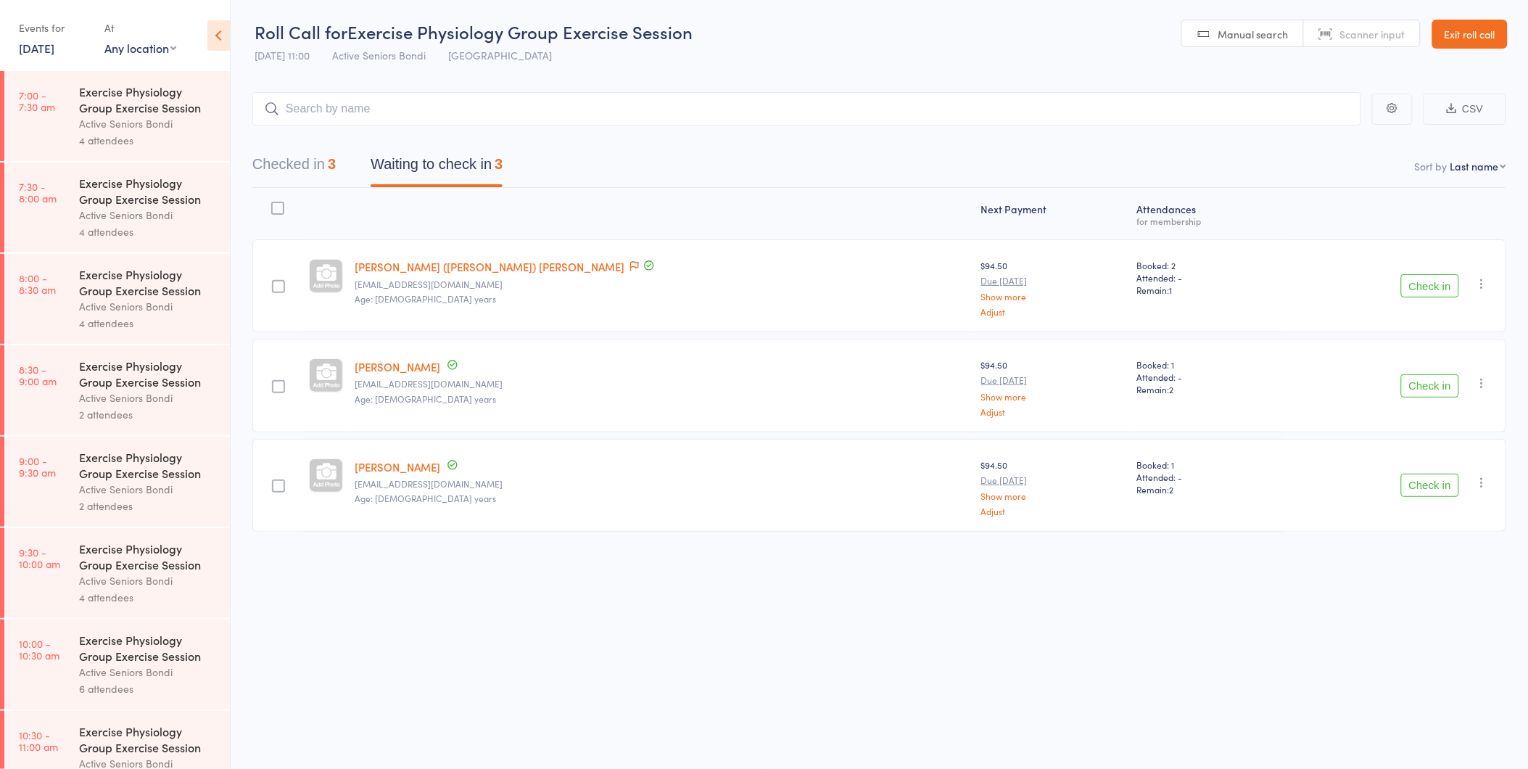
click at [1395, 294] on div "Check in Check in Send message Add Note Add Task Add Flag Remove Mark absent" at bounding box center [1394, 285] width 223 height 93
click at [1440, 278] on button "Check in" at bounding box center [1430, 285] width 58 height 23
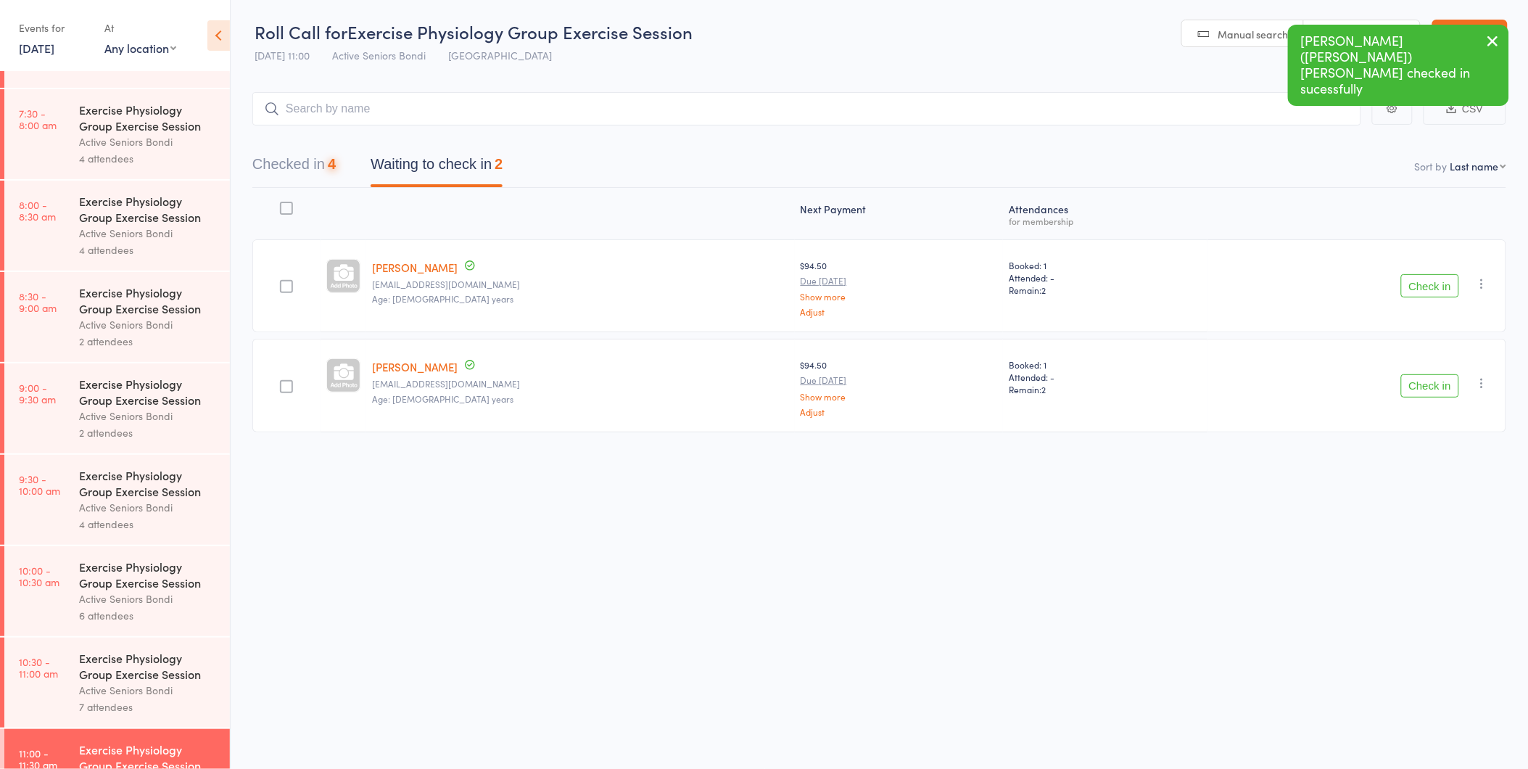
scroll to position [127, 0]
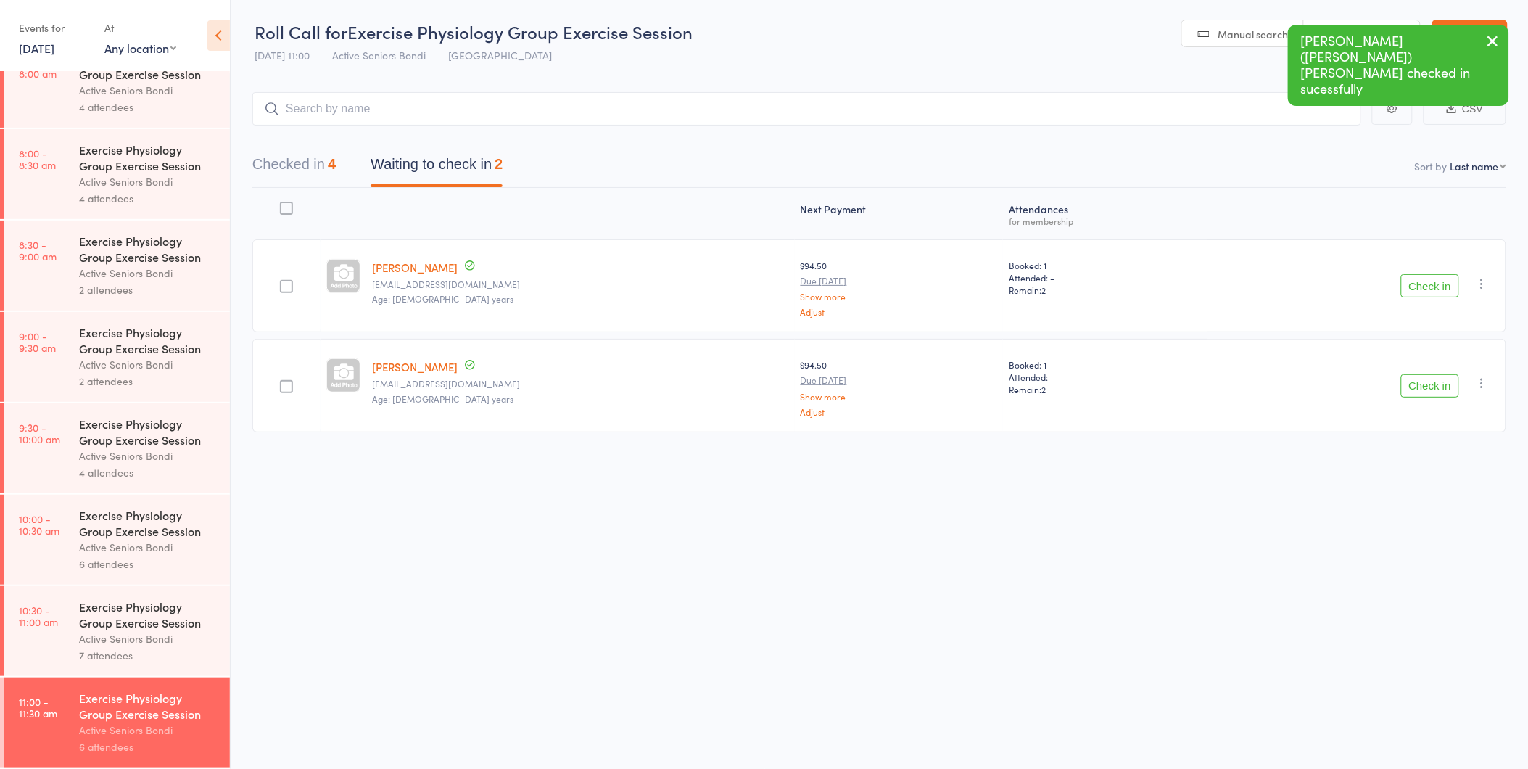
click at [1492, 42] on icon "button" at bounding box center [1492, 41] width 17 height 18
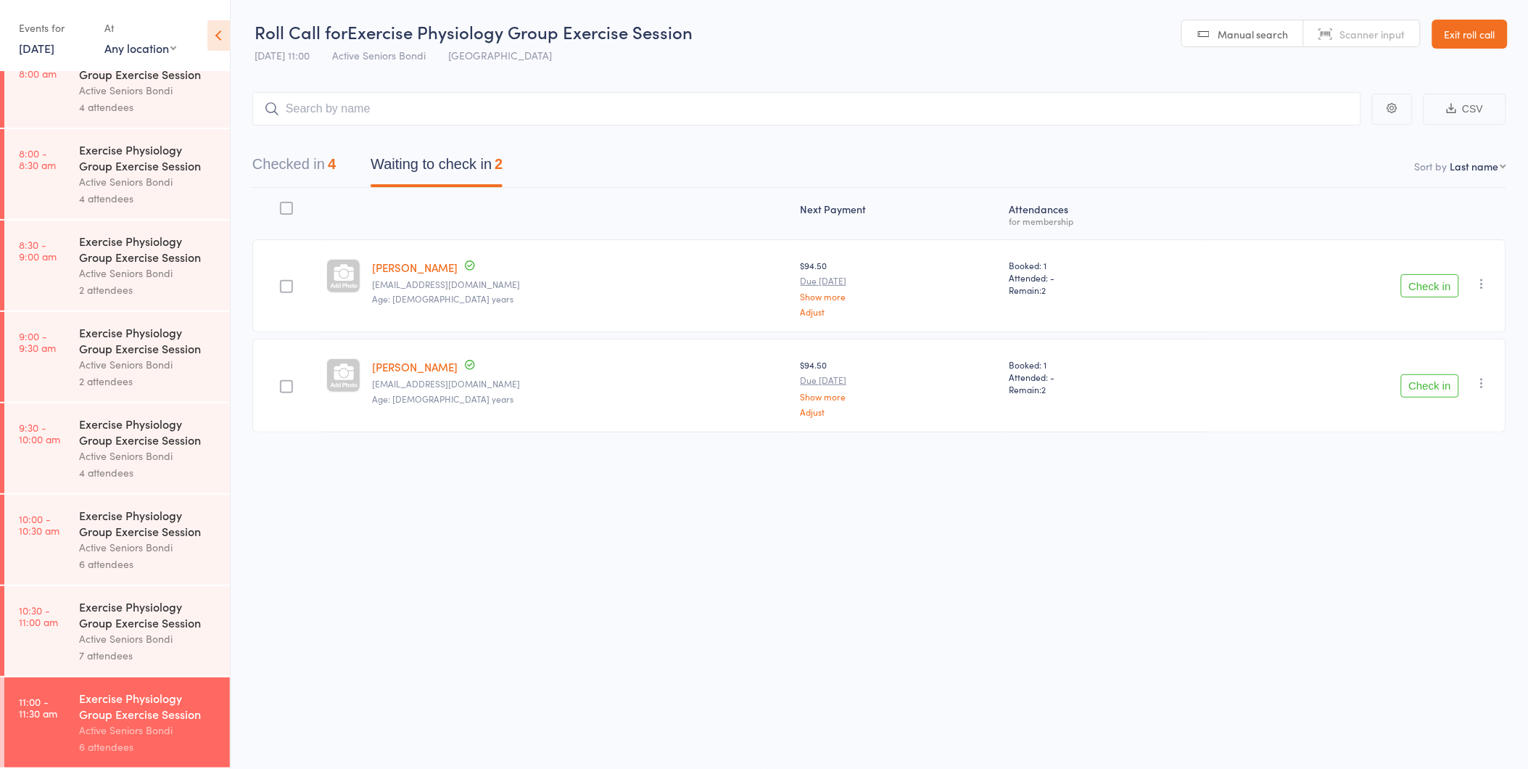
click at [1492, 42] on link "Exit roll call" at bounding box center [1469, 34] width 75 height 29
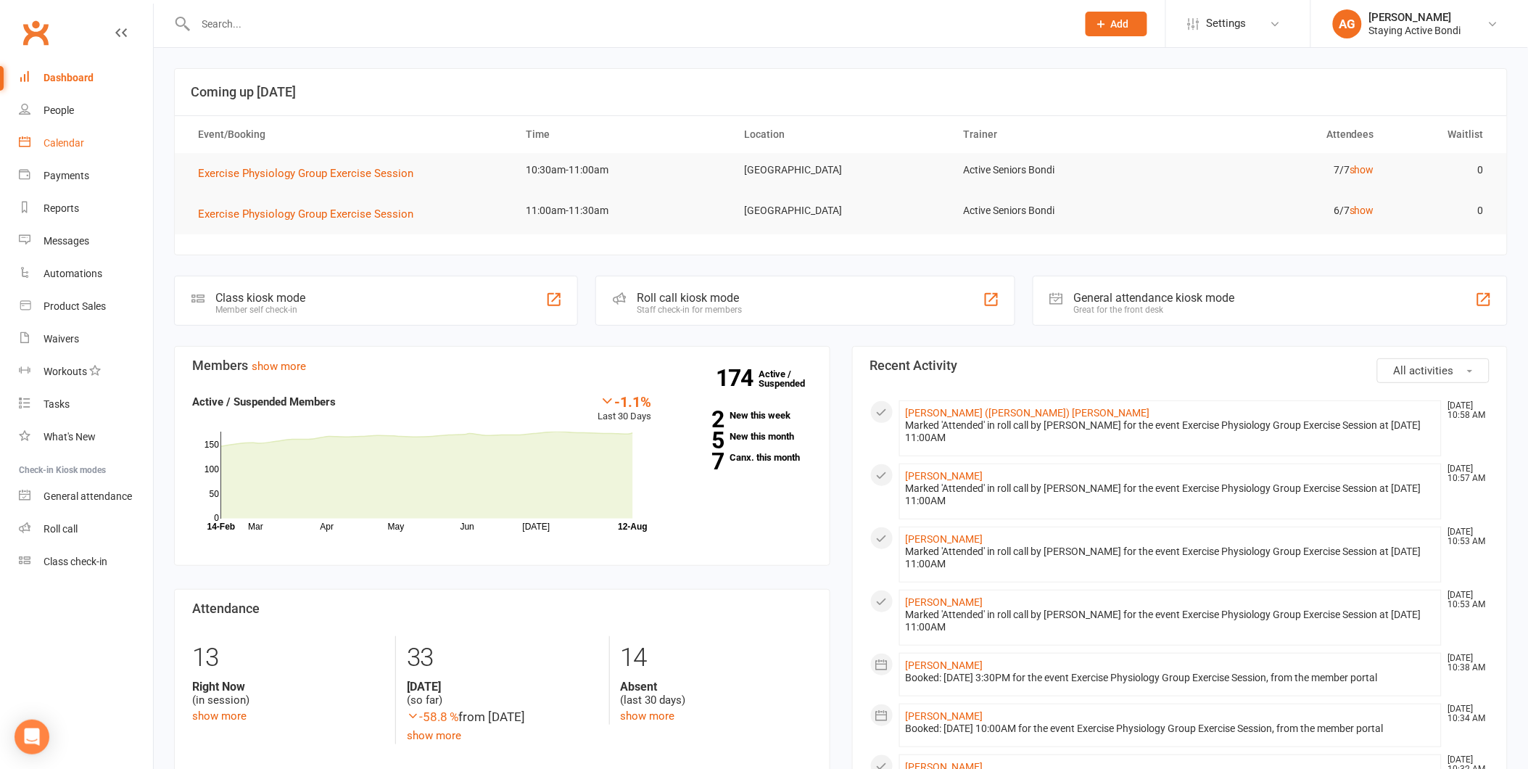
click at [78, 145] on div "Calendar" at bounding box center [64, 143] width 41 height 12
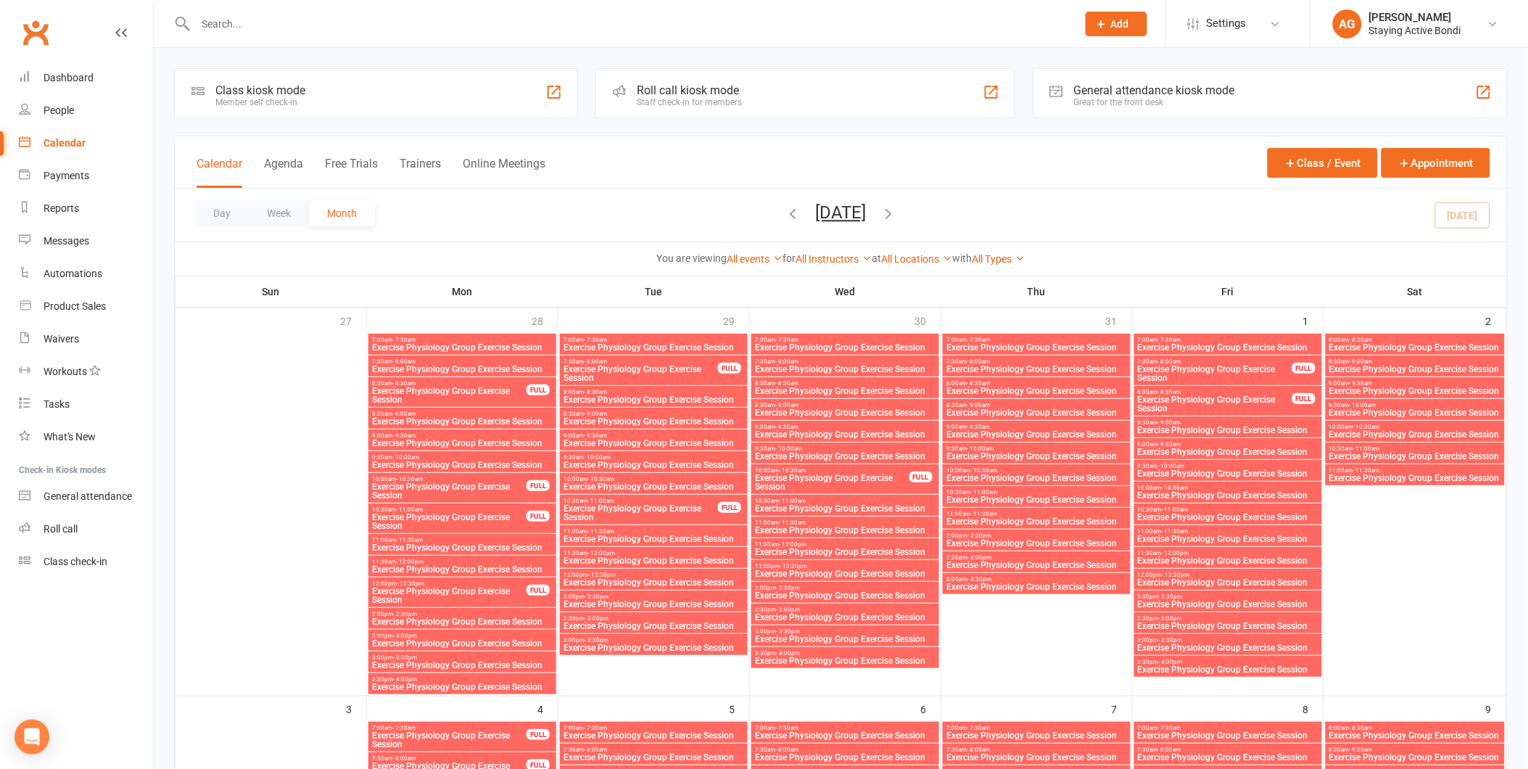
click at [825, 98] on div "Roll call kiosk mode Staff check-in for members" at bounding box center [804, 93] width 419 height 50
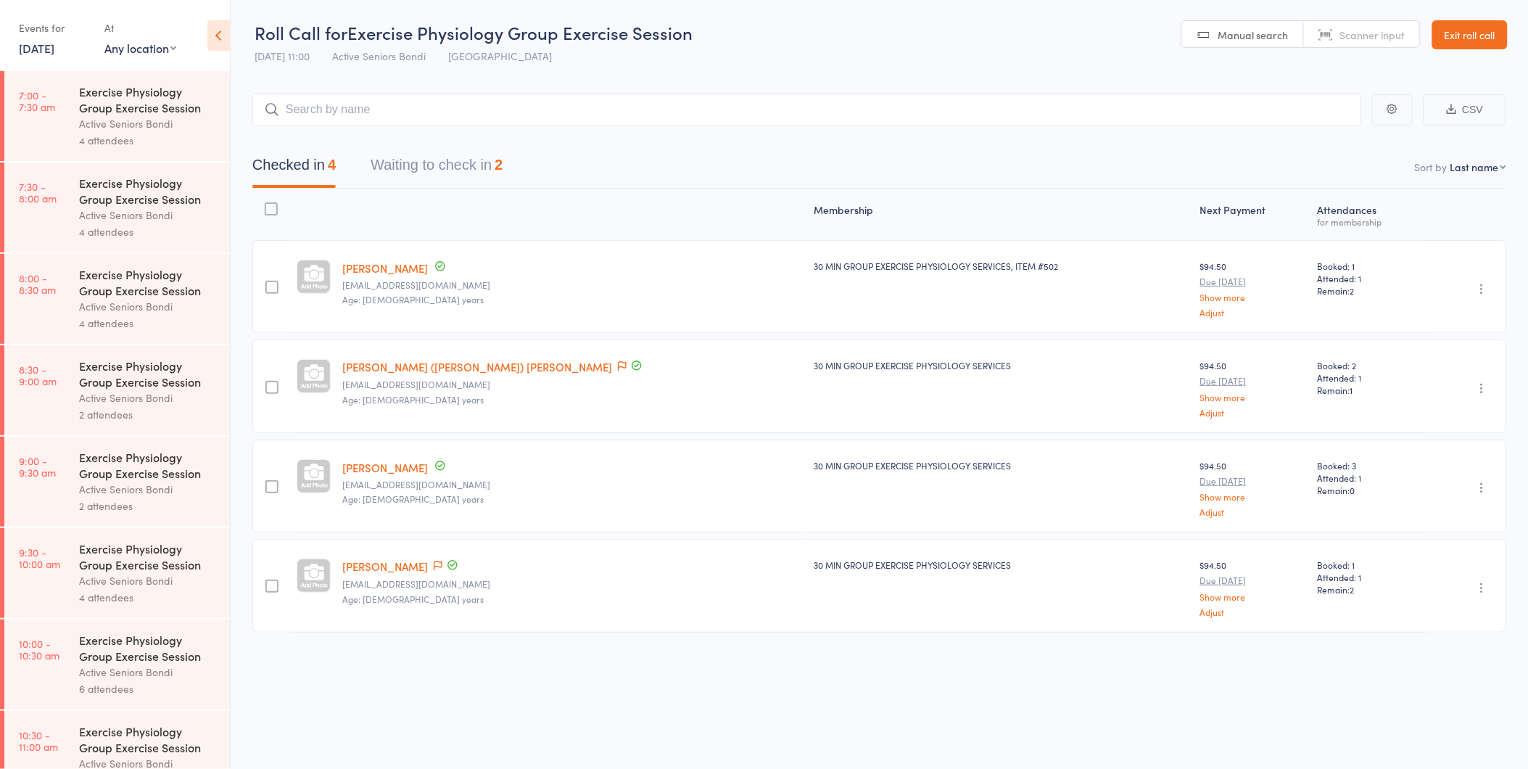
click at [460, 164] on button "Waiting to check in 2" at bounding box center [437, 168] width 132 height 38
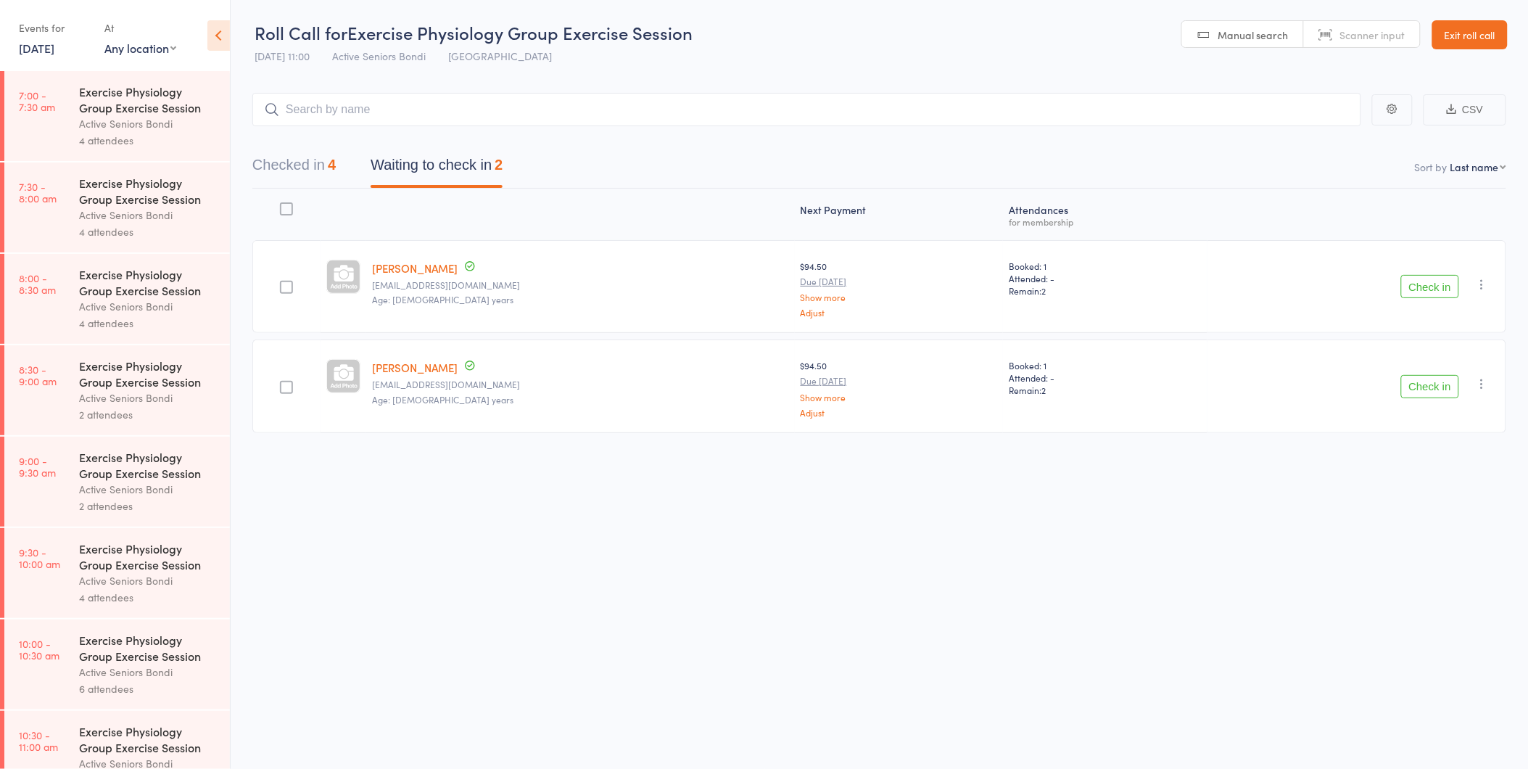
click at [295, 165] on button "Checked in 4" at bounding box center [293, 168] width 83 height 38
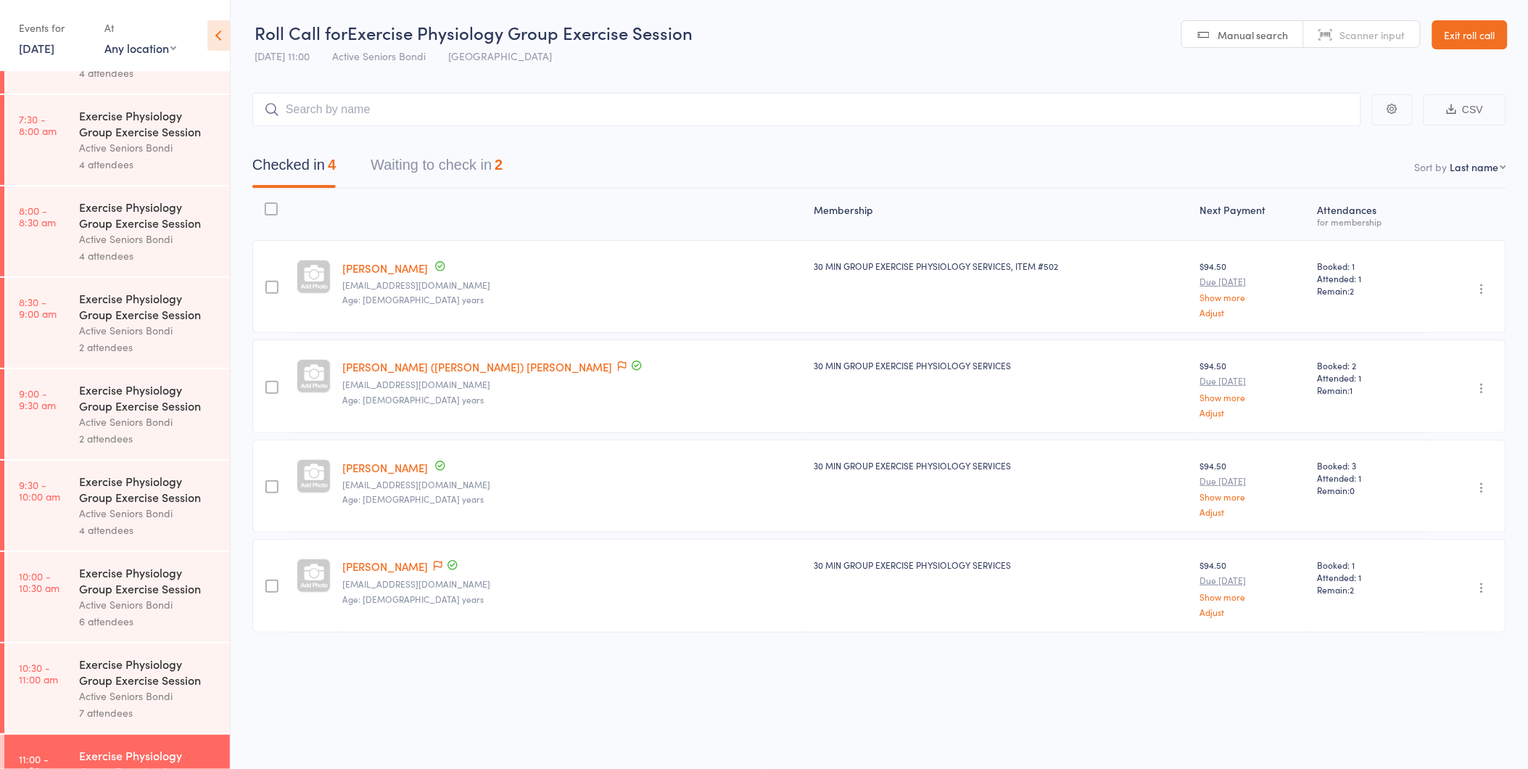
scroll to position [127, 0]
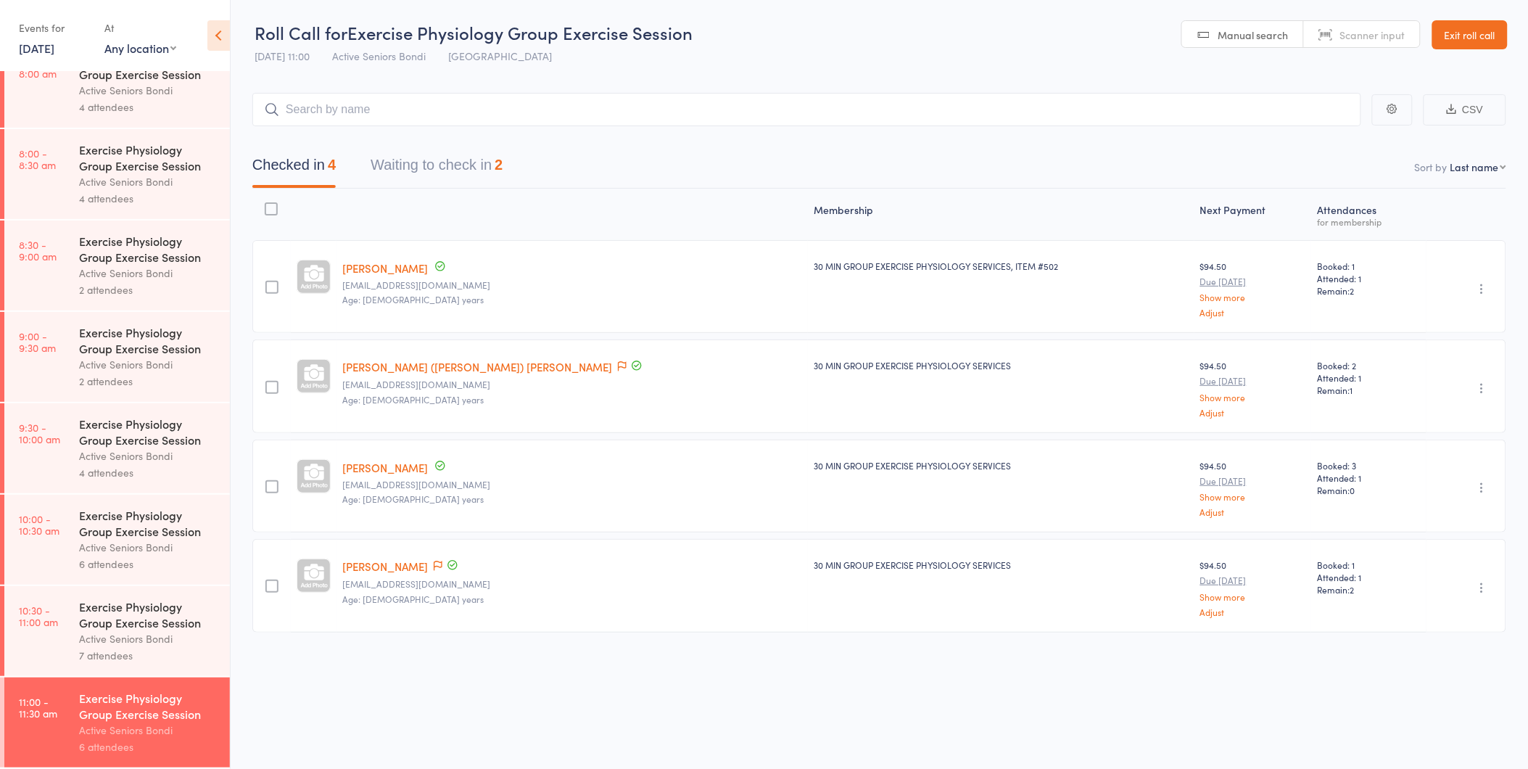
click at [442, 165] on button "Waiting to check in 2" at bounding box center [437, 168] width 132 height 38
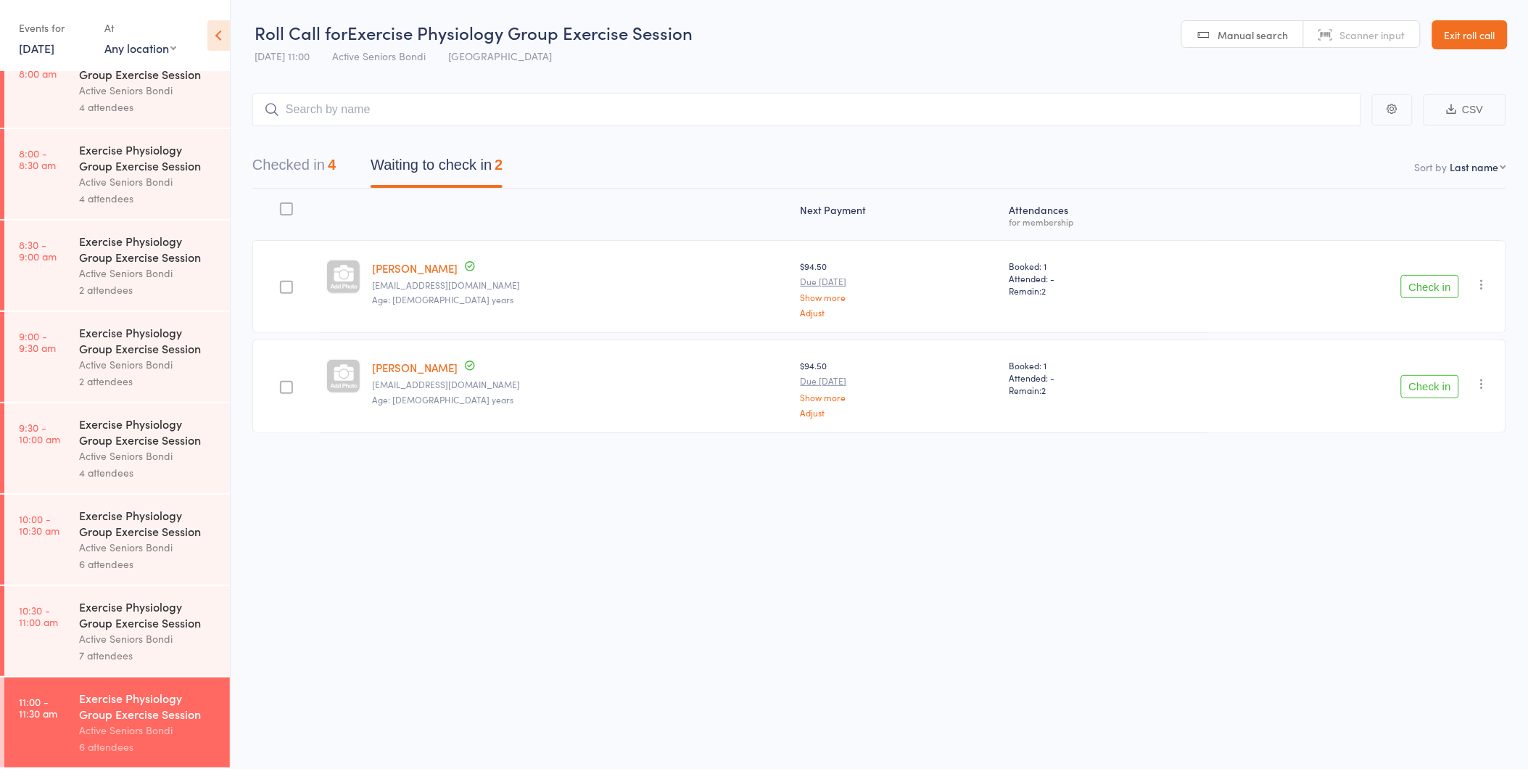
click at [1441, 387] on button "Check in" at bounding box center [1430, 386] width 58 height 23
click at [1447, 292] on button "Check in" at bounding box center [1430, 286] width 58 height 23
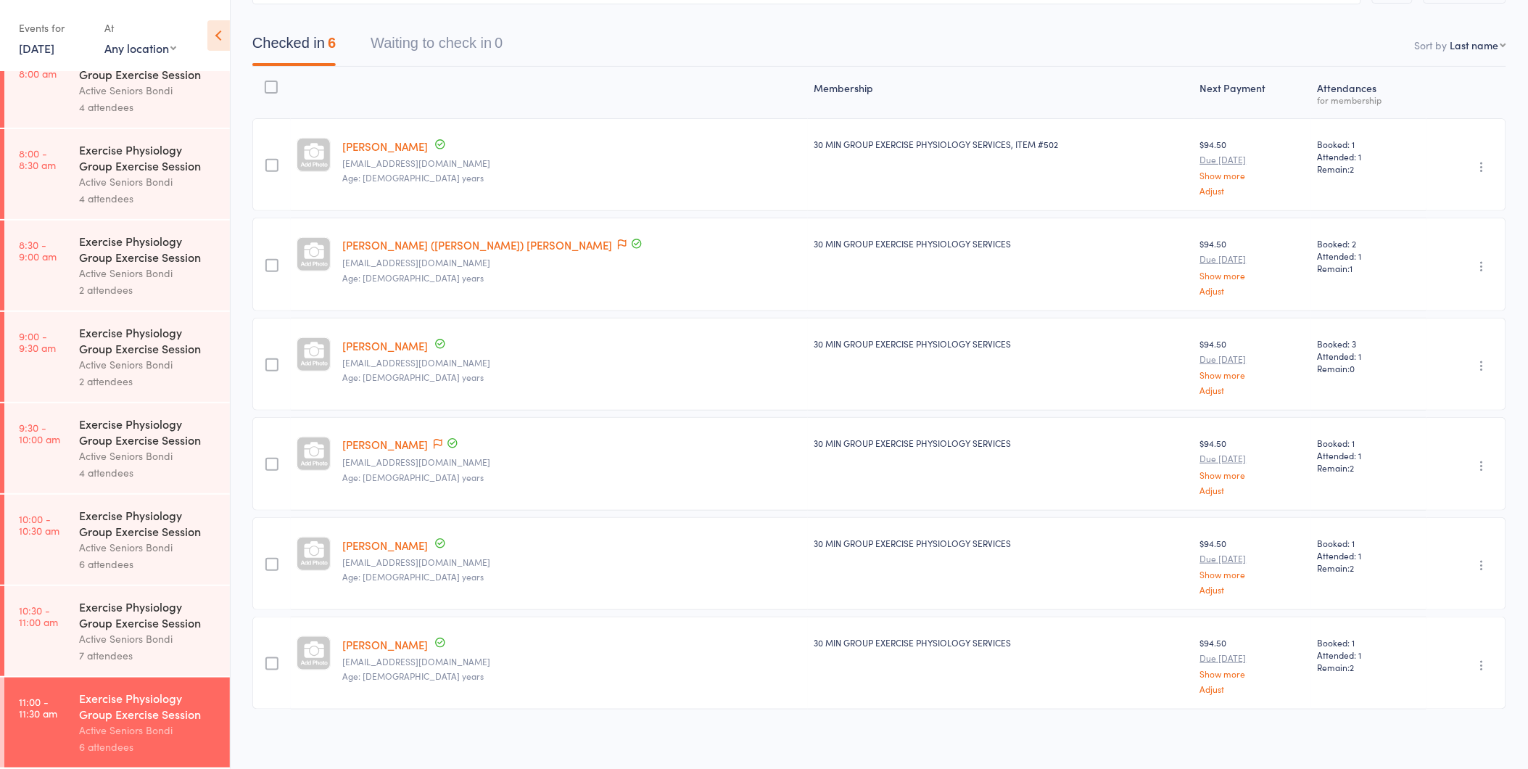
scroll to position [125, 0]
click at [54, 51] on link "12 Aug, 2025" at bounding box center [37, 48] width 36 height 16
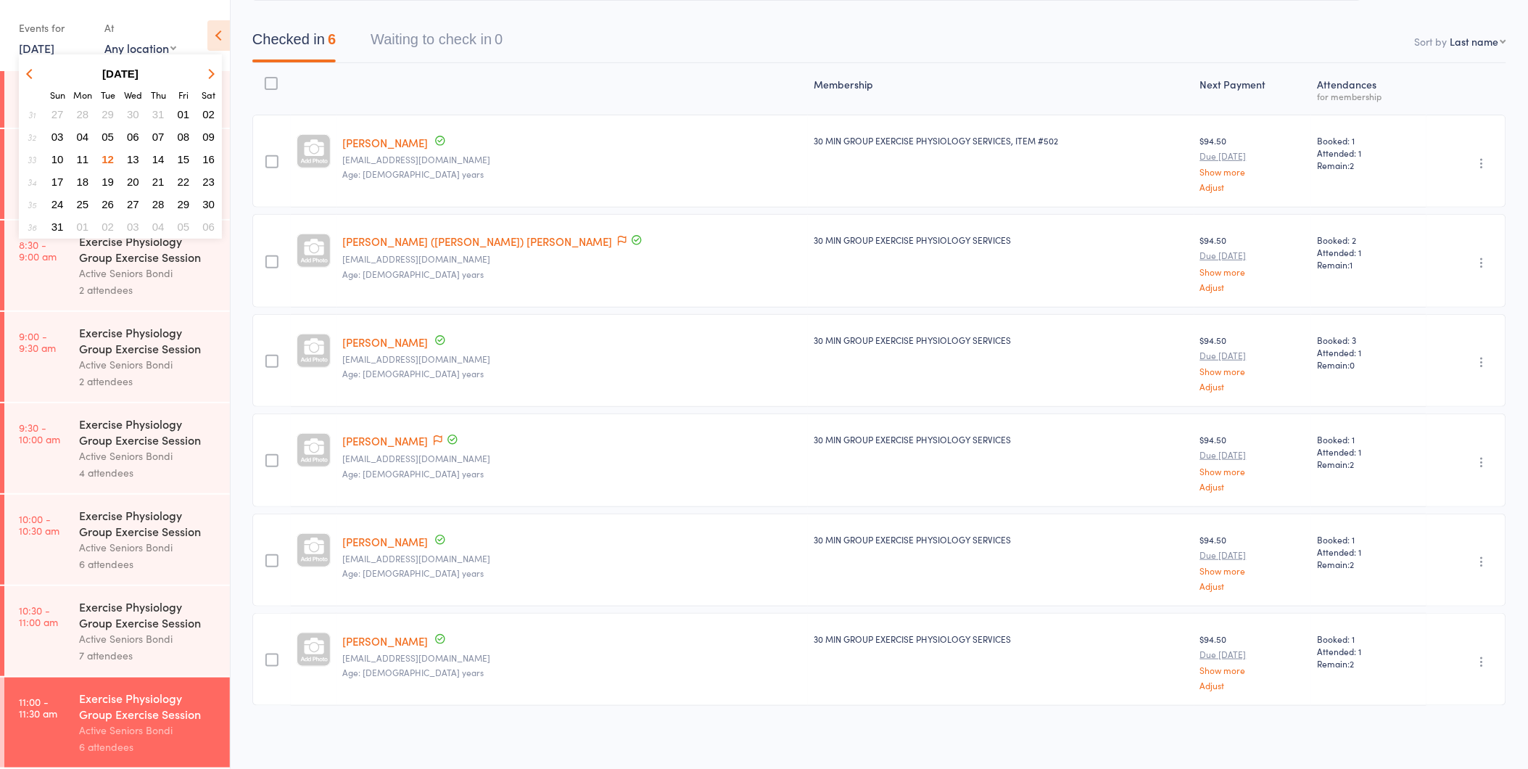
click at [128, 156] on span "13" at bounding box center [133, 159] width 12 height 12
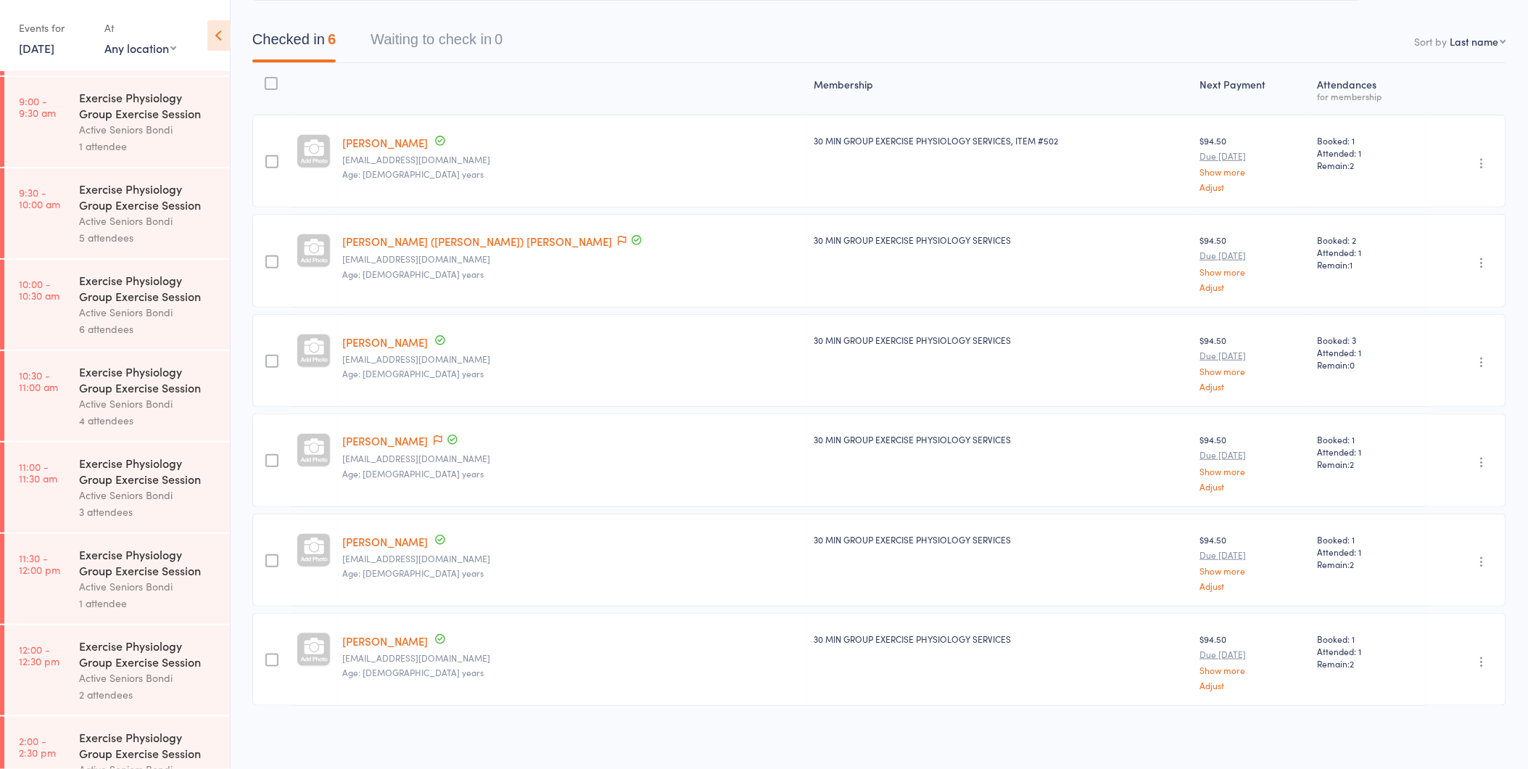
scroll to position [368, 0]
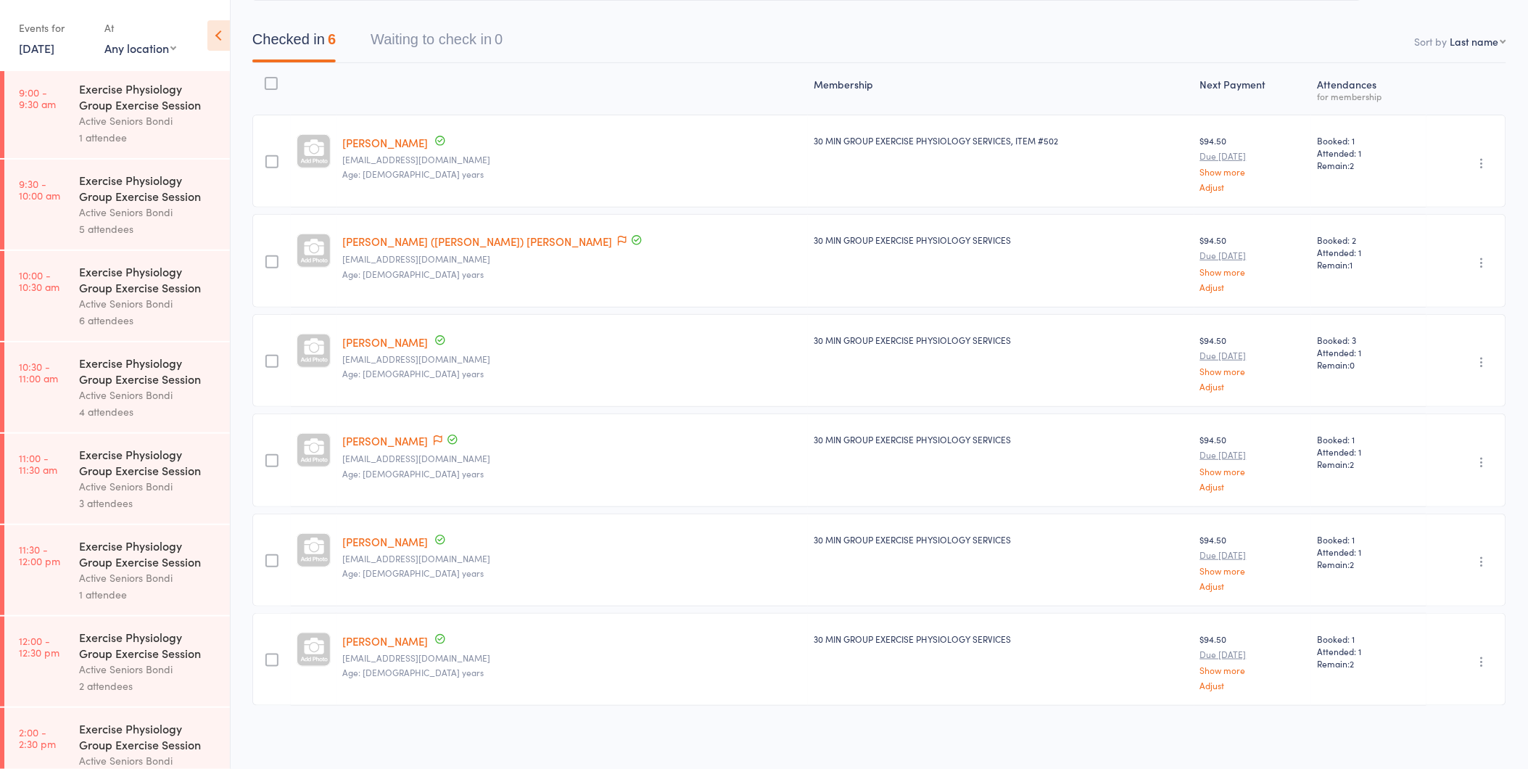
click at [112, 198] on div "Exercise Physiology Group Exercise Session" at bounding box center [148, 188] width 139 height 32
click at [125, 201] on div "Exercise Physiology Group Exercise Session" at bounding box center [148, 188] width 139 height 32
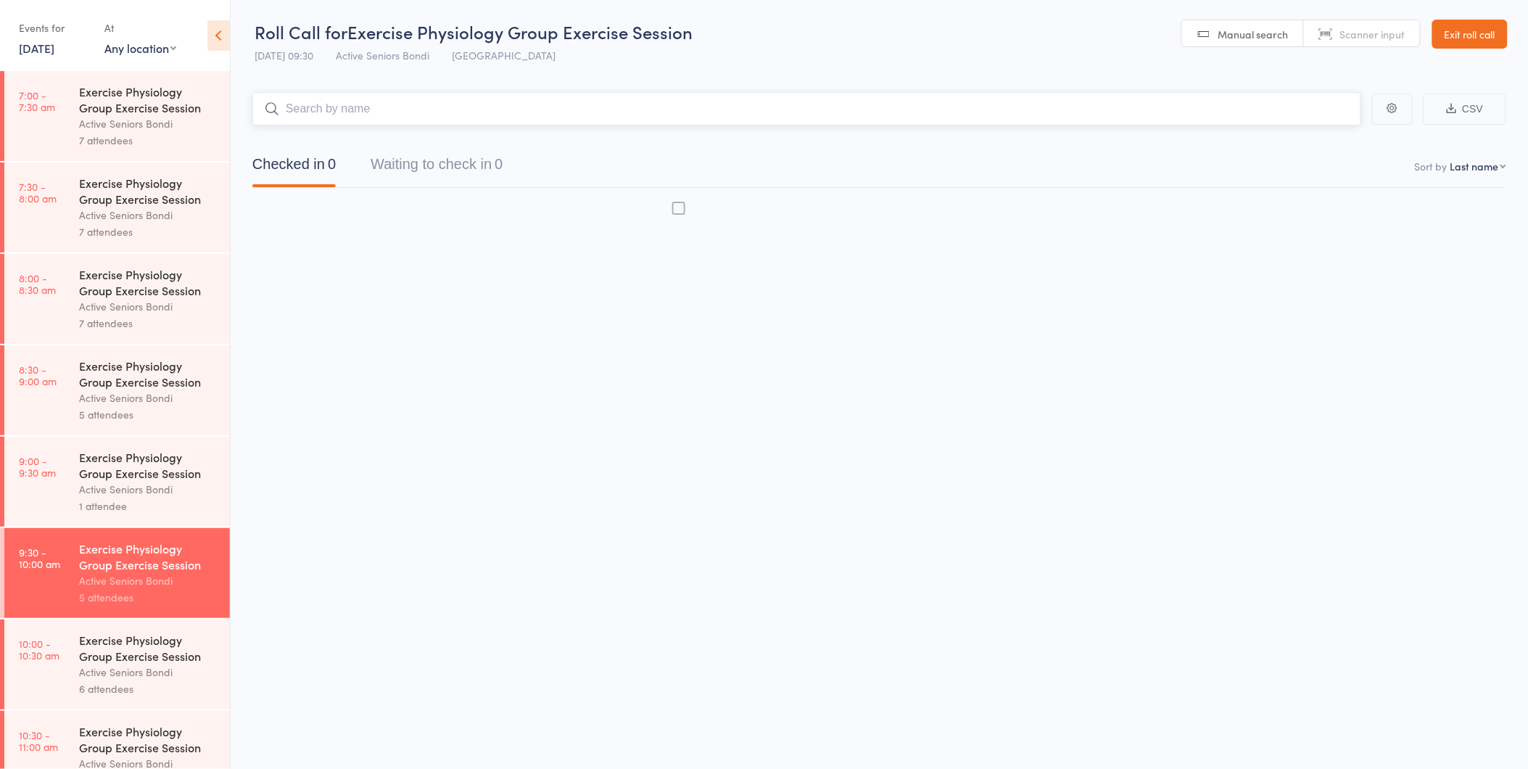
scroll to position [1, 0]
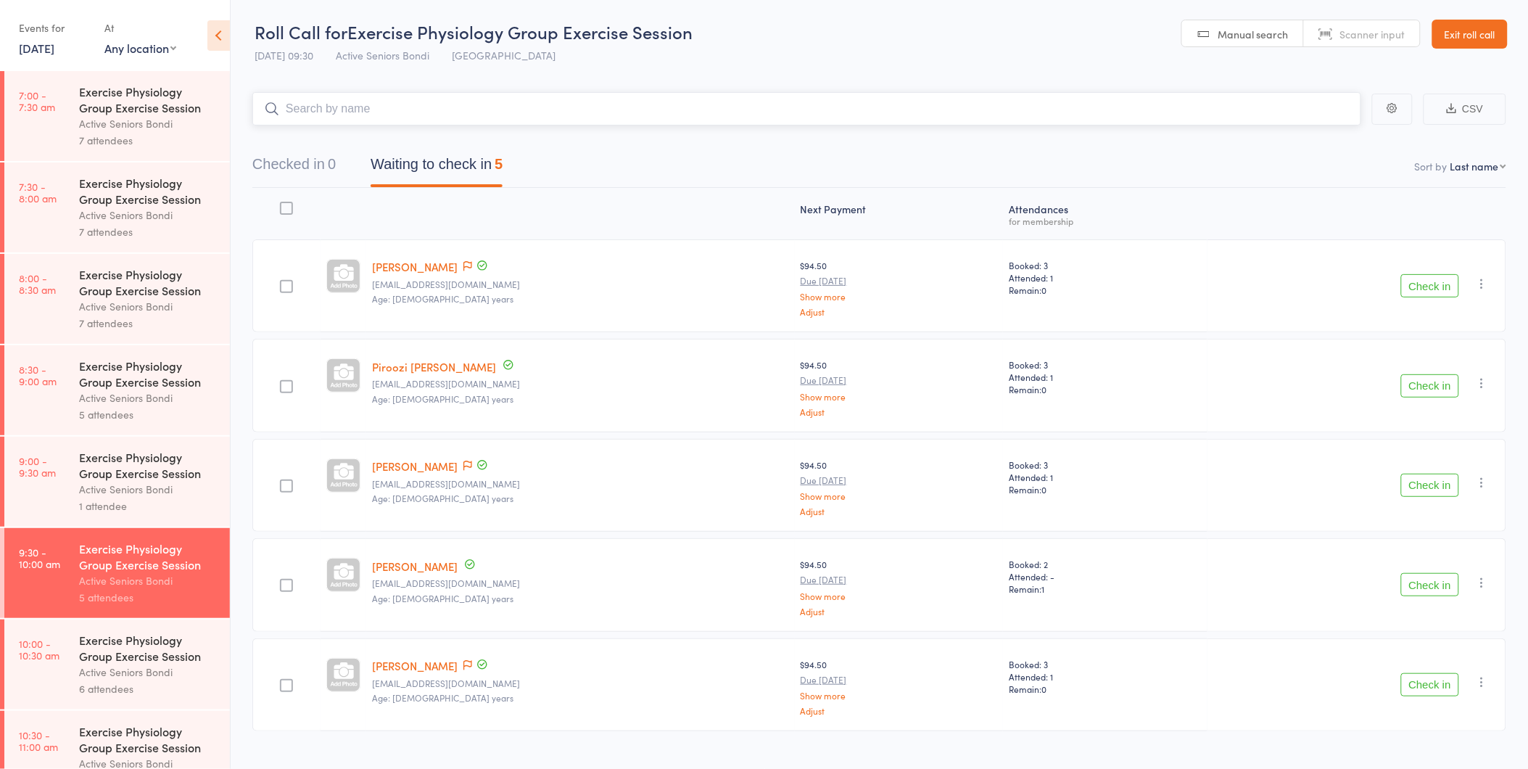
click at [463, 102] on input "search" at bounding box center [806, 108] width 1109 height 33
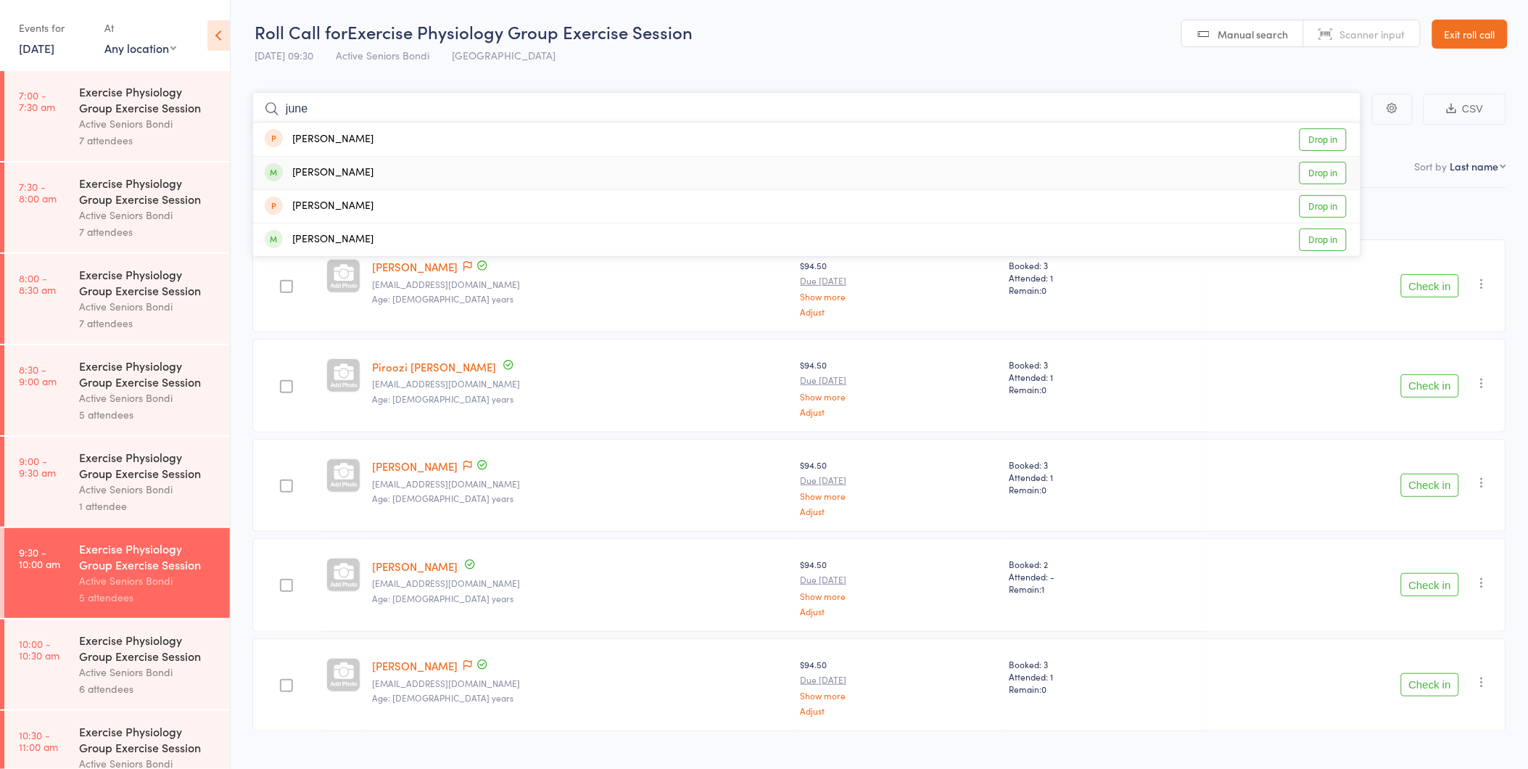
type input "june"
click at [418, 170] on div "June Locke Drop in" at bounding box center [806, 173] width 1107 height 33
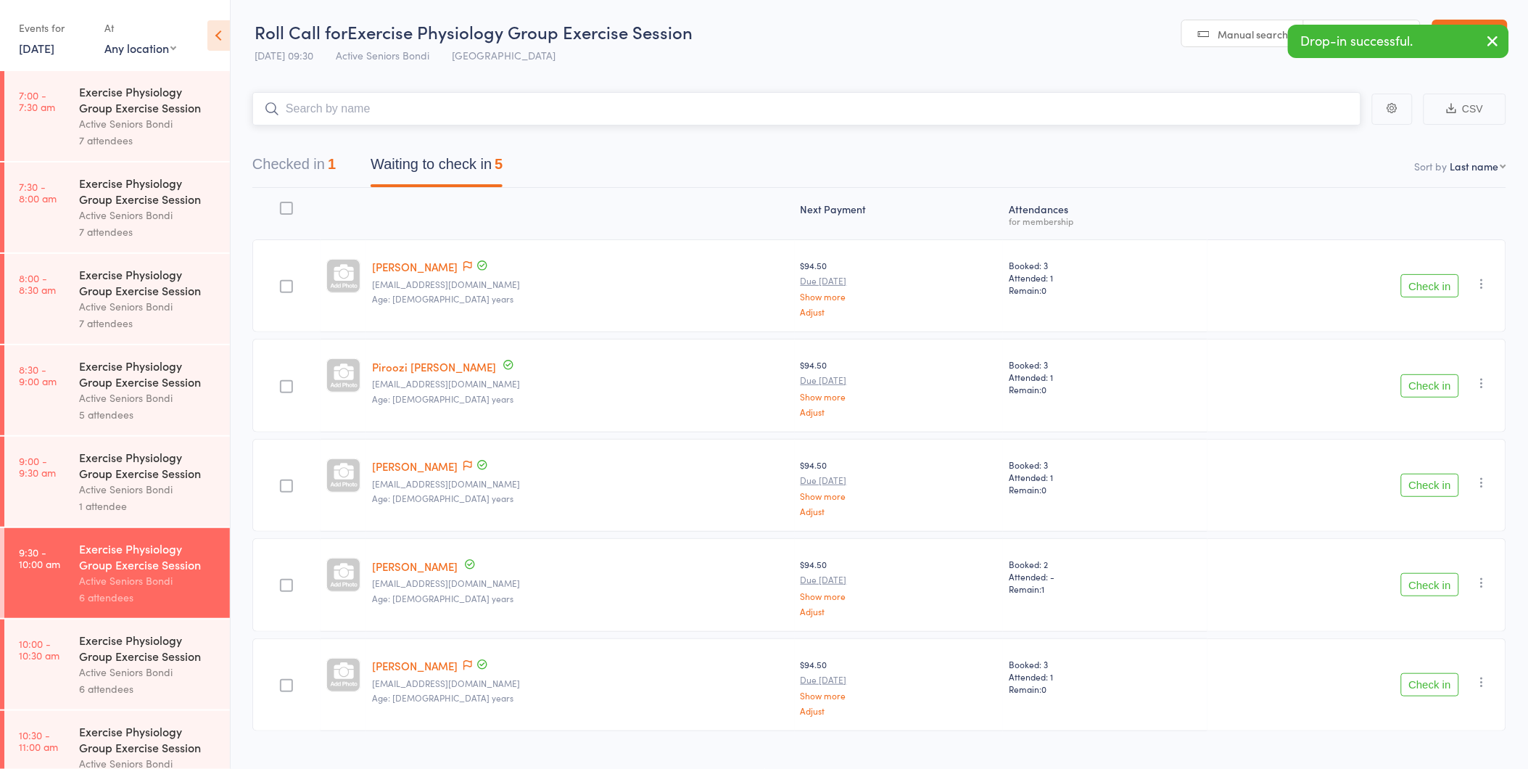
click at [331, 165] on div "1" at bounding box center [332, 164] width 8 height 16
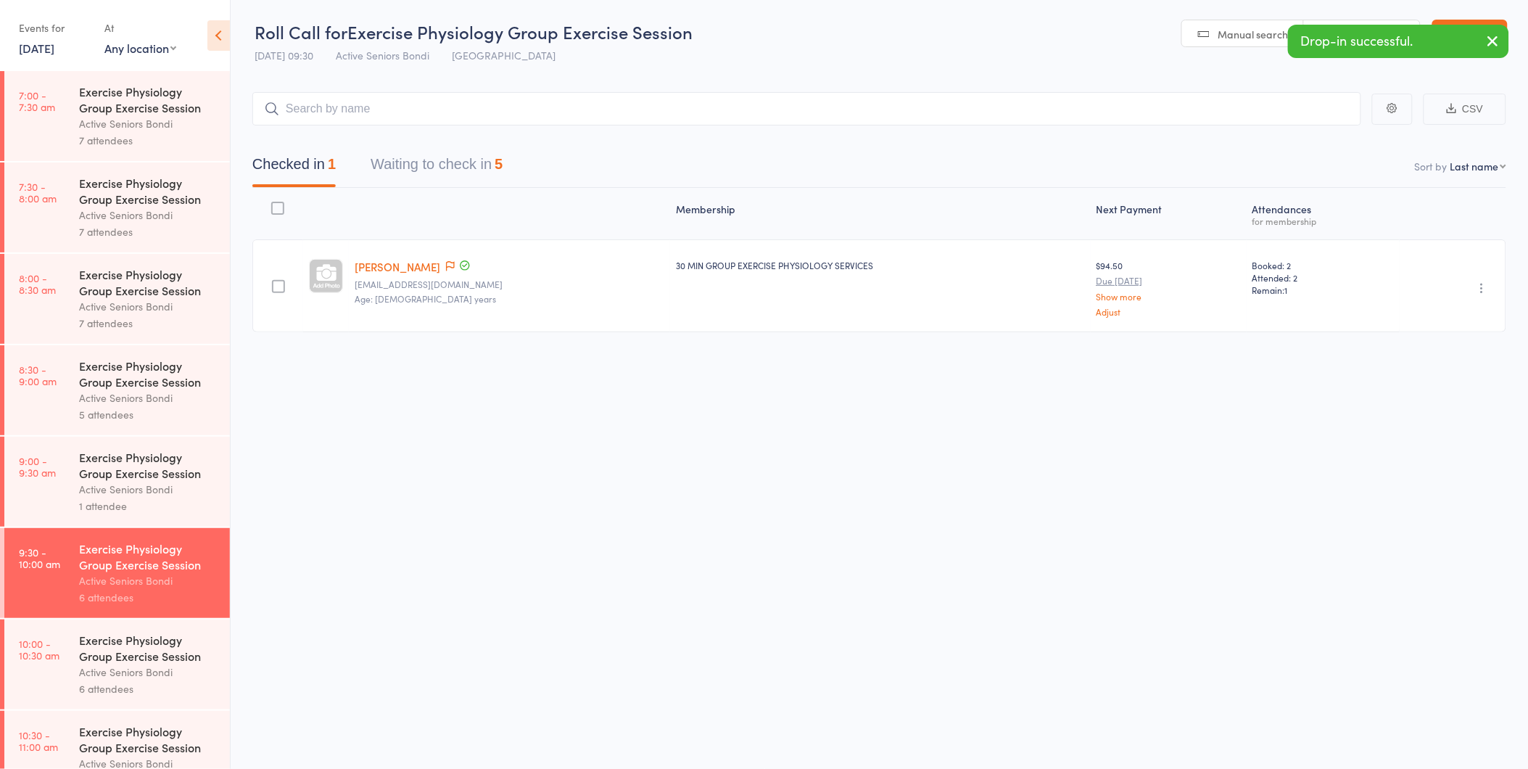
click at [1481, 286] on icon "button" at bounding box center [1482, 288] width 15 height 15
click at [1469, 320] on li "Undo check-in" at bounding box center [1431, 316] width 120 height 18
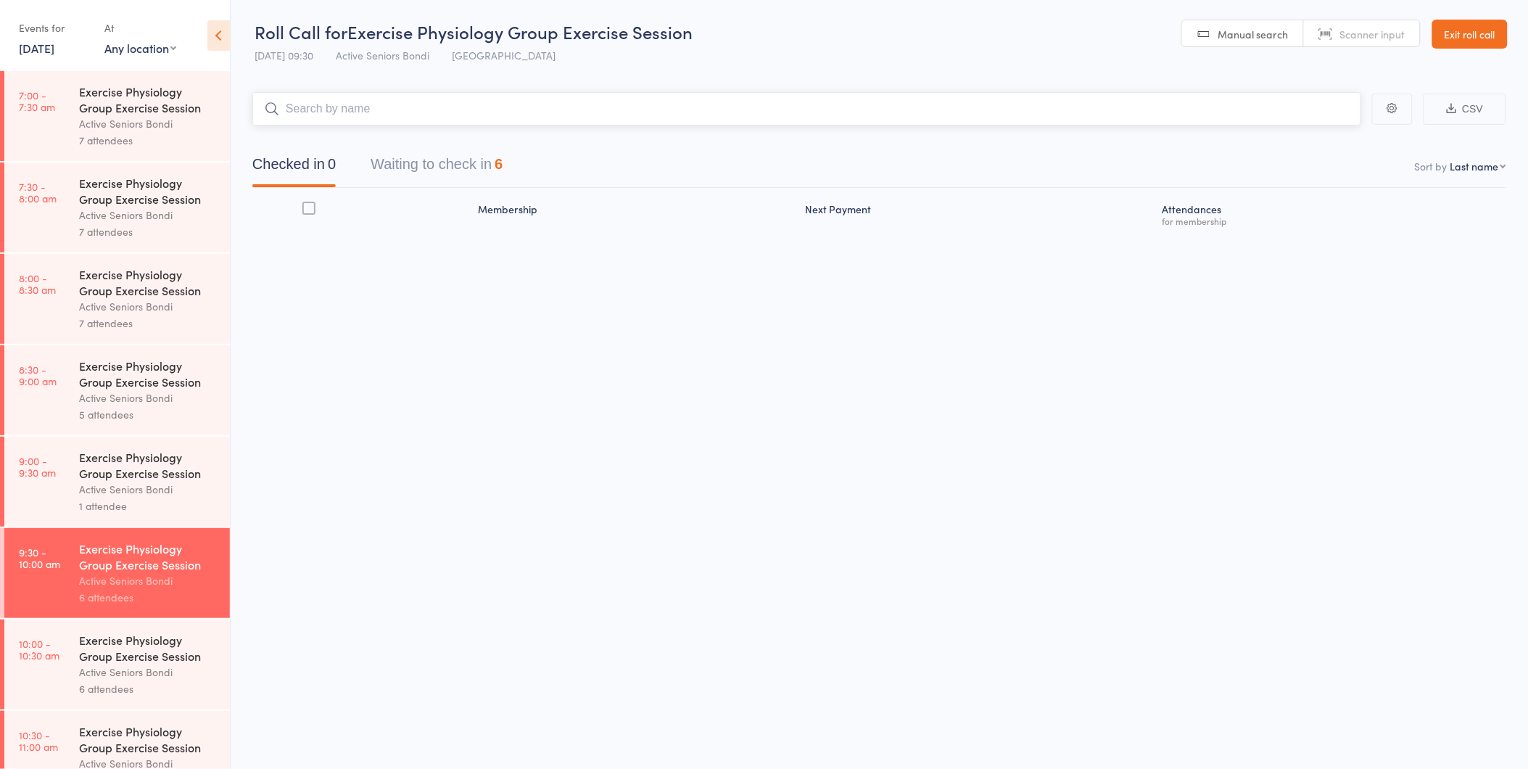
click at [433, 99] on input "search" at bounding box center [806, 108] width 1109 height 33
click at [54, 49] on link "13 Aug, 2025" at bounding box center [37, 48] width 36 height 16
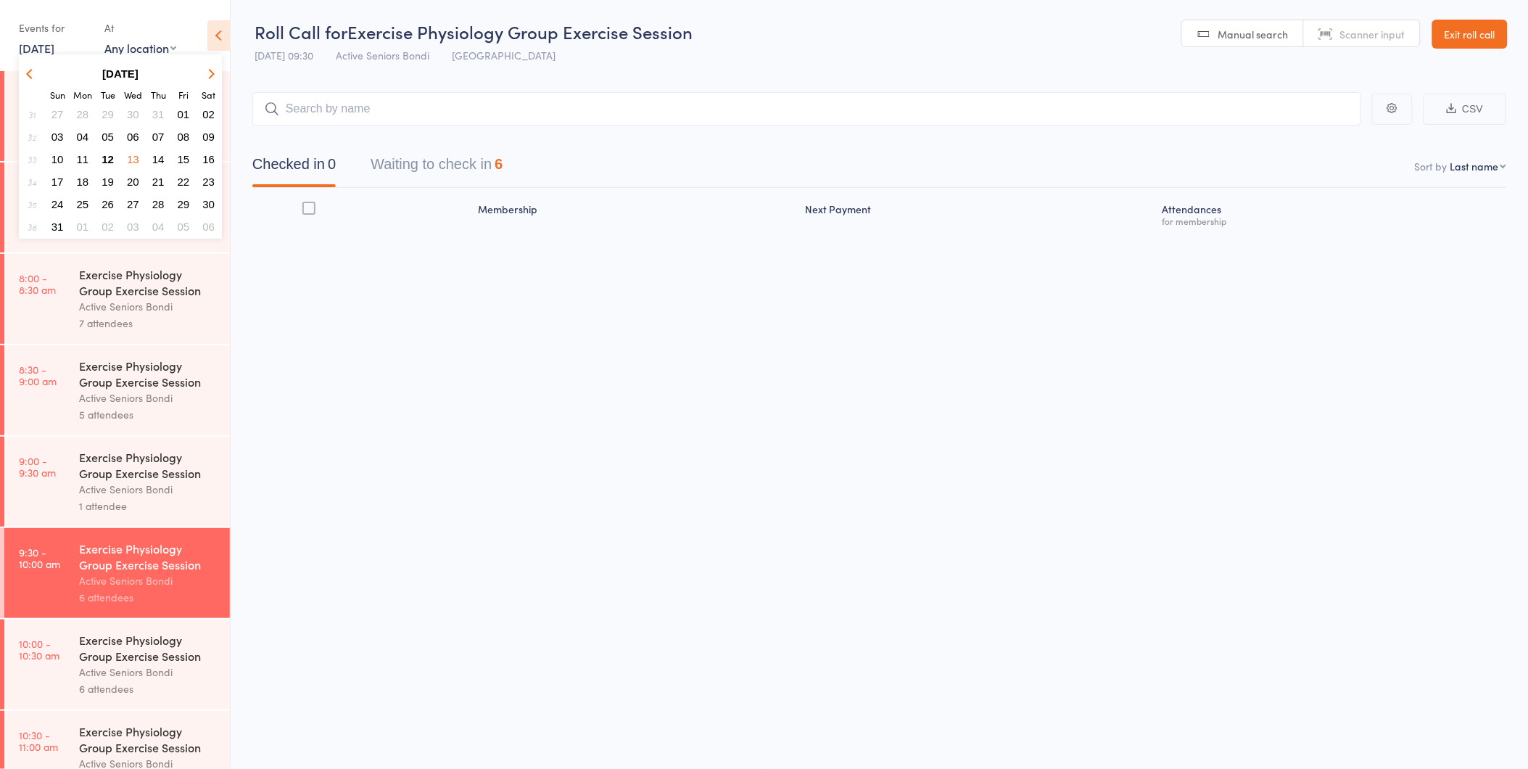
click at [109, 153] on span "12" at bounding box center [108, 159] width 12 height 12
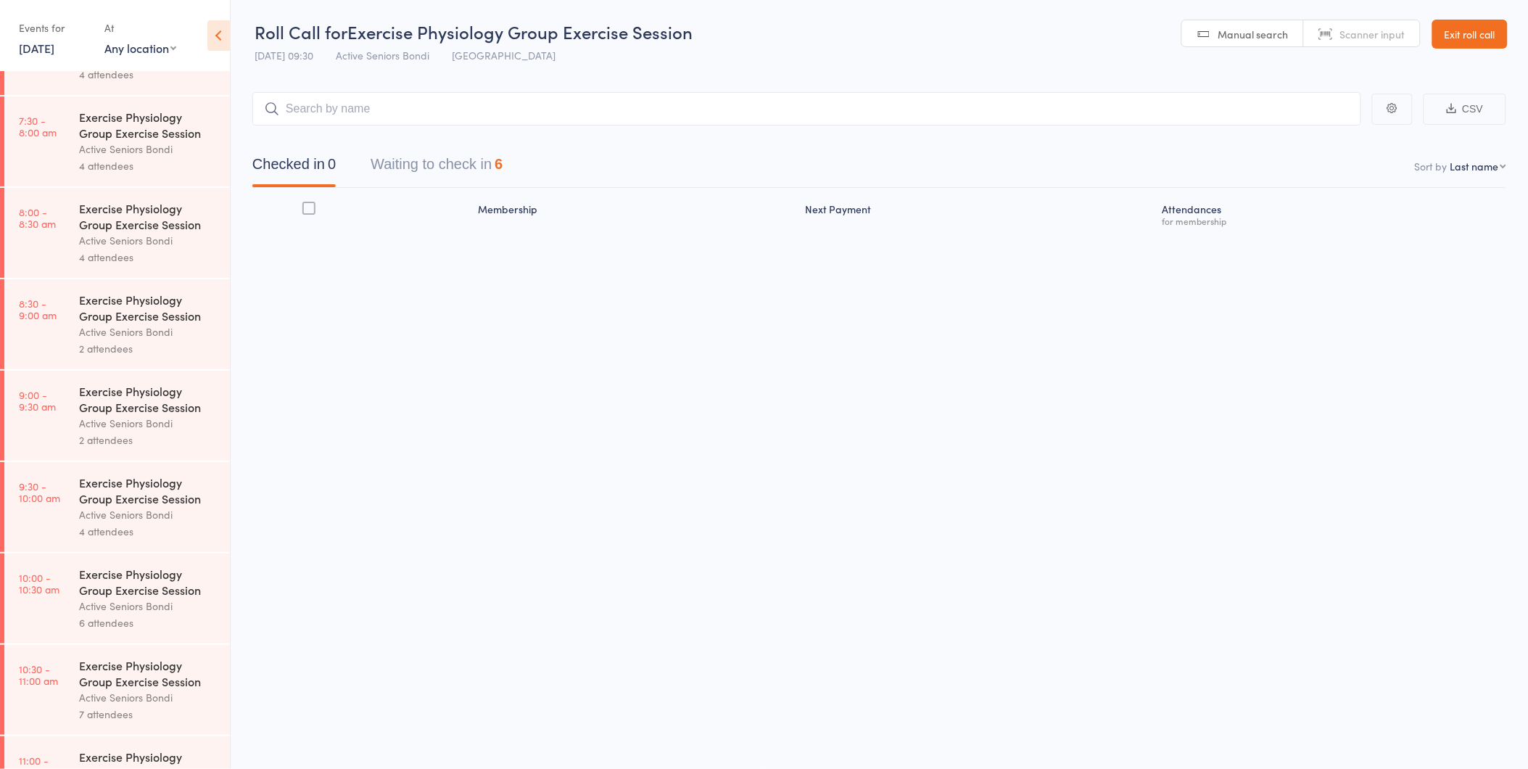
scroll to position [127, 0]
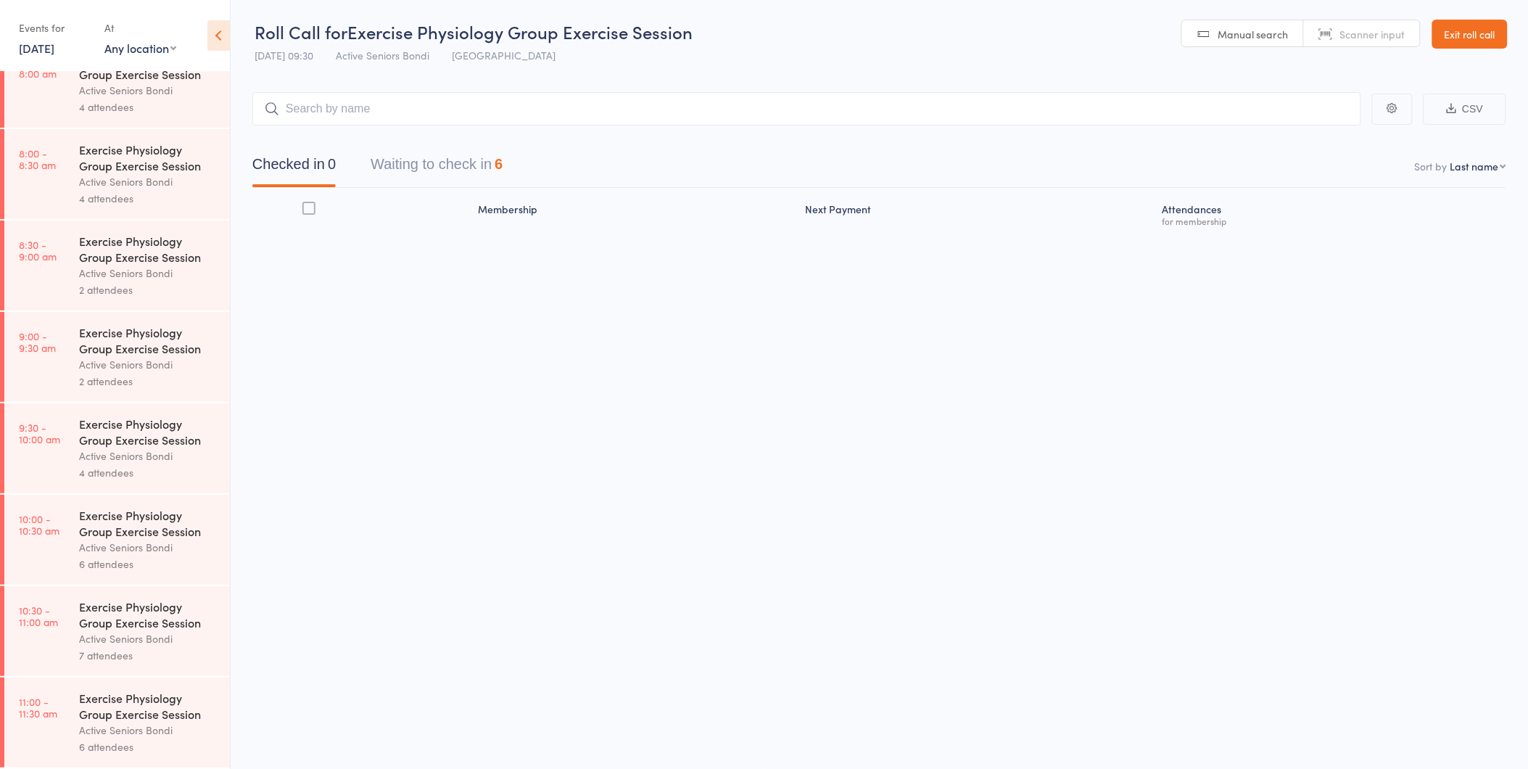
click at [113, 709] on div "Exercise Physiology Group Exercise Session" at bounding box center [148, 706] width 139 height 32
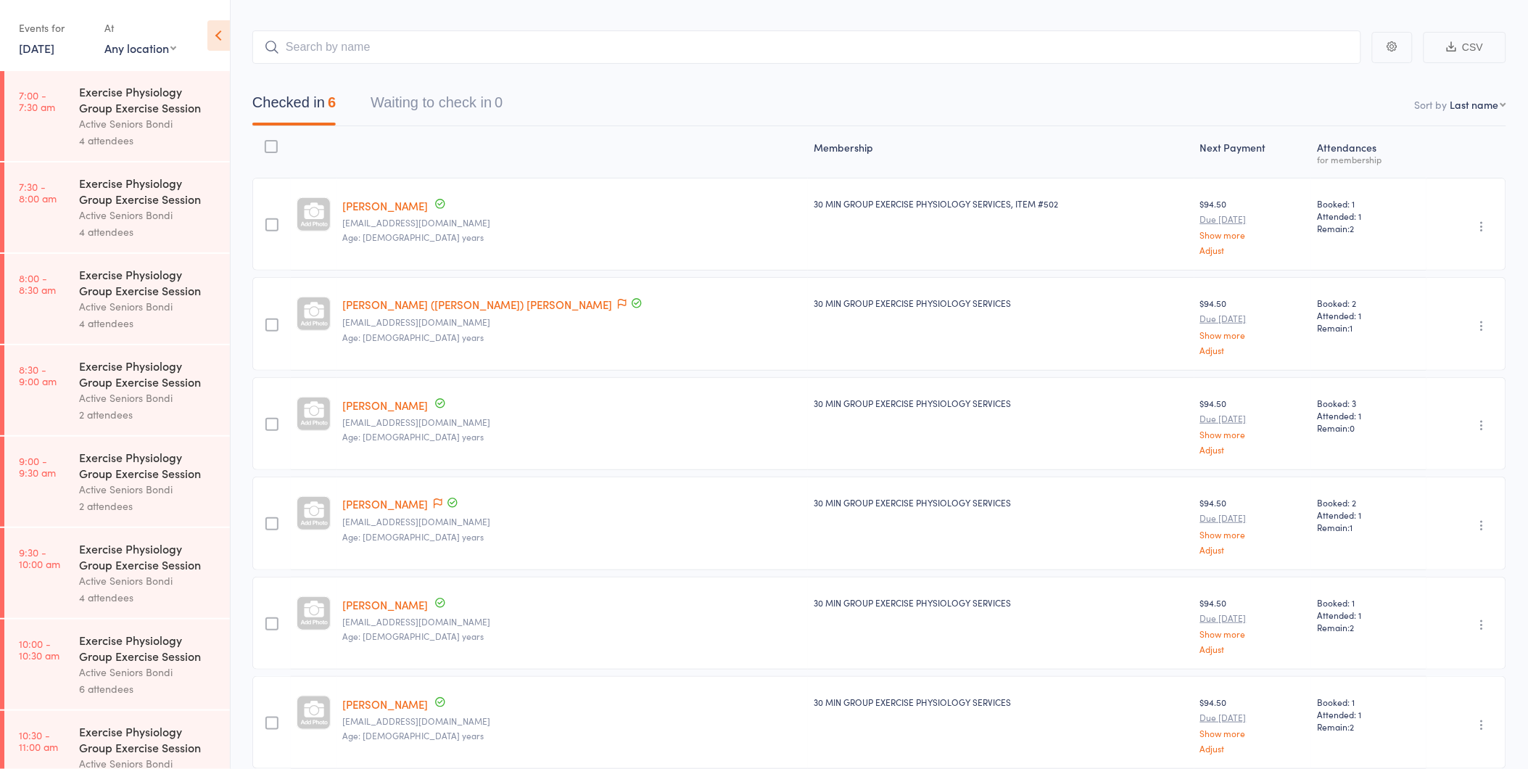
scroll to position [125, 0]
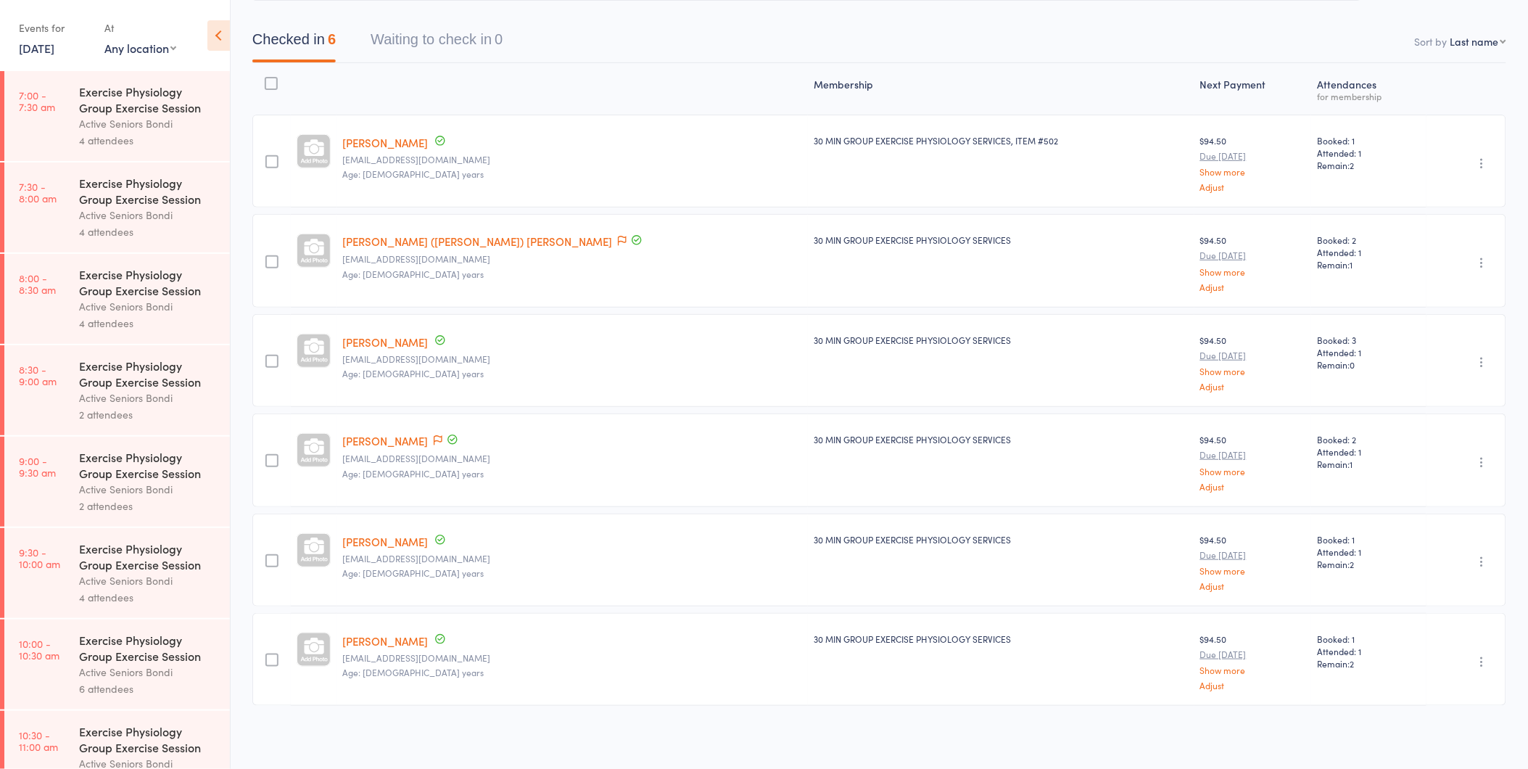
click at [386, 641] on link "Roni Vandor" at bounding box center [385, 640] width 86 height 15
click at [385, 139] on link "Anita Ezekiel" at bounding box center [385, 142] width 86 height 15
click at [57, 41] on div "Events for 12 Aug, 2025 12 Aug, 2025 August 2025 Sun Mon Tue Wed Thu Fri Sat 31…" at bounding box center [54, 37] width 71 height 43
drag, startPoint x: 57, startPoint y: 41, endPoint x: 51, endPoint y: 53, distance: 13.6
click at [51, 53] on link "12 Aug, 2025" at bounding box center [37, 48] width 36 height 16
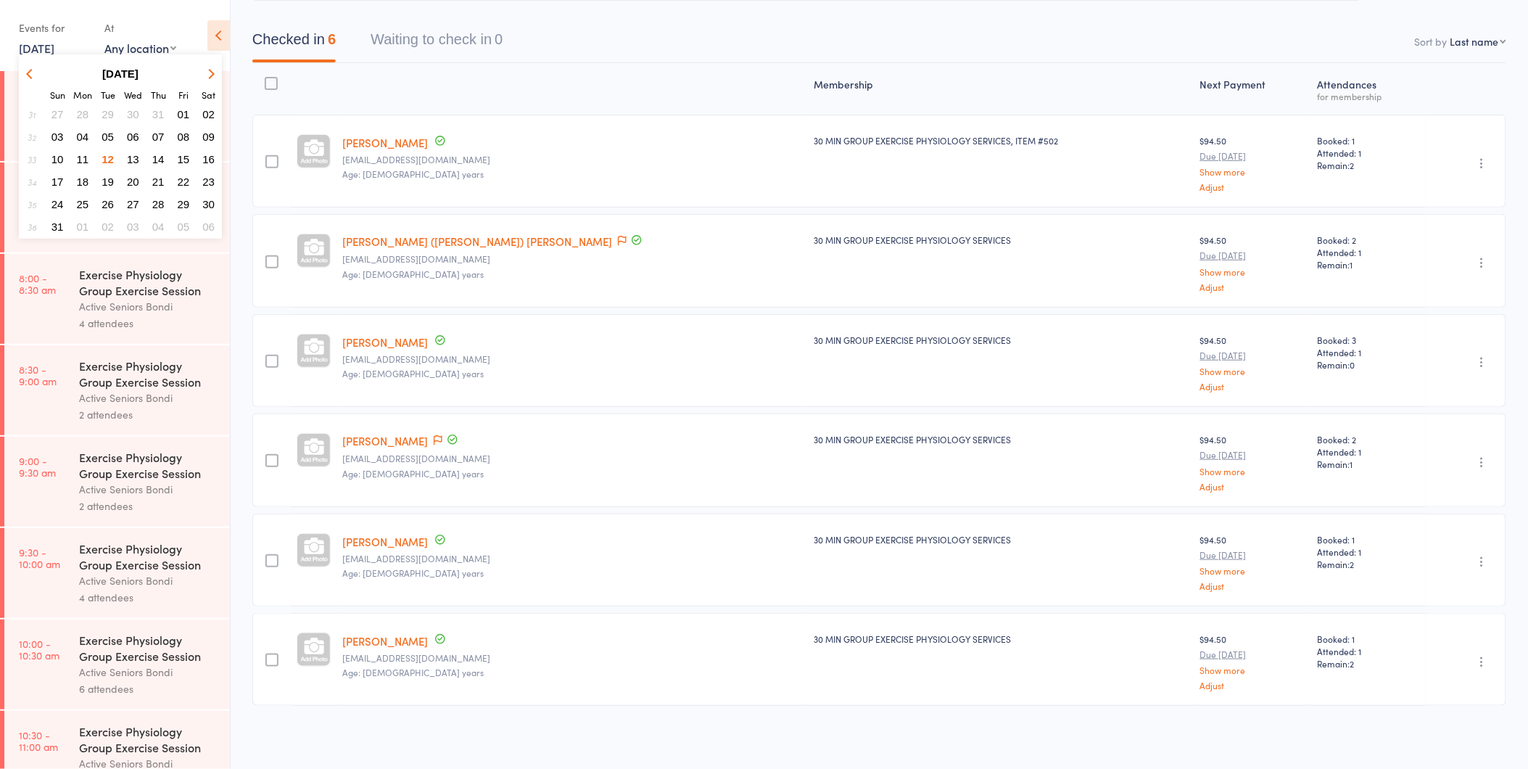
click at [110, 177] on span "19" at bounding box center [108, 181] width 12 height 12
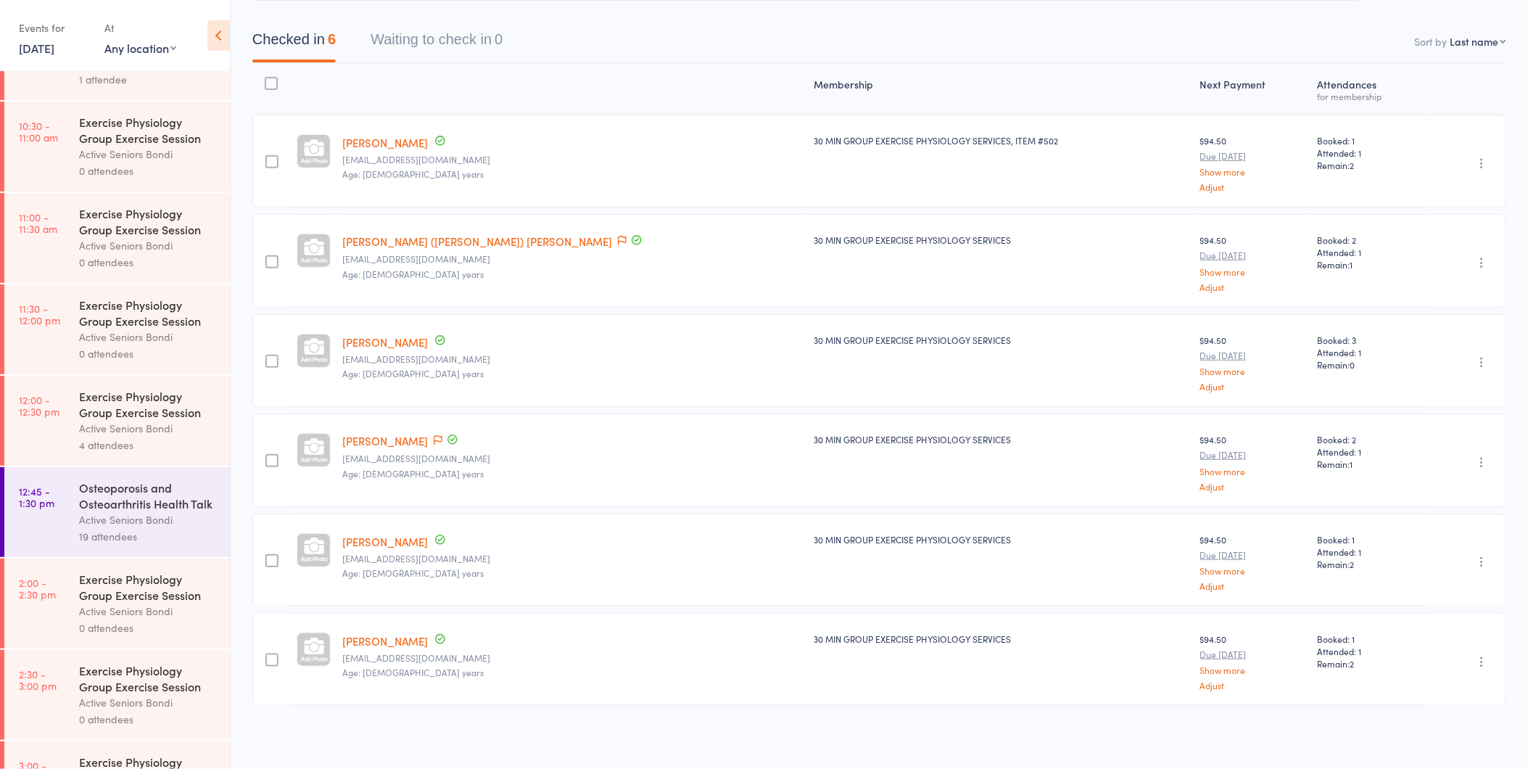
scroll to position [680, 0]
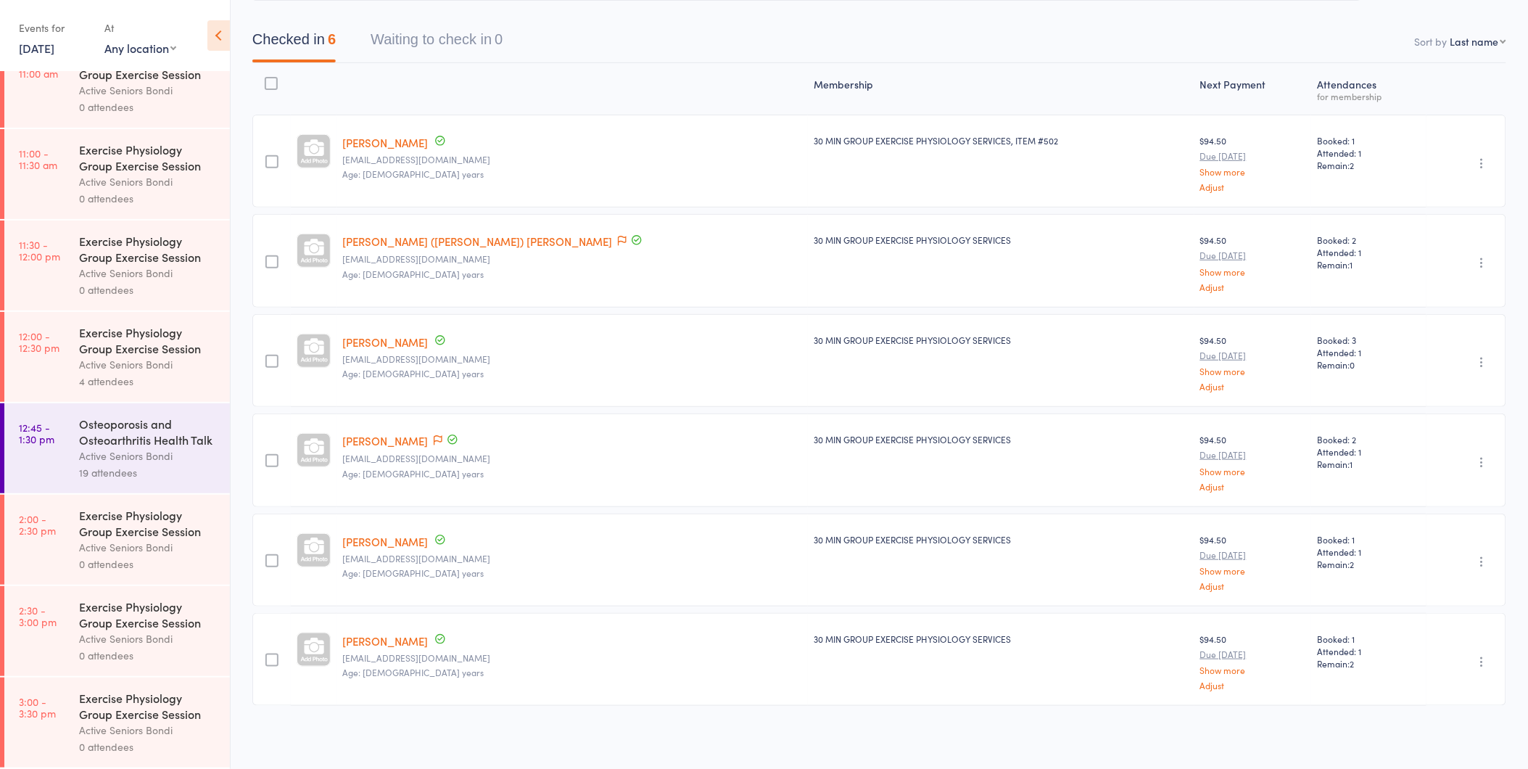
click at [54, 48] on link "19 Aug, 2025" at bounding box center [37, 48] width 36 height 16
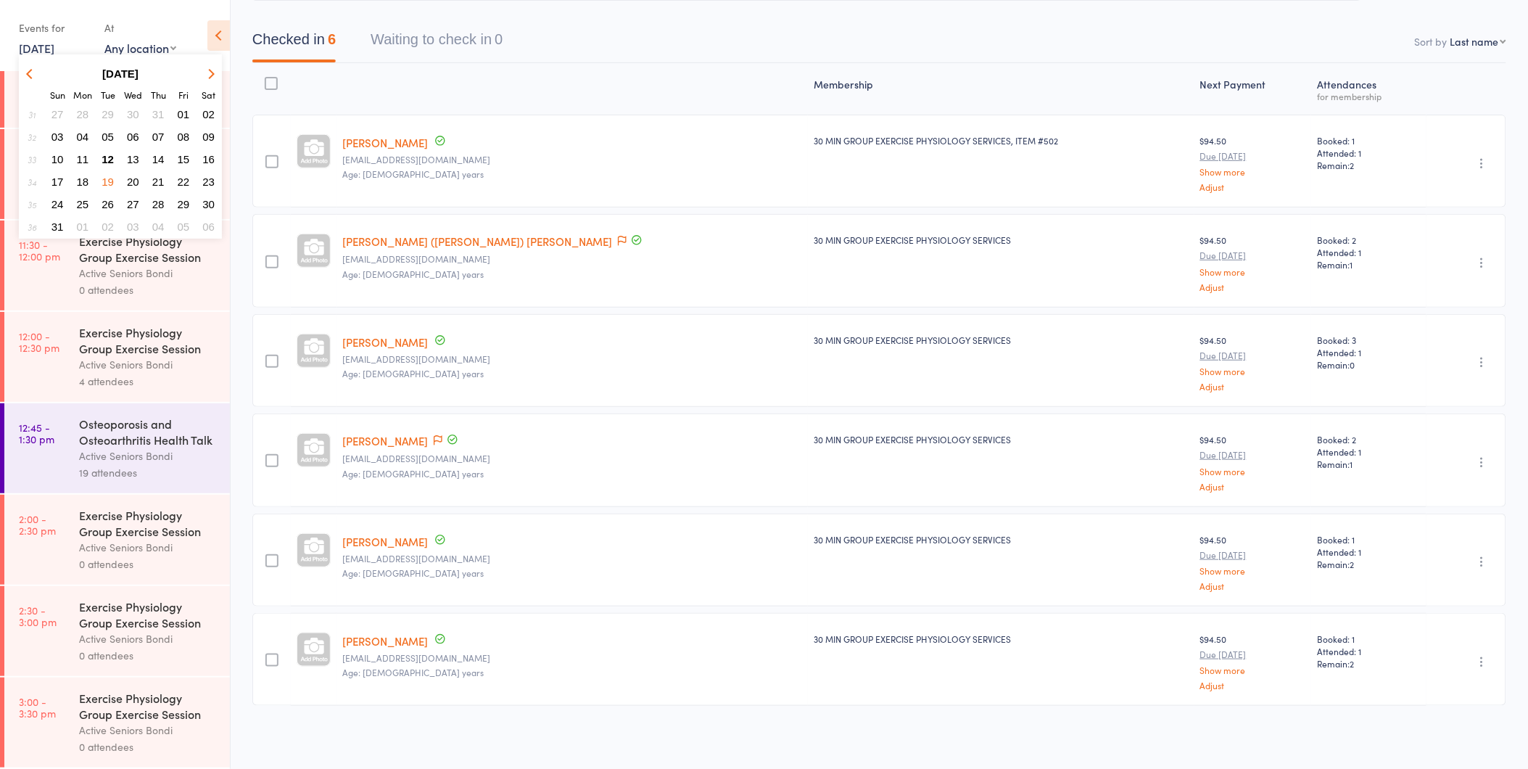
click at [157, 176] on span "21" at bounding box center [158, 181] width 12 height 12
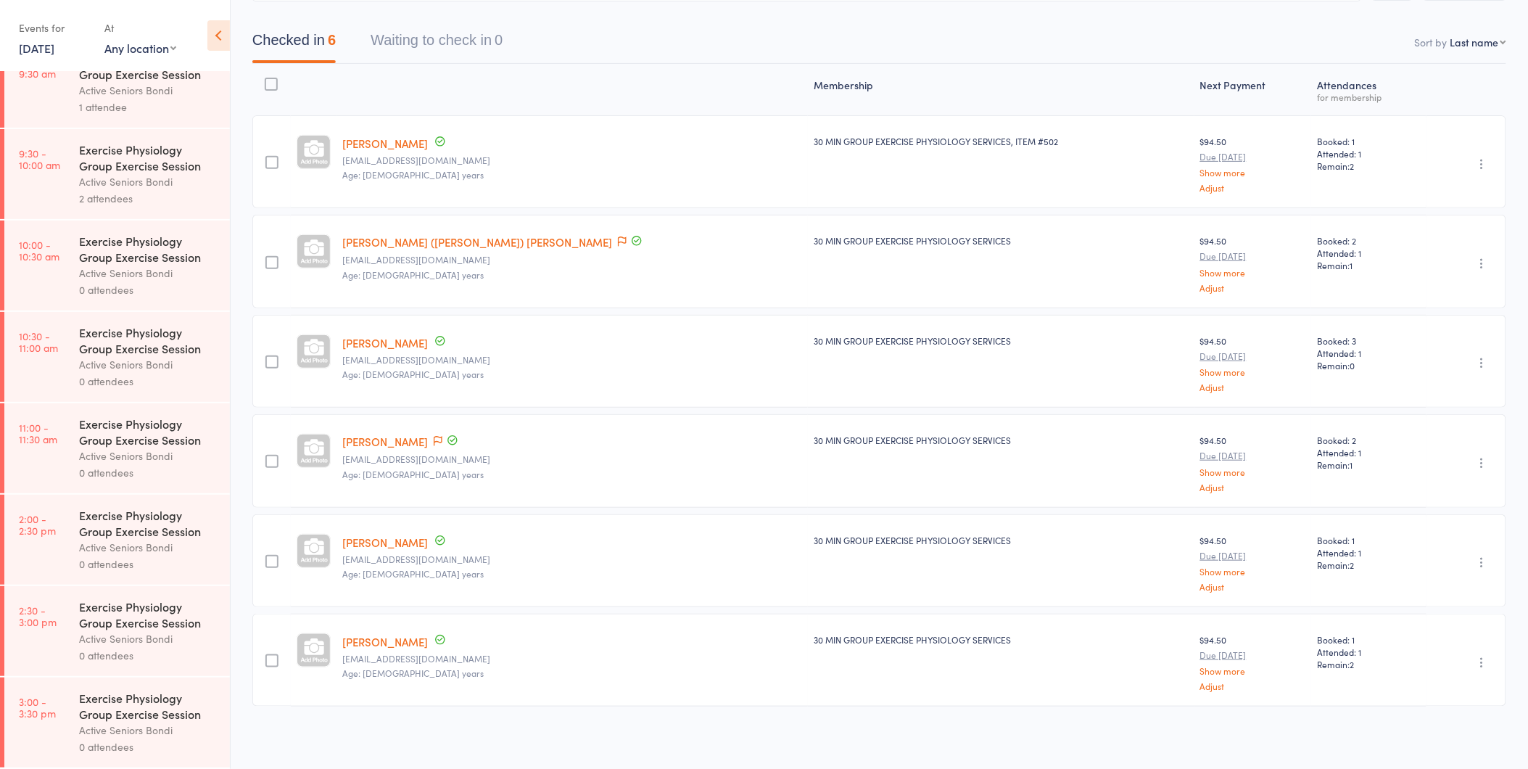
scroll to position [125, 0]
click at [45, 51] on link "21 Aug, 2025" at bounding box center [37, 48] width 36 height 16
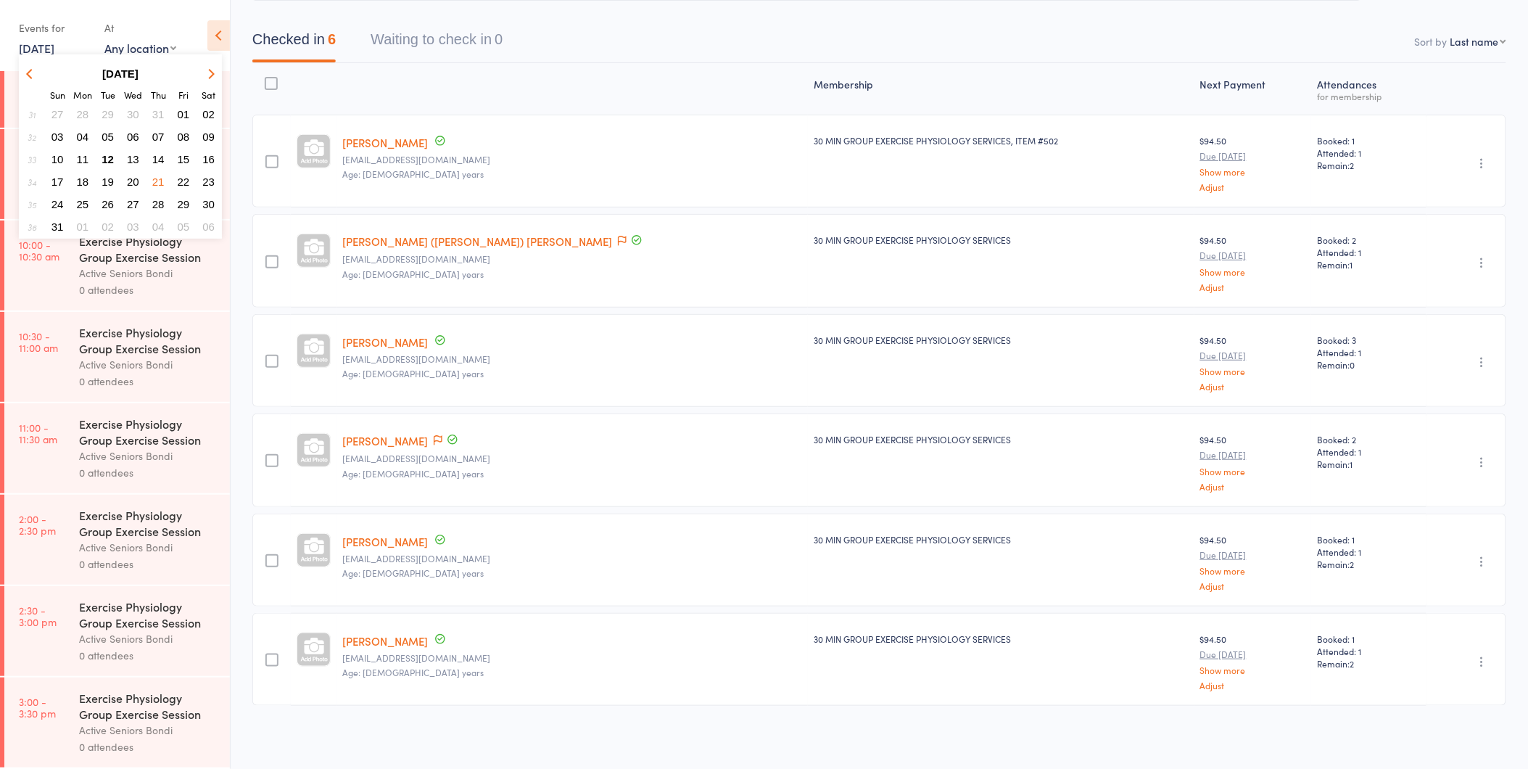
click at [109, 154] on span "12" at bounding box center [108, 159] width 12 height 12
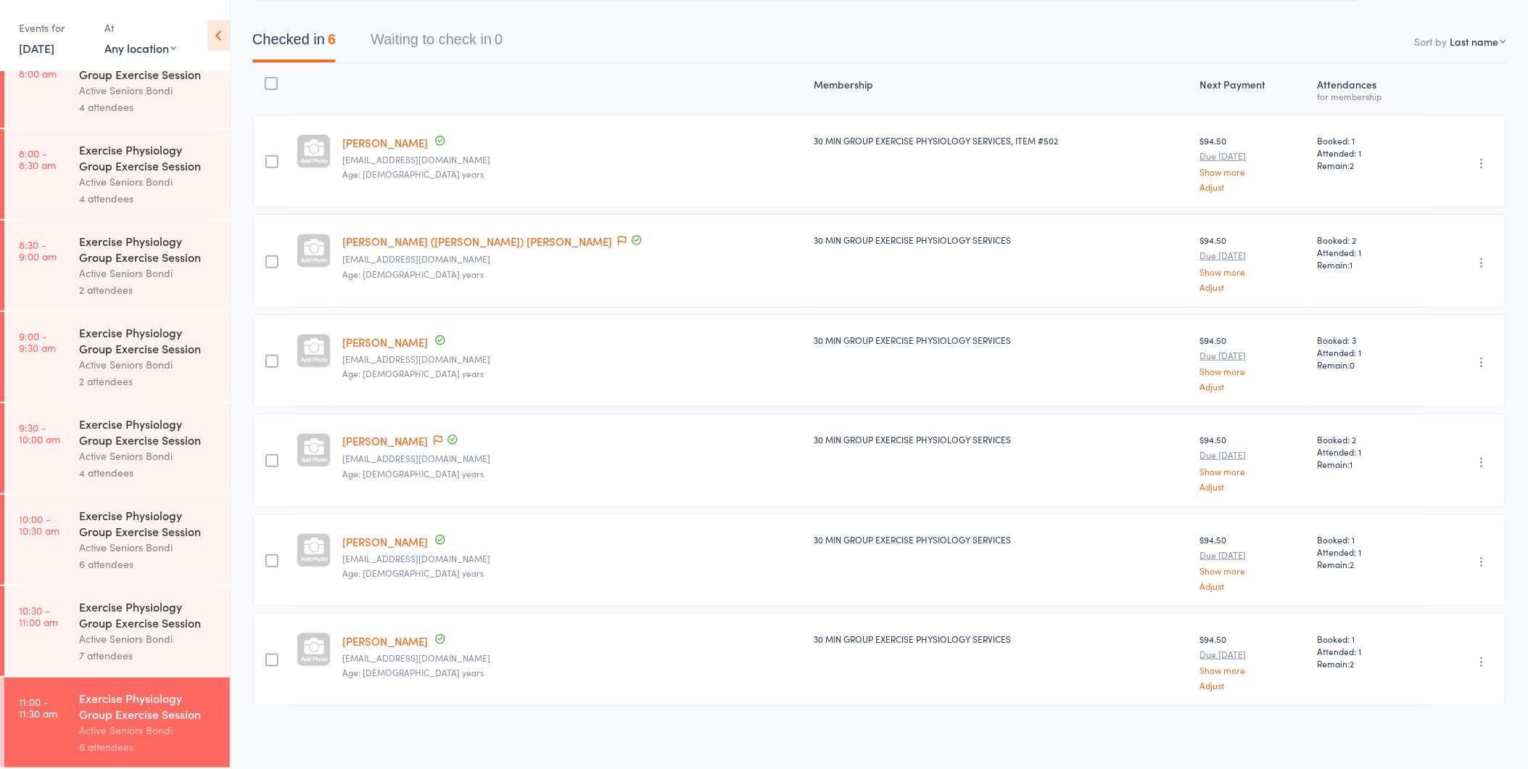
click at [142, 653] on div "7 attendees" at bounding box center [148, 655] width 139 height 17
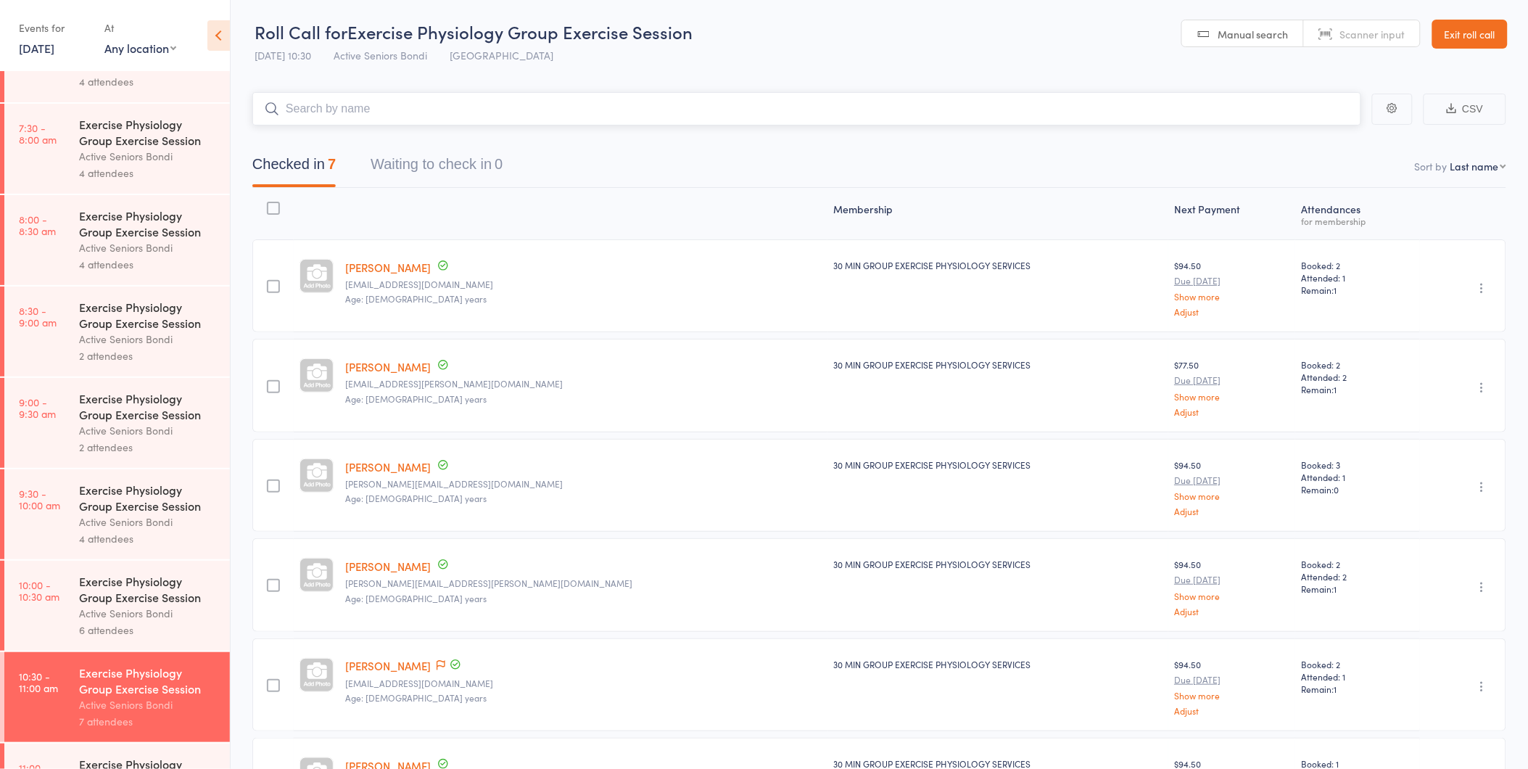
scroll to position [127, 0]
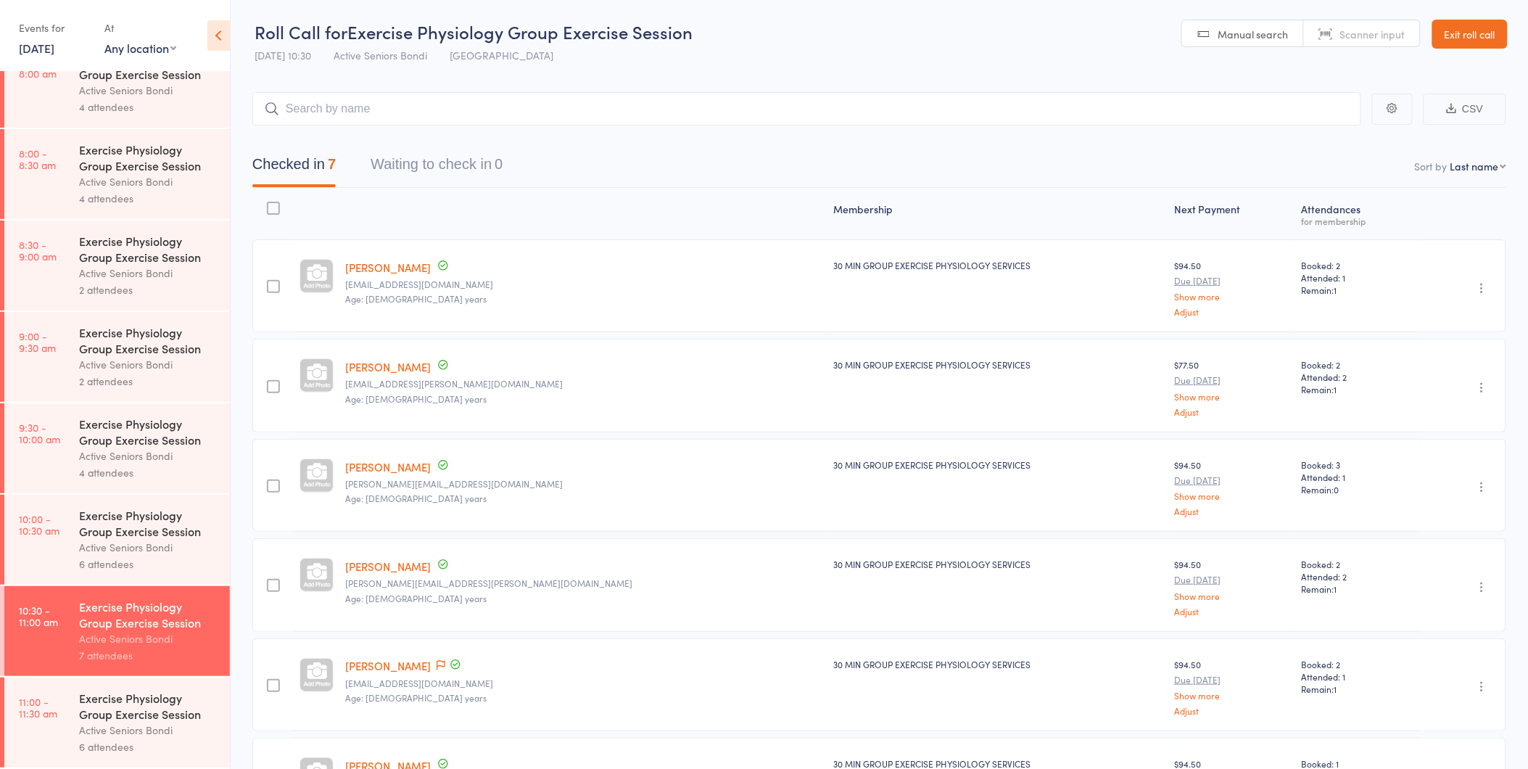
click at [117, 708] on div "Exercise Physiology Group Exercise Session" at bounding box center [148, 706] width 139 height 32
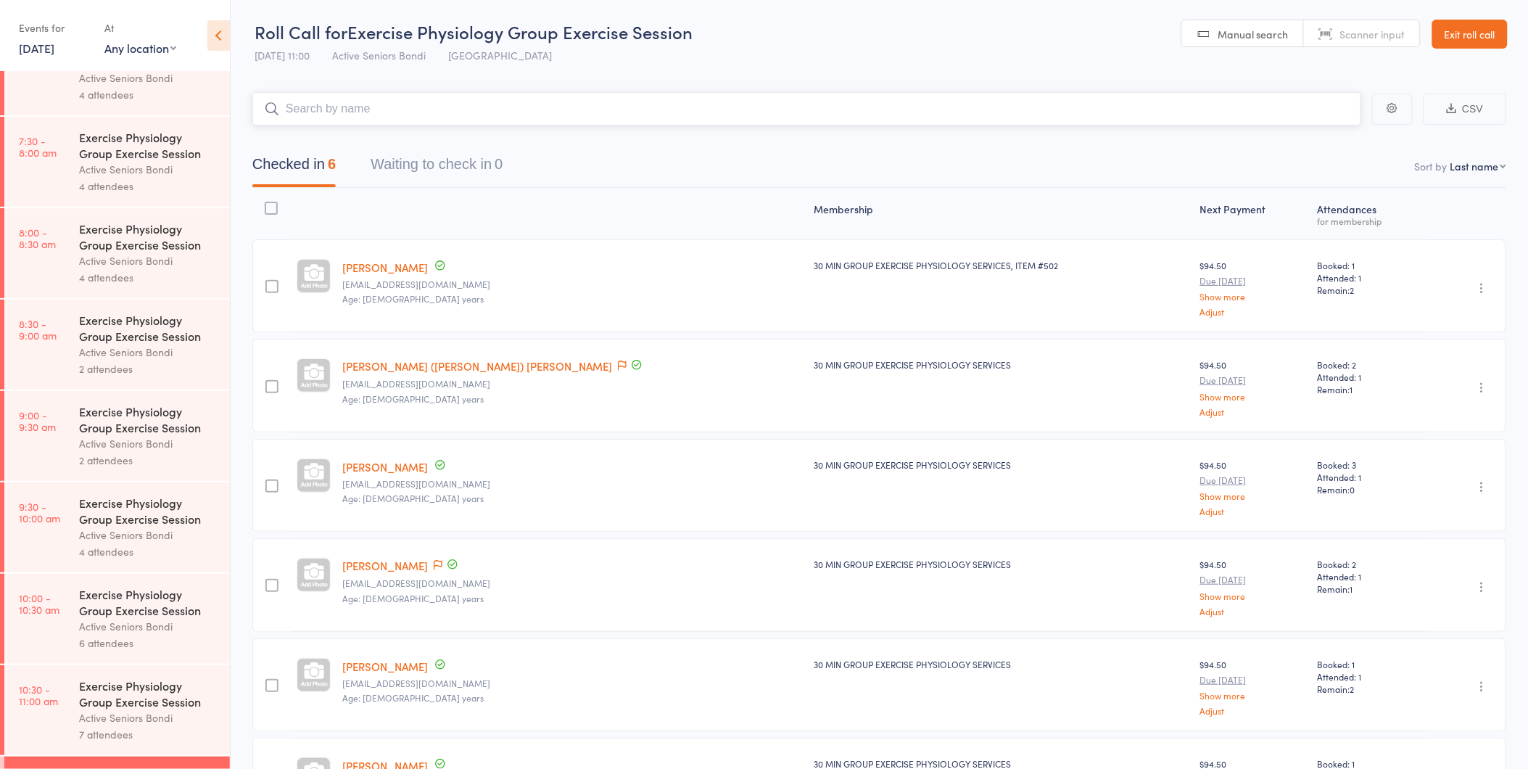
scroll to position [127, 0]
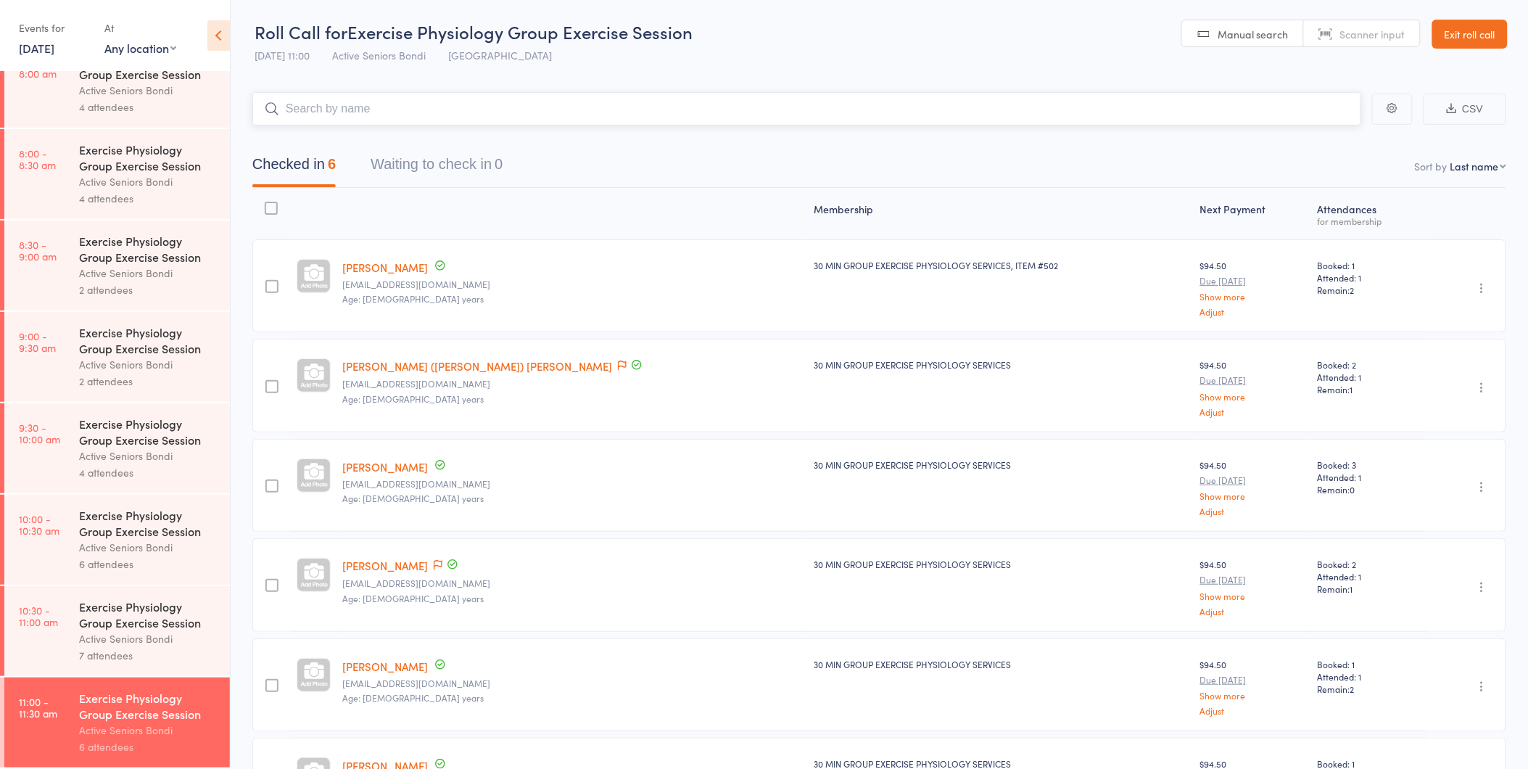
click at [515, 154] on div "Checked in 6 Waiting to check in 0" at bounding box center [377, 168] width 285 height 38
click at [1459, 32] on link "Exit roll call" at bounding box center [1469, 34] width 75 height 29
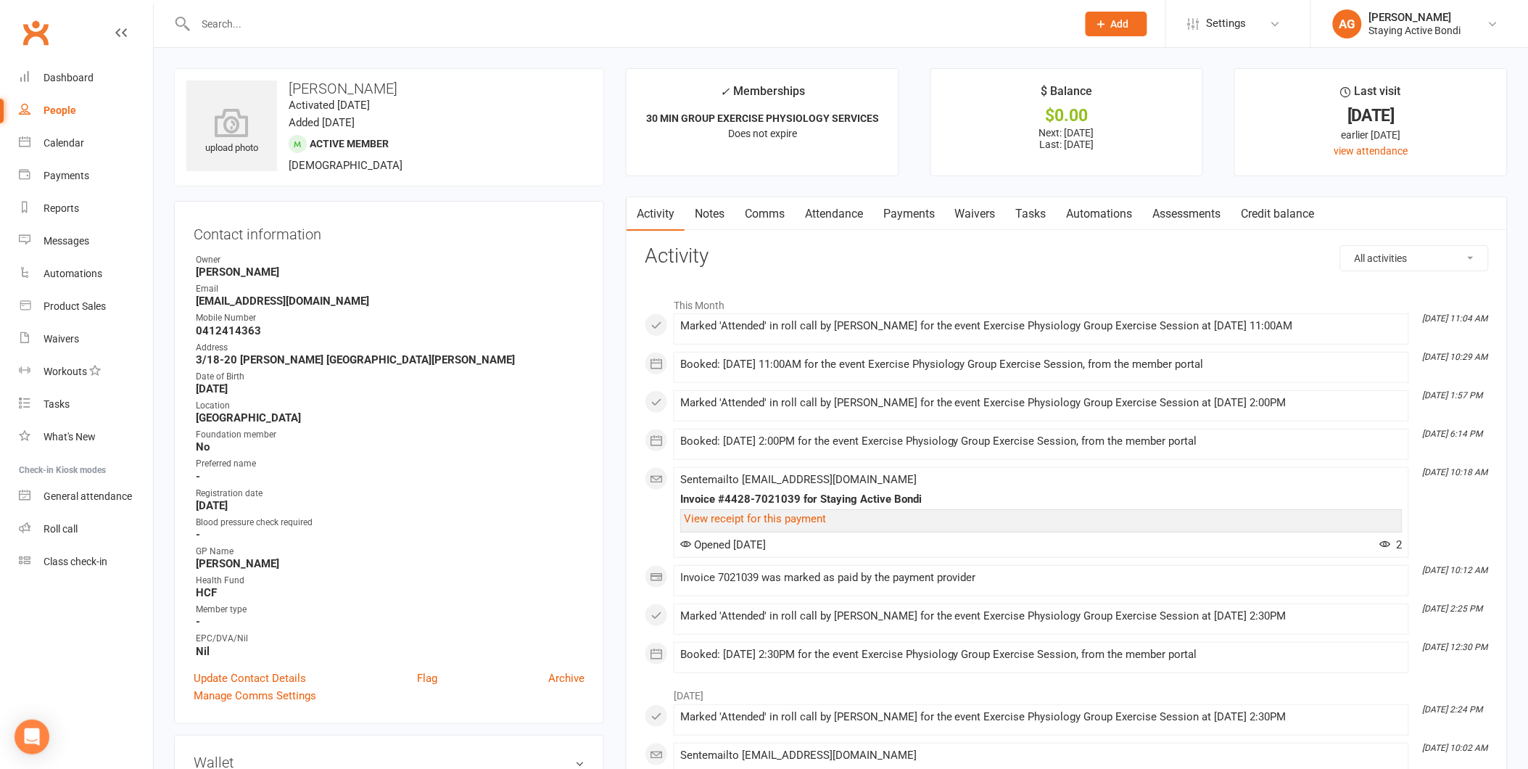
click at [1025, 520] on div "View receipt for this payment" at bounding box center [1041, 519] width 715 height 12
click at [1143, 250] on h3 "Activity" at bounding box center [1067, 256] width 844 height 22
click at [709, 222] on link "Notes" at bounding box center [710, 213] width 50 height 33
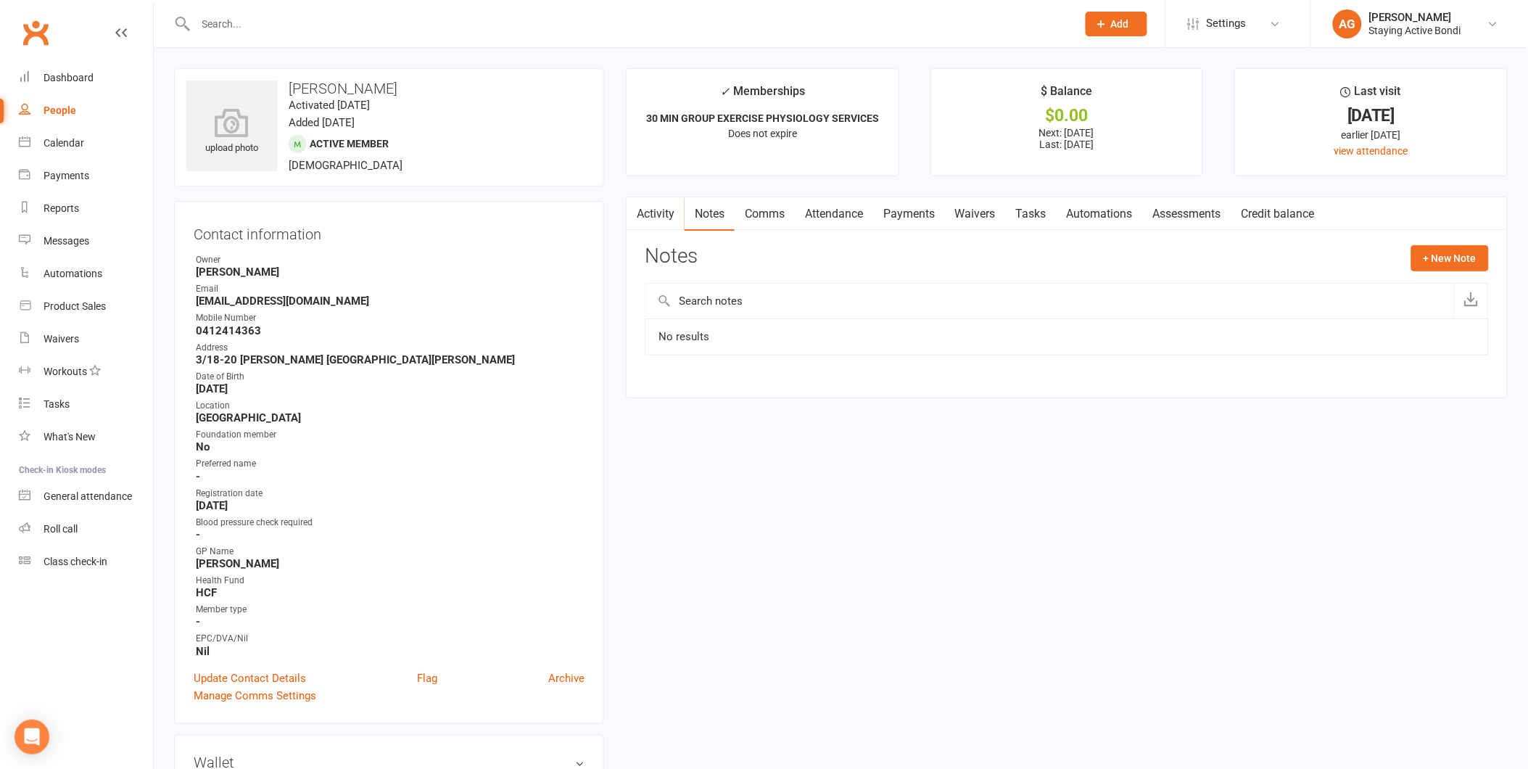
click at [902, 213] on link "Payments" at bounding box center [909, 213] width 72 height 33
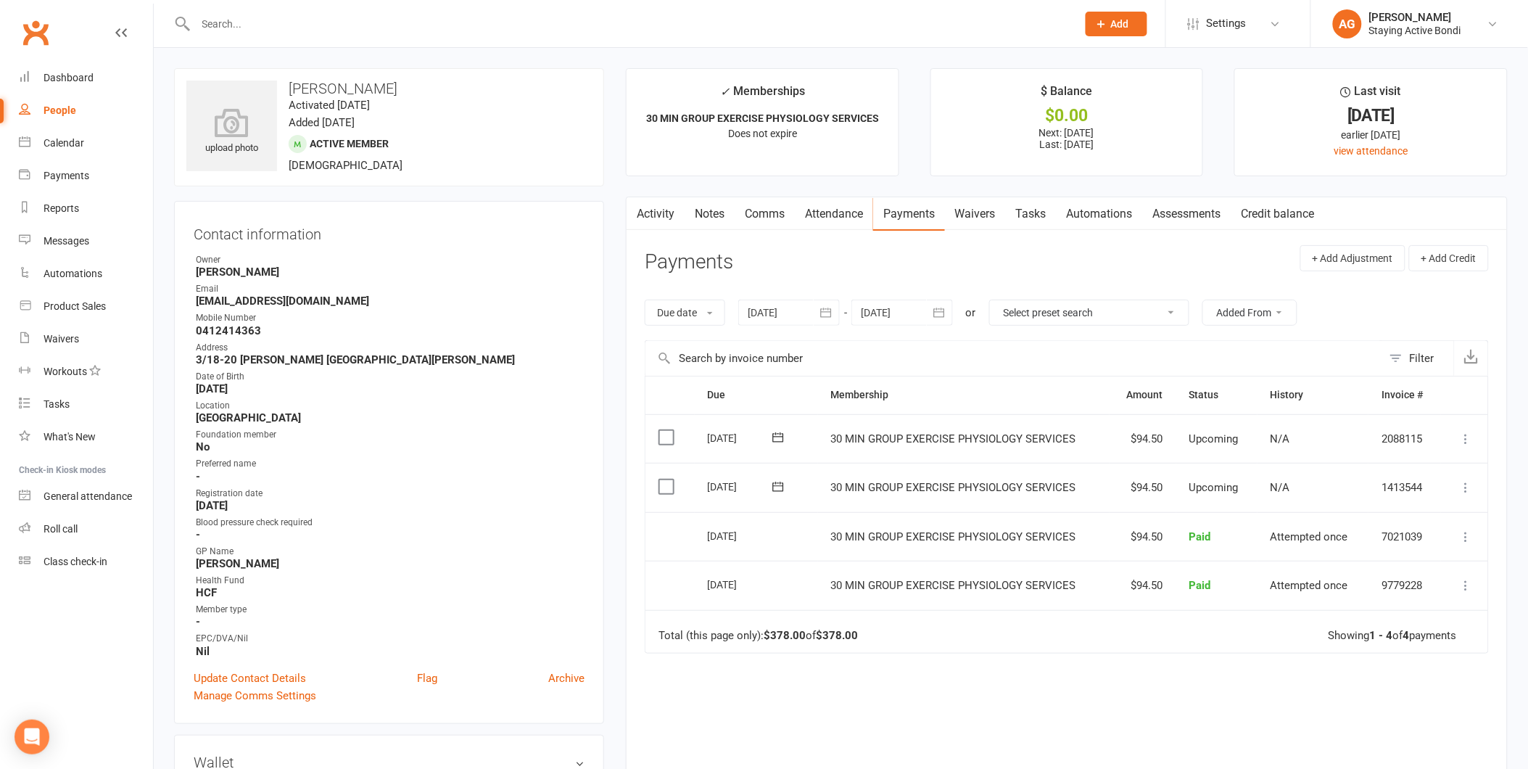
click at [749, 318] on div at bounding box center [789, 312] width 102 height 26
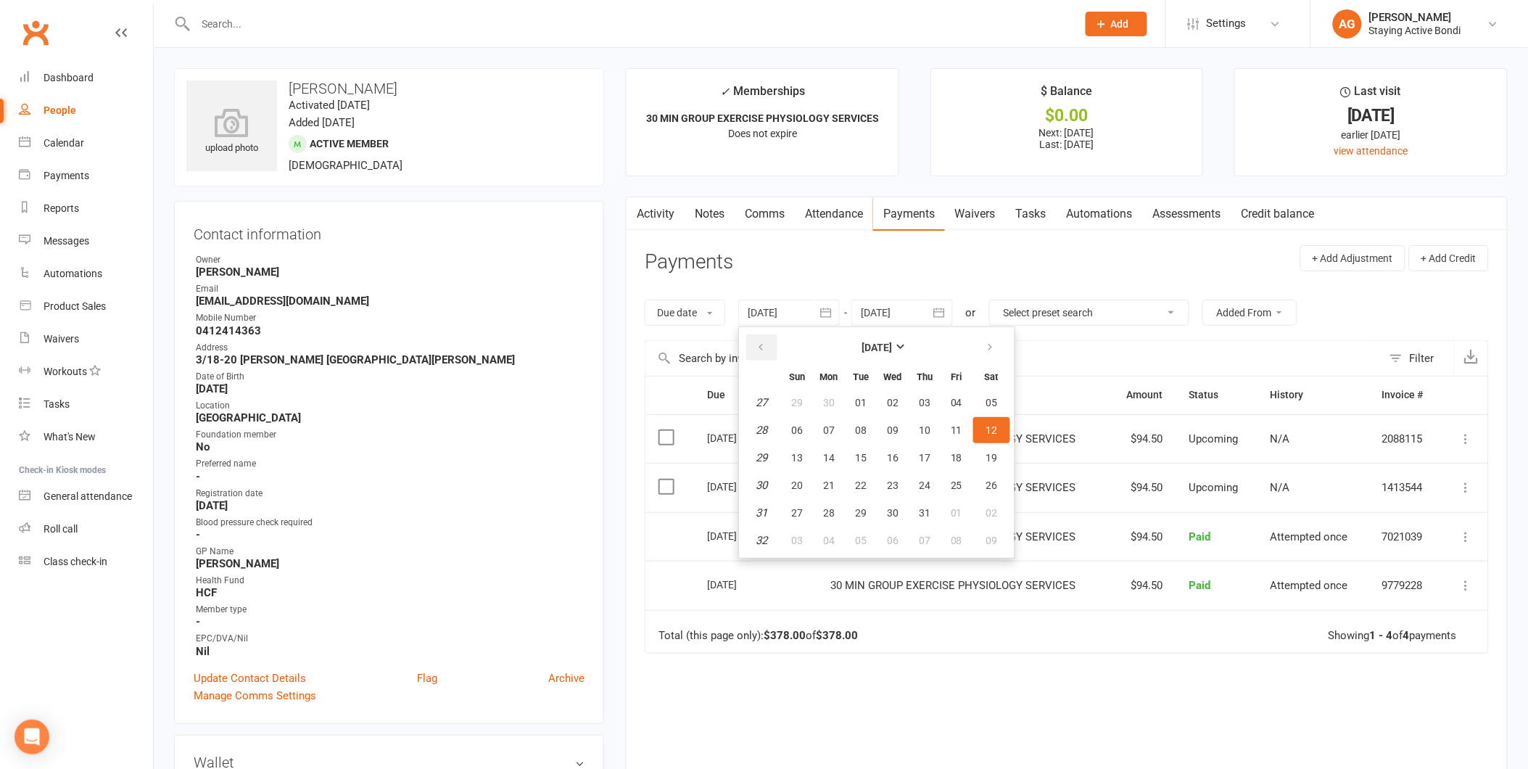
click at [764, 343] on icon "button" at bounding box center [761, 348] width 10 height 12
click at [809, 258] on header "Payments + Add Adjustment + Add Credit" at bounding box center [1067, 265] width 844 height 40
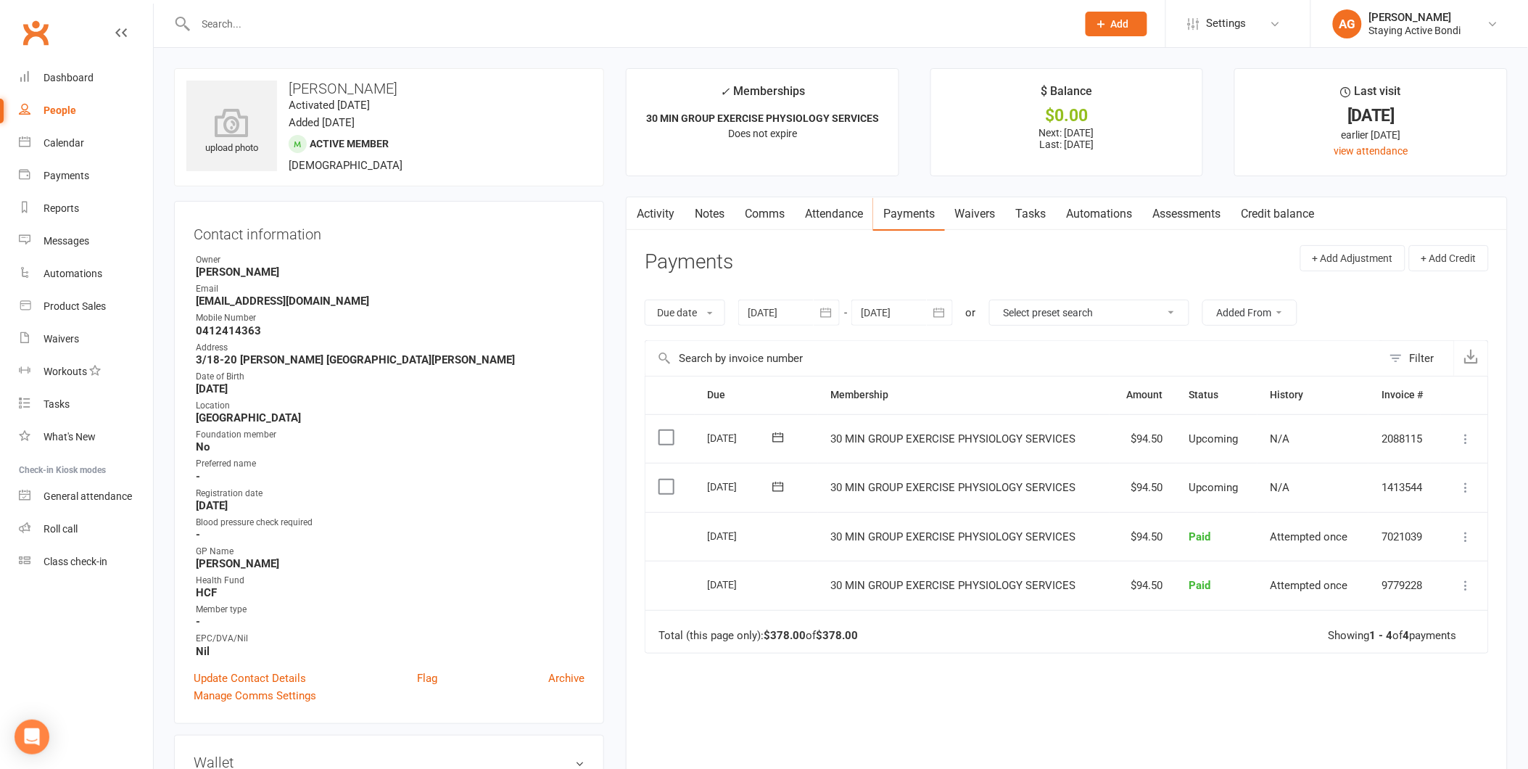
click at [284, 17] on input "text" at bounding box center [628, 24] width 875 height 20
click at [476, 22] on input "text" at bounding box center [628, 24] width 875 height 20
click at [1450, 30] on div "Staying Active Bondi" at bounding box center [1415, 30] width 92 height 13
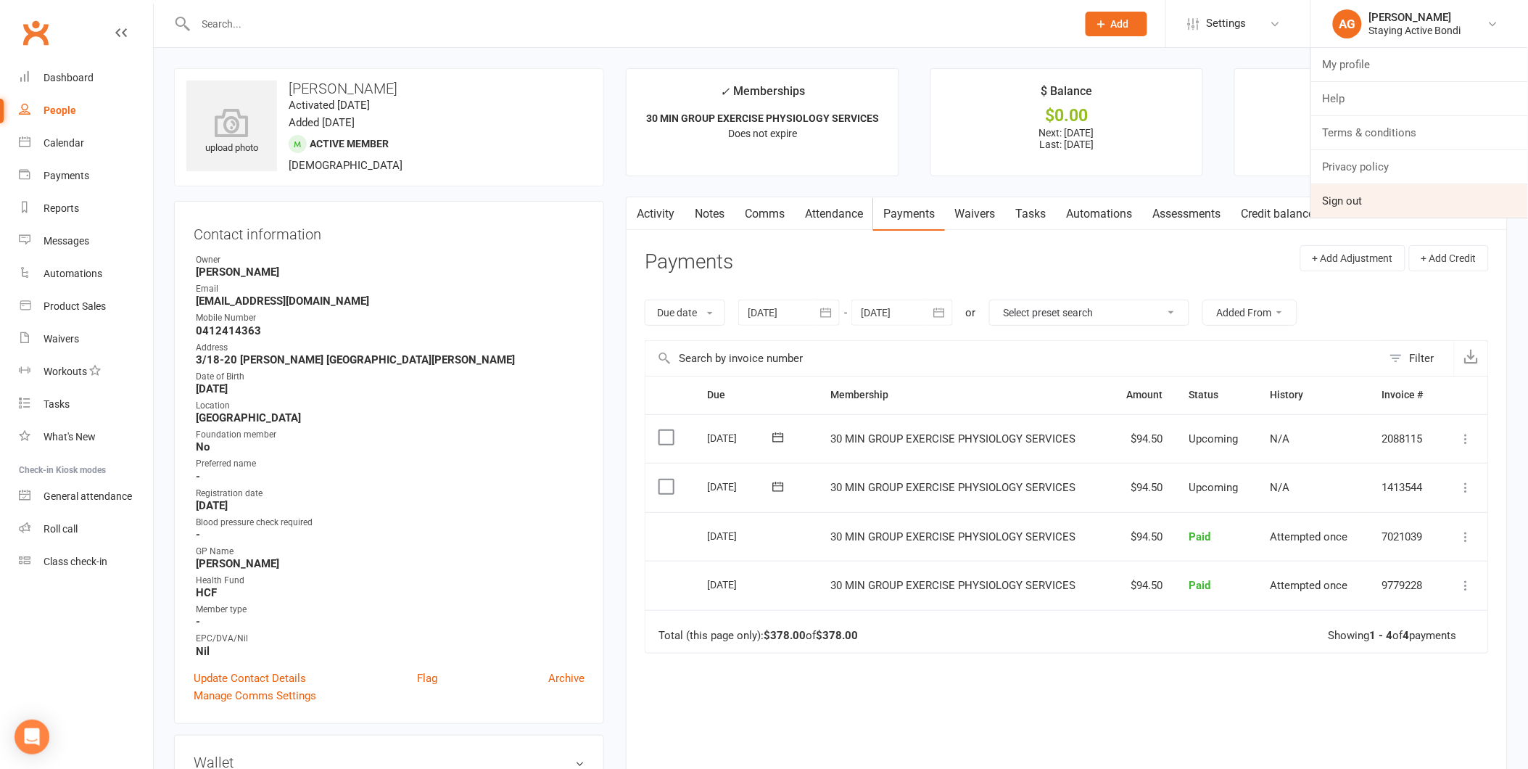
click at [1367, 198] on link "Sign out" at bounding box center [1419, 200] width 217 height 33
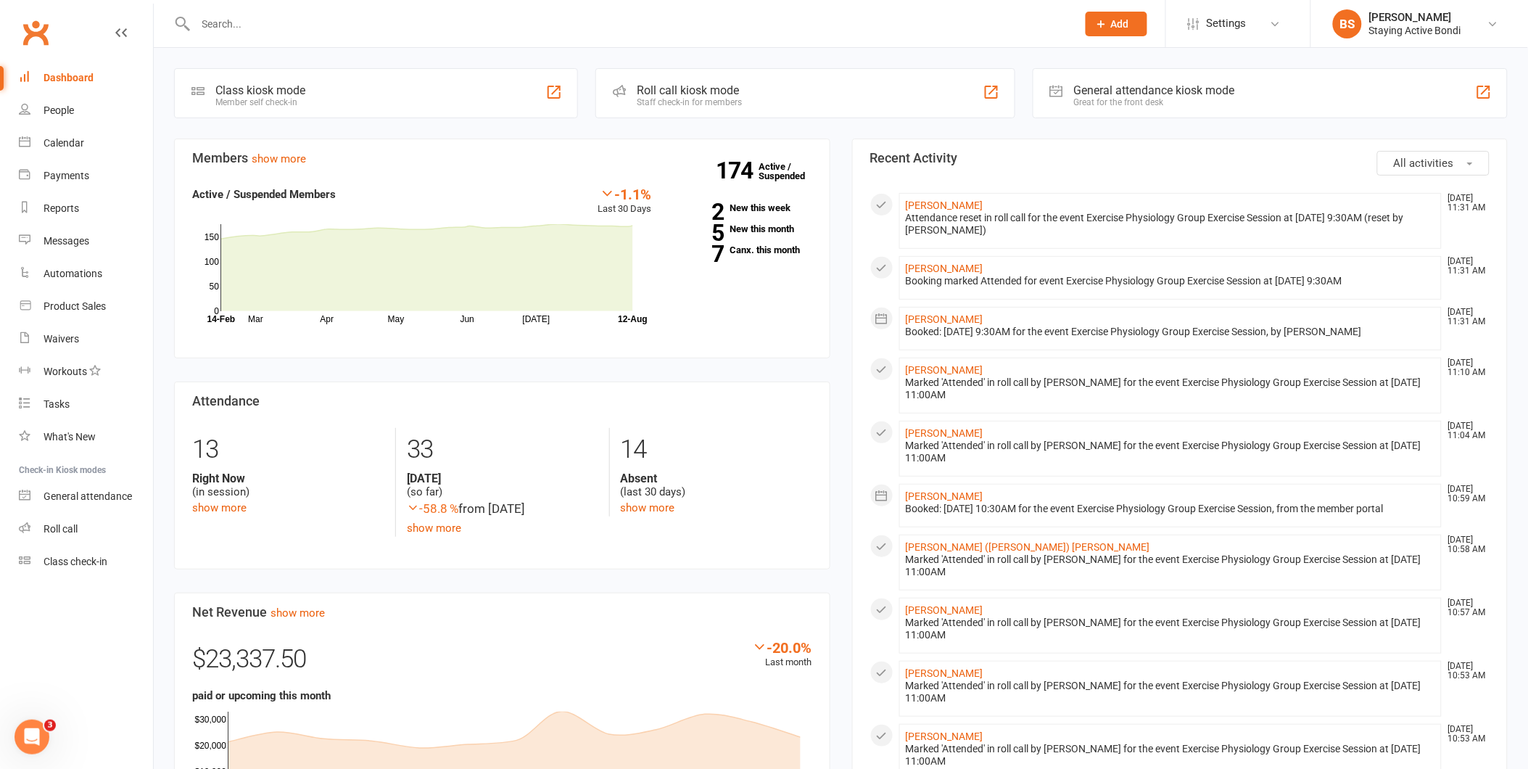
click at [413, 33] on div at bounding box center [620, 23] width 893 height 47
click at [413, 28] on input "text" at bounding box center [628, 24] width 875 height 20
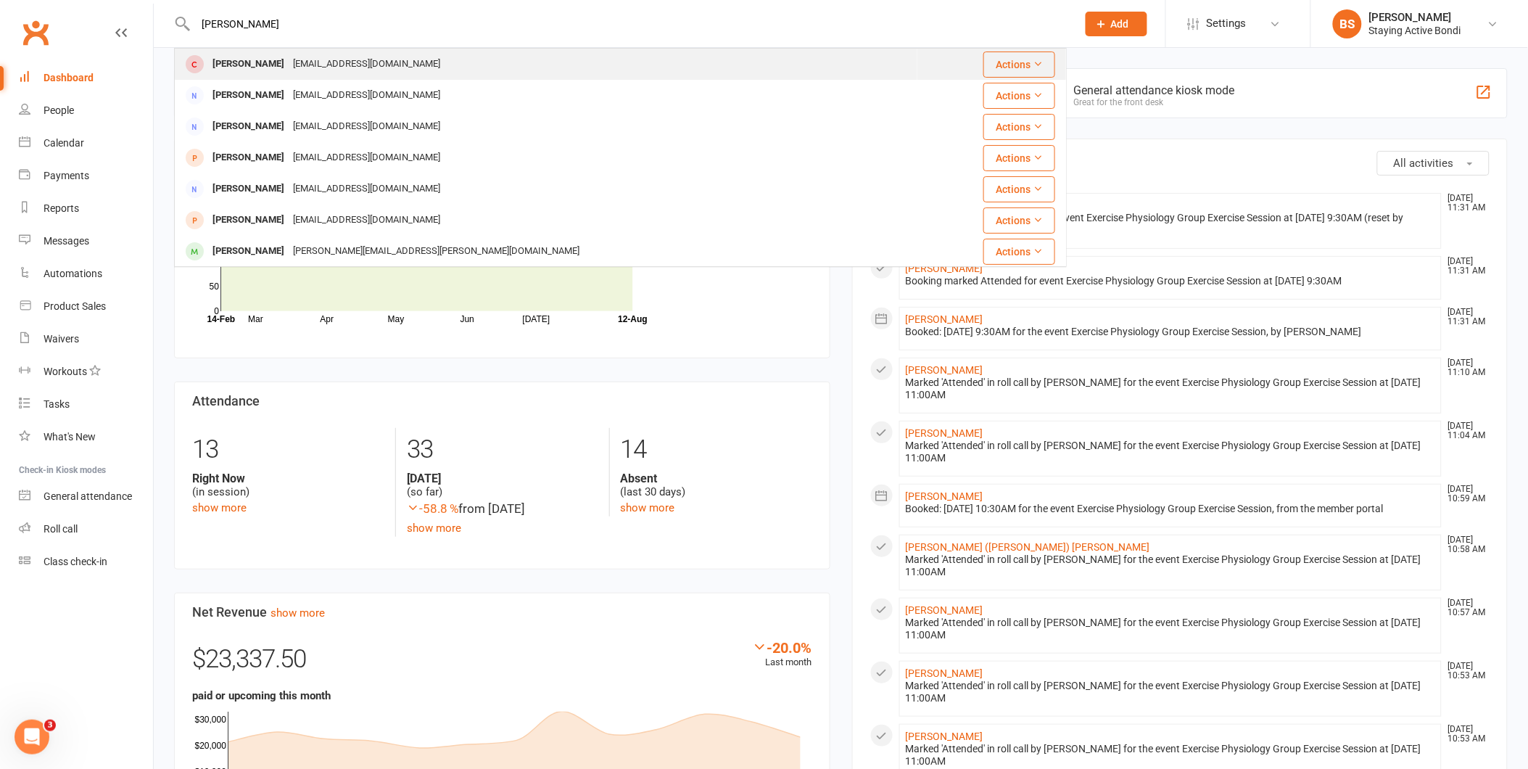
type input "[PERSON_NAME]"
click at [390, 64] on div "[PERSON_NAME] [EMAIL_ADDRESS][DOMAIN_NAME]" at bounding box center [545, 64] width 741 height 30
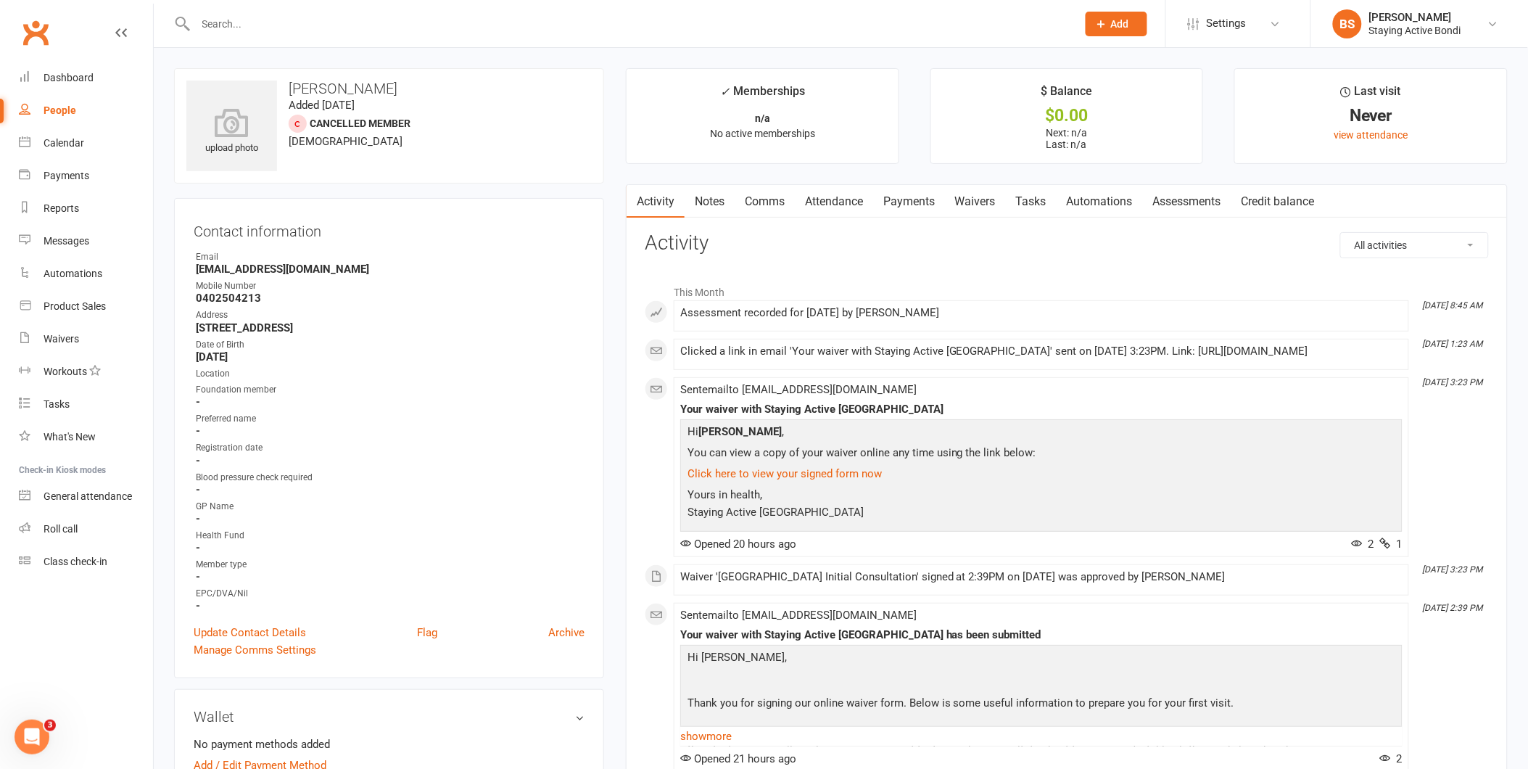
click at [708, 202] on link "Notes" at bounding box center [710, 201] width 50 height 33
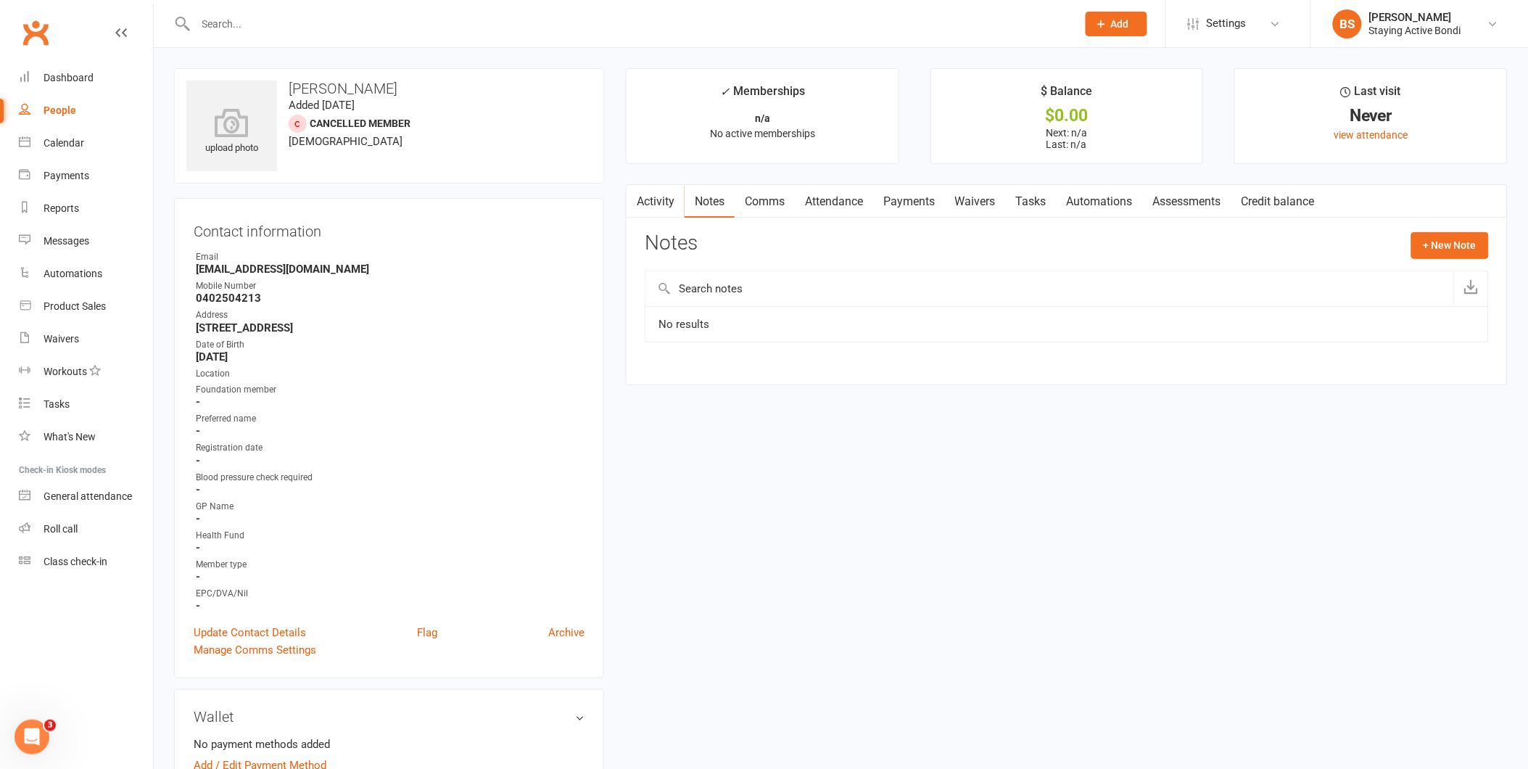
click at [924, 194] on link "Payments" at bounding box center [909, 201] width 72 height 33
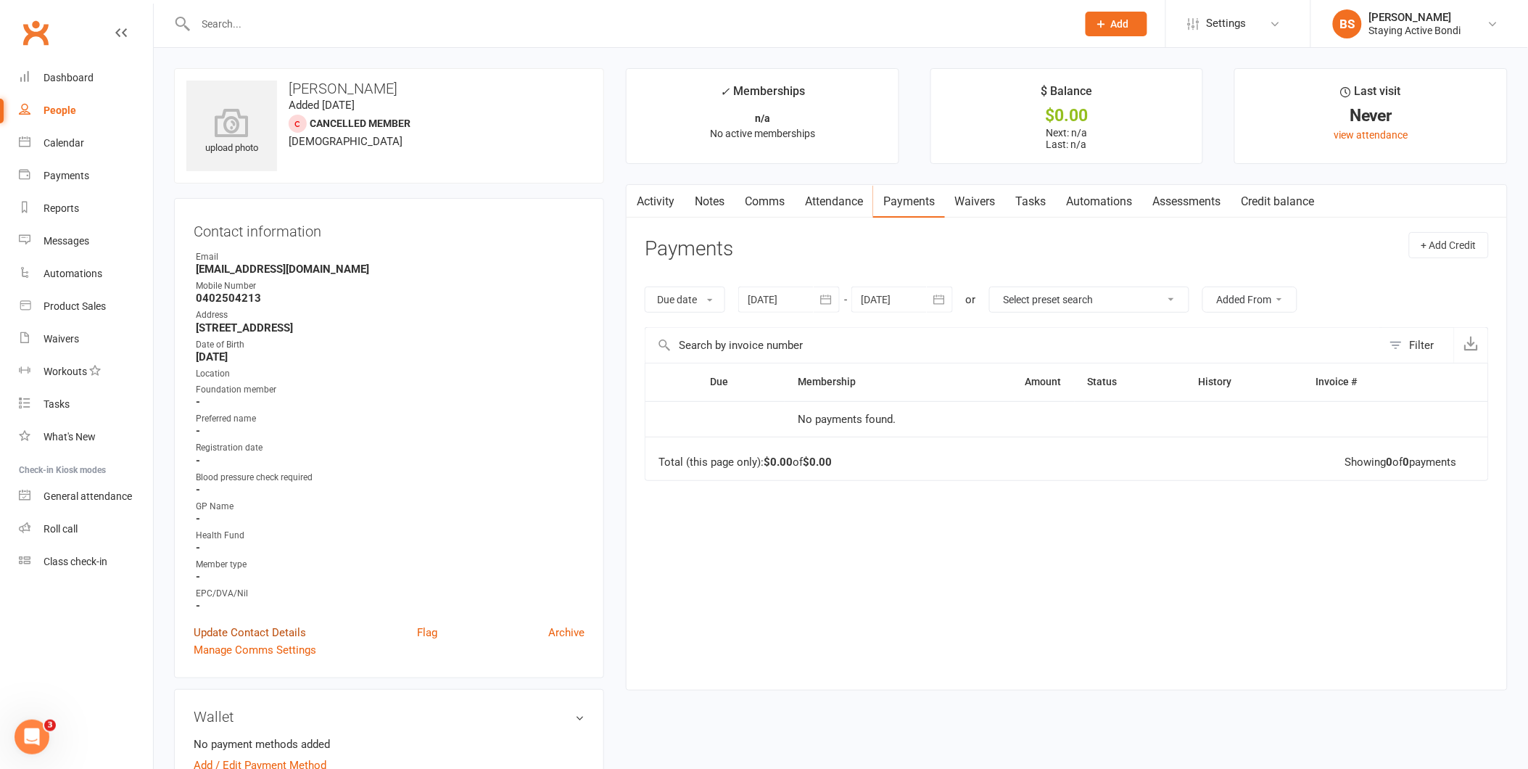
click at [284, 626] on link "Update Contact Details" at bounding box center [250, 632] width 112 height 17
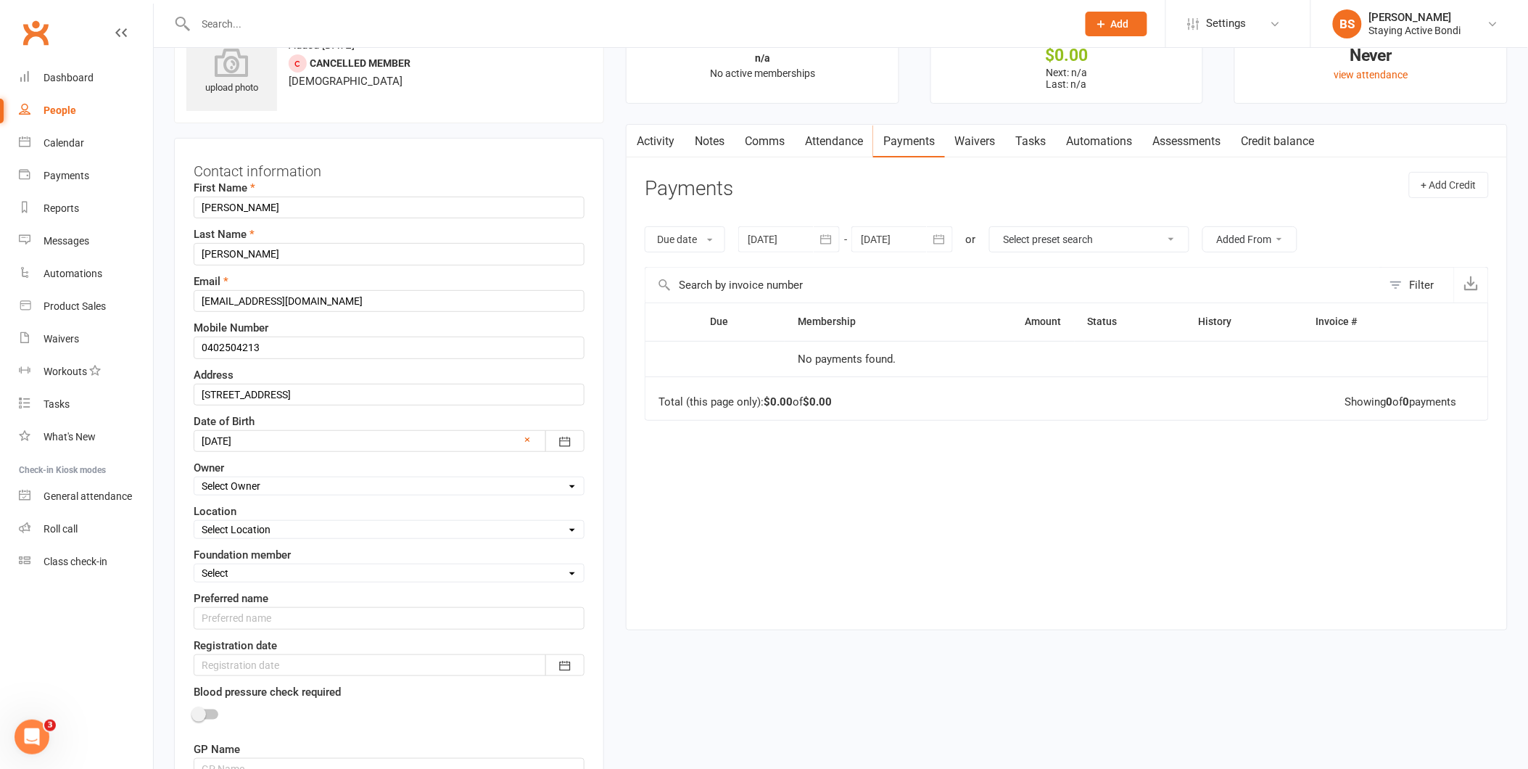
scroll to position [68, 0]
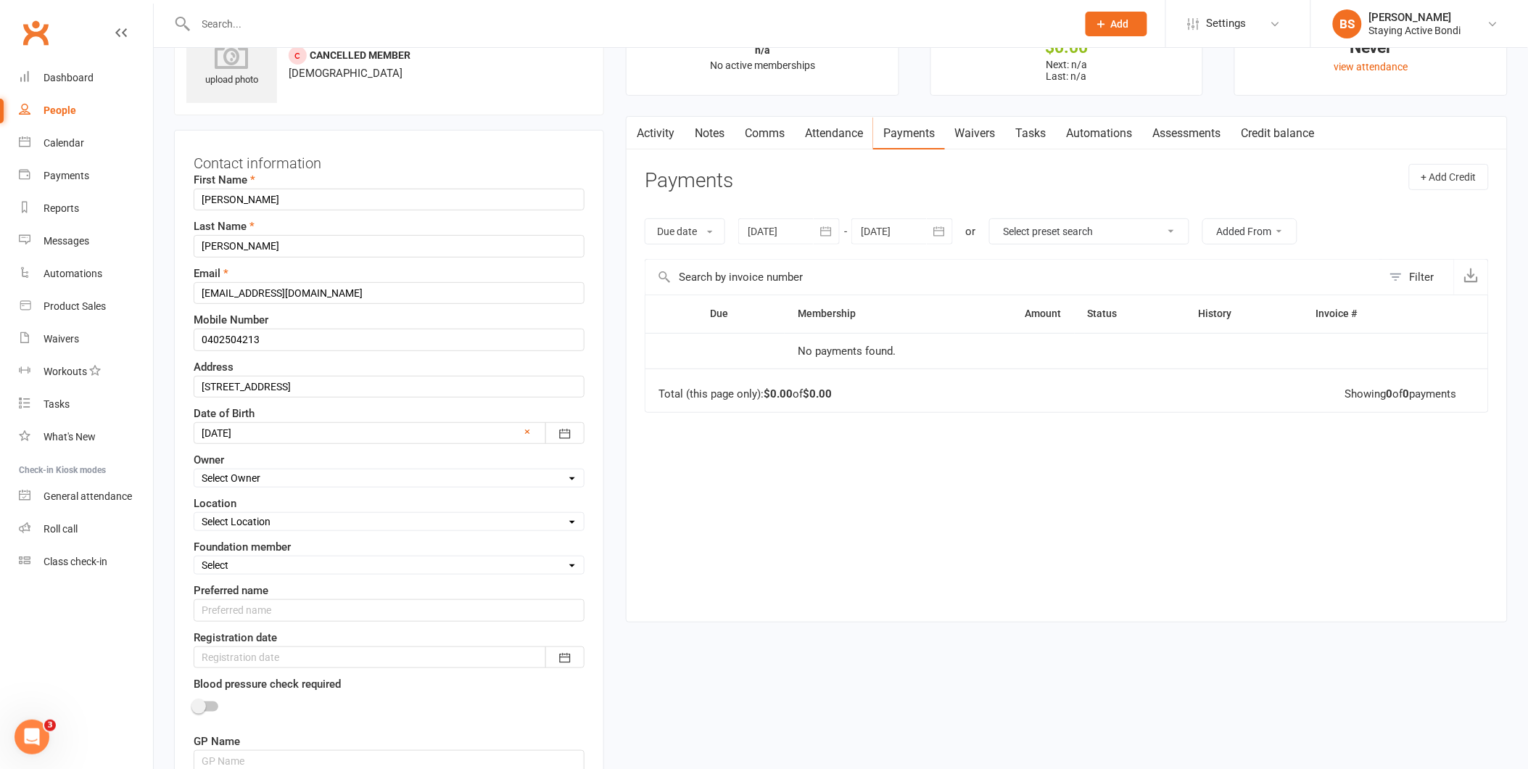
click at [273, 475] on select "Select Owner Active Seniors Bondi Avi Goodman Hassaan Khan Taylor Bridges Ben P…" at bounding box center [388, 478] width 389 height 16
select select "16"
click at [194, 471] on select "Select Owner Active Seniors Bondi Avi Goodman Hassaan Khan Taylor Bridges Ben P…" at bounding box center [388, 478] width 389 height 16
click at [262, 524] on select "Select Location Bondi Junction Bondi Junction Health talks" at bounding box center [388, 521] width 389 height 16
select select "0"
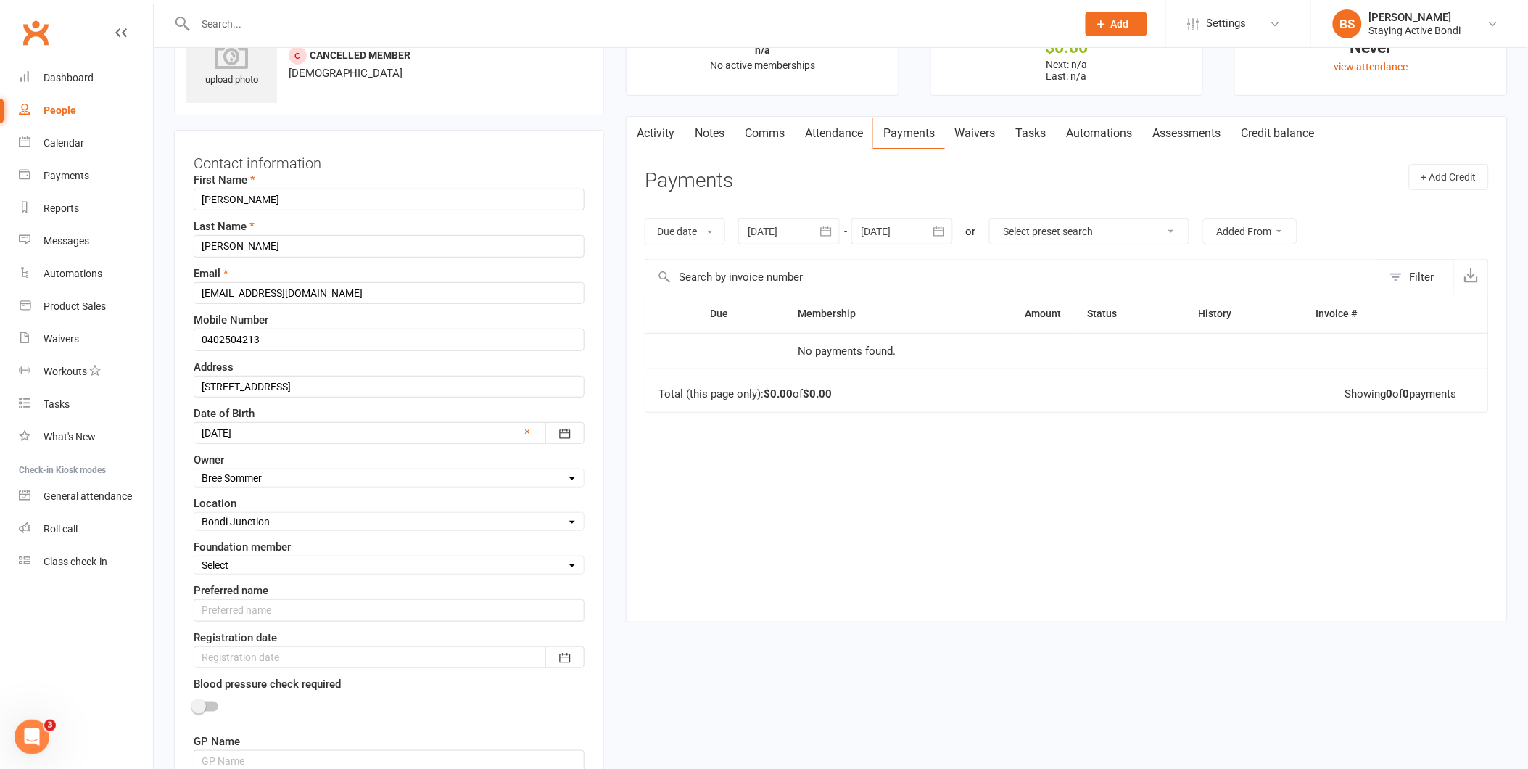
click at [194, 514] on select "Select Location Bondi Junction Bondi Junction Health talks" at bounding box center [388, 521] width 389 height 16
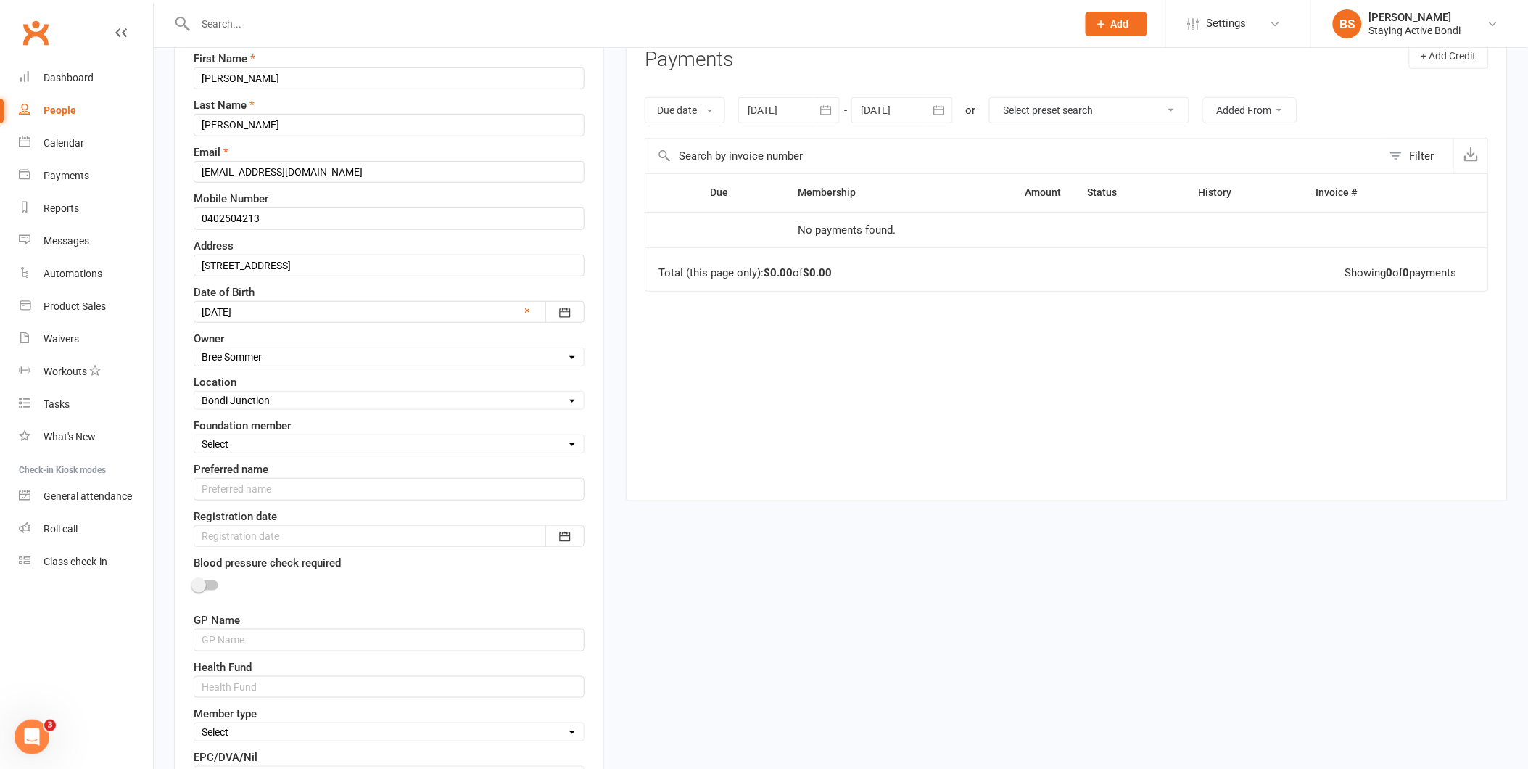
scroll to position [229, 0]
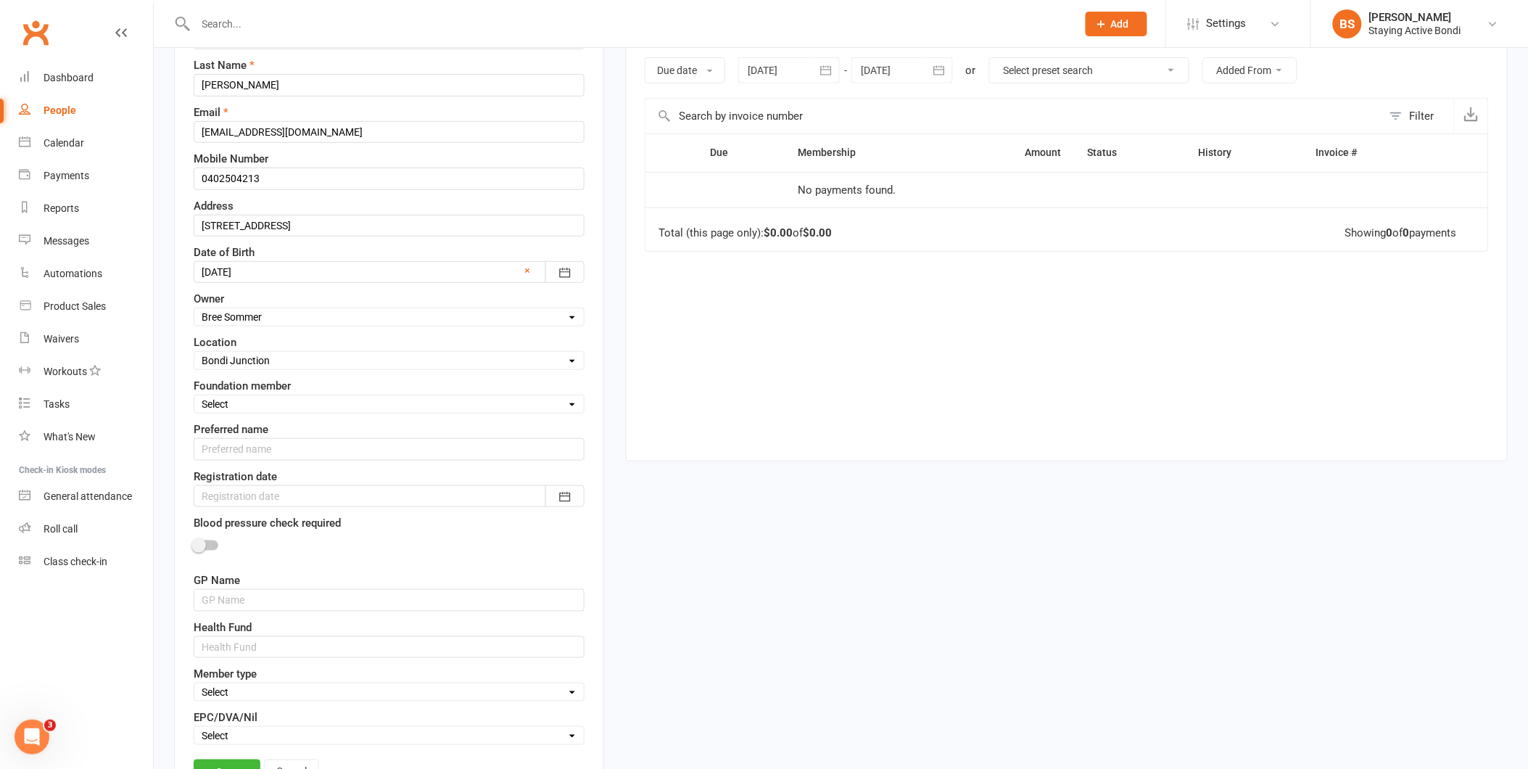
click at [271, 396] on select "Select Yes No" at bounding box center [388, 404] width 389 height 16
select select "No"
click at [194, 397] on select "Select Yes No" at bounding box center [388, 404] width 389 height 16
click at [268, 454] on input "text" at bounding box center [389, 449] width 391 height 22
click at [279, 426] on div "Preferred name" at bounding box center [389, 440] width 391 height 39
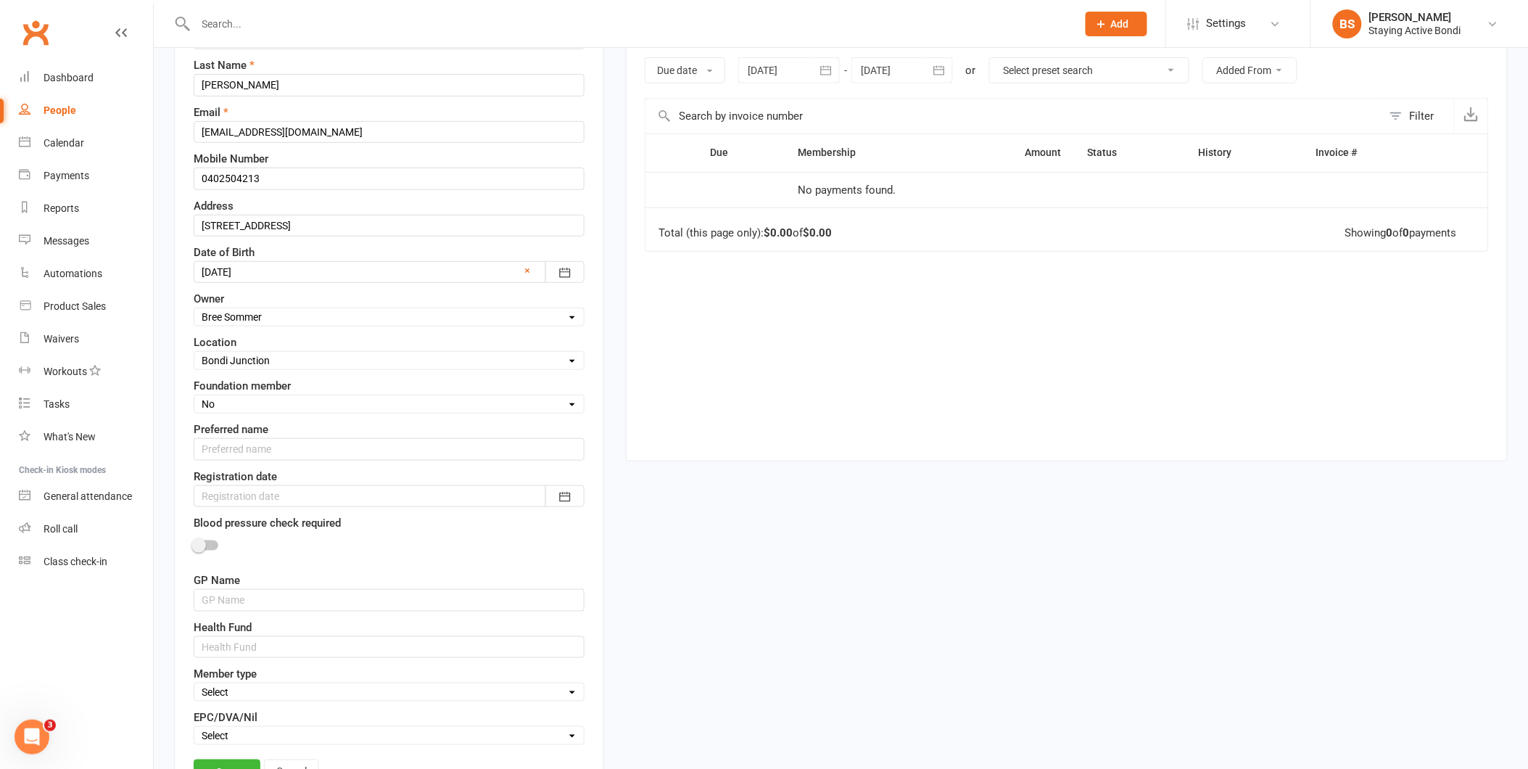
click at [265, 496] on div at bounding box center [389, 496] width 391 height 22
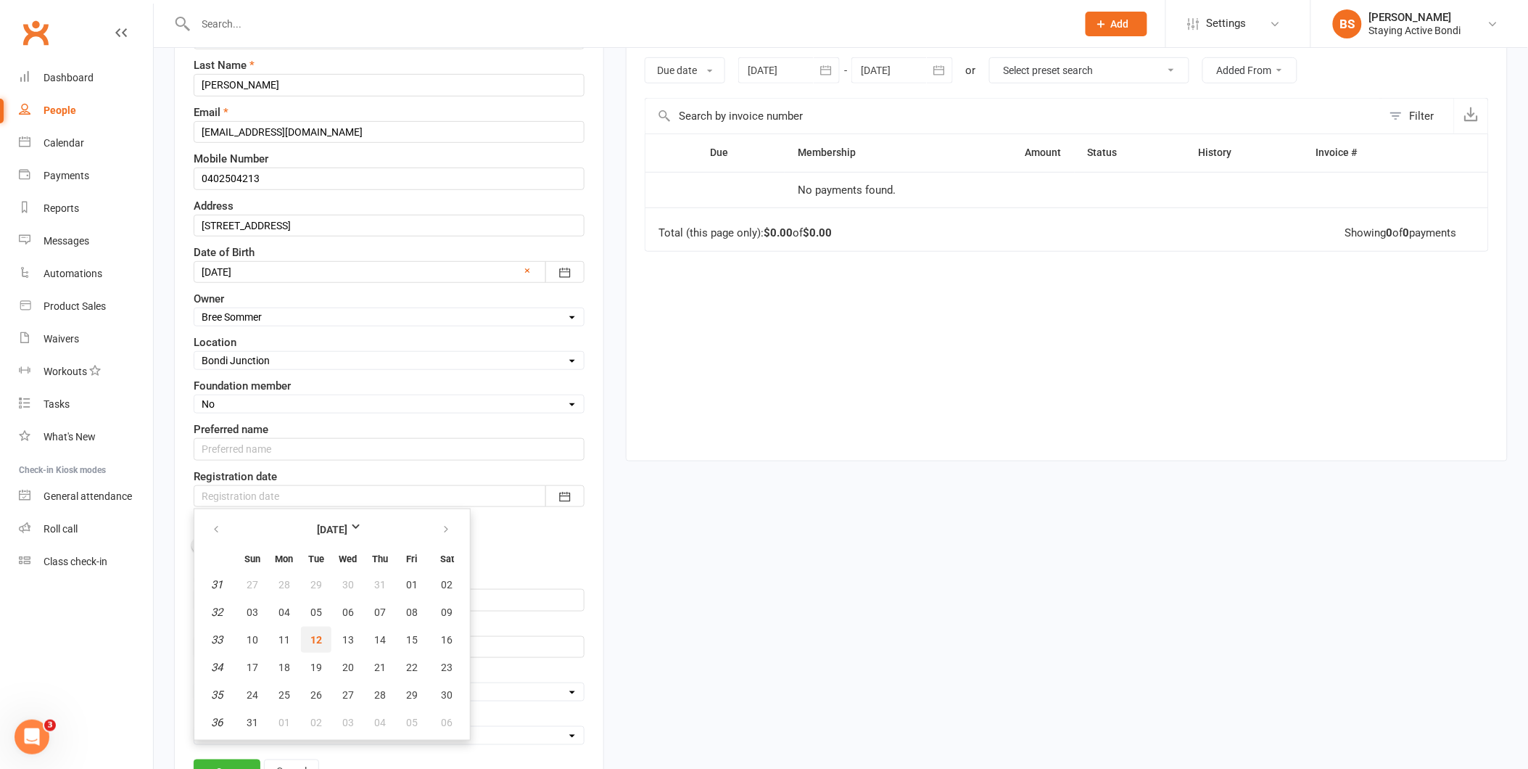
click at [315, 634] on span "12" at bounding box center [316, 640] width 12 height 12
type input "12 Aug 2025"
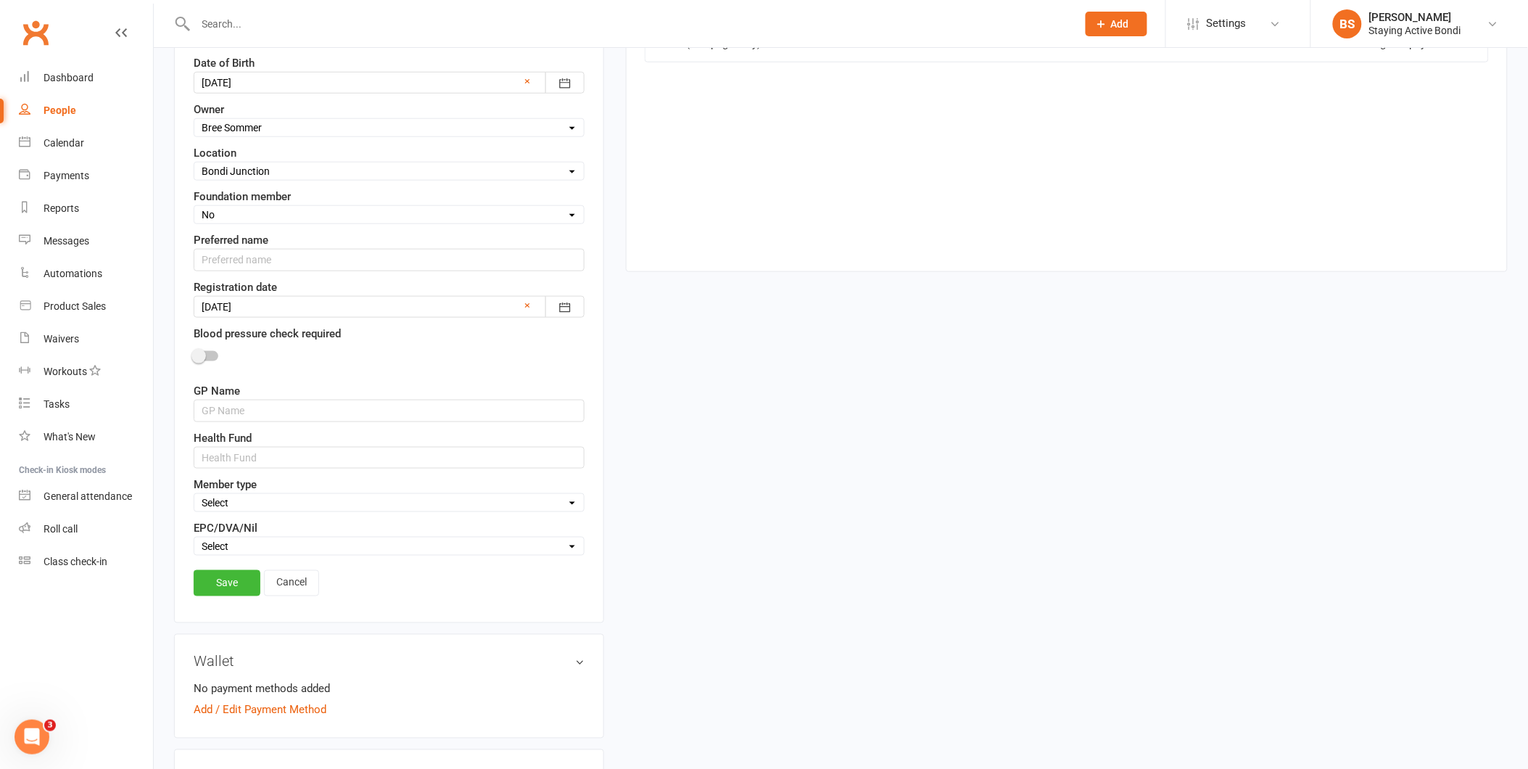
scroll to position [471, 0]
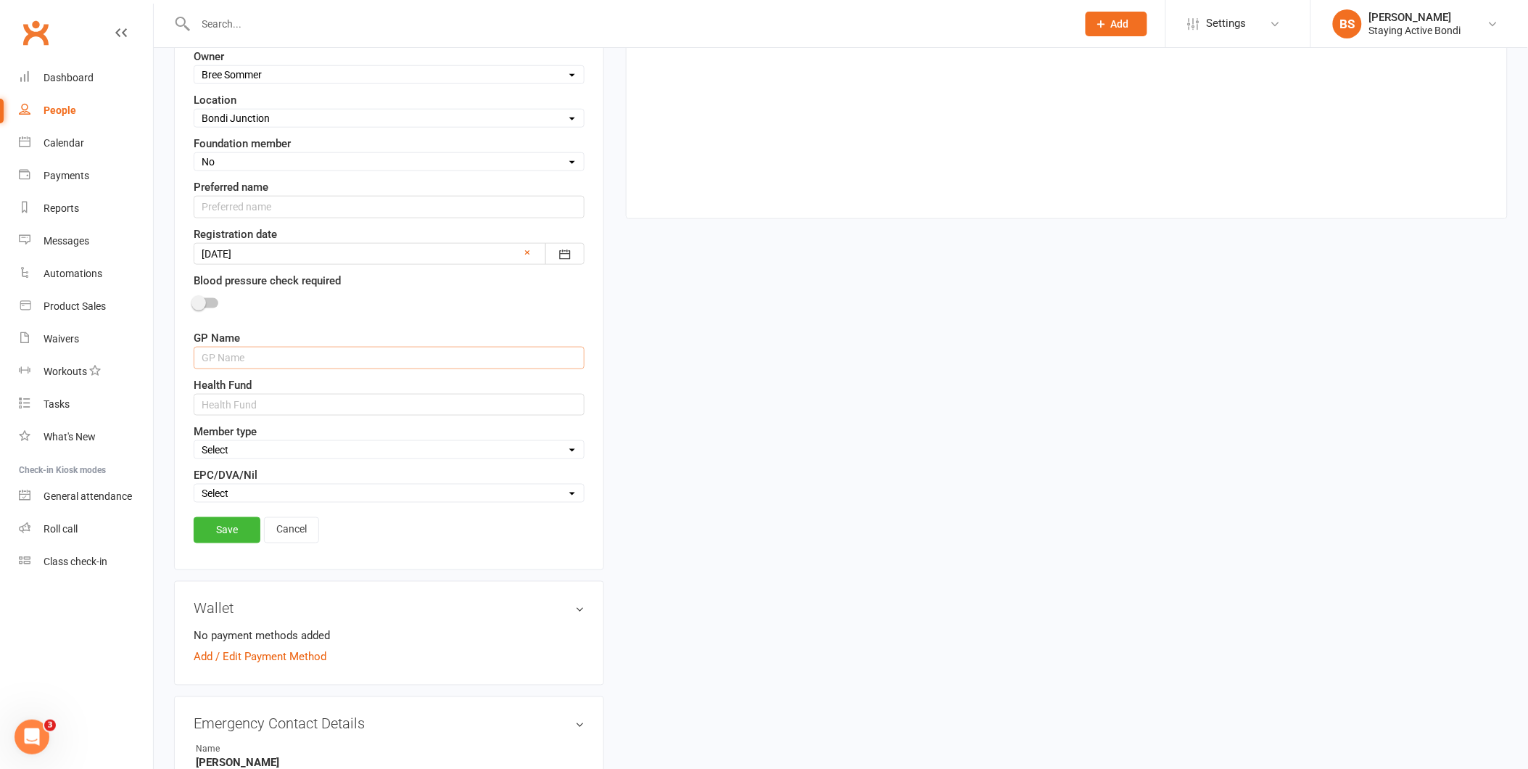
click at [234, 359] on input "text" at bounding box center [389, 358] width 391 height 22
click at [197, 408] on input "text" at bounding box center [389, 405] width 391 height 22
type input "NIB"
click at [213, 447] on select "Select In-centre group exercise sessions Home exercise program 1-1's only My Ag…" at bounding box center [388, 450] width 389 height 16
select select "In-centre group exercise sessions"
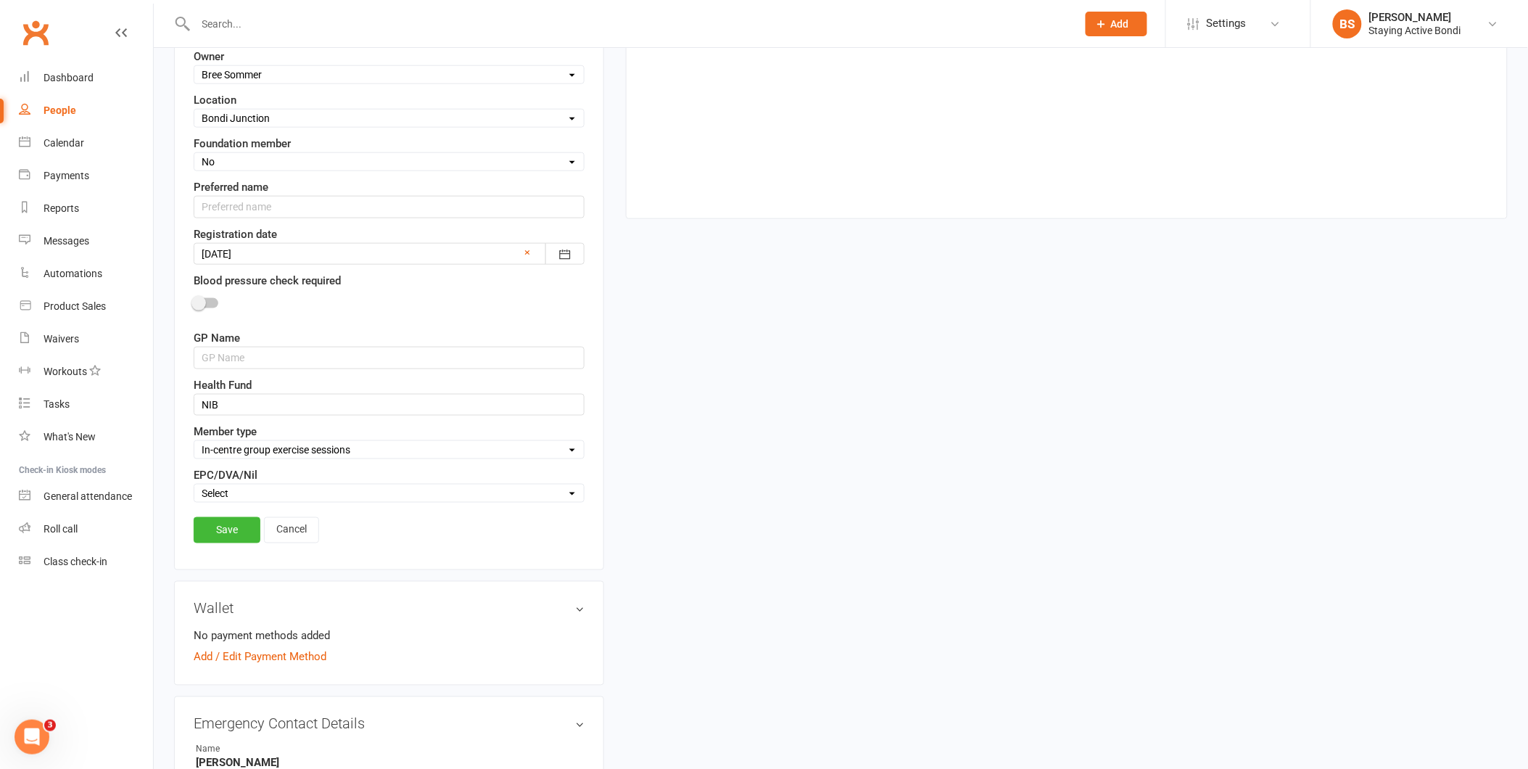
click at [194, 444] on select "Select In-centre group exercise sessions Home exercise program 1-1's only My Ag…" at bounding box center [388, 450] width 389 height 16
click at [249, 487] on select "Select EPC DVA Nil" at bounding box center [388, 493] width 389 height 16
select select "Nil"
click at [194, 487] on select "Select EPC DVA Nil" at bounding box center [388, 493] width 389 height 16
drag, startPoint x: 281, startPoint y: 350, endPoint x: 284, endPoint y: 343, distance: 8.1
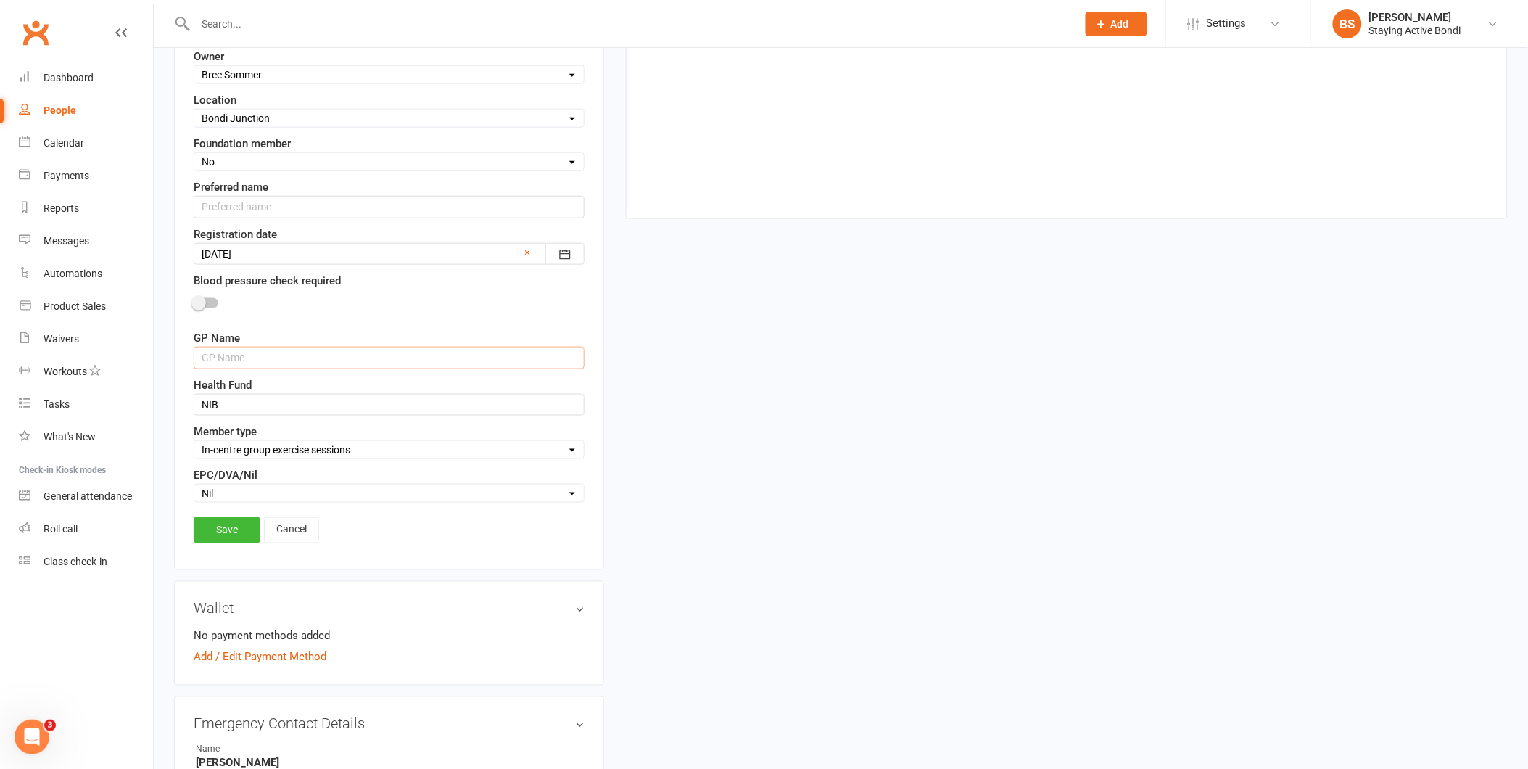
click at [281, 350] on input "text" at bounding box center [389, 358] width 391 height 22
type input "Dr Blaine"
click at [228, 540] on link "Save" at bounding box center [227, 530] width 67 height 26
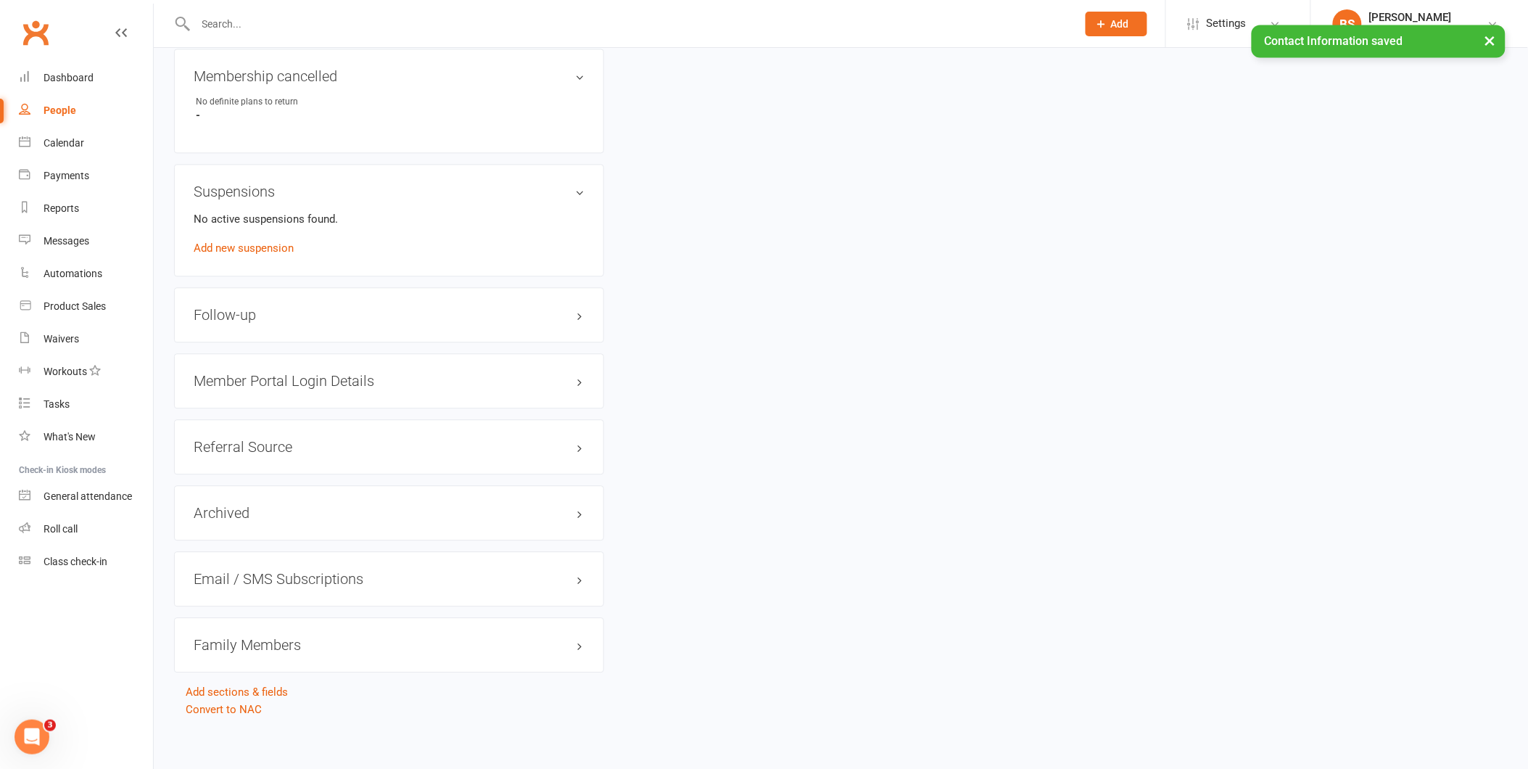
scroll to position [1104, 0]
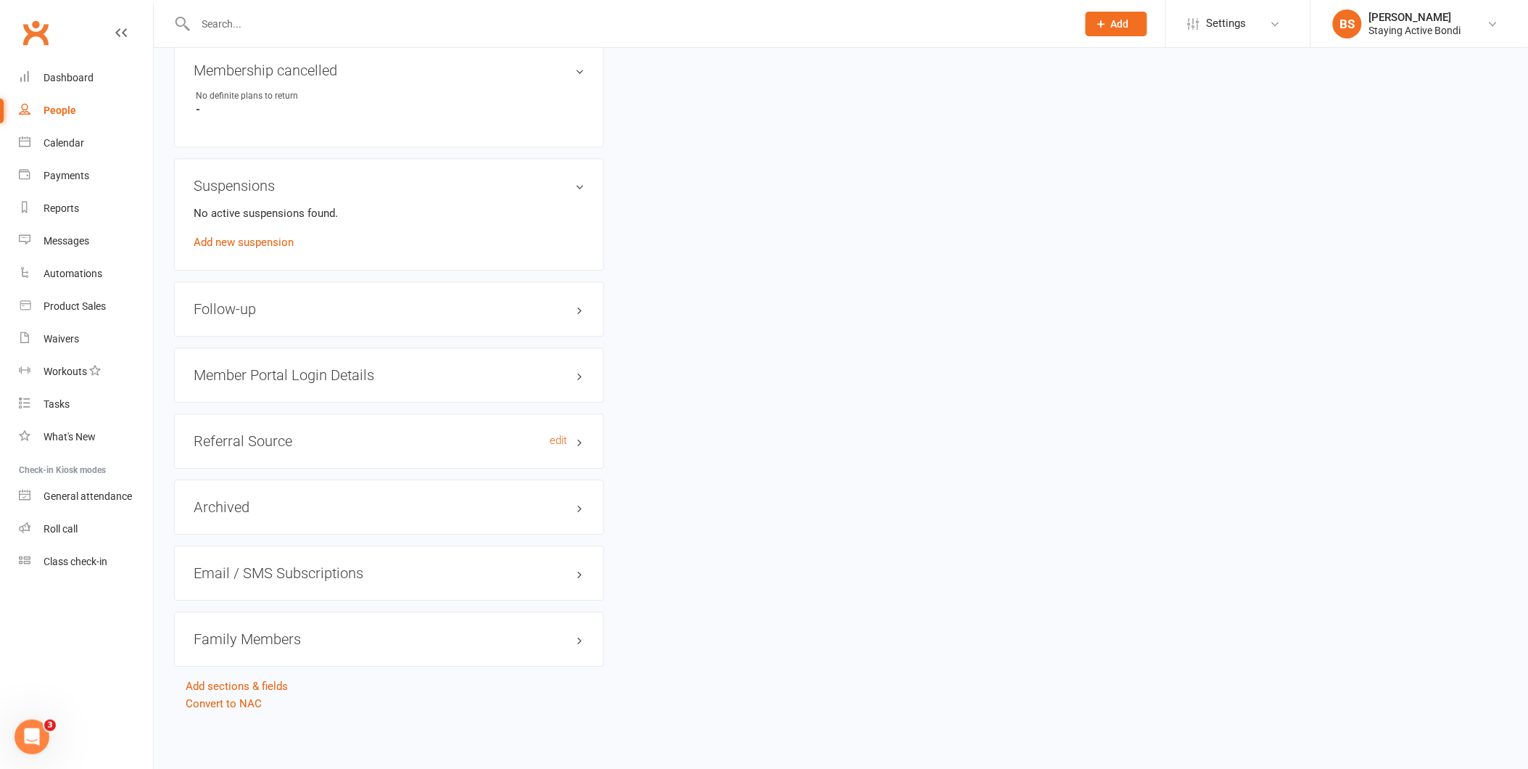
click at [264, 437] on h3 "Referral Source edit" at bounding box center [389, 441] width 391 height 16
click at [554, 437] on link "edit" at bounding box center [558, 440] width 17 height 12
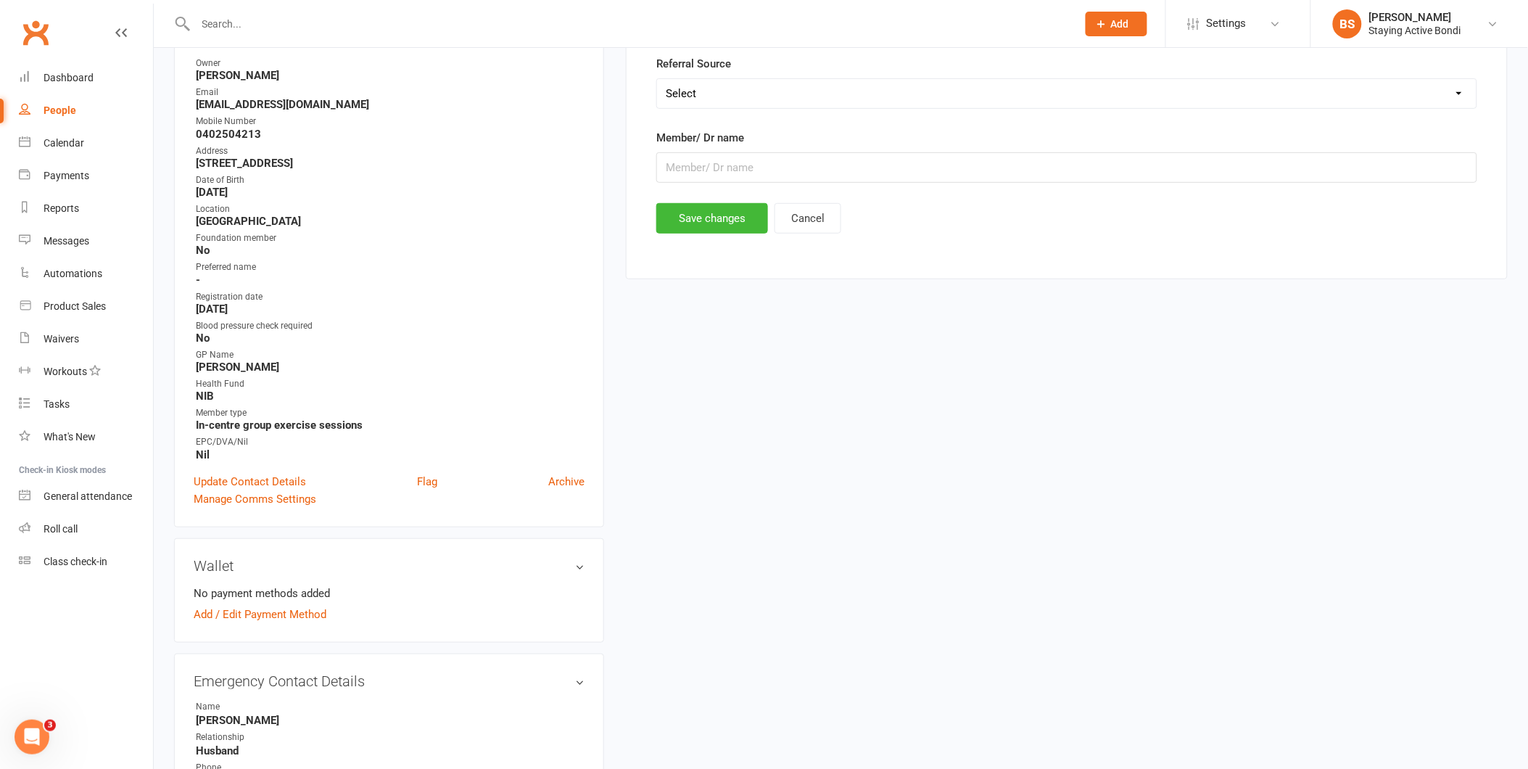
scroll to position [111, 0]
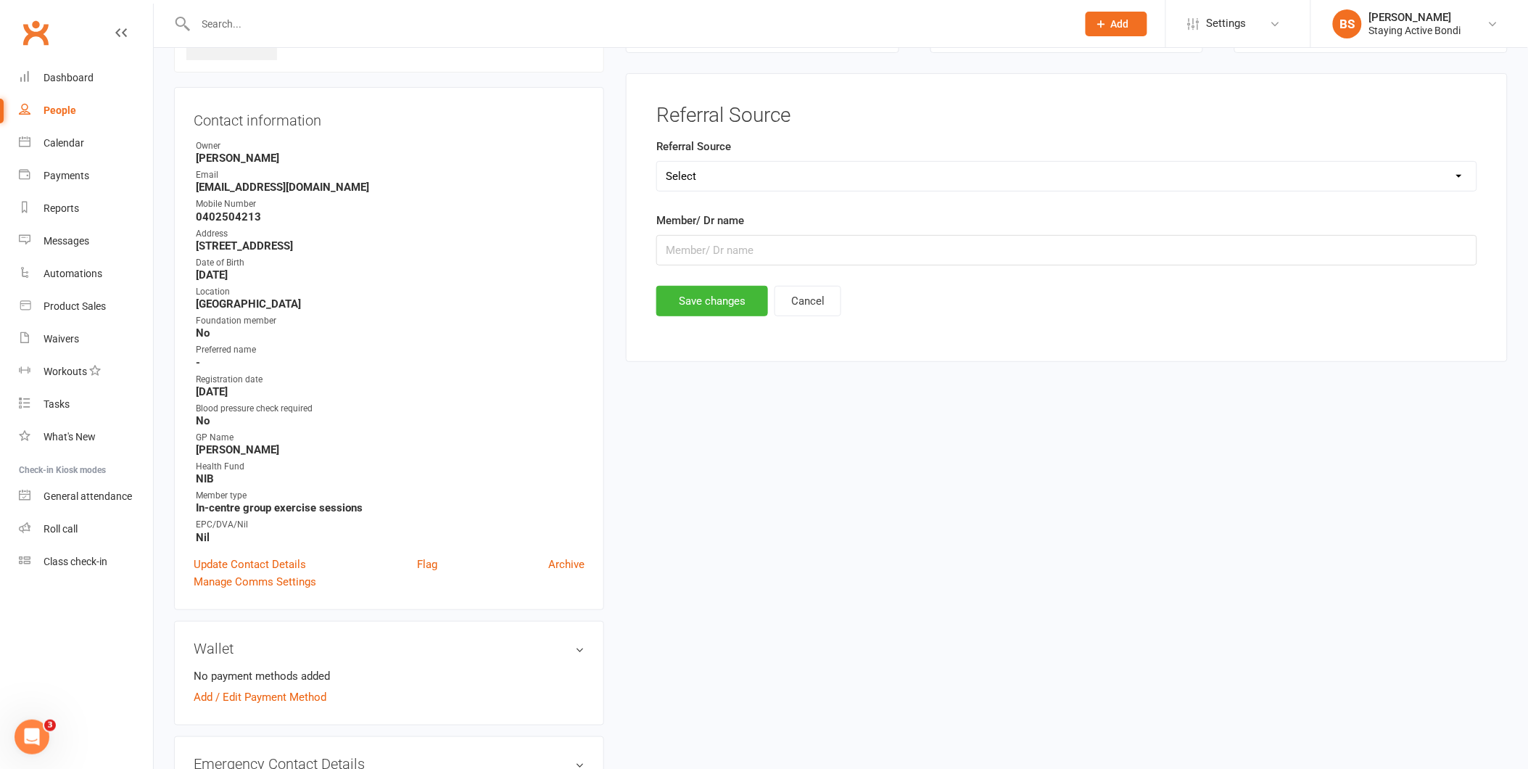
click at [756, 178] on select "Select Member referral GP Taylor Talk Website/Google Marketing Other" at bounding box center [1066, 176] width 819 height 29
select select "Member referral"
click at [657, 162] on select "Select Member referral GP Taylor Talk Website/Google Marketing Other" at bounding box center [1066, 176] width 819 height 29
click at [721, 251] on input "text" at bounding box center [1066, 250] width 821 height 30
type input "Sue Devlin"
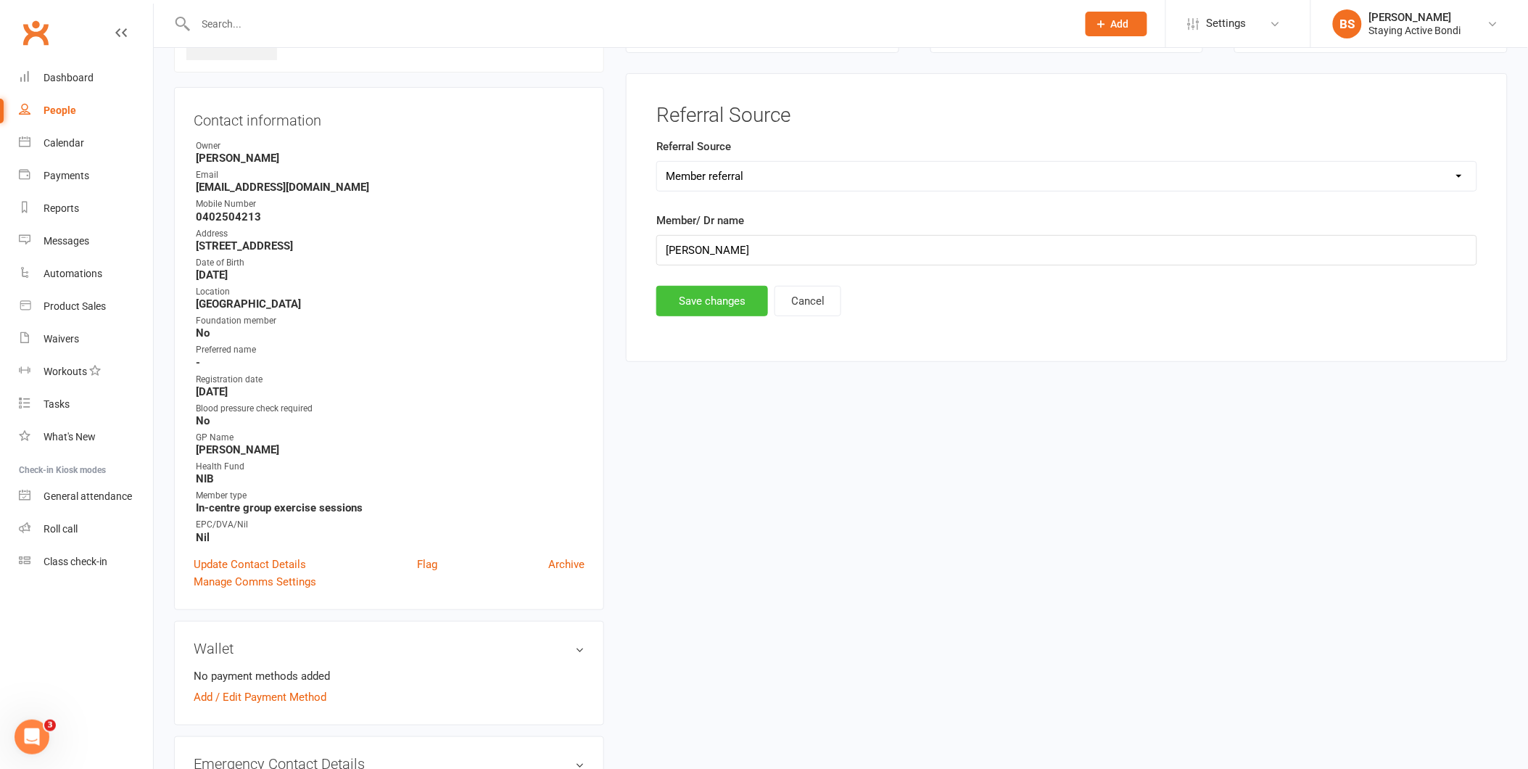
click at [719, 301] on button "Save changes" at bounding box center [712, 301] width 112 height 30
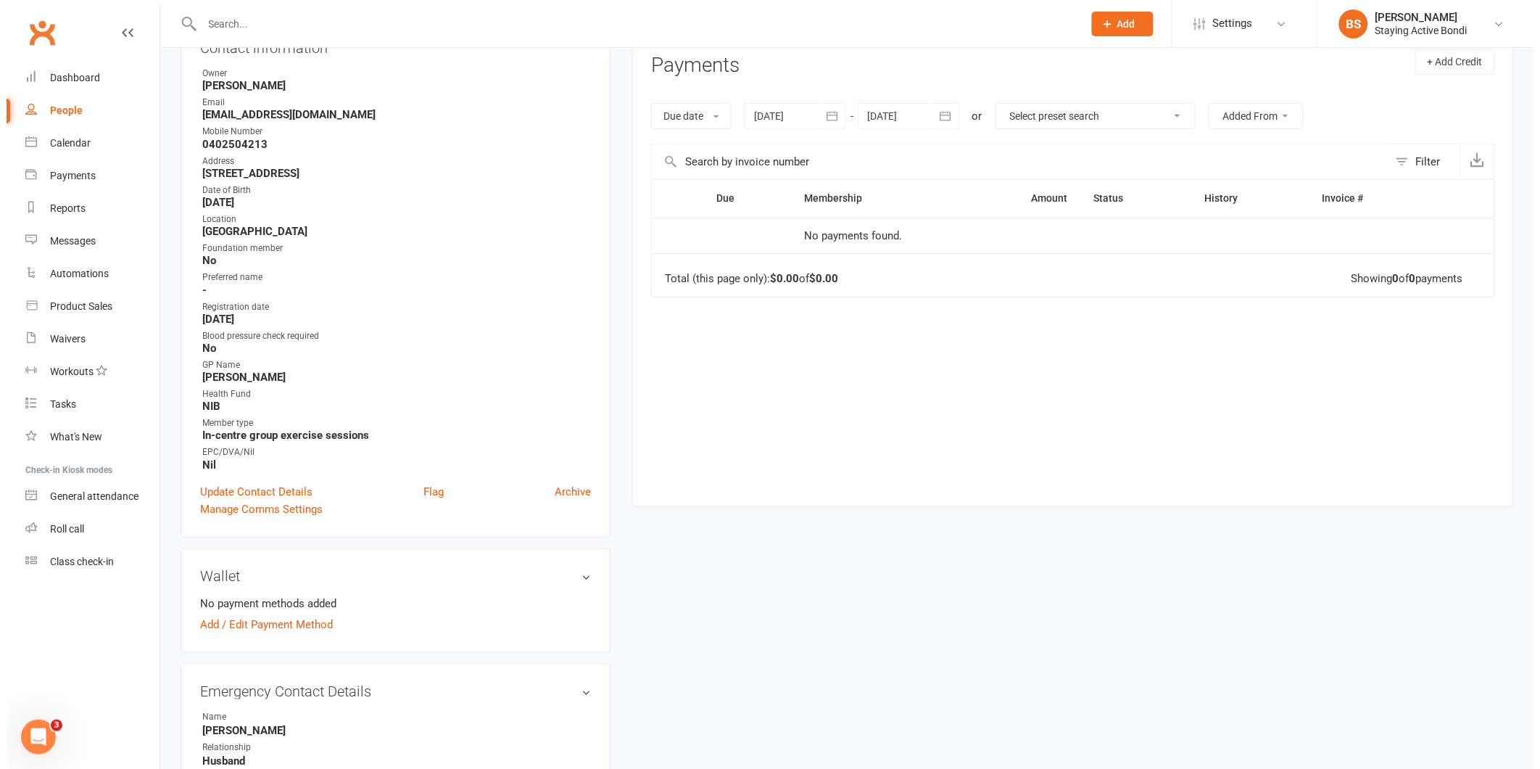
scroll to position [0, 0]
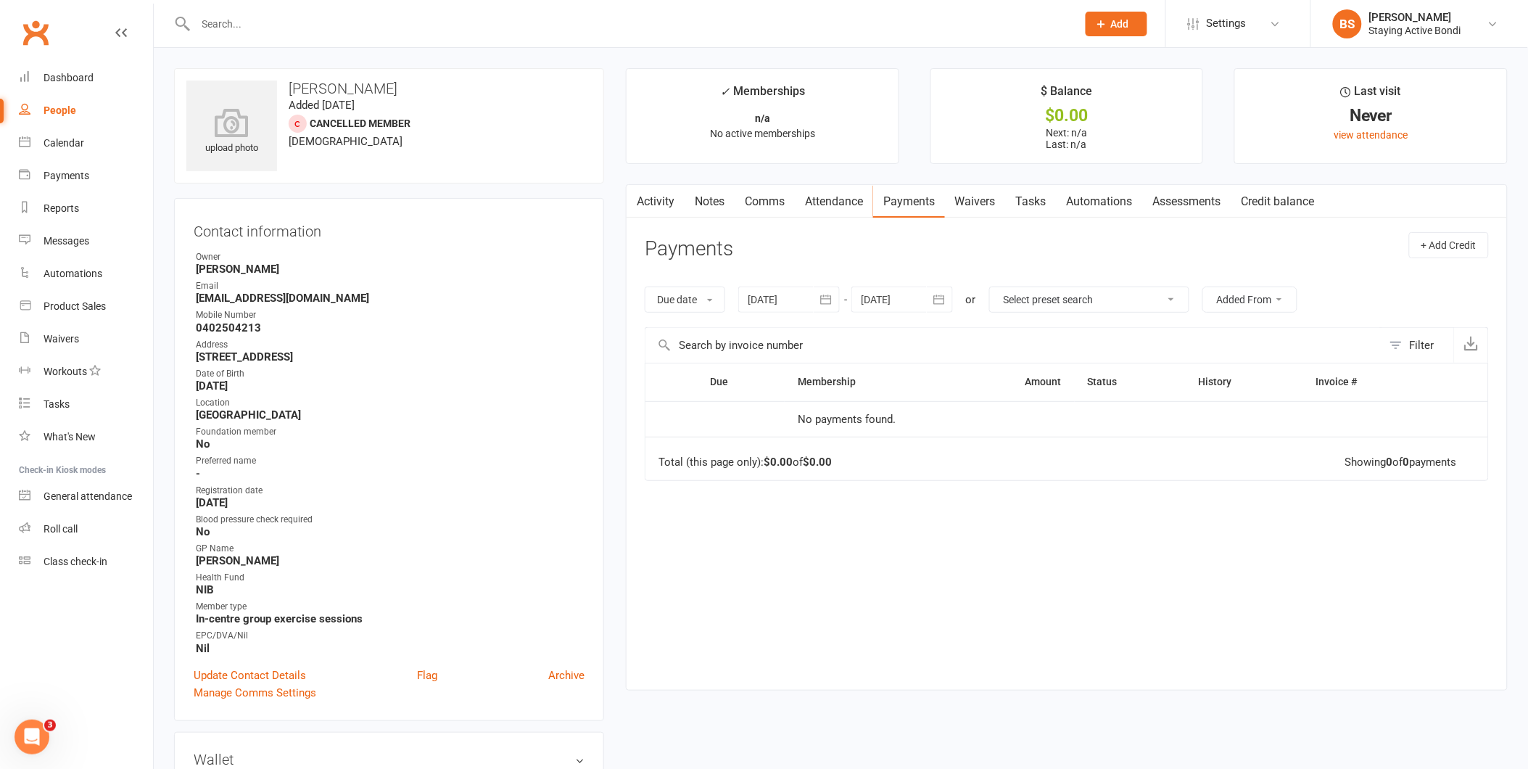
click at [777, 201] on link "Comms" at bounding box center [765, 201] width 60 height 33
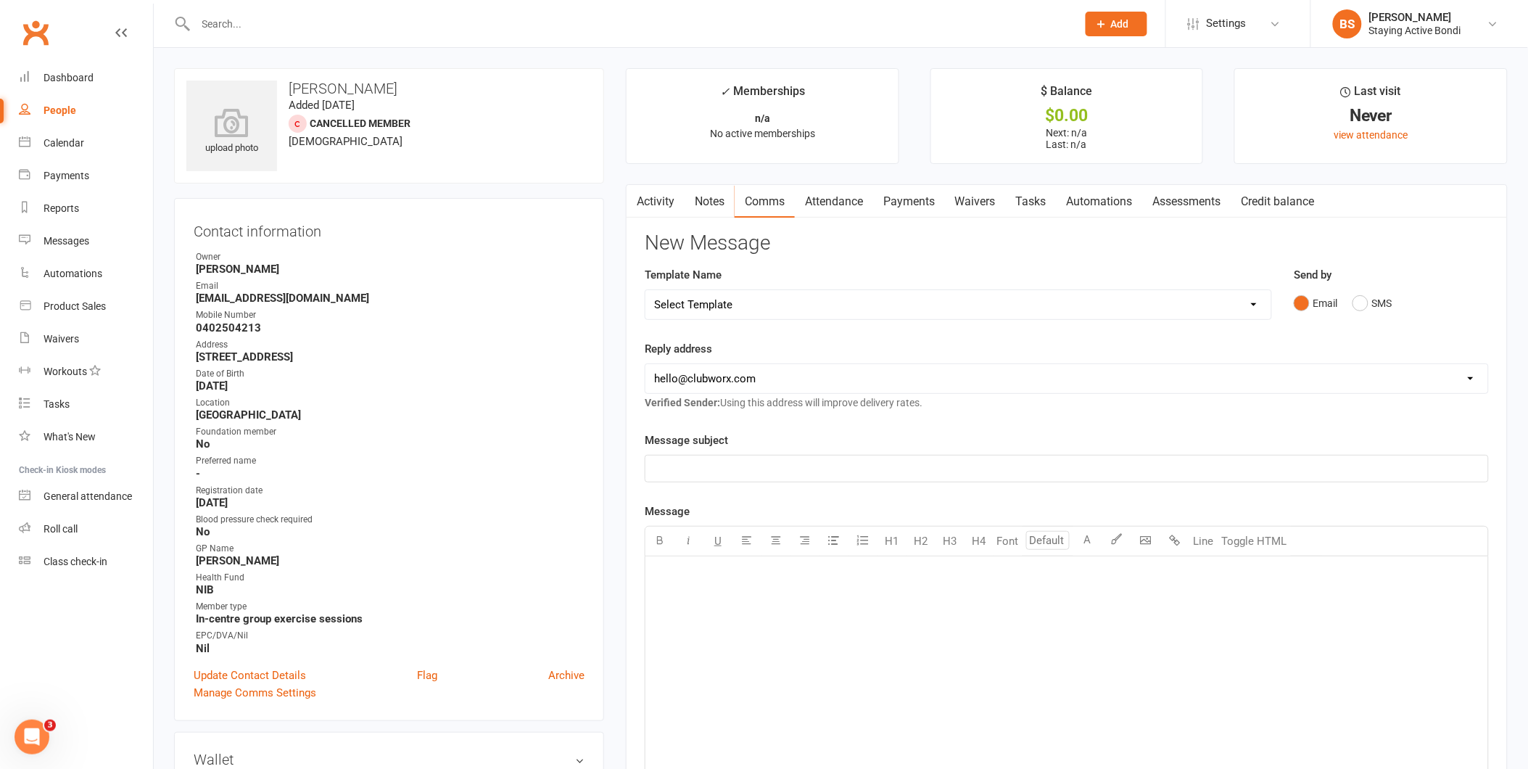
click at [709, 199] on link "Notes" at bounding box center [710, 201] width 50 height 33
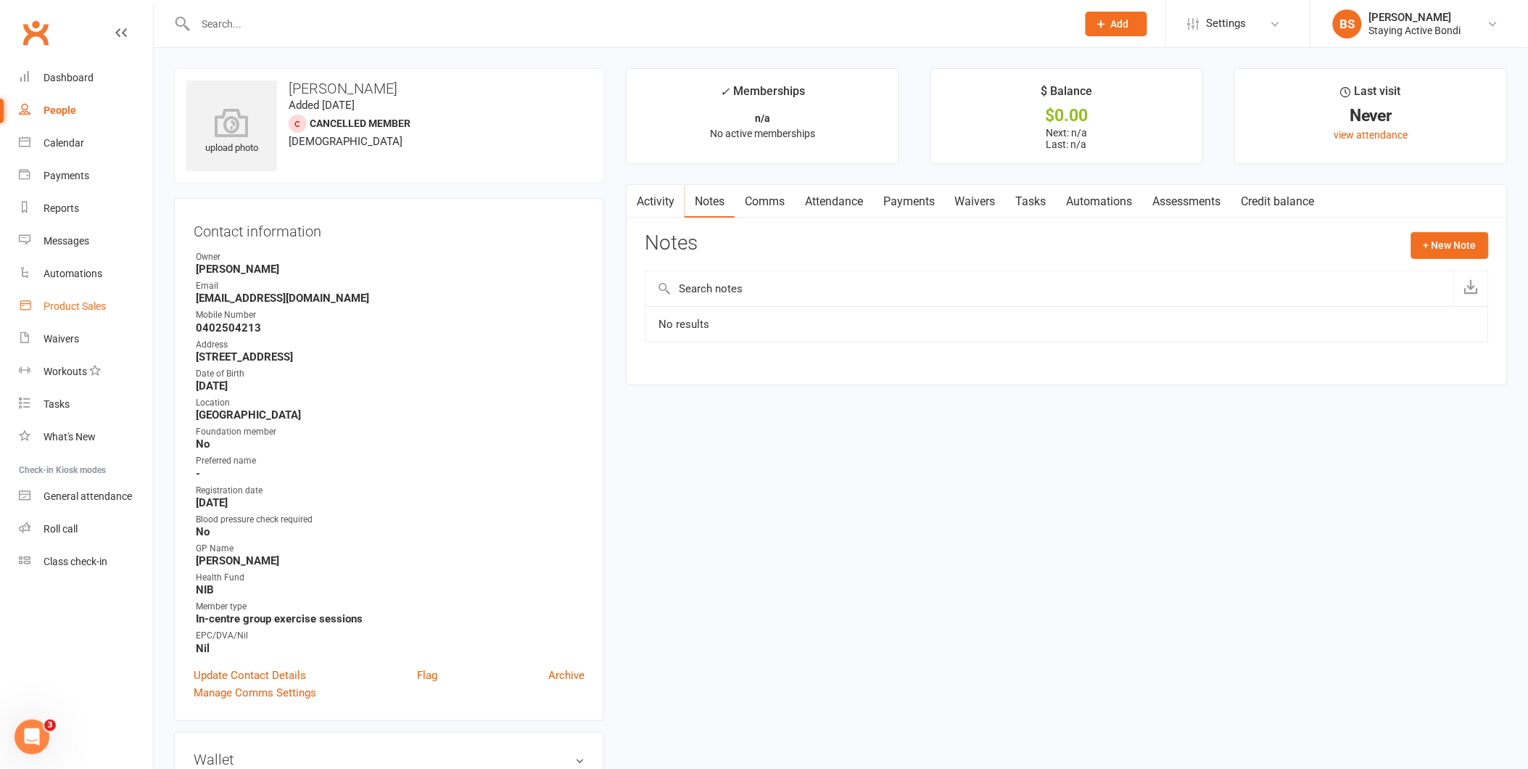
click at [64, 302] on div "Product Sales" at bounding box center [75, 306] width 62 height 12
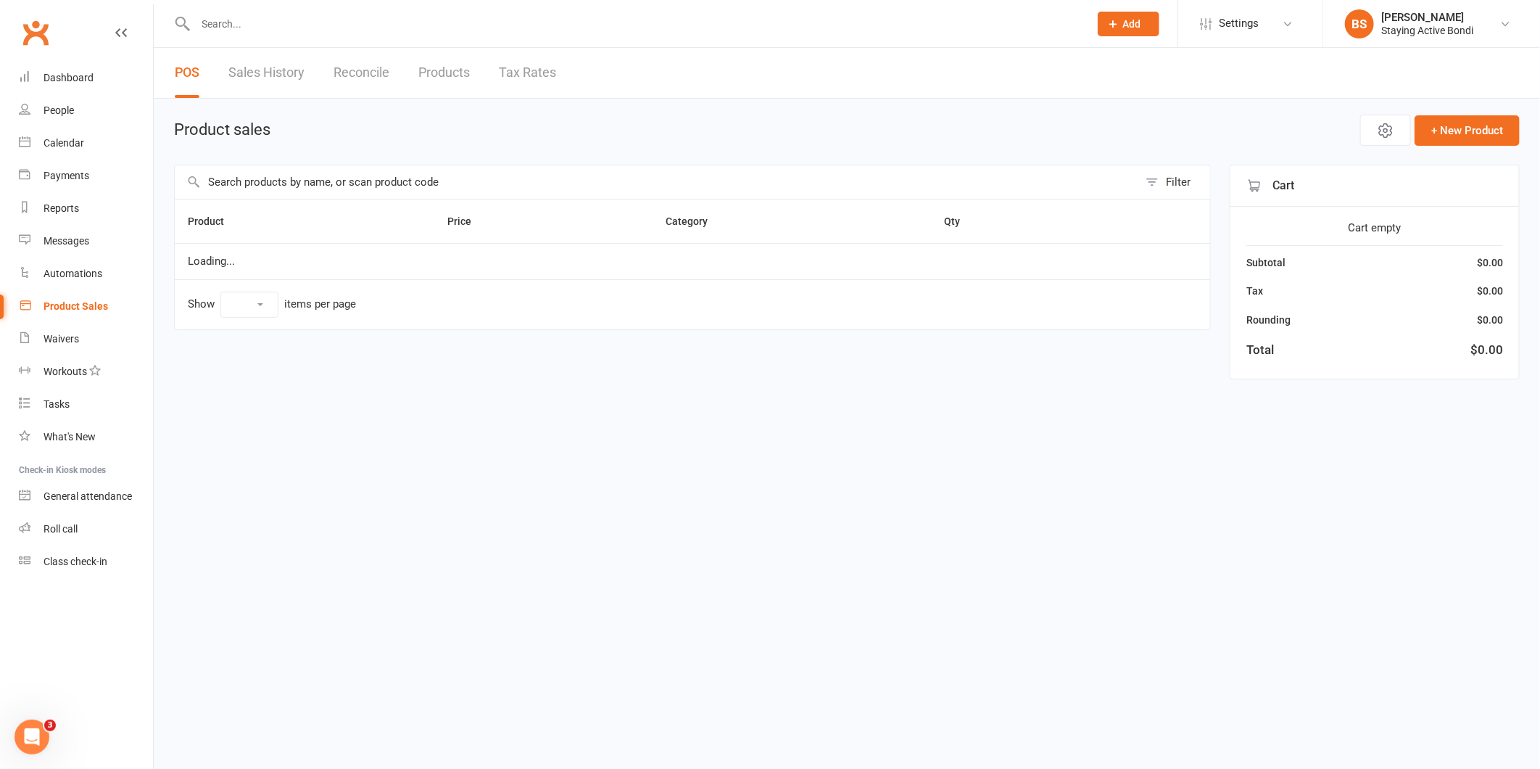
select select "10"
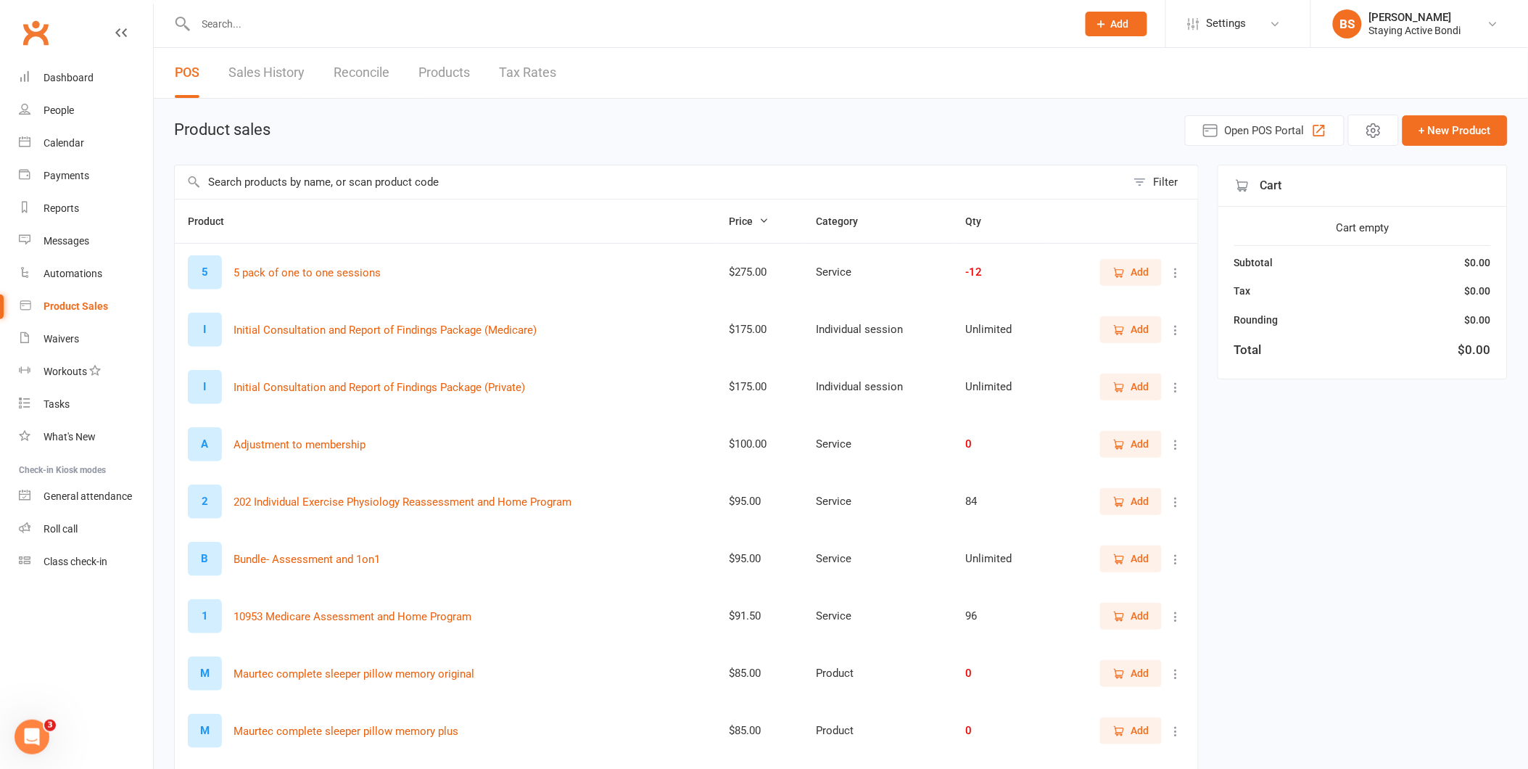
click at [381, 191] on input "text" at bounding box center [650, 181] width 951 height 33
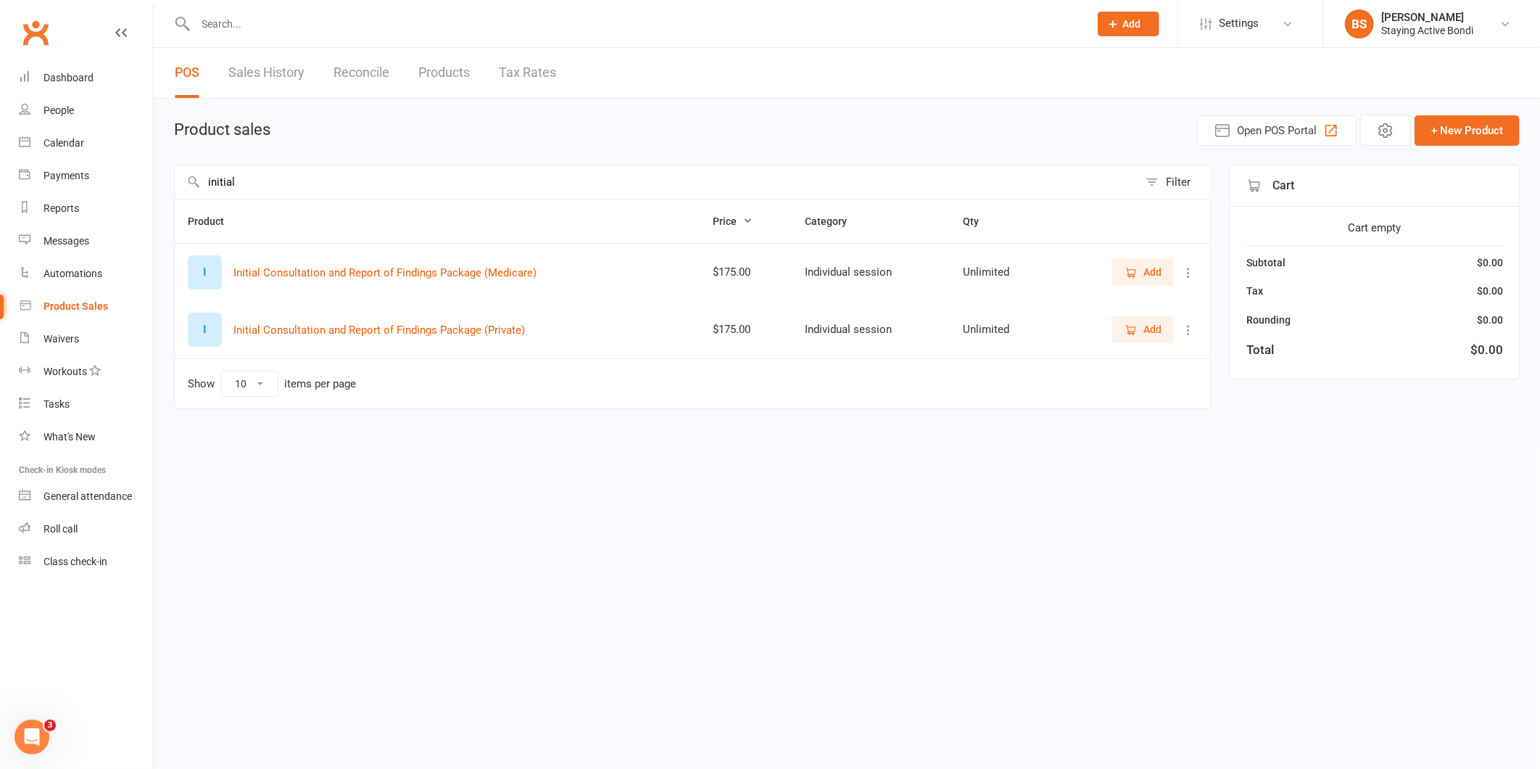
type input "initial"
click at [1149, 334] on span "Add" at bounding box center [1153, 329] width 18 height 16
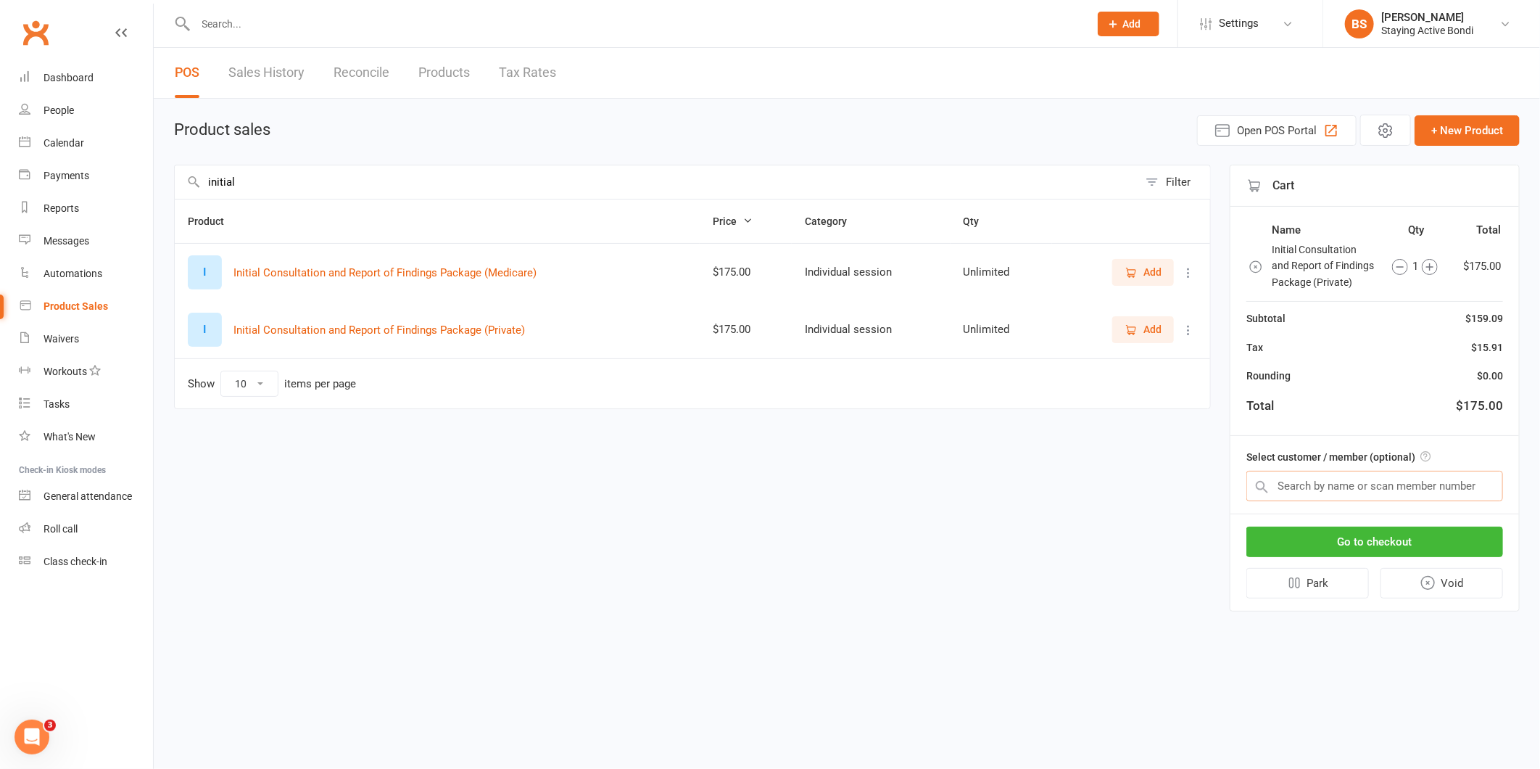
click at [1405, 479] on input "text" at bounding box center [1375, 486] width 257 height 30
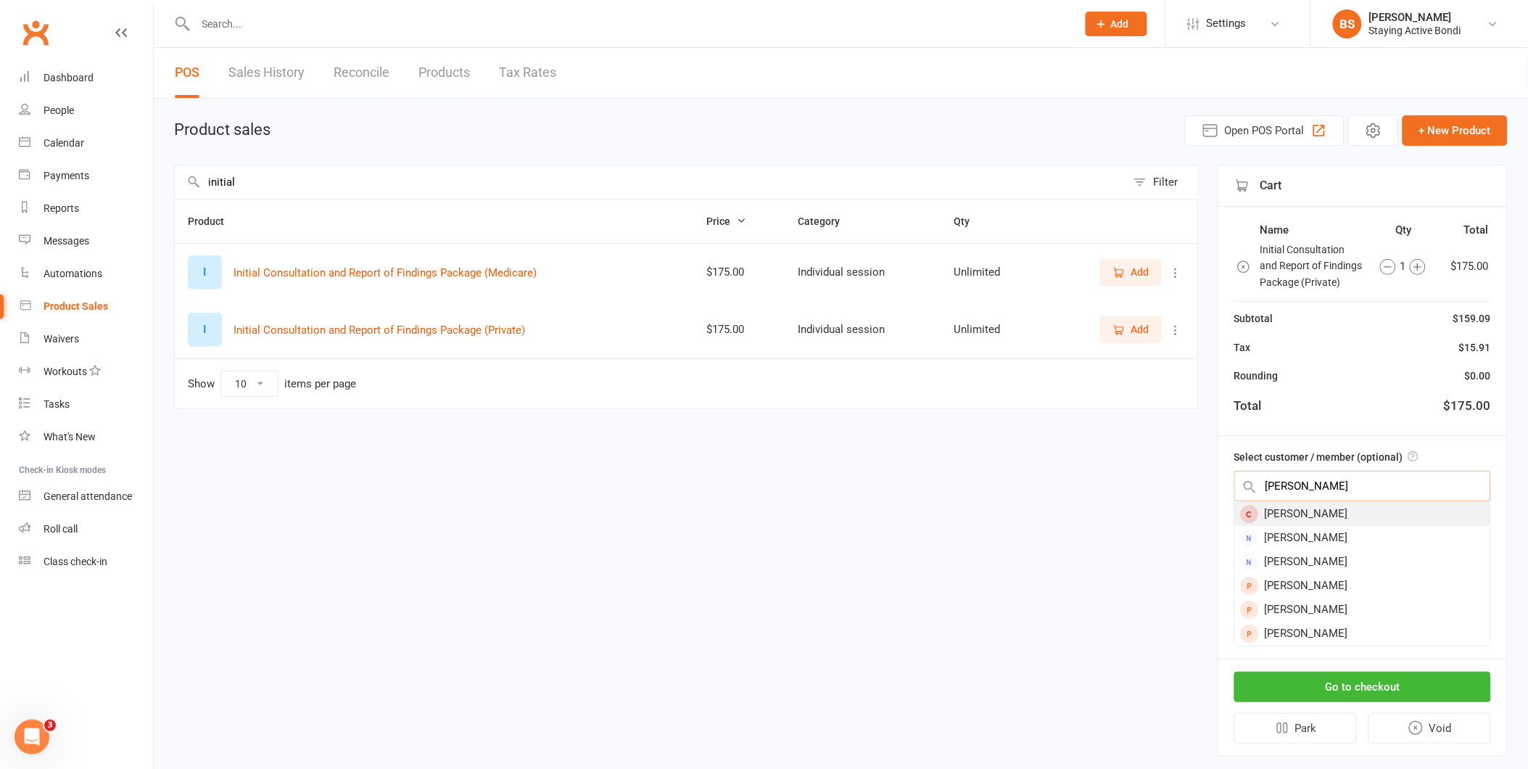
type input "[PERSON_NAME]"
click at [1379, 508] on div "[PERSON_NAME]" at bounding box center [1362, 514] width 255 height 24
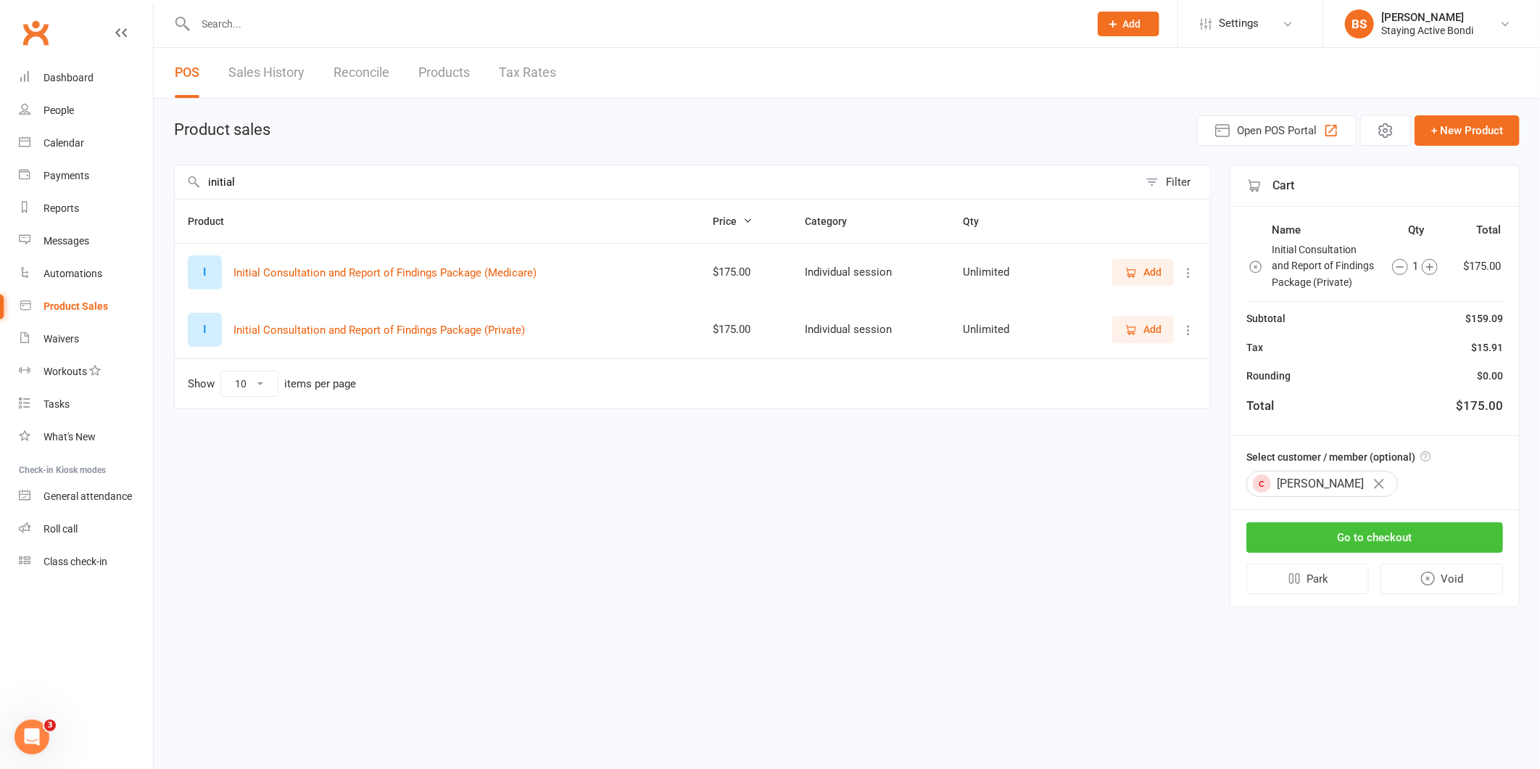
click at [1381, 530] on button "Go to checkout" at bounding box center [1375, 537] width 257 height 30
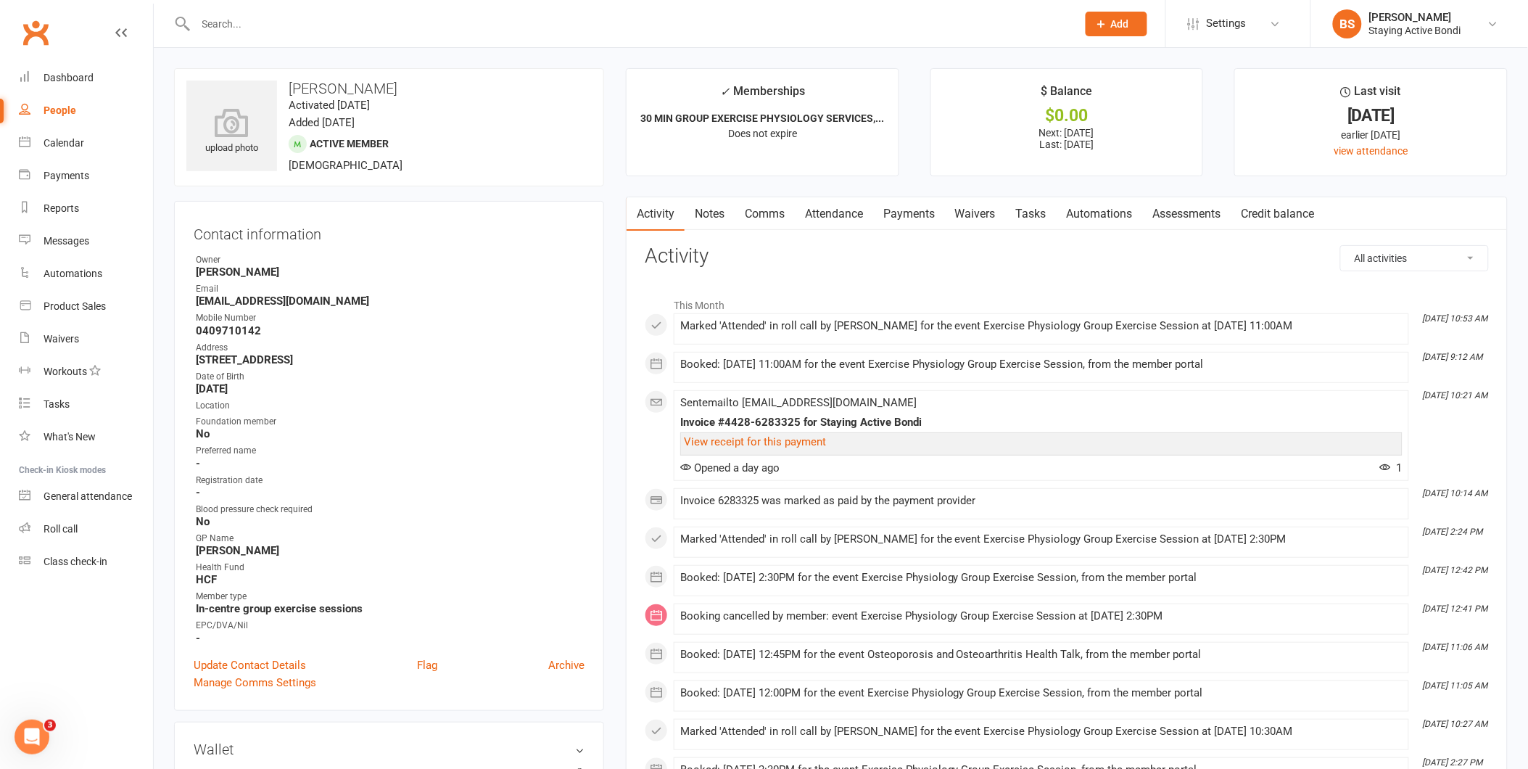
click at [422, 17] on input "text" at bounding box center [628, 24] width 875 height 20
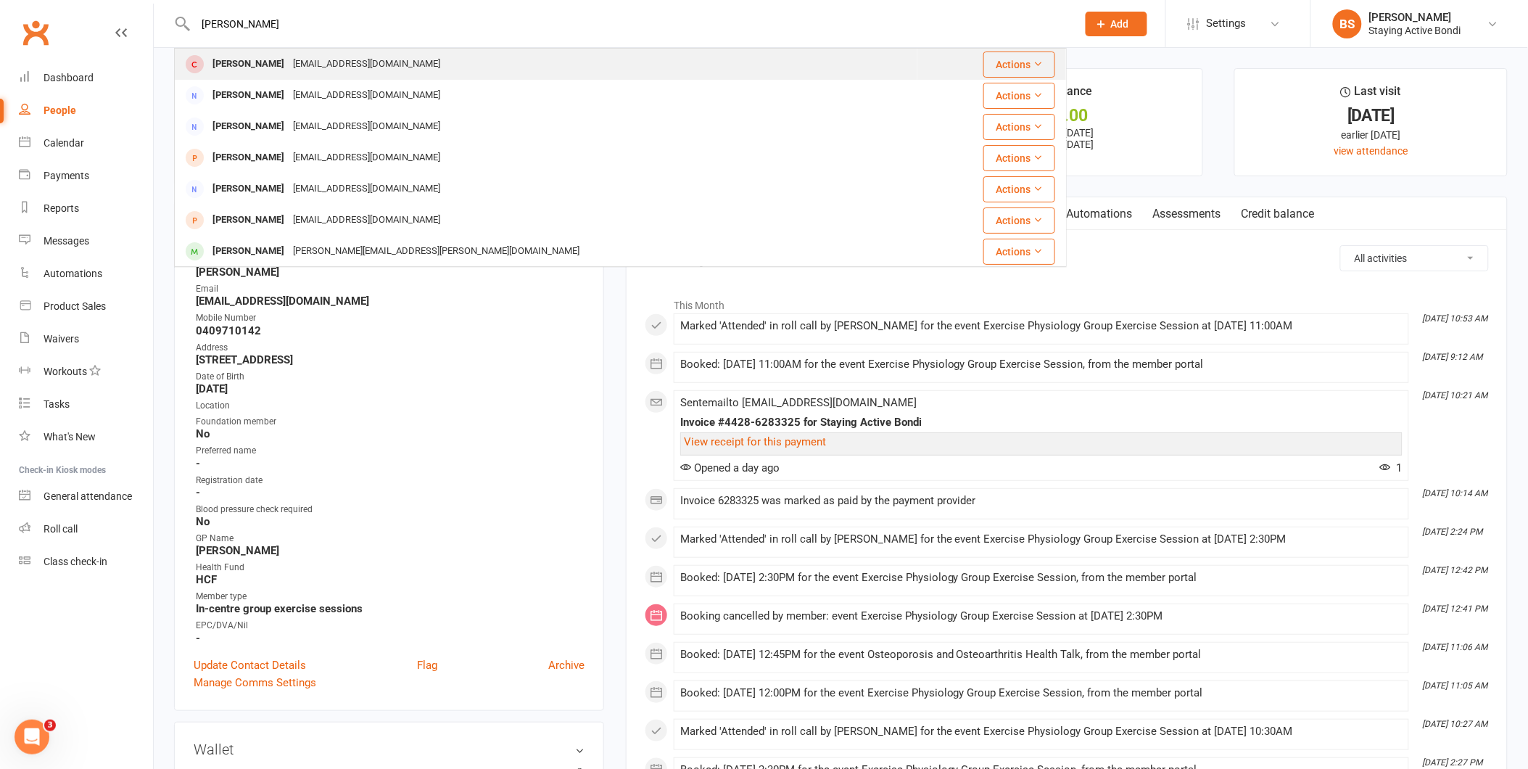
type input "[PERSON_NAME]"
click at [336, 67] on div "[EMAIL_ADDRESS][DOMAIN_NAME]" at bounding box center [367, 64] width 156 height 21
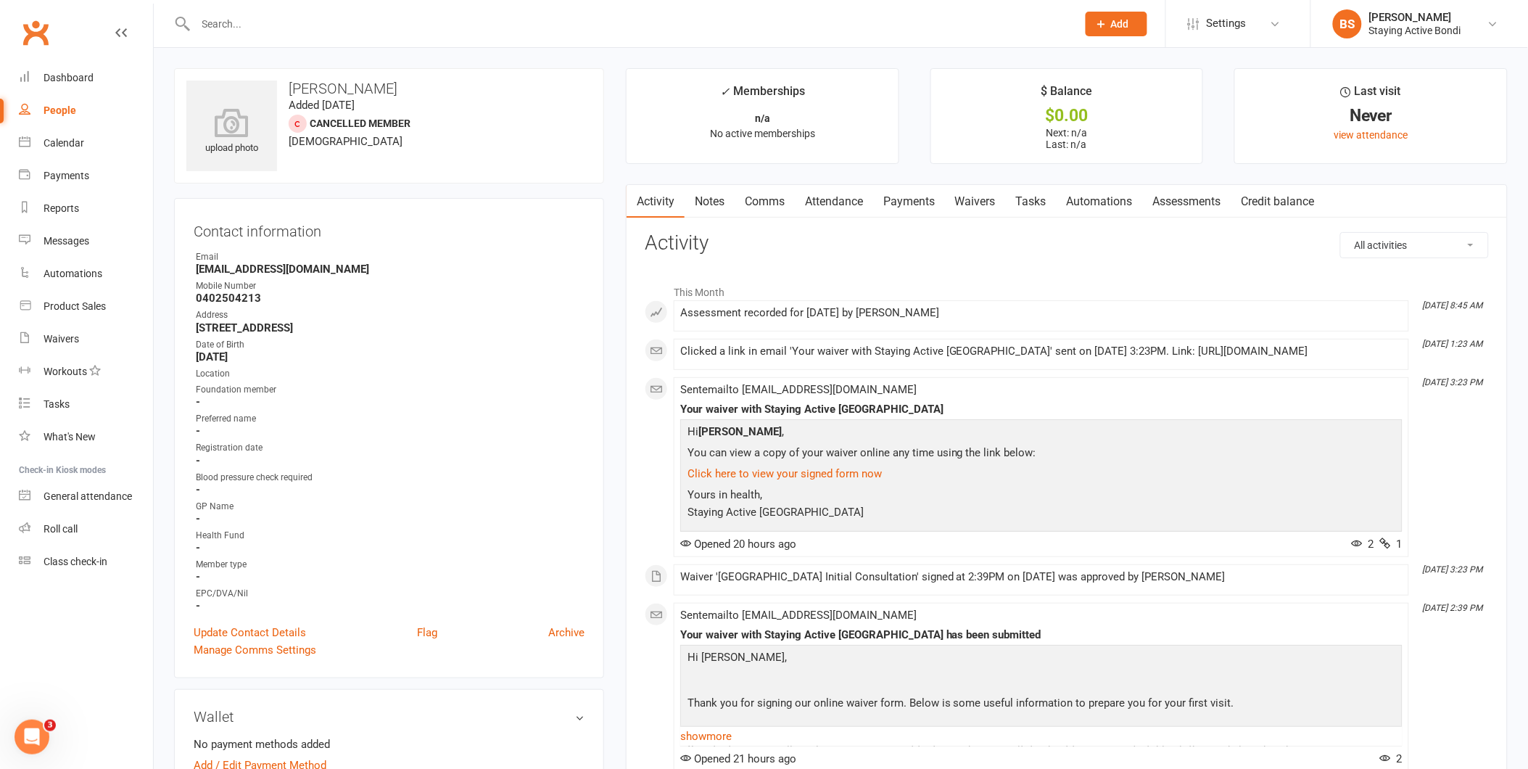
click at [986, 202] on link "Waivers" at bounding box center [975, 201] width 61 height 33
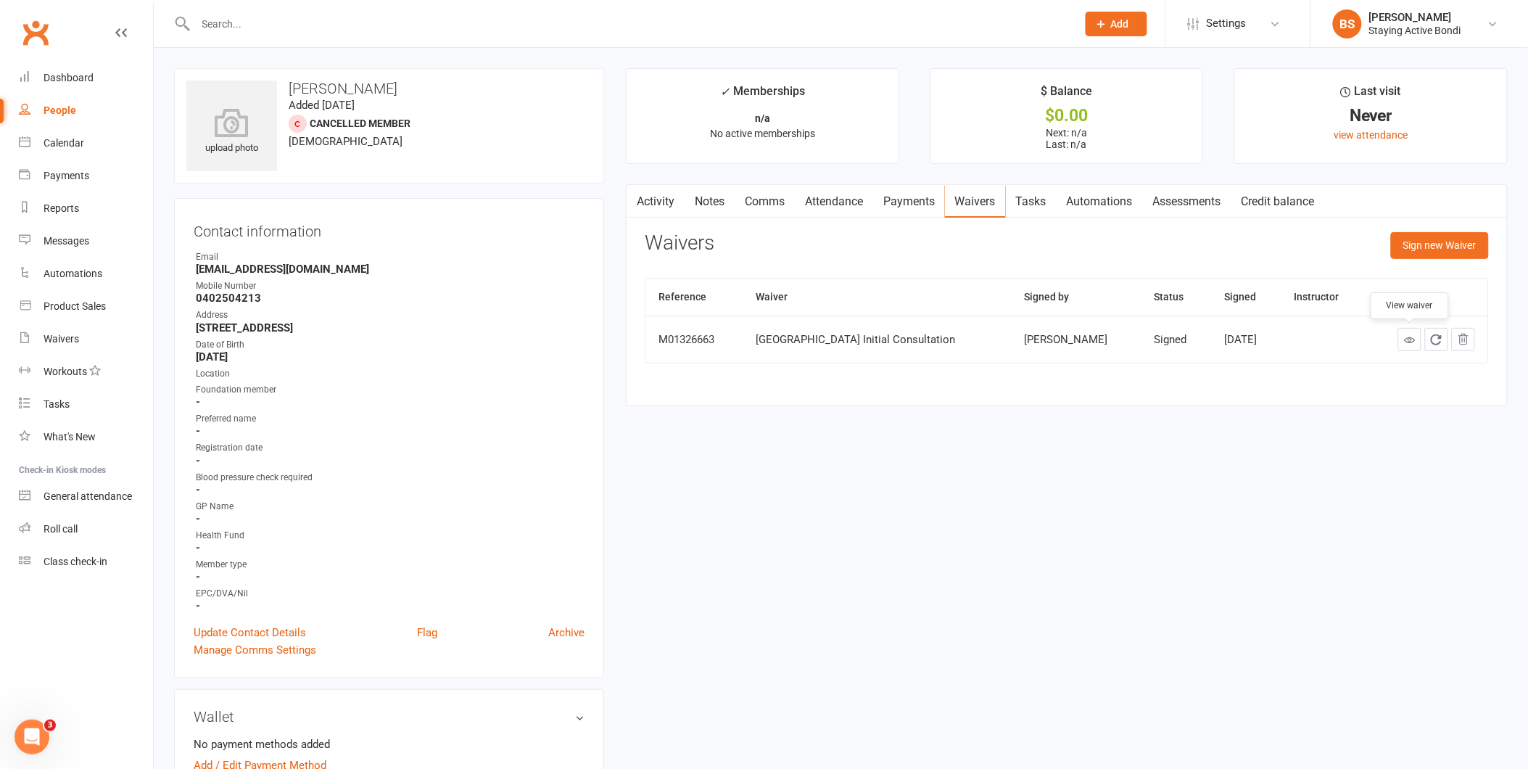
click at [1407, 336] on icon at bounding box center [1409, 339] width 11 height 11
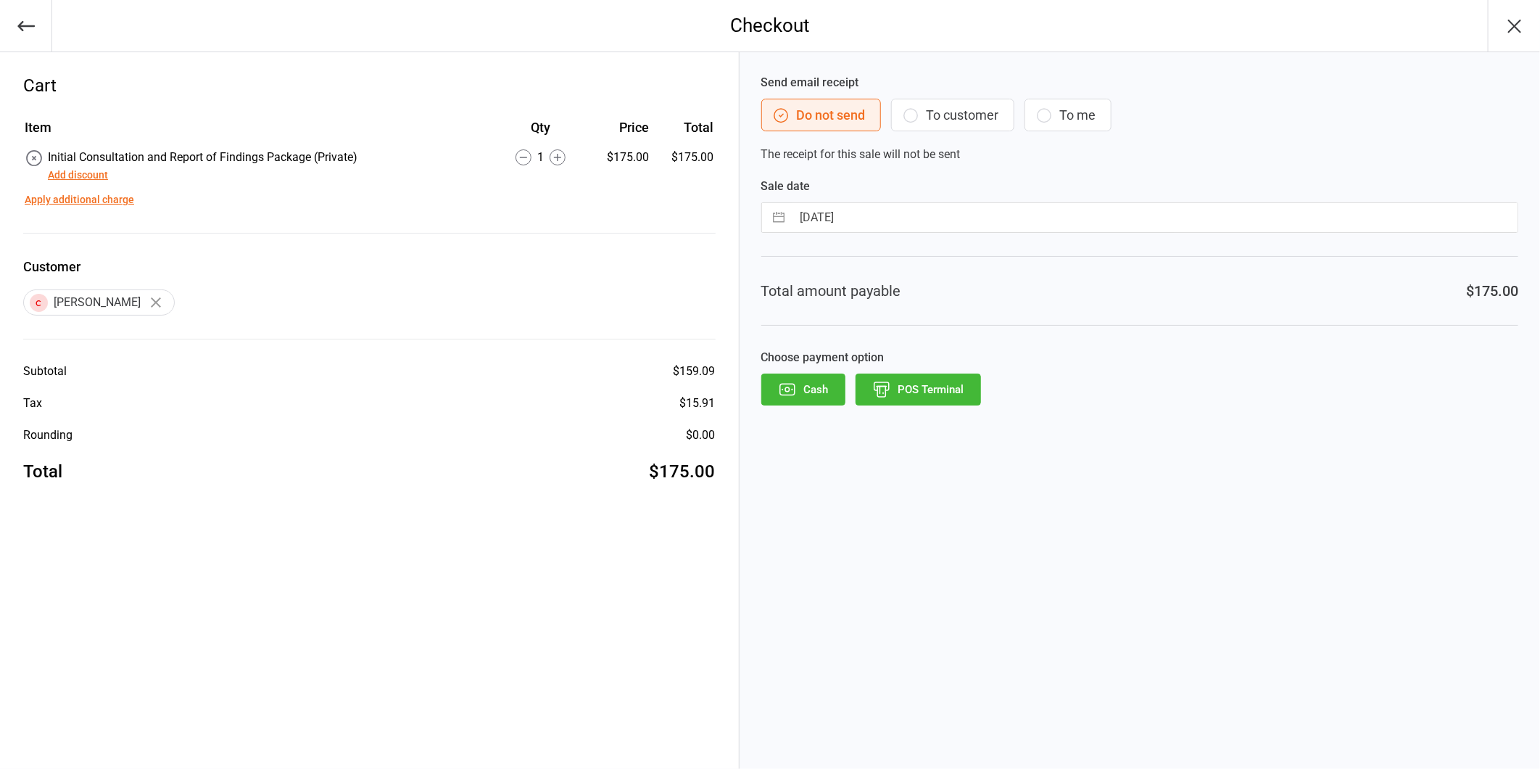
click at [934, 392] on button "POS Terminal" at bounding box center [918, 389] width 125 height 32
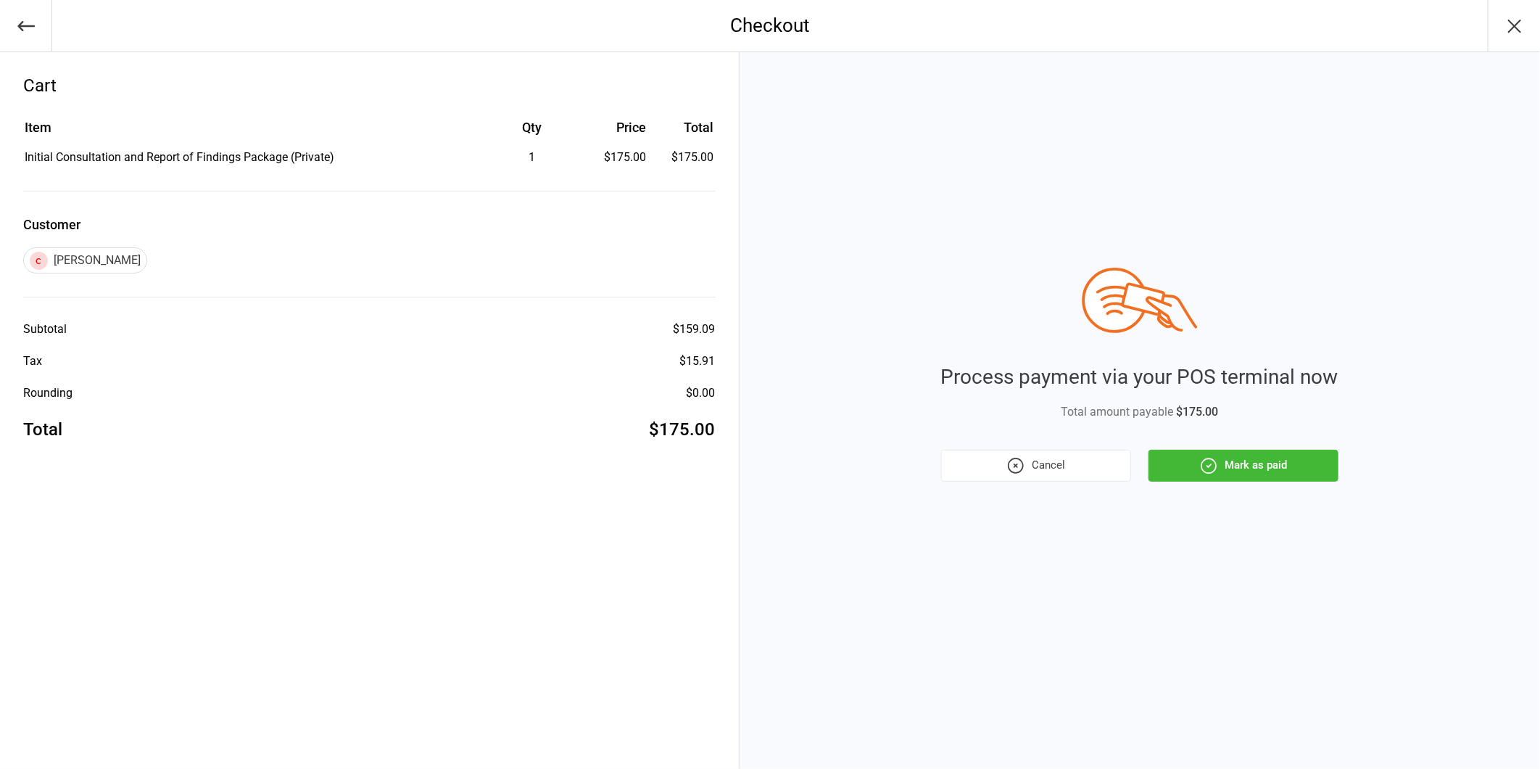
click at [1286, 457] on button "Mark as paid" at bounding box center [1244, 466] width 190 height 32
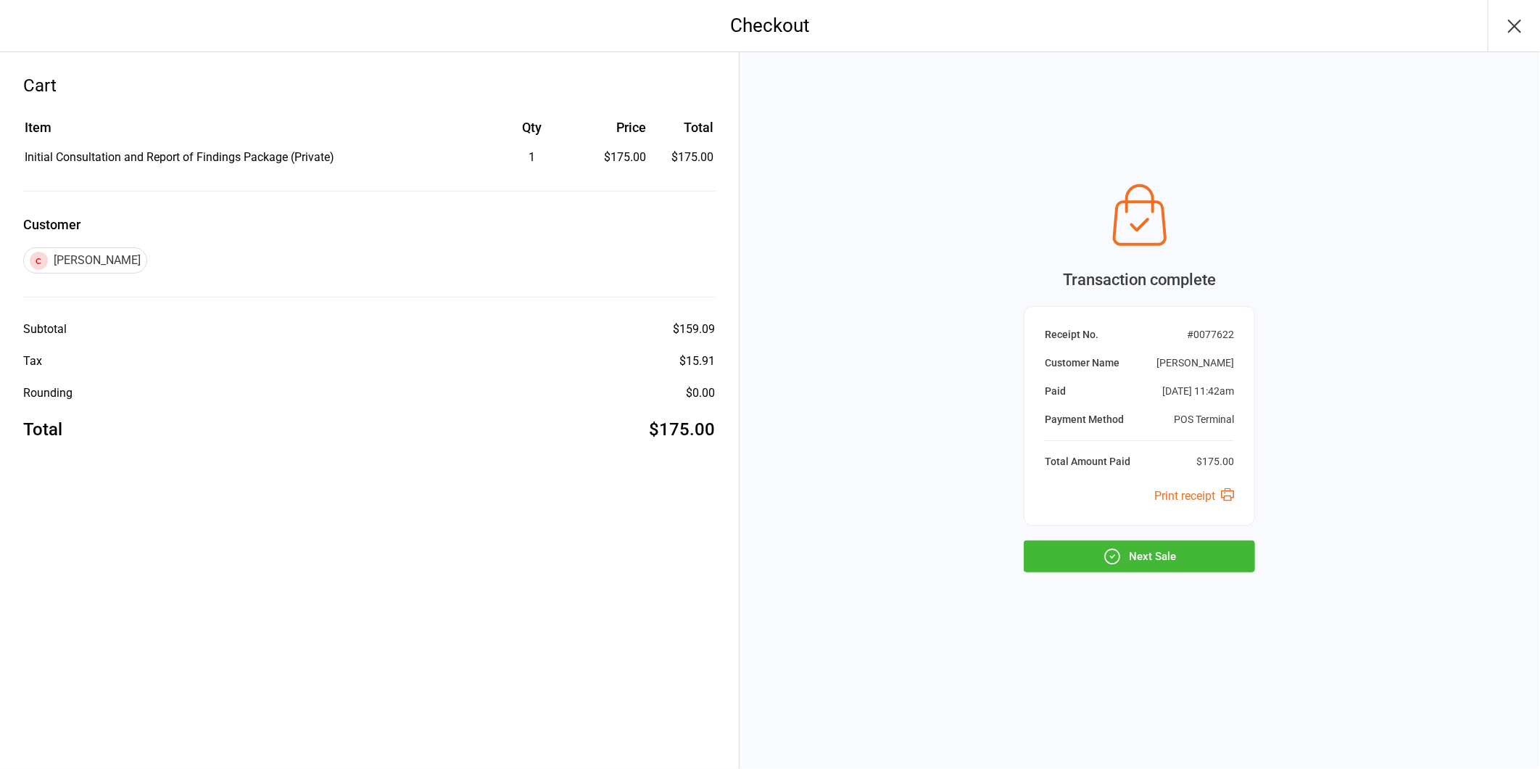
click at [1194, 559] on button "Next Sale" at bounding box center [1139, 556] width 231 height 32
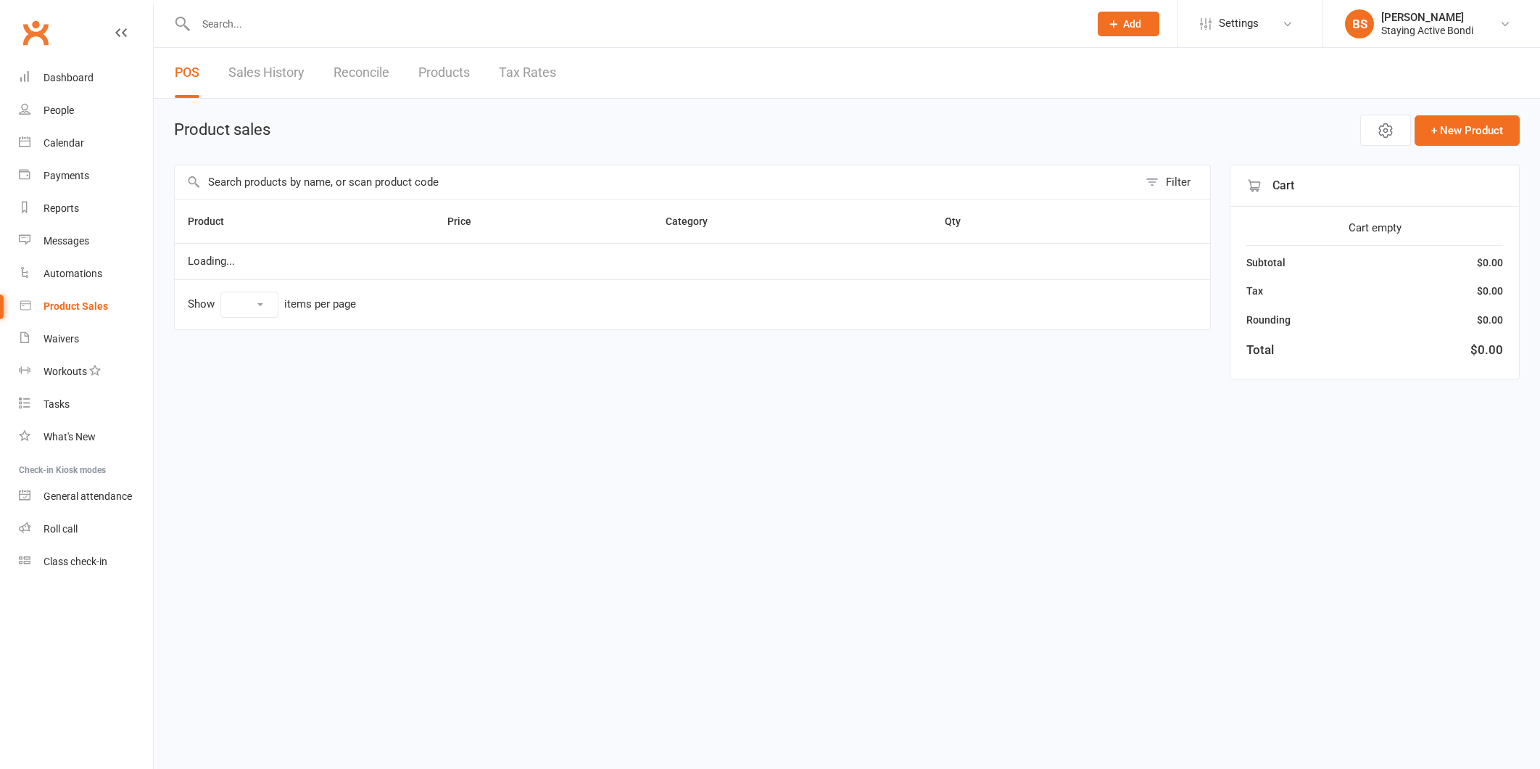
select select "10"
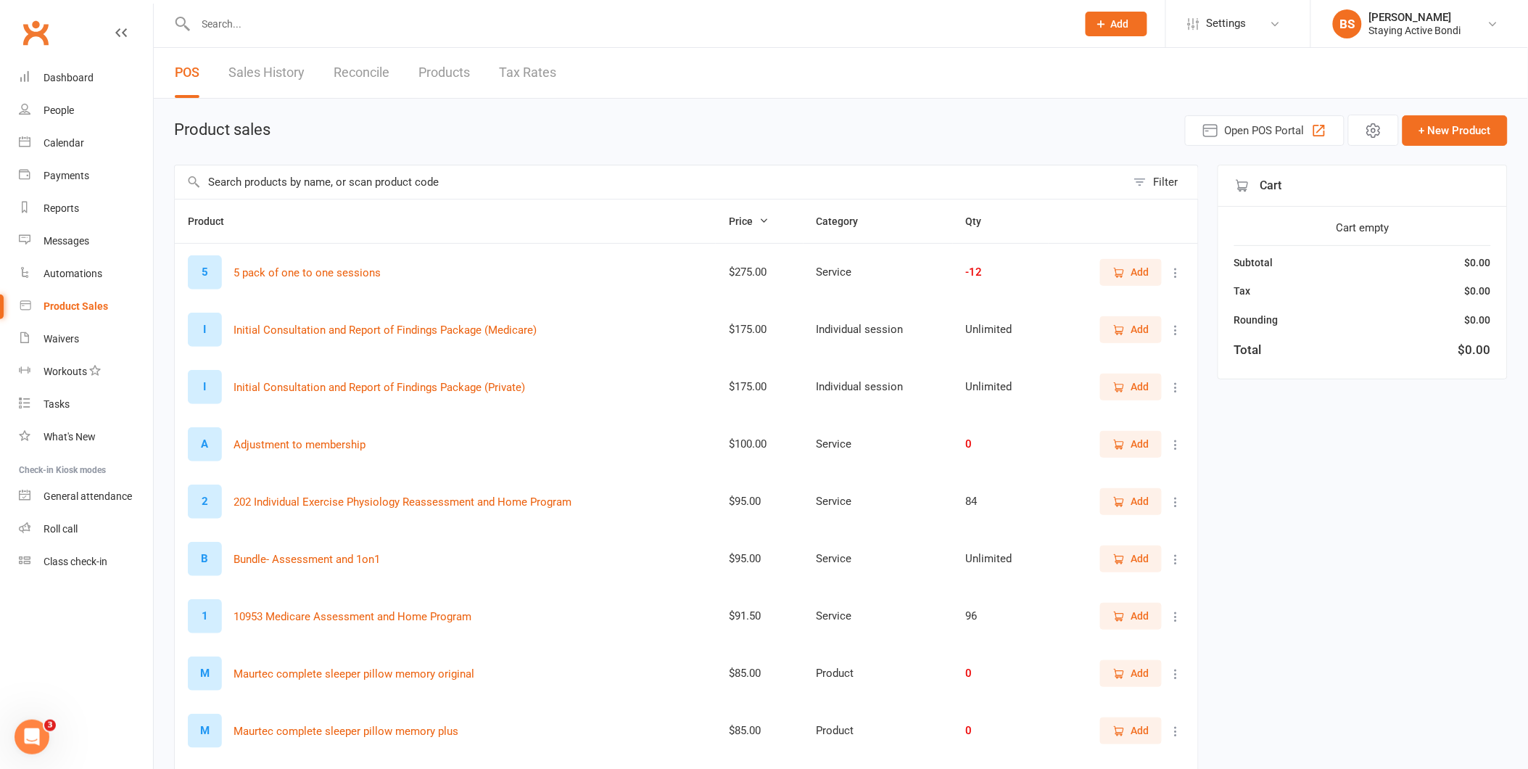
click at [310, 25] on input "text" at bounding box center [628, 24] width 875 height 20
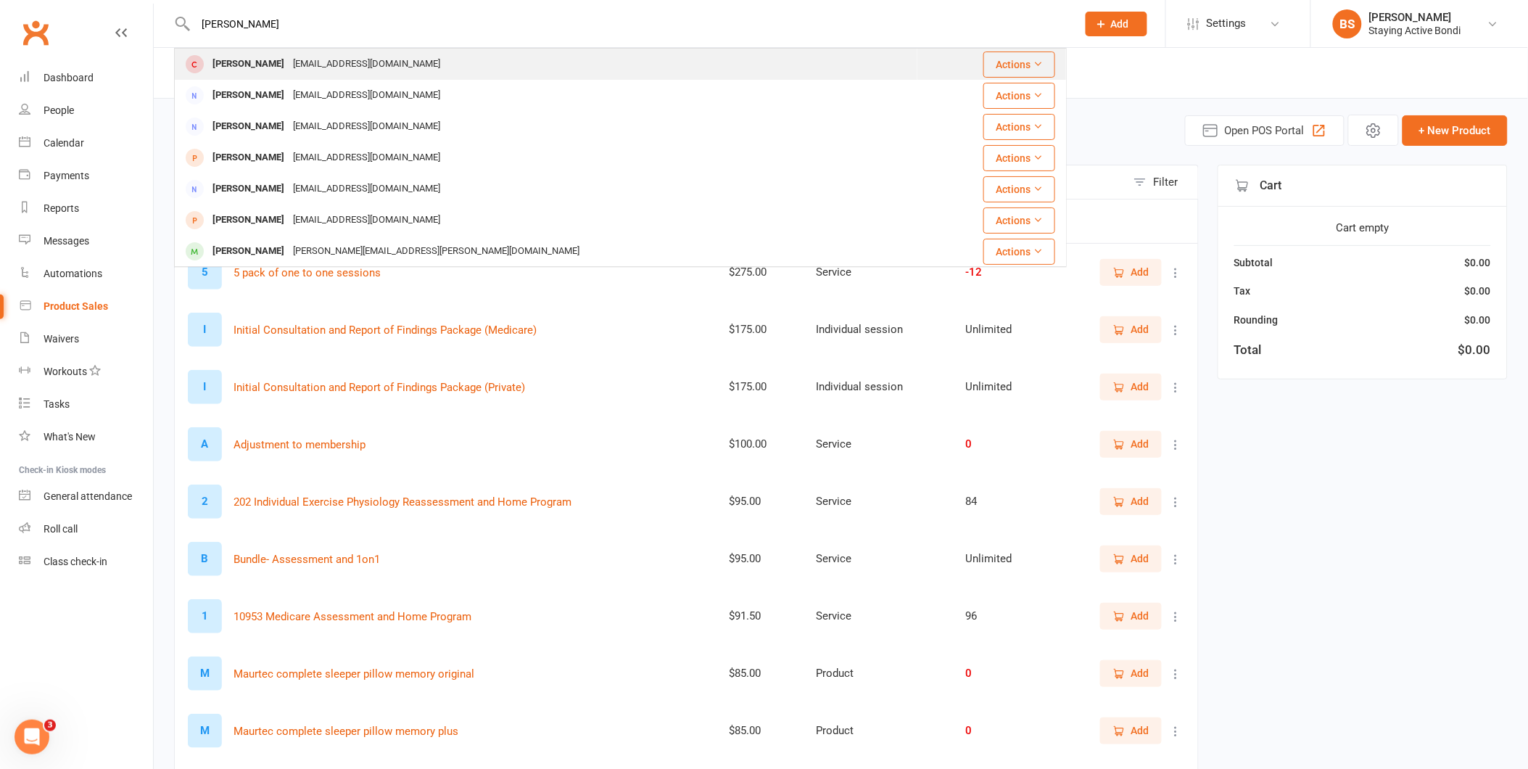
type input "[PERSON_NAME]"
click at [289, 67] on div "[EMAIL_ADDRESS][DOMAIN_NAME]" at bounding box center [367, 64] width 156 height 21
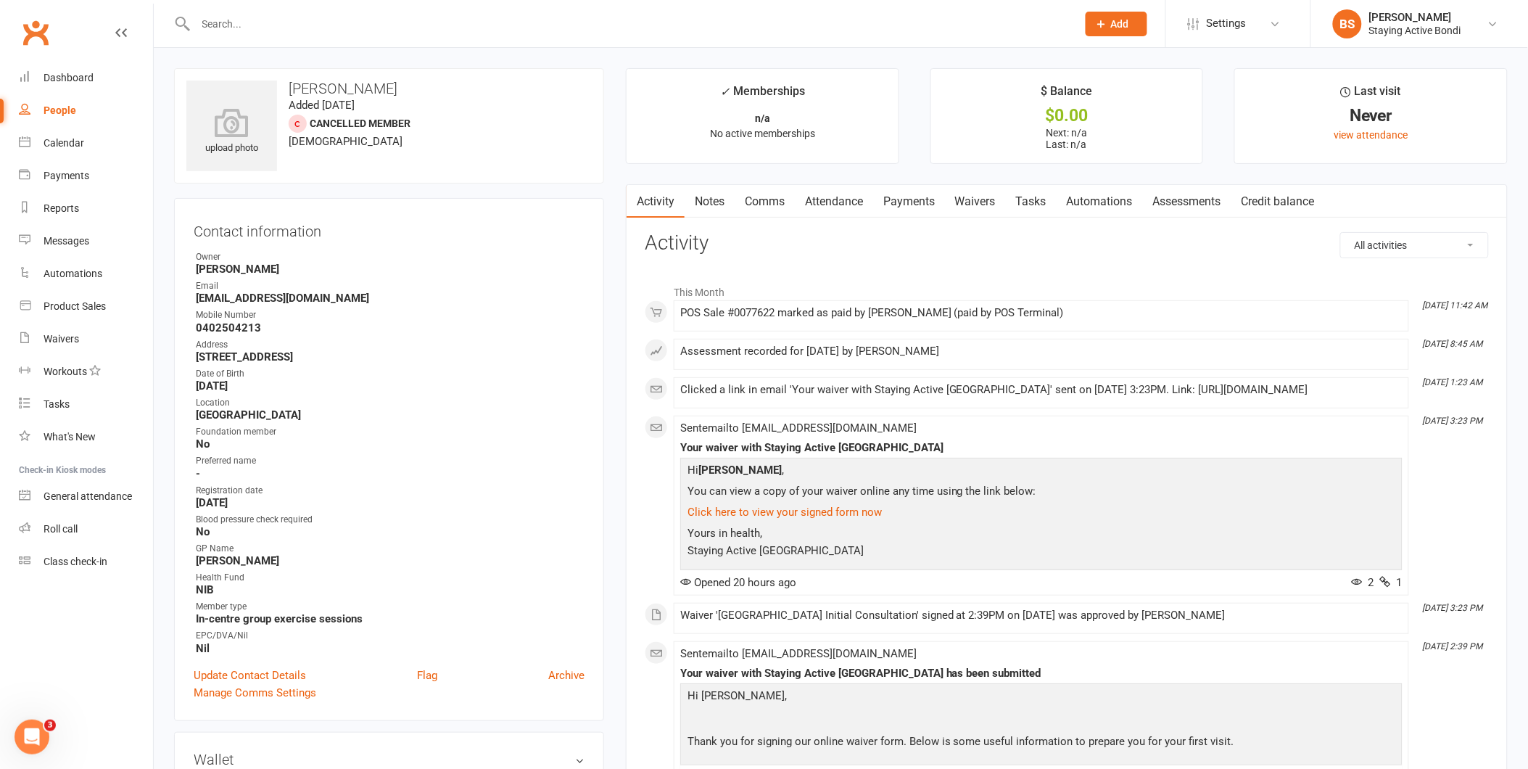
click at [711, 202] on link "Notes" at bounding box center [710, 201] width 50 height 33
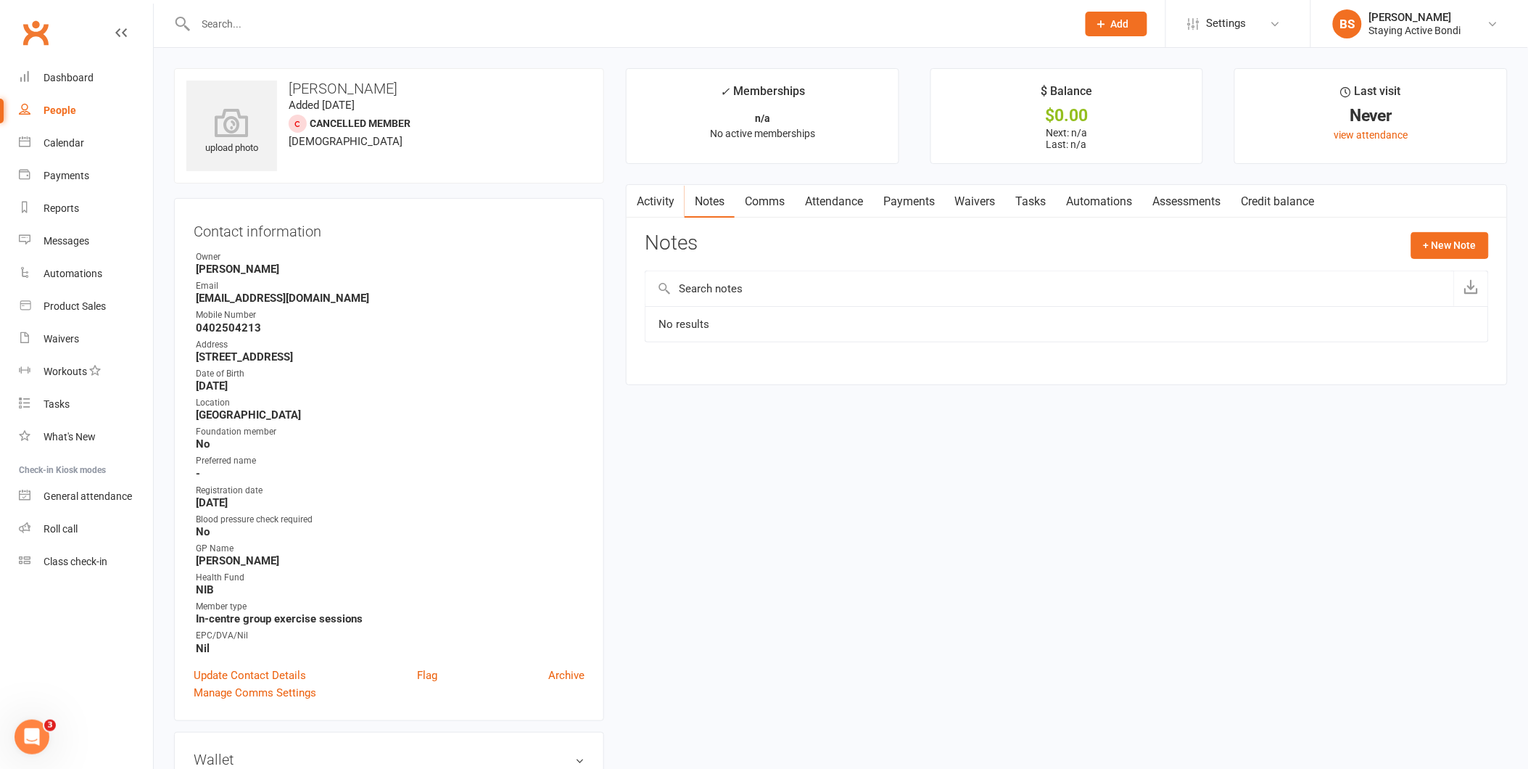
click at [1186, 198] on link "Assessments" at bounding box center [1187, 201] width 88 height 33
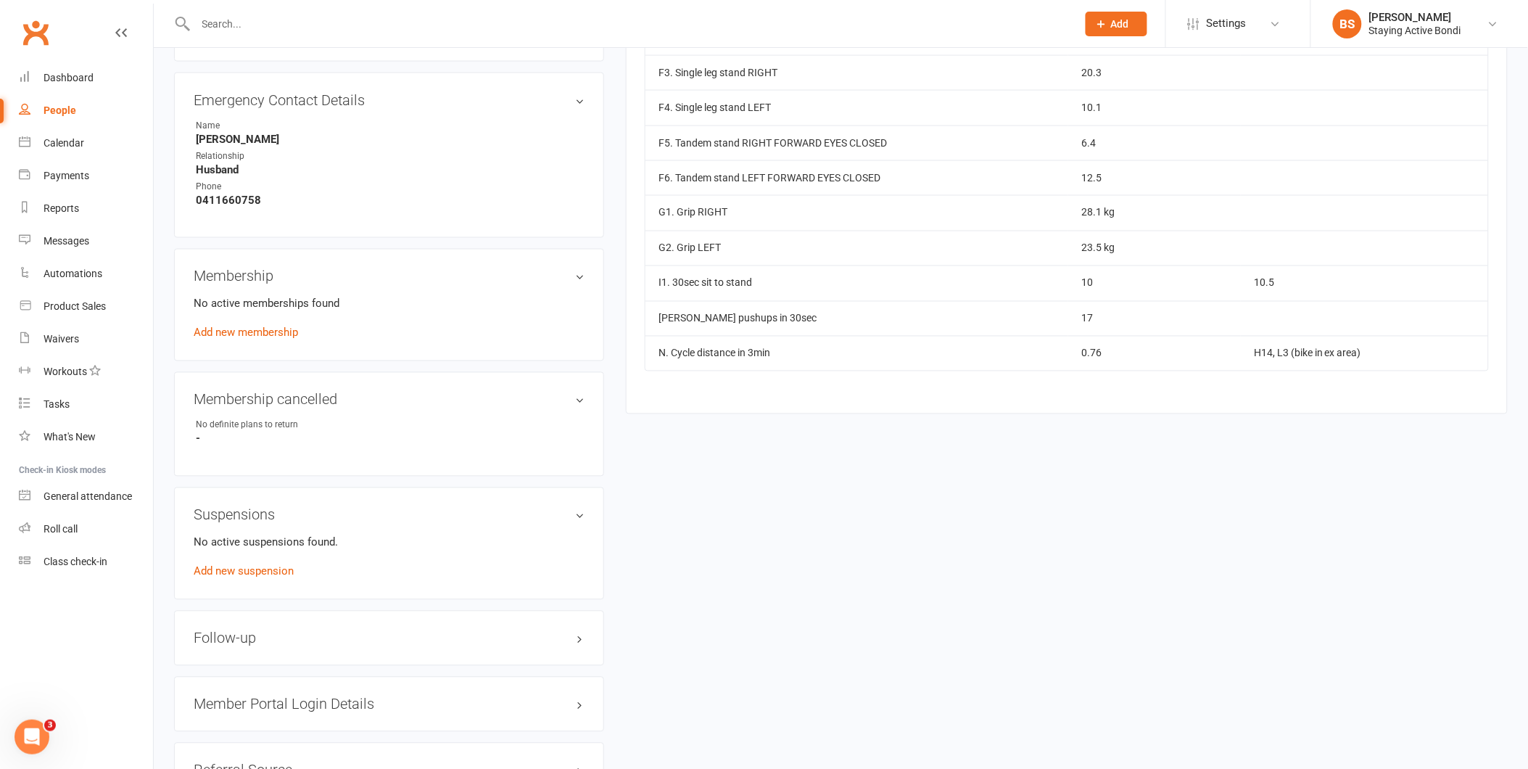
scroll to position [806, 0]
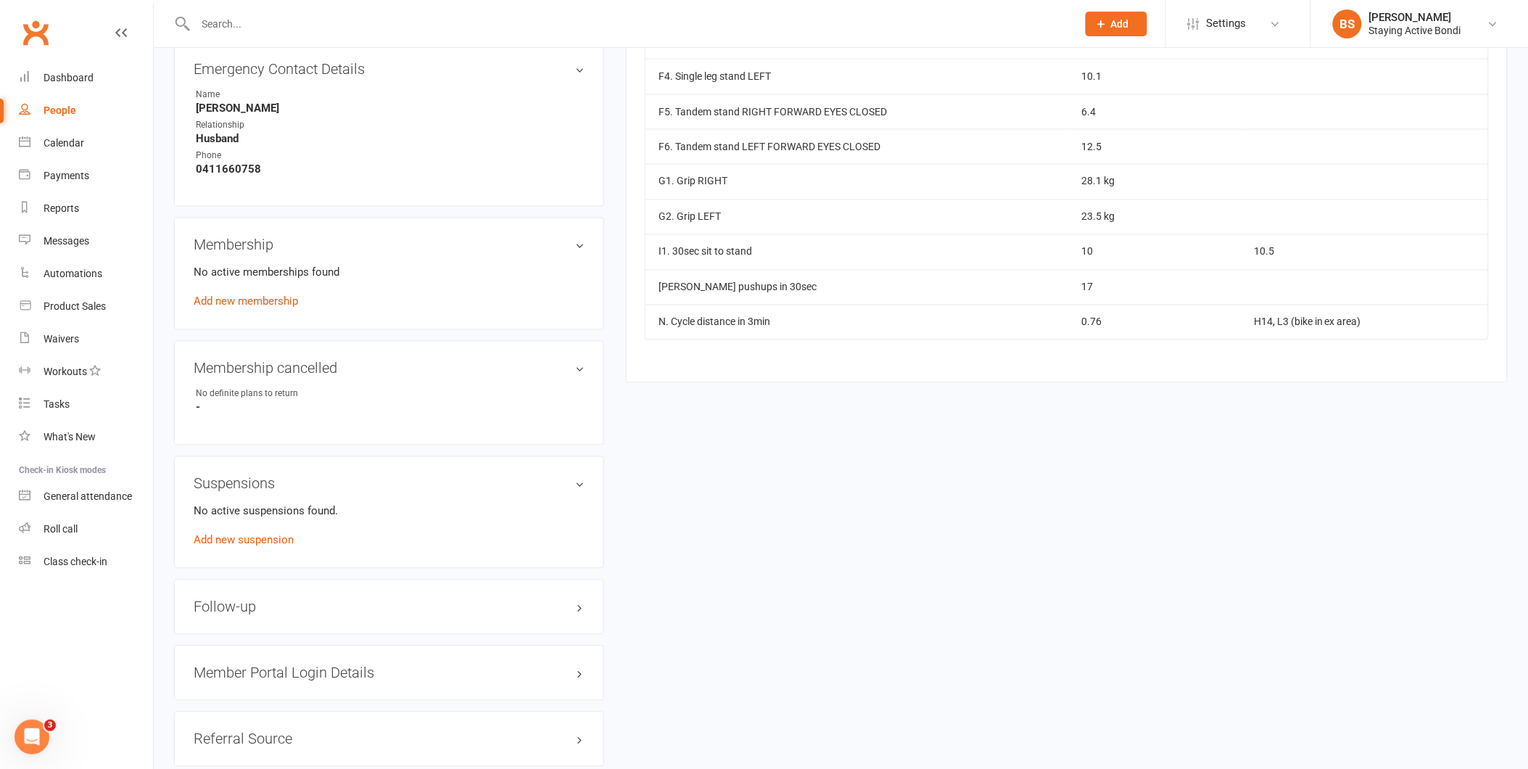
click at [1046, 462] on div "upload photo [PERSON_NAME] Added [DATE] Cancelled member [DEMOGRAPHIC_DATA] Con…" at bounding box center [840, 137] width 1355 height 1748
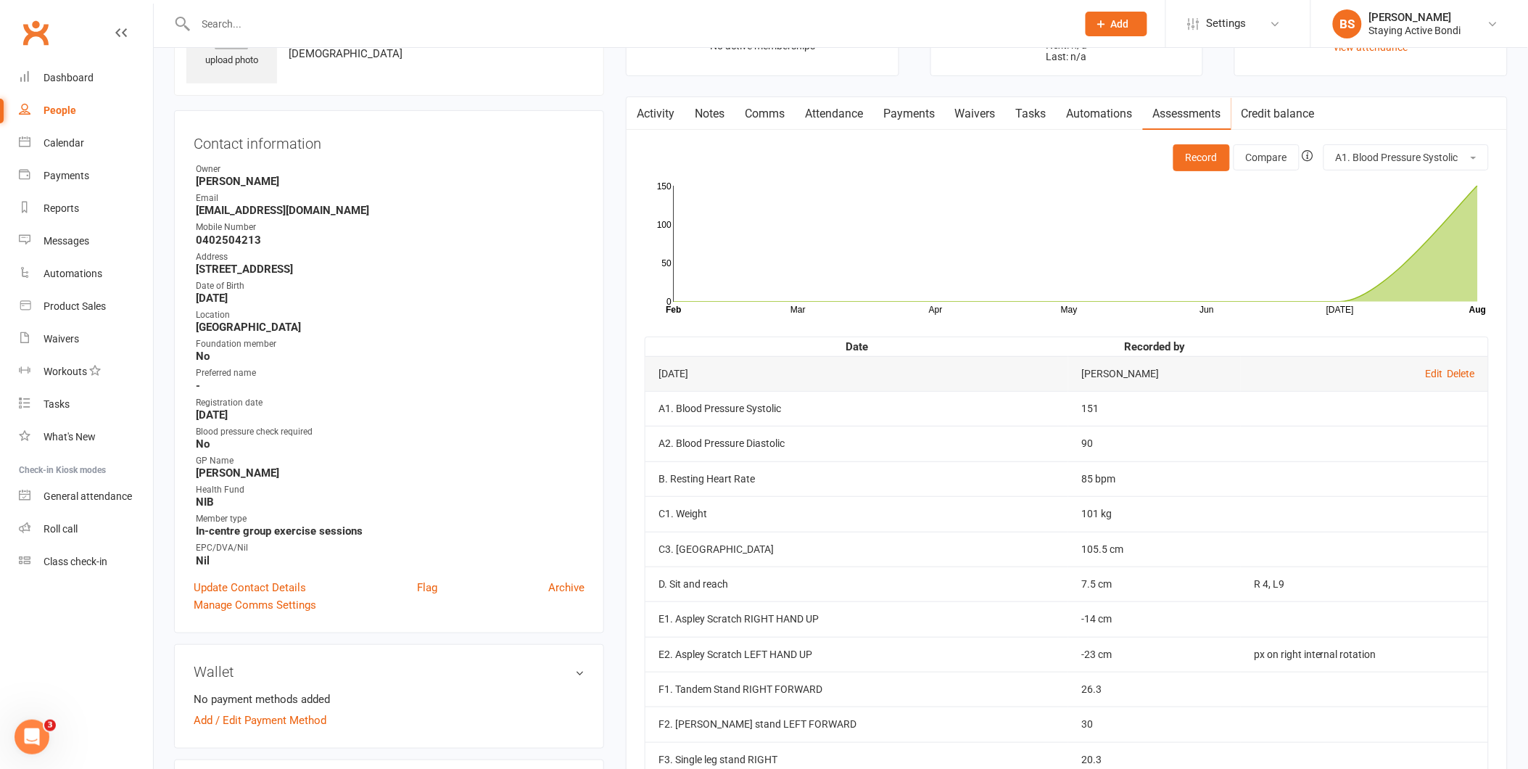
scroll to position [0, 0]
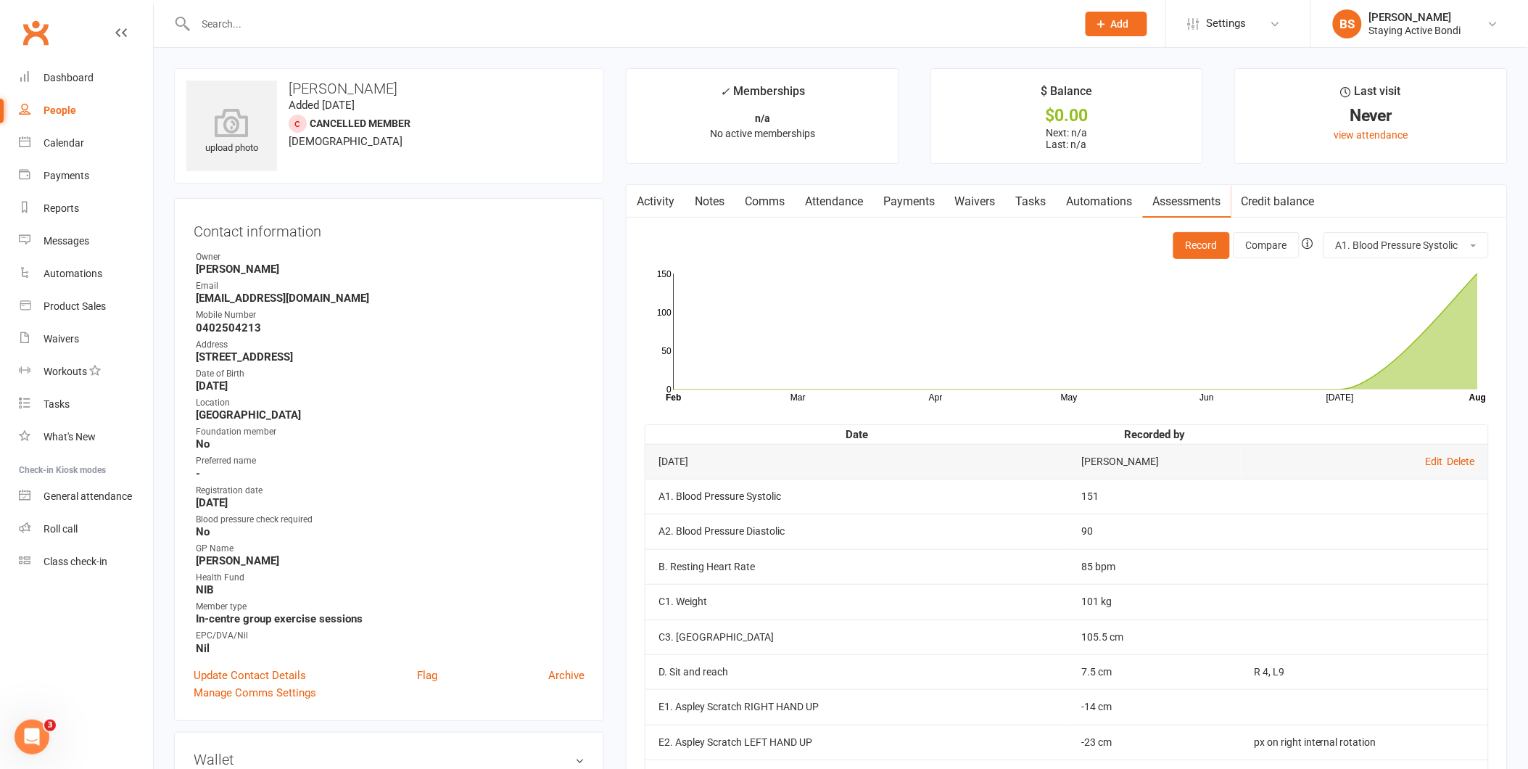
click at [503, 25] on input "text" at bounding box center [628, 24] width 875 height 20
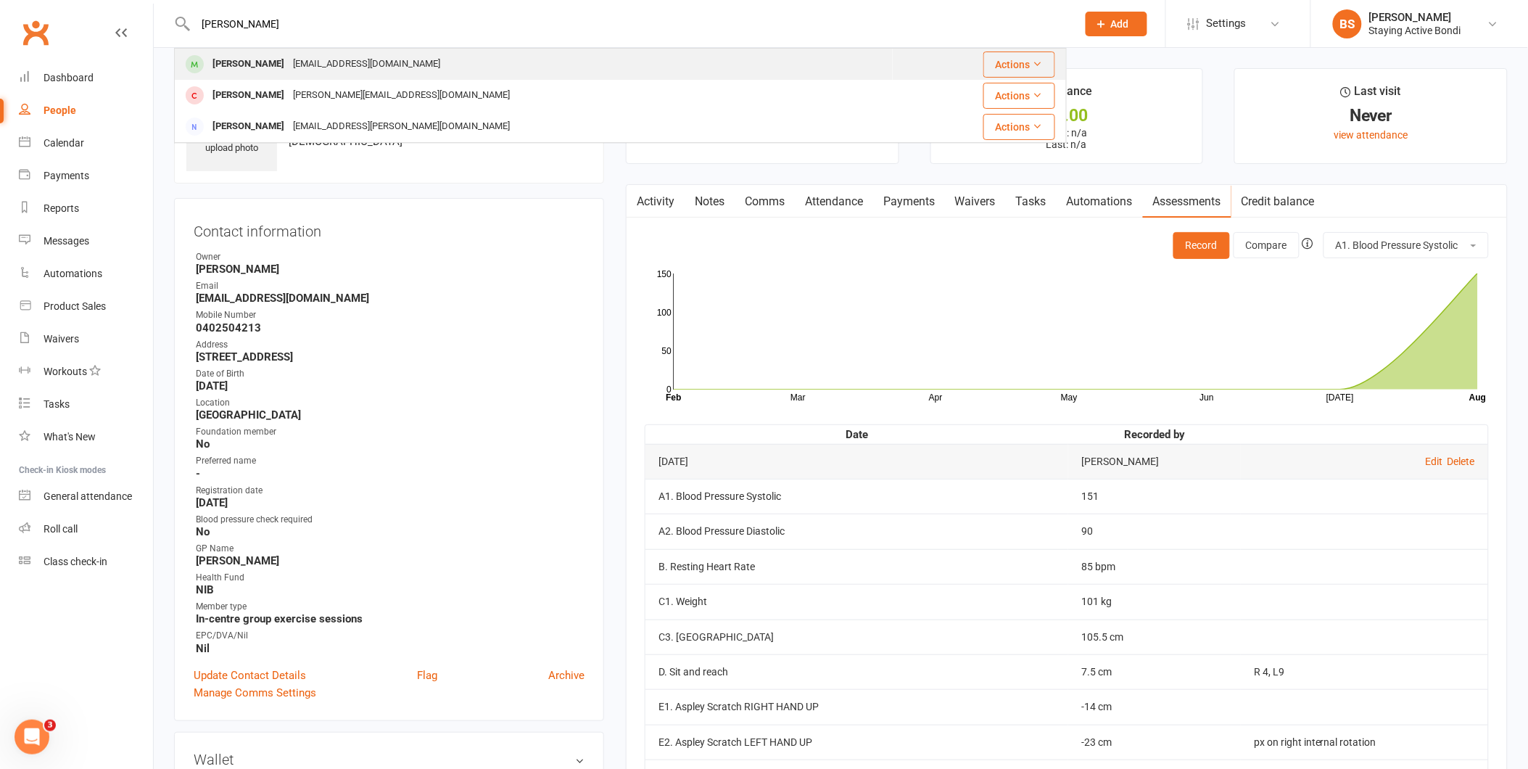
type input "[PERSON_NAME]"
click at [443, 62] on div "[PERSON_NAME] [EMAIL_ADDRESS][DOMAIN_NAME]" at bounding box center [533, 64] width 716 height 30
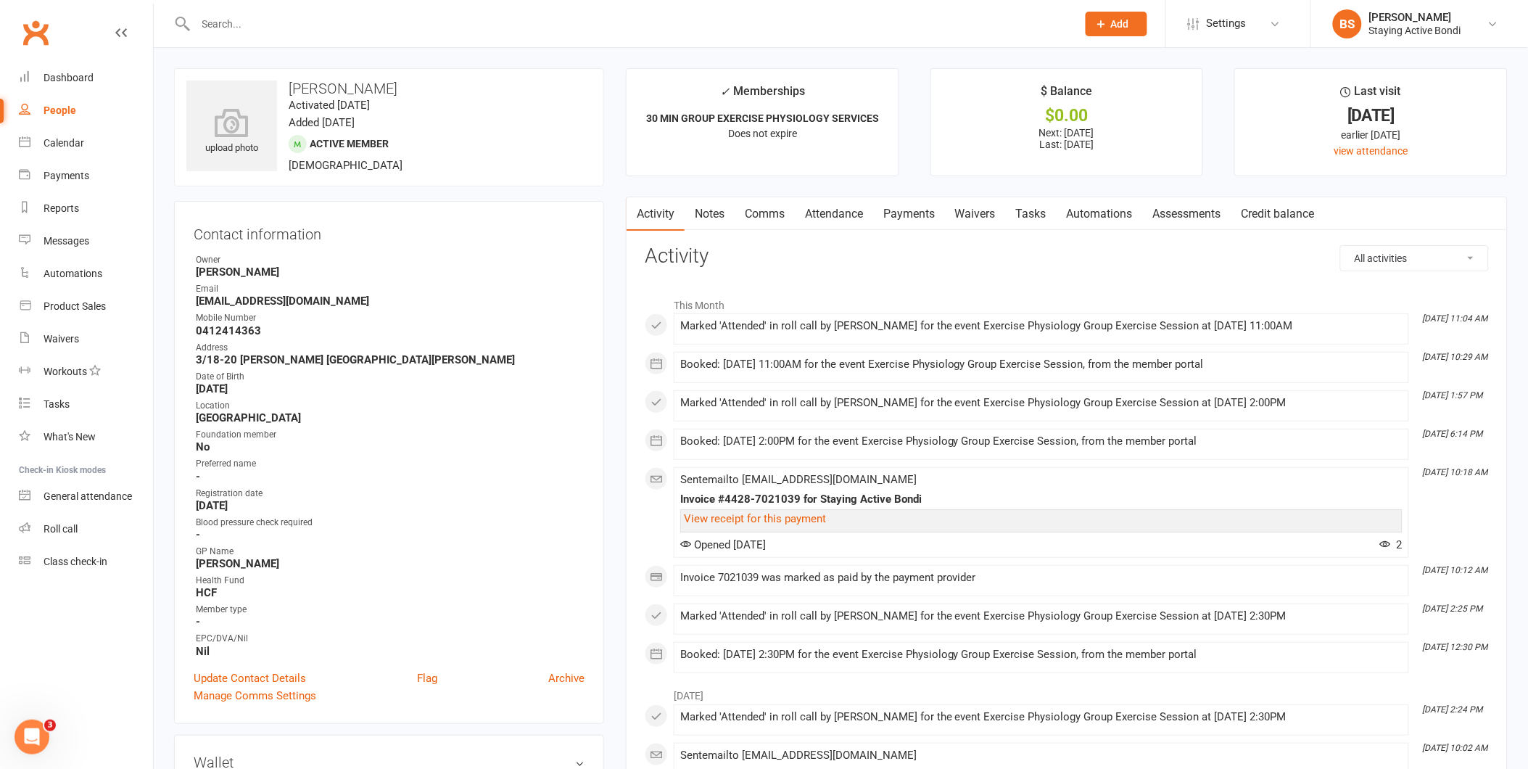
click at [904, 212] on link "Payments" at bounding box center [909, 213] width 72 height 33
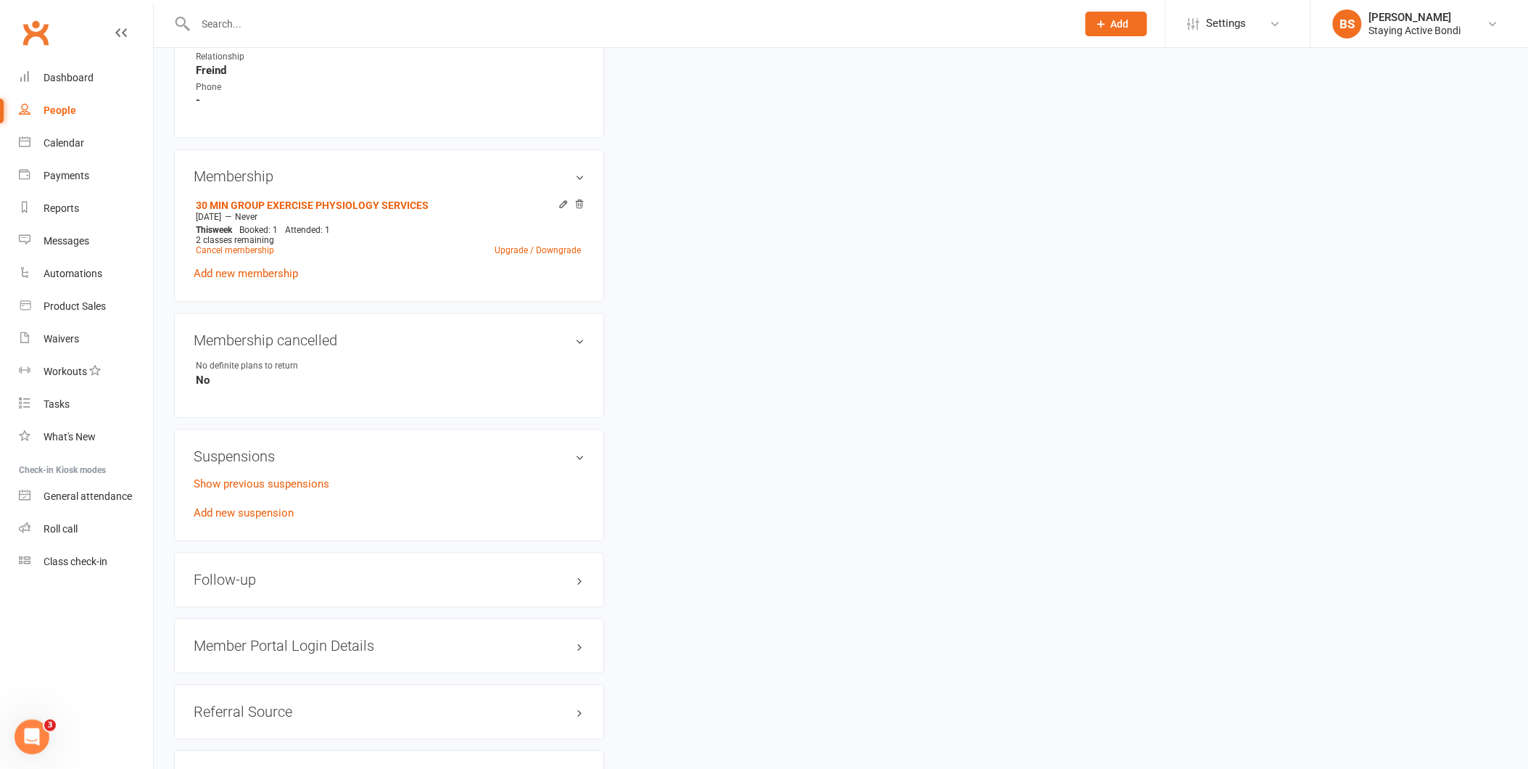
scroll to position [886, 0]
click at [264, 513] on link "Add new suspension" at bounding box center [244, 512] width 100 height 13
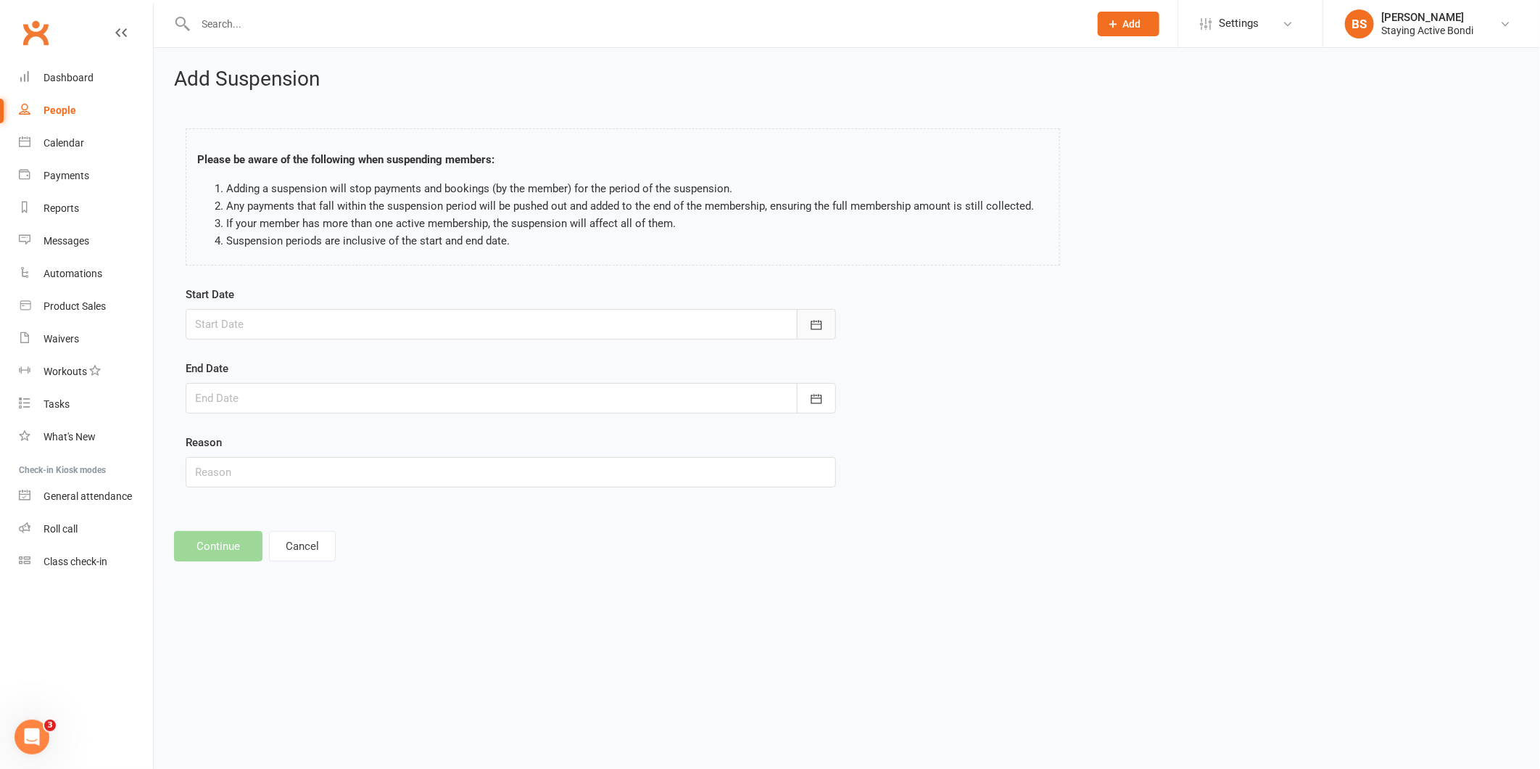
click at [798, 328] on button "button" at bounding box center [816, 324] width 39 height 30
click at [276, 521] on span "25" at bounding box center [276, 527] width 12 height 12
type input "25 Aug 2025"
click at [817, 402] on icon "button" at bounding box center [816, 399] width 15 height 15
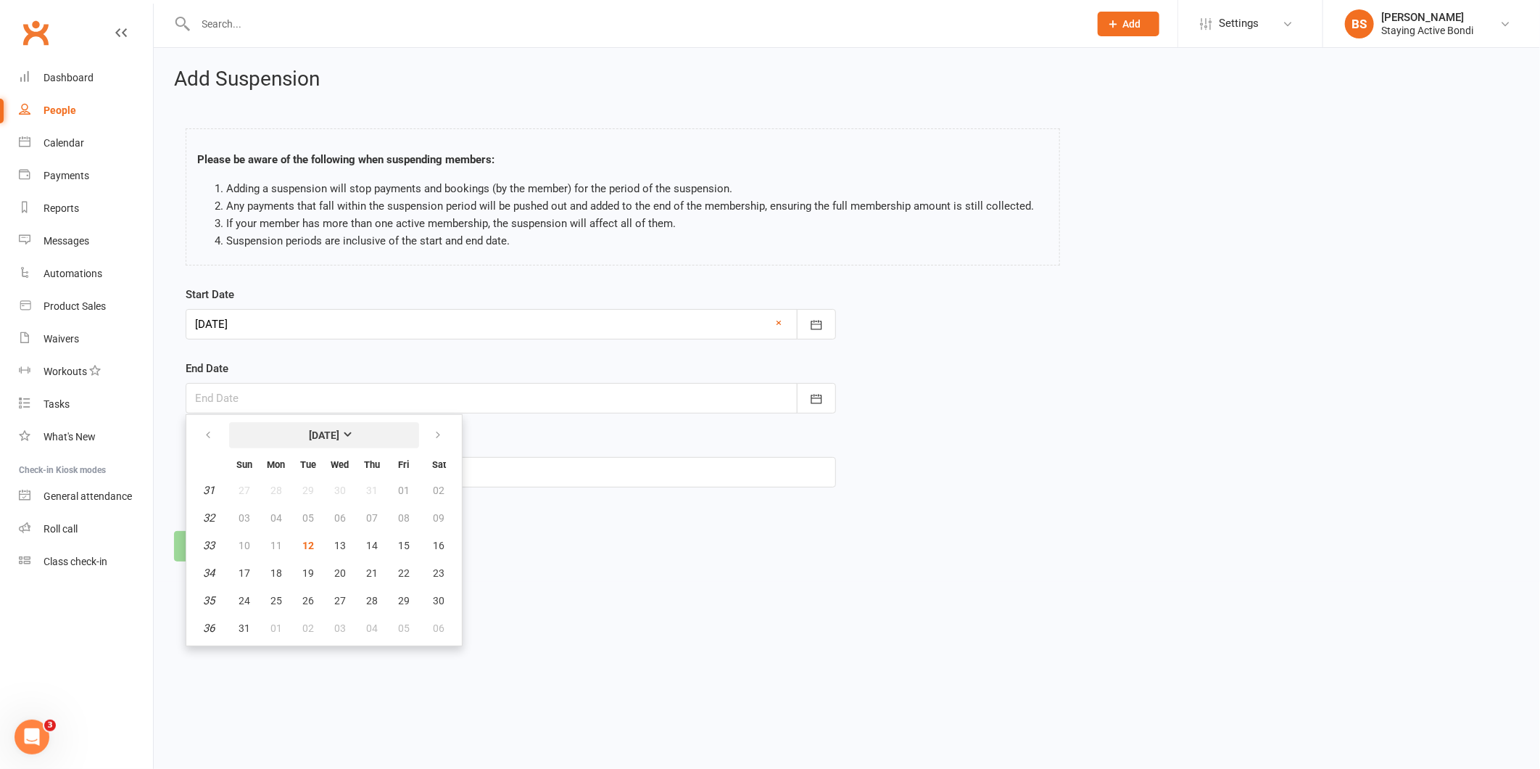
click at [364, 433] on button "August 2025" at bounding box center [324, 435] width 190 height 26
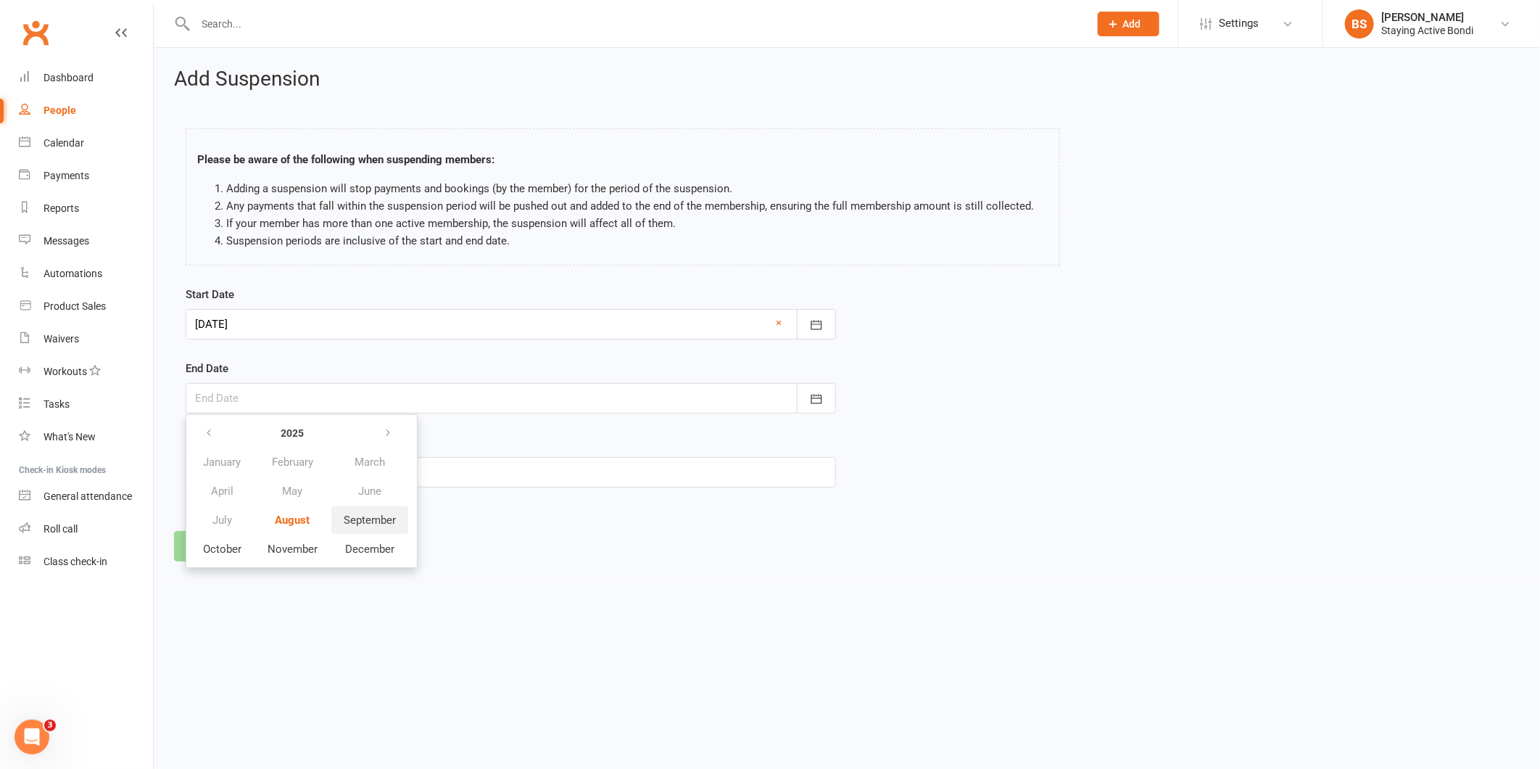
click at [360, 516] on span "September" at bounding box center [370, 519] width 52 height 13
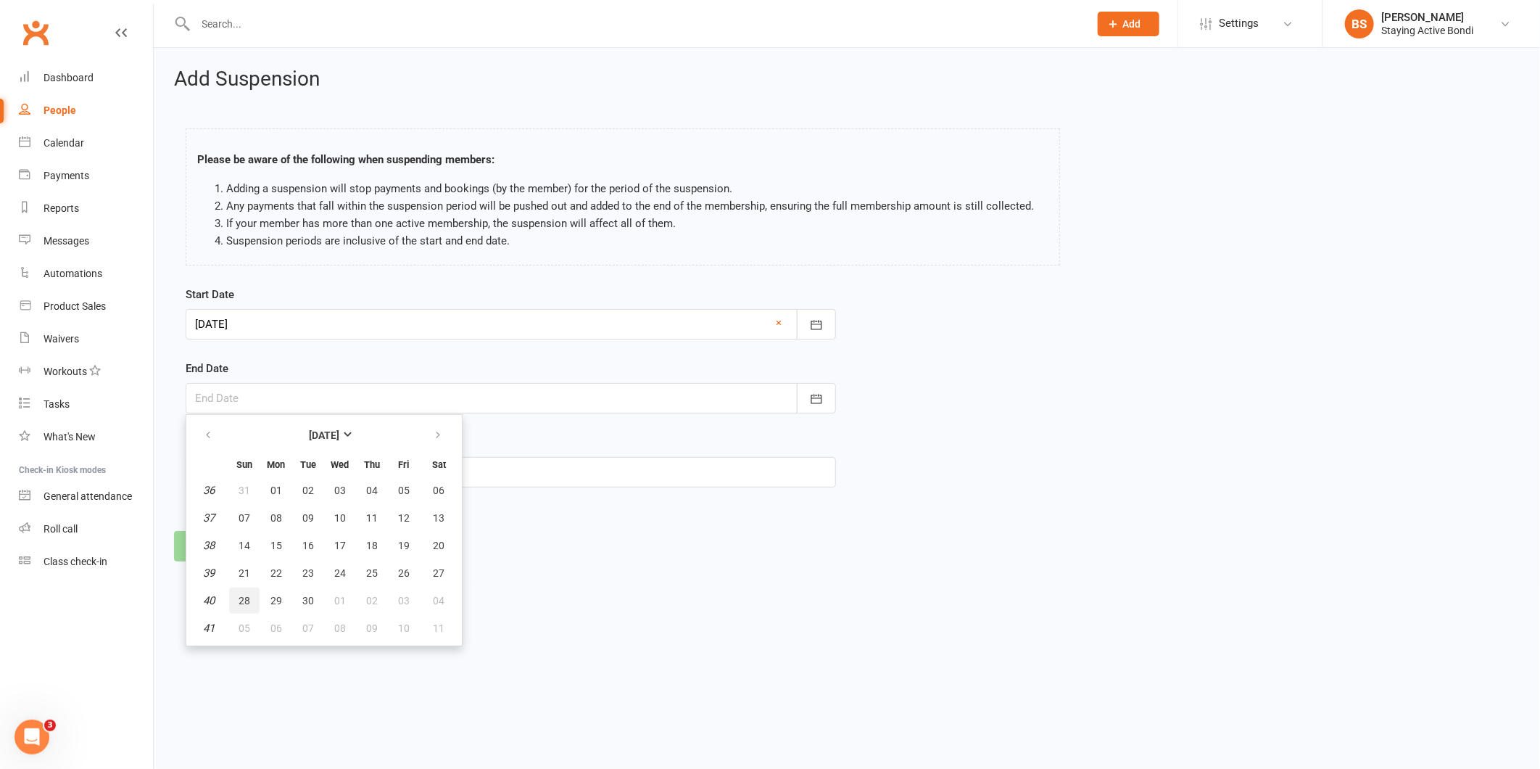
click at [239, 595] on span "28" at bounding box center [245, 601] width 12 height 12
type input "28 Sep 2025"
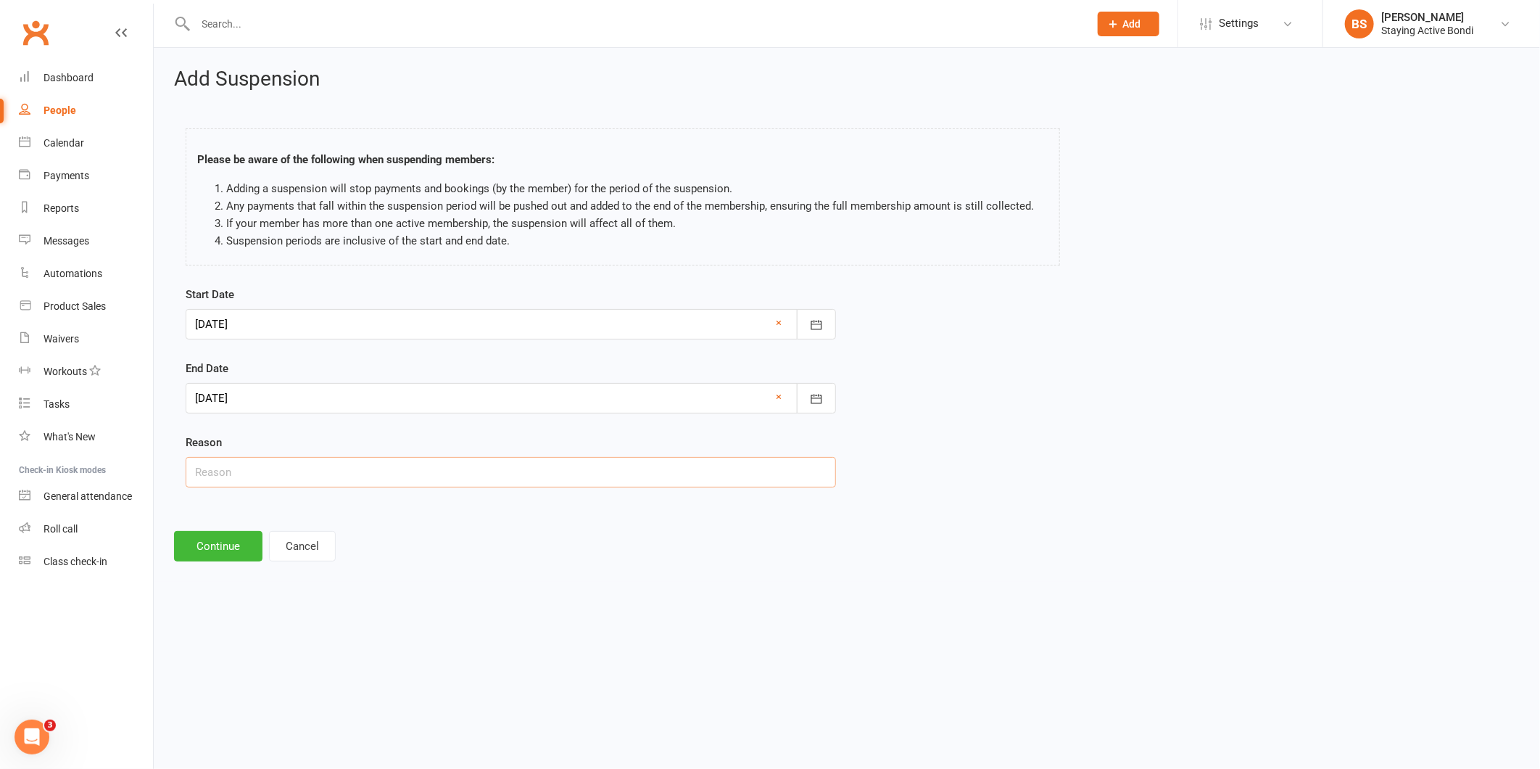
click at [268, 461] on input "text" at bounding box center [511, 472] width 650 height 30
type input "Away"
click at [212, 550] on button "Continue" at bounding box center [218, 546] width 88 height 30
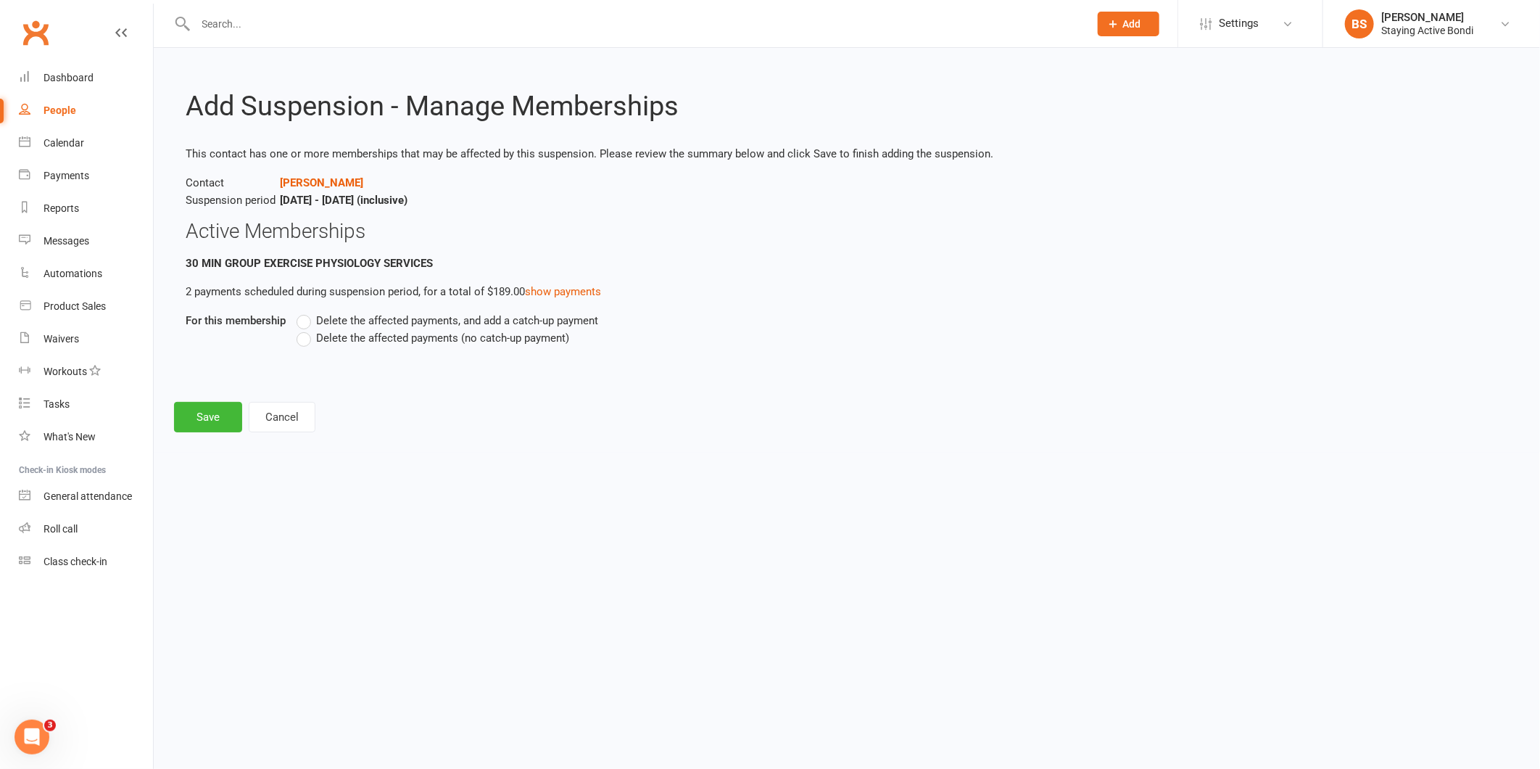
click at [305, 338] on label "Delete the affected payments (no catch-up payment)" at bounding box center [433, 337] width 273 height 17
click at [305, 329] on input "Delete the affected payments (no catch-up payment)" at bounding box center [301, 329] width 9 height 0
click at [198, 415] on button "Save" at bounding box center [208, 417] width 68 height 30
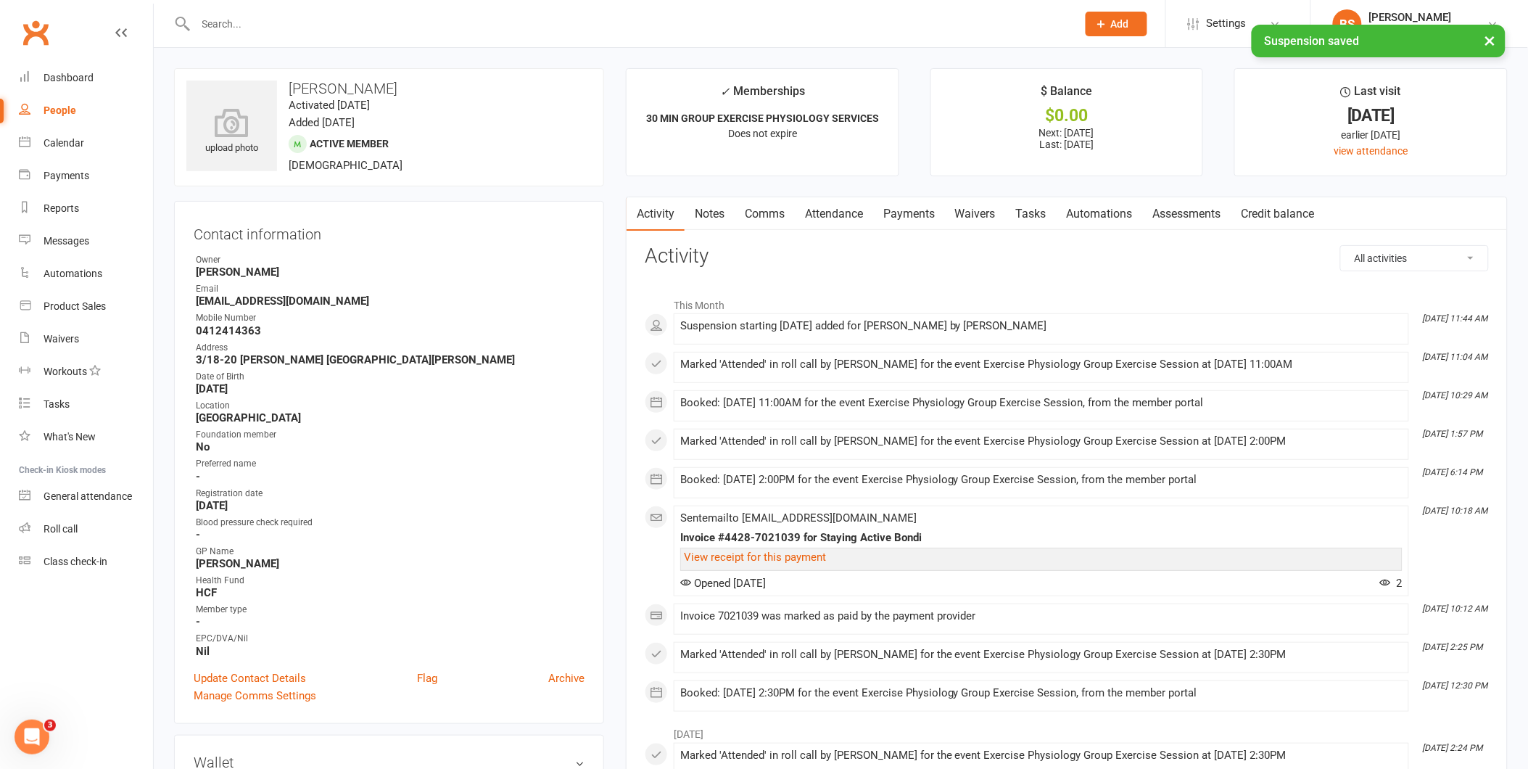
click at [888, 211] on link "Payments" at bounding box center [909, 213] width 72 height 33
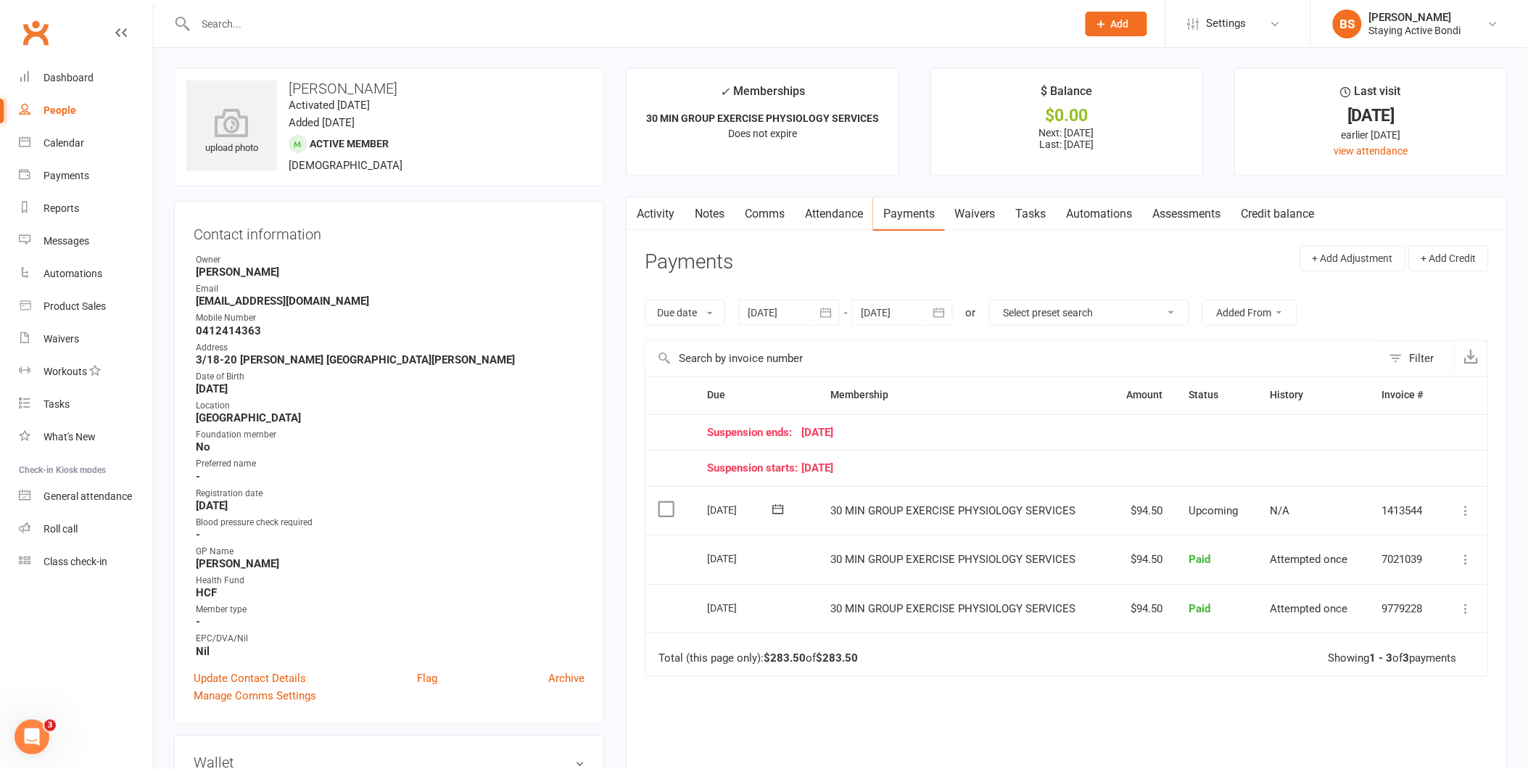
click at [888, 307] on div at bounding box center [902, 312] width 102 height 26
click at [1093, 342] on button "button" at bounding box center [1104, 347] width 31 height 26
click at [1033, 507] on span "30" at bounding box center [1038, 513] width 12 height 12
type input "30 Oct 2025"
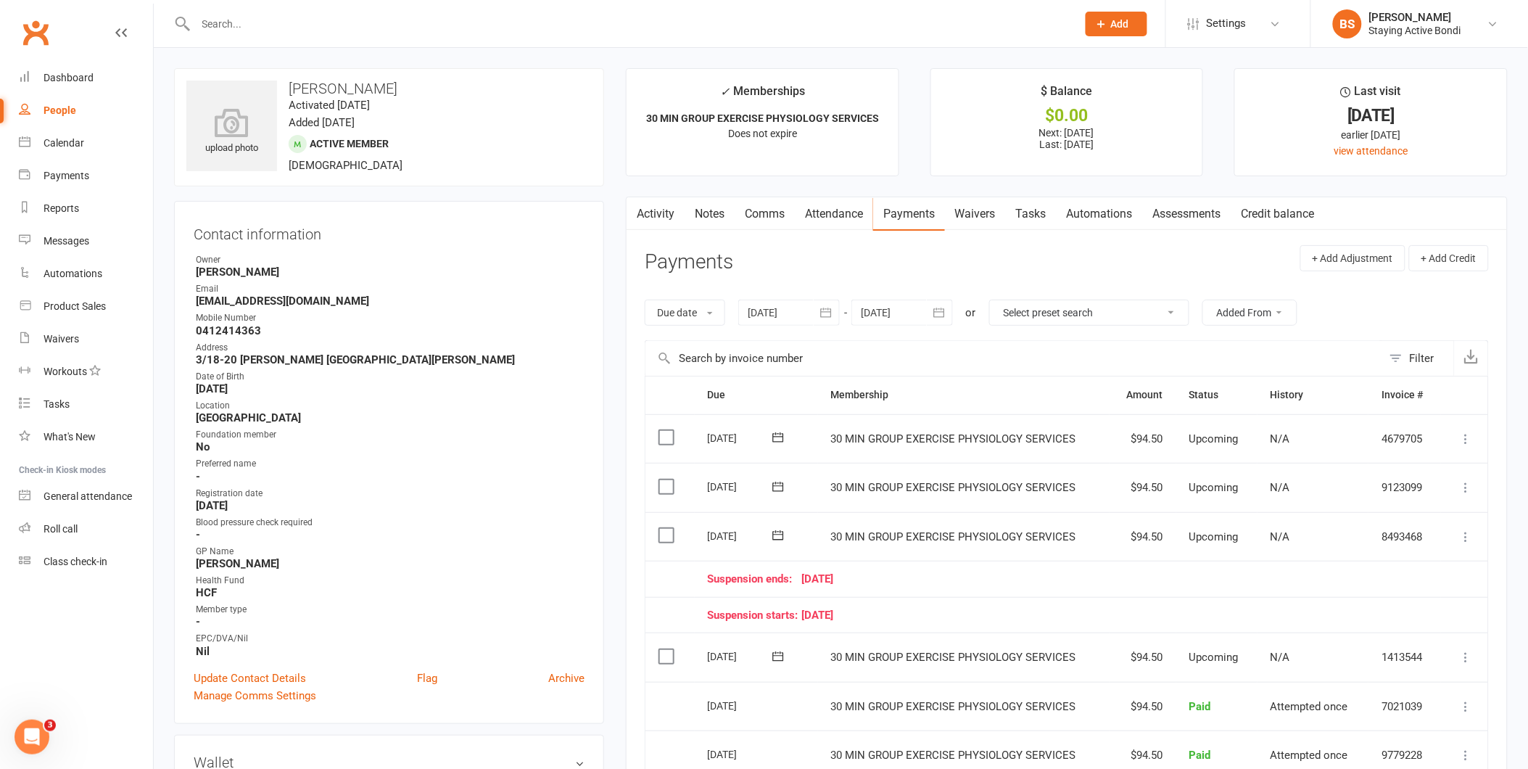
click at [1006, 589] on td "Suspension ends: 28 September 25" at bounding box center [1068, 579] width 747 height 36
click at [1468, 542] on icon at bounding box center [1466, 536] width 15 height 15
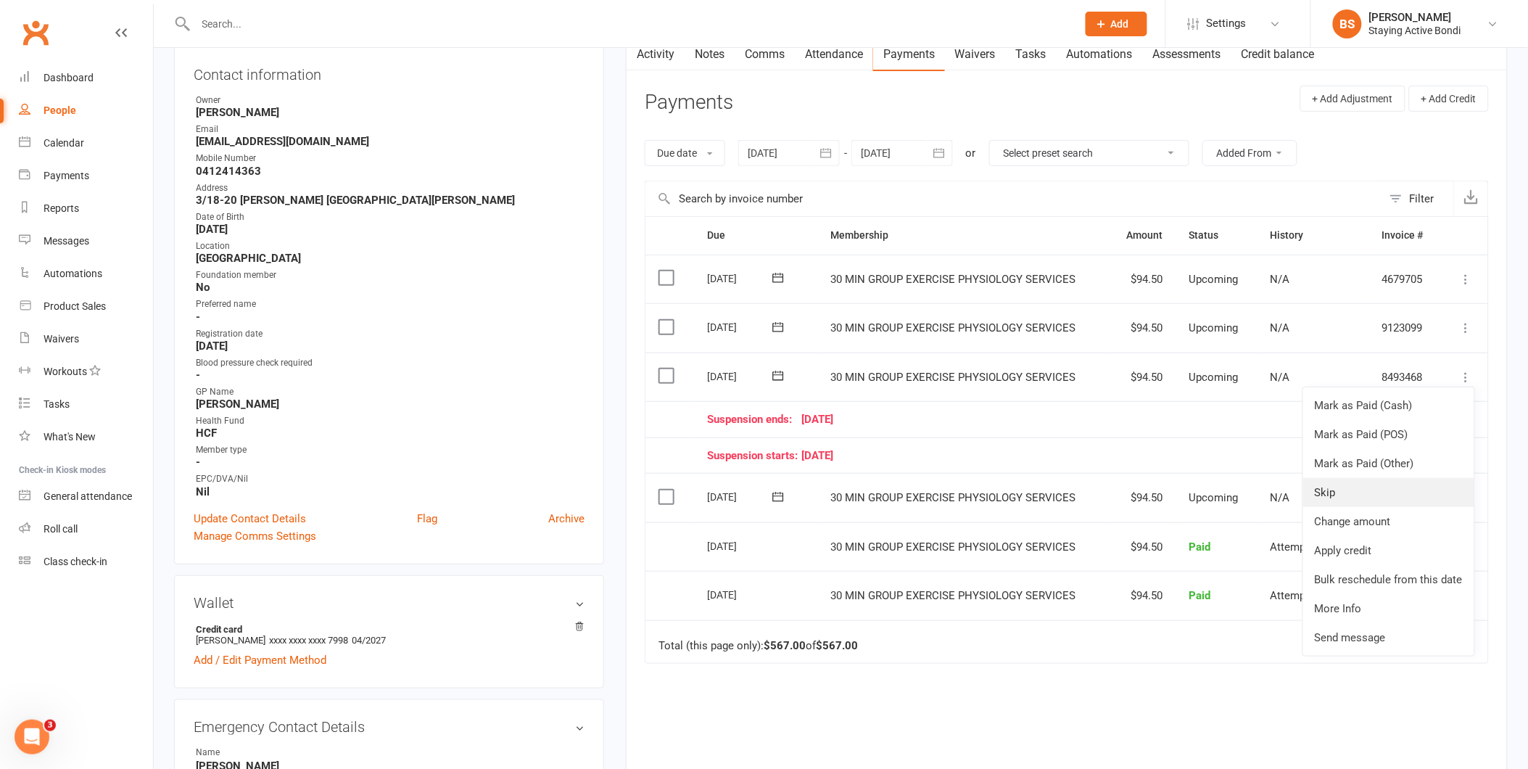
scroll to position [161, 0]
click at [1398, 583] on link "Bulk reschedule from this date" at bounding box center [1388, 577] width 171 height 29
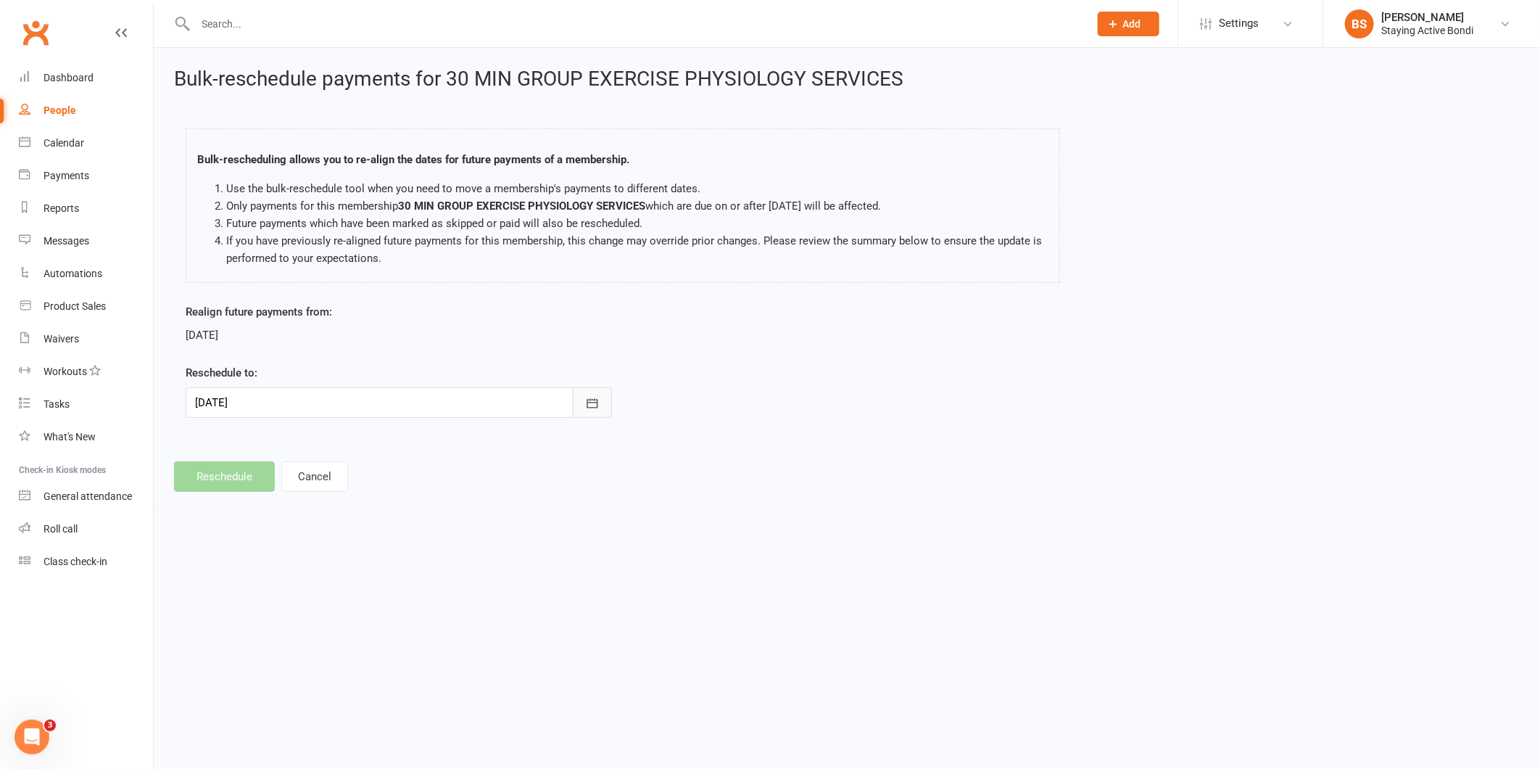
click at [588, 409] on icon "button" at bounding box center [592, 403] width 15 height 15
click at [273, 619] on button "06" at bounding box center [276, 632] width 30 height 26
type input "06 Oct 2025"
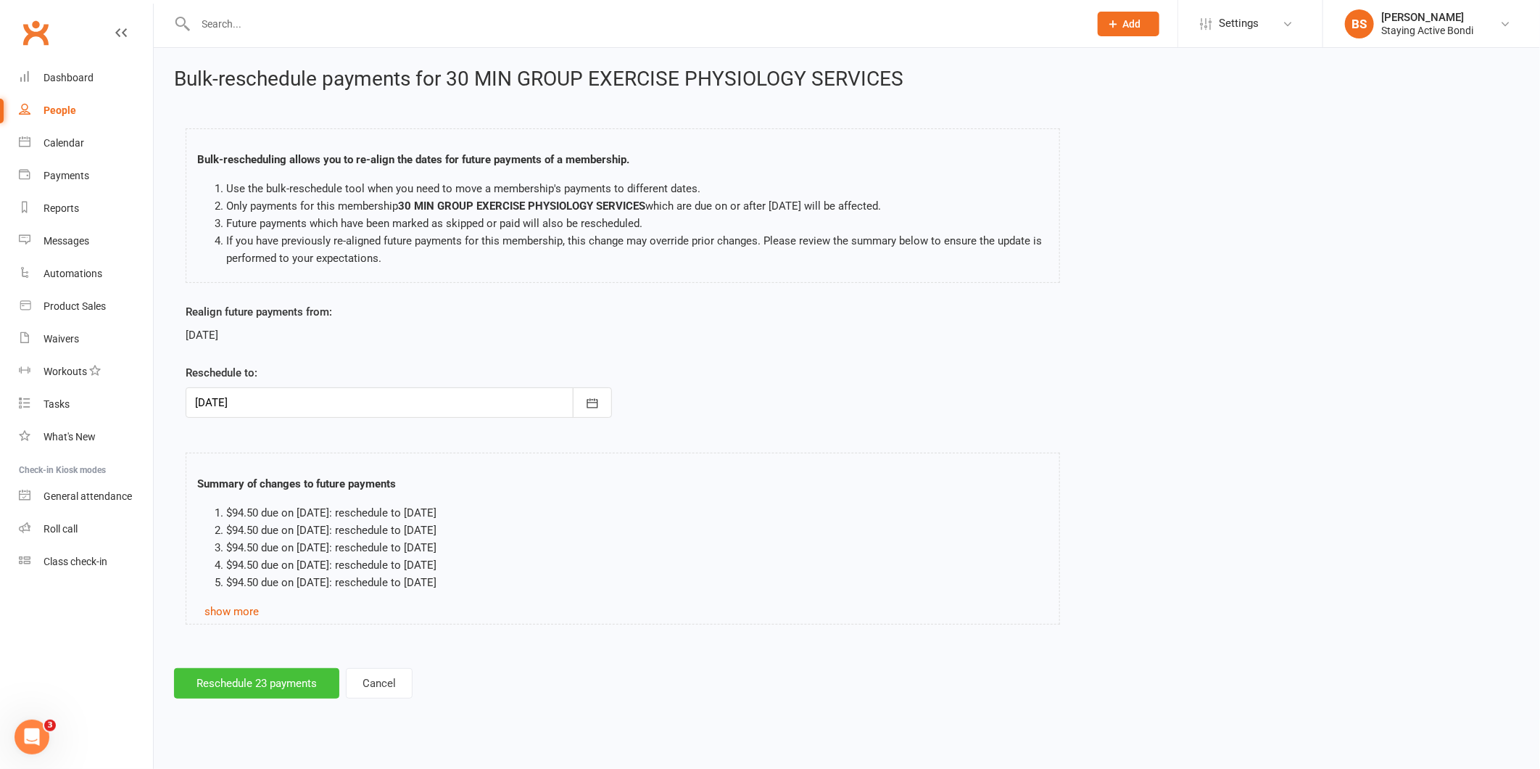
click at [270, 679] on button "Reschedule 23 payments" at bounding box center [256, 683] width 165 height 30
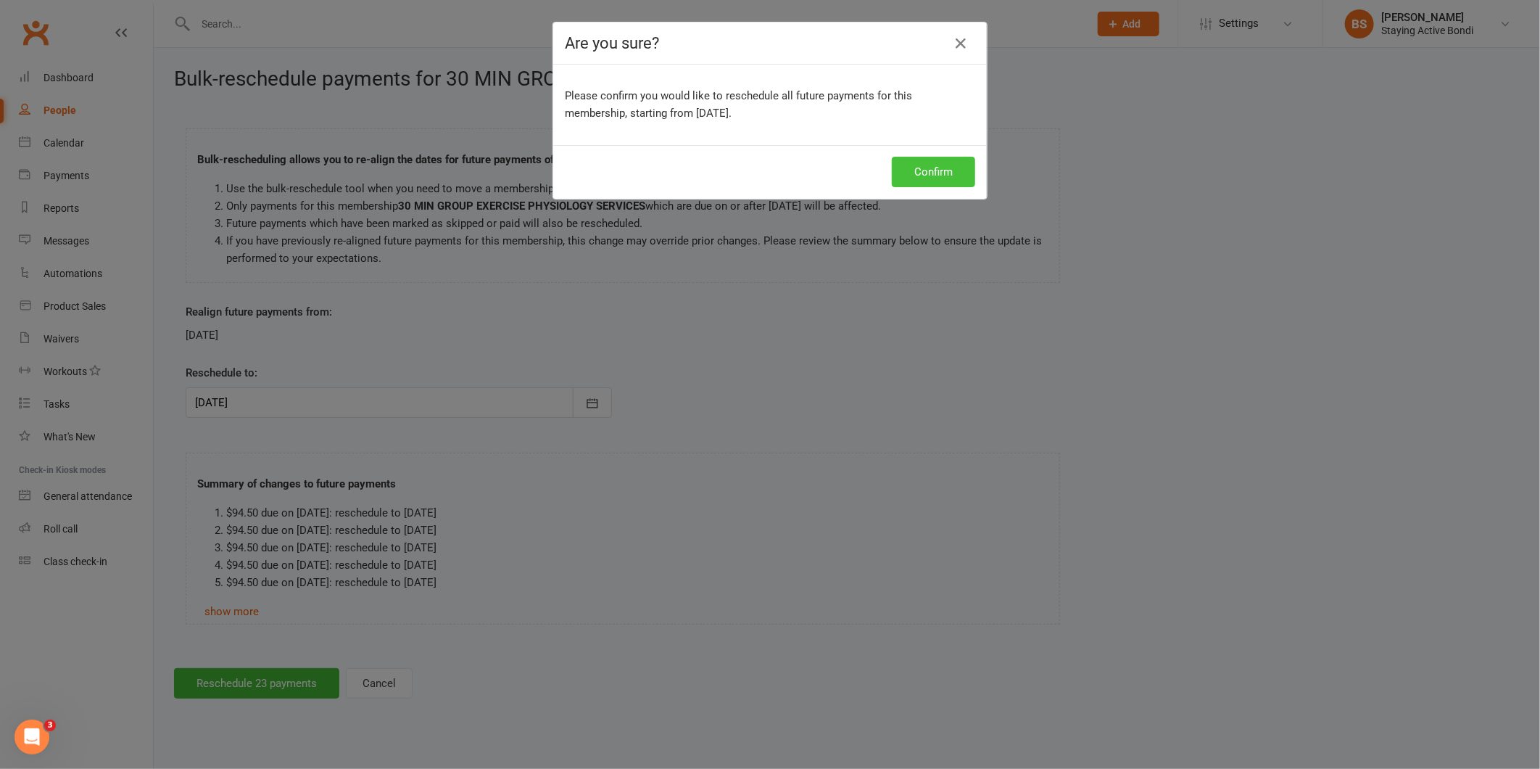
click at [935, 171] on button "Confirm" at bounding box center [933, 172] width 83 height 30
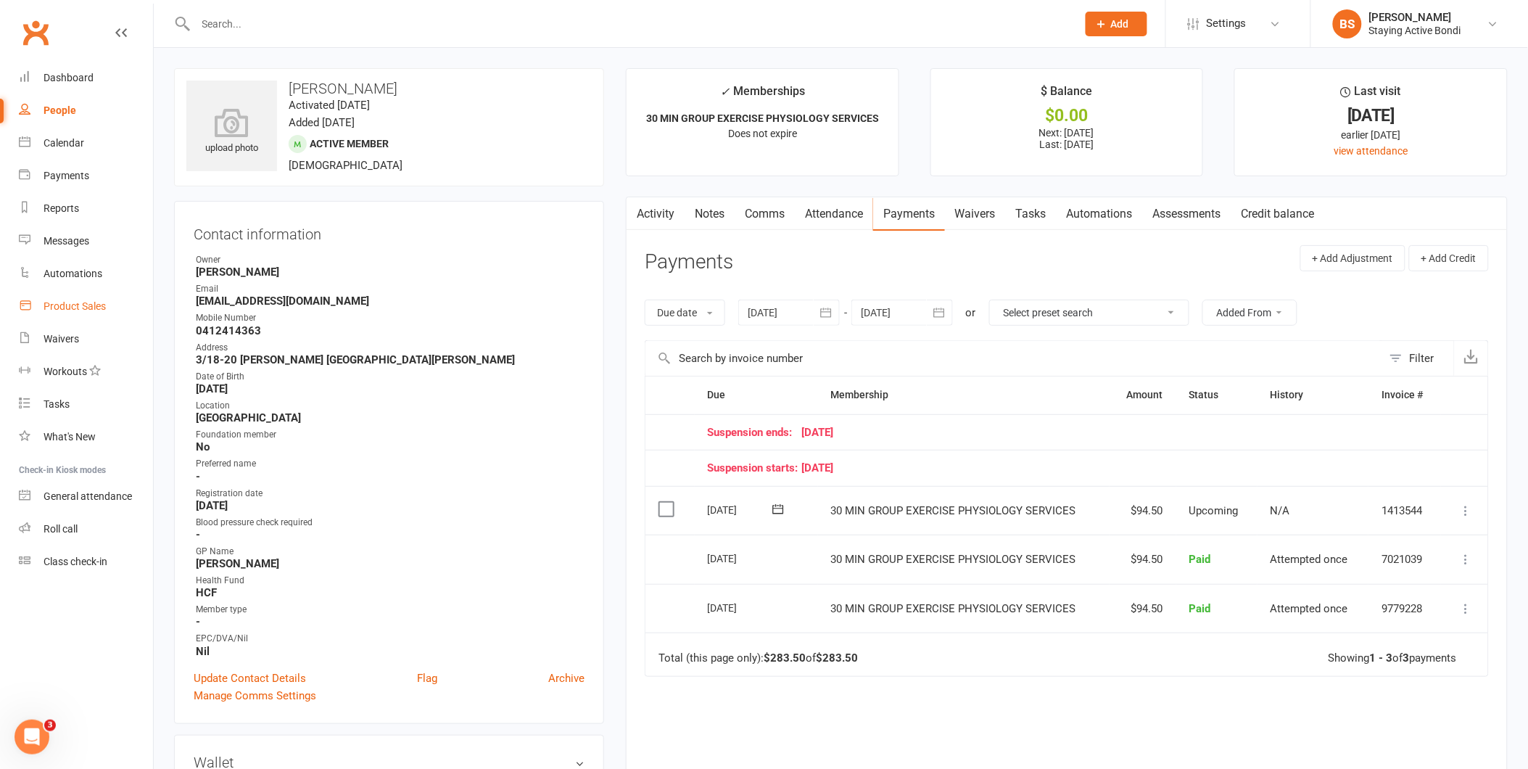
click at [85, 313] on link "Product Sales" at bounding box center [86, 306] width 134 height 33
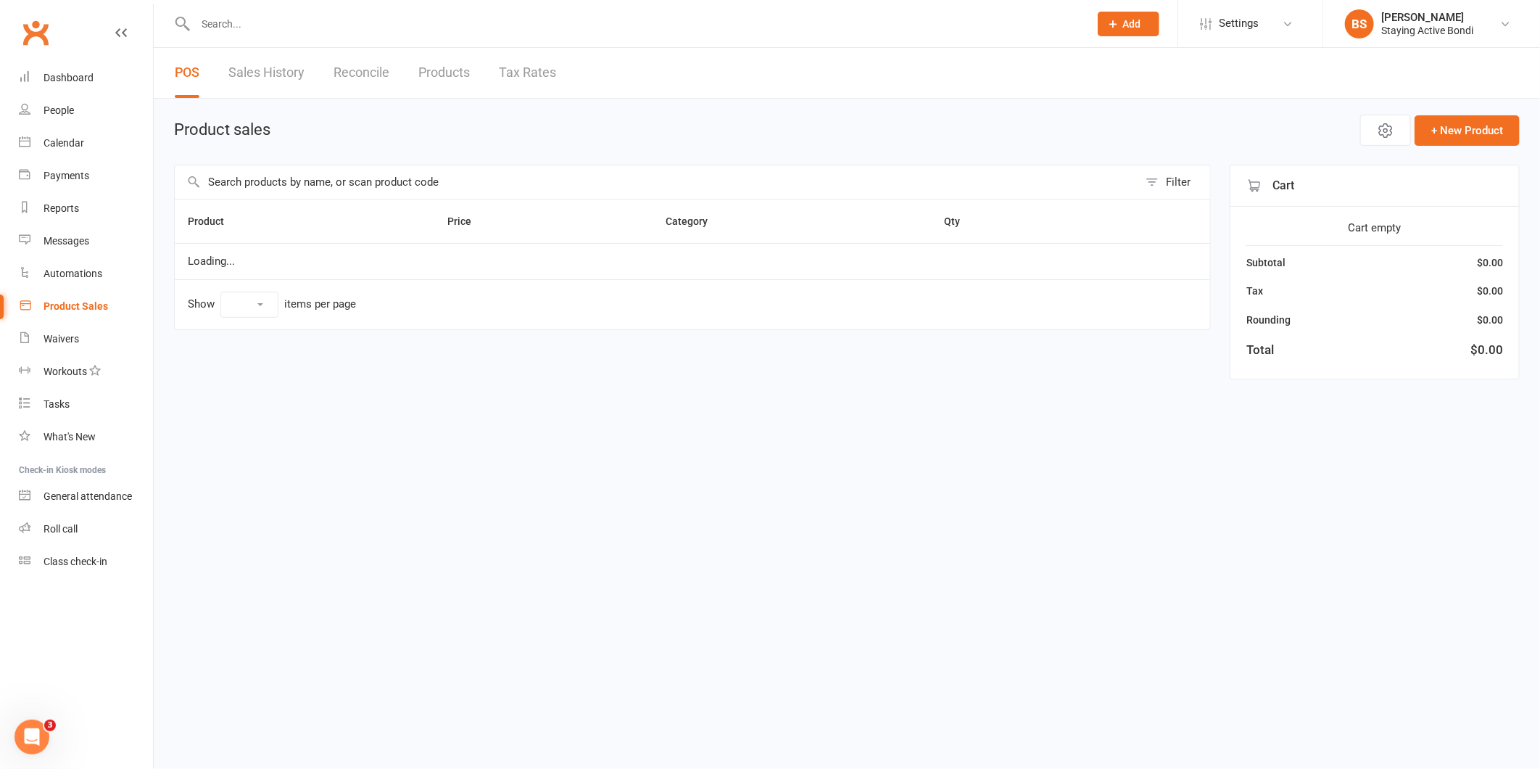
select select "10"
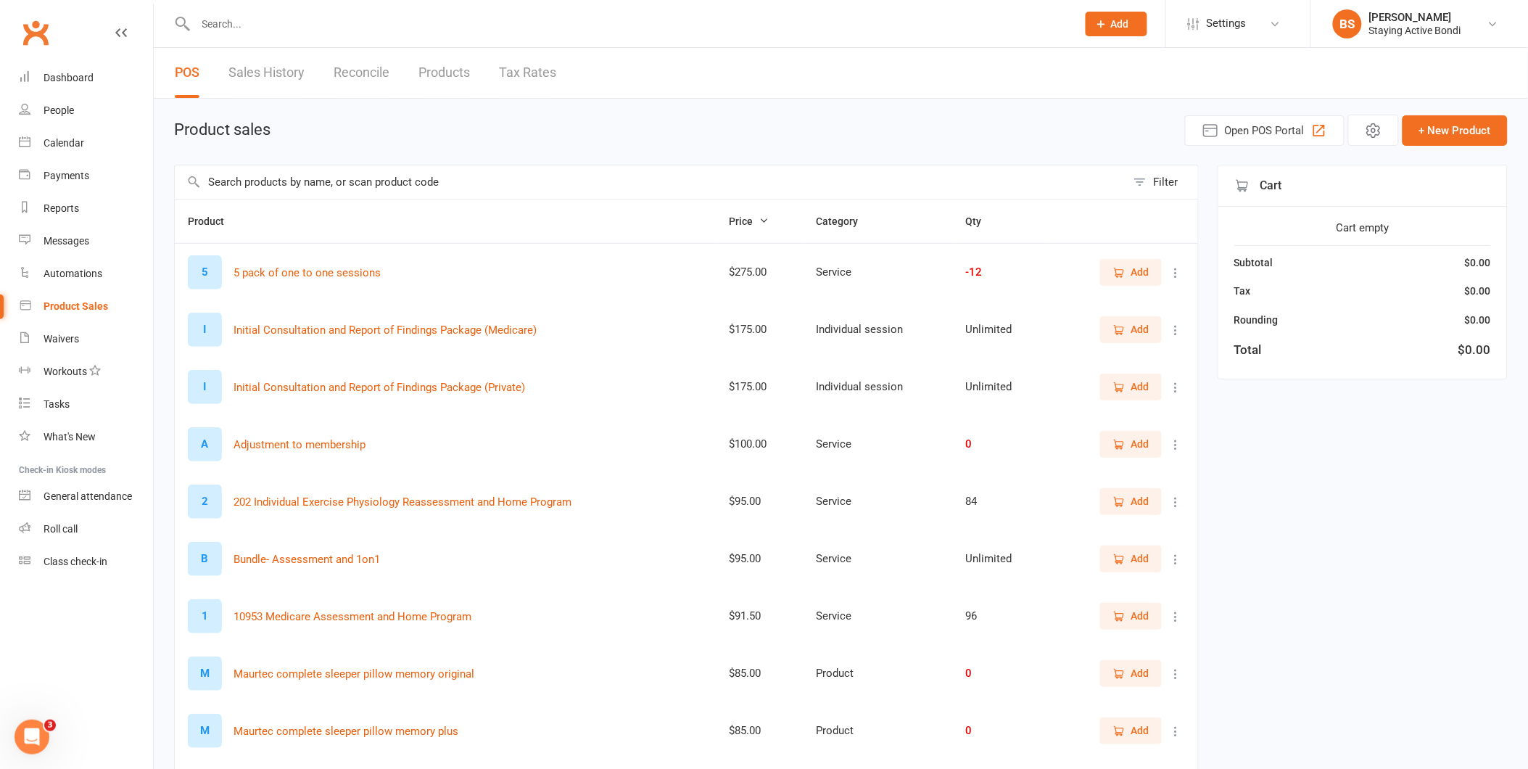
click at [365, 176] on input "text" at bounding box center [650, 181] width 951 height 33
type input "admin"
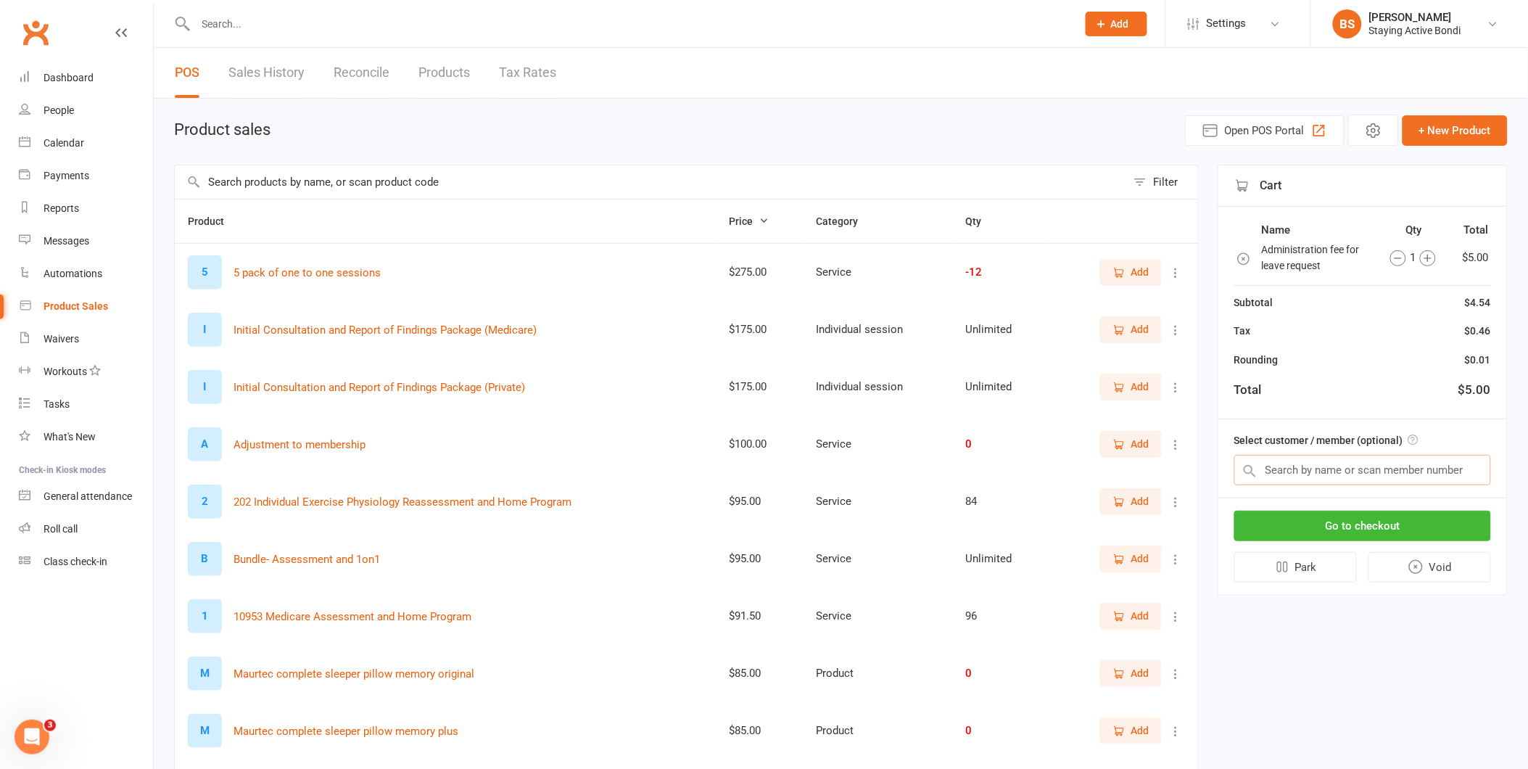
click at [1386, 476] on input "text" at bounding box center [1362, 470] width 257 height 30
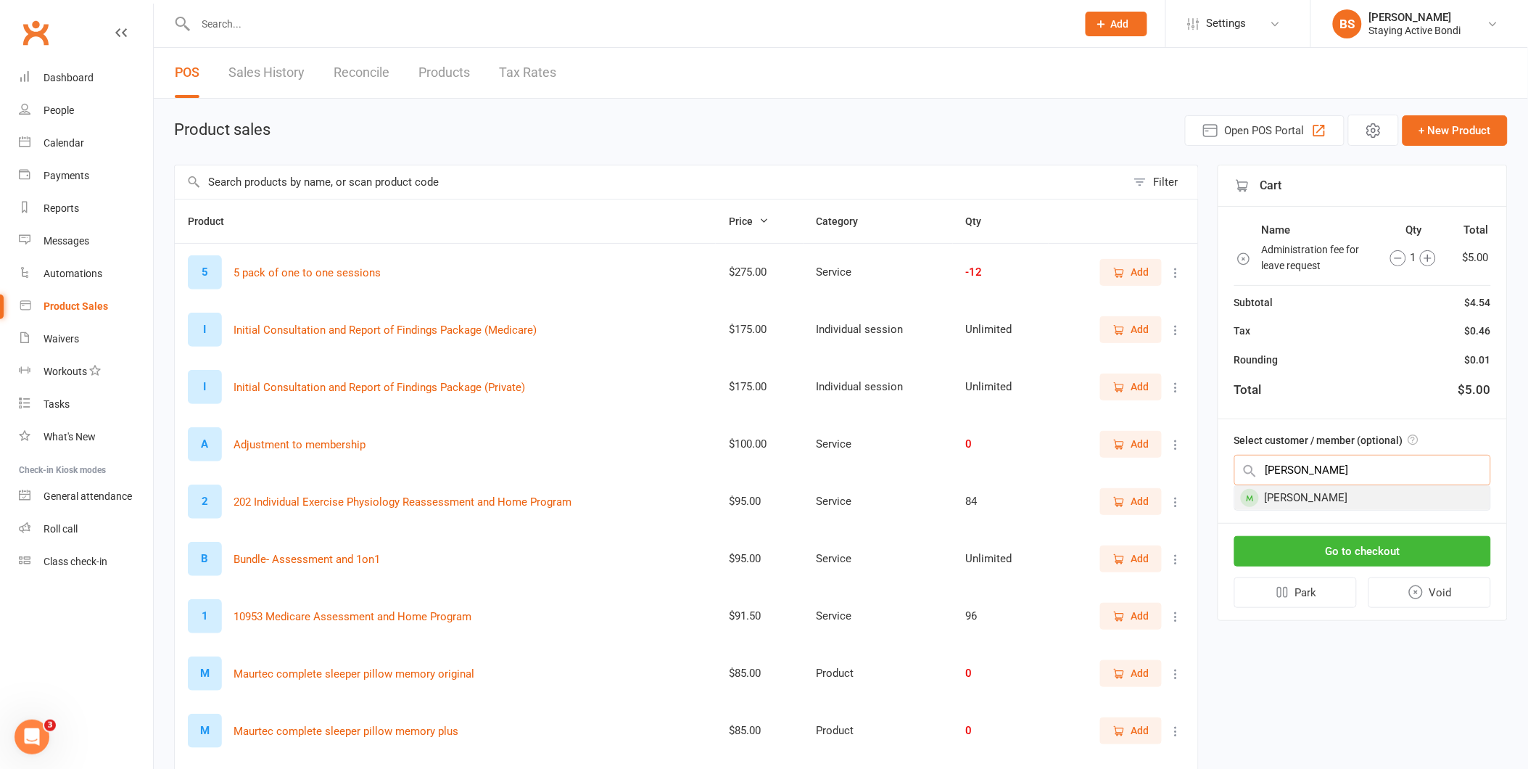
type input "roni"
click at [1367, 488] on div "[PERSON_NAME]" at bounding box center [1362, 498] width 255 height 24
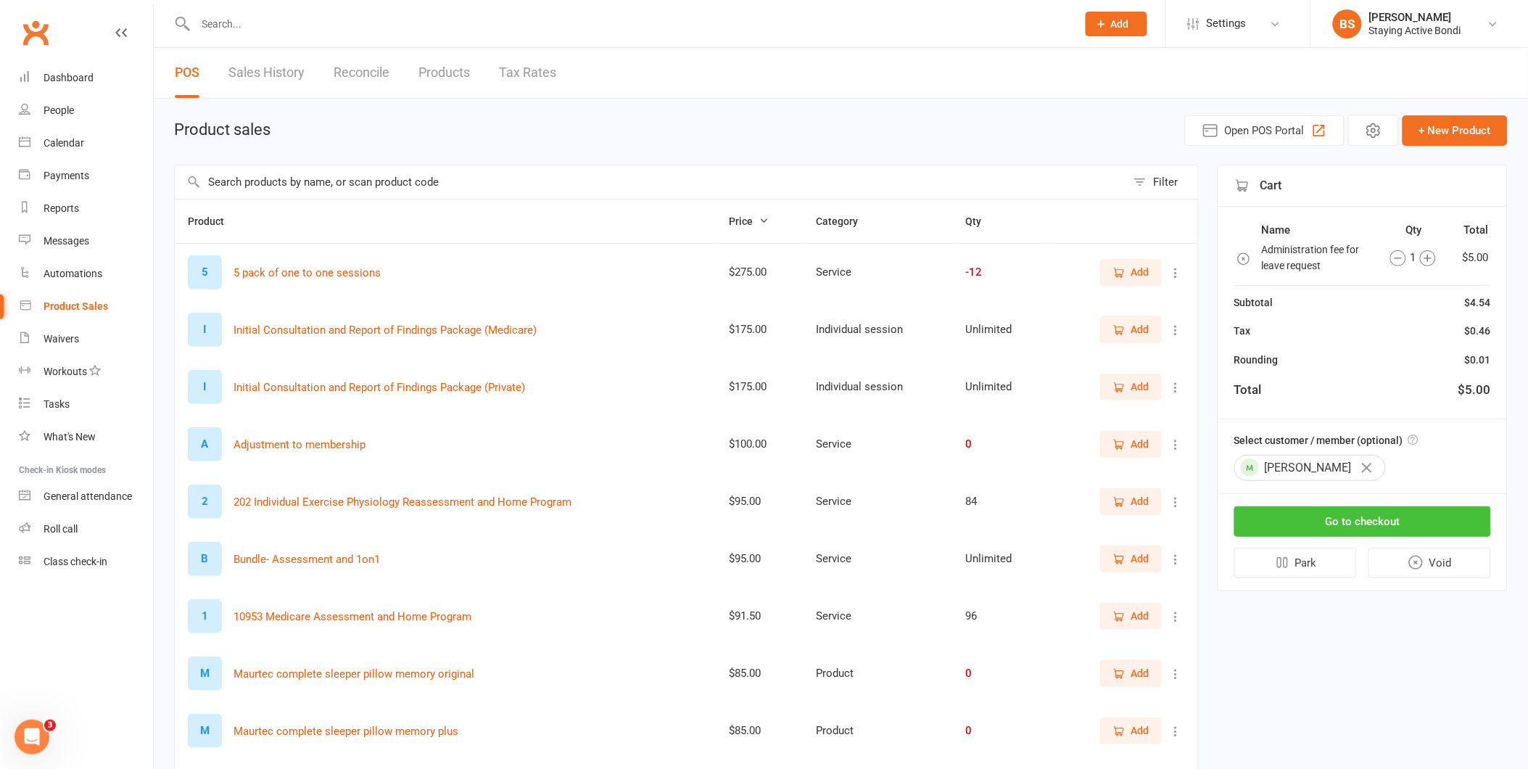
click at [1398, 518] on button "Go to checkout" at bounding box center [1362, 521] width 257 height 30
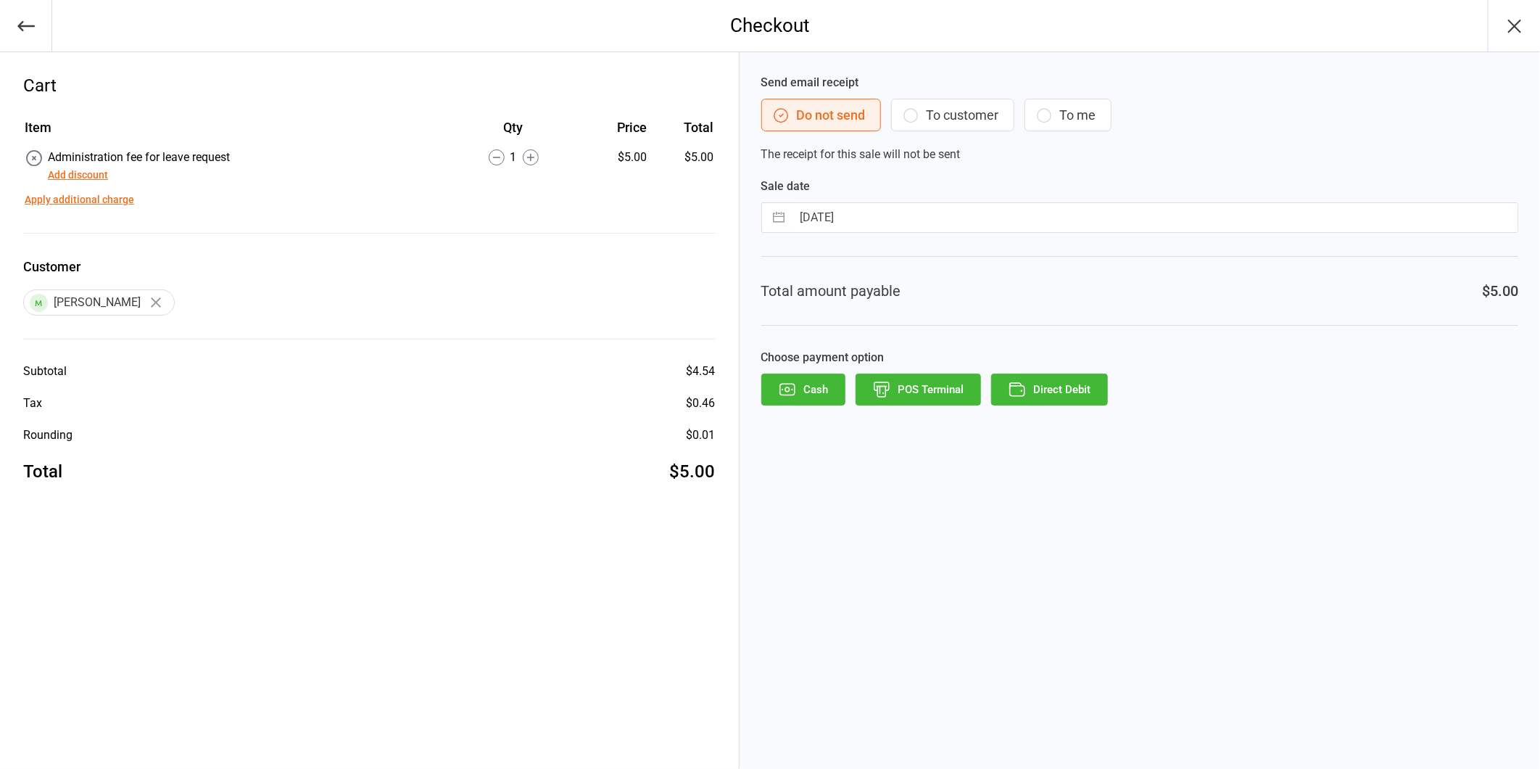
click at [1064, 397] on button "Direct Debit" at bounding box center [1049, 389] width 117 height 32
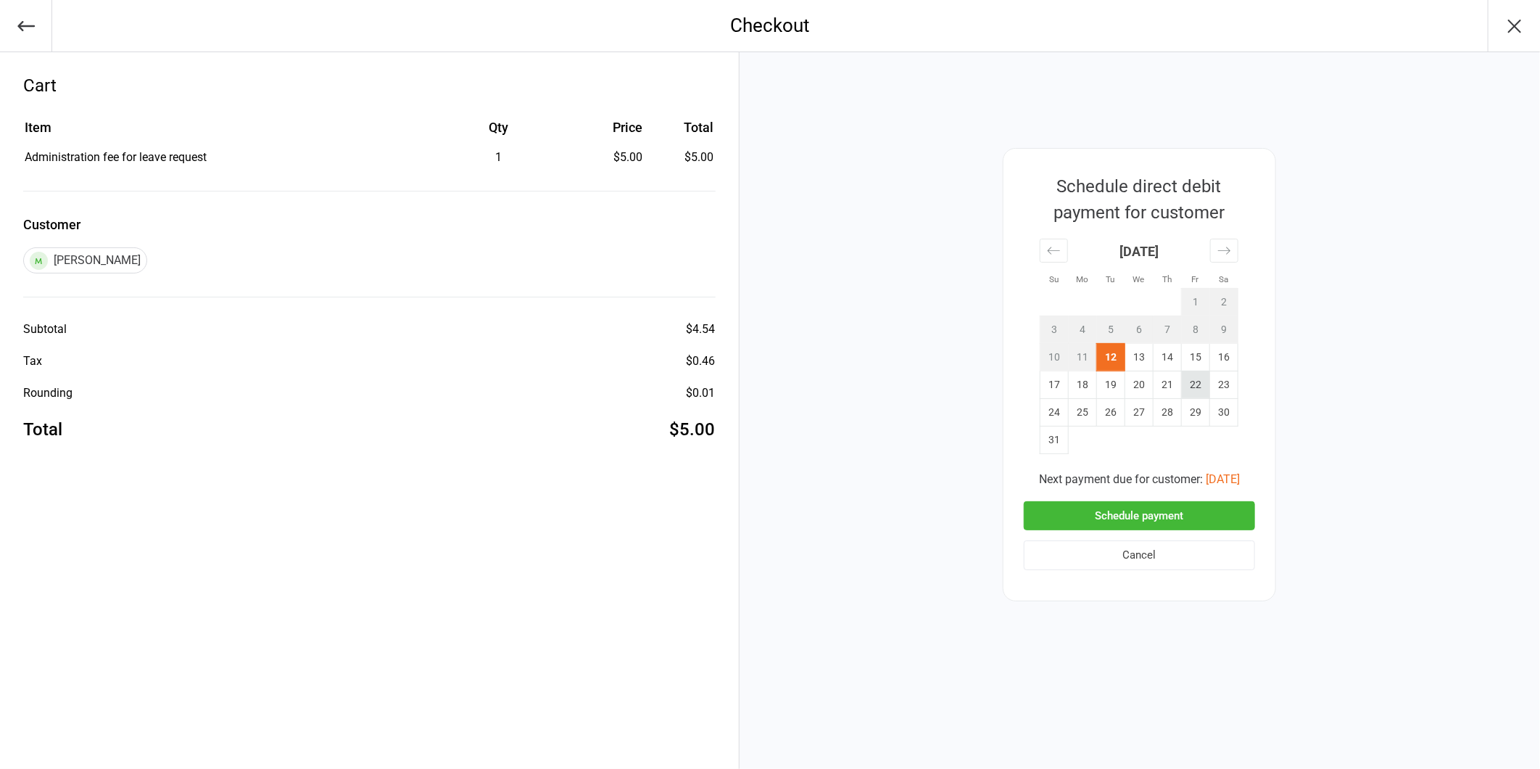
click at [1194, 389] on td "22" at bounding box center [1196, 385] width 28 height 28
click at [1175, 511] on button "Schedule payment" at bounding box center [1139, 516] width 231 height 30
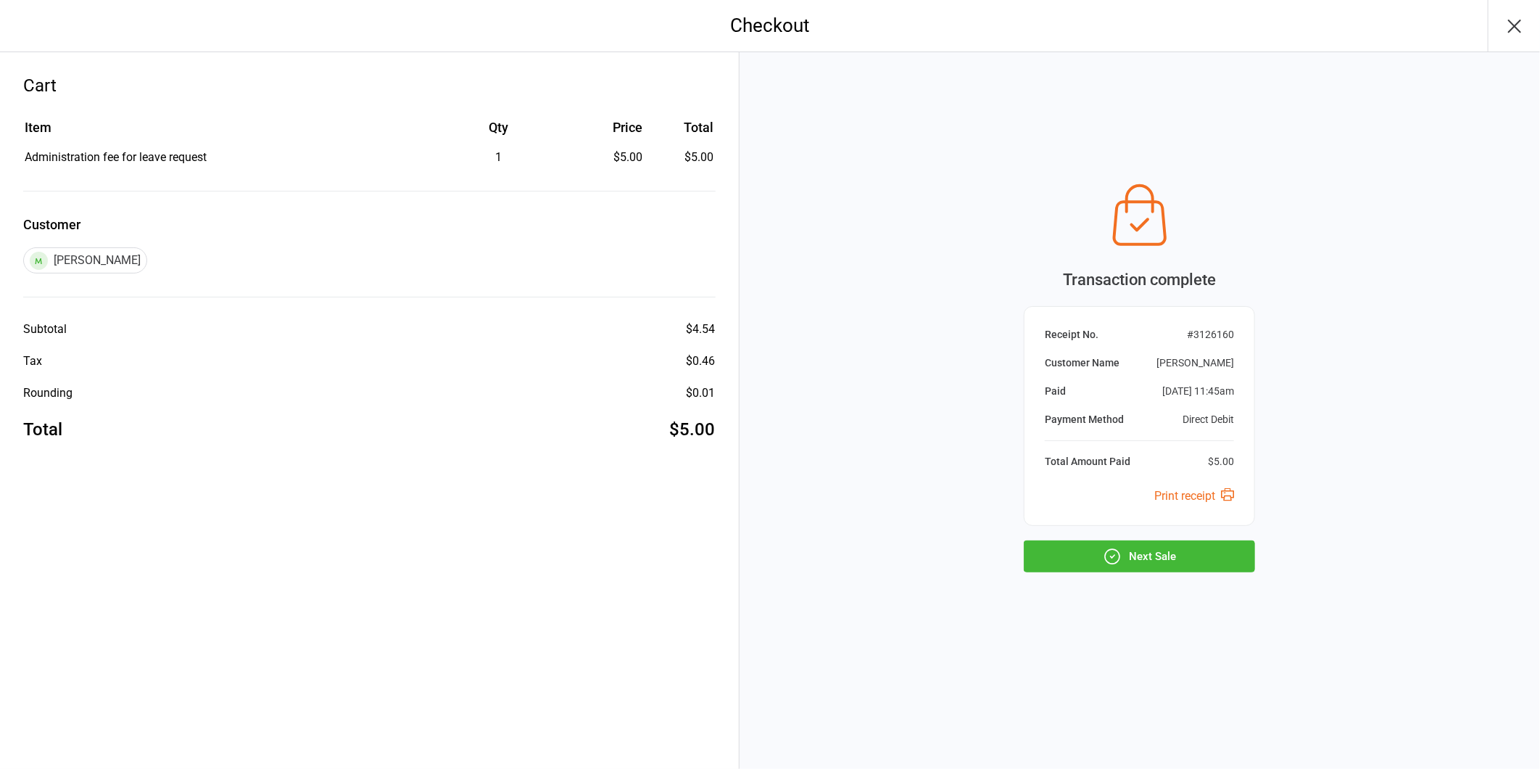
click at [1151, 551] on button "Next Sale" at bounding box center [1139, 556] width 231 height 32
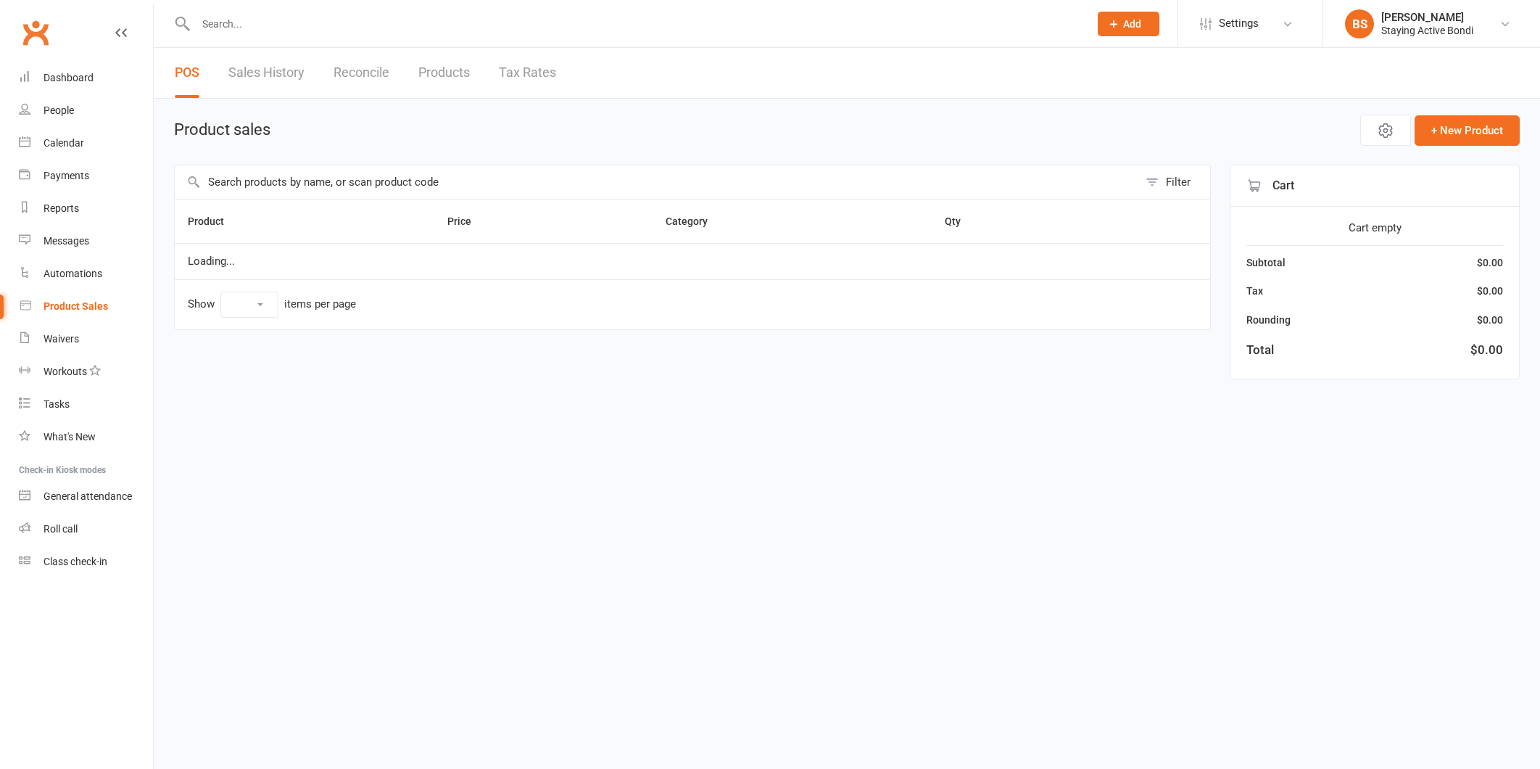
select select "10"
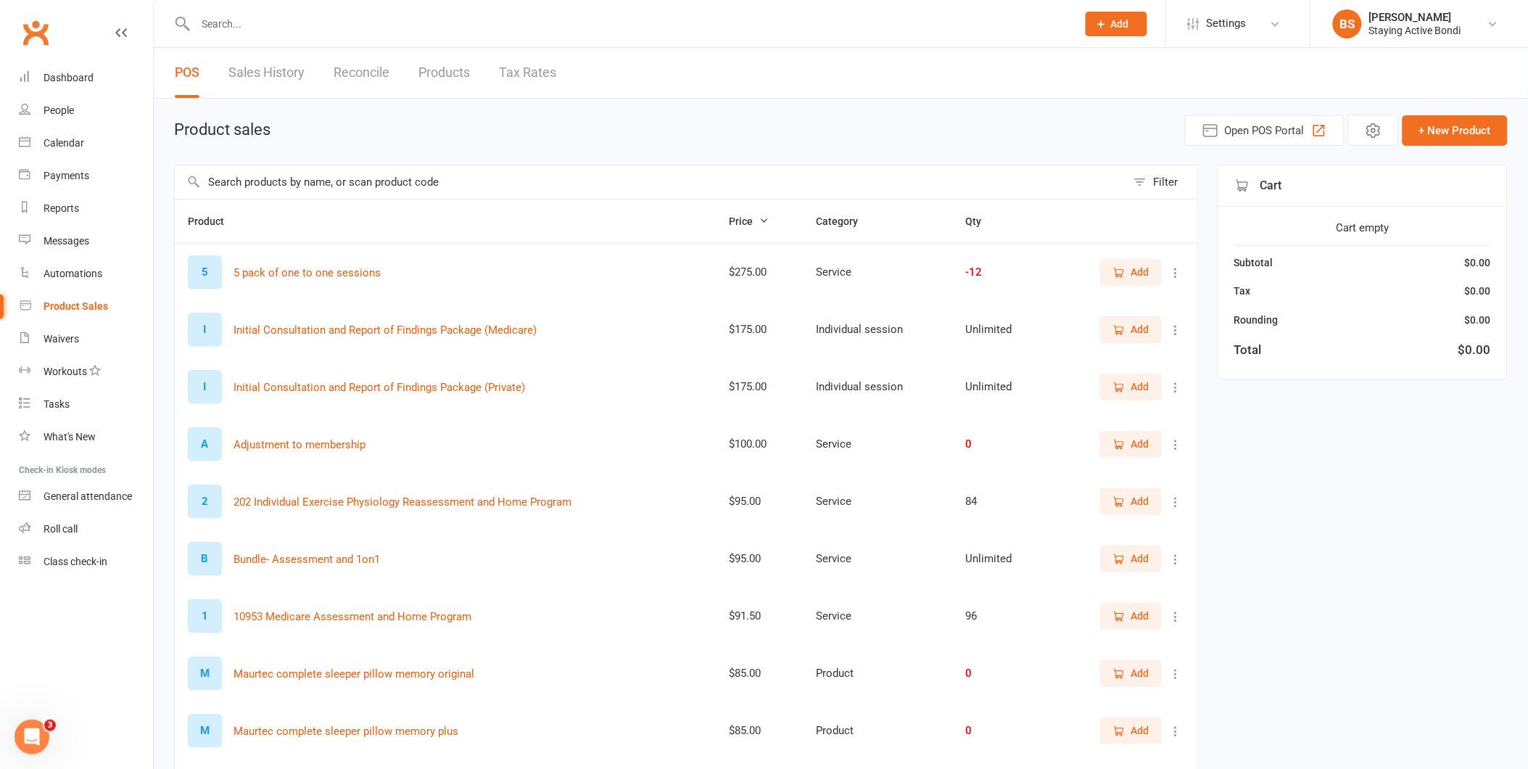
click at [381, 26] on input "text" at bounding box center [628, 24] width 875 height 20
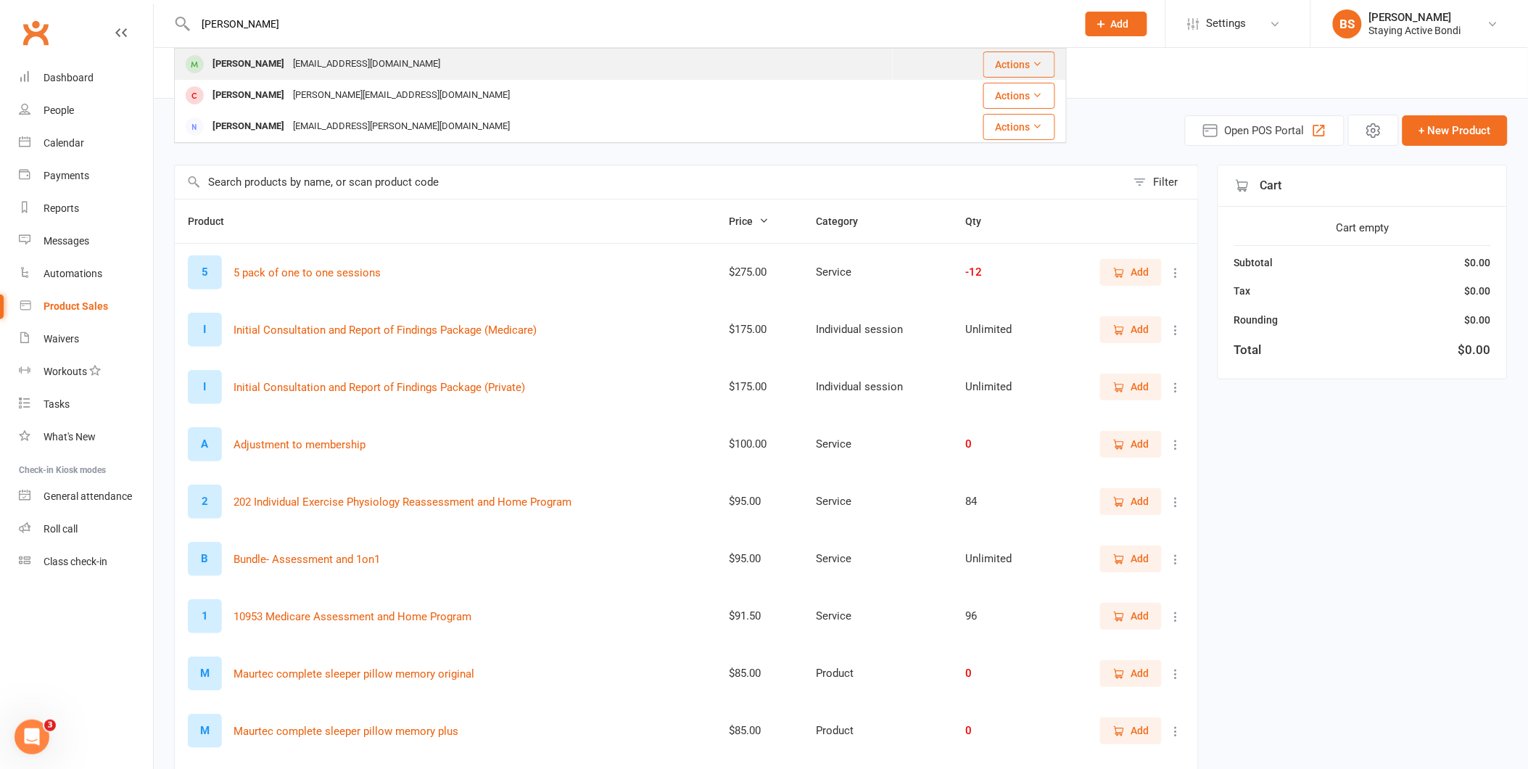
type input "[PERSON_NAME]"
click at [360, 51] on div "[PERSON_NAME] [EMAIL_ADDRESS][DOMAIN_NAME]" at bounding box center [533, 64] width 716 height 30
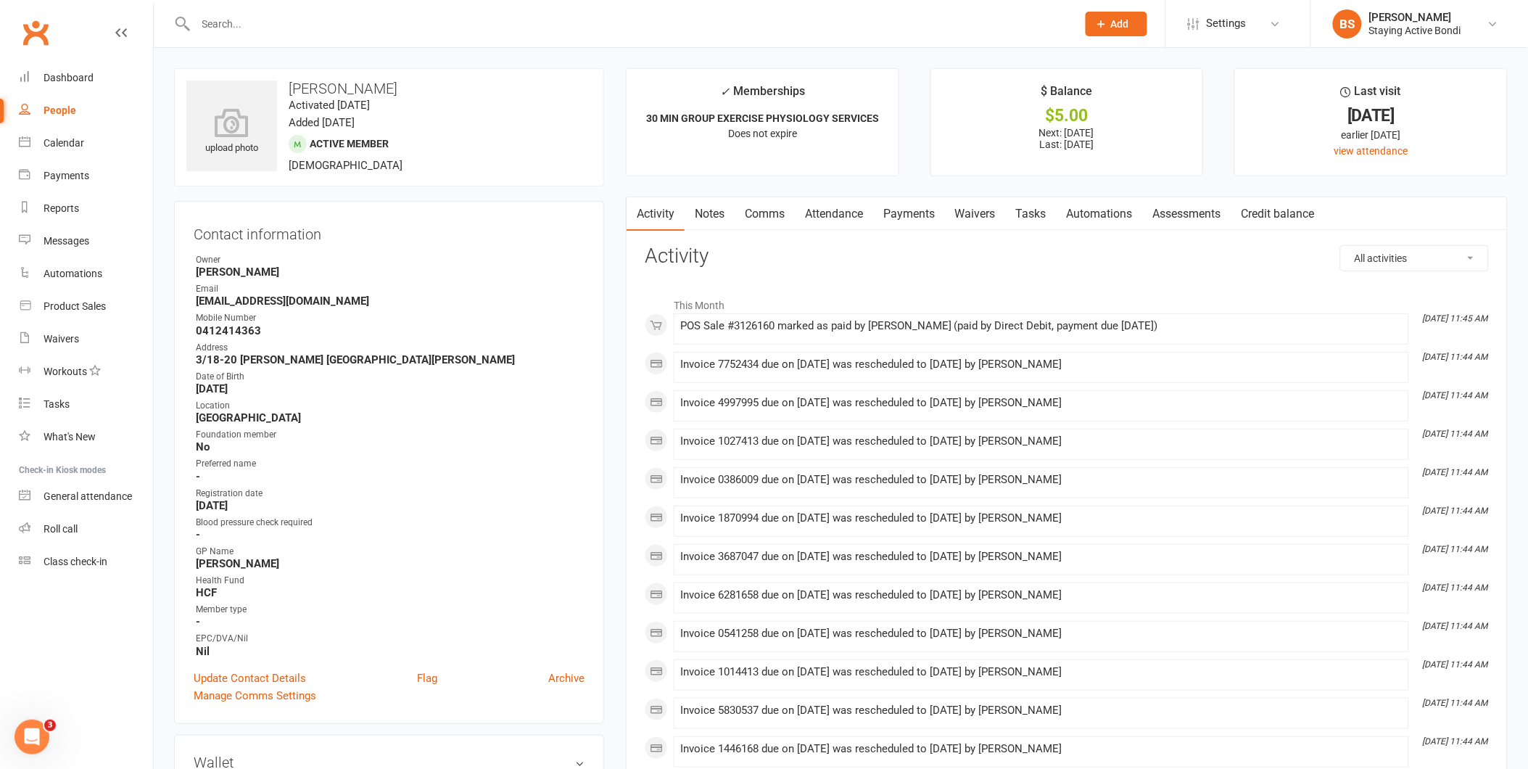
click at [911, 212] on link "Payments" at bounding box center [909, 213] width 72 height 33
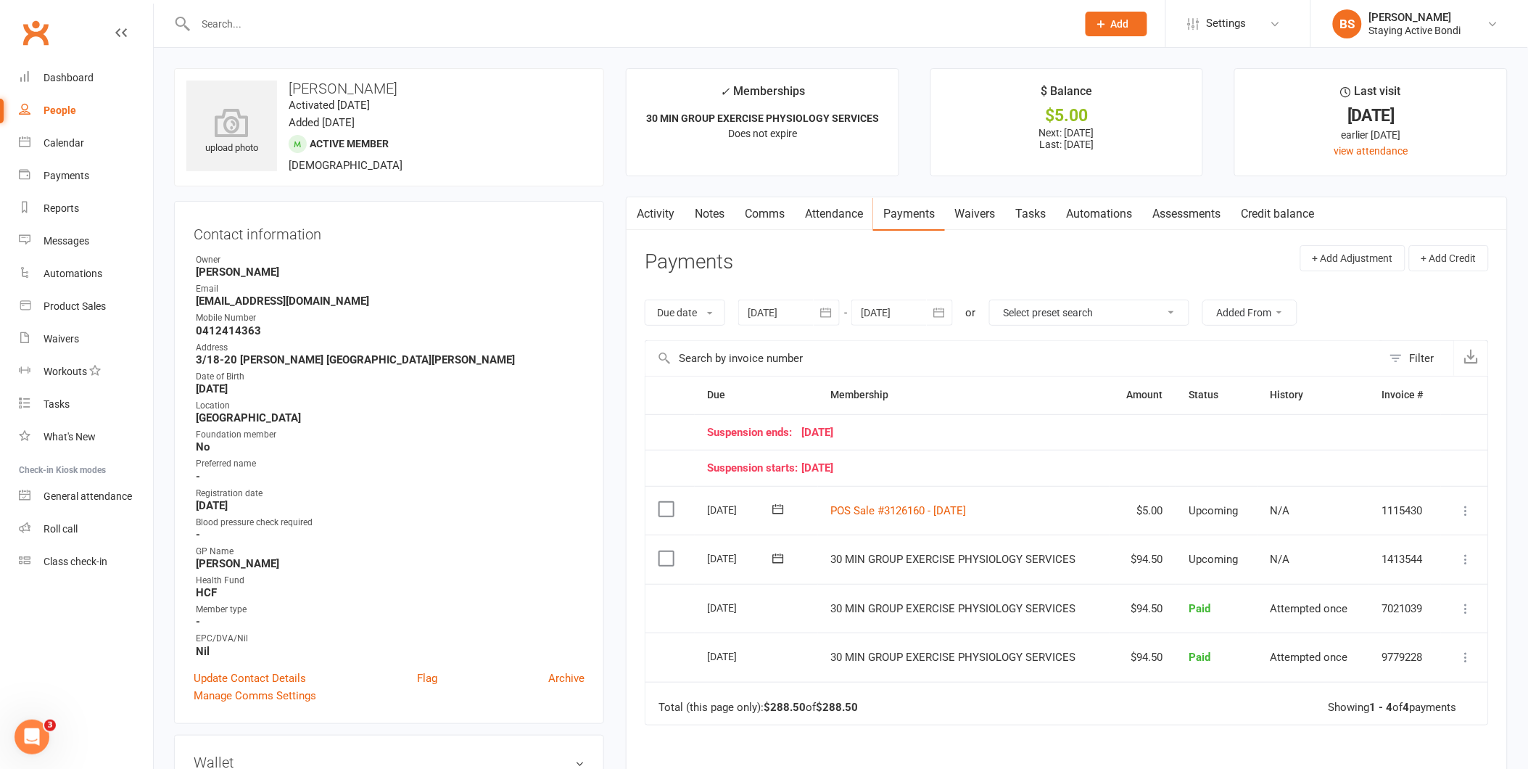
click at [783, 505] on icon at bounding box center [778, 509] width 15 height 15
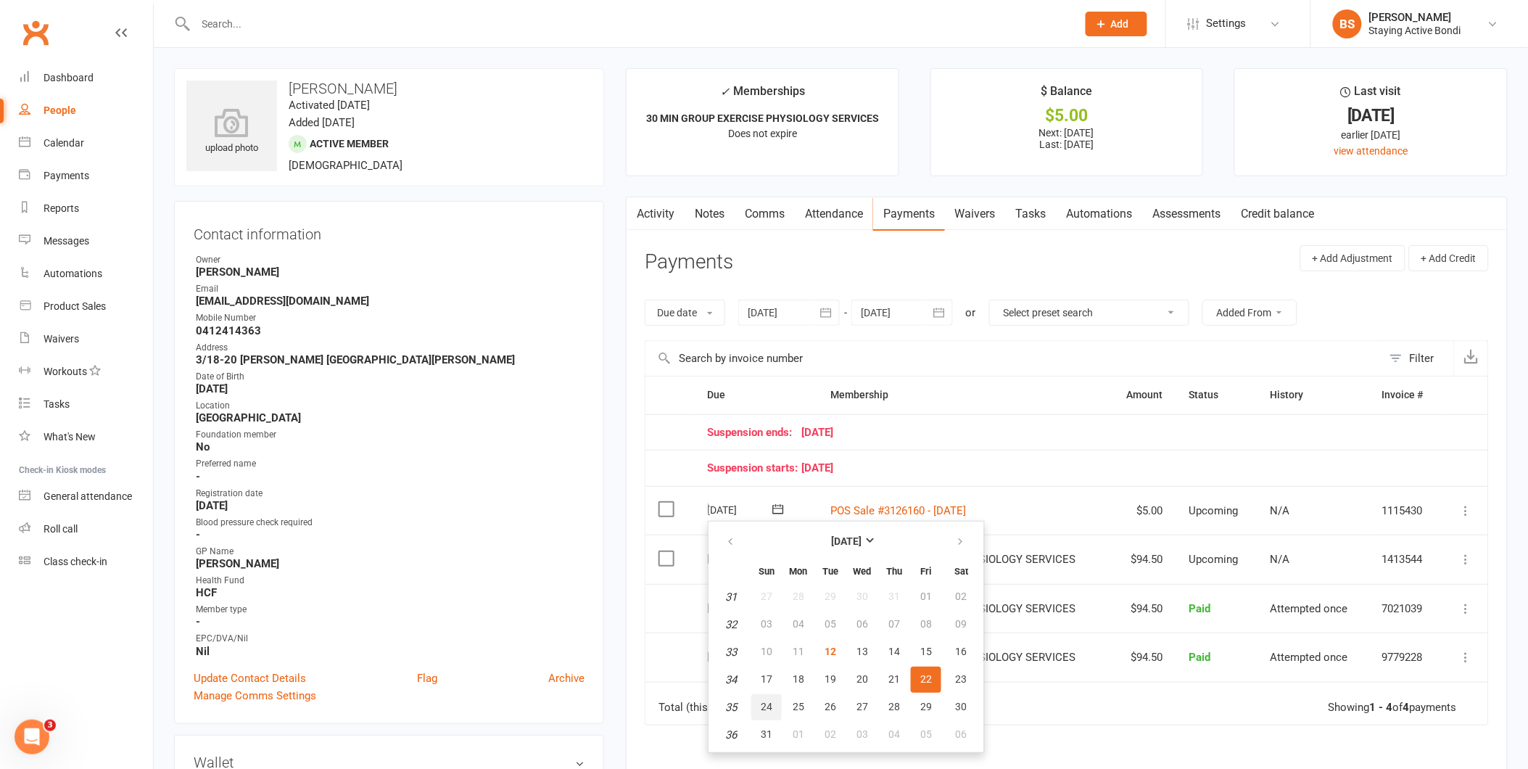
click at [773, 698] on button "24" at bounding box center [766, 707] width 30 height 26
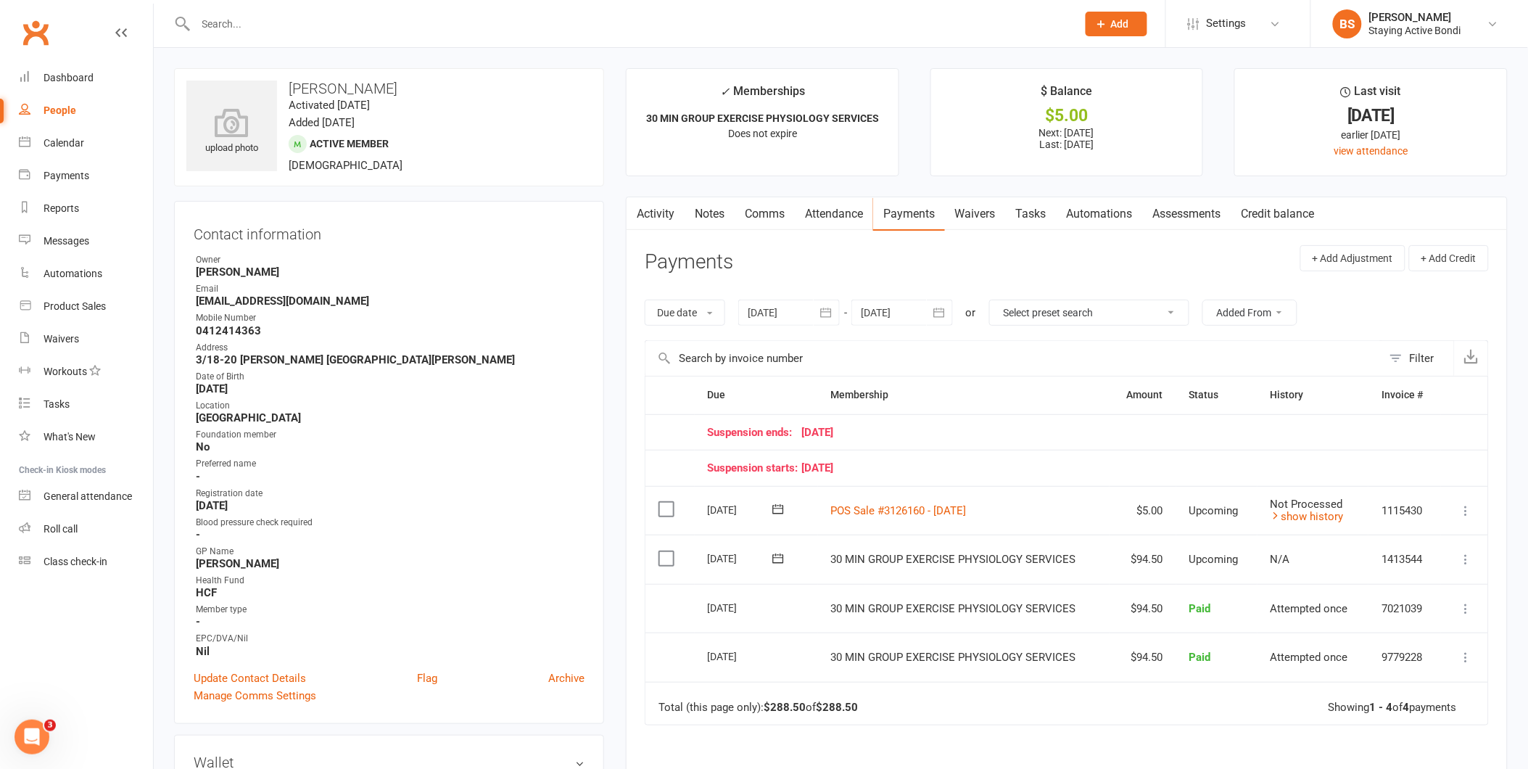
click at [904, 306] on div at bounding box center [902, 312] width 102 height 26
click at [1107, 347] on button "button" at bounding box center [1104, 347] width 31 height 26
click at [1070, 424] on span "12" at bounding box center [1070, 430] width 12 height 12
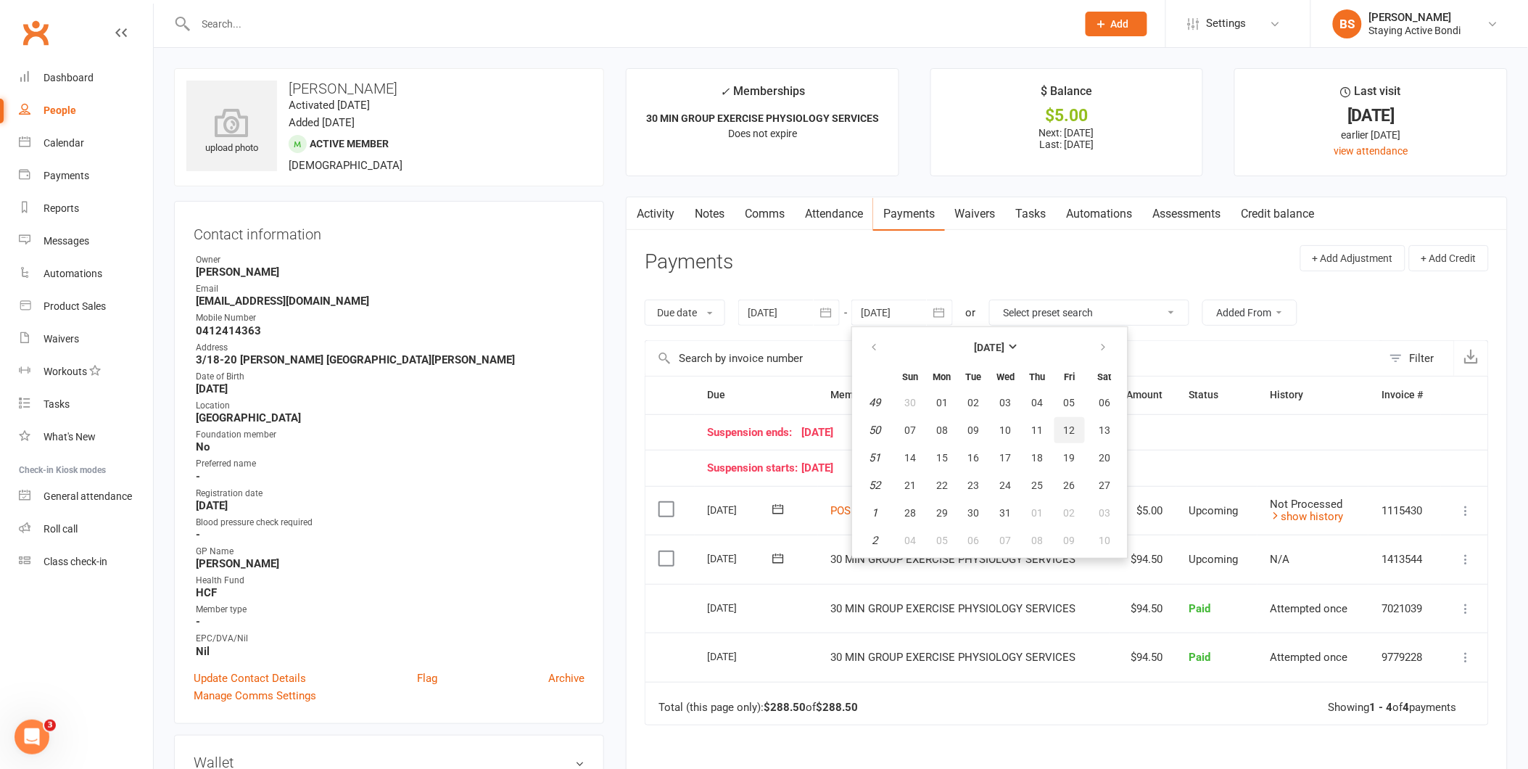
type input "12 Dec 2025"
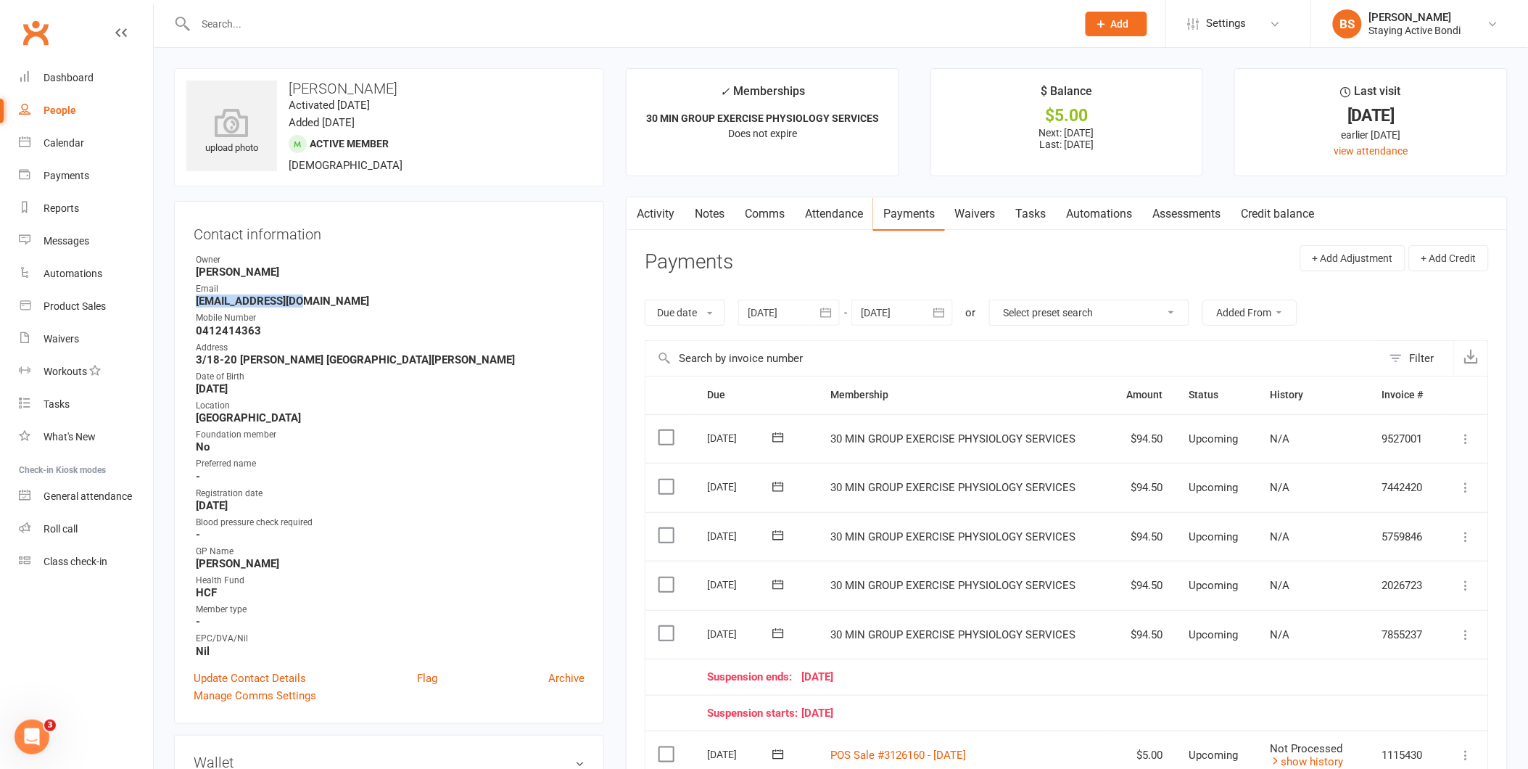
drag, startPoint x: 302, startPoint y: 299, endPoint x: 194, endPoint y: 298, distance: 108.1
click at [194, 298] on li "Email rvandor1@gmail.com" at bounding box center [389, 294] width 391 height 25
copy strong "rvandor1@gmail.com"
click at [78, 307] on div "Product Sales" at bounding box center [75, 306] width 62 height 12
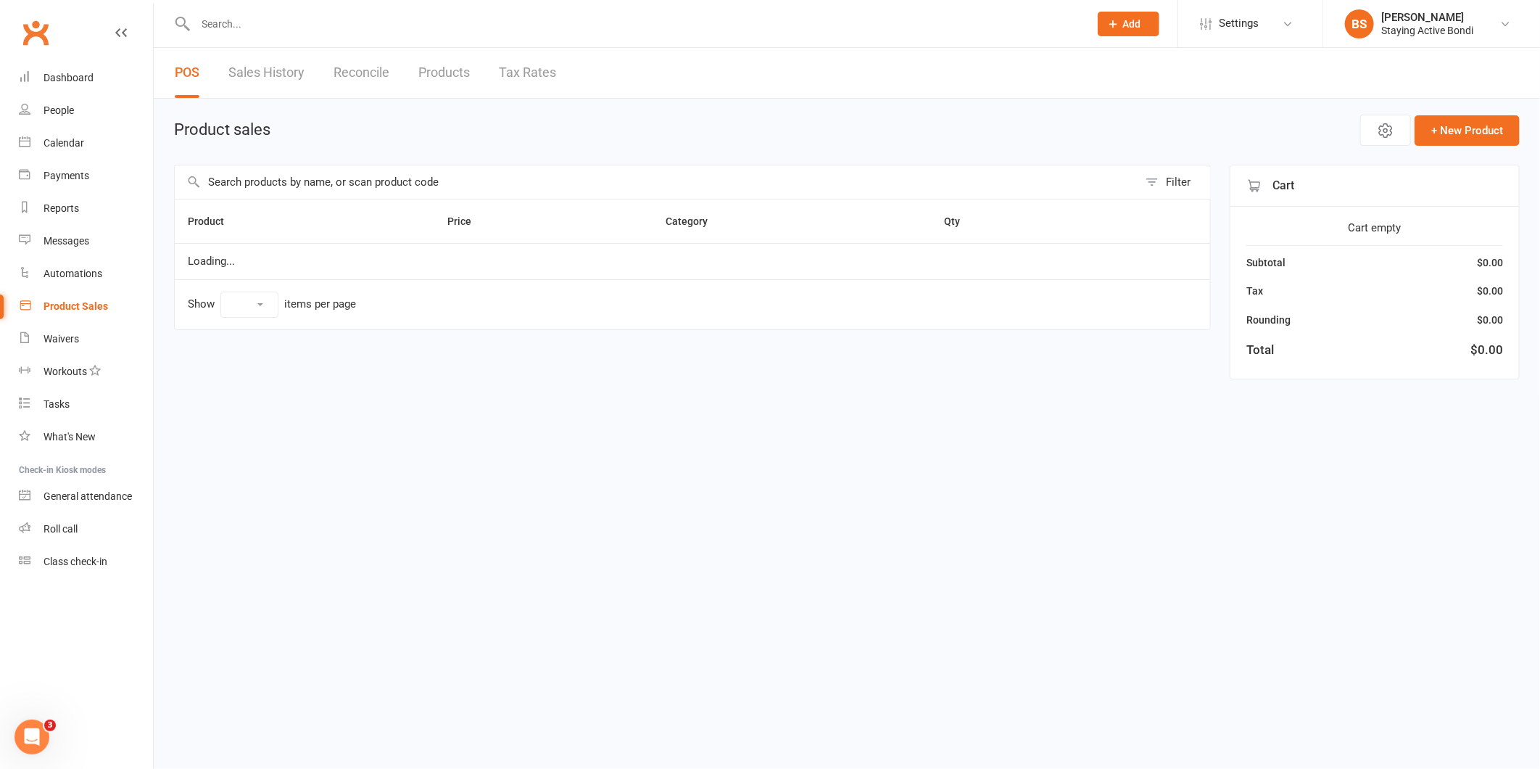
select select "10"
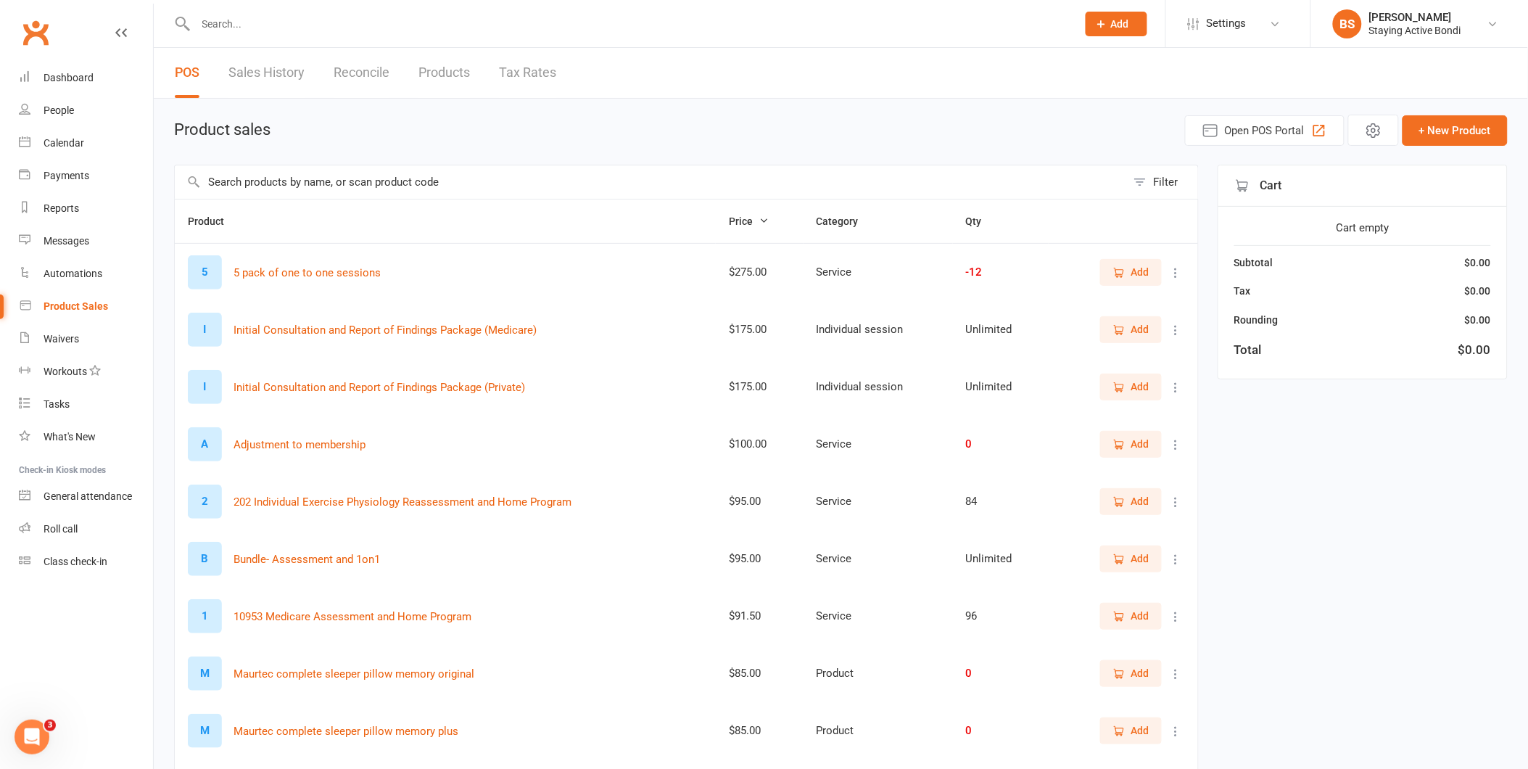
click at [372, 184] on input "text" at bounding box center [650, 181] width 951 height 33
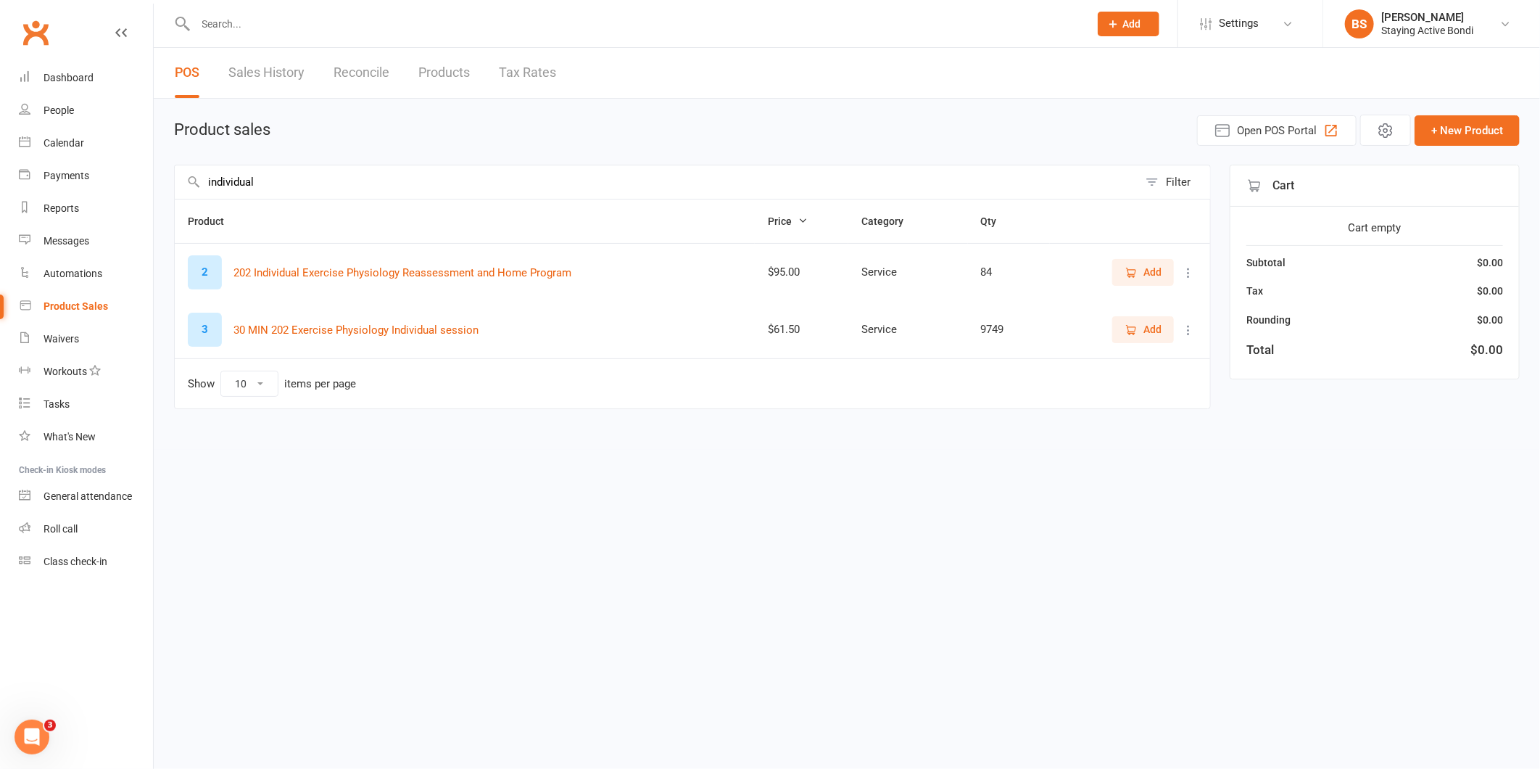
type input "individual"
click at [1149, 327] on span "Add" at bounding box center [1153, 329] width 18 height 16
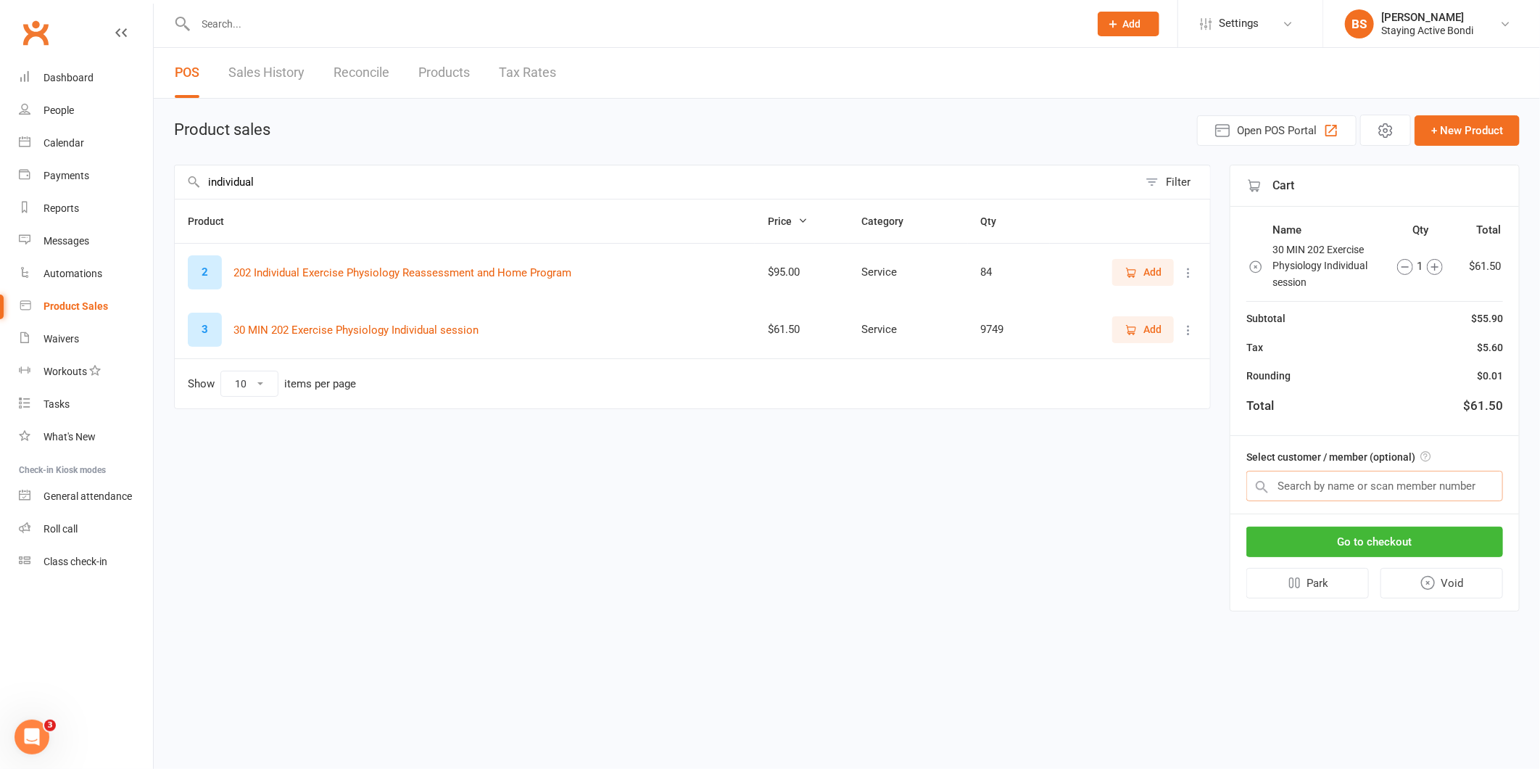
click at [1305, 477] on input "text" at bounding box center [1375, 486] width 257 height 30
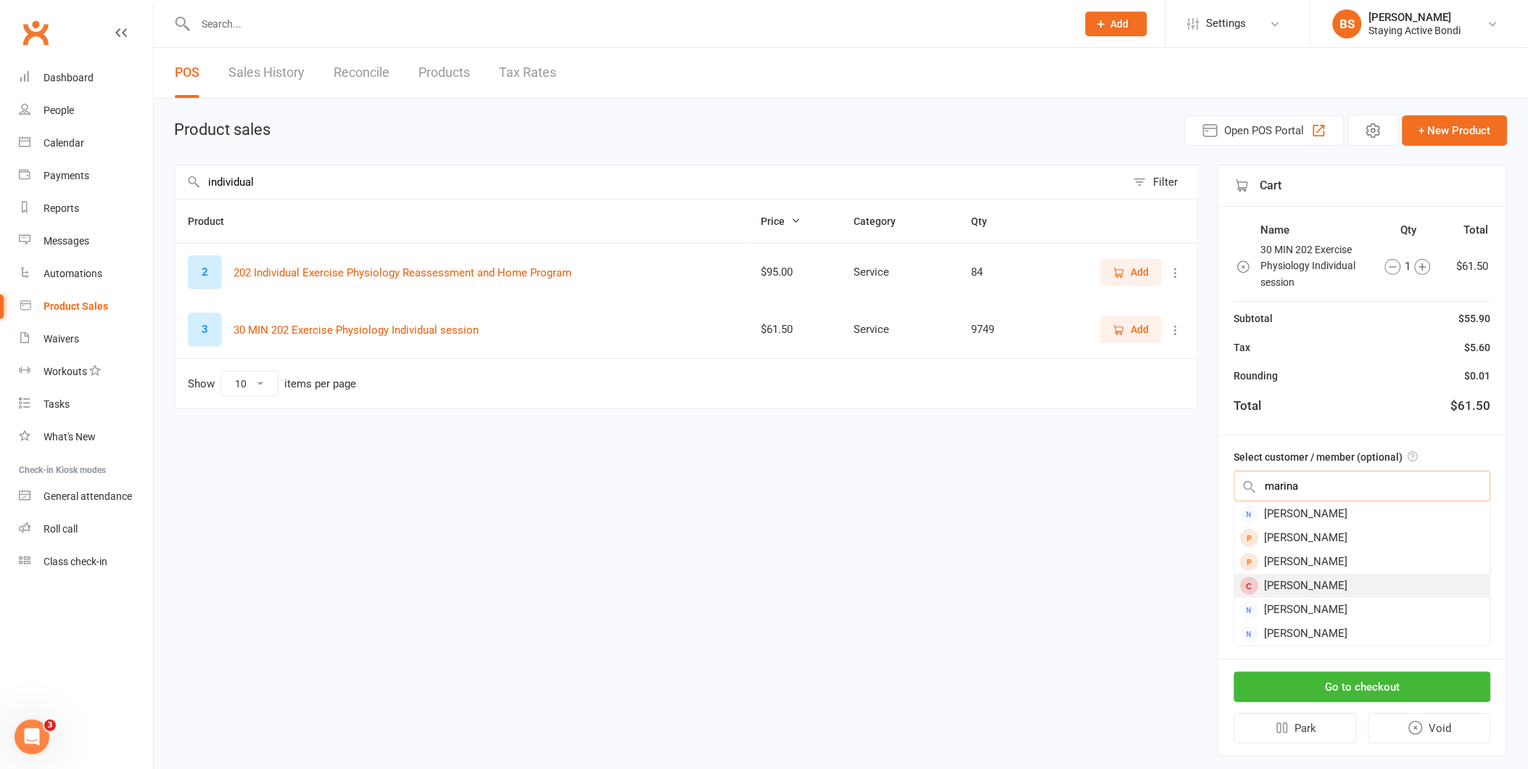
type input "marina"
click at [1325, 575] on div "Marina Milis" at bounding box center [1362, 586] width 255 height 24
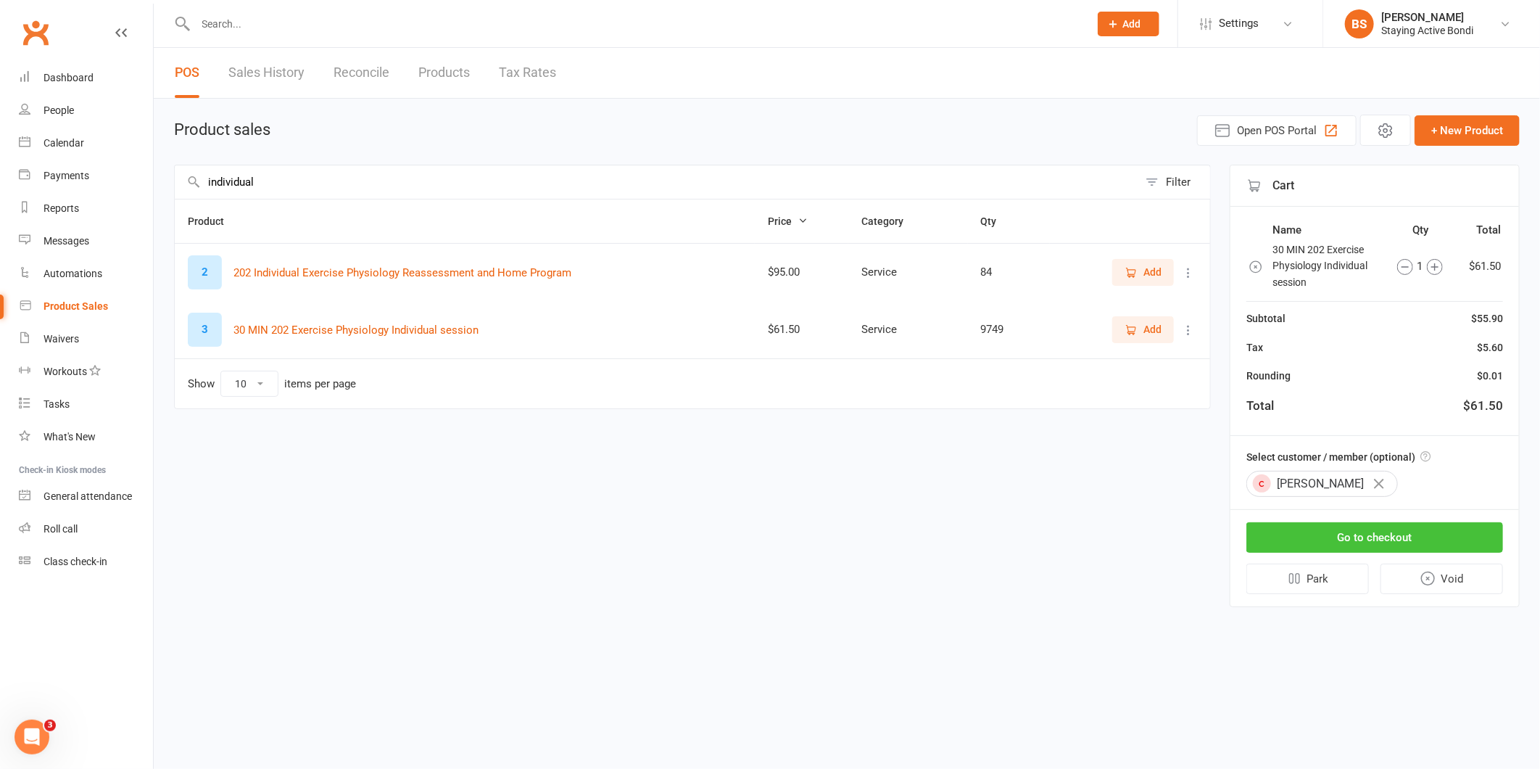
click at [1415, 537] on button "Go to checkout" at bounding box center [1375, 537] width 257 height 30
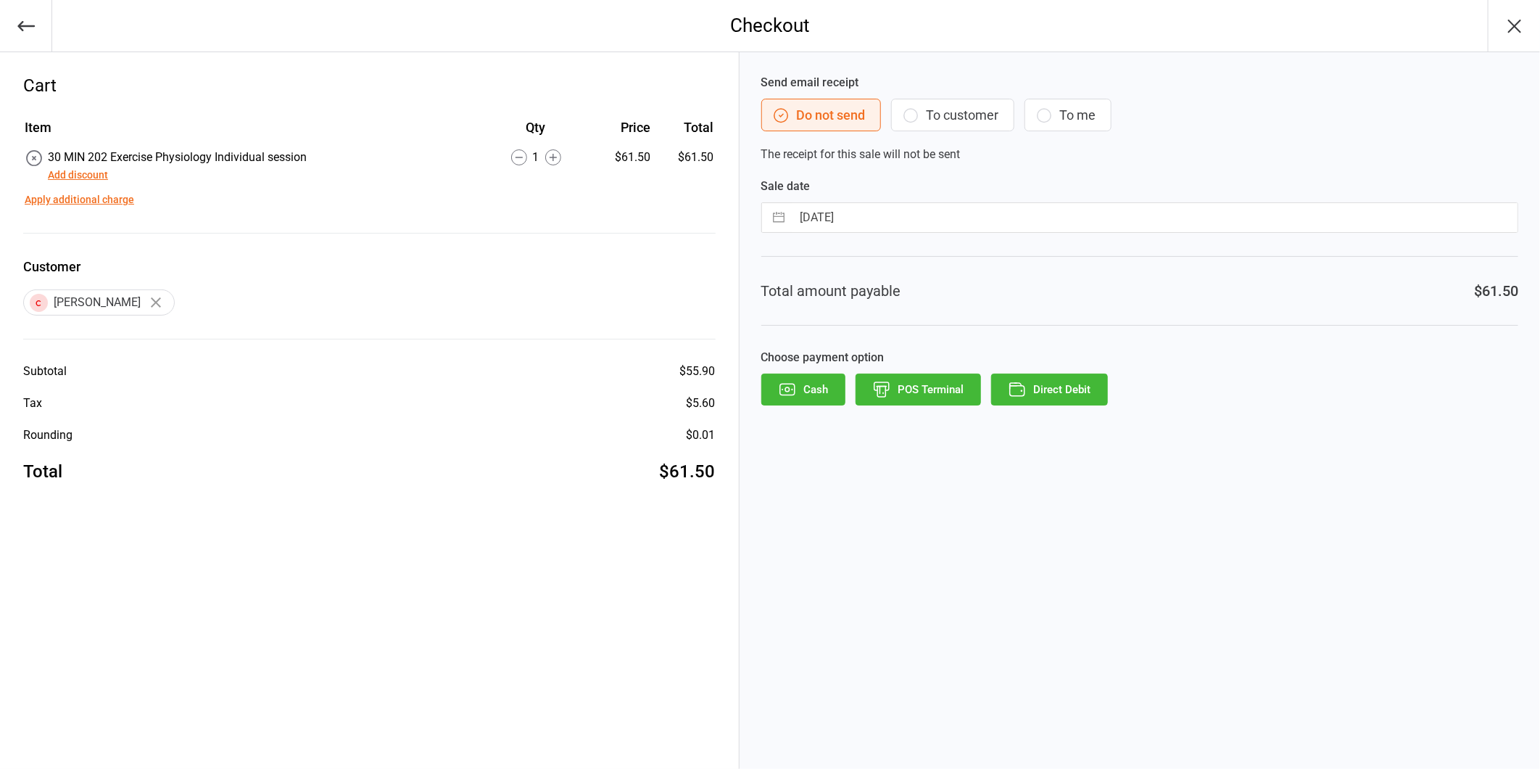
click at [1061, 390] on button "Direct Debit" at bounding box center [1049, 389] width 117 height 32
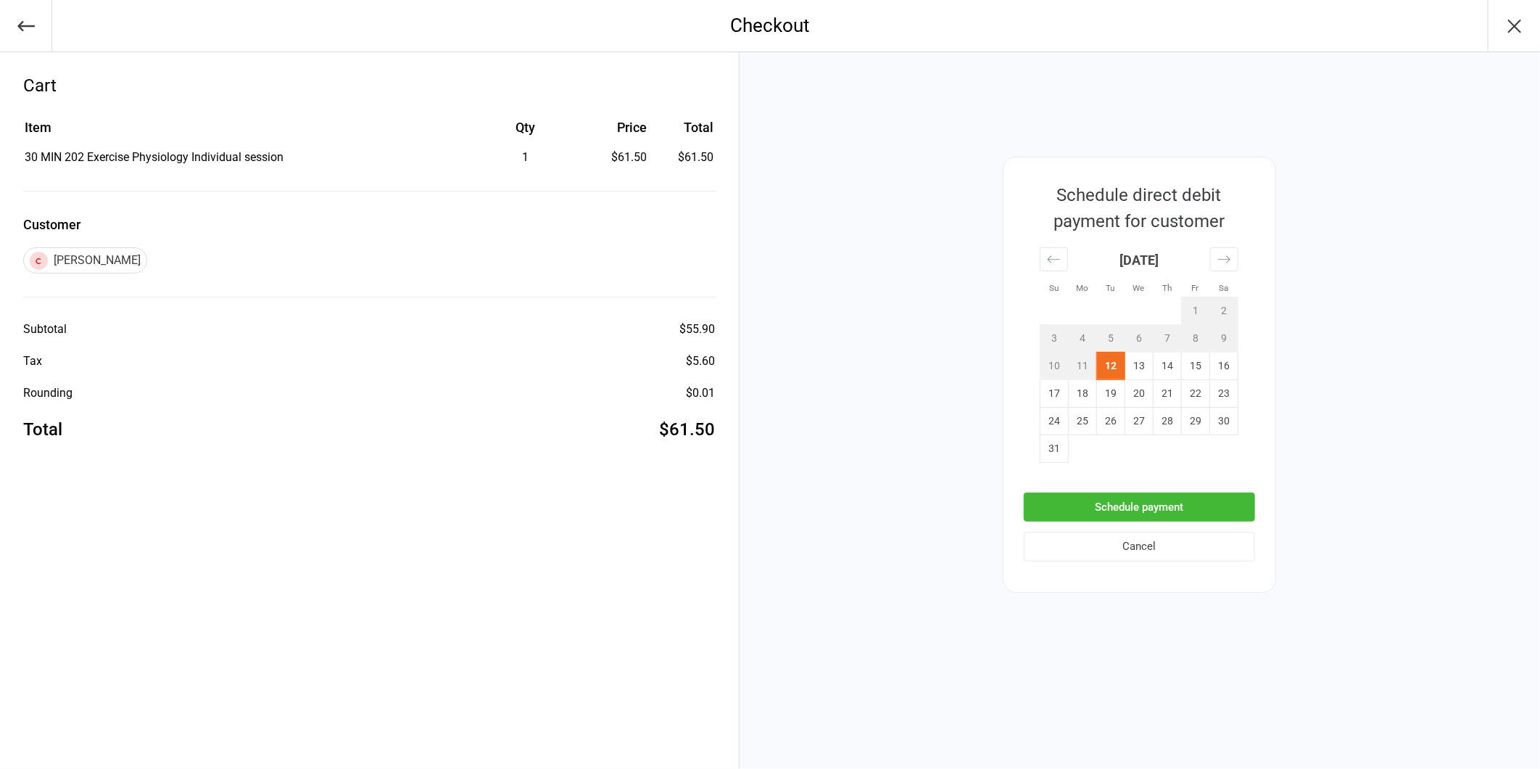
drag, startPoint x: 1152, startPoint y: 495, endPoint x: 1148, endPoint y: 484, distance: 11.5
click at [1152, 495] on button "Schedule payment" at bounding box center [1139, 507] width 231 height 30
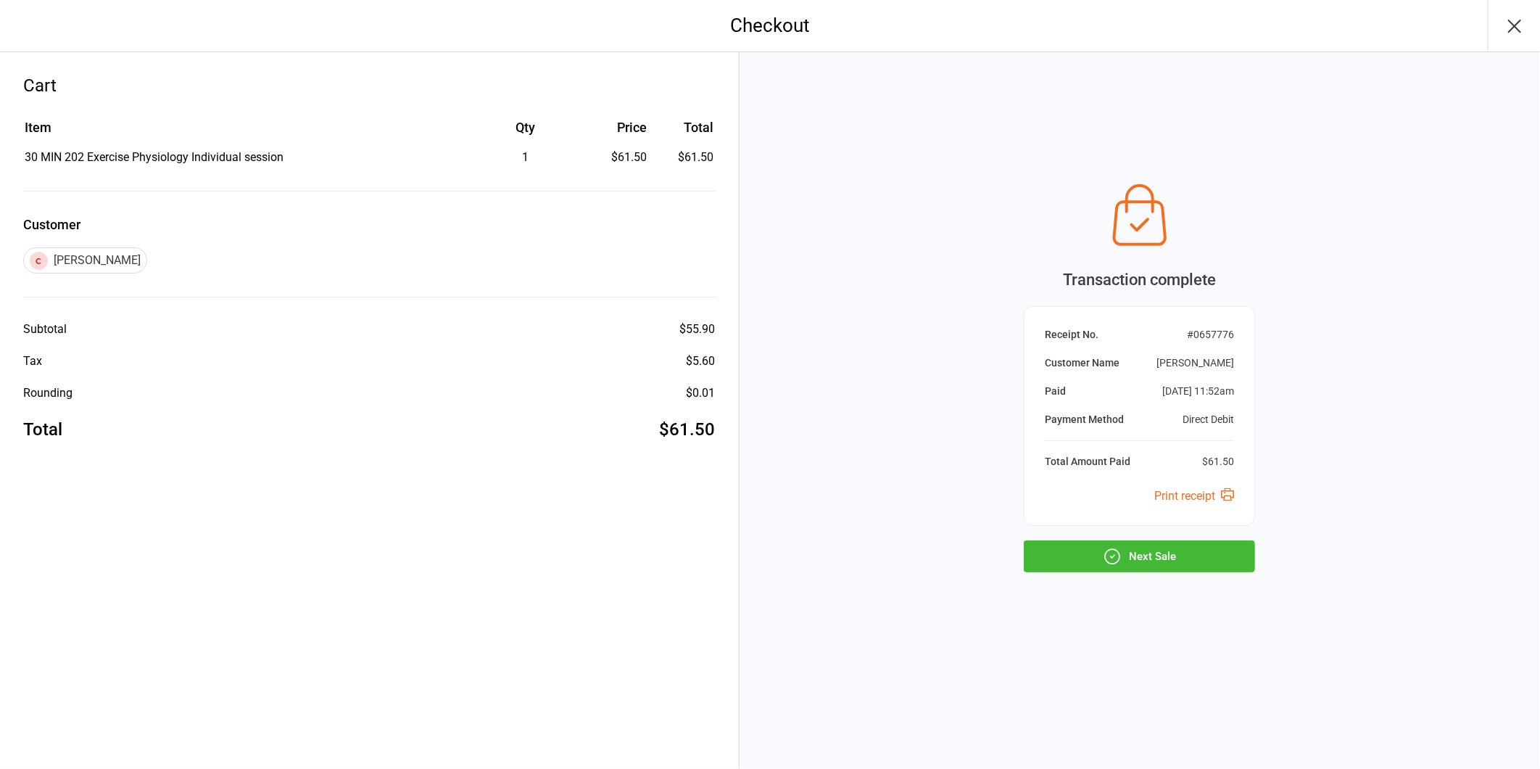
click at [1175, 542] on button "Next Sale" at bounding box center [1139, 556] width 231 height 32
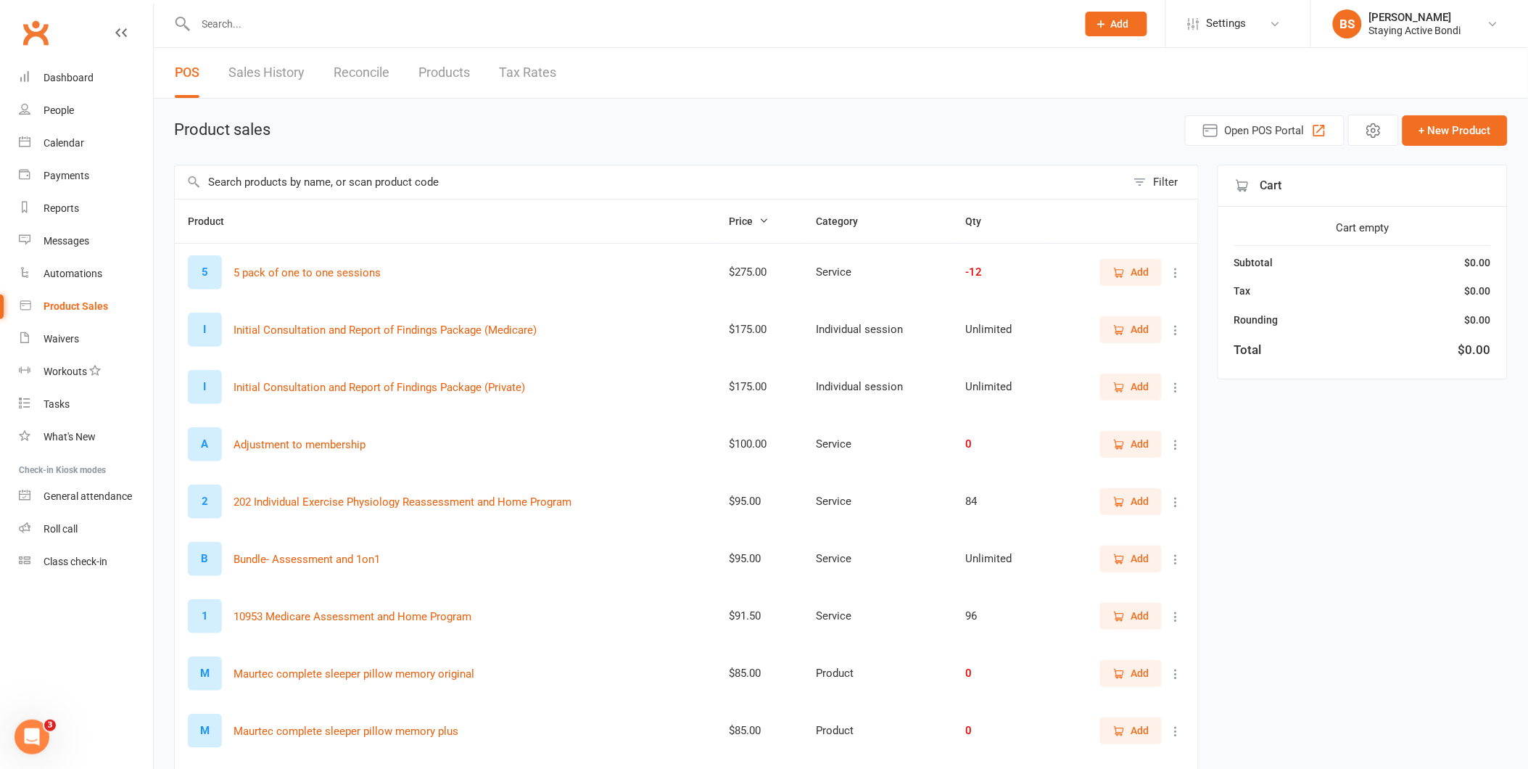
click at [376, 19] on input "text" at bounding box center [628, 24] width 875 height 20
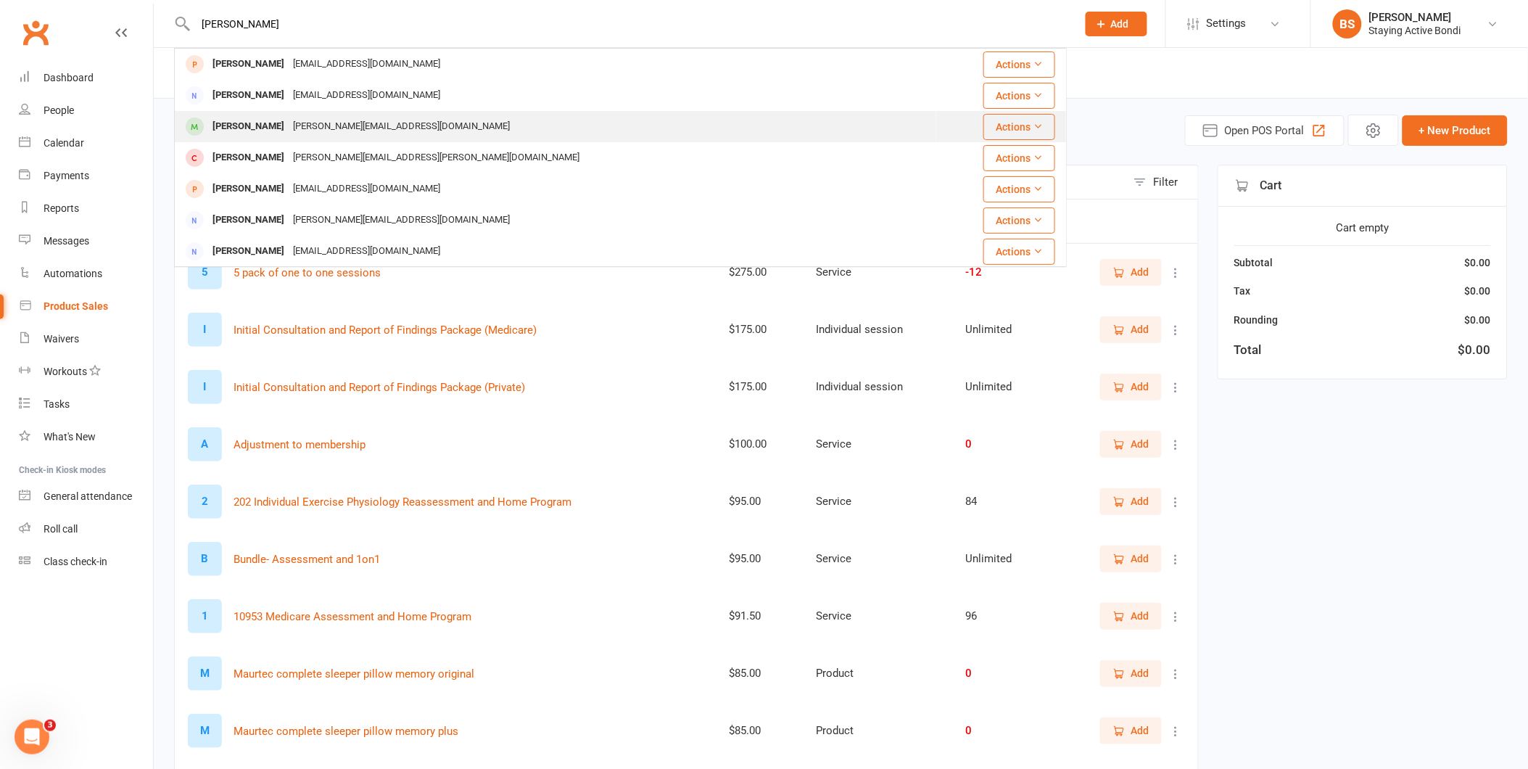
type input "[PERSON_NAME]"
click at [306, 120] on div "[PERSON_NAME][EMAIL_ADDRESS][DOMAIN_NAME]" at bounding box center [402, 126] width 226 height 21
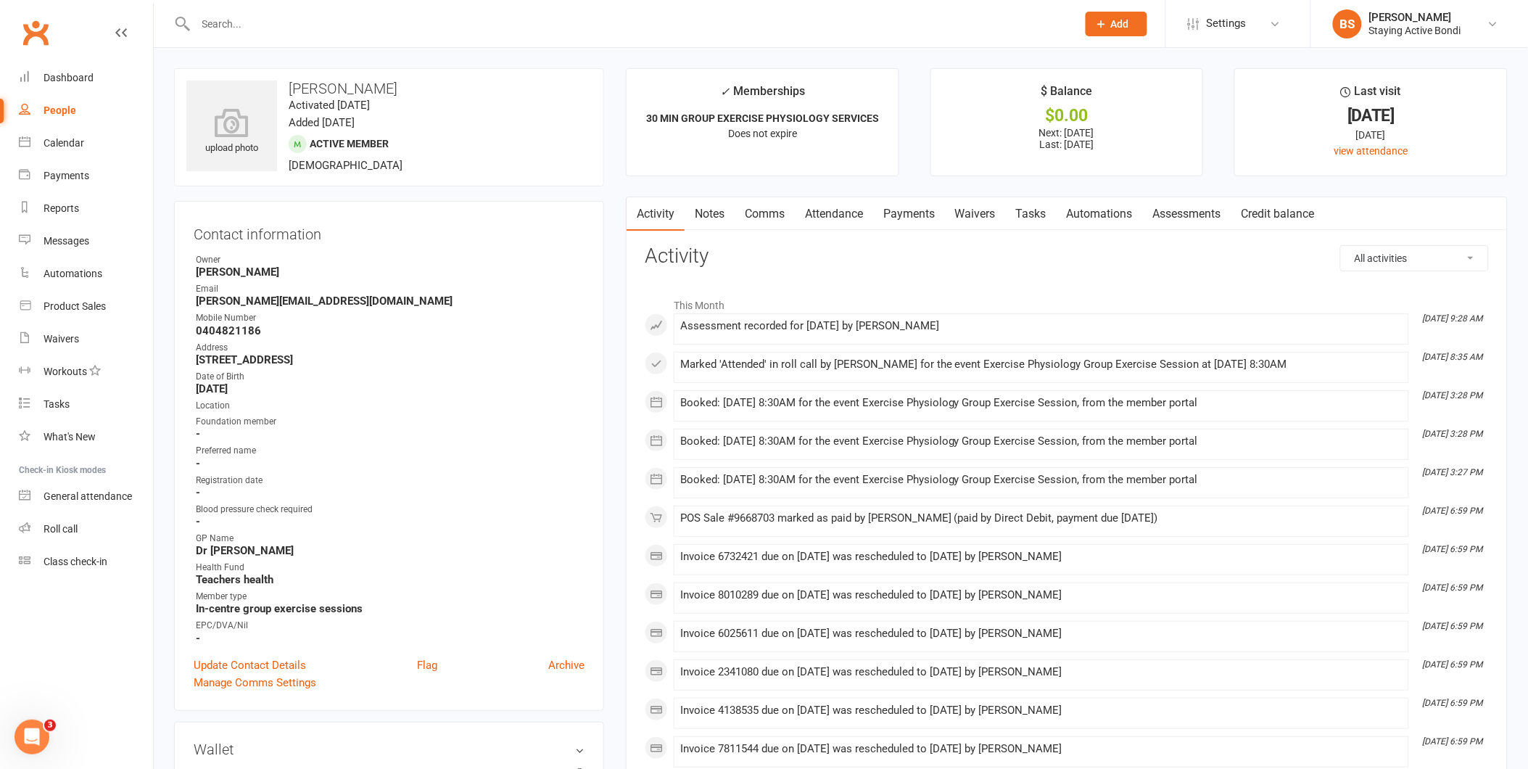
click at [918, 202] on link "Payments" at bounding box center [909, 213] width 72 height 33
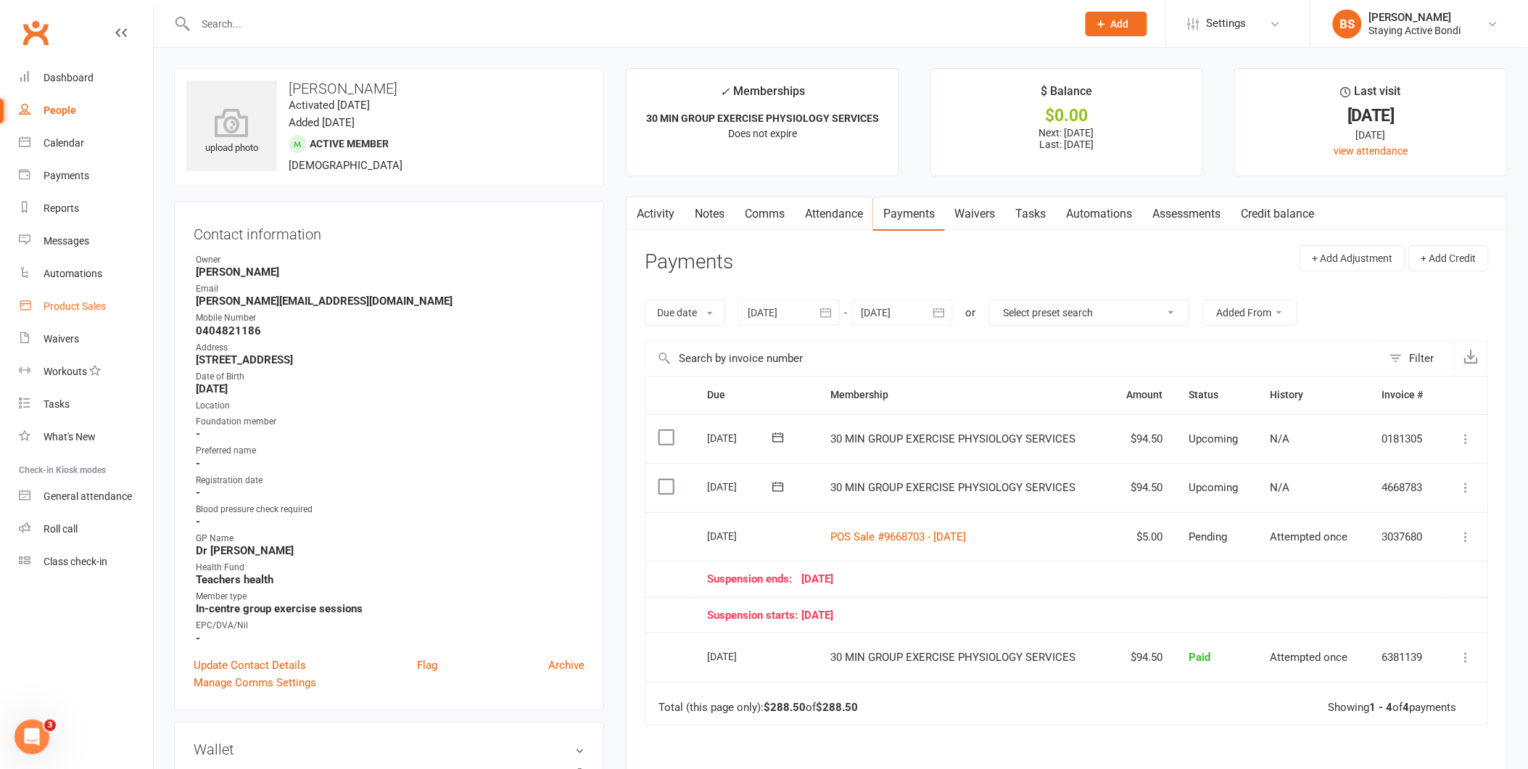
click at [77, 303] on div "Product Sales" at bounding box center [75, 306] width 62 height 12
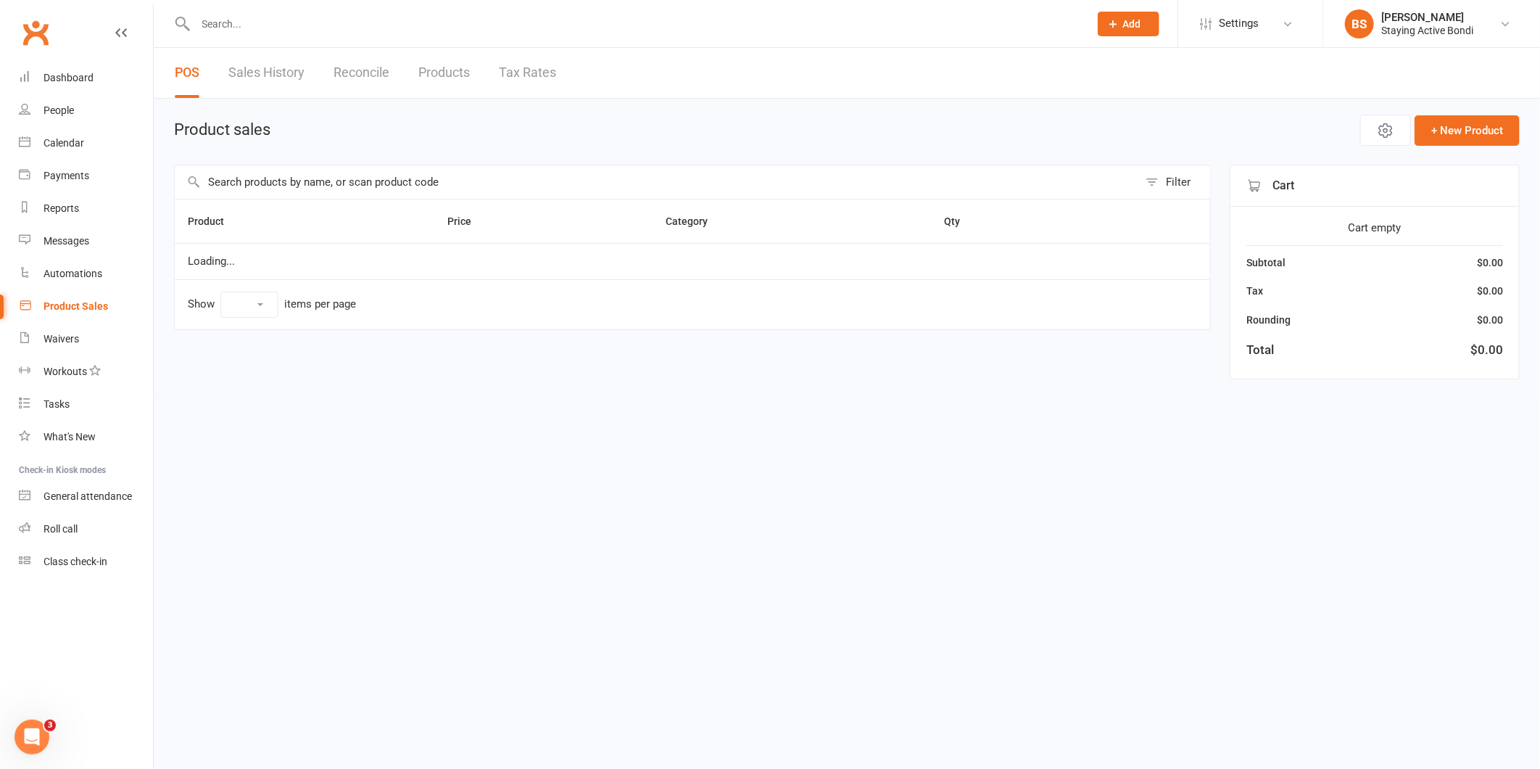
select select "10"
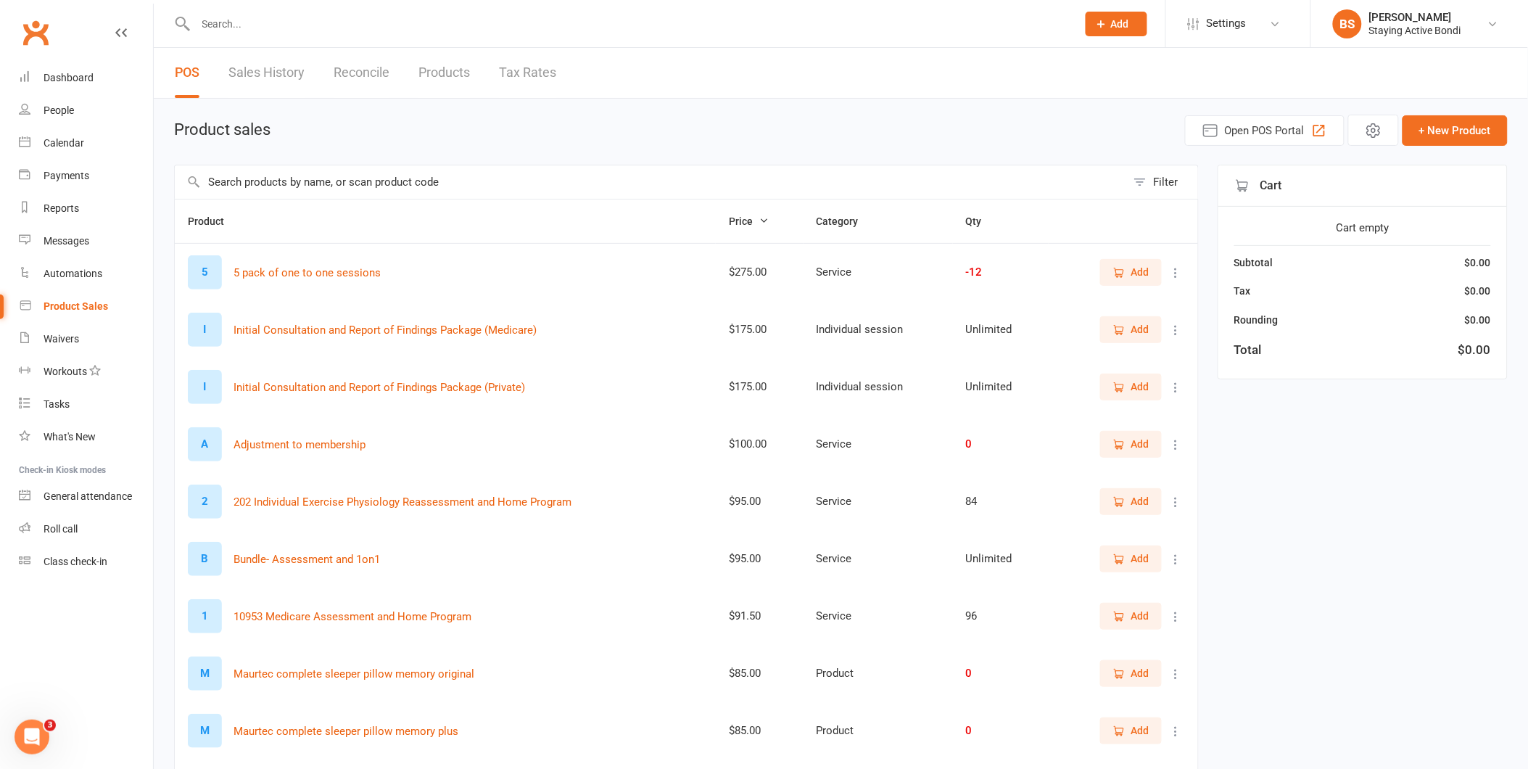
click at [416, 174] on input "text" at bounding box center [650, 181] width 951 height 33
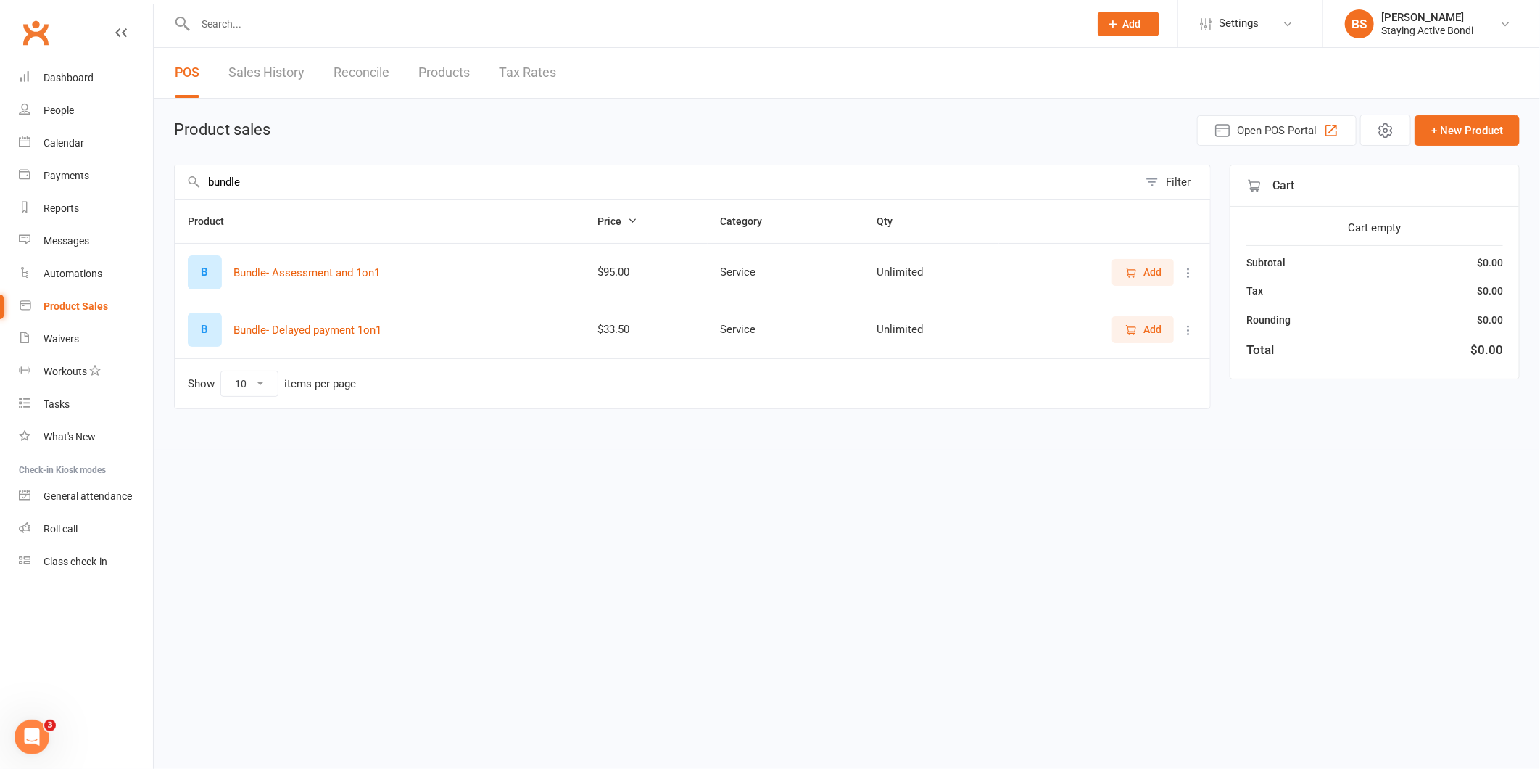
type input "bundle"
click at [1132, 267] on icon "button" at bounding box center [1131, 272] width 13 height 13
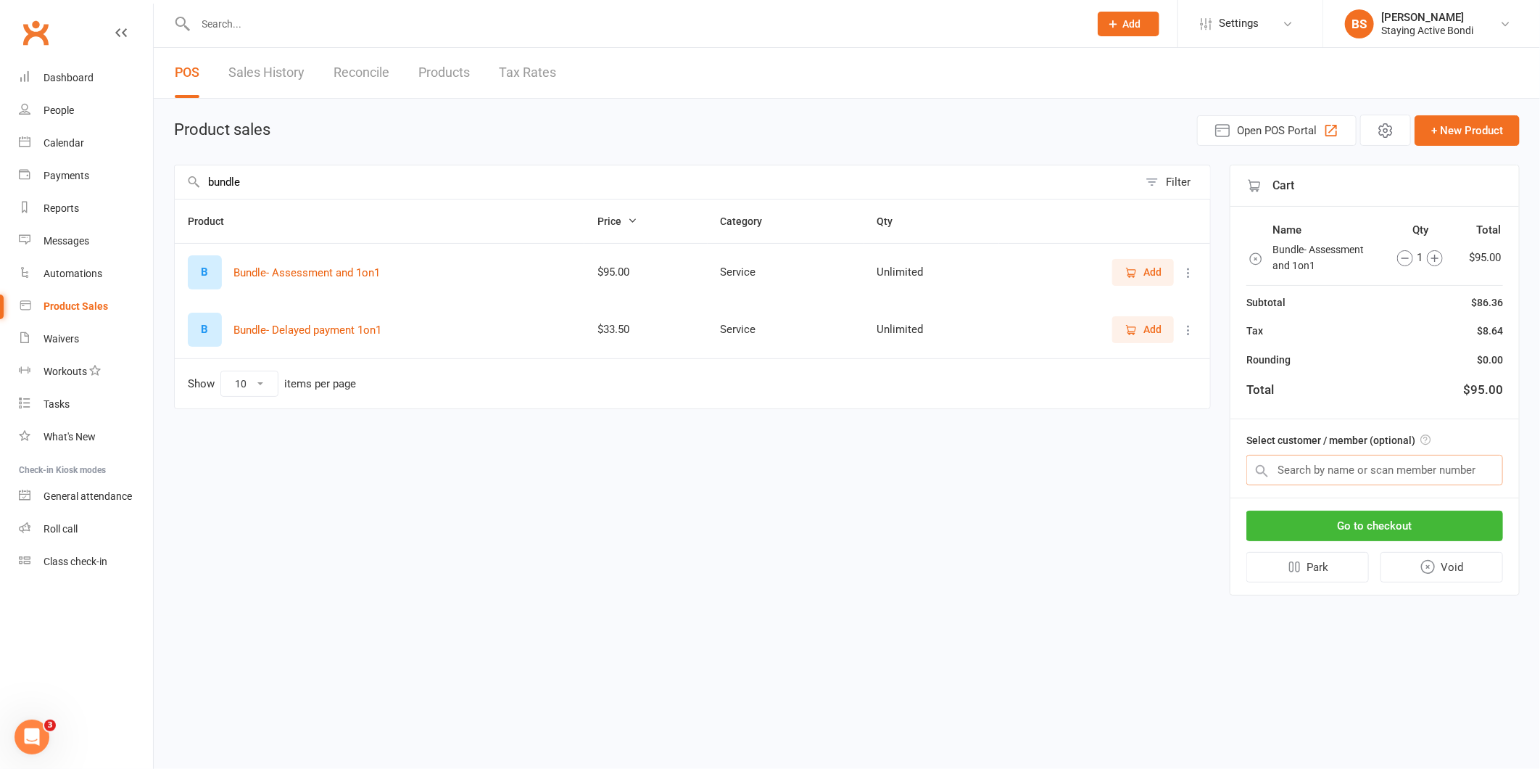
click at [1340, 462] on input "text" at bounding box center [1375, 470] width 257 height 30
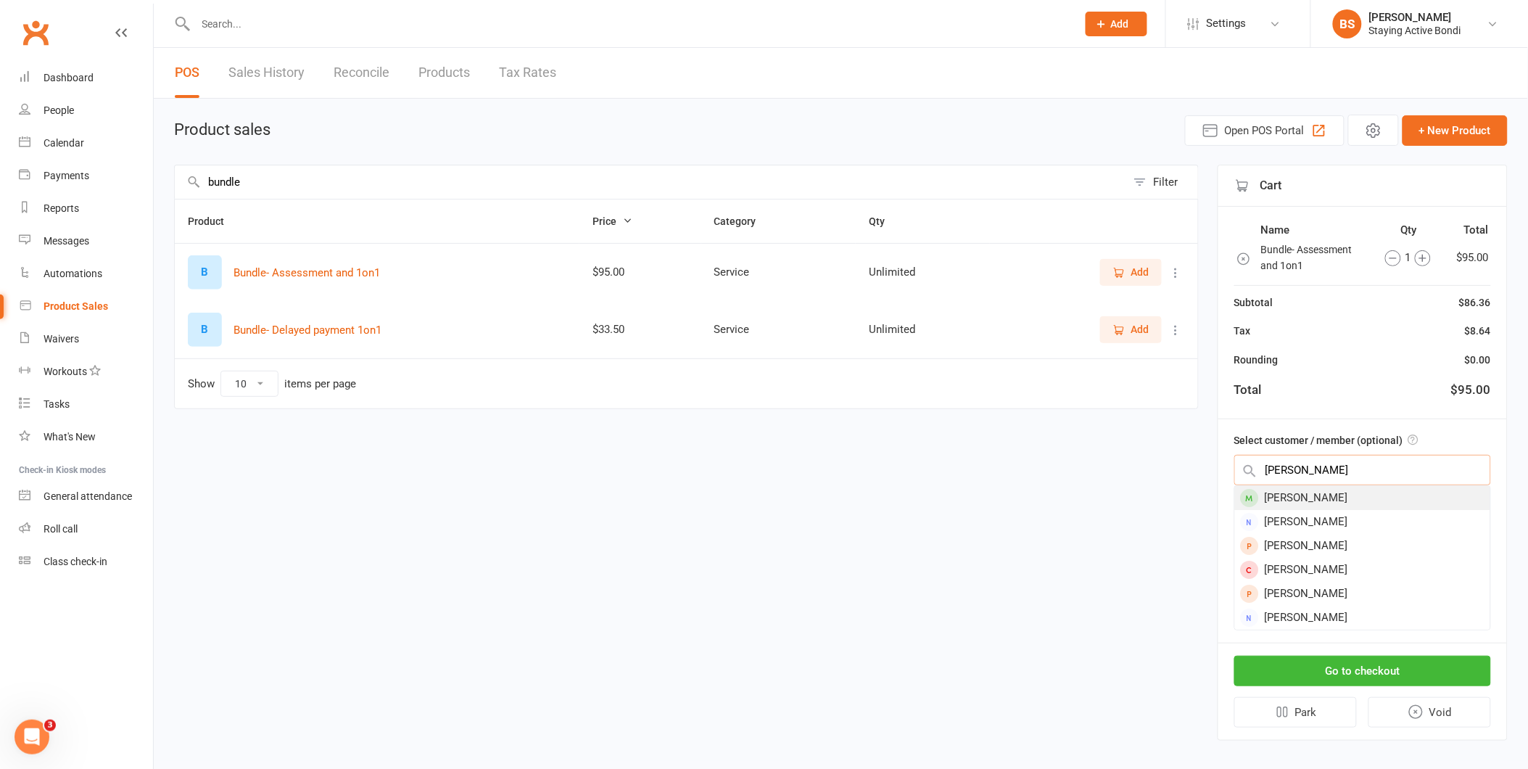
type input "[PERSON_NAME]"
click at [1338, 497] on div "[PERSON_NAME]" at bounding box center [1362, 498] width 255 height 24
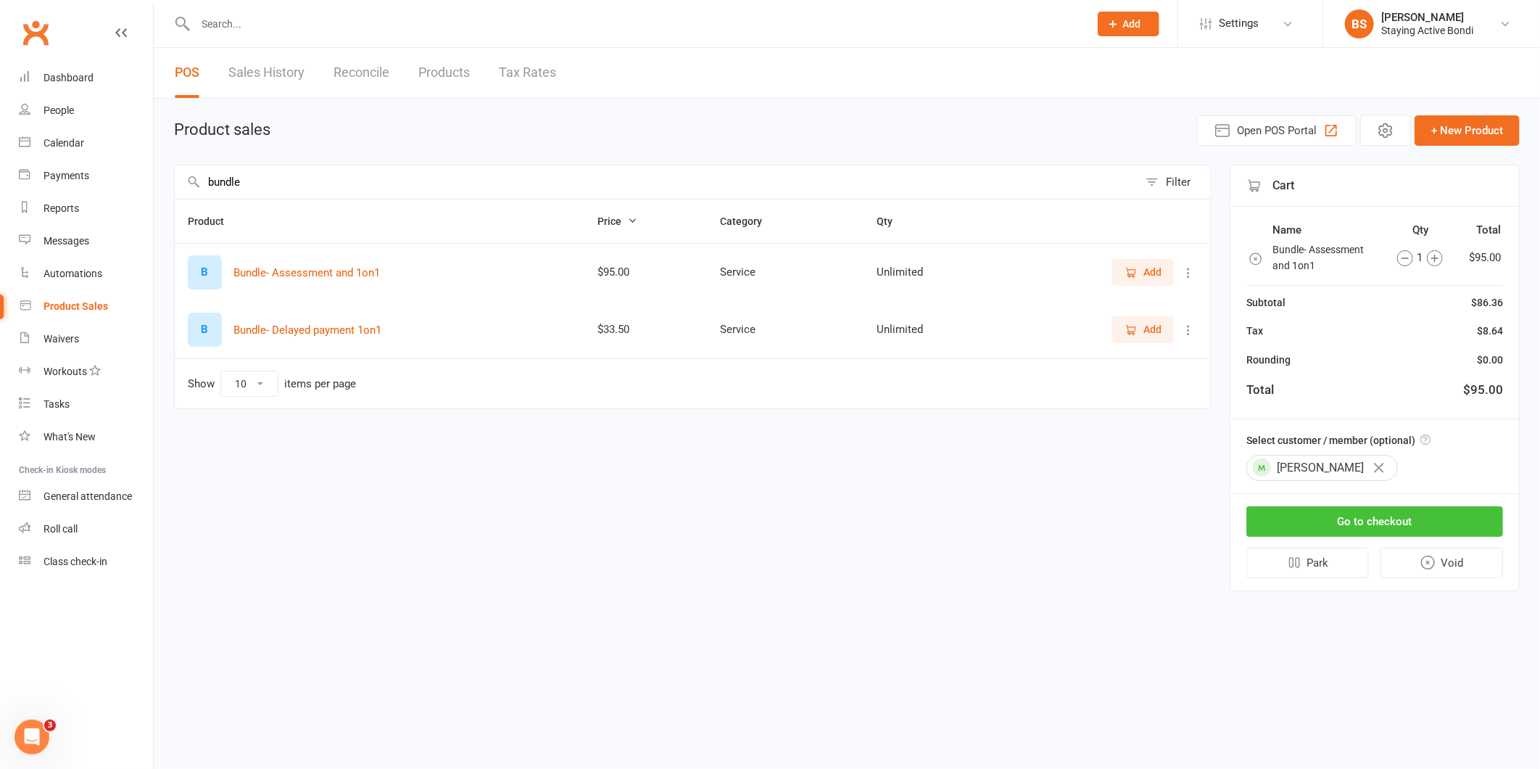
click at [1397, 510] on button "Go to checkout" at bounding box center [1375, 521] width 257 height 30
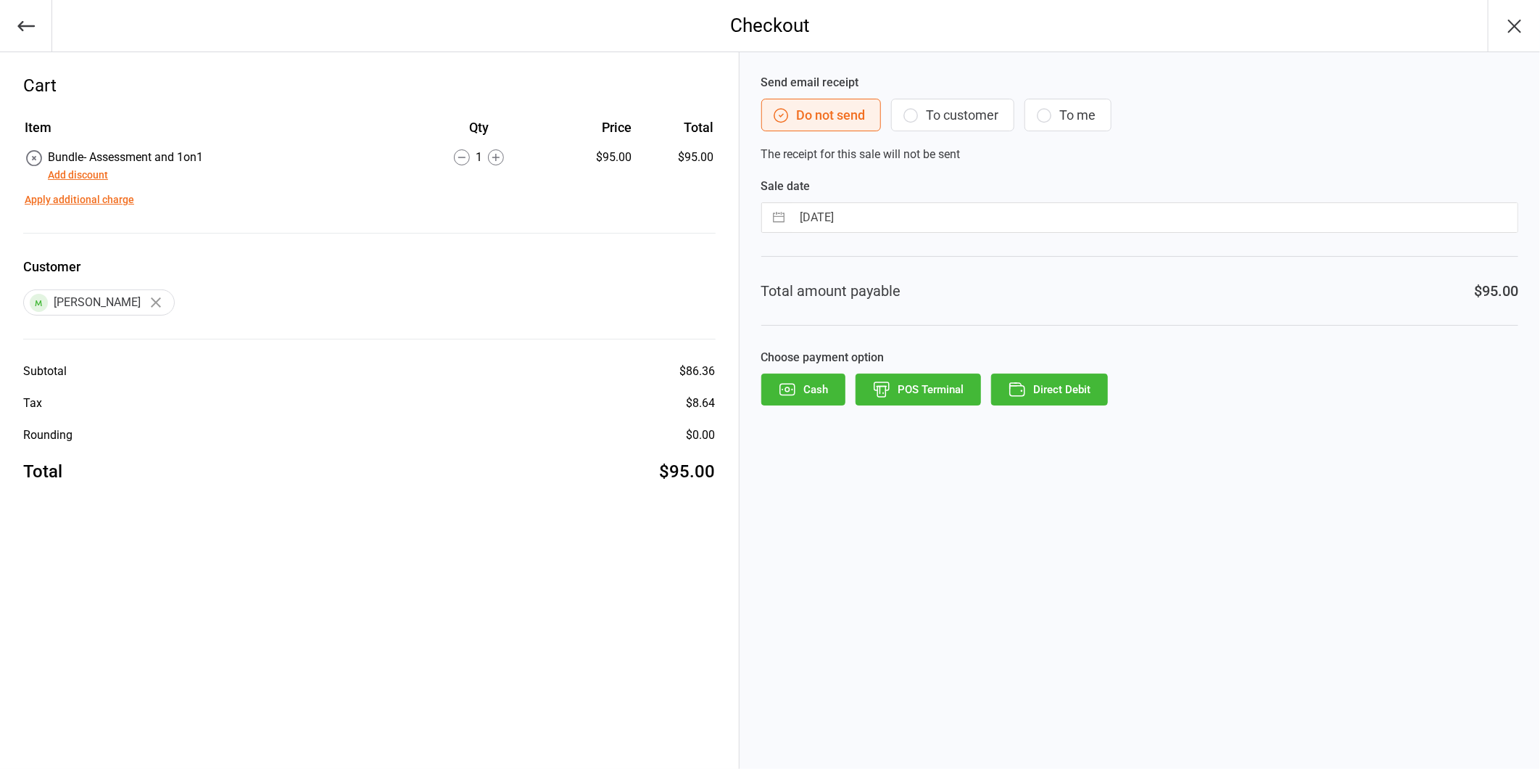
click at [1062, 390] on button "Direct Debit" at bounding box center [1049, 389] width 117 height 32
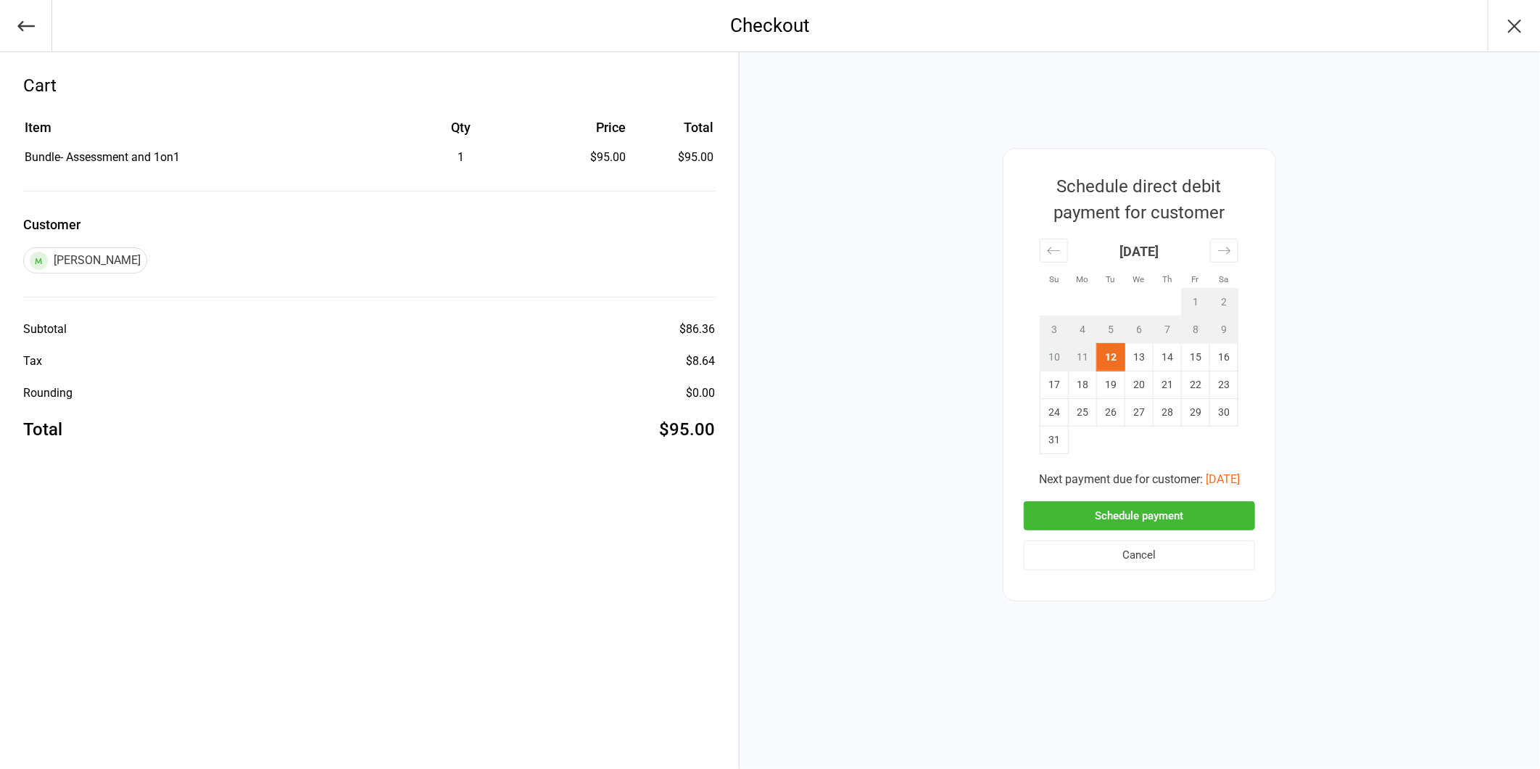
click at [1141, 510] on button "Schedule payment" at bounding box center [1139, 516] width 231 height 30
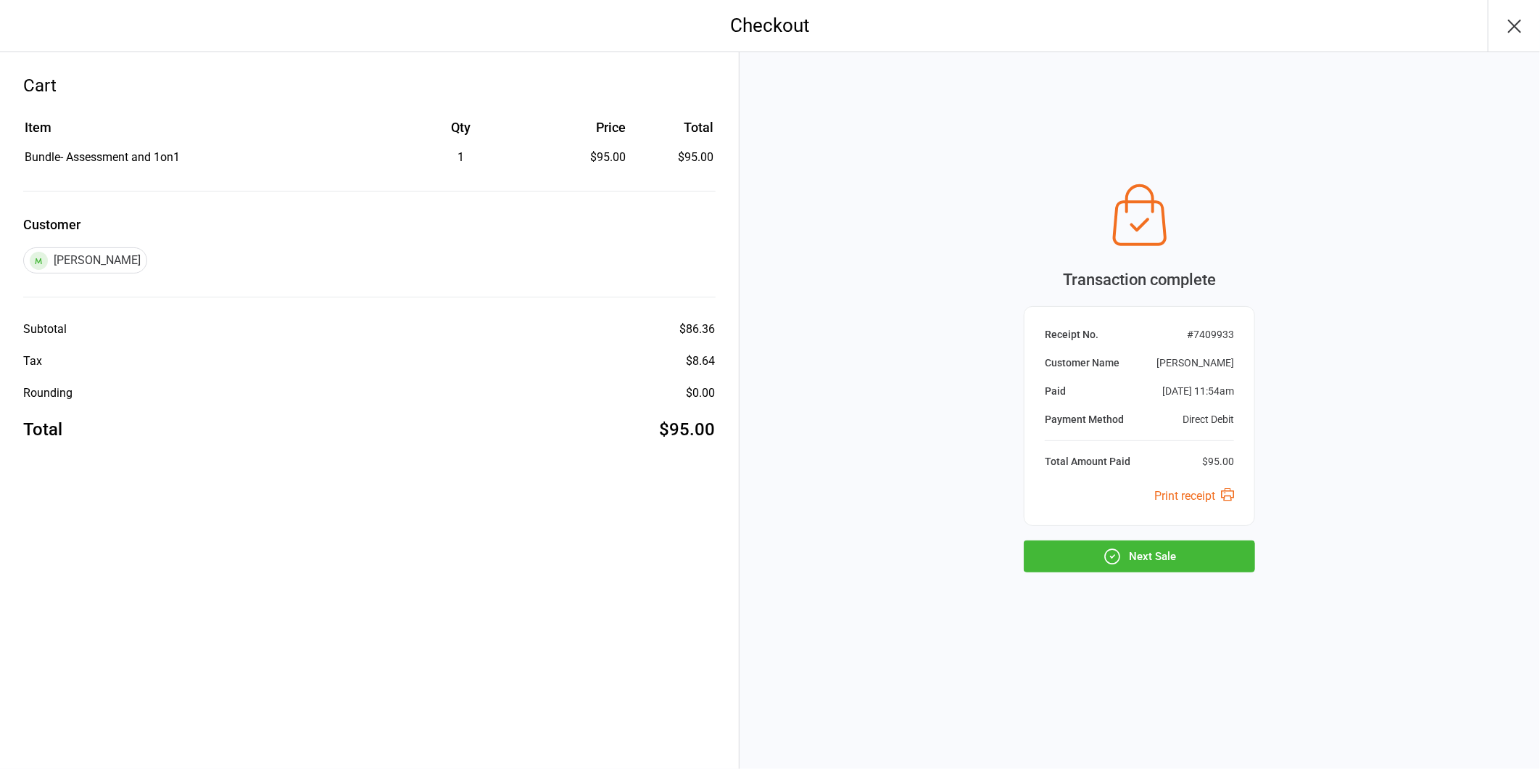
click at [1172, 561] on button "Next Sale" at bounding box center [1139, 556] width 231 height 32
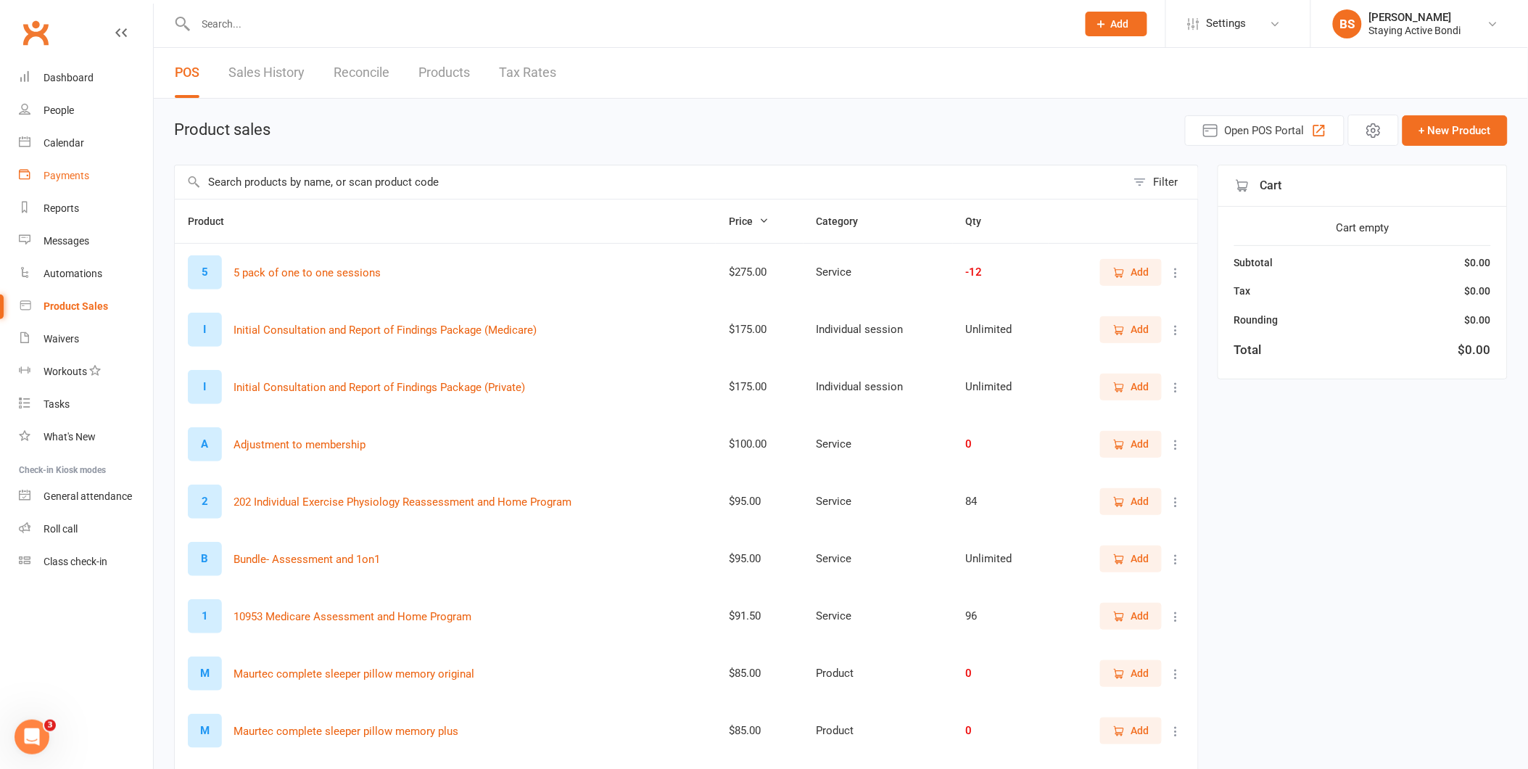
click at [61, 176] on div "Payments" at bounding box center [67, 176] width 46 height 12
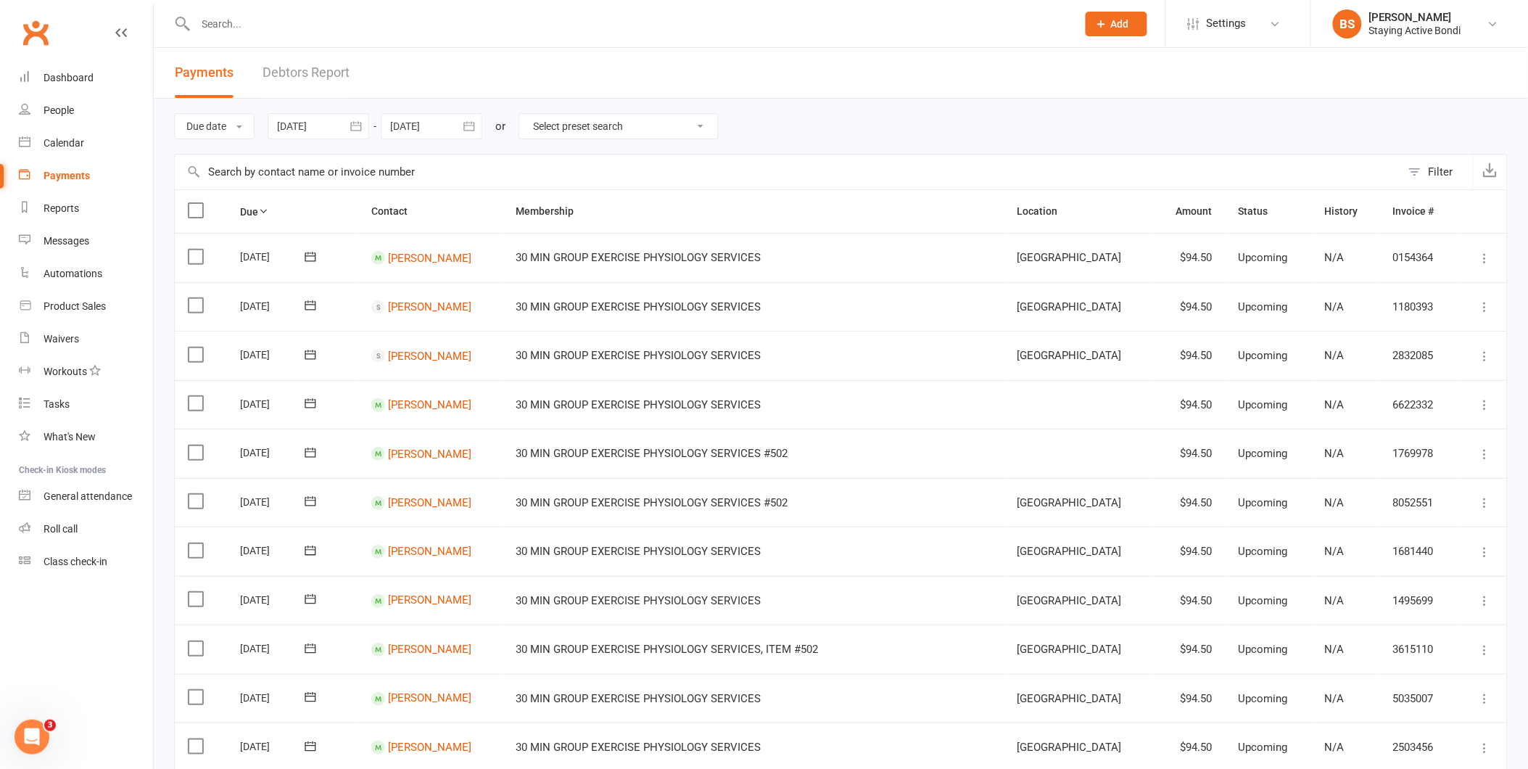
click at [412, 25] on input "text" at bounding box center [628, 24] width 875 height 20
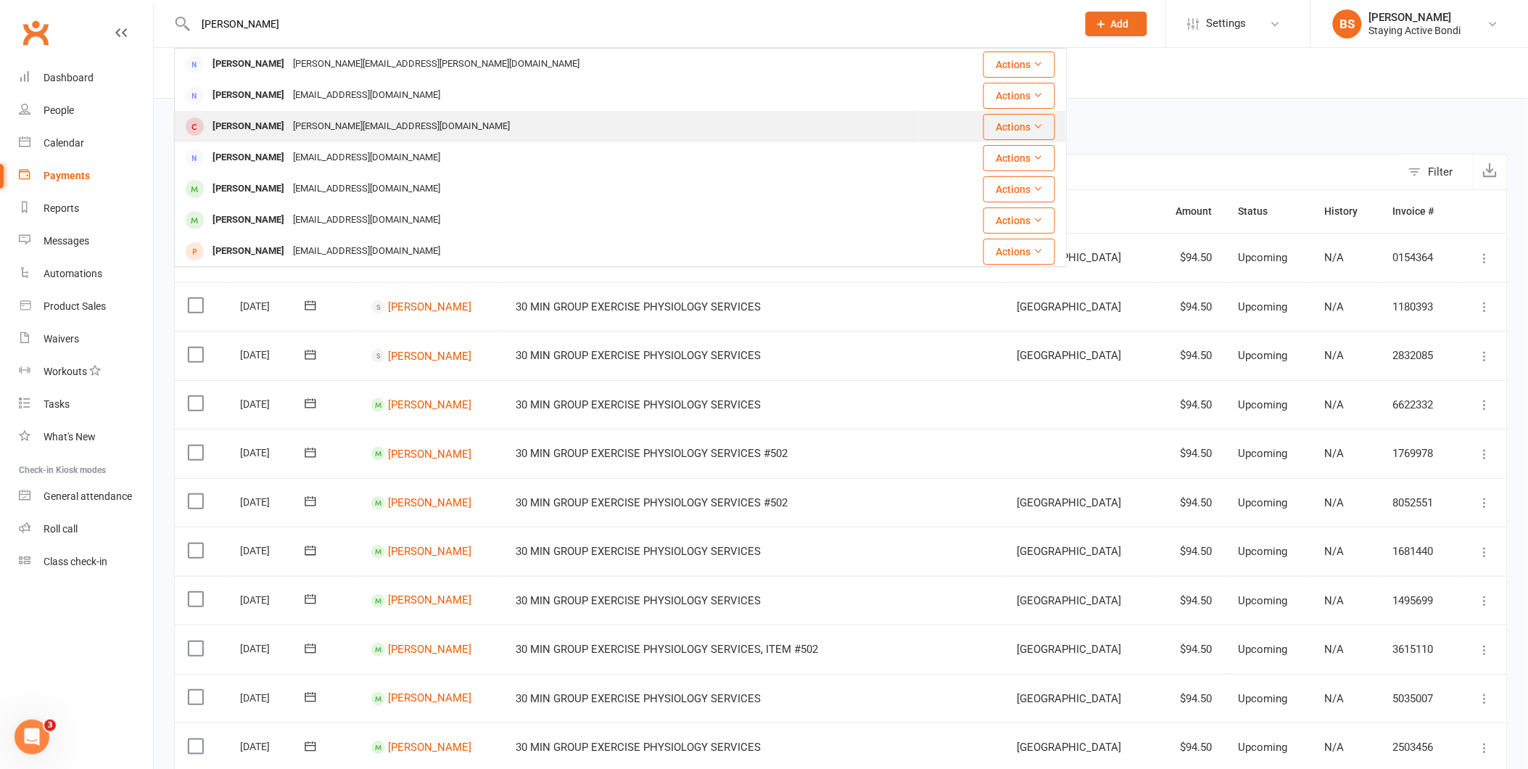
type input "shirley"
click at [289, 124] on div "shirley.baitz7@gmail.com" at bounding box center [402, 126] width 226 height 21
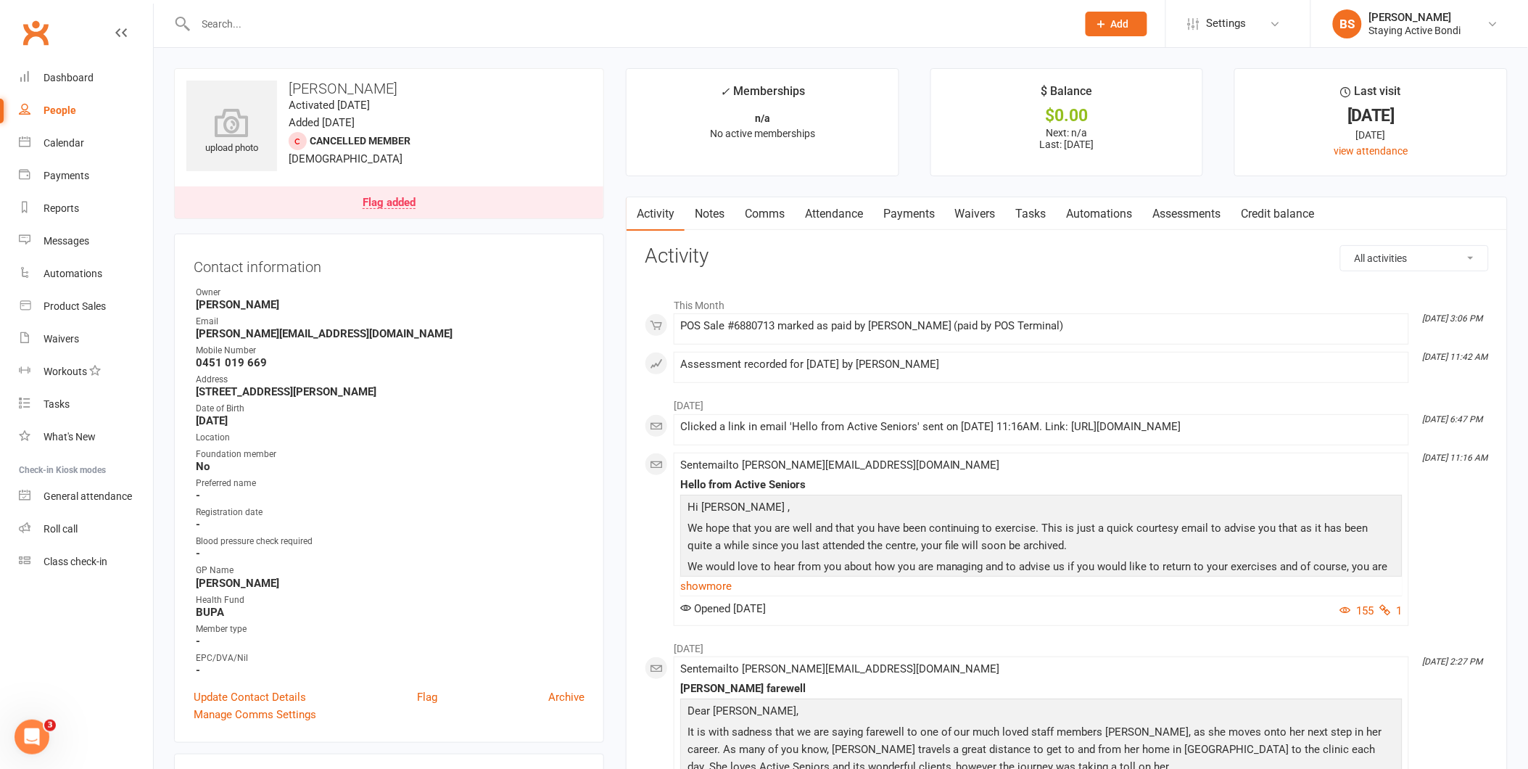
click at [914, 213] on link "Payments" at bounding box center [909, 213] width 72 height 33
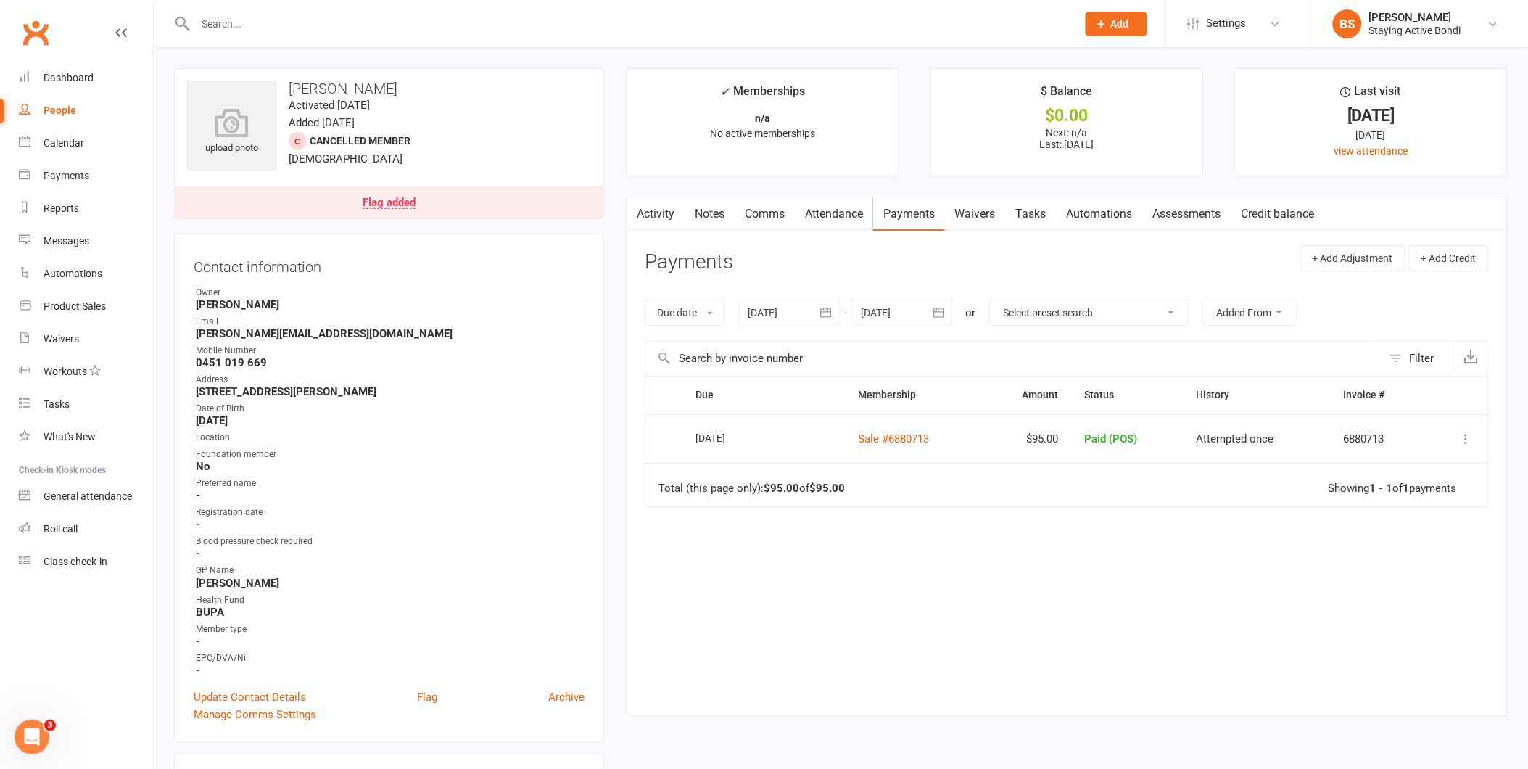
click at [481, 38] on div at bounding box center [620, 23] width 893 height 47
click at [482, 27] on input "text" at bounding box center [628, 24] width 875 height 20
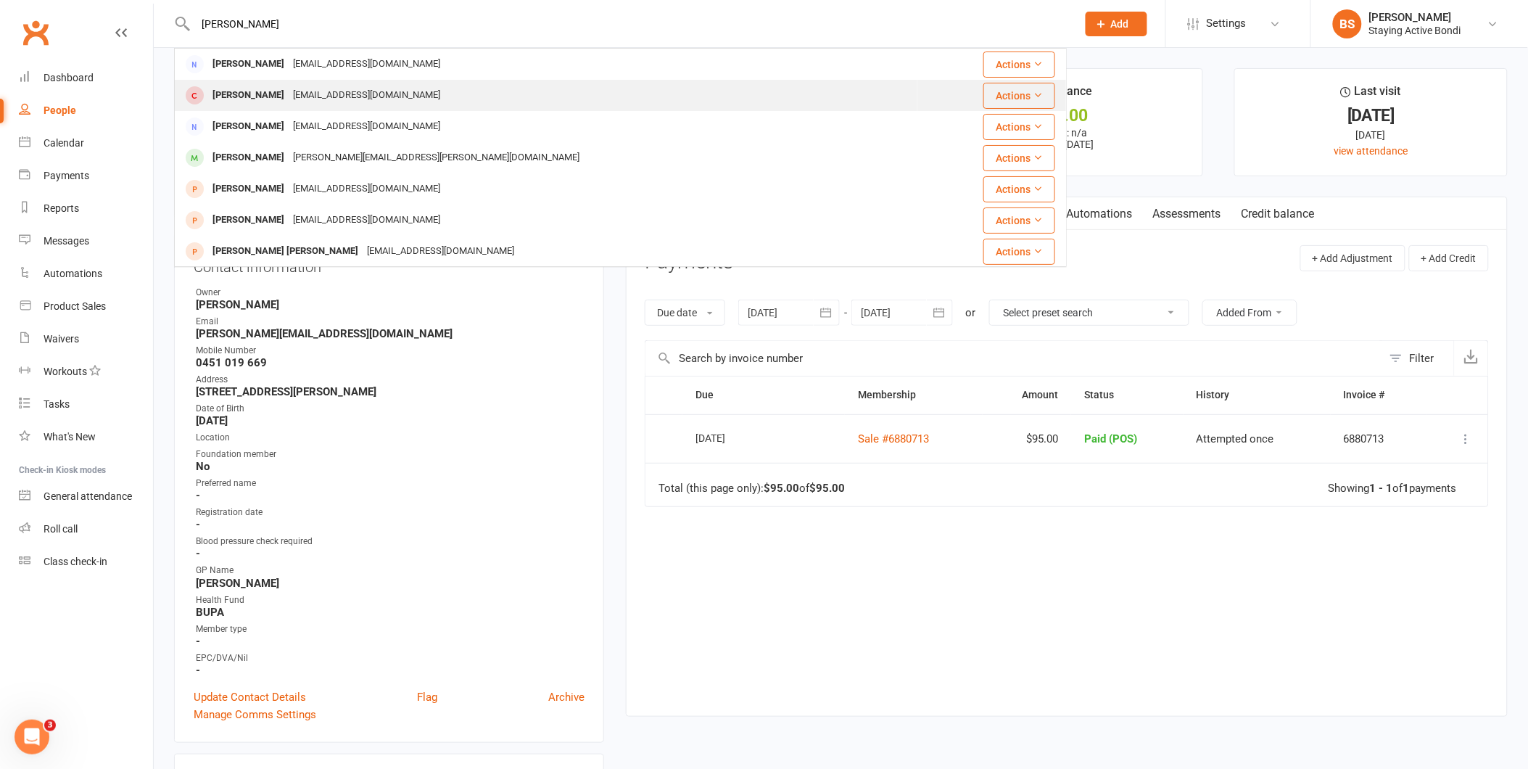
type input "joanna"
click at [366, 86] on div "Jw7279414@gmail.com" at bounding box center [367, 95] width 156 height 21
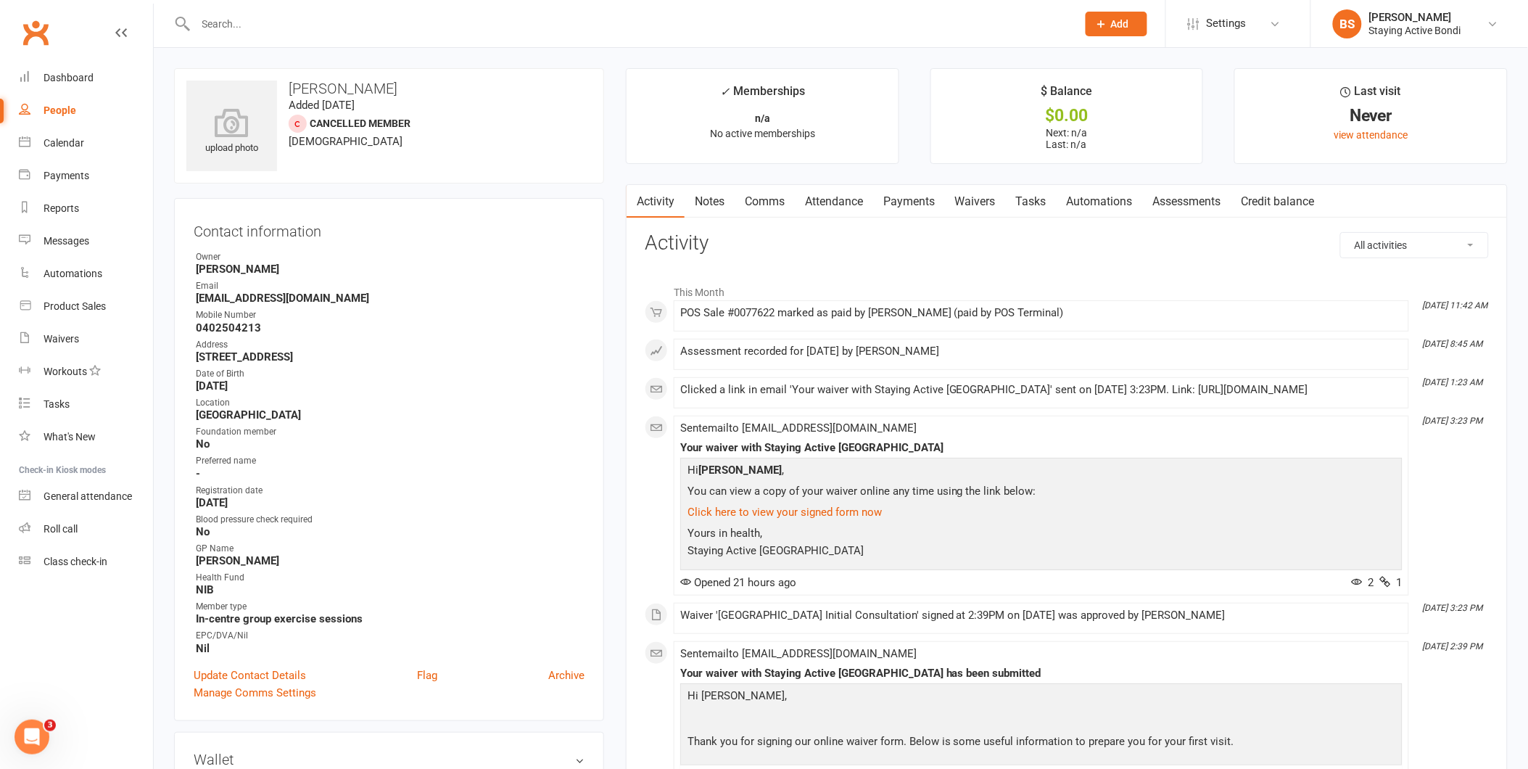
click at [712, 196] on link "Notes" at bounding box center [710, 201] width 50 height 33
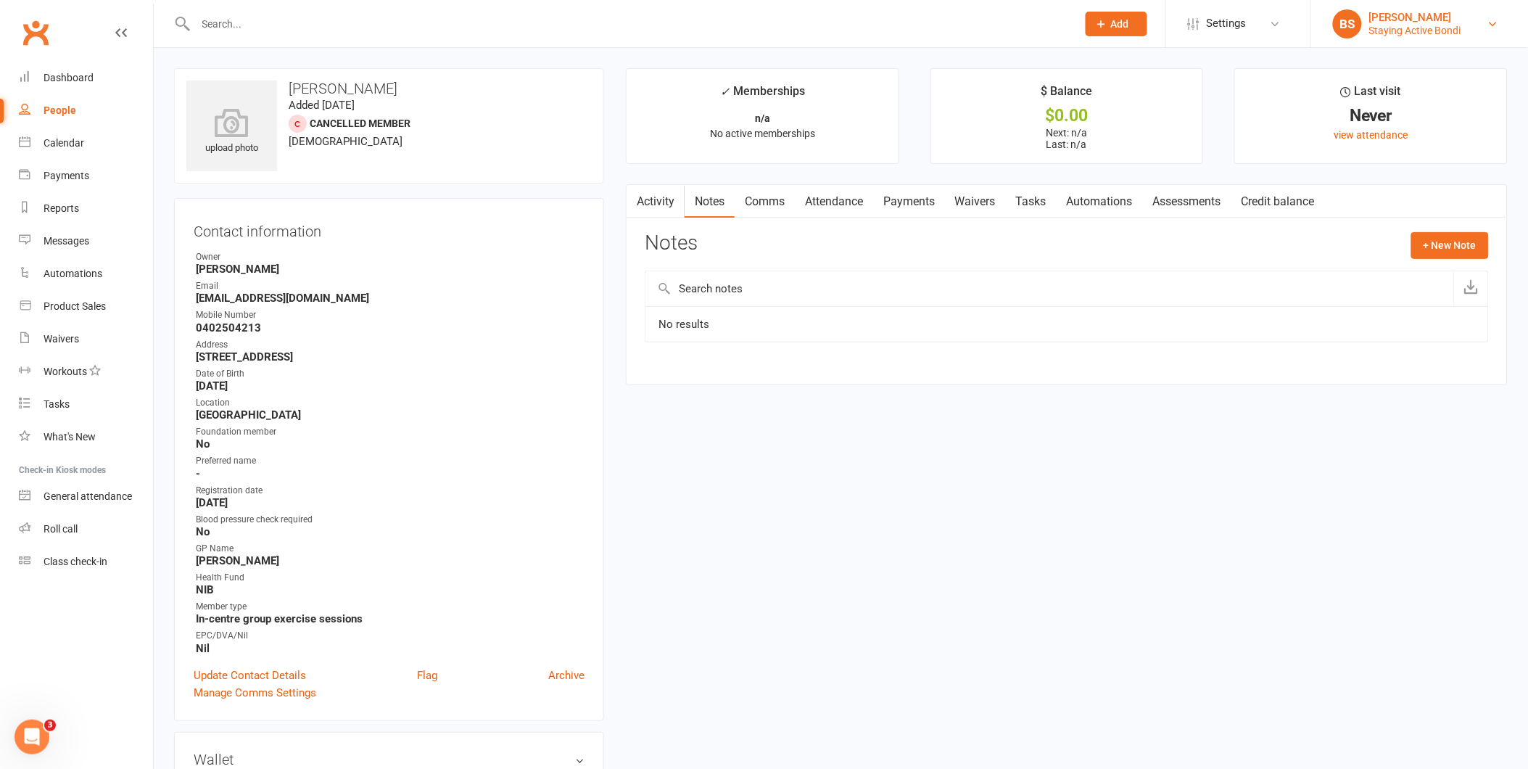
click at [1430, 22] on div "[PERSON_NAME]" at bounding box center [1415, 17] width 92 height 13
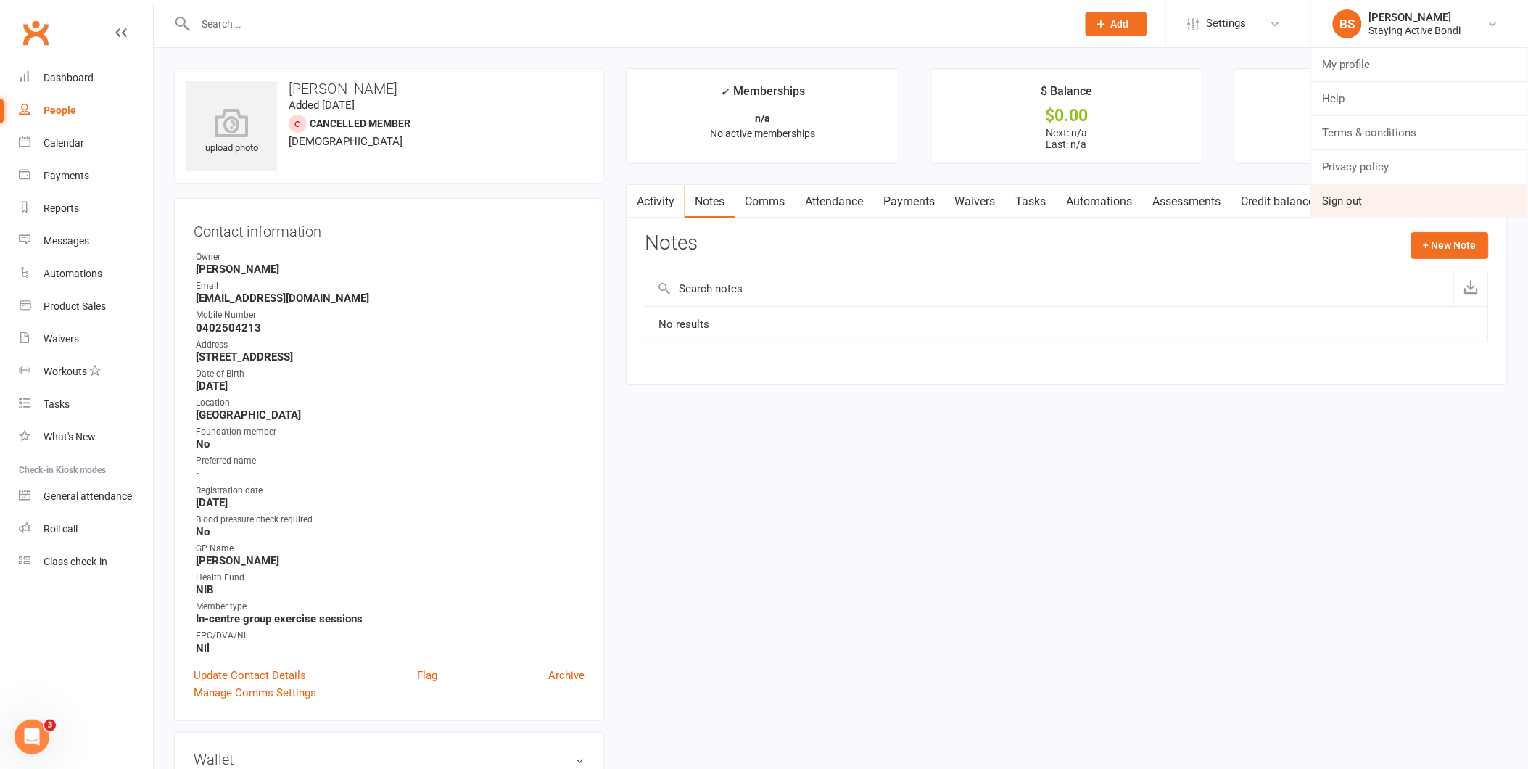
click at [1355, 205] on link "Sign out" at bounding box center [1419, 200] width 217 height 33
